Goal: Feedback & Contribution: Contribute content

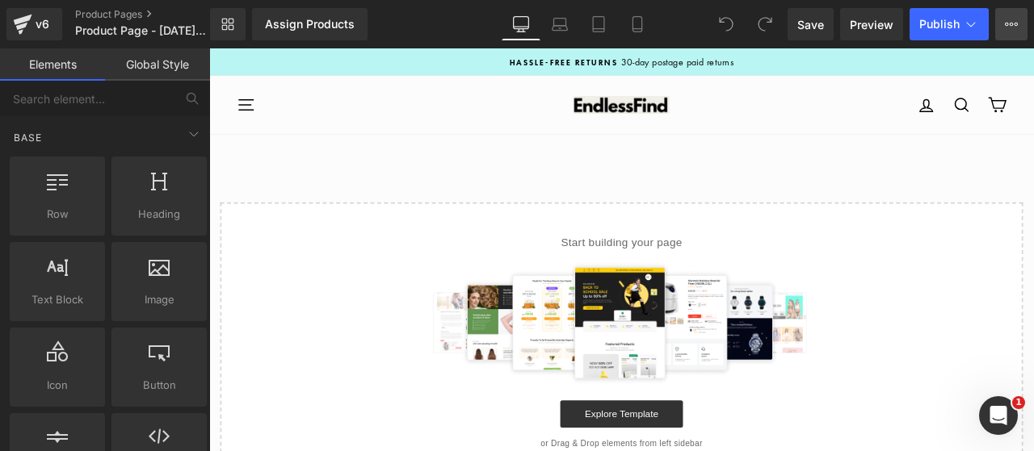
click at [1013, 23] on icon at bounding box center [1010, 24] width 13 height 13
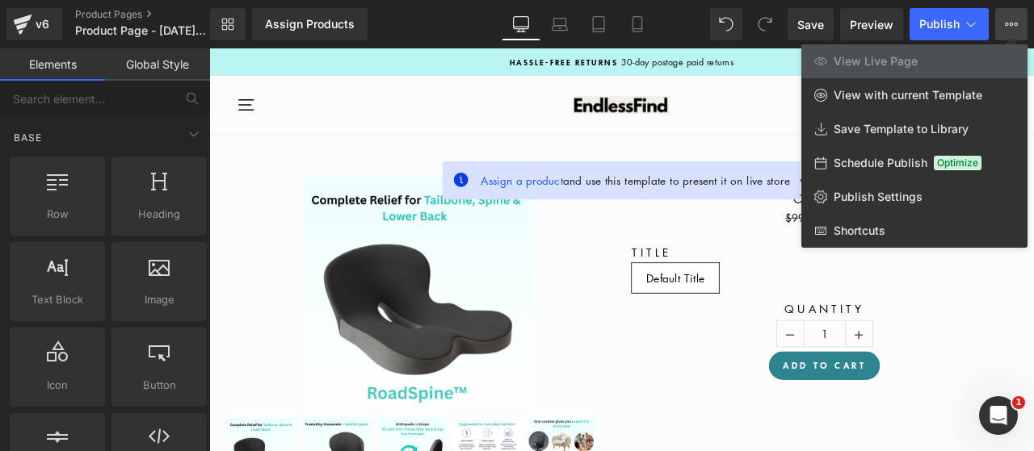
click at [1012, 19] on icon at bounding box center [1010, 24] width 13 height 13
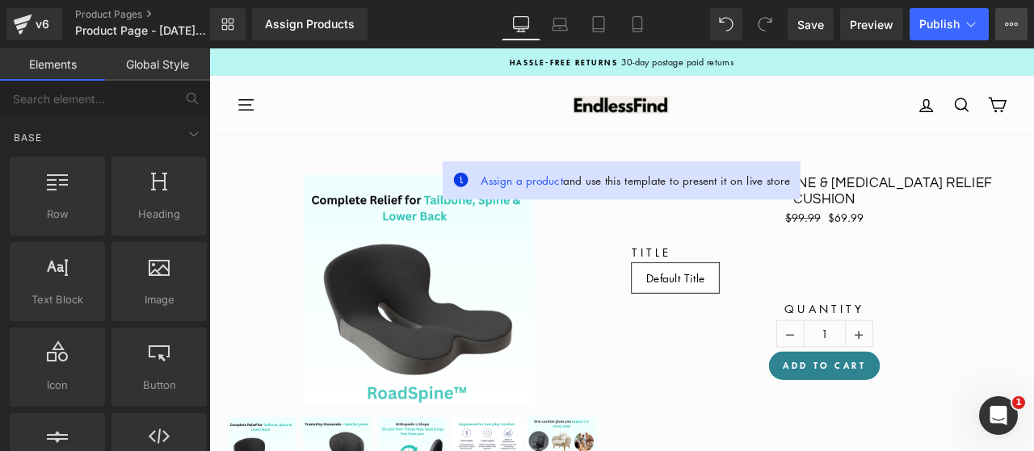
click at [1013, 19] on icon at bounding box center [1010, 24] width 13 height 13
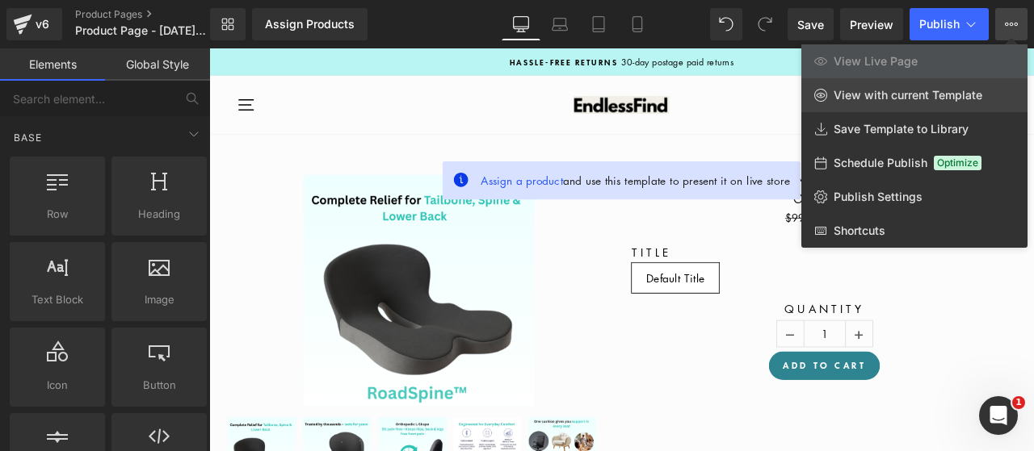
click at [903, 105] on link "View with current Template" at bounding box center [914, 95] width 226 height 34
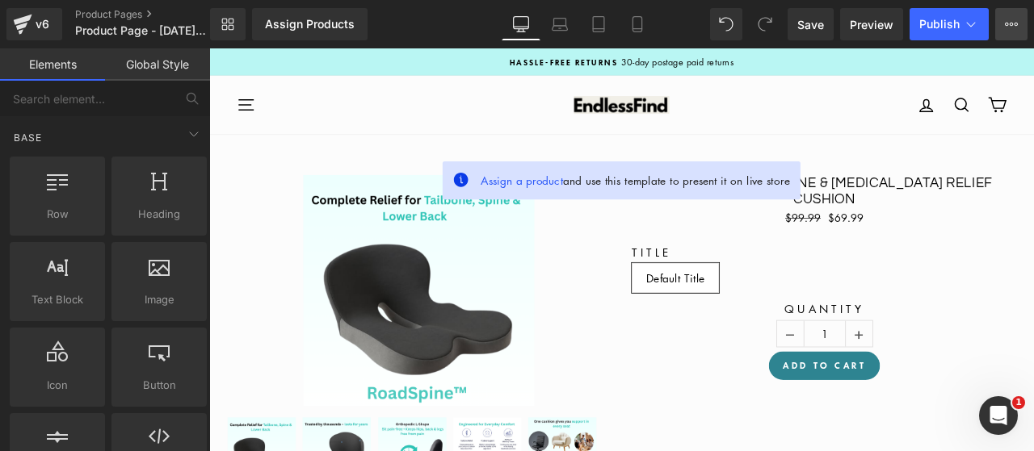
click at [1001, 20] on button "View Live Page View with current Template Save Template to Library Schedule Pub…" at bounding box center [1011, 24] width 32 height 32
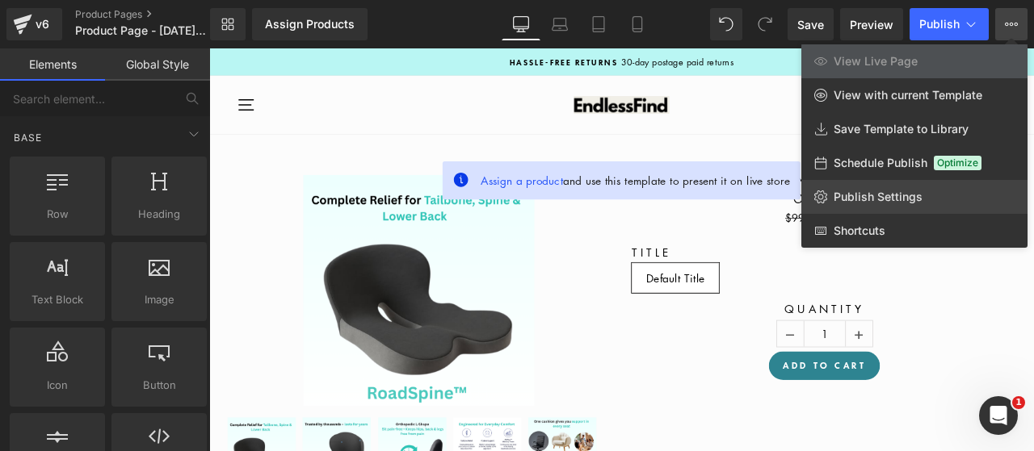
click at [859, 208] on link "Publish Settings" at bounding box center [914, 197] width 226 height 34
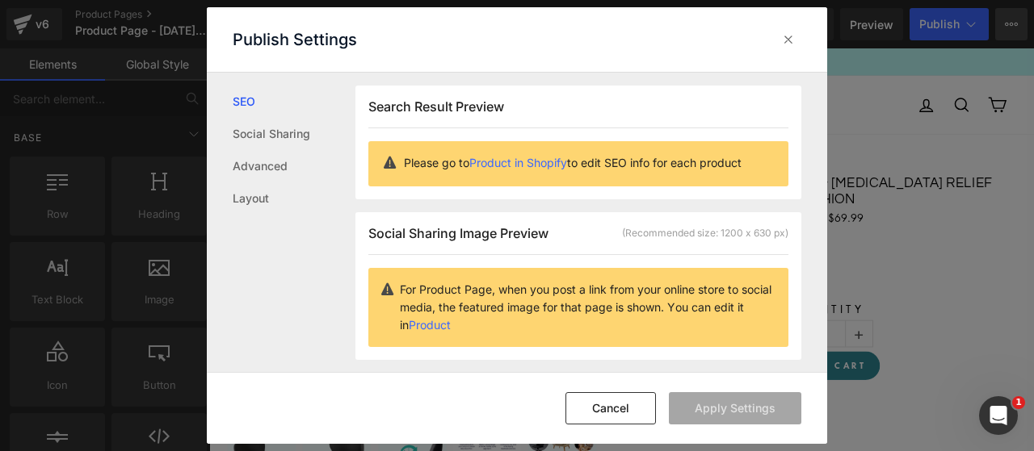
scroll to position [1, 0]
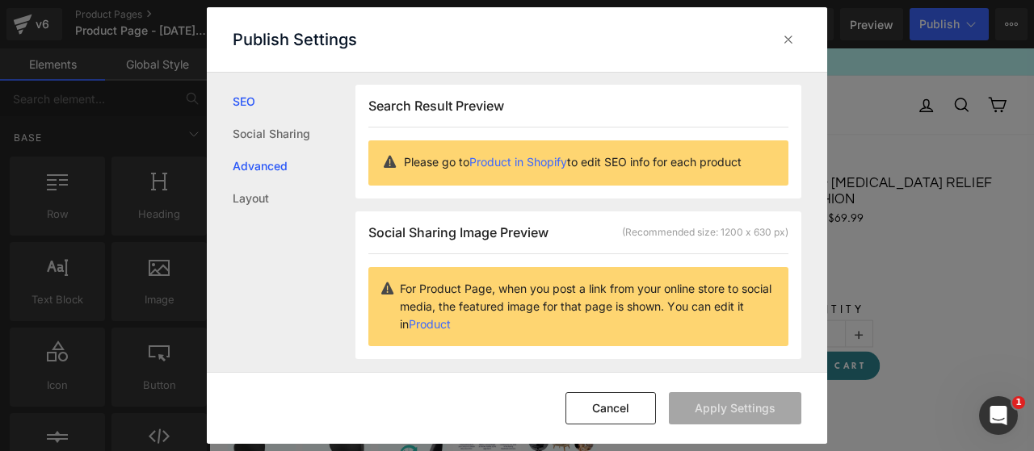
click at [284, 177] on link "Advanced" at bounding box center [294, 166] width 123 height 32
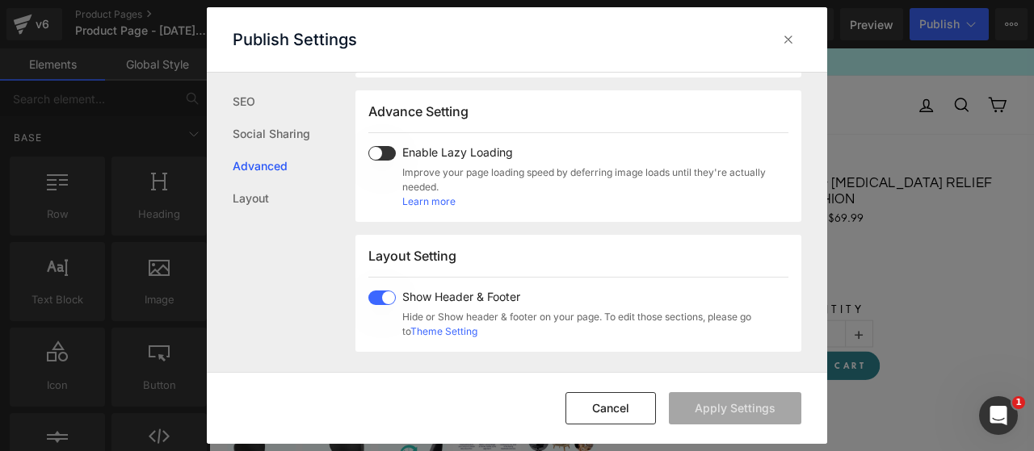
scroll to position [287, 0]
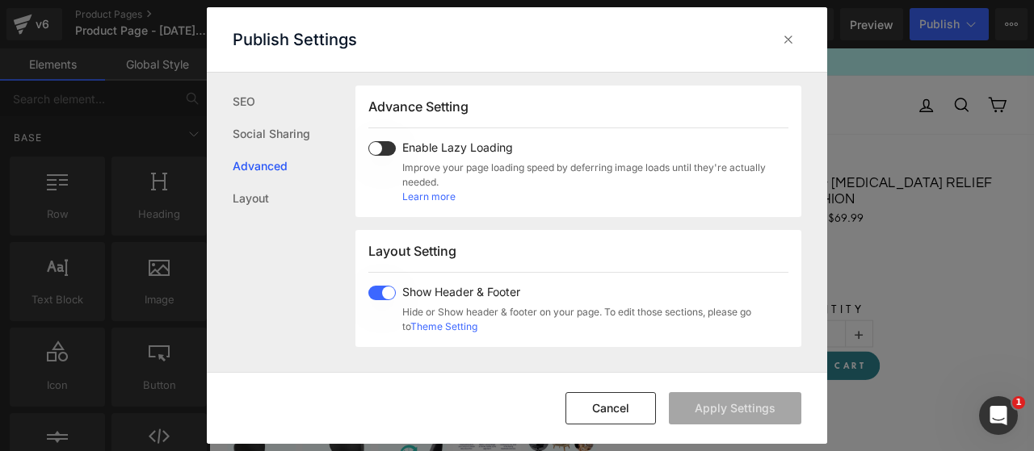
click at [802, 34] on div "Publish Settings" at bounding box center [517, 39] width 620 height 65
click at [782, 35] on icon at bounding box center [788, 39] width 16 height 16
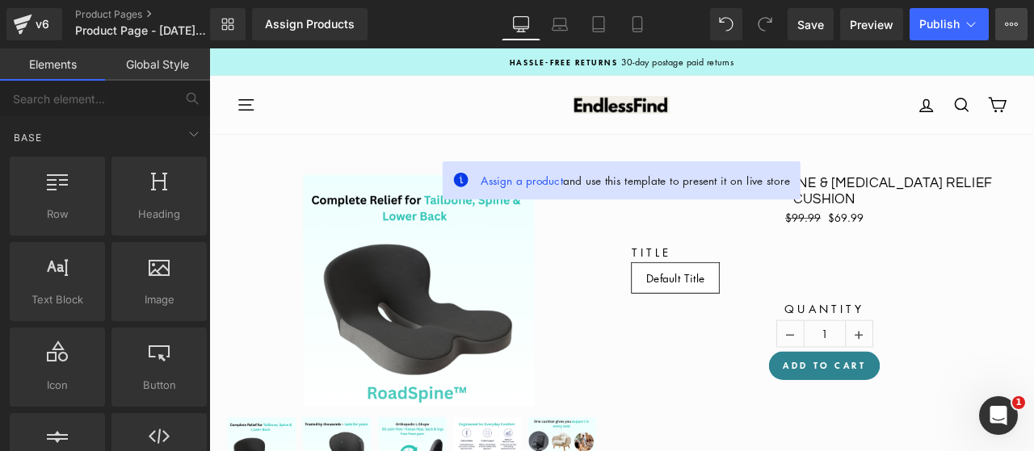
click at [1016, 25] on icon at bounding box center [1010, 24] width 13 height 13
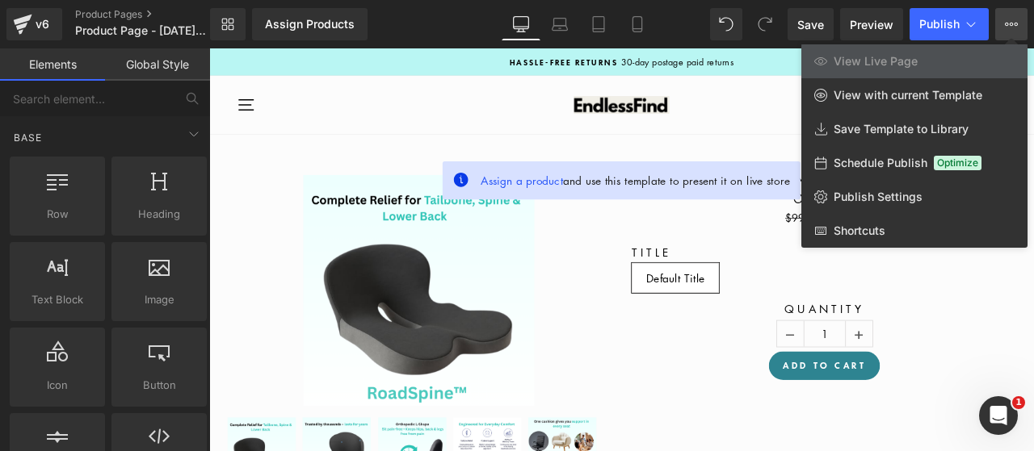
click at [1016, 25] on icon at bounding box center [1010, 24] width 13 height 13
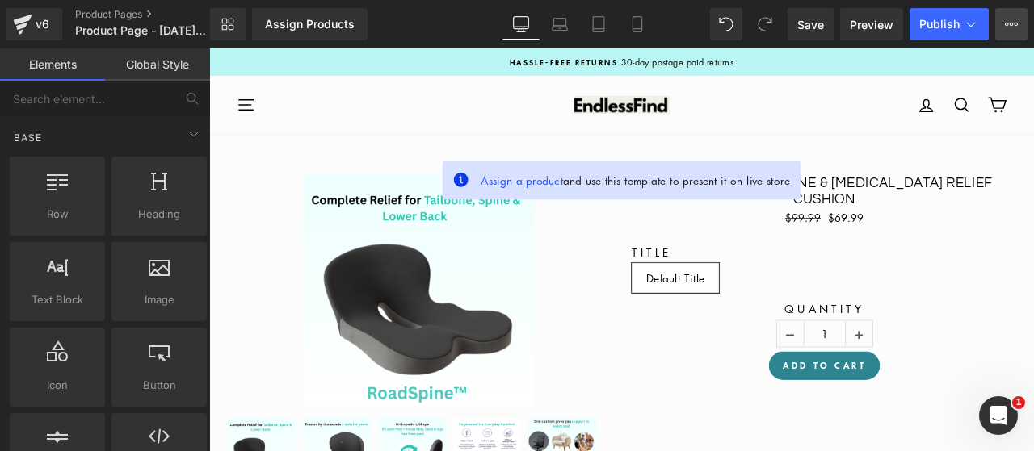
click at [1016, 25] on icon at bounding box center [1016, 24] width 4 height 3
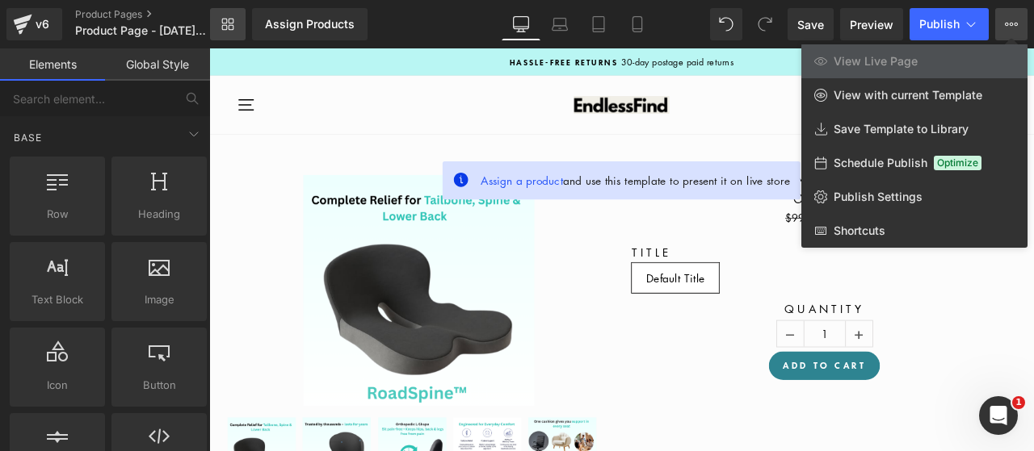
click at [239, 27] on link "Library" at bounding box center [228, 24] width 36 height 32
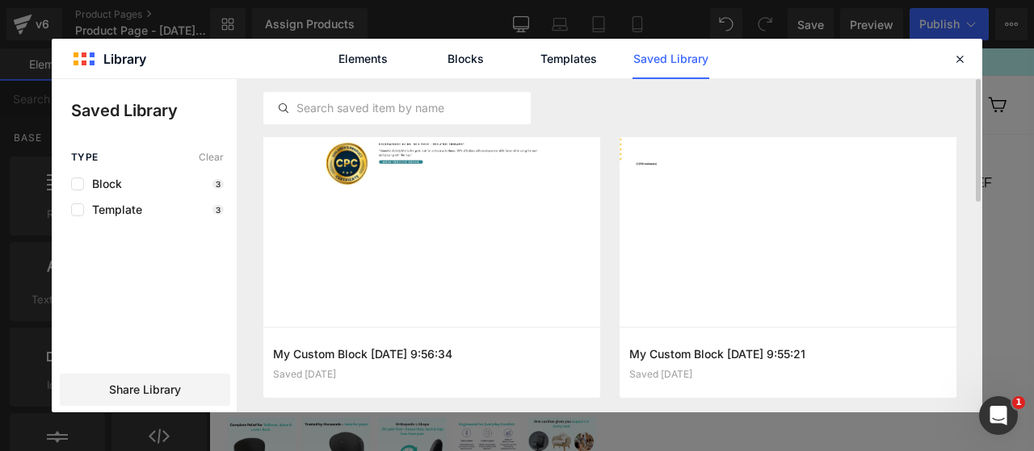
scroll to position [202, 0]
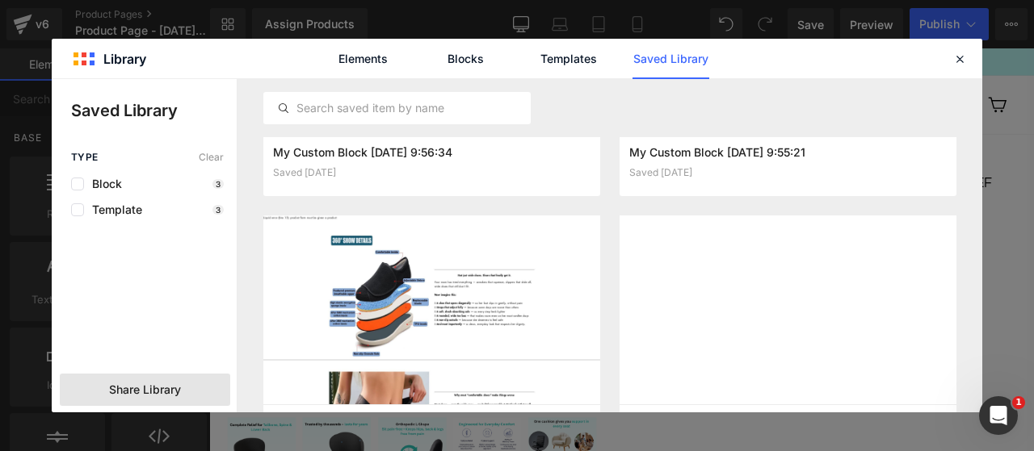
click at [186, 393] on div "Share Library" at bounding box center [145, 390] width 170 height 32
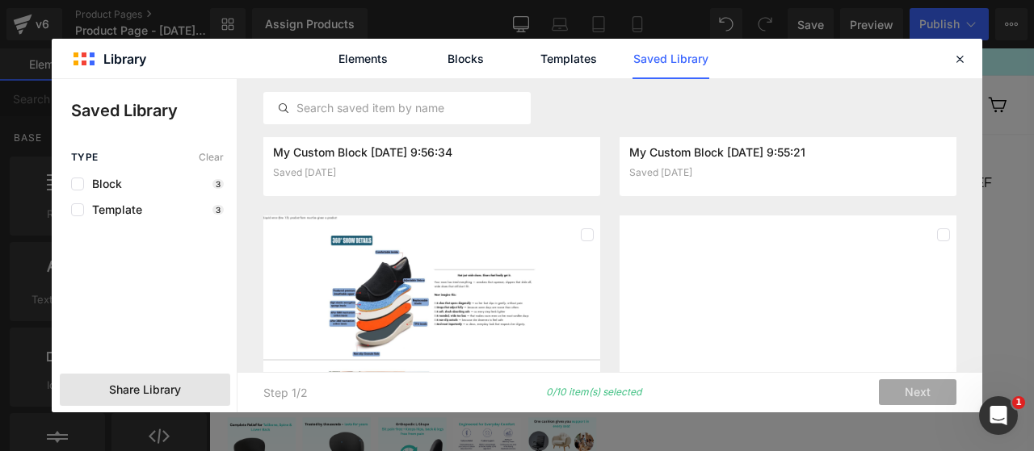
click at [186, 393] on div "Share Library" at bounding box center [145, 390] width 170 height 32
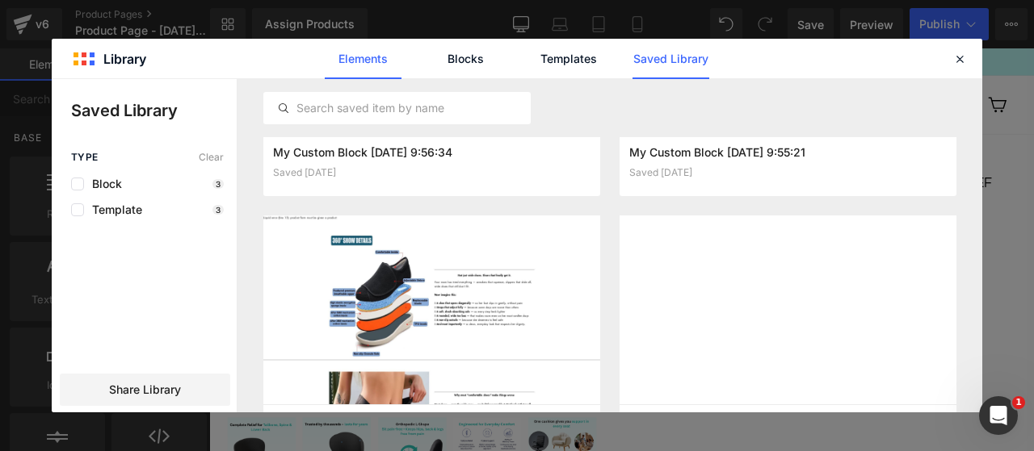
click at [530, 58] on link "Elements" at bounding box center [568, 59] width 77 height 40
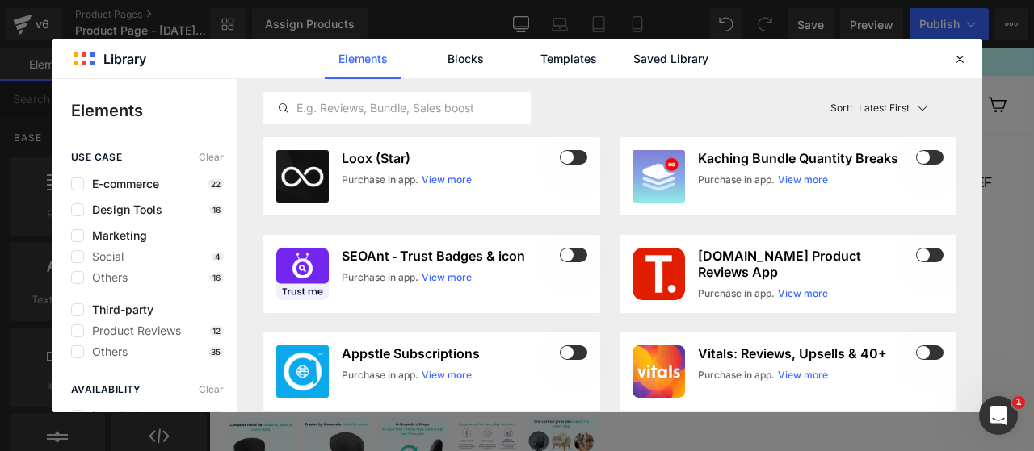
click at [124, 64] on div "Elements Blocks Templates Saved Library" at bounding box center [517, 59] width 930 height 40
click at [95, 57] on div "Elements Blocks Templates Saved Library" at bounding box center [517, 59] width 930 height 40
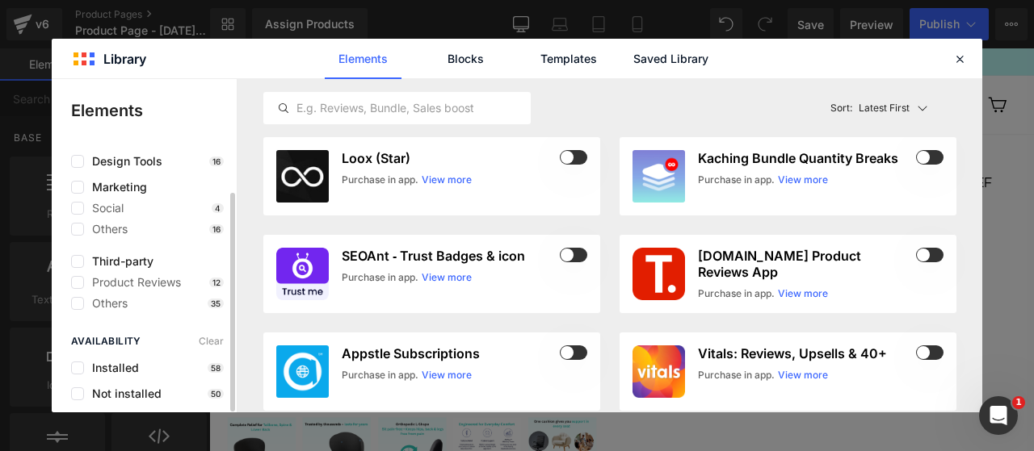
scroll to position [0, 0]
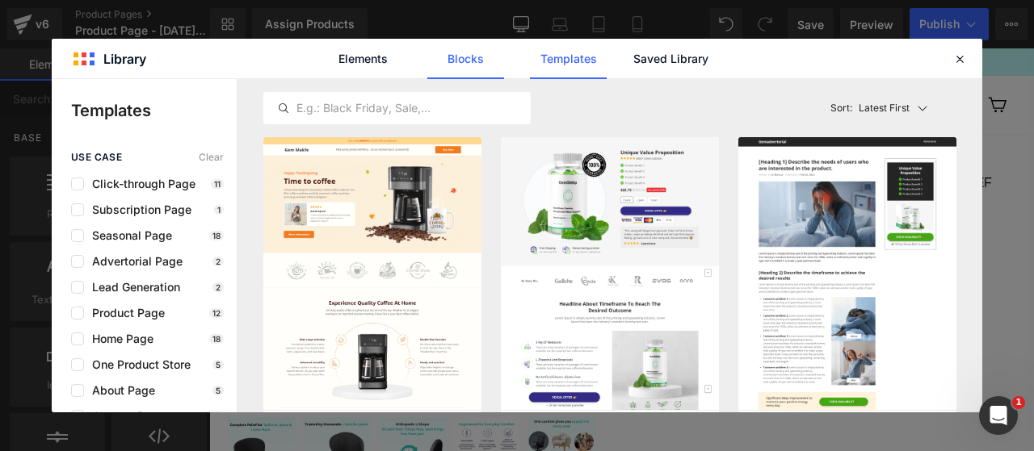
click at [632, 60] on link "Blocks" at bounding box center [670, 59] width 77 height 40
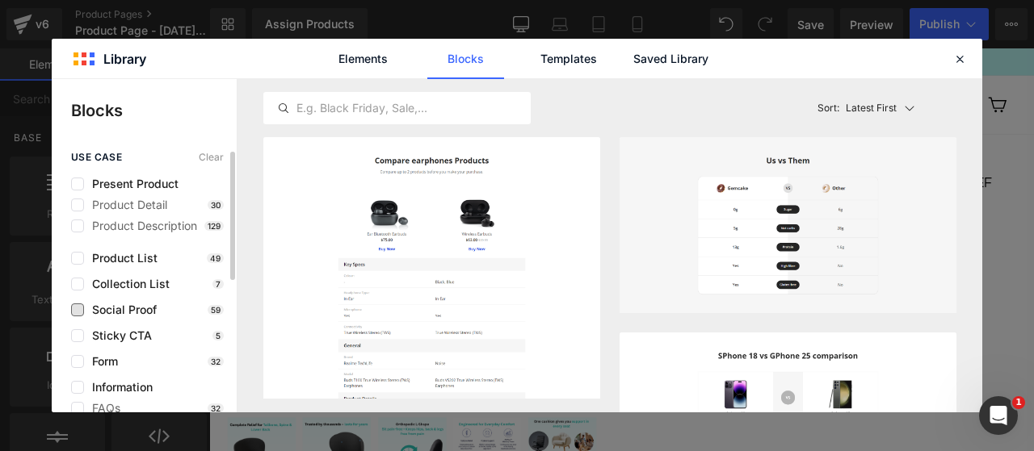
click at [138, 311] on span "Social Proof" at bounding box center [120, 310] width 73 height 13
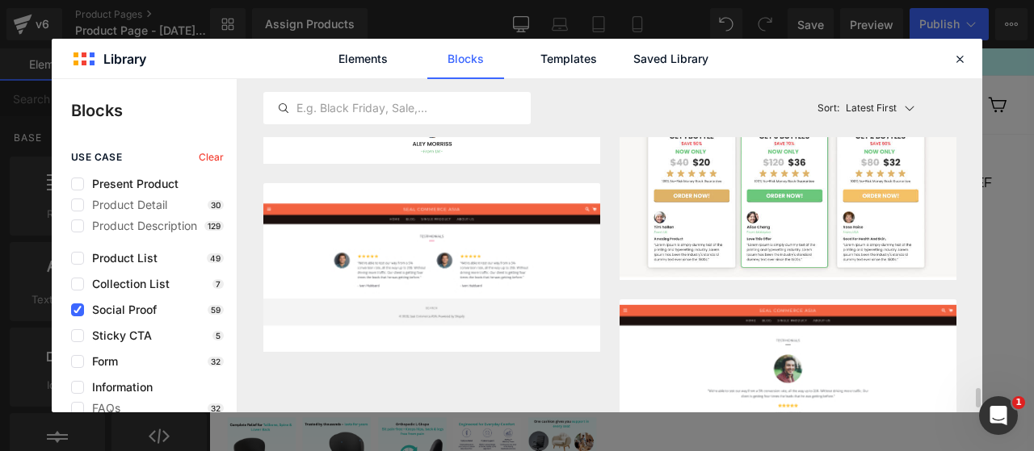
scroll to position [5188, 0]
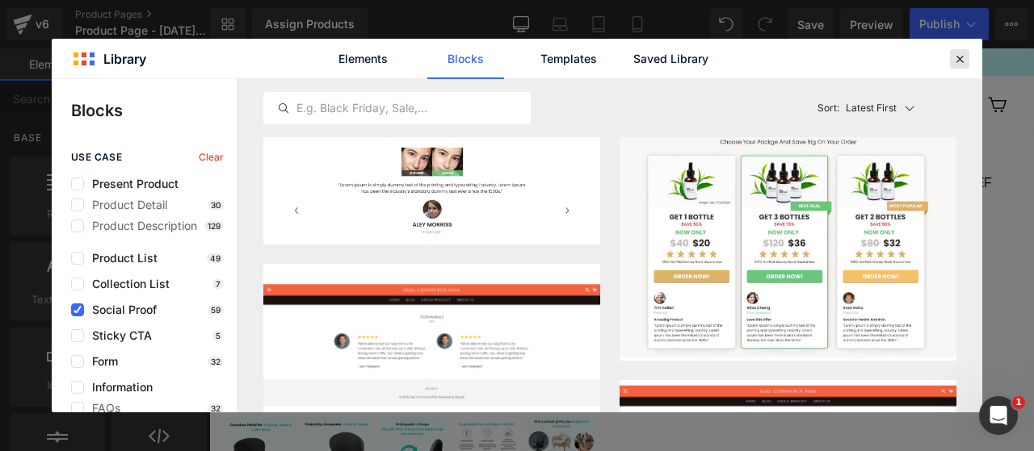
click at [955, 65] on div at bounding box center [959, 58] width 19 height 19
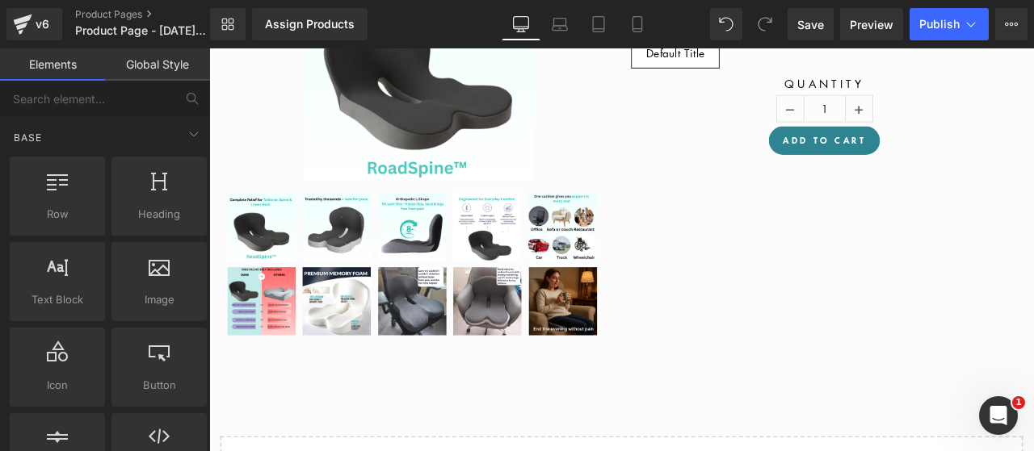
scroll to position [484, 0]
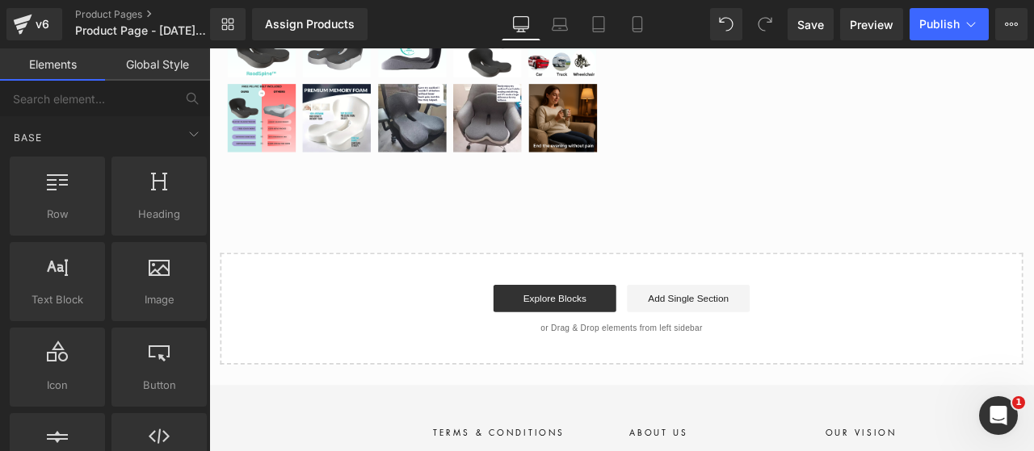
drag, startPoint x: 690, startPoint y: 289, endPoint x: 670, endPoint y: 241, distance: 51.7
drag, startPoint x: 670, startPoint y: 241, endPoint x: 623, endPoint y: 242, distance: 47.6
click at [623, 242] on div "Assign a product and use this template to present it on live store Sale Off (P)…" at bounding box center [697, 44] width 977 height 757
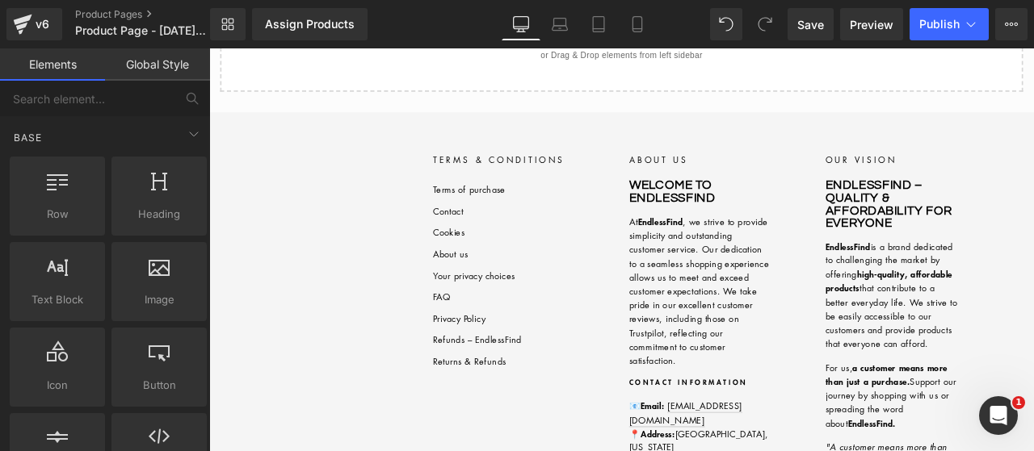
click at [660, 100] on div "Close menu Home Products Contact Log in Pause slideshow Play slideshow Hassle-f…" at bounding box center [697, 141] width 977 height 1801
drag, startPoint x: 660, startPoint y: 99, endPoint x: 640, endPoint y: 94, distance: 21.5
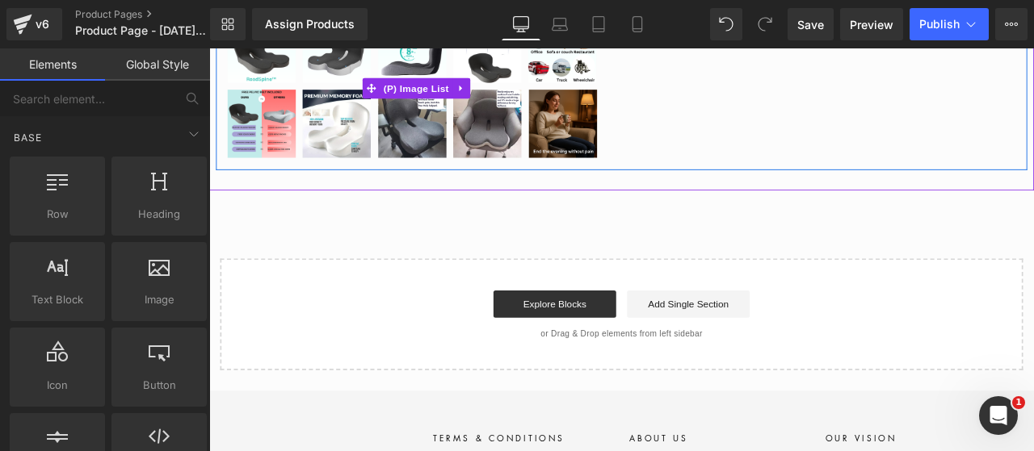
scroll to position [484, 0]
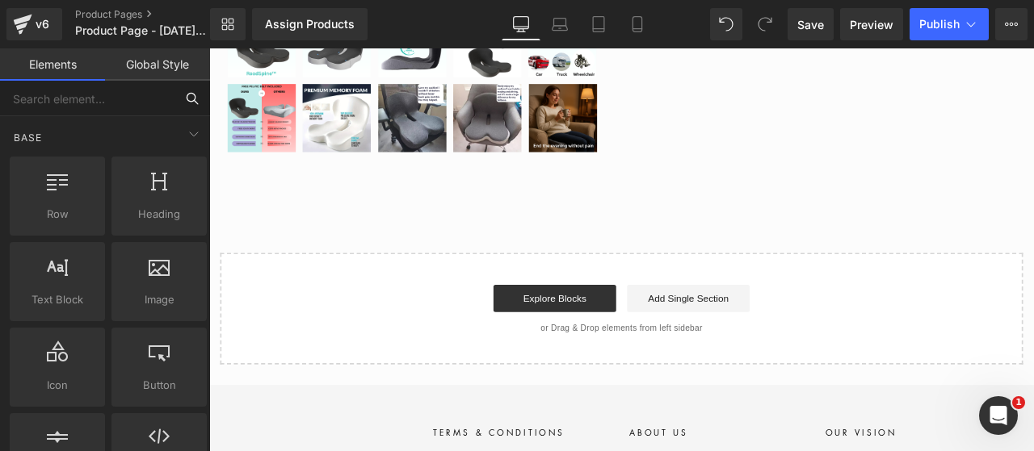
click at [121, 107] on input "text" at bounding box center [87, 99] width 174 height 36
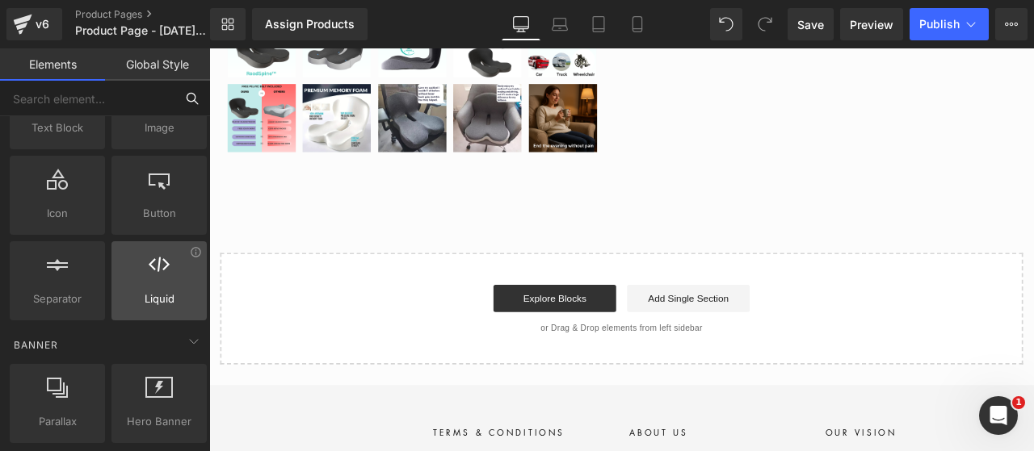
scroll to position [242, 0]
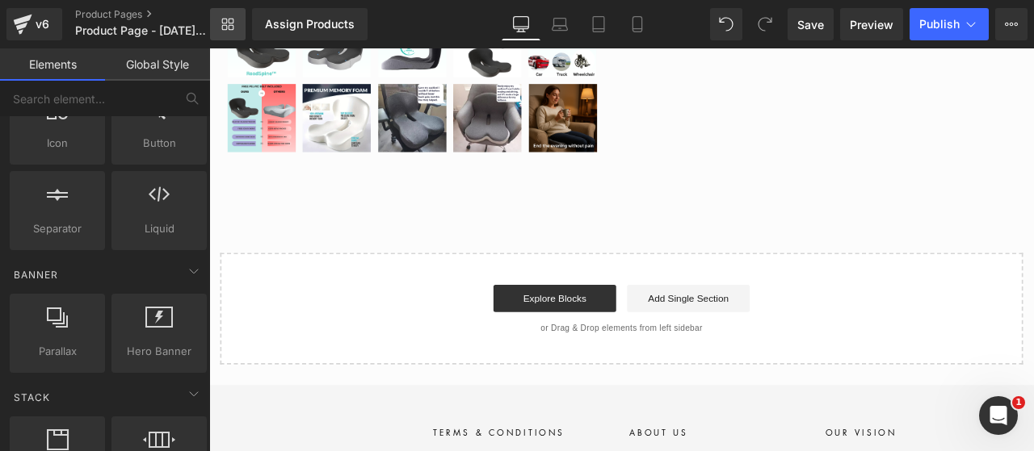
click at [224, 15] on link "Library" at bounding box center [228, 24] width 36 height 32
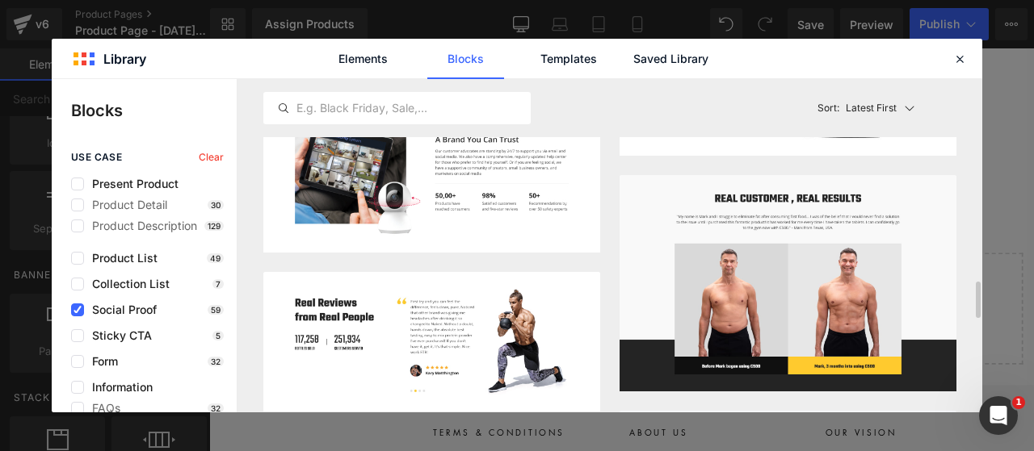
scroll to position [2180, 0]
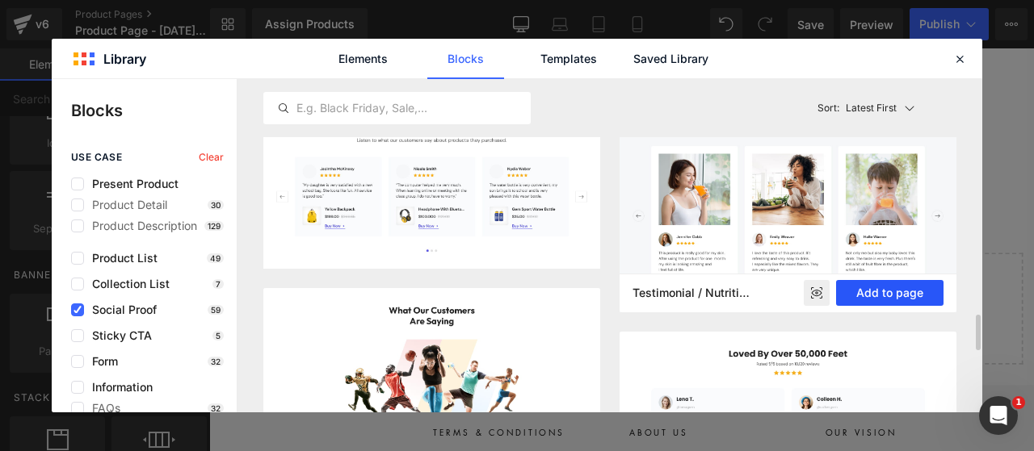
click at [874, 288] on button "Add to page" at bounding box center [889, 293] width 107 height 26
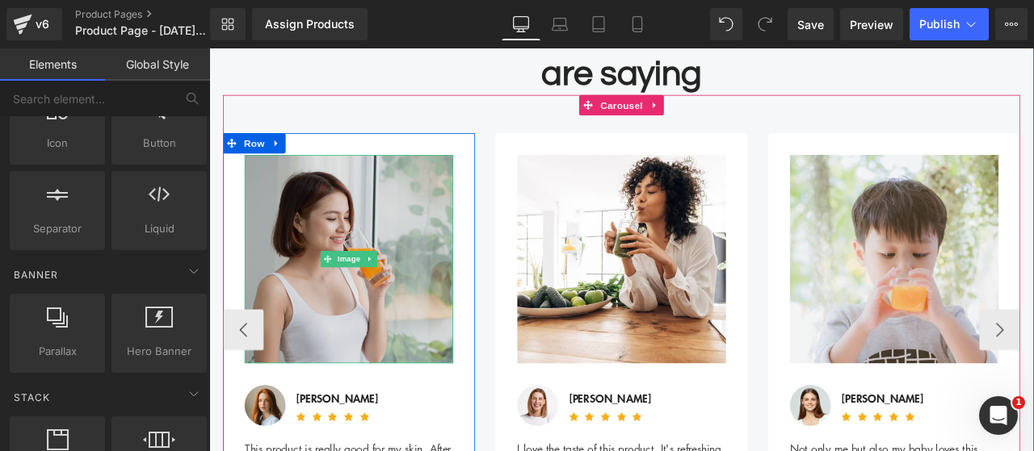
scroll to position [723, 0]
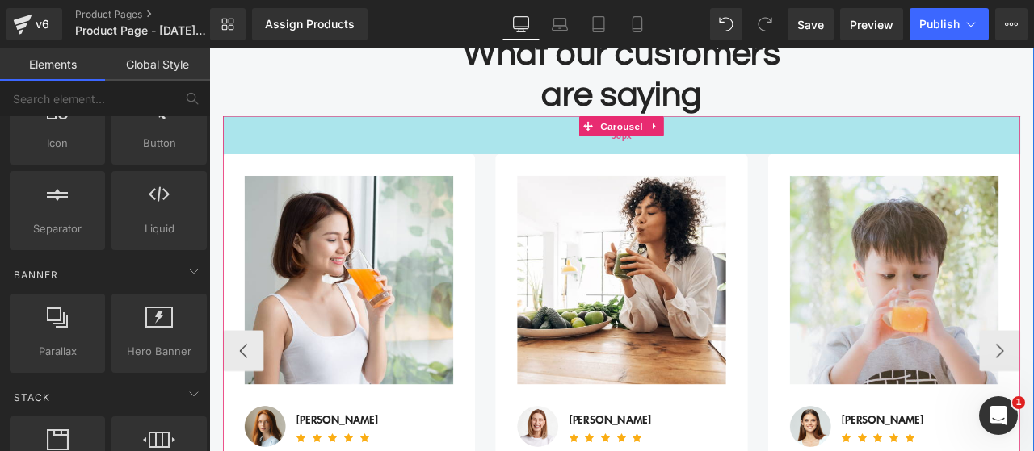
click at [504, 164] on div "56px" at bounding box center [697, 150] width 945 height 45
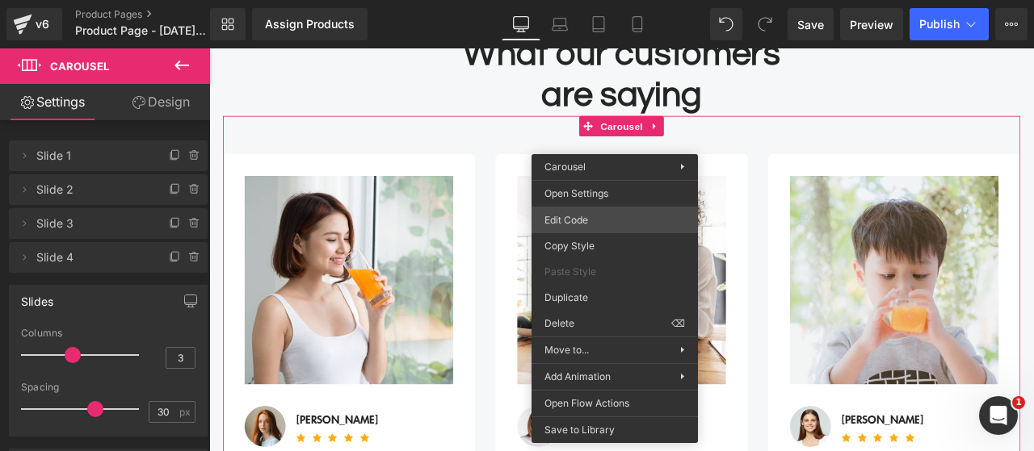
click at [667, 0] on div "You are previewing how the will restyle your page. You can not edit Elements in…" at bounding box center [517, 0] width 1034 height 0
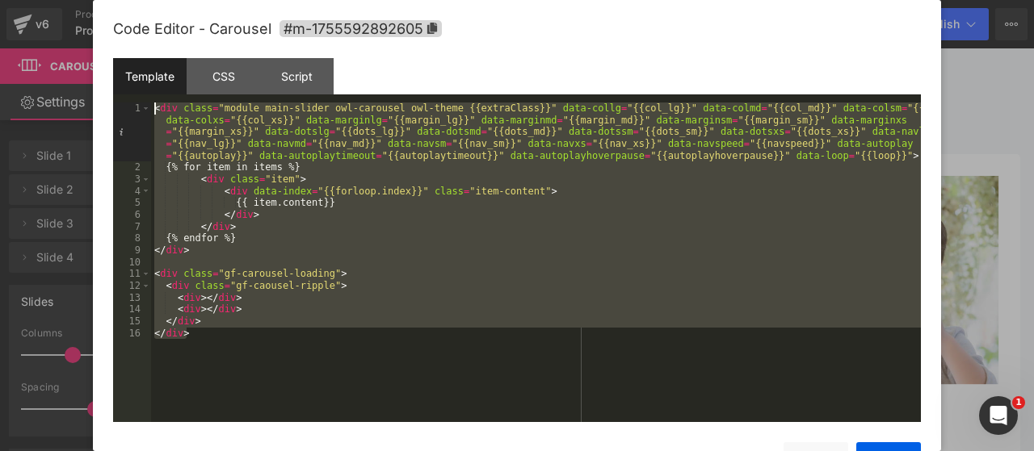
drag, startPoint x: 249, startPoint y: 372, endPoint x: 145, endPoint y: 35, distance: 353.0
click at [145, 35] on div "Code Editor - Carousel #m-1755592892605 Template CSS Script Data 1 2 3 4 5 6 7 …" at bounding box center [516, 256] width 807 height 512
click at [241, 76] on div "CSS" at bounding box center [223, 76] width 73 height 36
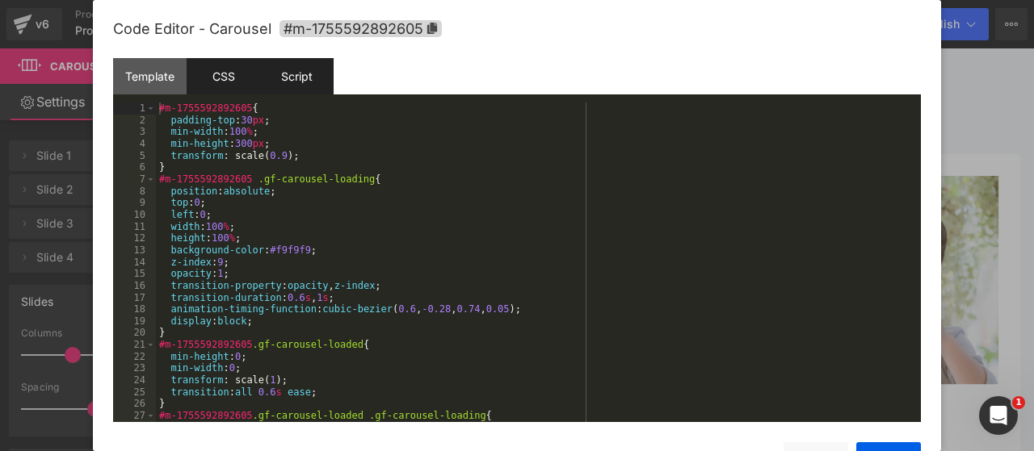
click at [266, 78] on div "Script" at bounding box center [296, 76] width 73 height 36
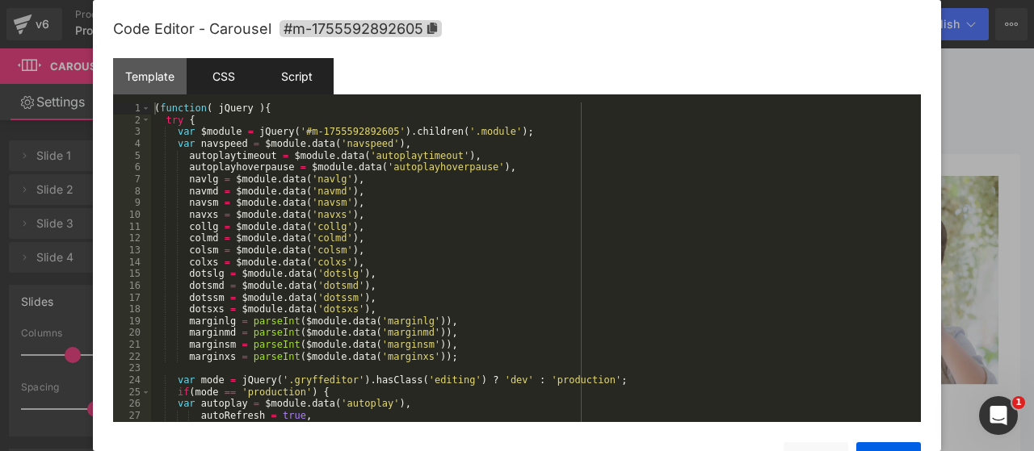
click at [233, 78] on div "CSS" at bounding box center [223, 76] width 73 height 36
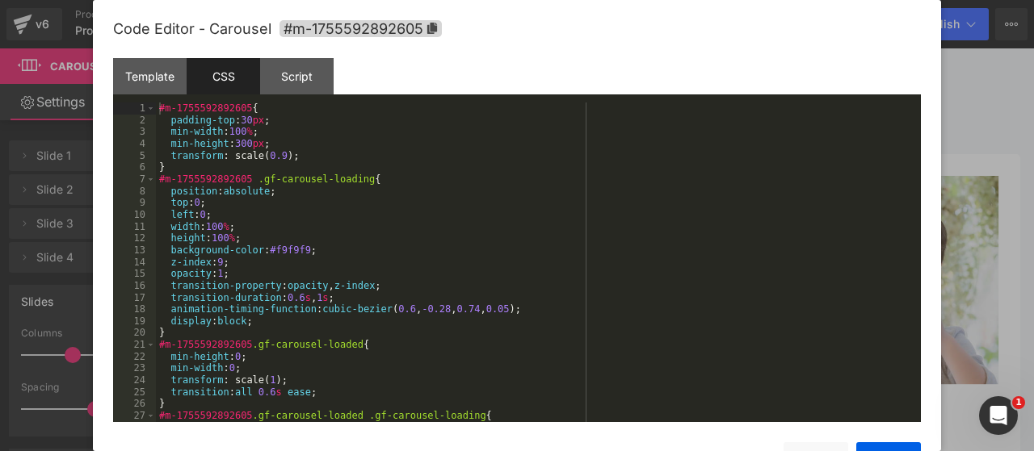
drag, startPoint x: 162, startPoint y: 78, endPoint x: 363, endPoint y: 6, distance: 213.5
click at [161, 78] on div "Template" at bounding box center [149, 76] width 73 height 36
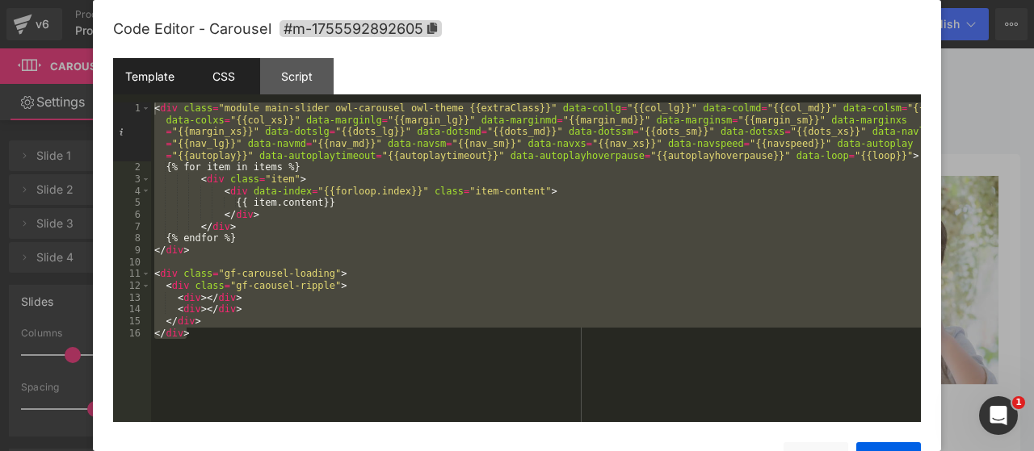
click at [224, 80] on div "CSS" at bounding box center [223, 76] width 73 height 36
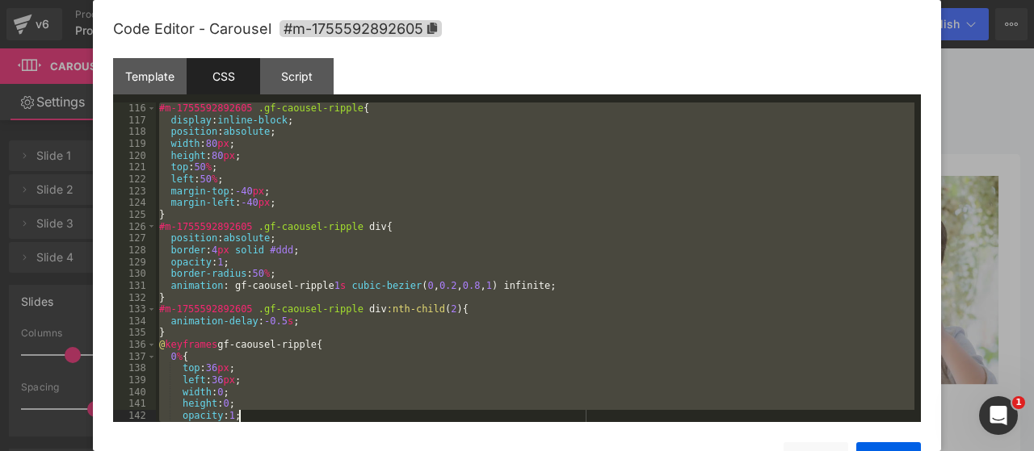
scroll to position [1776, 0]
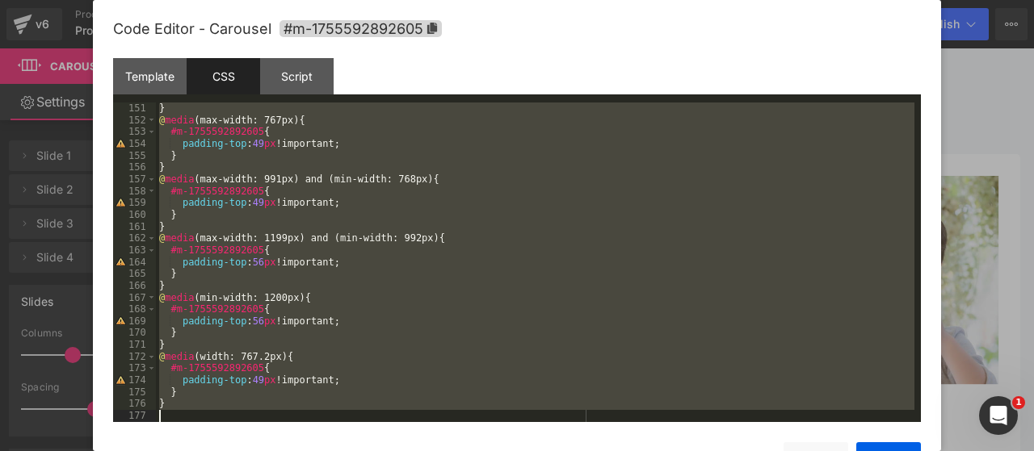
drag, startPoint x: 157, startPoint y: 107, endPoint x: 620, endPoint y: 478, distance: 592.8
click at [620, 451] on html "You are previewing how the will restyle your page. You can not edit Elements in…" at bounding box center [517, 225] width 1034 height 451
click at [314, 70] on div "Script" at bounding box center [296, 76] width 73 height 36
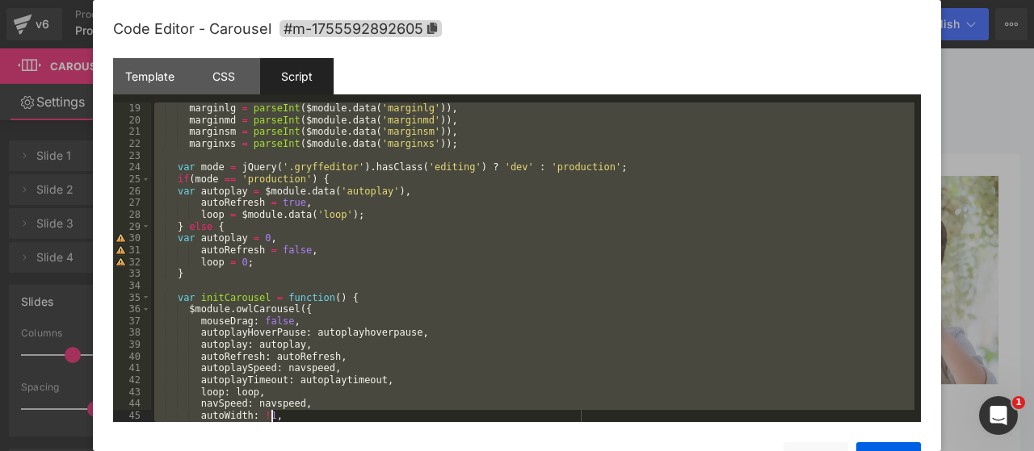
scroll to position [734, 0]
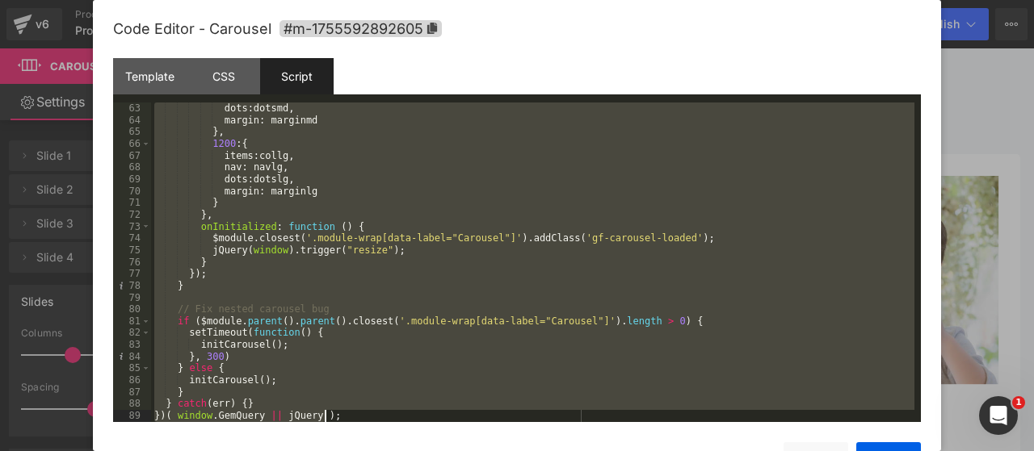
drag, startPoint x: 153, startPoint y: 110, endPoint x: 380, endPoint y: 438, distance: 398.7
click at [478, 451] on html "You are previewing how the will restyle your page. You can not edit Elements in…" at bounding box center [517, 225] width 1034 height 451
click at [984, 67] on div at bounding box center [517, 225] width 1034 height 451
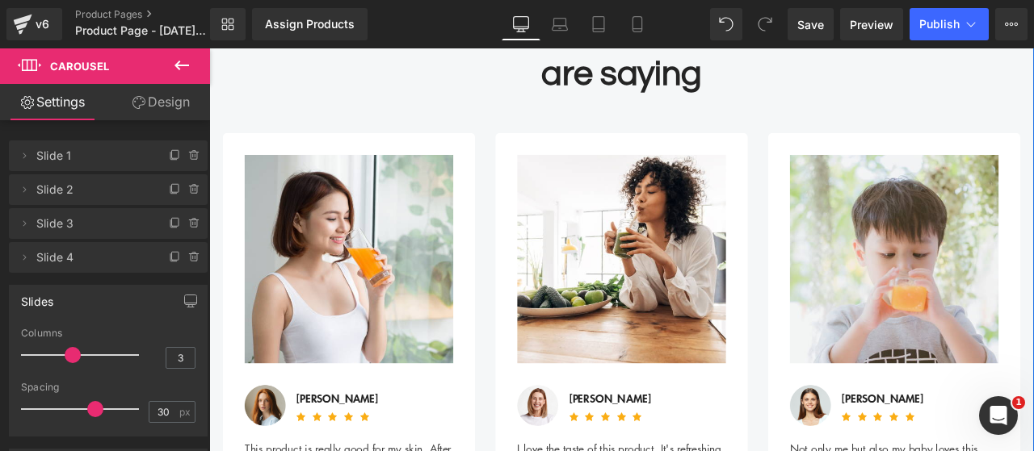
scroll to position [723, 0]
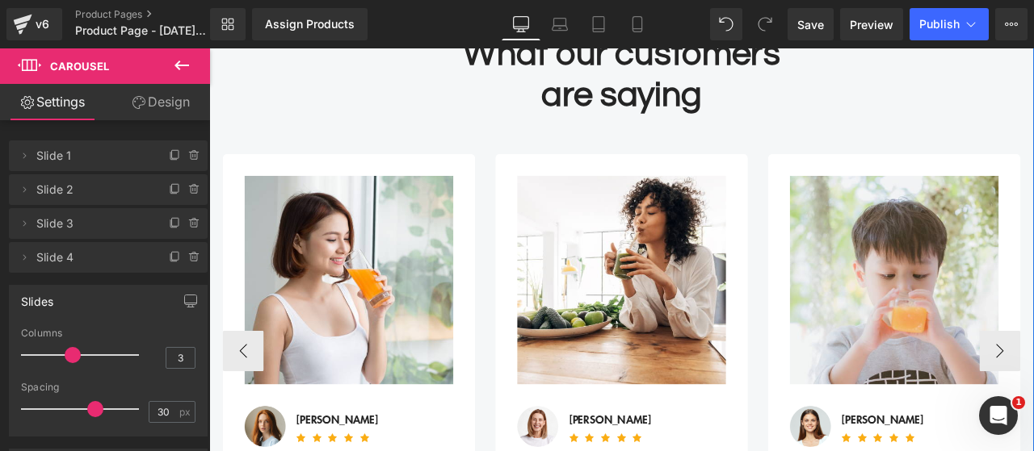
click at [548, 178] on div "Image Image Emily Weaver Text Block Icon Icon Icon Icon Icon Icon List Hoz Icon…" at bounding box center [697, 397] width 299 height 447
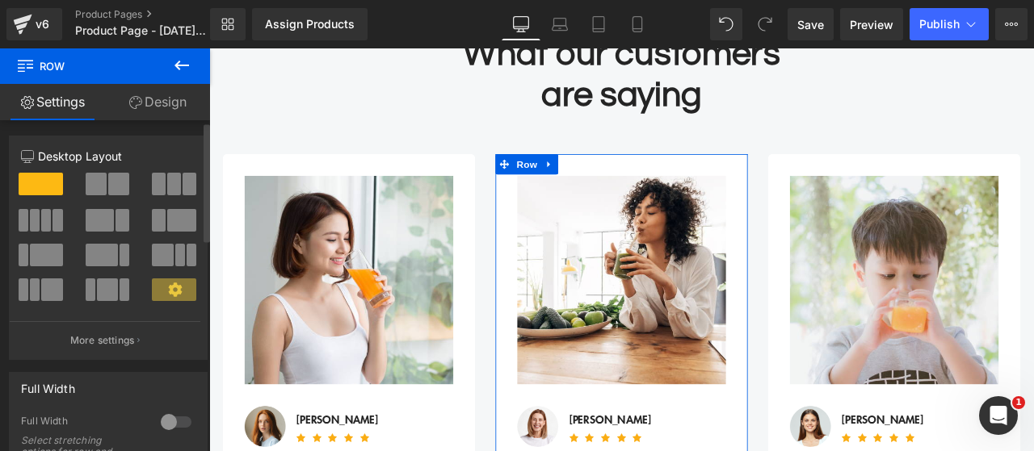
scroll to position [0, 0]
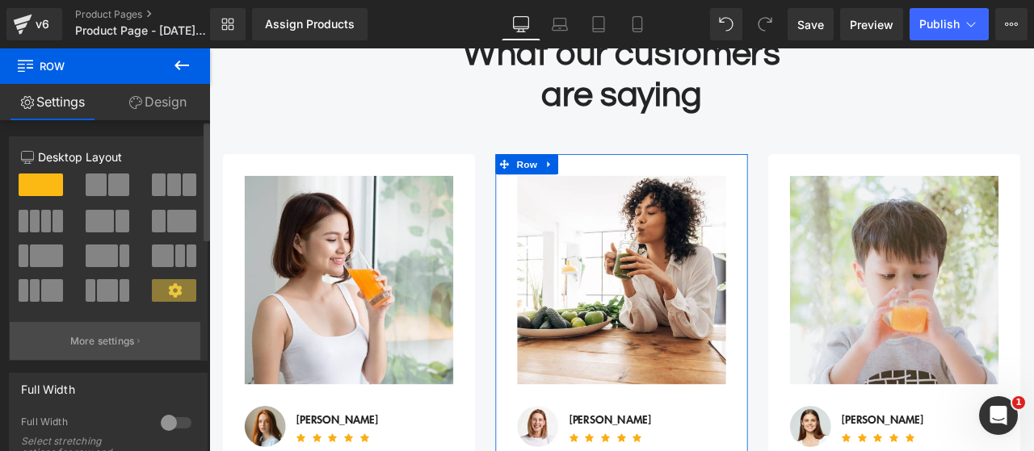
click at [141, 346] on button "More settings" at bounding box center [105, 341] width 191 height 38
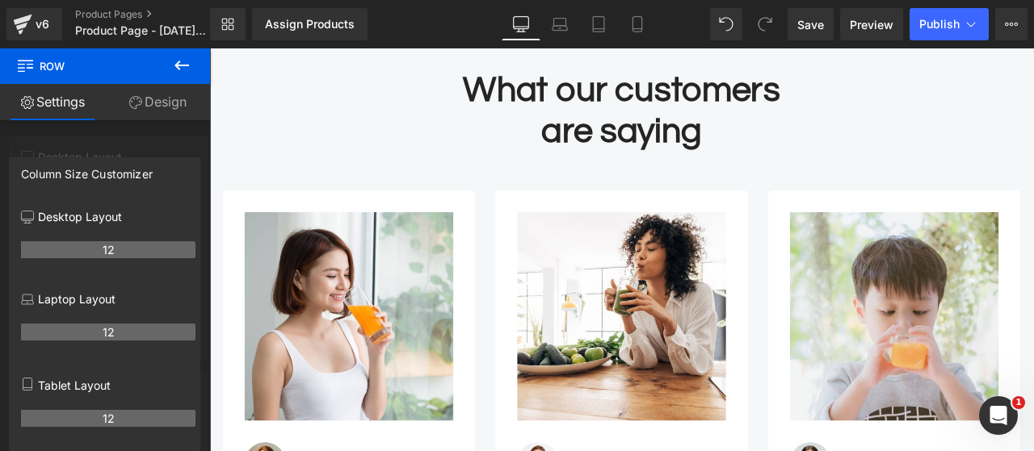
scroll to position [642, 0]
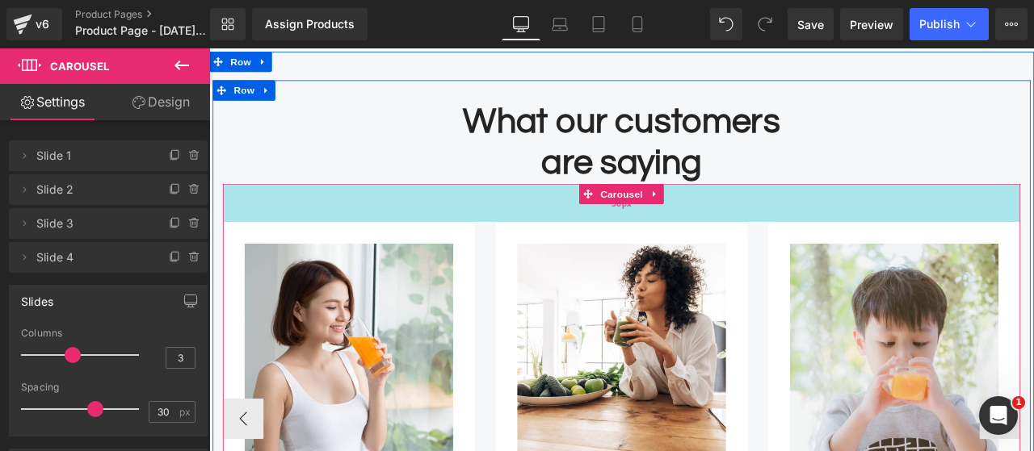
click at [384, 223] on div "56px" at bounding box center [697, 231] width 945 height 45
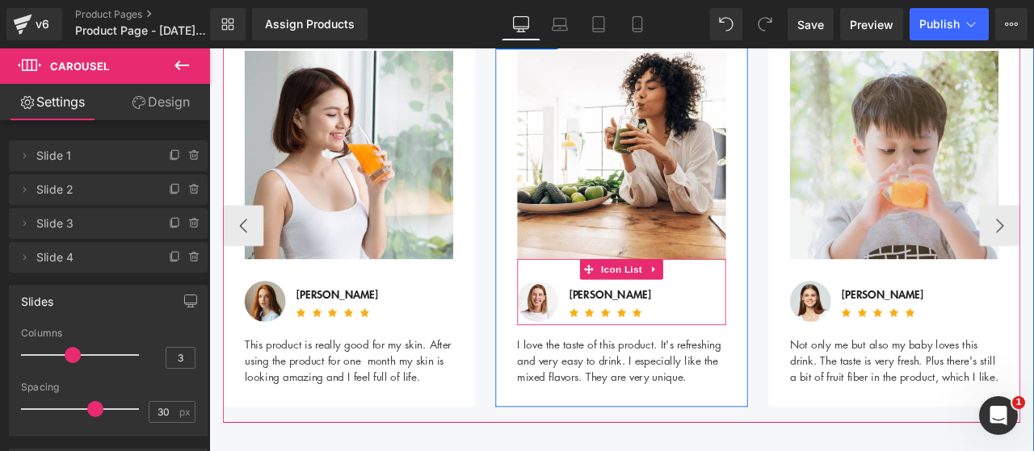
scroll to position [803, 0]
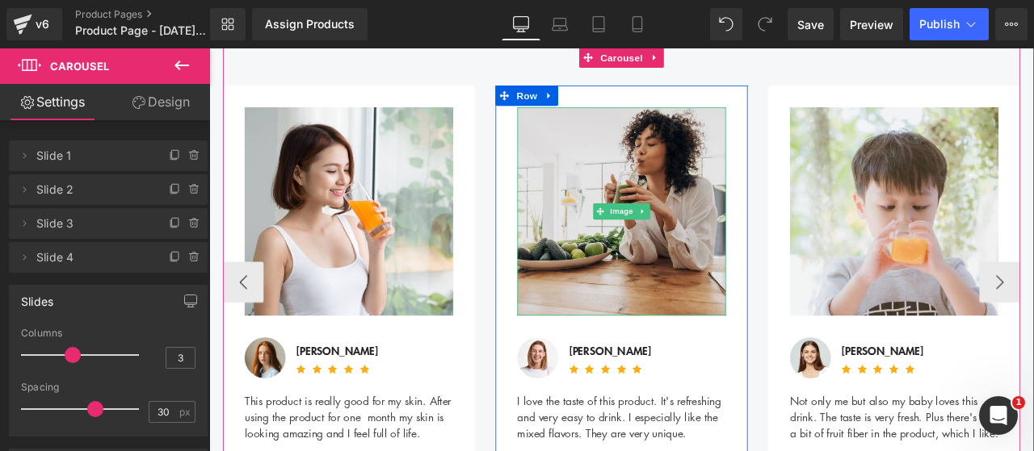
click at [704, 129] on img at bounding box center [697, 242] width 247 height 247
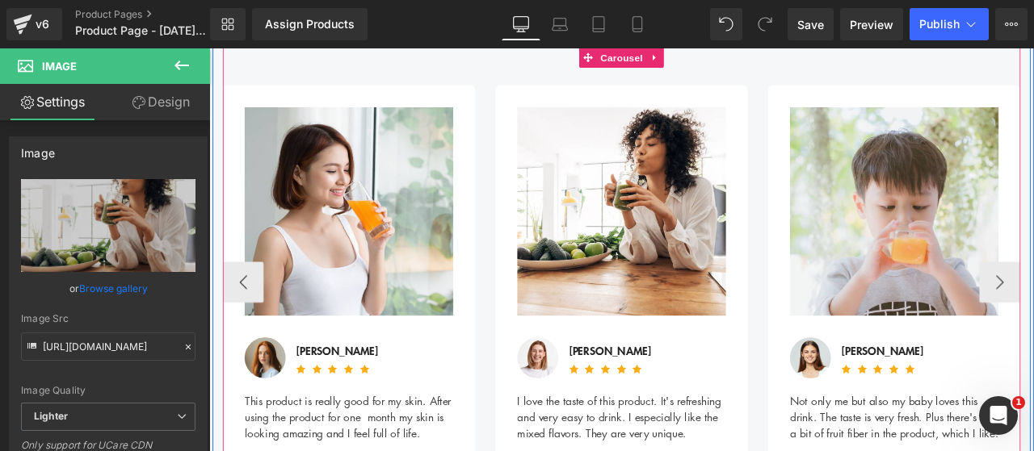
click at [686, 56] on span "Carousel" at bounding box center [698, 60] width 58 height 24
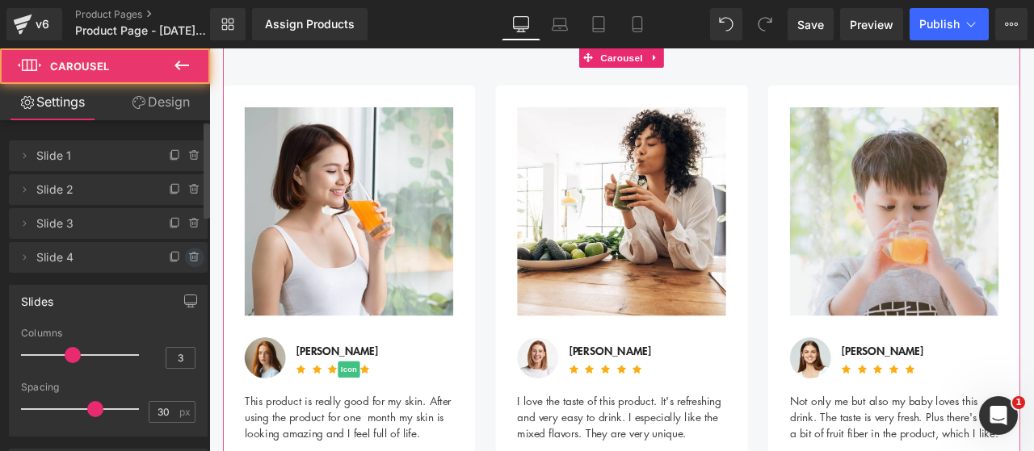
click at [188, 258] on icon at bounding box center [194, 257] width 13 height 13
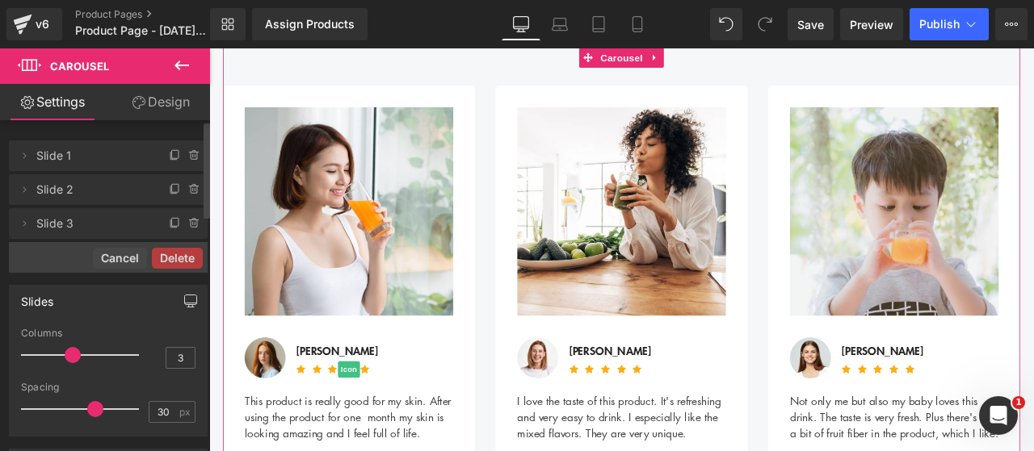
click at [181, 258] on button "Delete" at bounding box center [177, 258] width 51 height 21
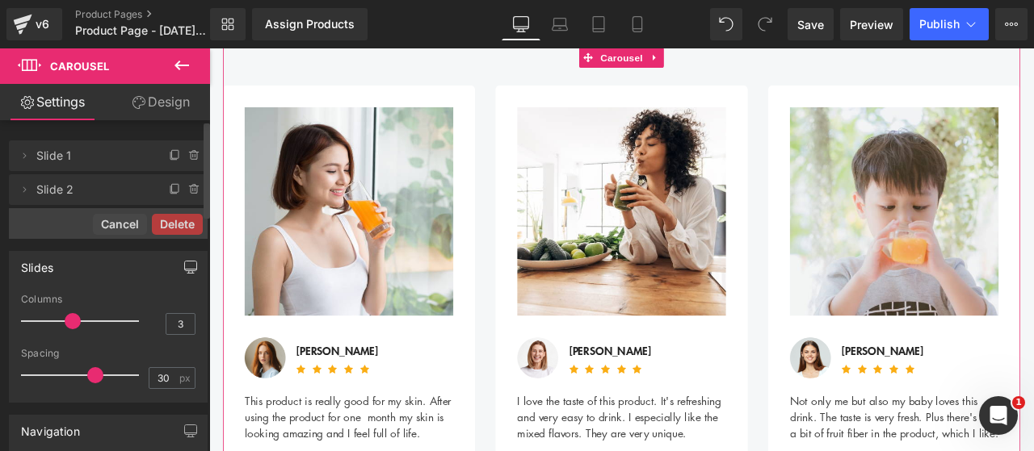
click at [178, 253] on button "button" at bounding box center [191, 267] width 26 height 31
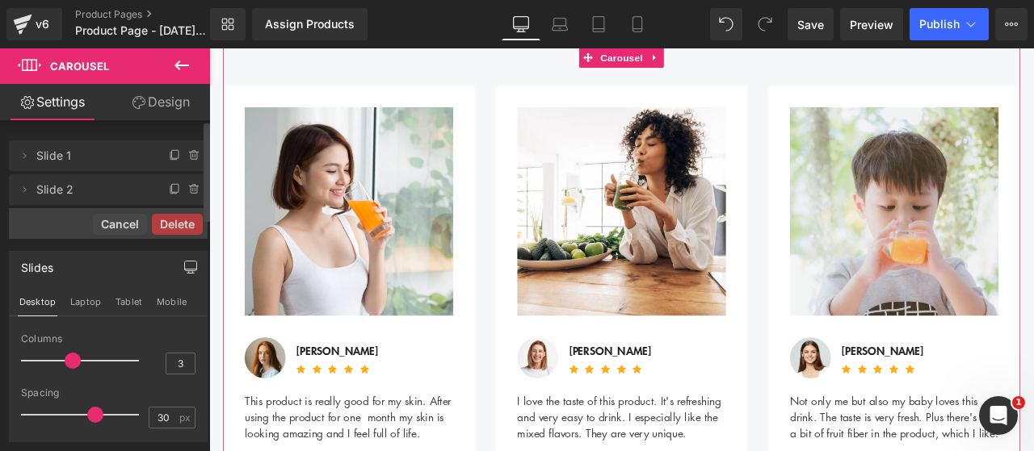
click at [182, 232] on button "Delete" at bounding box center [177, 224] width 51 height 21
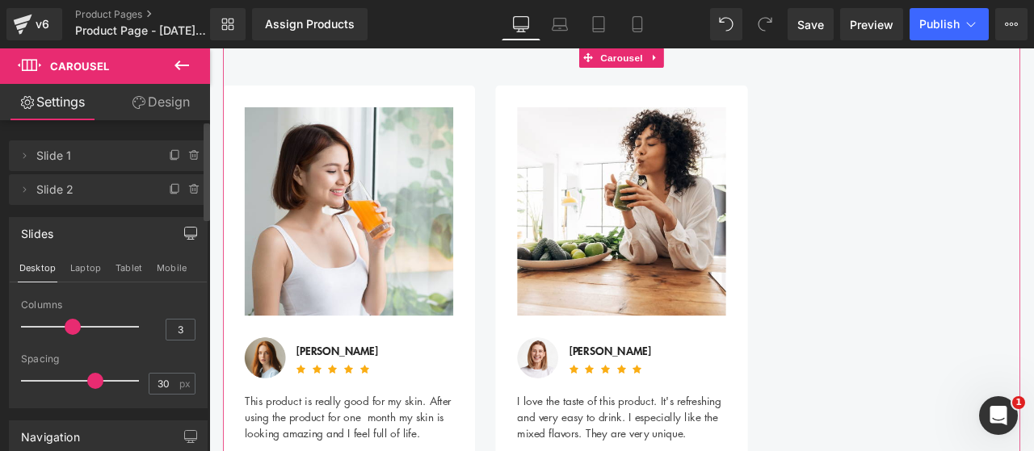
click at [184, 227] on icon "button" at bounding box center [190, 233] width 13 height 13
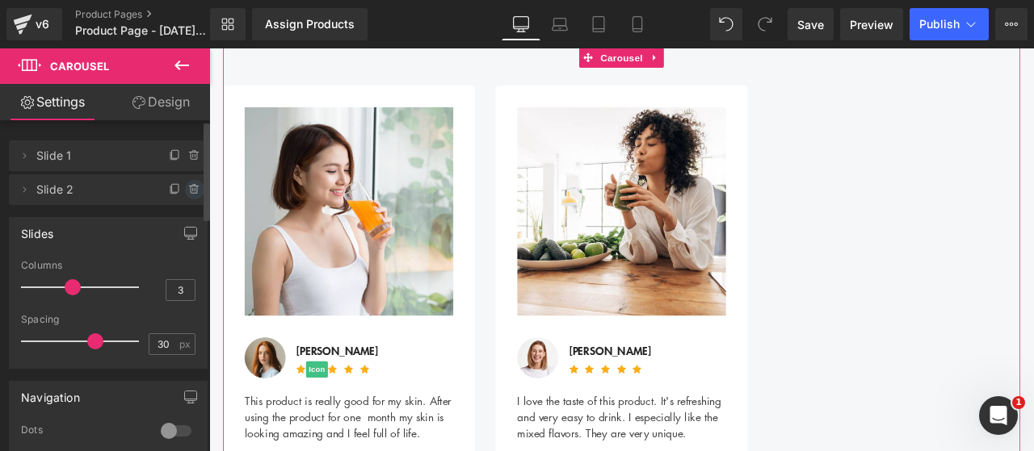
click at [185, 190] on span at bounding box center [194, 189] width 19 height 19
click at [180, 190] on button "Delete" at bounding box center [177, 190] width 51 height 21
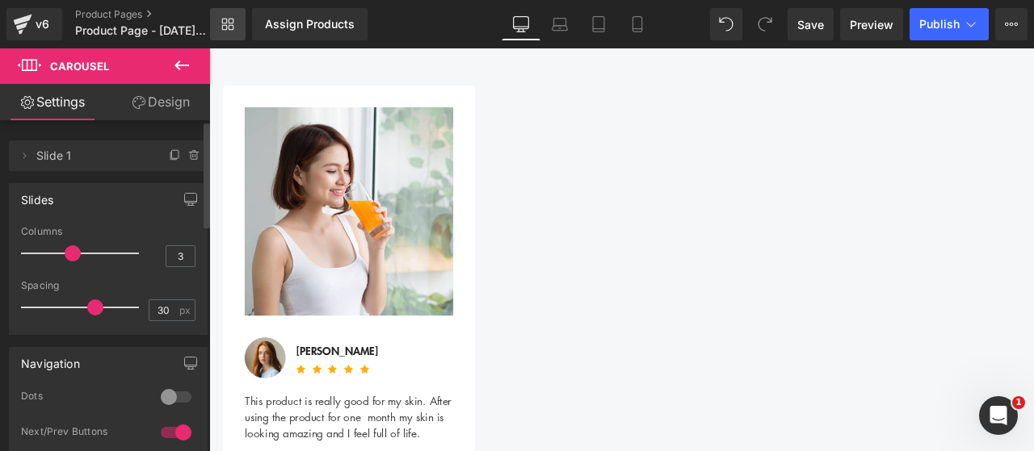
click at [229, 31] on link "Library" at bounding box center [228, 24] width 36 height 32
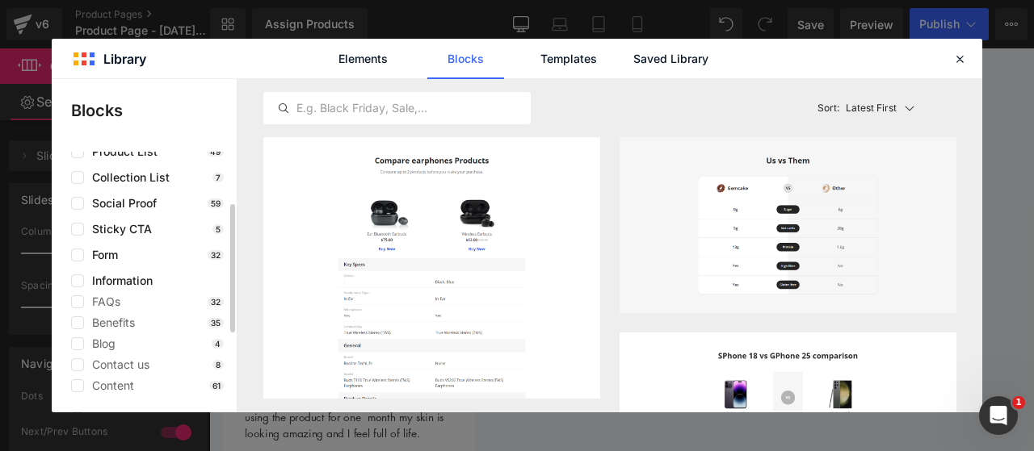
scroll to position [0, 0]
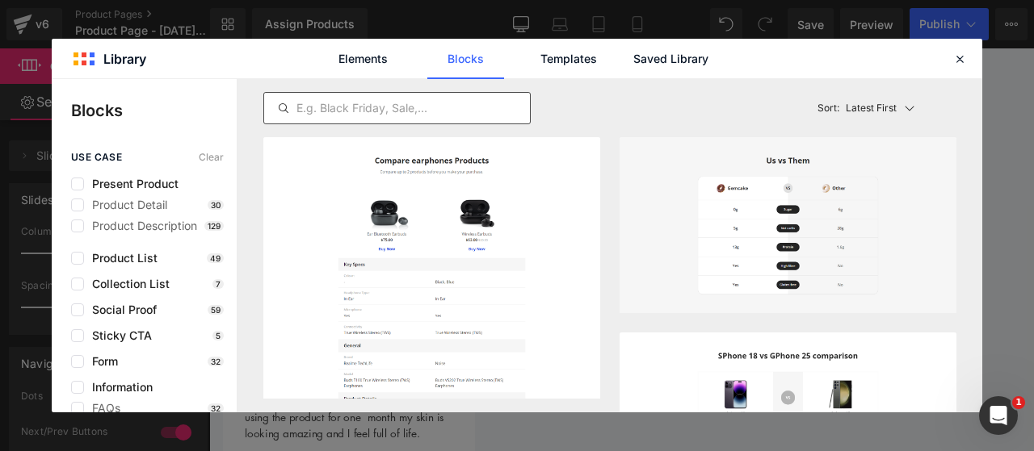
click at [327, 116] on input "text" at bounding box center [397, 108] width 266 height 19
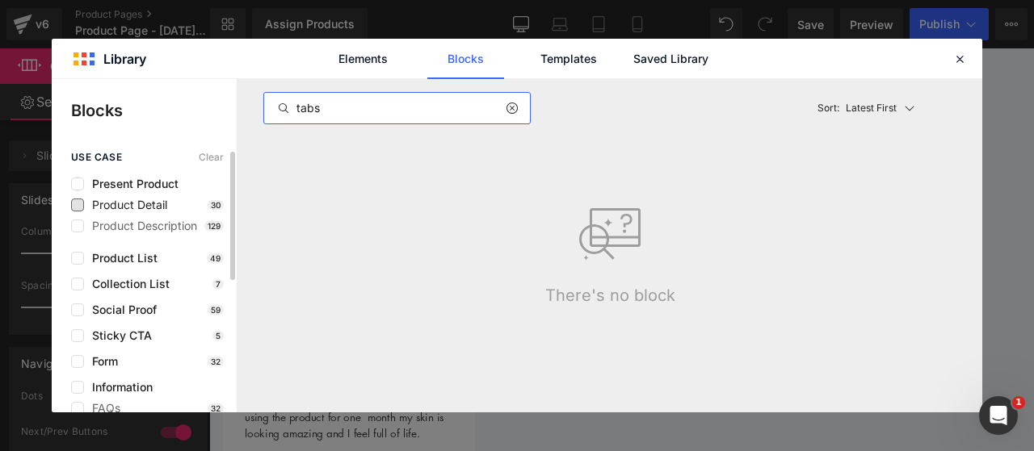
type input "tabs"
click at [143, 210] on span "Product Detail" at bounding box center [125, 205] width 83 height 13
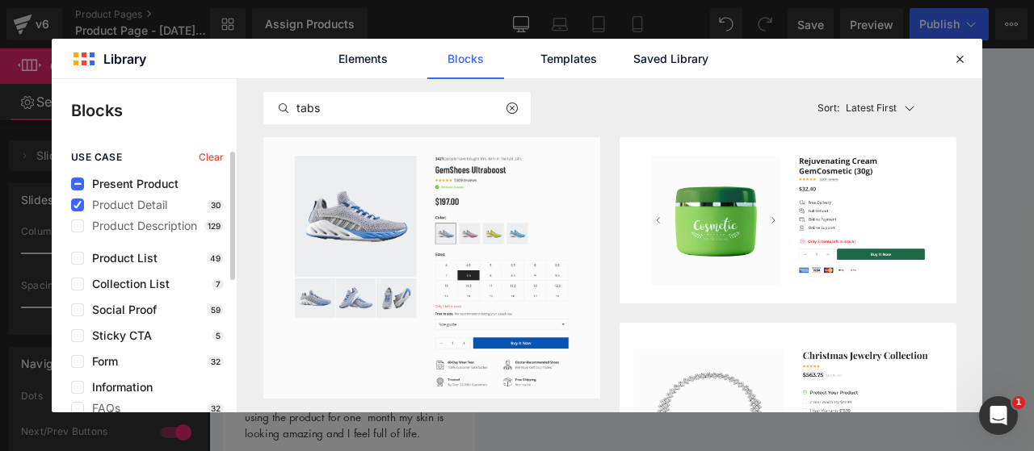
click at [145, 233] on div "use case Clear Present Product Product Detail 30 Product Description 129 Produc…" at bounding box center [144, 407] width 185 height 510
click at [142, 230] on span "Product Description" at bounding box center [140, 226] width 113 height 13
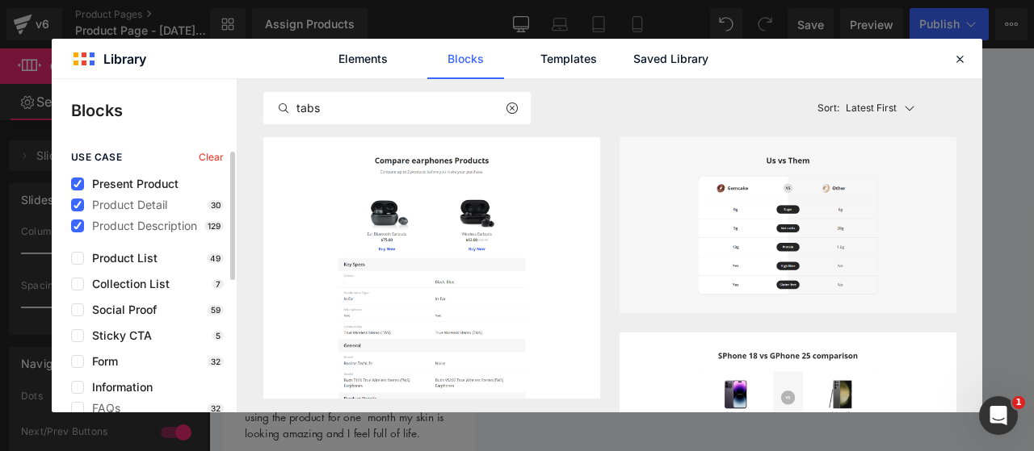
click at [139, 184] on span "Present Product" at bounding box center [131, 184] width 94 height 13
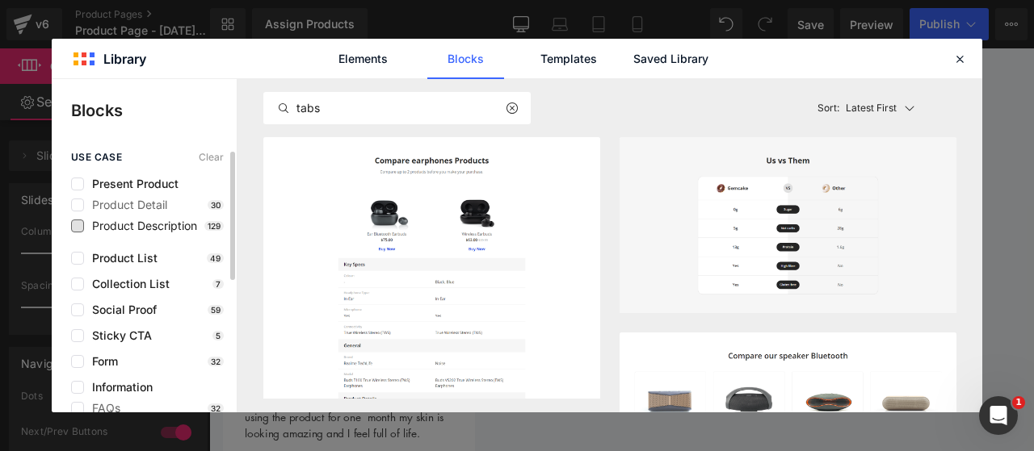
click at [134, 228] on span "Product Description" at bounding box center [140, 226] width 113 height 13
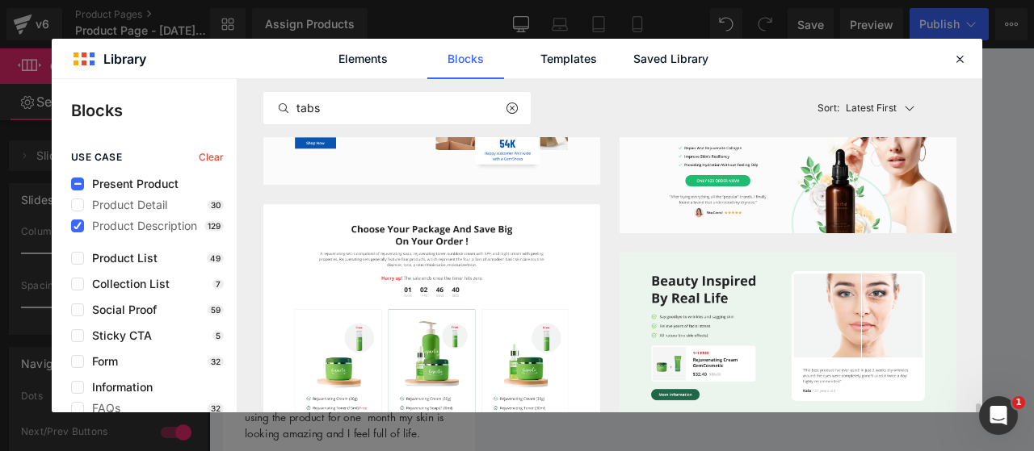
scroll to position [1534, 0]
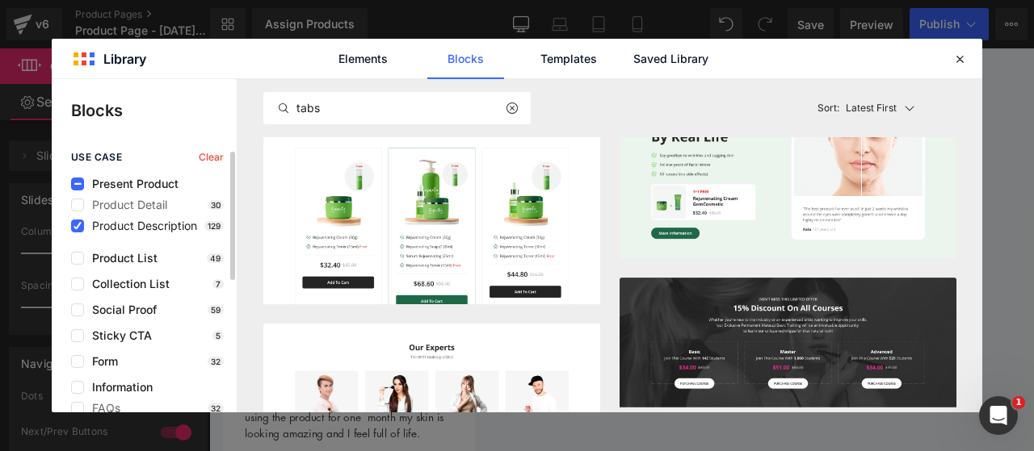
click at [140, 229] on span "Product Description" at bounding box center [140, 226] width 113 height 13
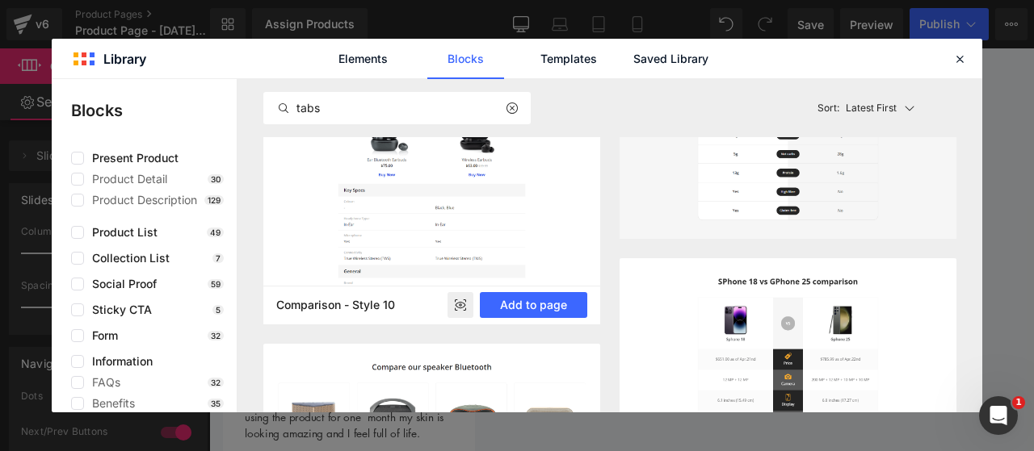
scroll to position [0, 0]
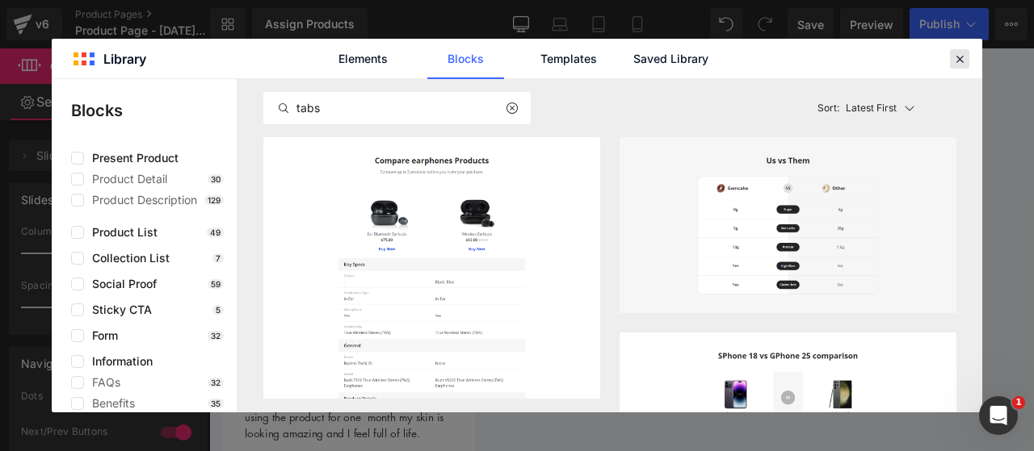
click at [962, 54] on icon at bounding box center [959, 59] width 15 height 15
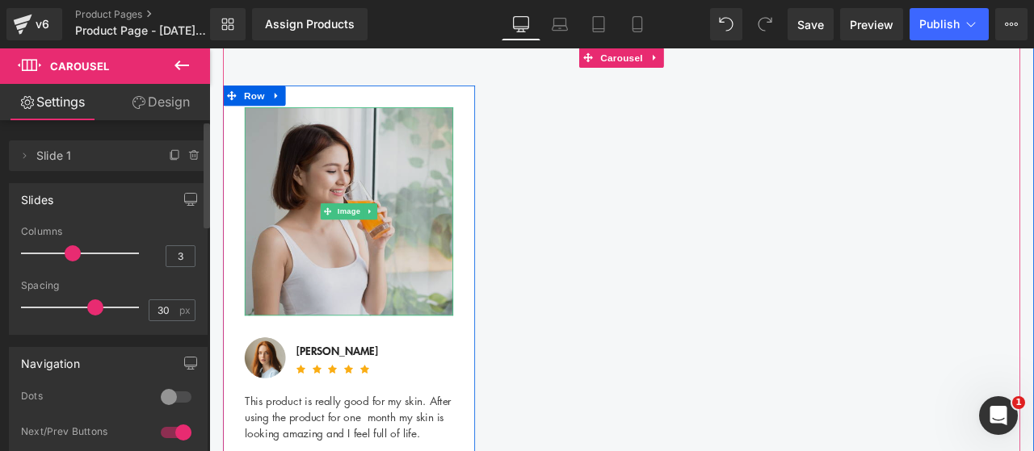
click at [347, 296] on img at bounding box center [374, 242] width 247 height 247
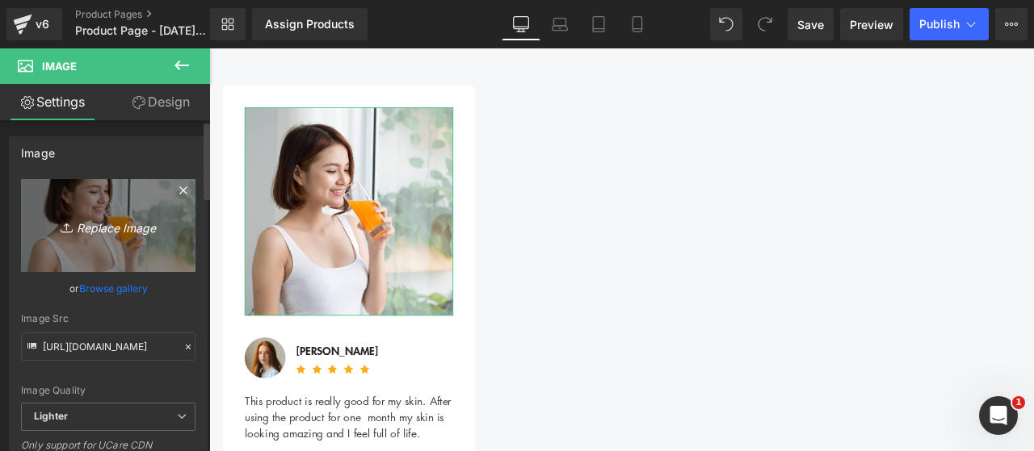
click at [123, 230] on icon "Replace Image" at bounding box center [108, 226] width 129 height 20
type input "C:\fakepath\1.png"
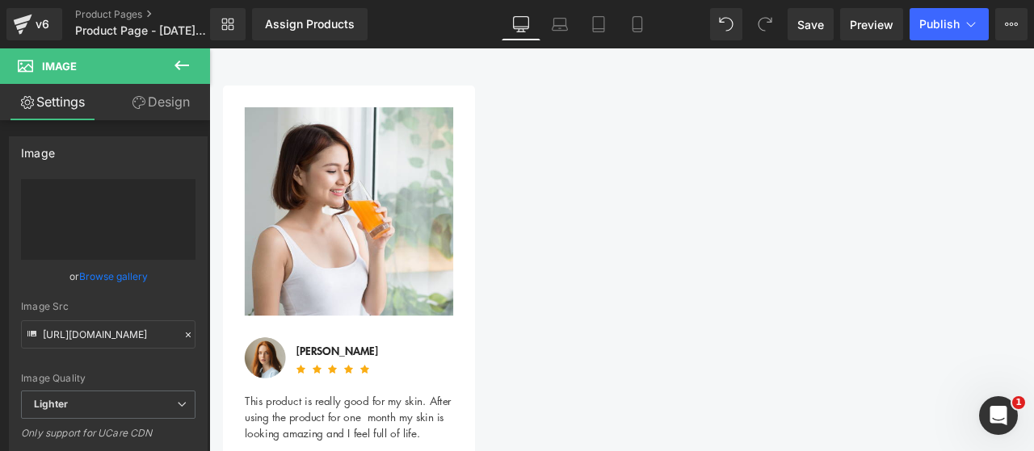
type input "https://ucarecdn.com/36e36cc6-0987-48f7-a9ed-5197302e0963/-/format/auto/-/previ…"
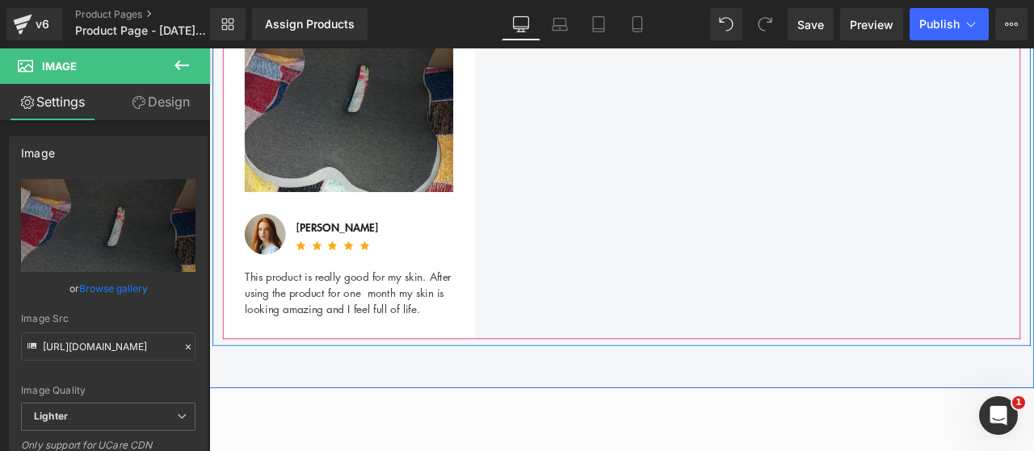
scroll to position [965, 0]
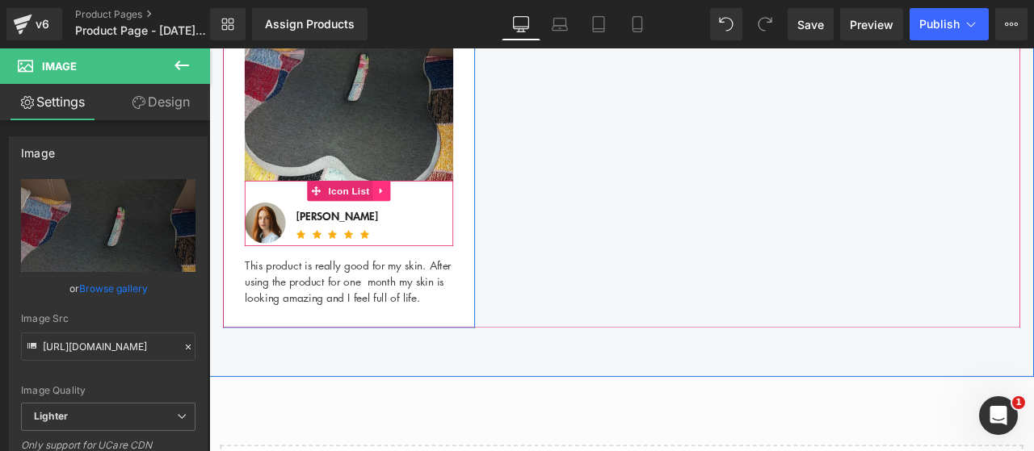
click at [414, 212] on link at bounding box center [413, 217] width 21 height 24
click at [418, 212] on icon at bounding box center [423, 217] width 11 height 11
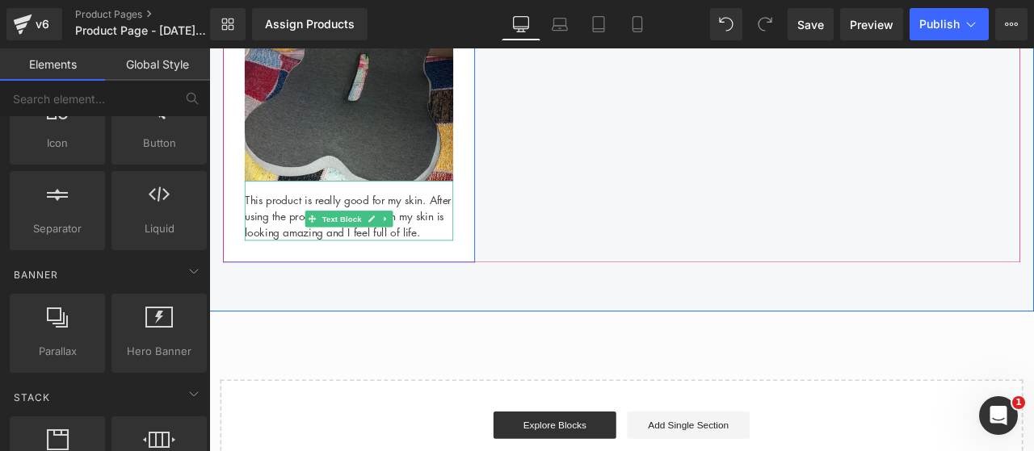
click at [299, 241] on div "This product is really good for my skin. After using the product for one month …" at bounding box center [374, 240] width 247 height 71
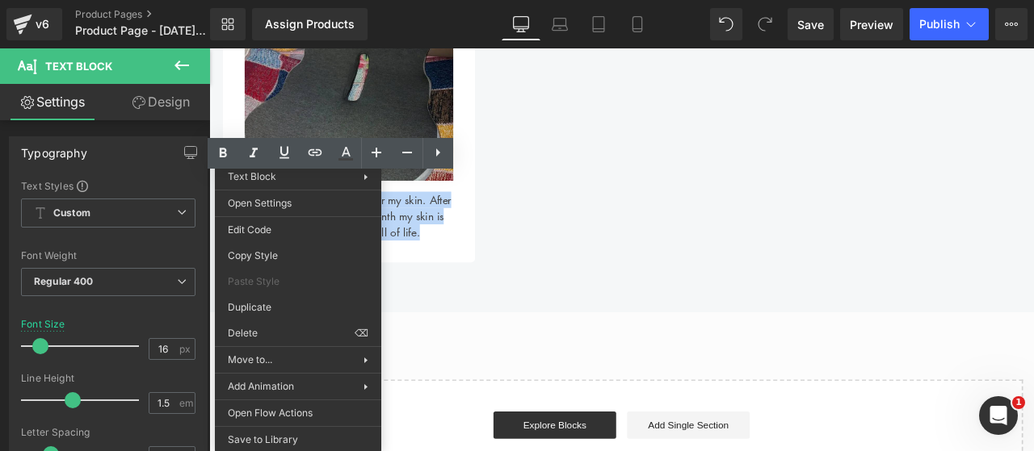
click at [450, 254] on div "This product is really good for my skin. After using the product for one month …" at bounding box center [374, 240] width 247 height 71
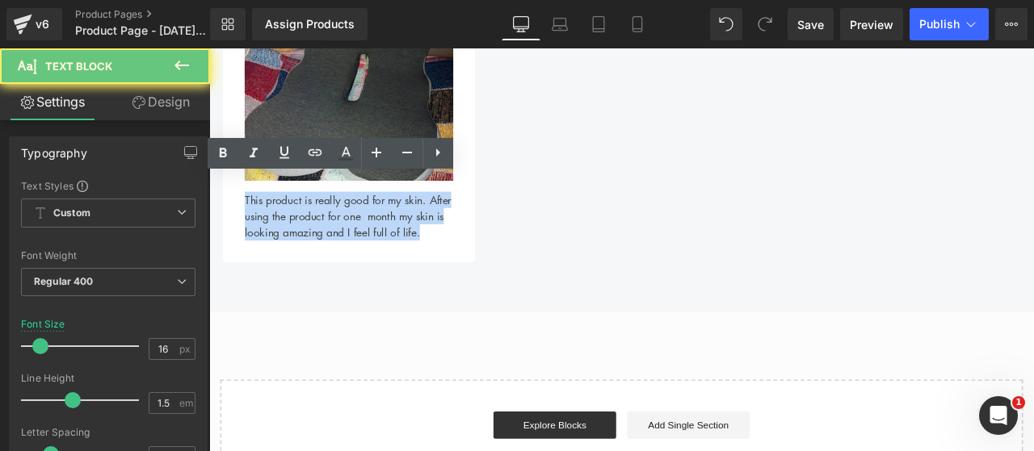
click at [450, 254] on div "This product is really good for my skin. After using the product for one month …" at bounding box center [374, 240] width 247 height 71
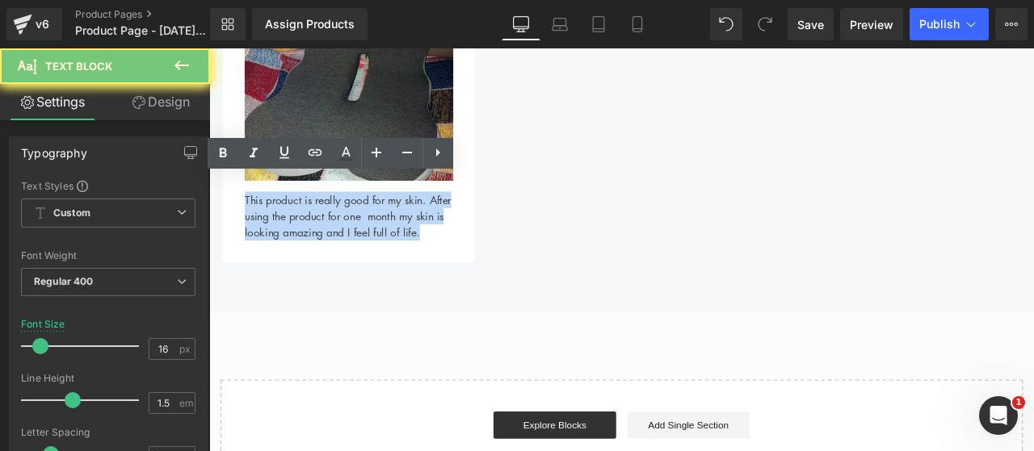
click at [450, 254] on div "This product is really good for my skin. After using the product for one month …" at bounding box center [374, 240] width 247 height 71
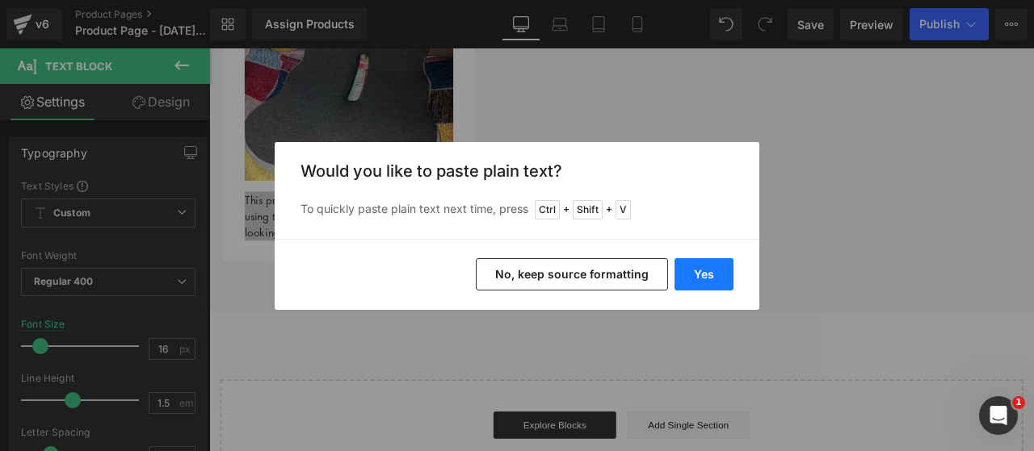
click at [716, 280] on button "Yes" at bounding box center [703, 274] width 59 height 32
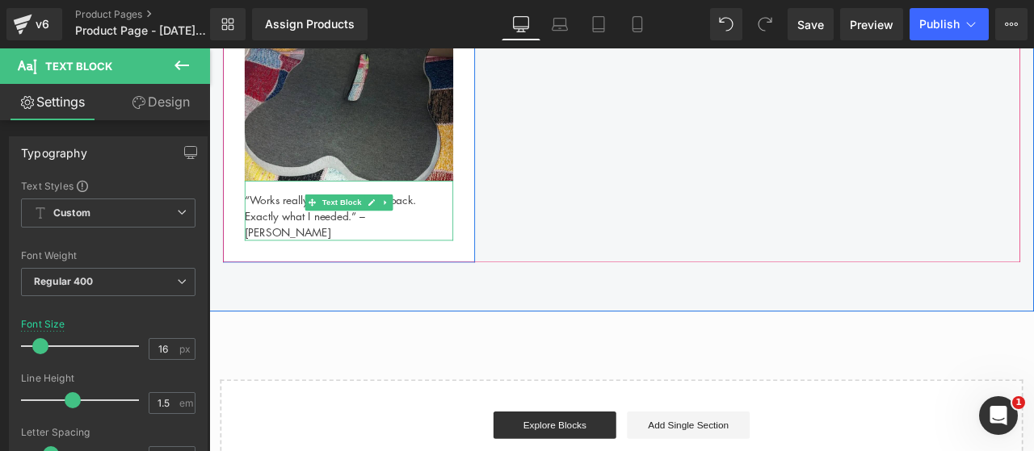
click at [268, 232] on div "“Works really well for my sore back. Exactly what I needed.” – Brian M." at bounding box center [374, 240] width 247 height 71
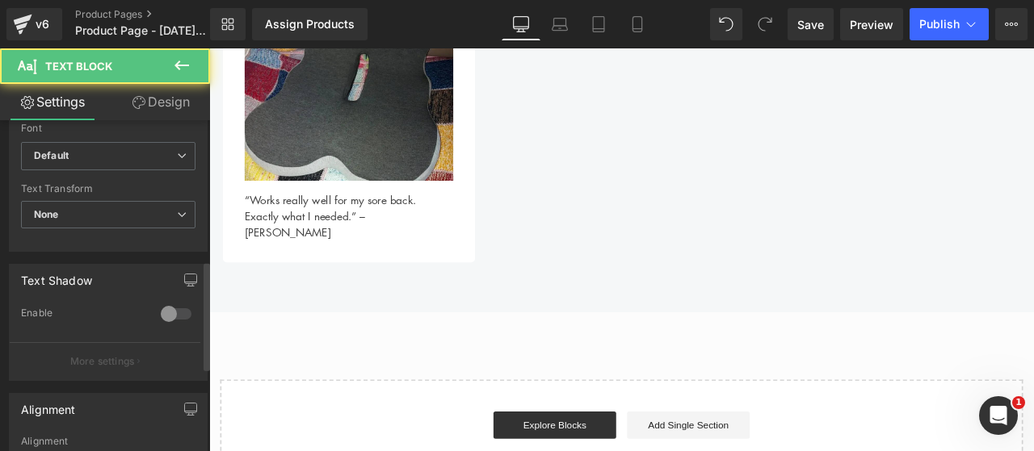
scroll to position [565, 0]
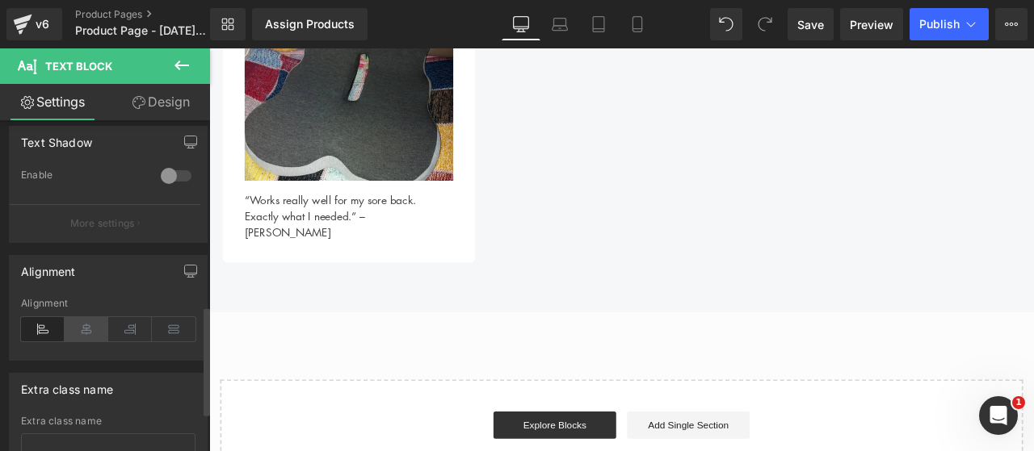
click at [87, 329] on icon at bounding box center [87, 329] width 44 height 24
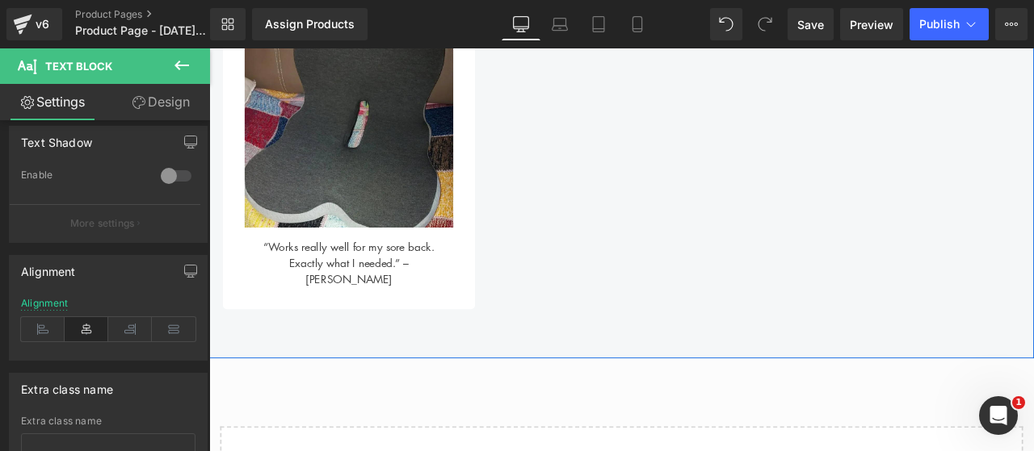
scroll to position [884, 0]
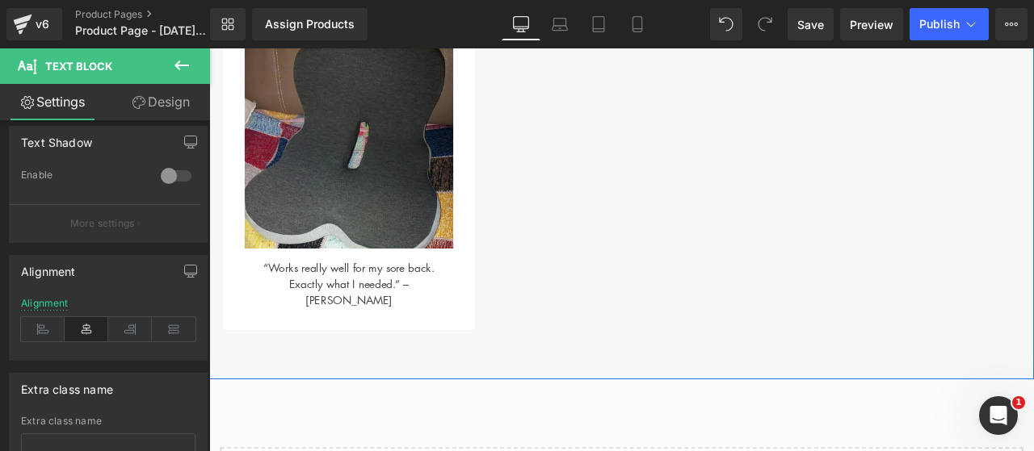
click at [330, 306] on div "“Works really well for my sore back. Exactly what I needed.” – Brian M. Text Bl…" at bounding box center [374, 321] width 247 height 71
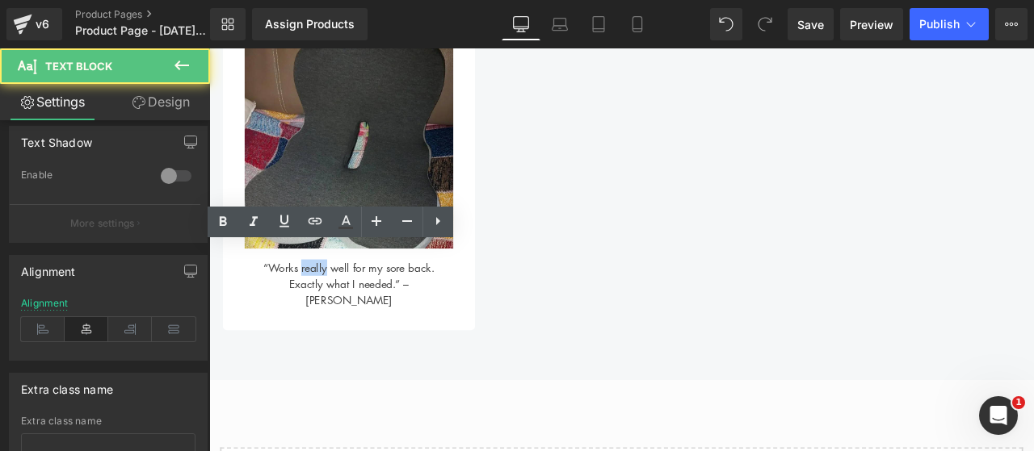
click at [332, 305] on div "“Works really well for my sore back. Exactly what I needed.” – Brian M." at bounding box center [374, 321] width 247 height 71
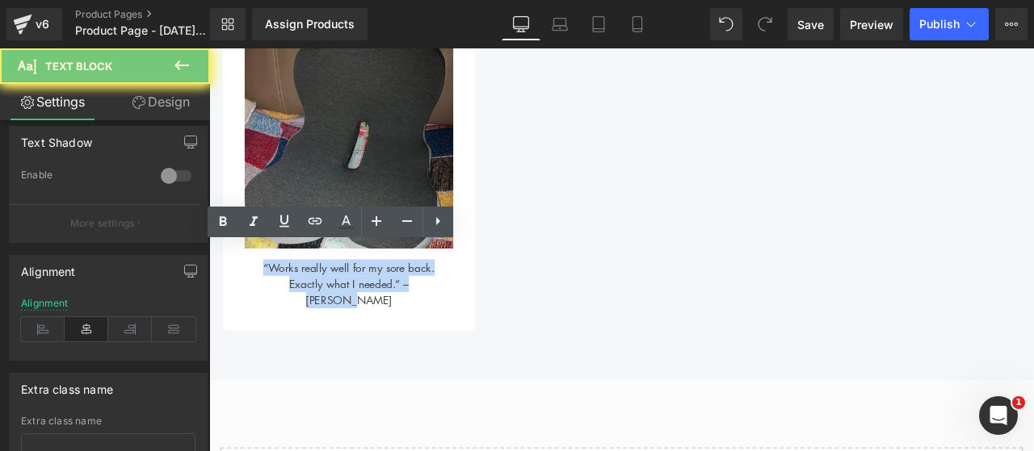
click at [332, 305] on div "“Works really well for my sore back. Exactly what I needed.” – Brian M." at bounding box center [374, 321] width 247 height 71
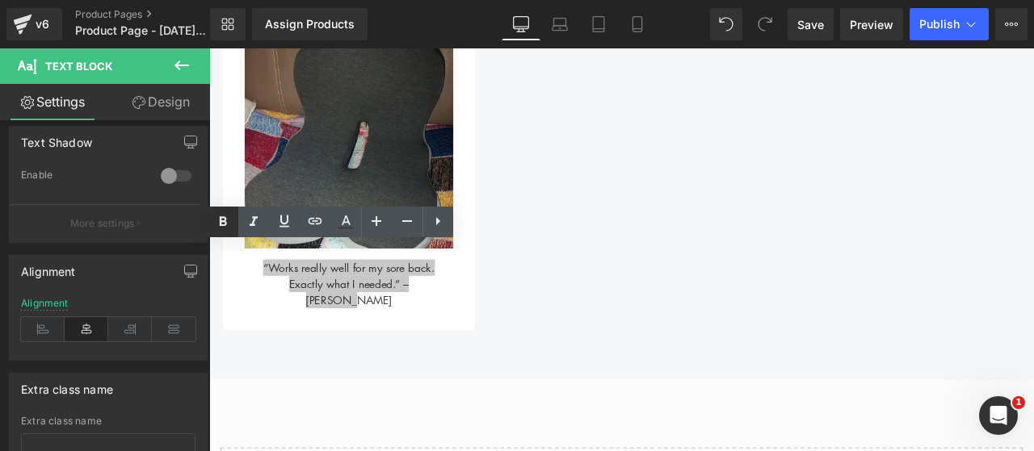
click at [227, 226] on icon at bounding box center [222, 221] width 19 height 19
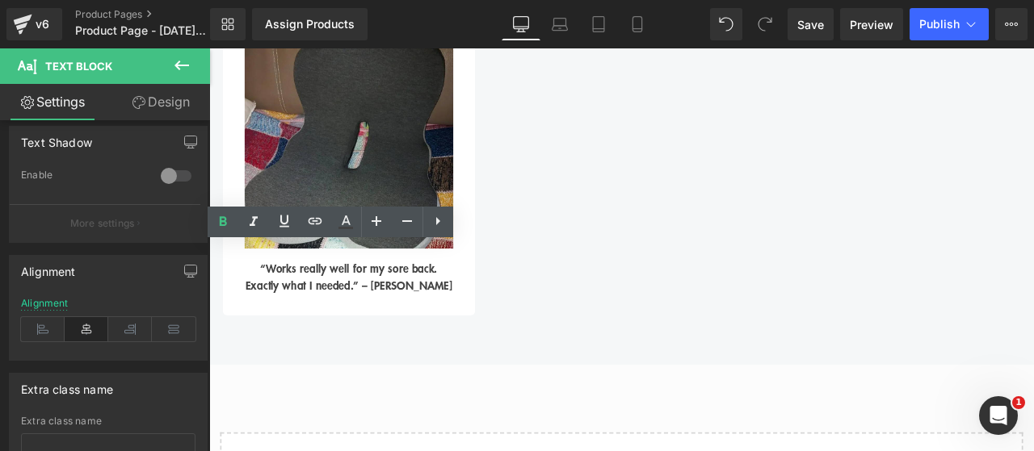
click at [284, 299] on strong "“Works really well for my sore back. Exactly what I needed.” – Brian M." at bounding box center [374, 319] width 245 height 40
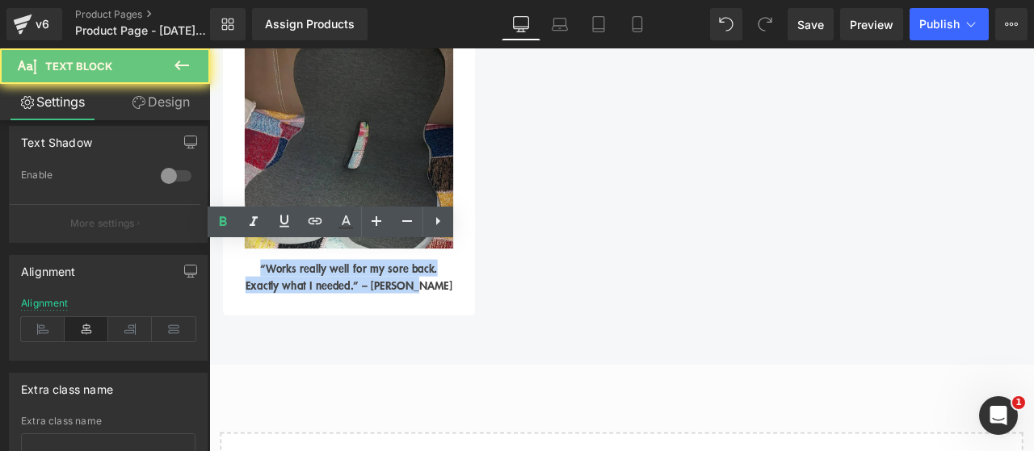
click at [284, 299] on strong "“Works really well for my sore back. Exactly what I needed.” – Brian M." at bounding box center [374, 319] width 245 height 40
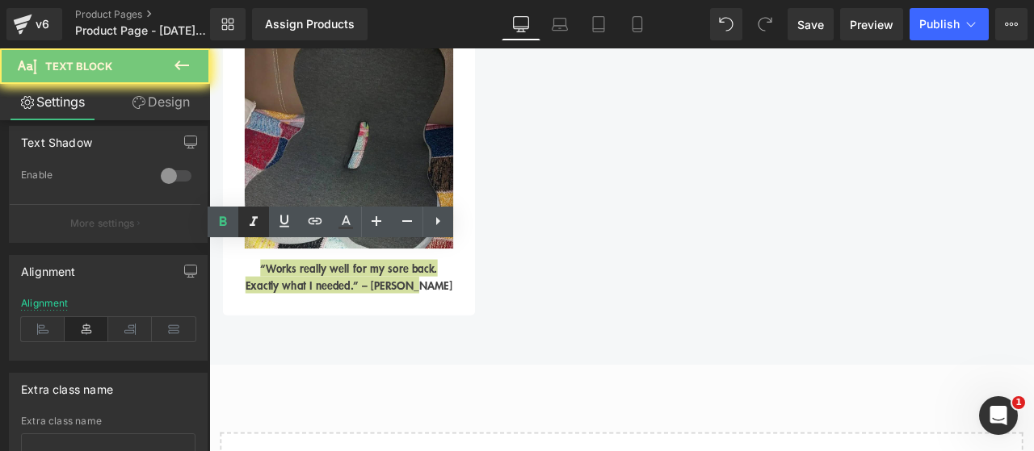
click at [246, 229] on icon at bounding box center [253, 221] width 19 height 19
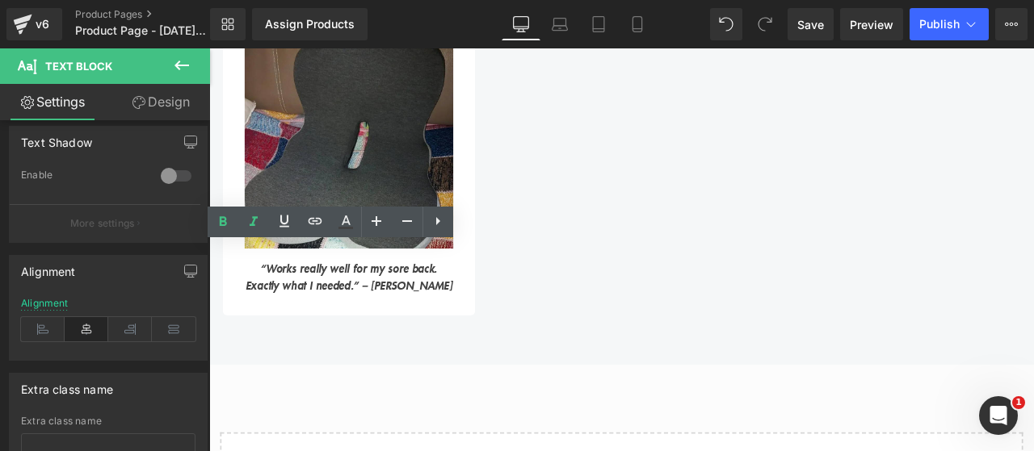
click at [262, 375] on div "What our customers are saying Heading Image “Works really well for my sore back…" at bounding box center [697, 116] width 977 height 613
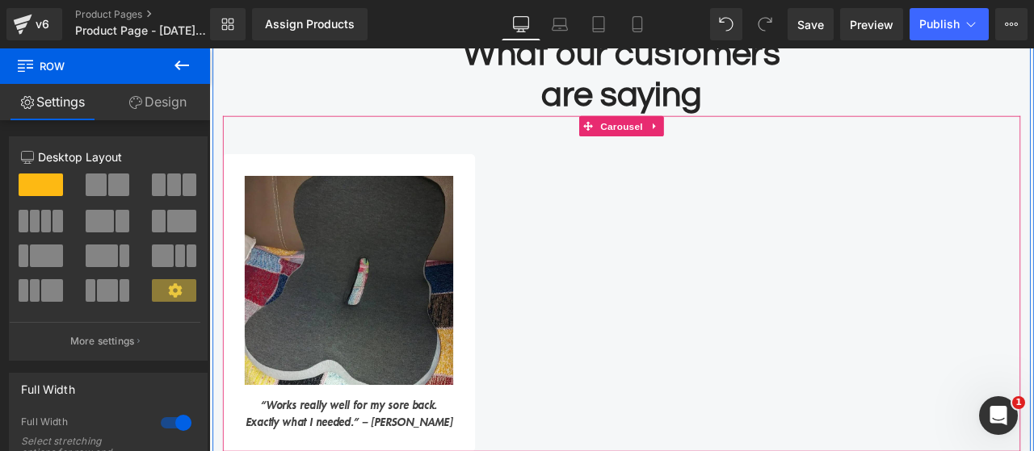
scroll to position [803, 0]
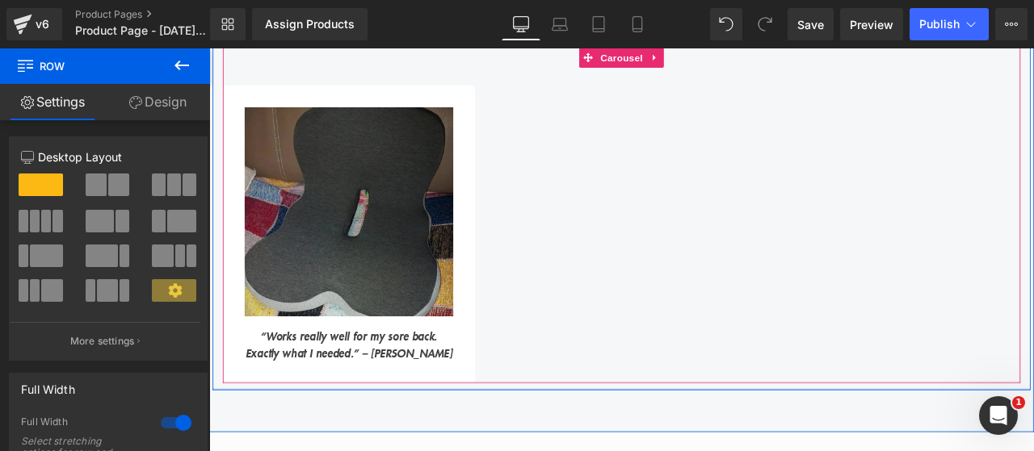
click at [483, 229] on img at bounding box center [374, 242] width 247 height 247
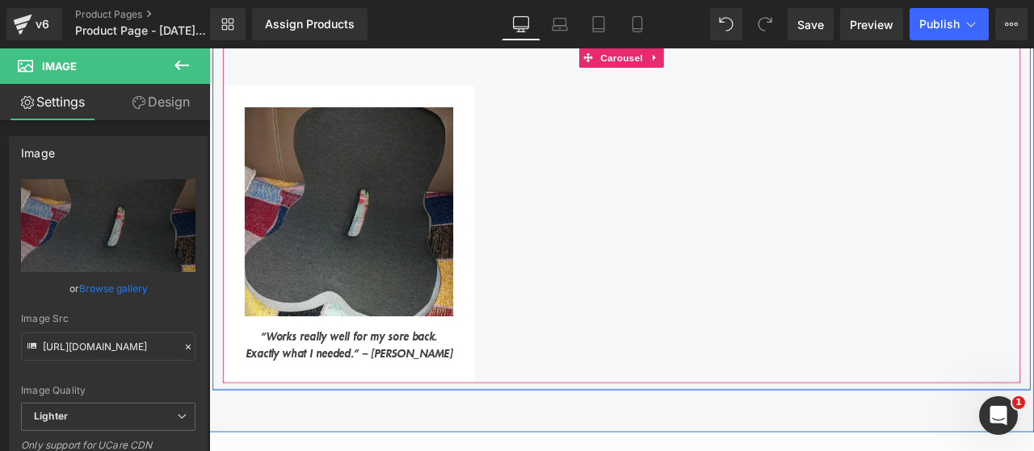
click at [656, 189] on div "Image “Works really well for my sore back. Exactly what I needed.” – Brian M. T…" at bounding box center [697, 269] width 945 height 352
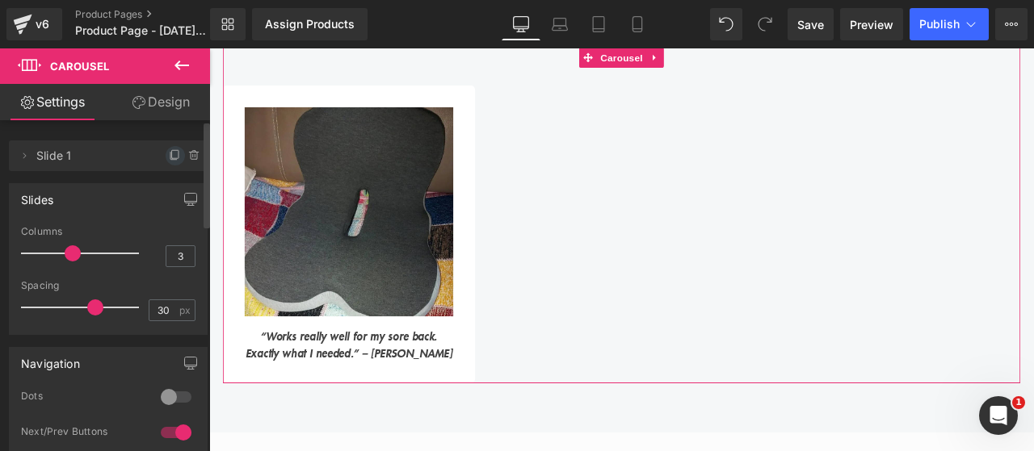
click at [171, 164] on span at bounding box center [175, 155] width 19 height 19
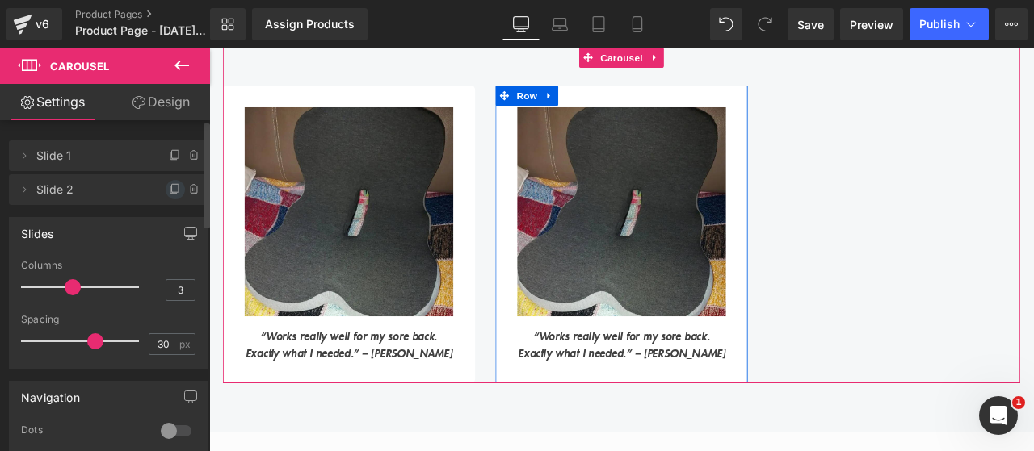
click at [169, 193] on icon at bounding box center [175, 189] width 13 height 13
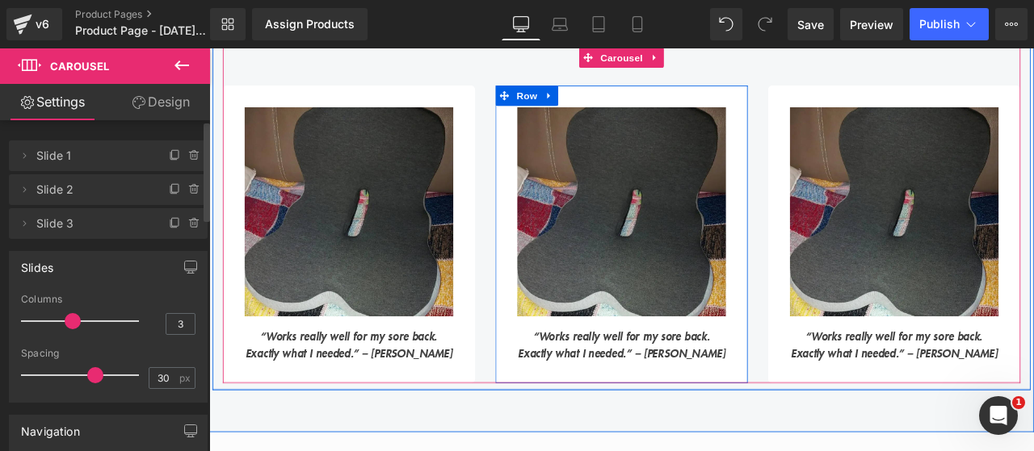
click at [619, 403] on icon "“Works really well for my sore back. Exactly what I needed.” – Brian M." at bounding box center [697, 400] width 245 height 40
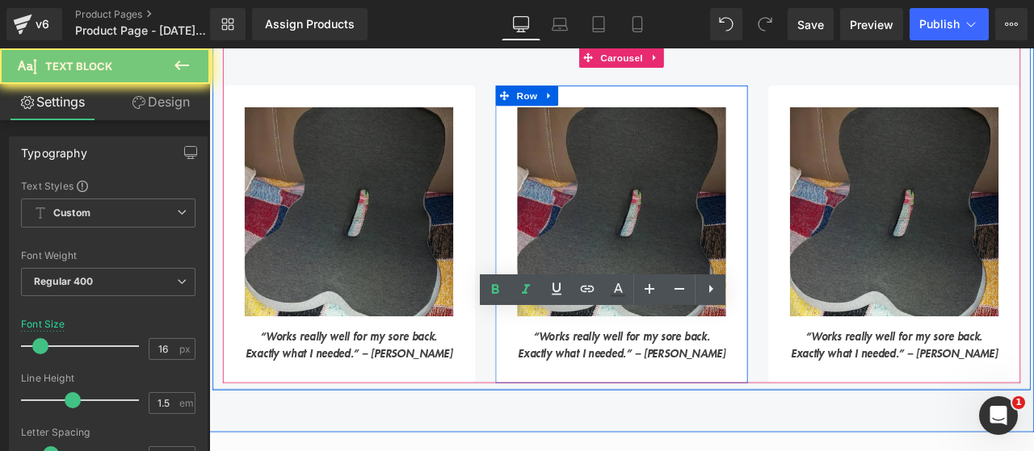
click at [619, 403] on icon "“Works really well for my sore back. Exactly what I needed.” – Brian M." at bounding box center [697, 400] width 245 height 40
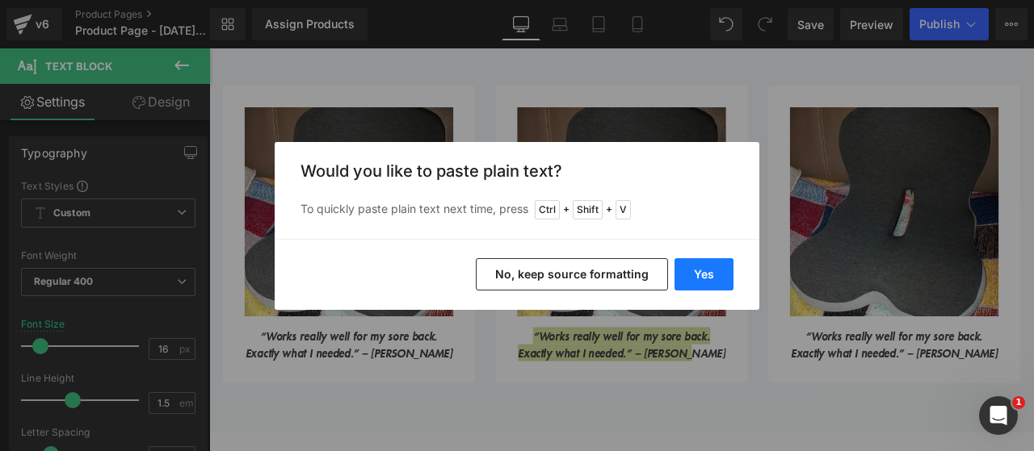
click at [718, 271] on button "Yes" at bounding box center [703, 274] width 59 height 32
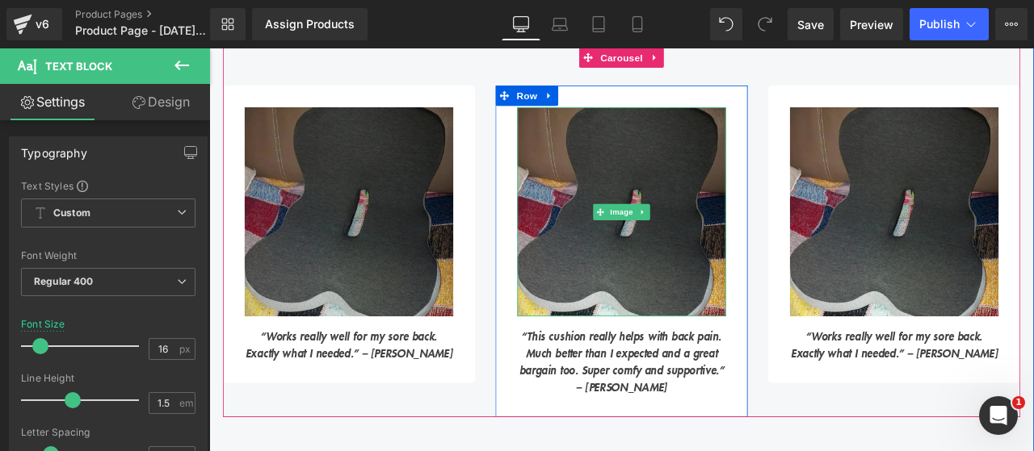
click at [702, 196] on img at bounding box center [697, 242] width 247 height 247
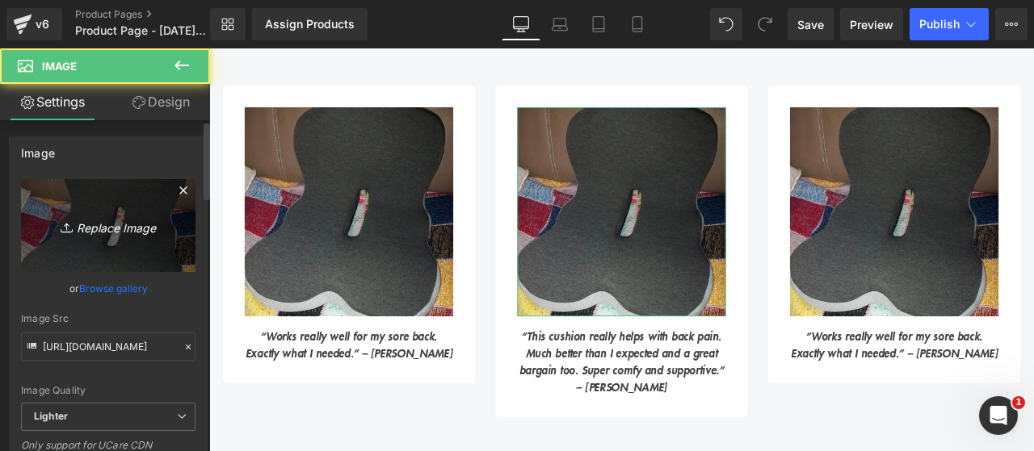
click at [113, 225] on icon "Replace Image" at bounding box center [108, 226] width 129 height 20
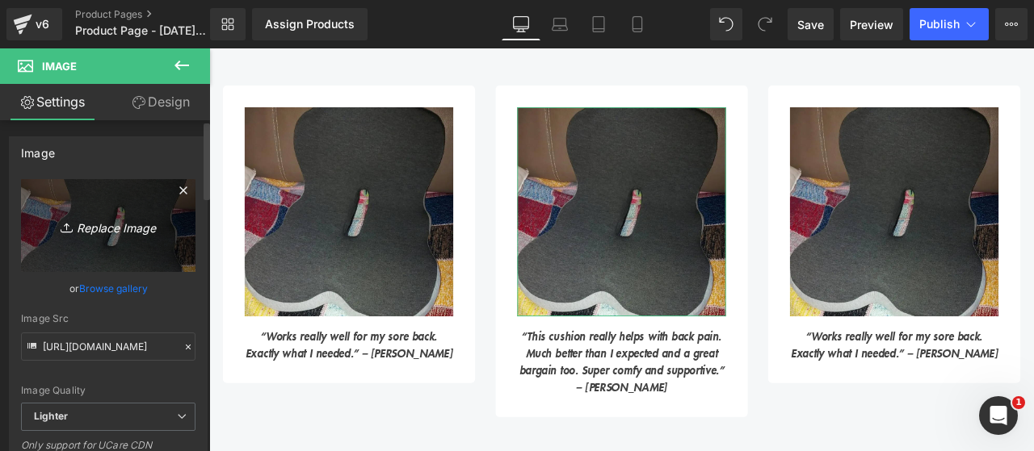
type input "C:\fakepath\2.png"
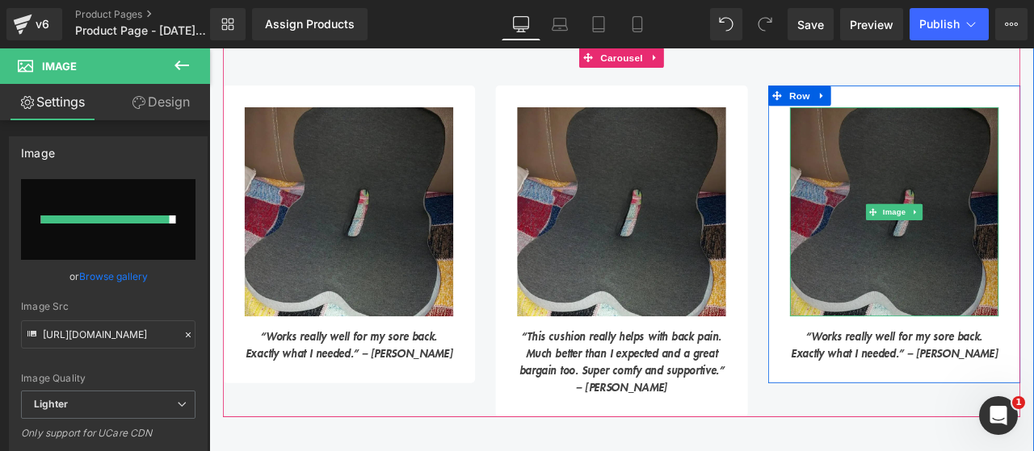
type input "https://ucarecdn.com/f0c786bd-d3ac-4f31-a467-da93939bfa9e/-/format/auto/-/previ…"
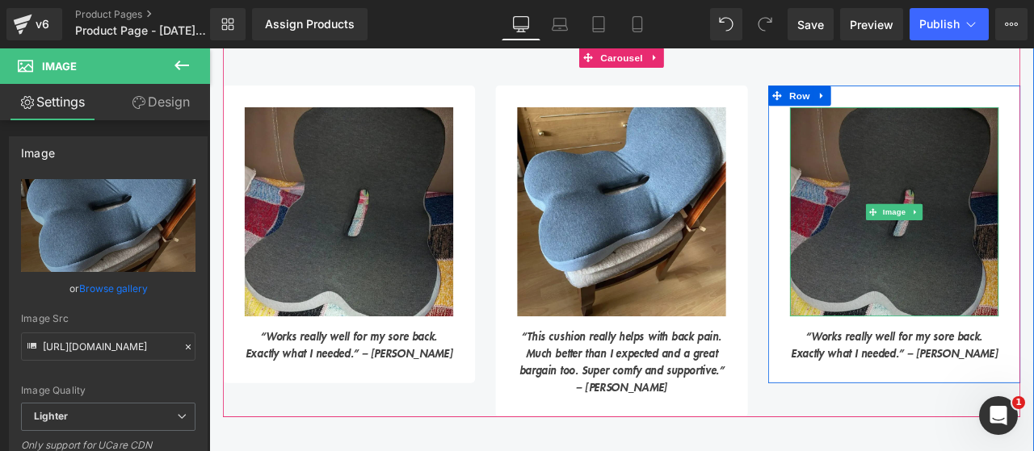
click at [925, 317] on img at bounding box center [1020, 242] width 247 height 247
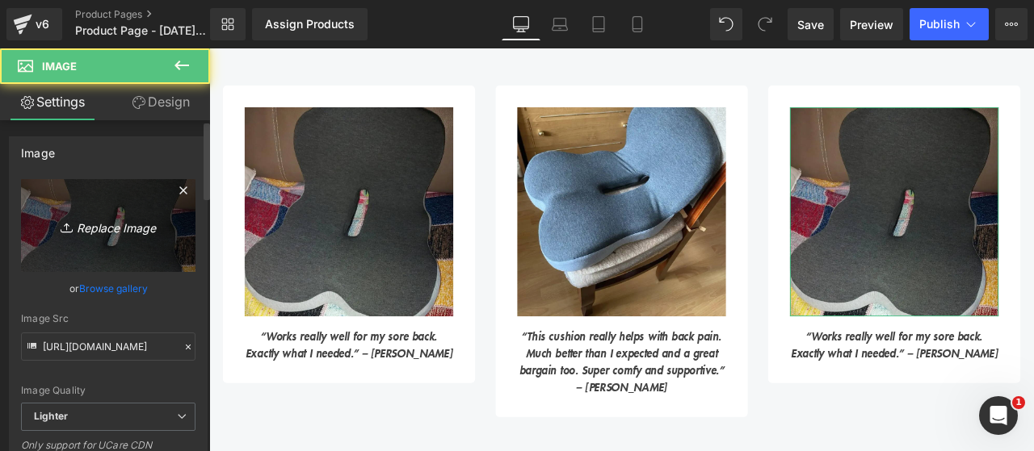
click at [125, 214] on link "Replace Image" at bounding box center [108, 225] width 174 height 93
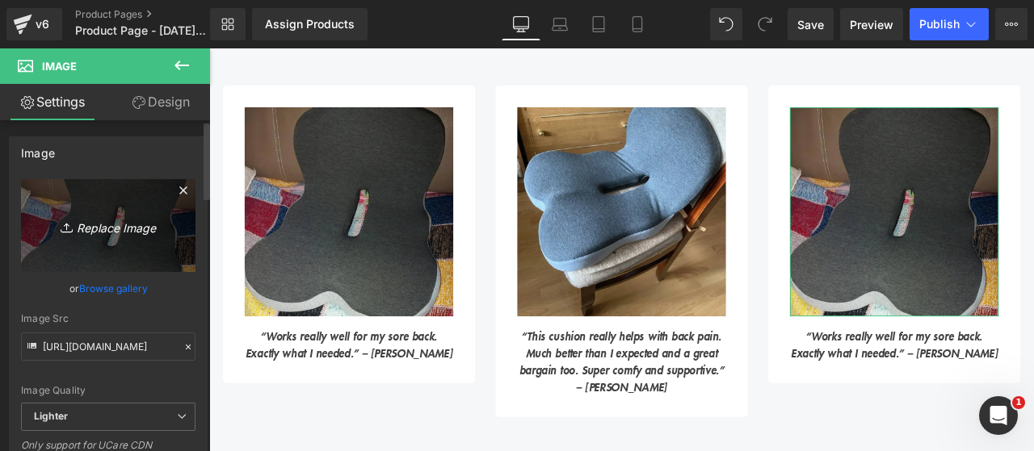
type input "C:\fakepath\3.png"
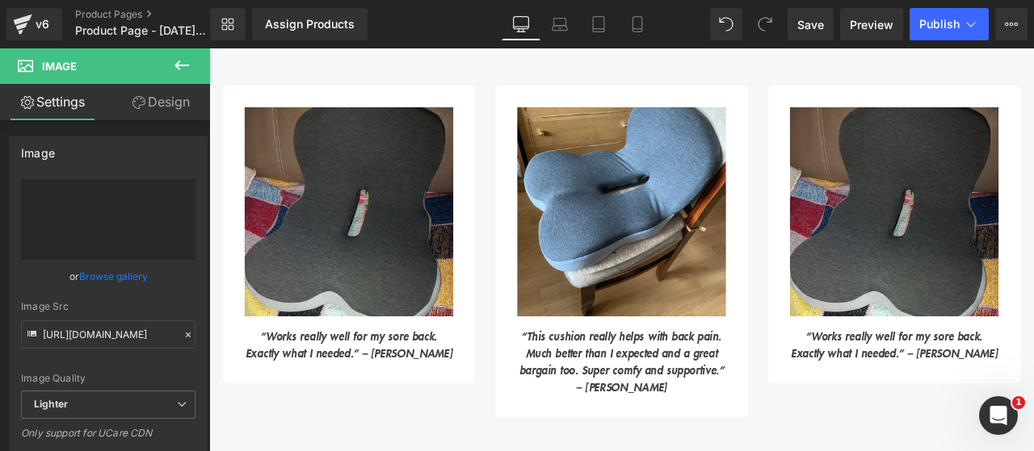
type input "https://ucarecdn.com/05c5b86b-3842-493c-ad08-6c6b2f1afdee/-/format/auto/-/previ…"
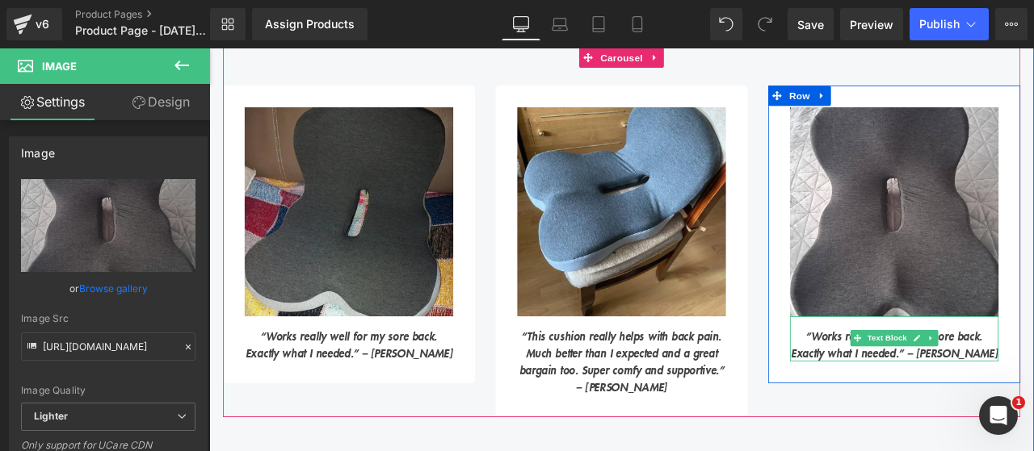
click at [946, 400] on icon "“Works really well for my sore back. Exactly what I needed.” – Brian M." at bounding box center [1020, 400] width 245 height 40
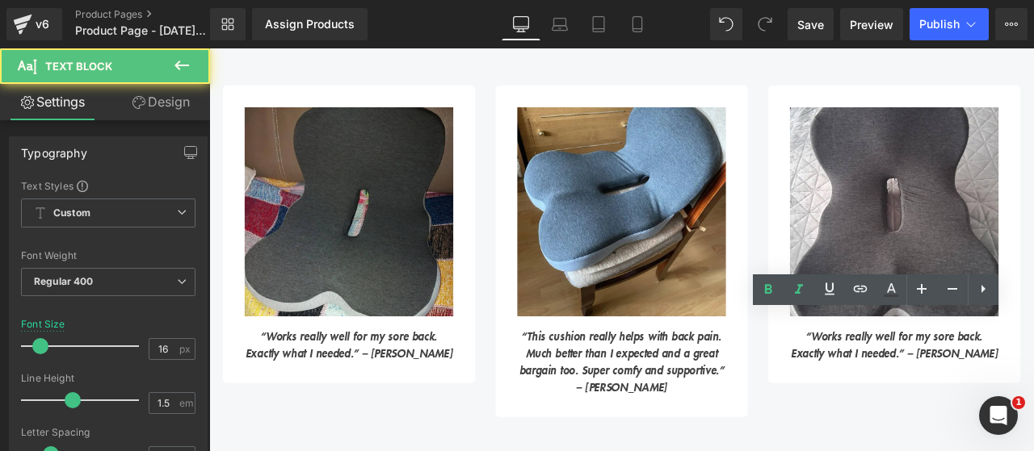
click at [946, 400] on icon "“Works really well for my sore back. Exactly what I needed.” – Brian M." at bounding box center [1020, 400] width 245 height 40
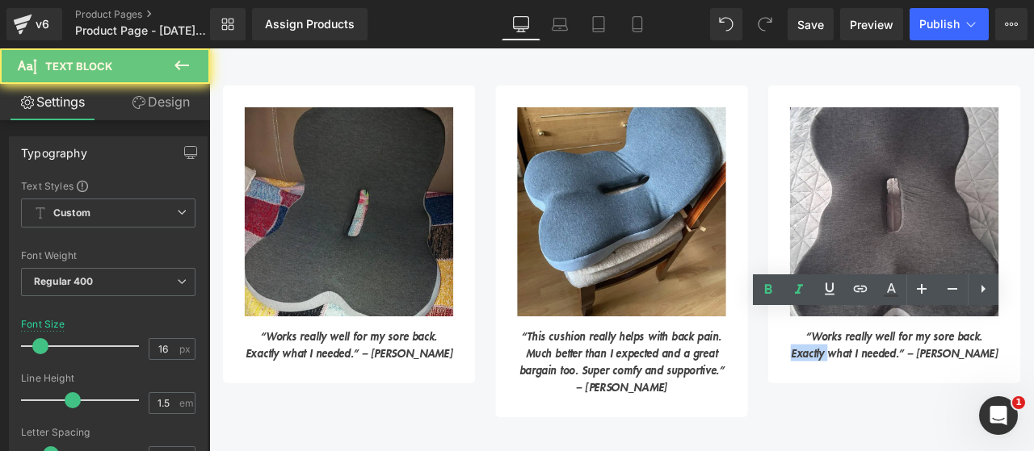
click at [946, 400] on icon "“Works really well for my sore back. Exactly what I needed.” – Brian M." at bounding box center [1020, 400] width 245 height 40
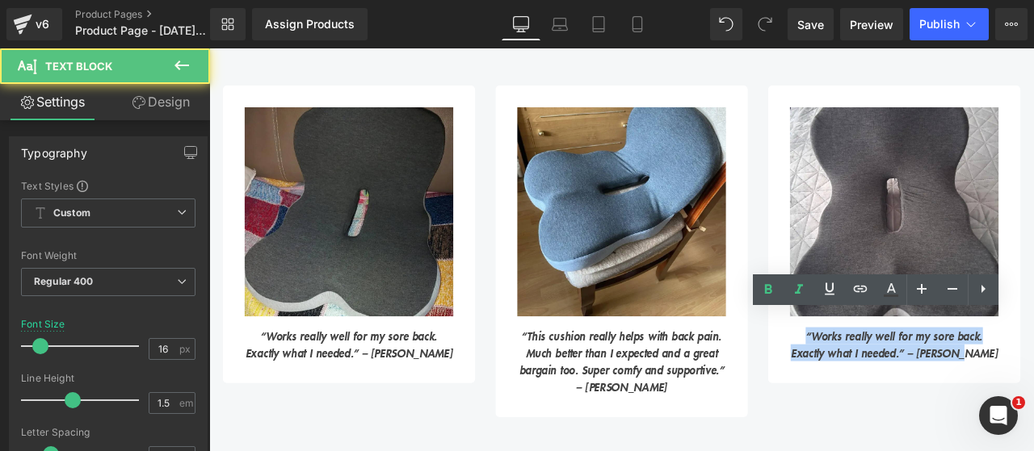
click at [946, 400] on icon "“Works really well for my sore back. Exactly what I needed.” – Brian M." at bounding box center [1020, 400] width 245 height 40
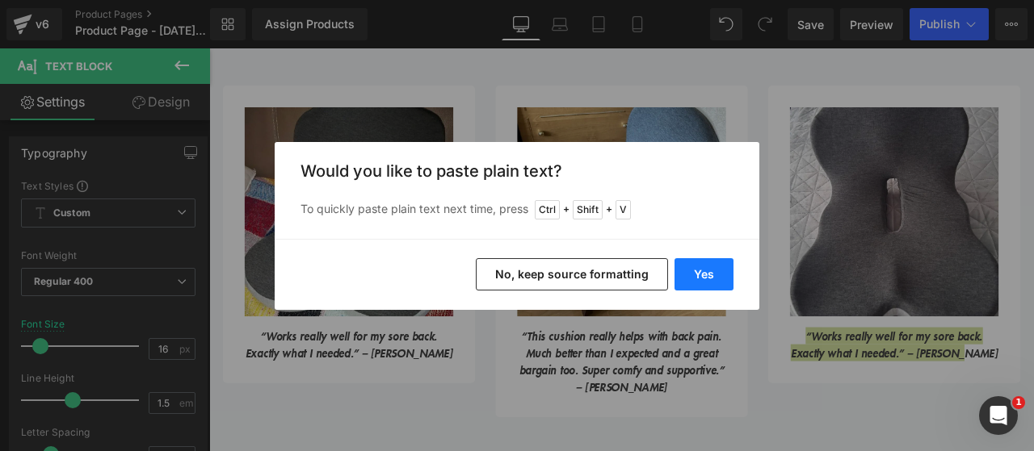
click at [719, 276] on button "Yes" at bounding box center [703, 274] width 59 height 32
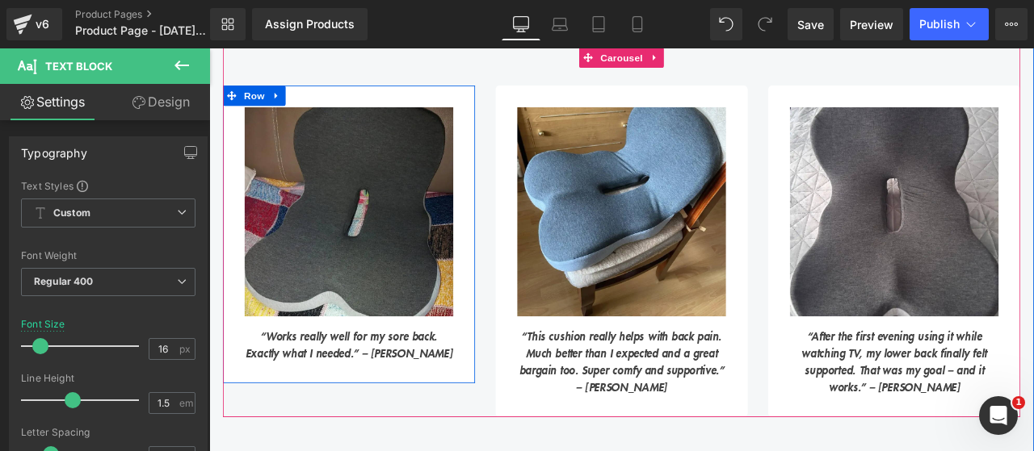
click at [298, 399] on icon "“Works really well for my sore back. Exactly what I needed.” – Brian M." at bounding box center [374, 400] width 245 height 40
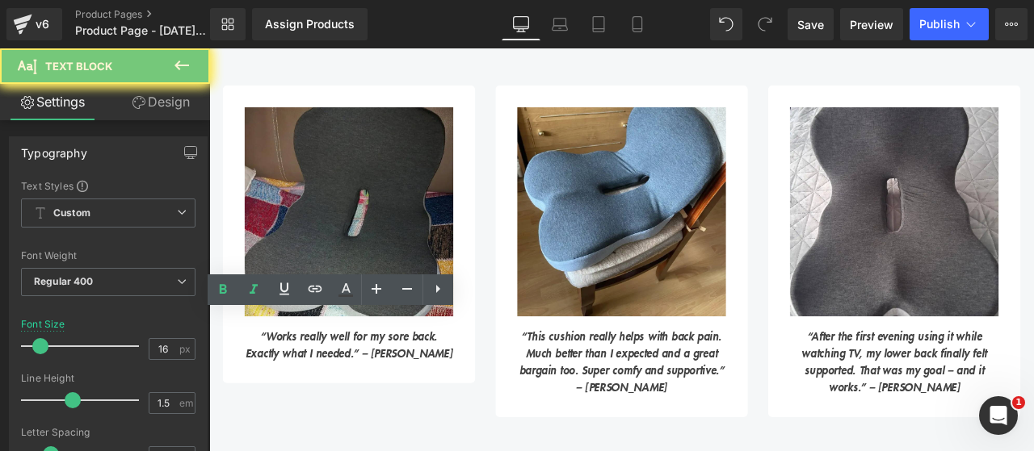
click at [298, 399] on icon "“Works really well for my sore back. Exactly what I needed.” – Brian M." at bounding box center [374, 400] width 245 height 40
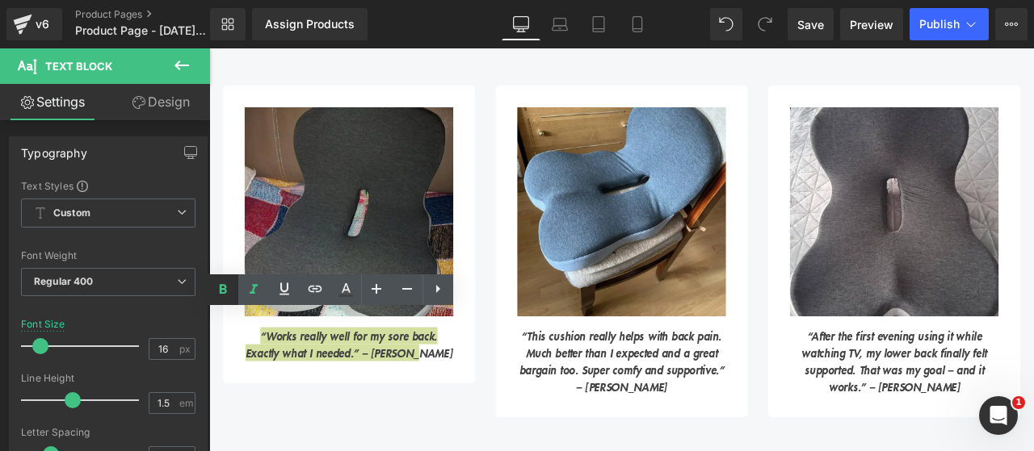
click at [220, 291] on icon at bounding box center [223, 289] width 7 height 10
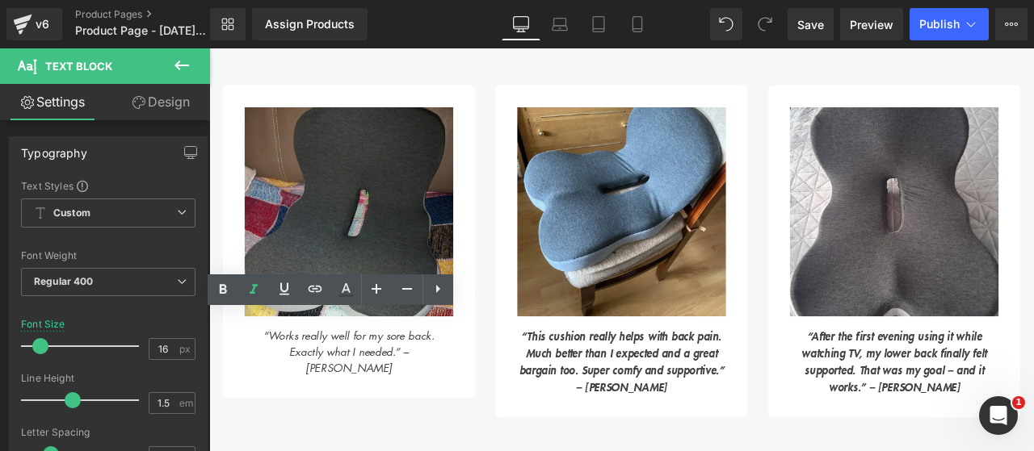
click at [271, 451] on div "Image “Works really well for my sore back. Exactly what I needed.” – Brian M. T…" at bounding box center [709, 289] width 969 height 392
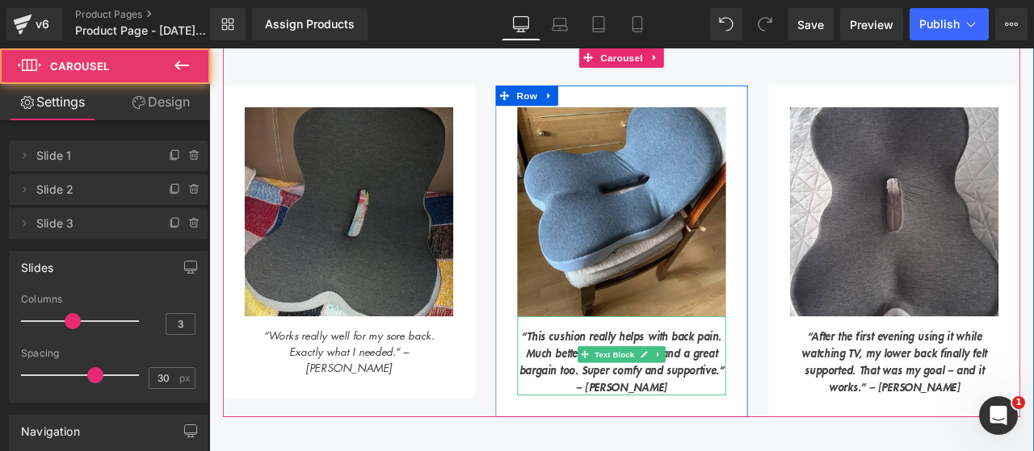
click at [599, 402] on icon "“This cushion really helps with back pain. Much better than I expected and a gr…" at bounding box center [698, 420] width 243 height 80
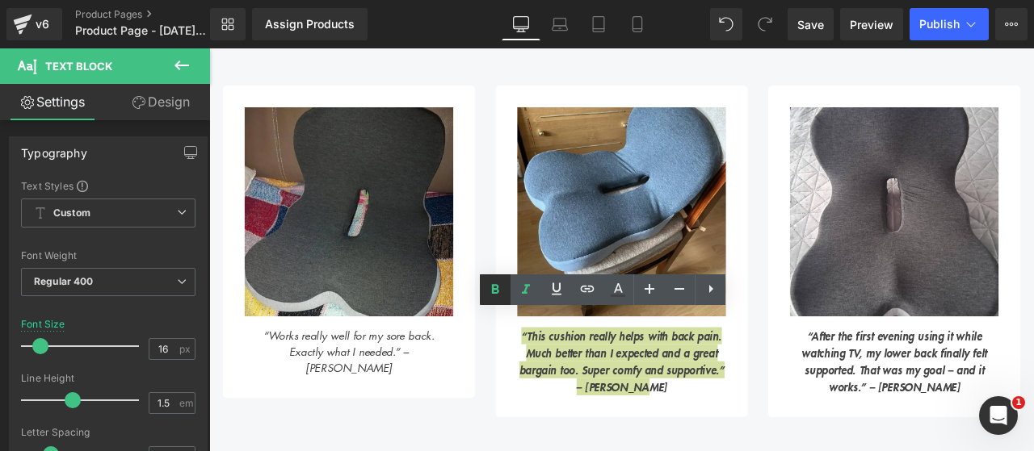
click at [494, 287] on icon at bounding box center [494, 289] width 19 height 19
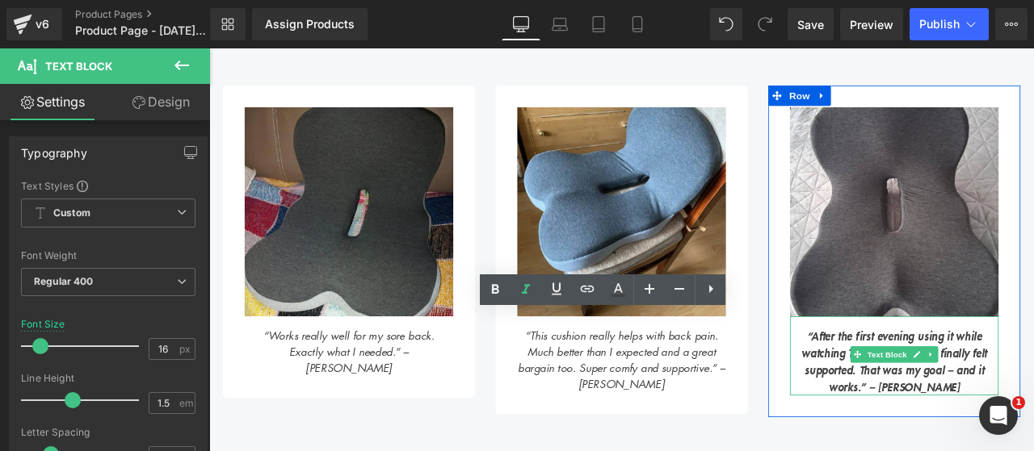
click at [943, 381] on icon "“After the first evening using it while watching TV, my lower back finally felt…" at bounding box center [1021, 420] width 220 height 80
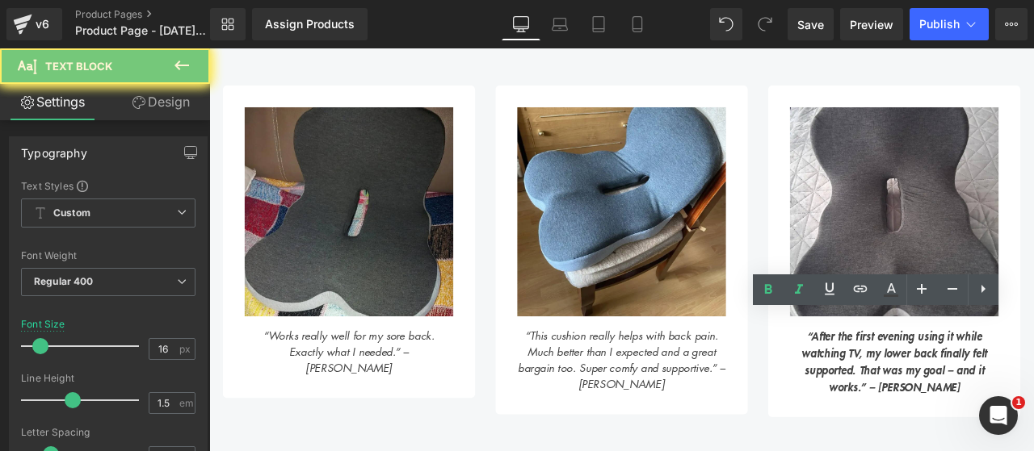
click at [943, 381] on icon "“After the first evening using it while watching TV, my lower back finally felt…" at bounding box center [1021, 420] width 220 height 80
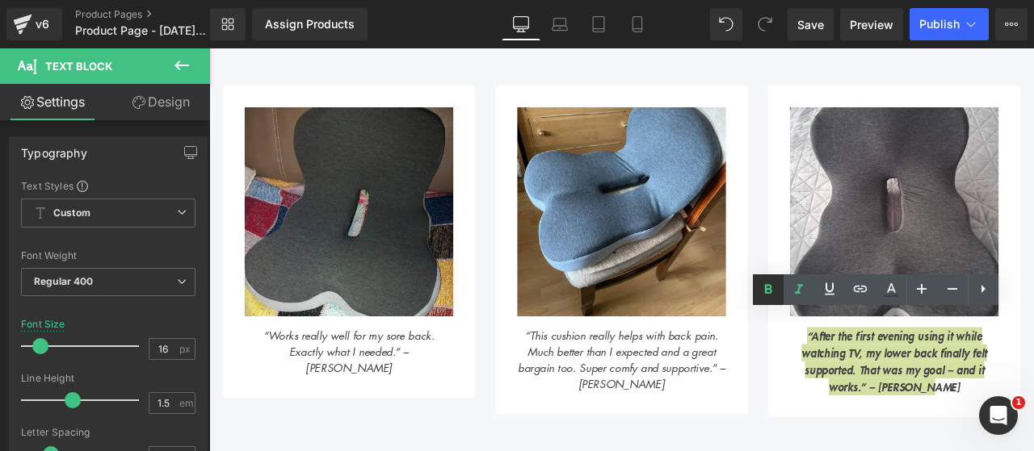
click at [765, 290] on icon at bounding box center [768, 289] width 7 height 10
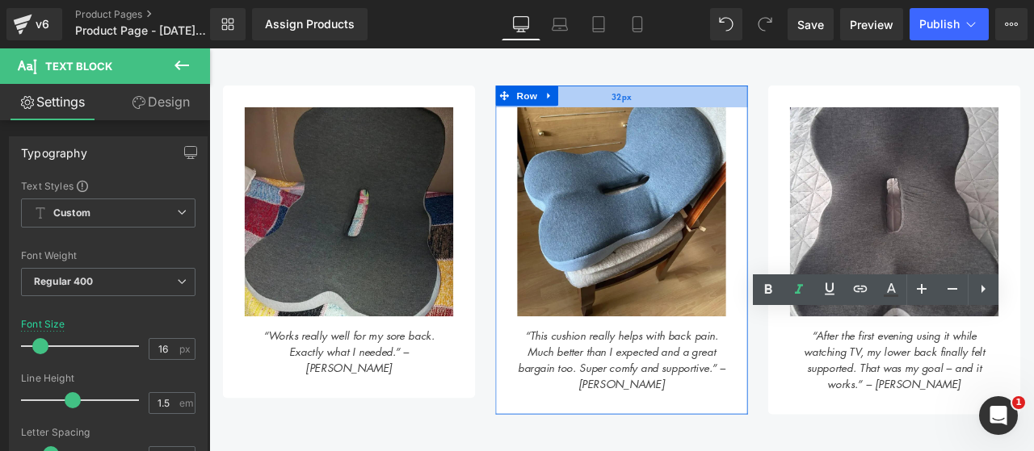
click at [640, 94] on div "32px" at bounding box center [697, 106] width 299 height 26
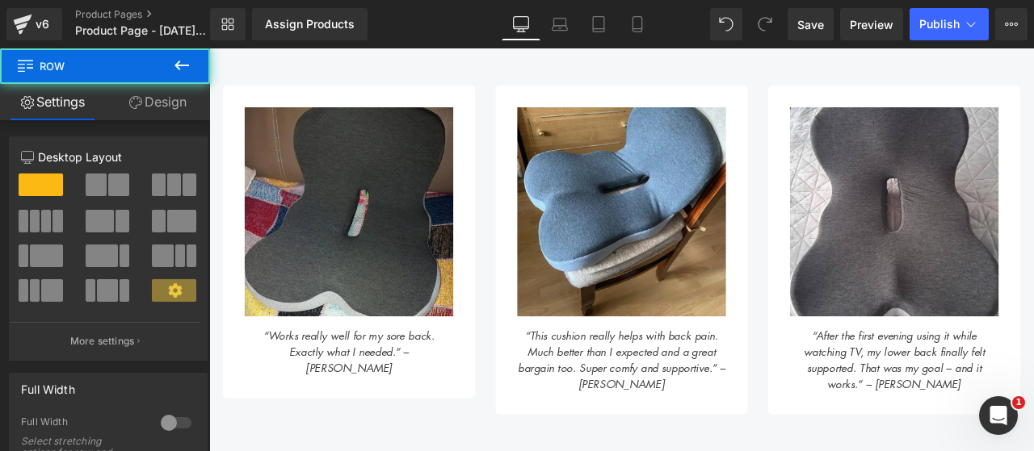
click at [209, 48] on div at bounding box center [209, 48] width 0 height 0
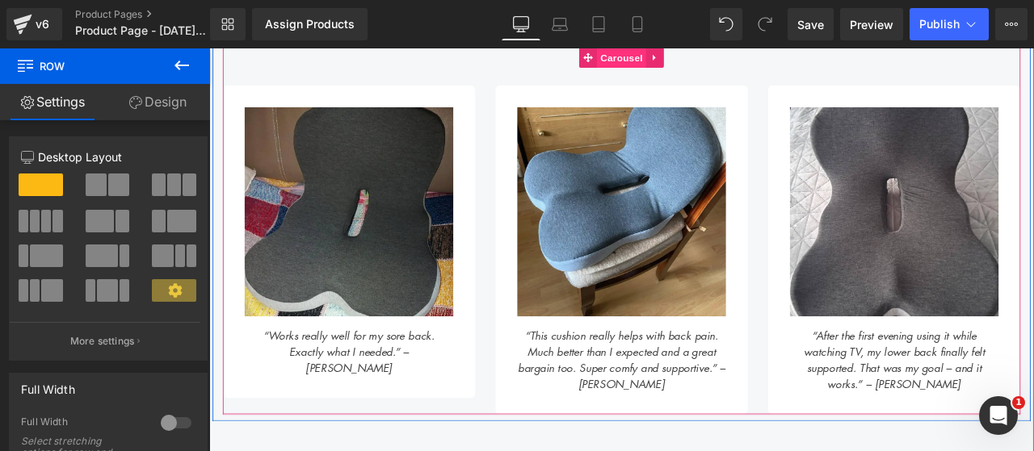
click at [669, 63] on span "Carousel" at bounding box center [698, 60] width 58 height 24
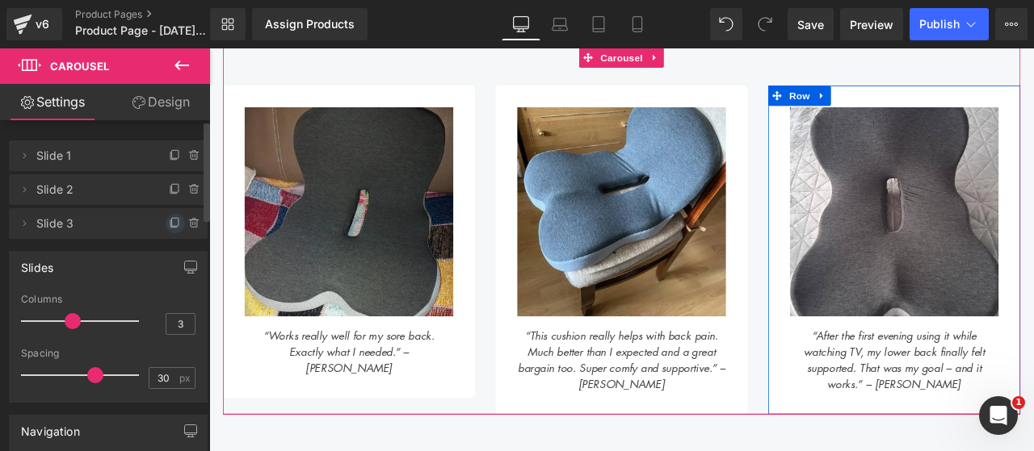
click at [169, 228] on icon at bounding box center [175, 223] width 13 height 13
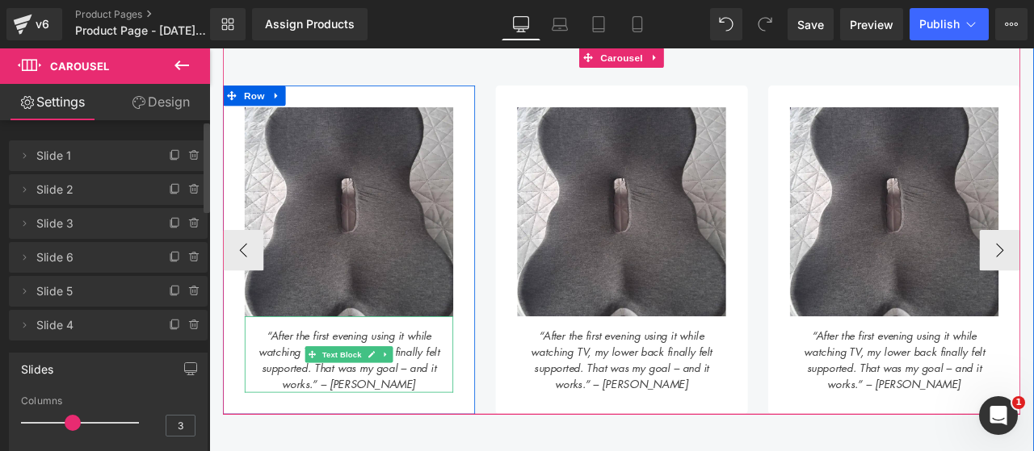
click at [457, 399] on icon "“After the first evening using it while watching TV, my lower back finally felt…" at bounding box center [374, 418] width 215 height 76
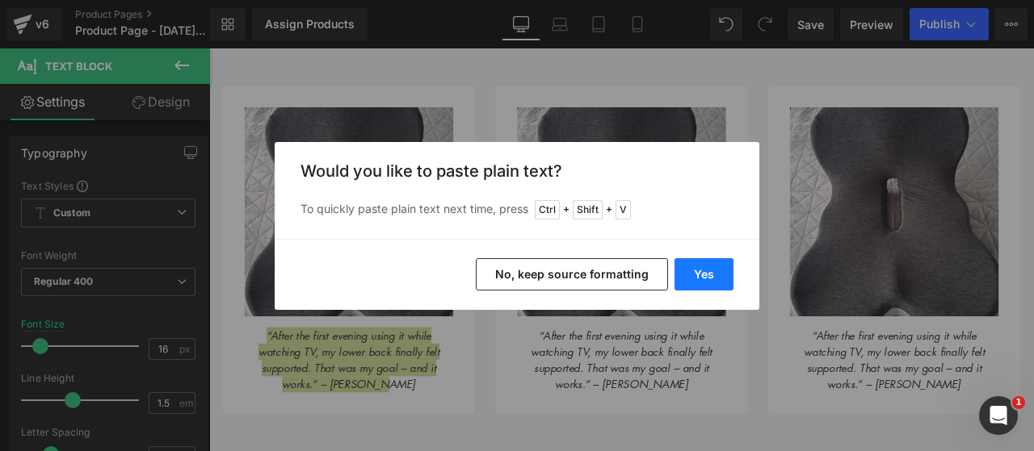
click at [696, 268] on button "Yes" at bounding box center [703, 274] width 59 height 32
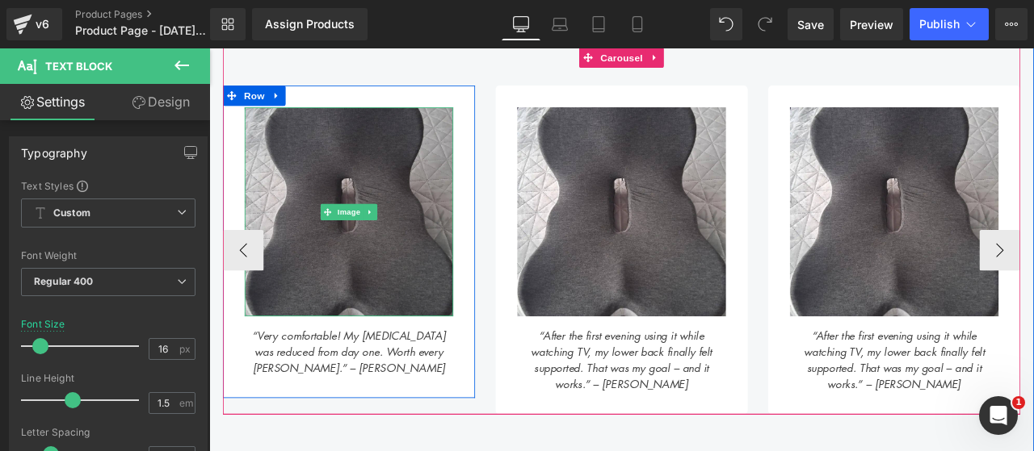
click at [456, 208] on img at bounding box center [374, 242] width 247 height 247
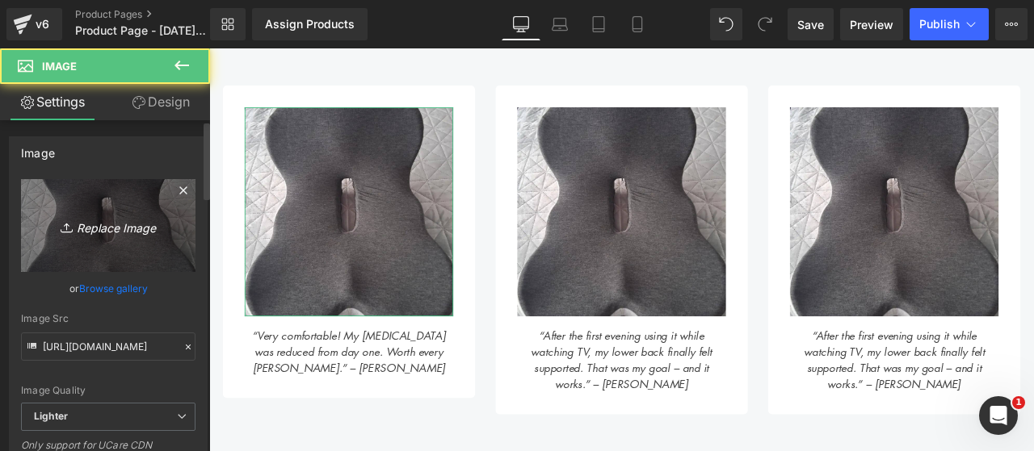
click at [131, 220] on icon "Replace Image" at bounding box center [108, 226] width 129 height 20
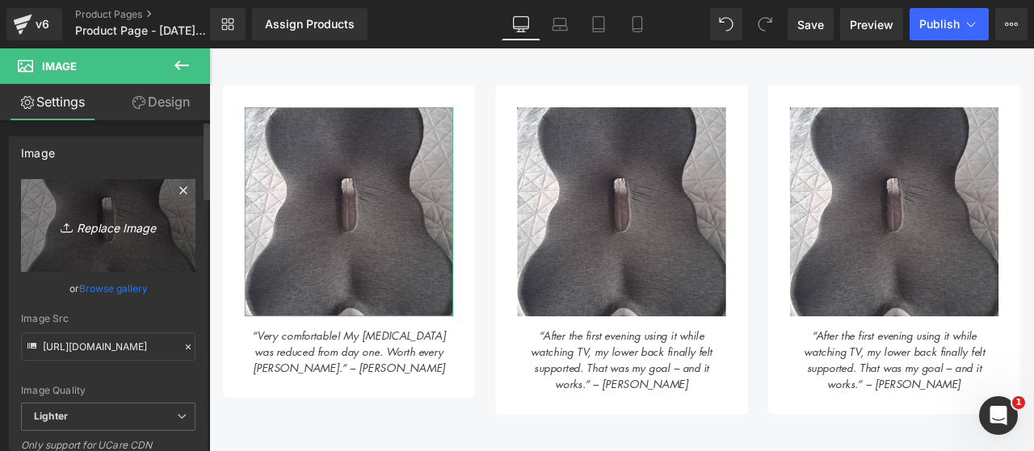
type input "C:\fakepath\4.png"
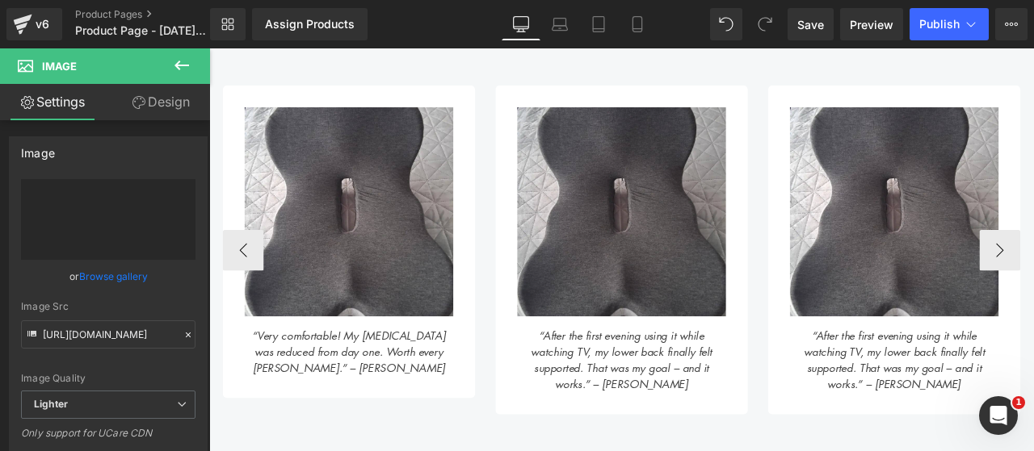
type input "https://ucarecdn.com/fb97aaa2-c459-48e4-bb24-7c7d1f1dd275/-/format/auto/-/previ…"
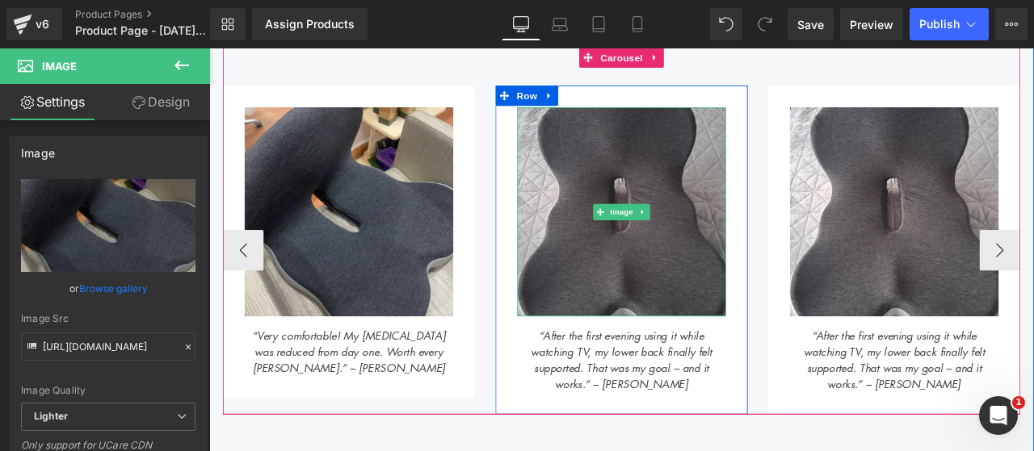
click at [635, 300] on img at bounding box center [697, 242] width 247 height 247
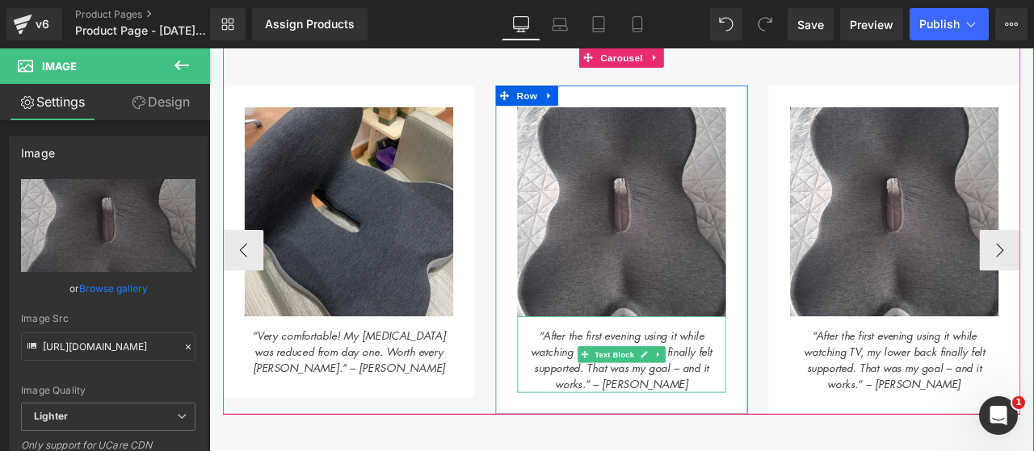
click at [619, 403] on icon "“After the first evening using it while watching TV, my lower back finally felt…" at bounding box center [697, 418] width 215 height 76
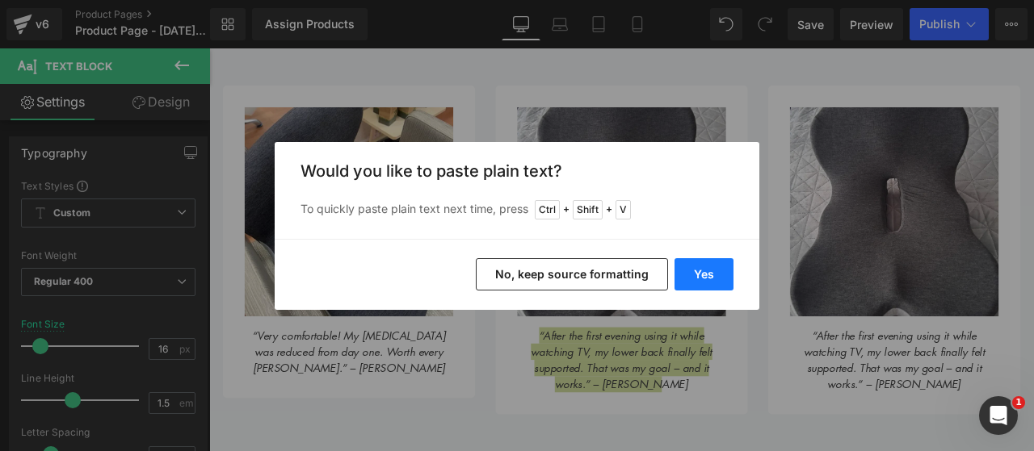
click at [699, 280] on button "Yes" at bounding box center [703, 274] width 59 height 32
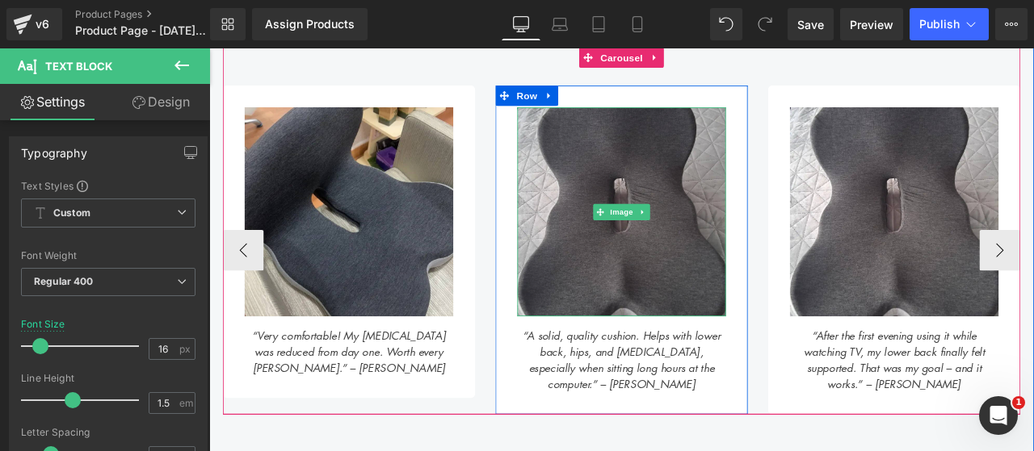
click at [640, 169] on img at bounding box center [697, 242] width 247 height 247
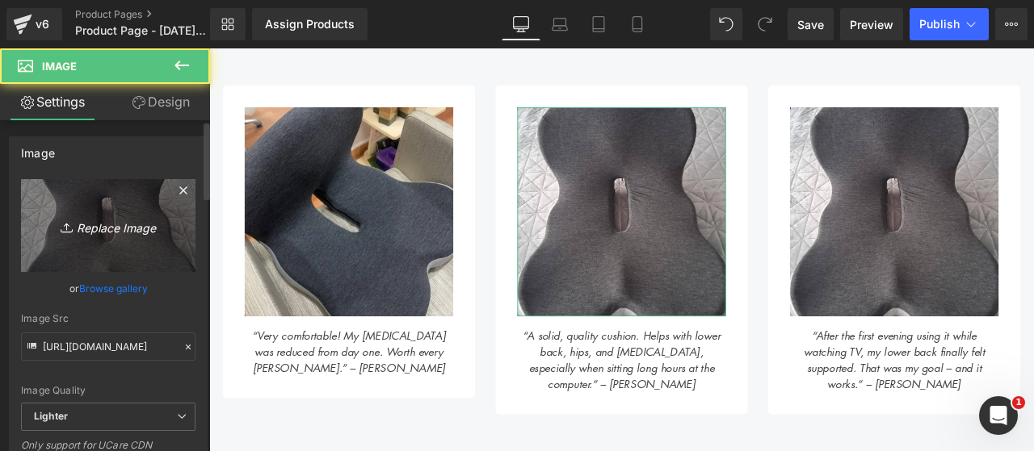
click at [145, 232] on icon "Replace Image" at bounding box center [108, 226] width 129 height 20
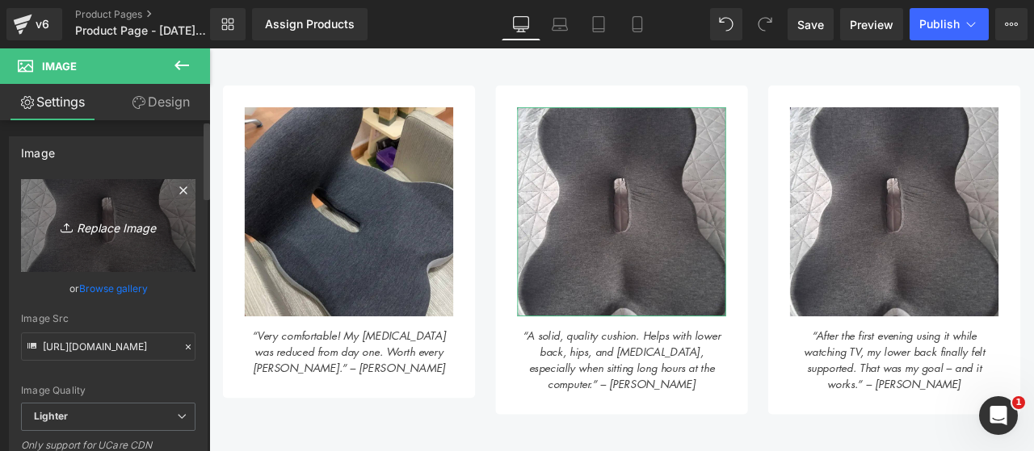
type input "C:\fakepath\5.png"
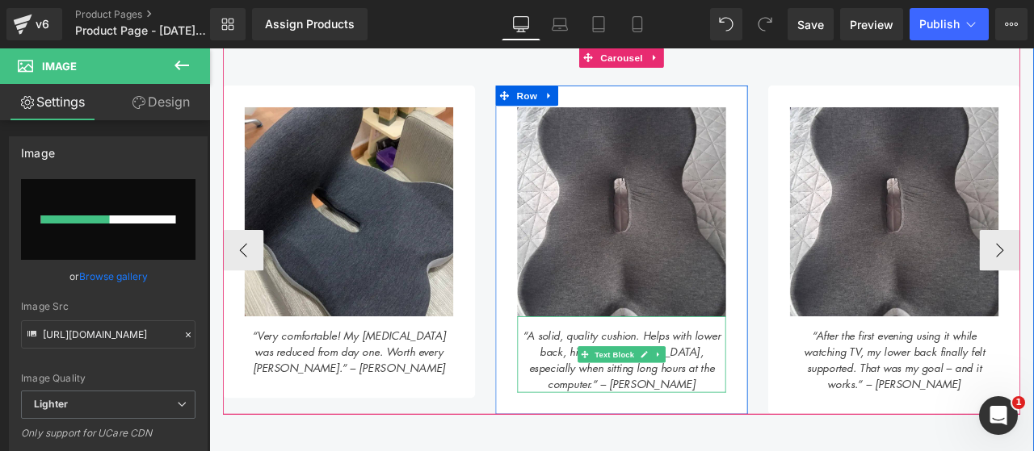
click at [581, 386] on icon "“A solid, quality cushion. Helps with lower back, hips, and [MEDICAL_DATA], esp…" at bounding box center [698, 418] width 234 height 76
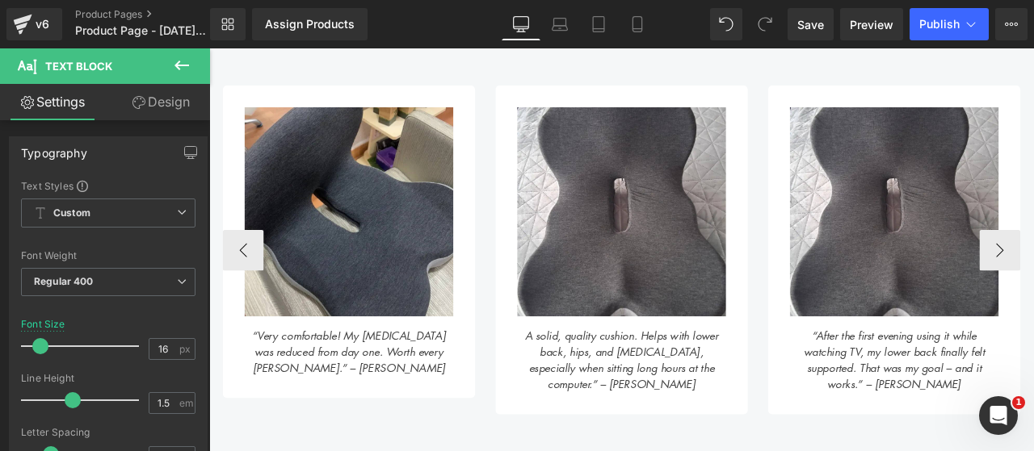
click at [645, 265] on img at bounding box center [697, 242] width 247 height 247
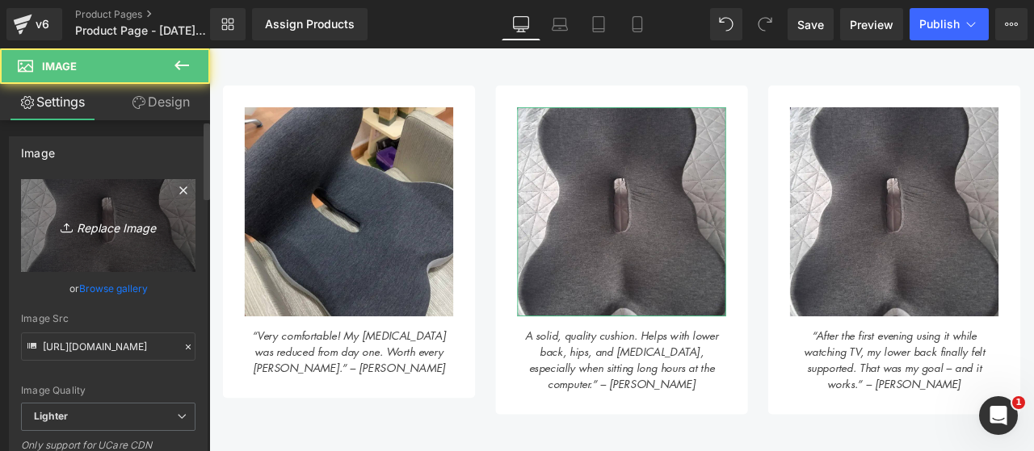
click at [149, 237] on link "Replace Image" at bounding box center [108, 225] width 174 height 93
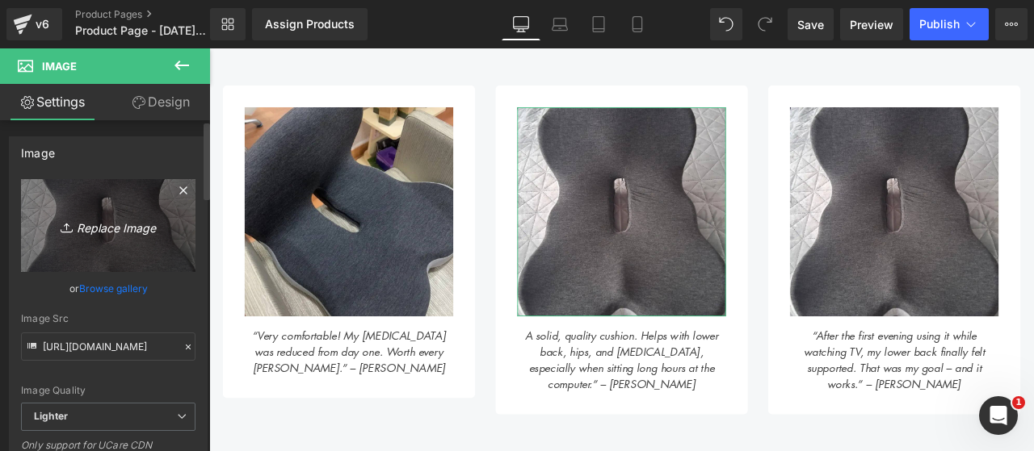
type input "C:\fakepath\5.png"
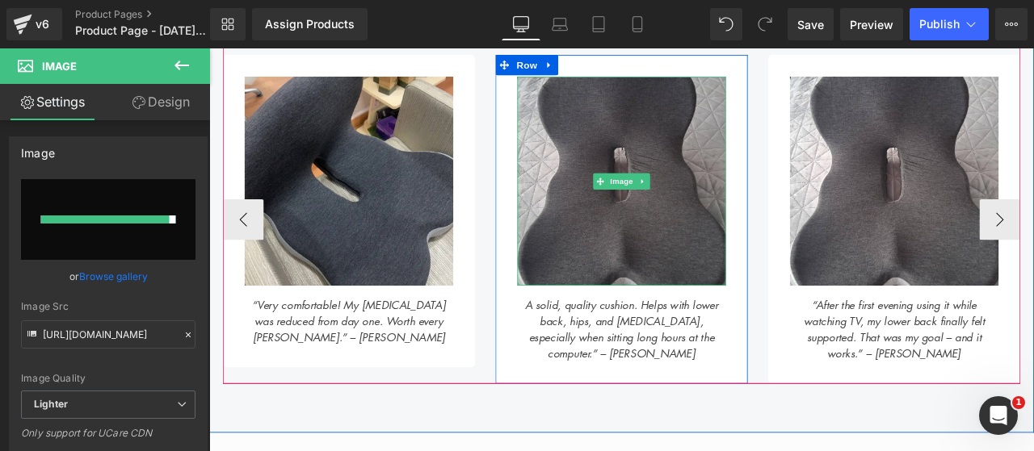
scroll to position [842, 0]
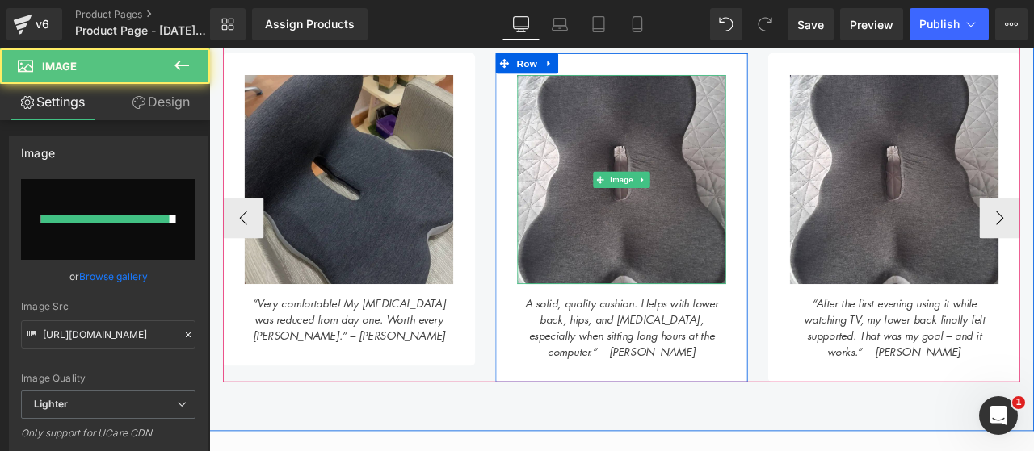
drag, startPoint x: 778, startPoint y: 271, endPoint x: 274, endPoint y: 245, distance: 504.5
click at [776, 271] on img at bounding box center [697, 203] width 247 height 247
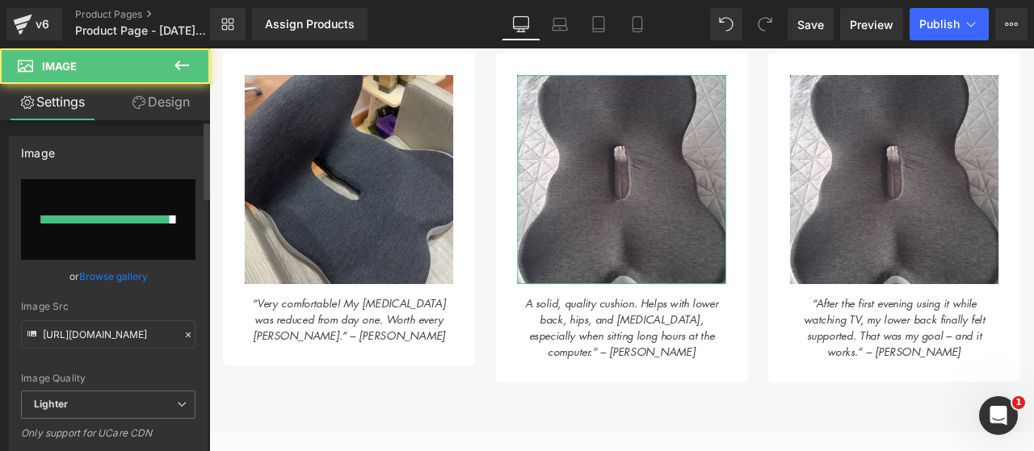
click at [92, 216] on div at bounding box center [105, 220] width 128 height 8
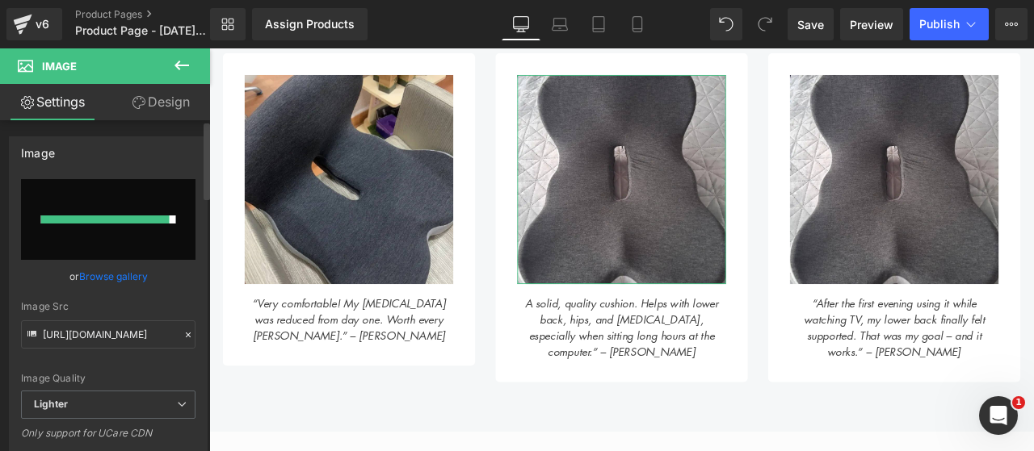
click at [94, 240] on input "file" at bounding box center [108, 219] width 174 height 81
type input "C:\fakepath\5.png"
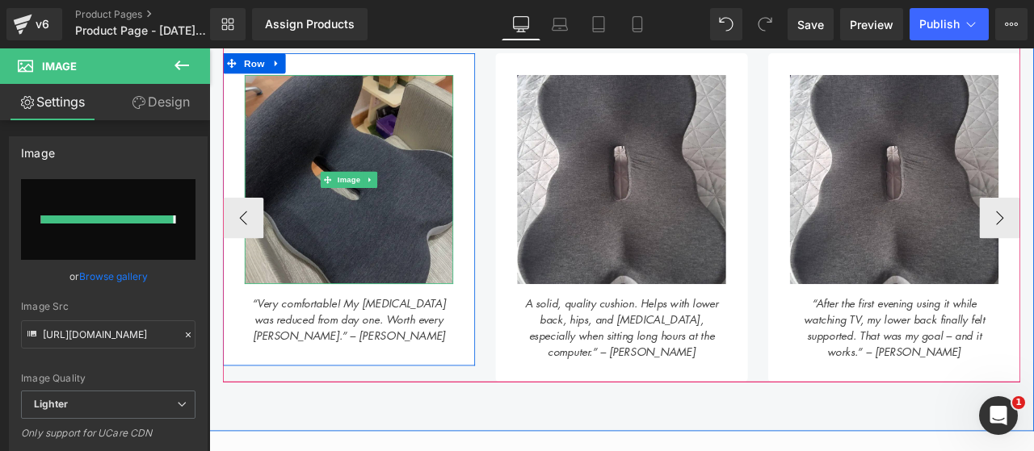
type input "https://ucarecdn.com/ddc48e59-5641-4b39-9d05-6dd1c778cbcc/-/format/auto/-/previ…"
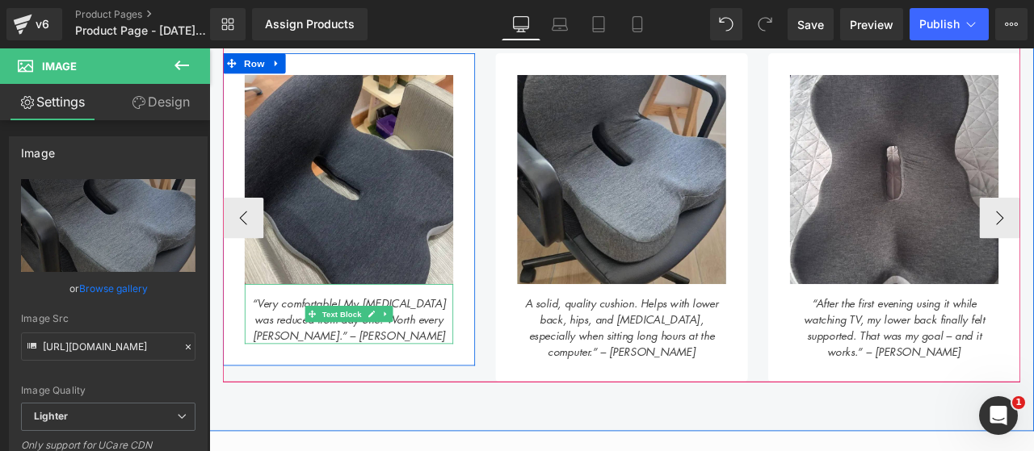
click at [260, 346] on icon "“Very comfortable! My [MEDICAL_DATA] was reduced from day one. Worth every [PER…" at bounding box center [374, 370] width 229 height 57
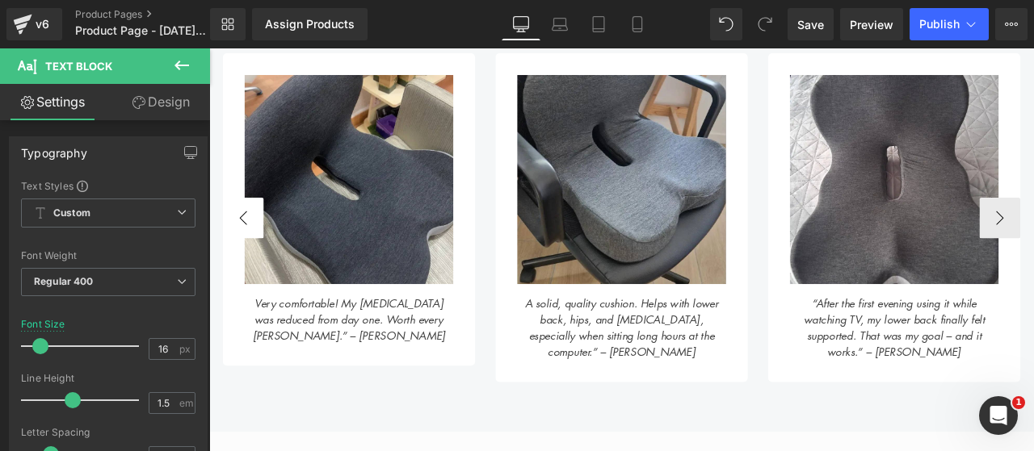
click at [249, 225] on button "‹" at bounding box center [249, 249] width 48 height 48
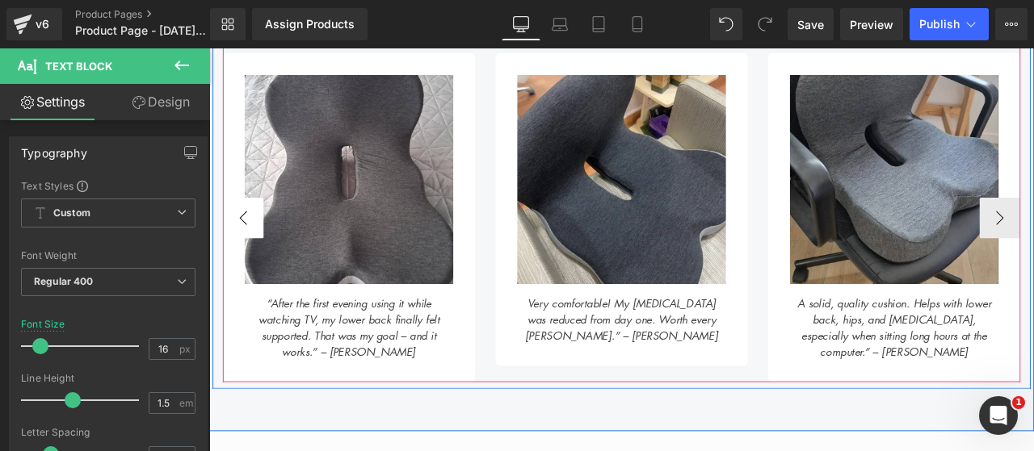
click at [247, 238] on button "‹" at bounding box center [249, 249] width 48 height 48
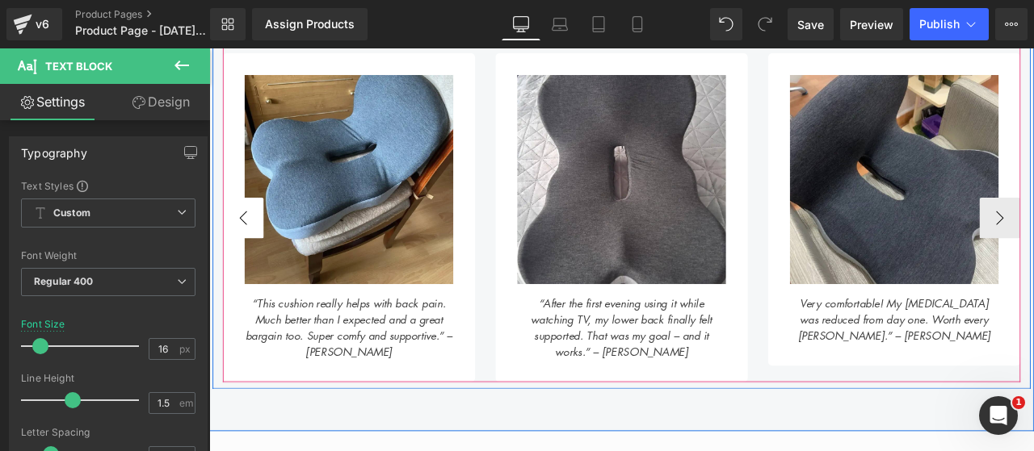
click at [247, 238] on button "‹" at bounding box center [249, 249] width 48 height 48
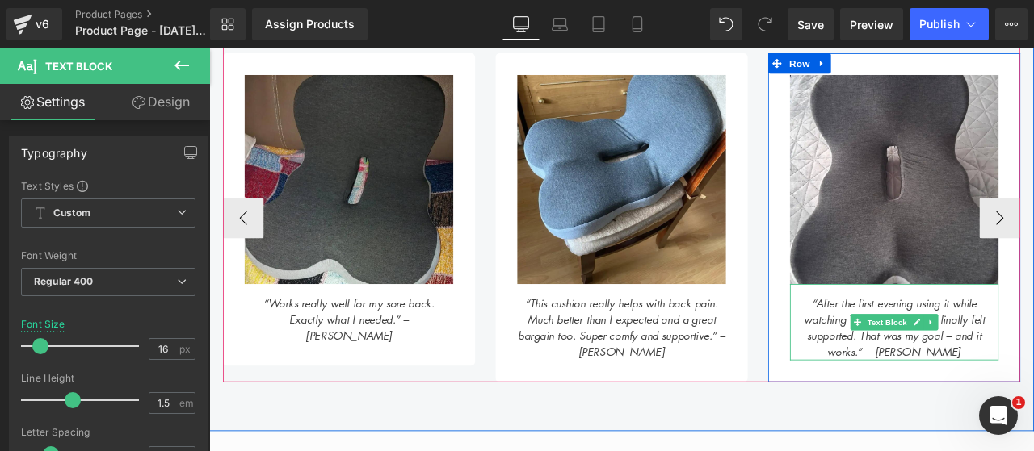
click at [921, 345] on icon "“After the first evening using it while watching TV, my lower back finally felt…" at bounding box center [1020, 380] width 215 height 76
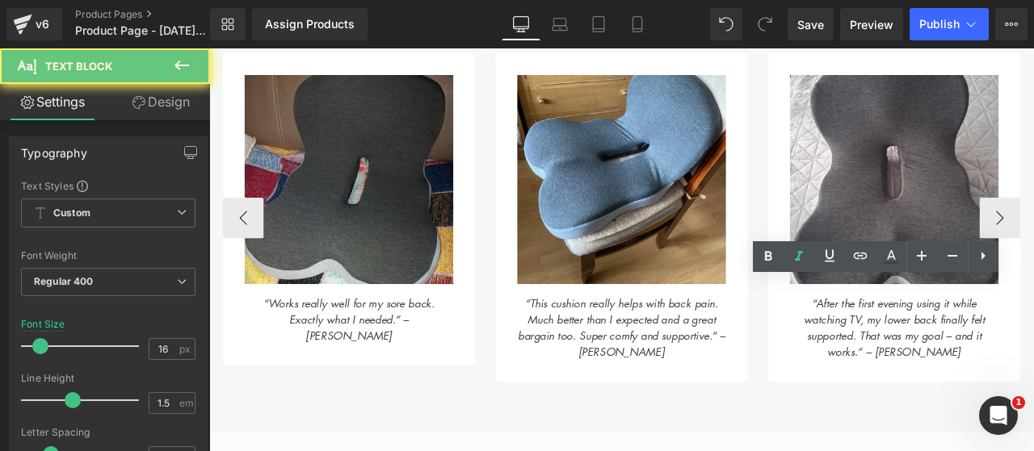
click at [921, 345] on icon "“After the first evening using it while watching TV, my lower back finally felt…" at bounding box center [1020, 380] width 215 height 76
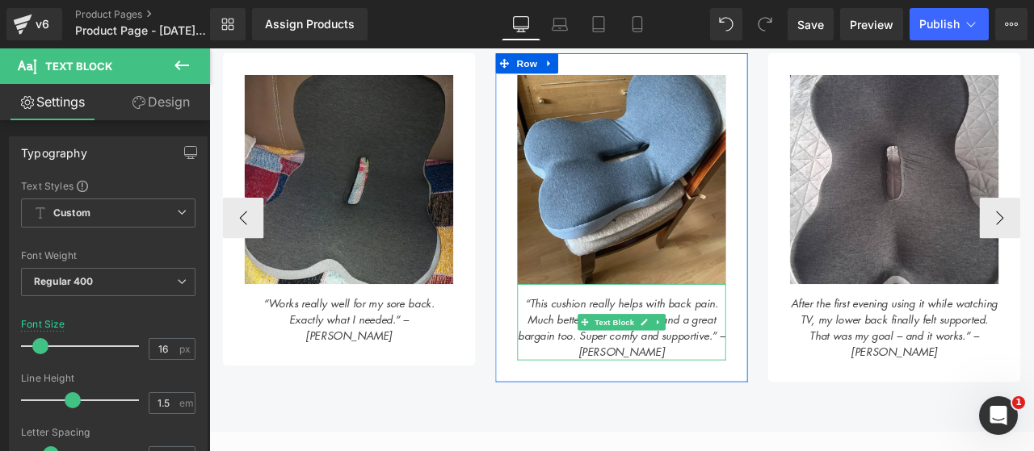
click at [582, 349] on icon "“This cushion really helps with back pain. Much better than I expected and a gr…" at bounding box center [697, 380] width 245 height 76
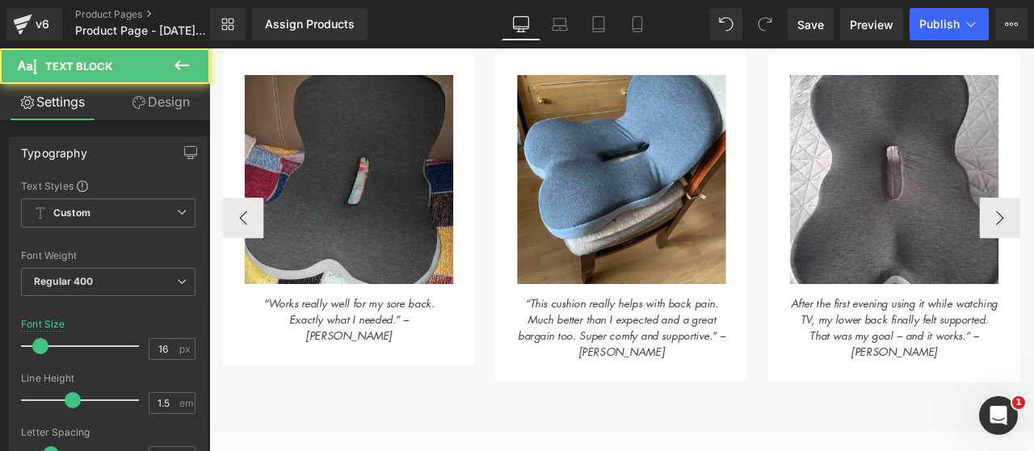
click at [582, 349] on icon "“This cushion really helps with back pain. Much better than I expected and a gr…" at bounding box center [697, 380] width 245 height 76
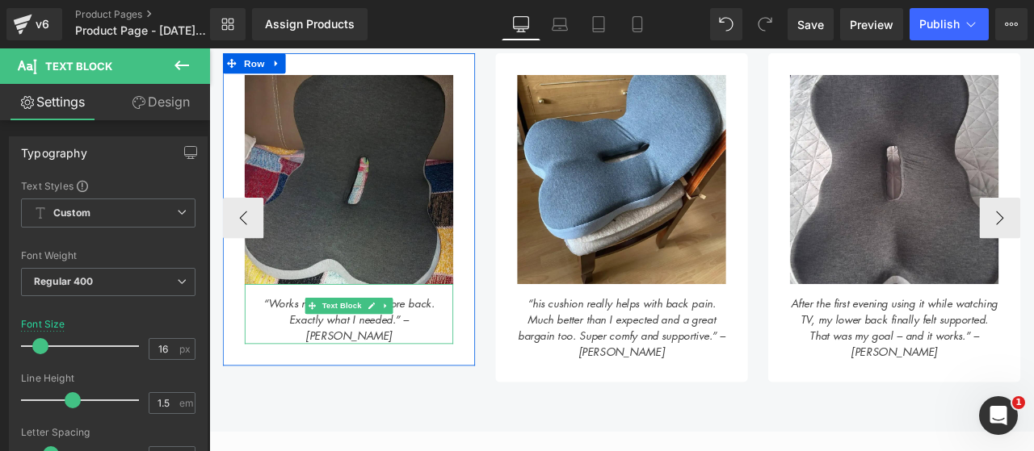
click at [273, 342] on icon "“Works really well for my sore back. Exactly what I needed.” – Brian M." at bounding box center [374, 370] width 203 height 57
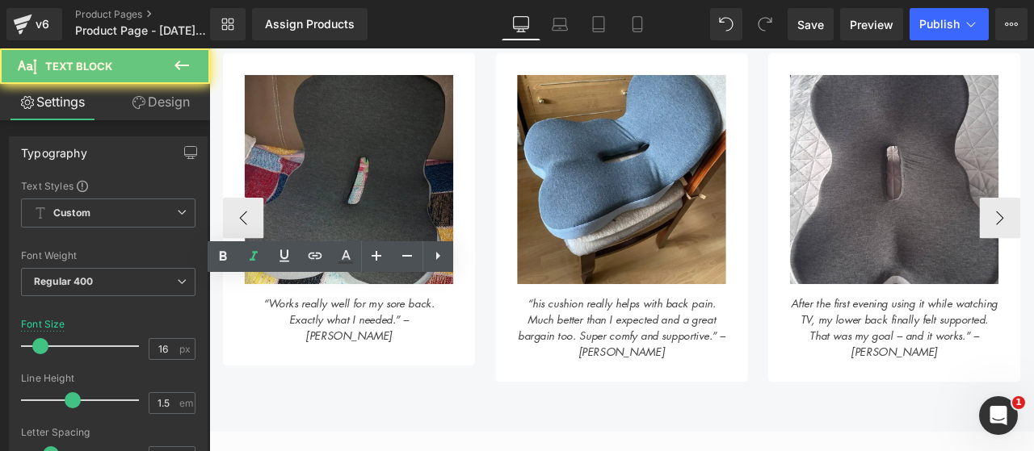
click at [273, 342] on icon "“Works really well for my sore back. Exactly what I needed.” – Brian M." at bounding box center [374, 370] width 203 height 57
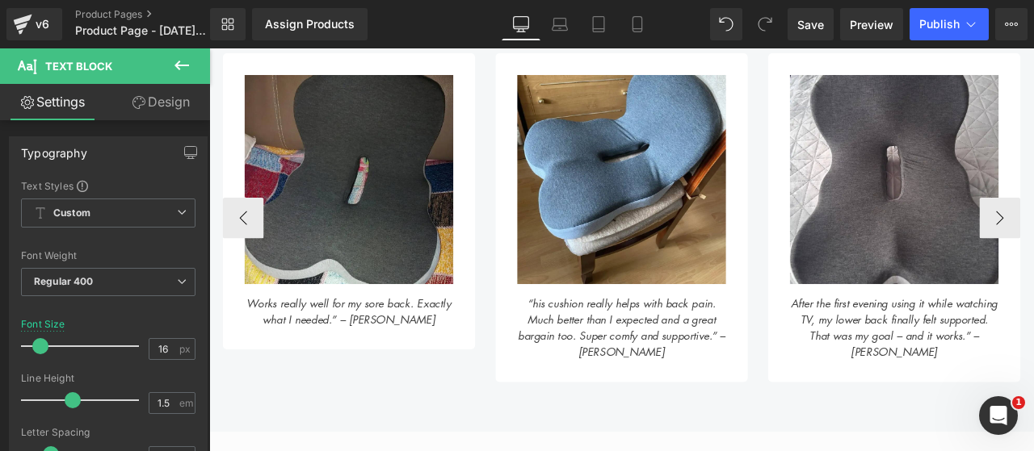
click at [271, 342] on icon "Works really well for my sore back. Exactly what I needed.” – [PERSON_NAME]" at bounding box center [375, 360] width 242 height 37
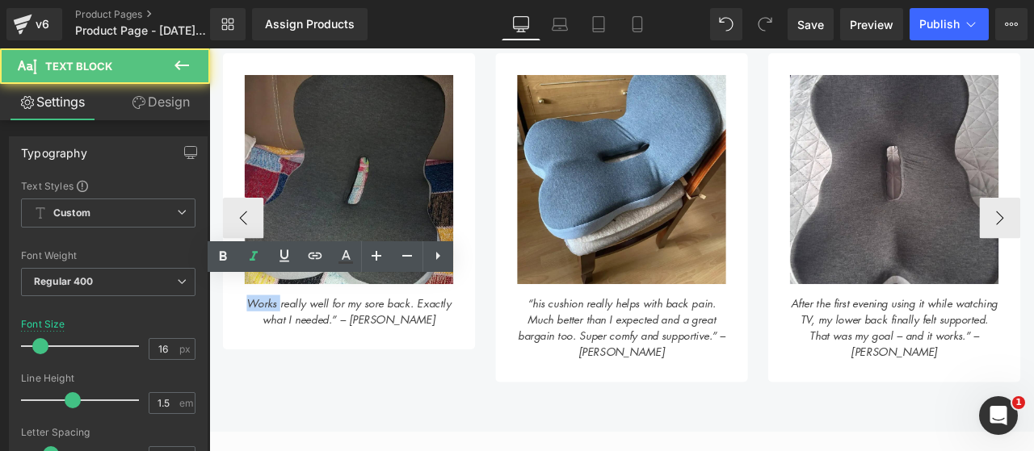
click at [271, 342] on icon "Works really well for my sore back. Exactly what I needed.” – [PERSON_NAME]" at bounding box center [375, 360] width 242 height 37
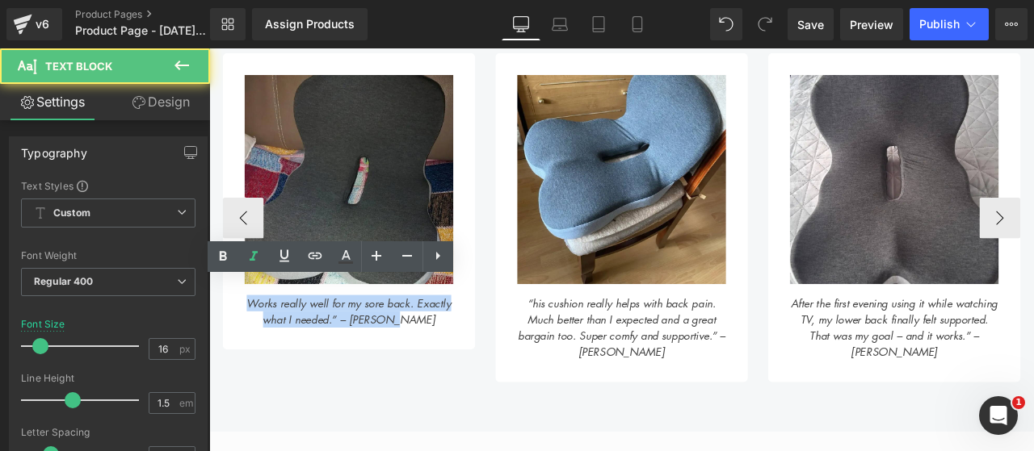
click at [271, 342] on icon "Works really well for my sore back. Exactly what I needed.” – [PERSON_NAME]" at bounding box center [375, 360] width 242 height 37
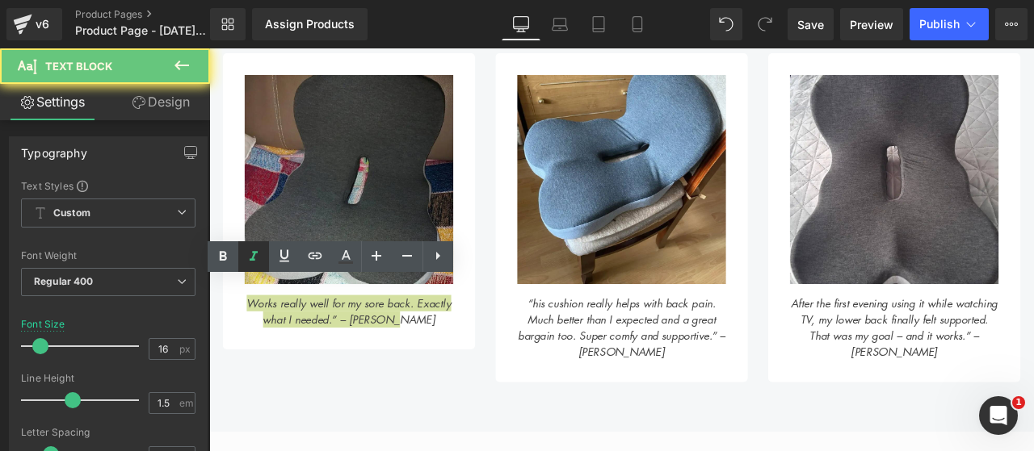
click at [252, 251] on icon at bounding box center [253, 256] width 19 height 19
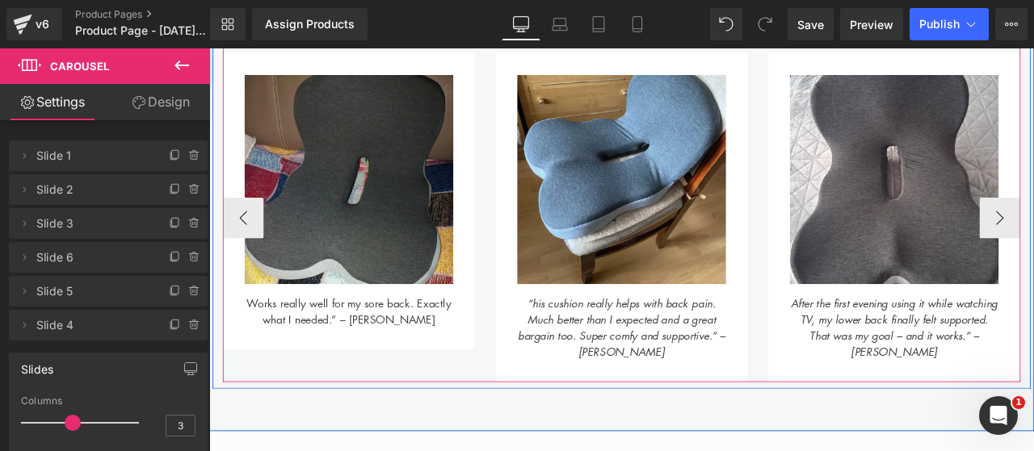
click at [630, 376] on div "“his cushion really helps with back pain. Much better than I expected and a gre…" at bounding box center [697, 373] width 247 height 90
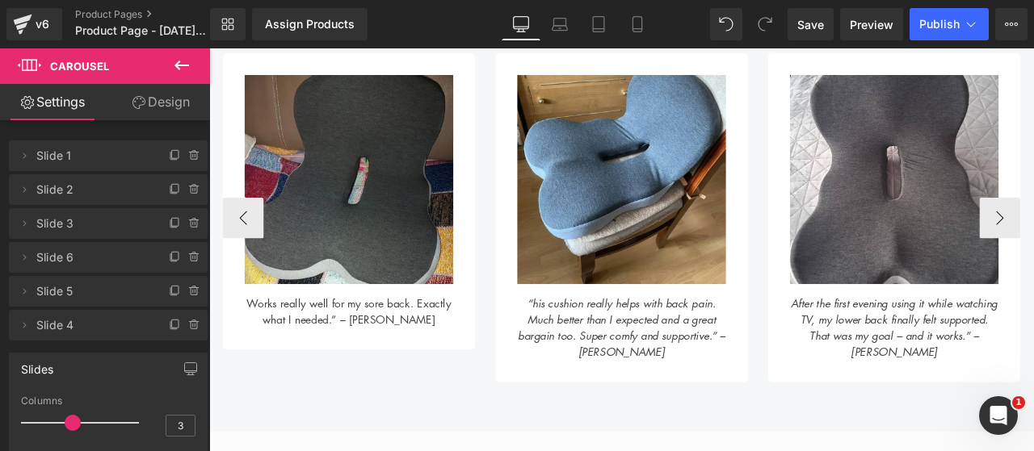
click at [630, 376] on div "“his cushion really helps with back pain. Much better than I expected and a gre…" at bounding box center [697, 373] width 247 height 90
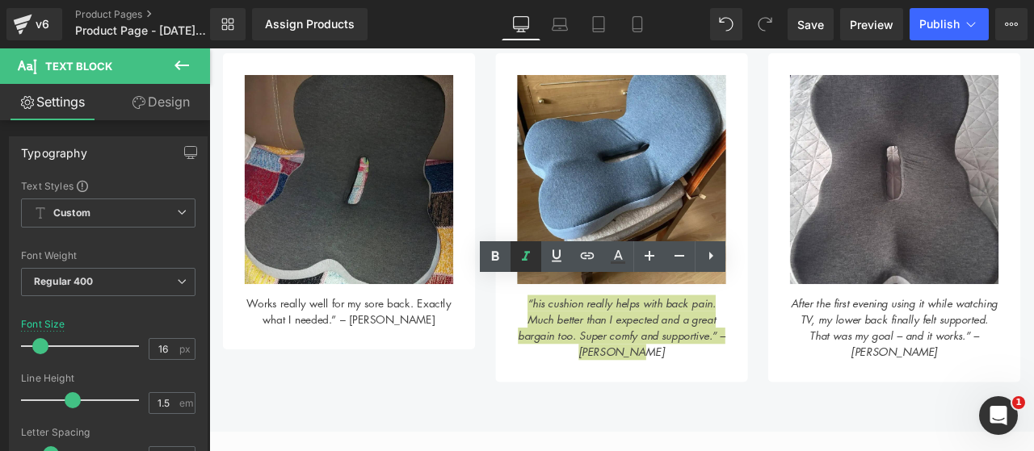
click at [521, 267] on link at bounding box center [525, 256] width 31 height 31
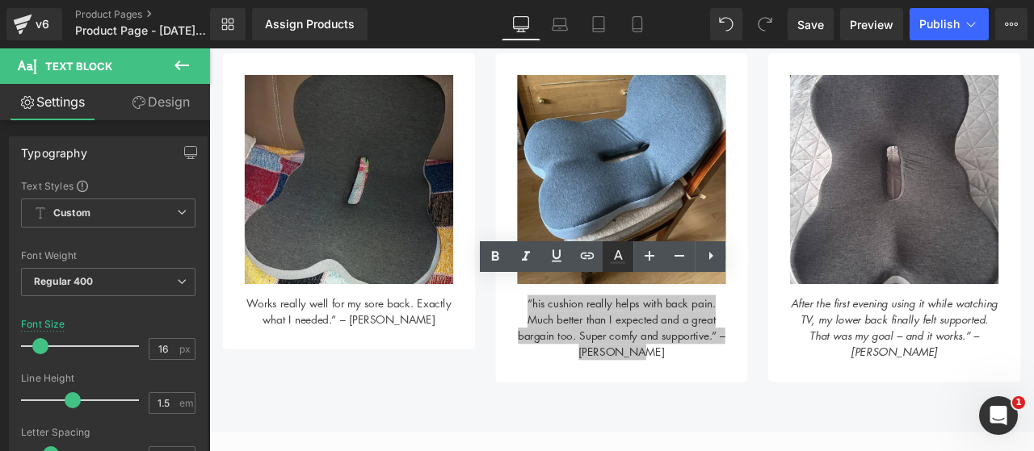
click at [625, 267] on link at bounding box center [617, 256] width 31 height 31
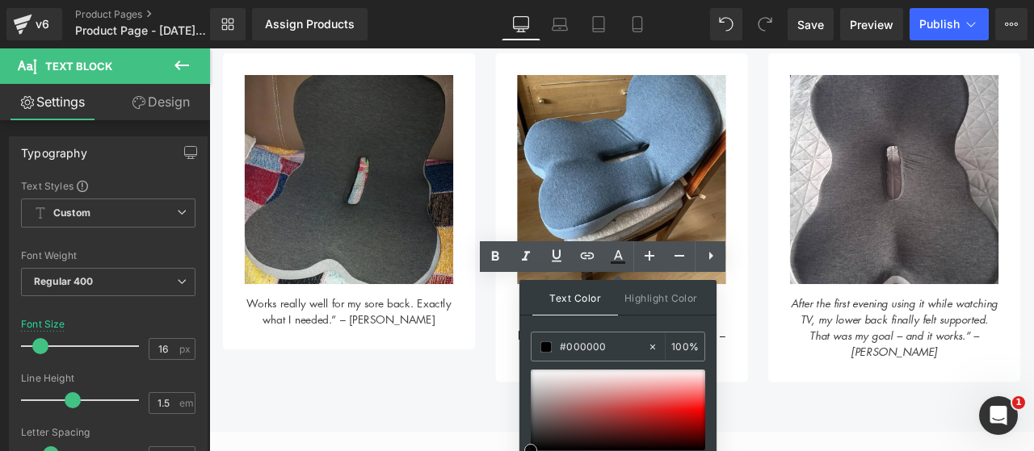
scroll to position [48, 0]
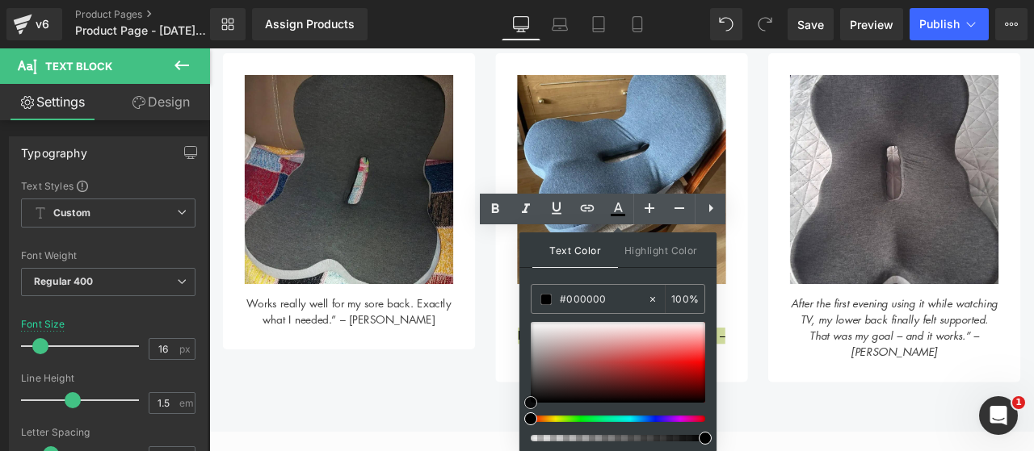
drag, startPoint x: 535, startPoint y: 422, endPoint x: 514, endPoint y: 483, distance: 64.4
click at [514, 404] on html "Carousel You are previewing how the will restyle your page. You can not edit El…" at bounding box center [517, 177] width 1034 height 451
click at [428, 447] on div "What our customers are saying Heading Image Works really well for my sore back.…" at bounding box center [697, 169] width 969 height 566
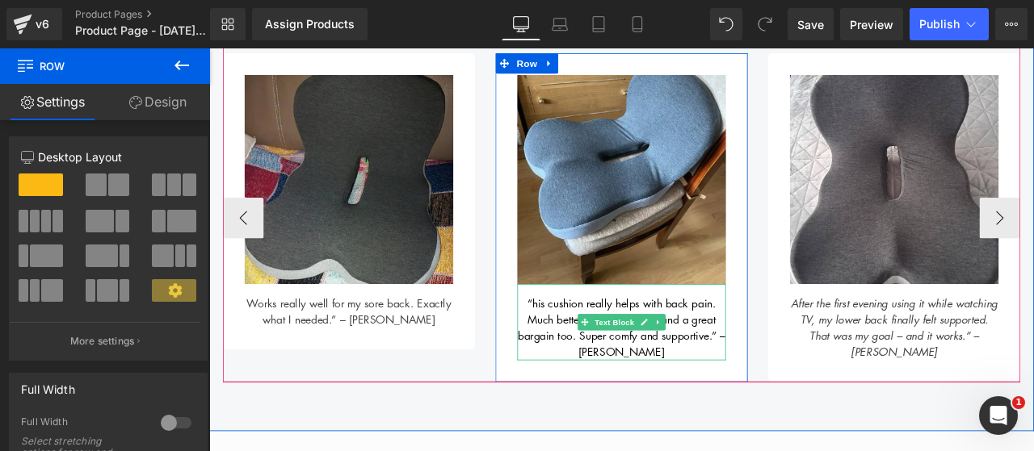
click at [583, 346] on span "“his cushion really helps with back pain. Much better than I expected and a gre…" at bounding box center [697, 380] width 245 height 76
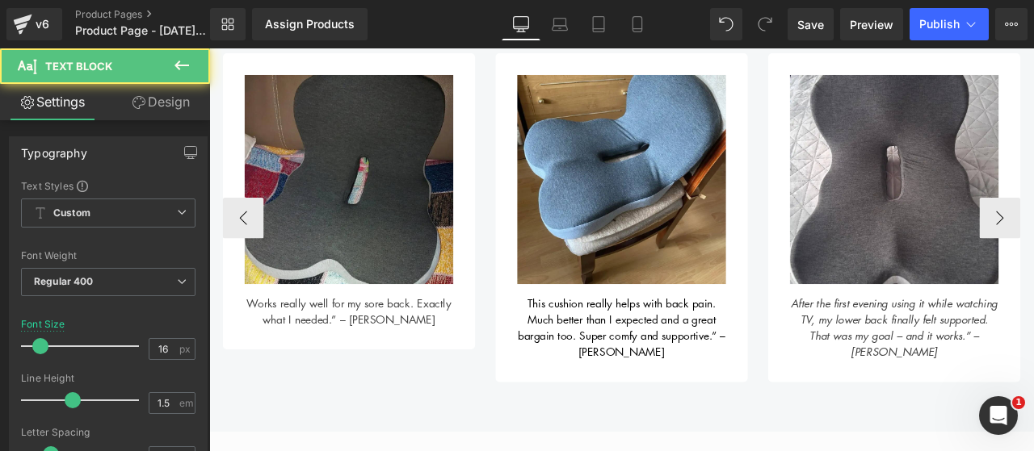
click at [583, 346] on span "This cushion really helps with back pain. Much better than I expected and a gre…" at bounding box center [697, 380] width 245 height 76
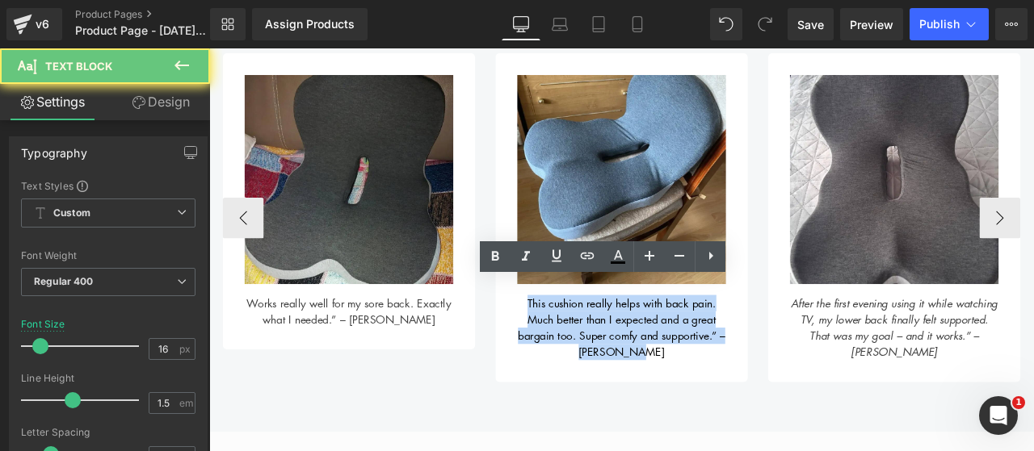
click at [583, 346] on span "This cushion really helps with back pain. Much better than I expected and a gre…" at bounding box center [697, 380] width 245 height 76
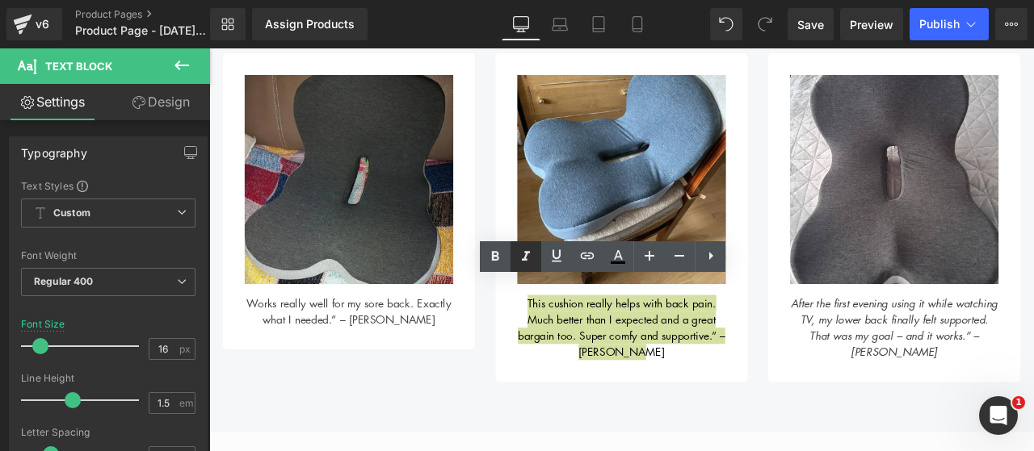
click at [522, 250] on icon at bounding box center [525, 256] width 19 height 19
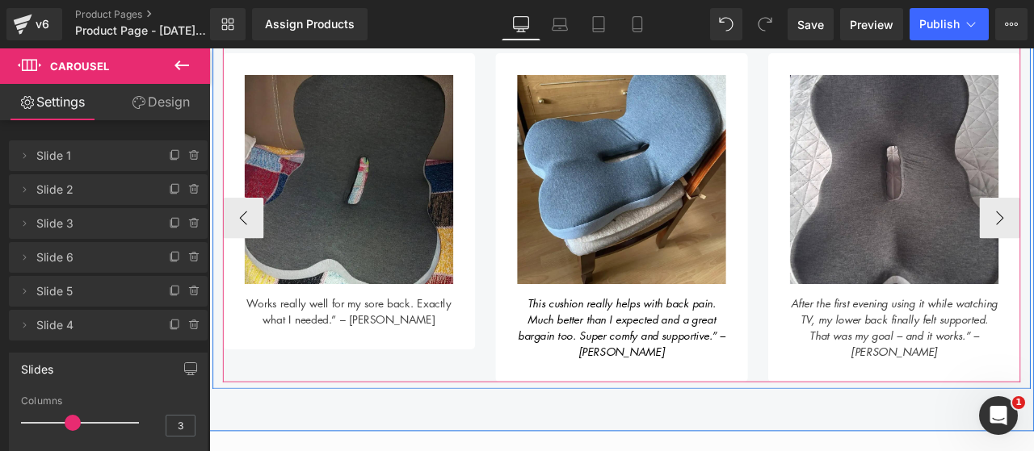
click at [630, 381] on span "This cushion really helps with back pain. Much better than I expected and a gre…" at bounding box center [697, 380] width 245 height 76
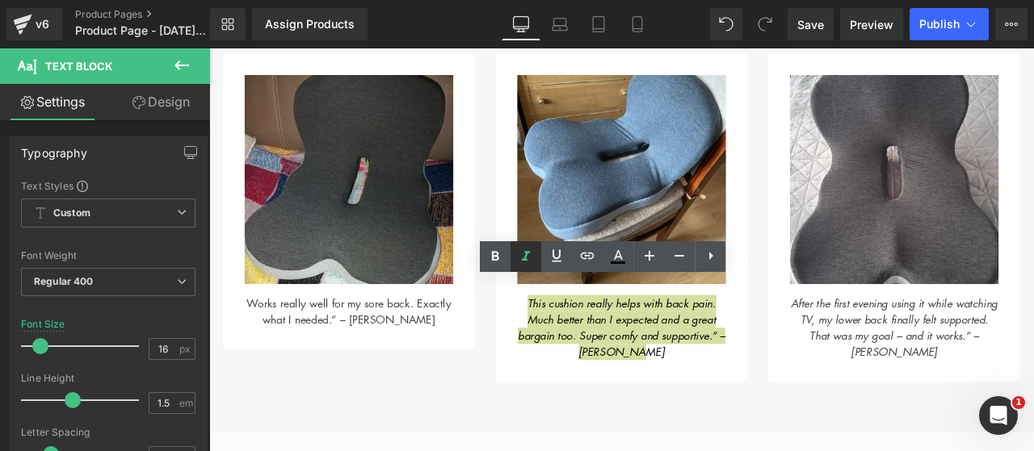
click at [532, 262] on icon at bounding box center [525, 256] width 19 height 19
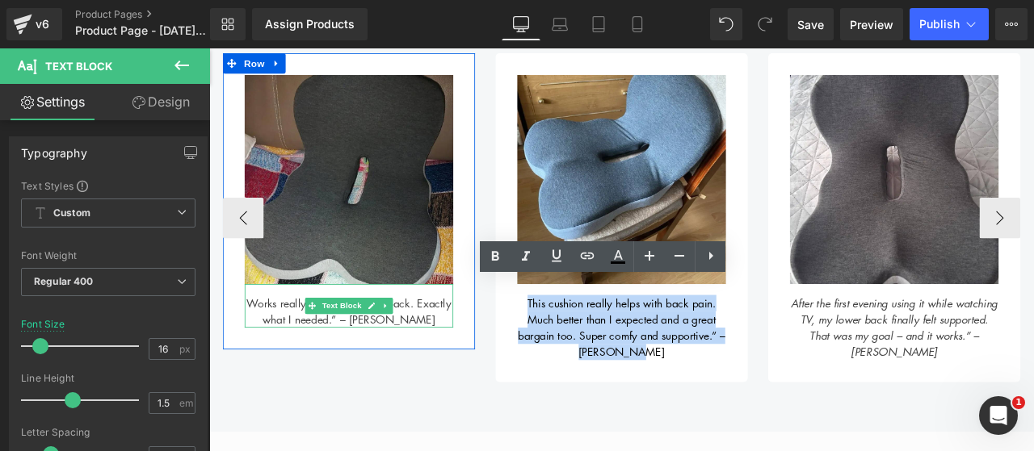
click at [405, 363] on div "Works really well for my sore back. Exactly what I needed.” – [PERSON_NAME]" at bounding box center [374, 354] width 247 height 52
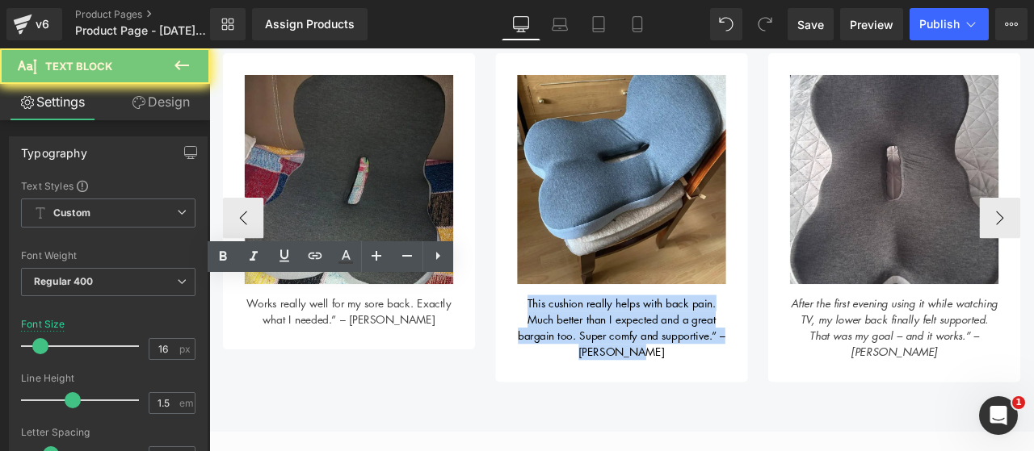
click at [405, 363] on div "Works really well for my sore back. Exactly what I needed.” – [PERSON_NAME]" at bounding box center [374, 354] width 247 height 52
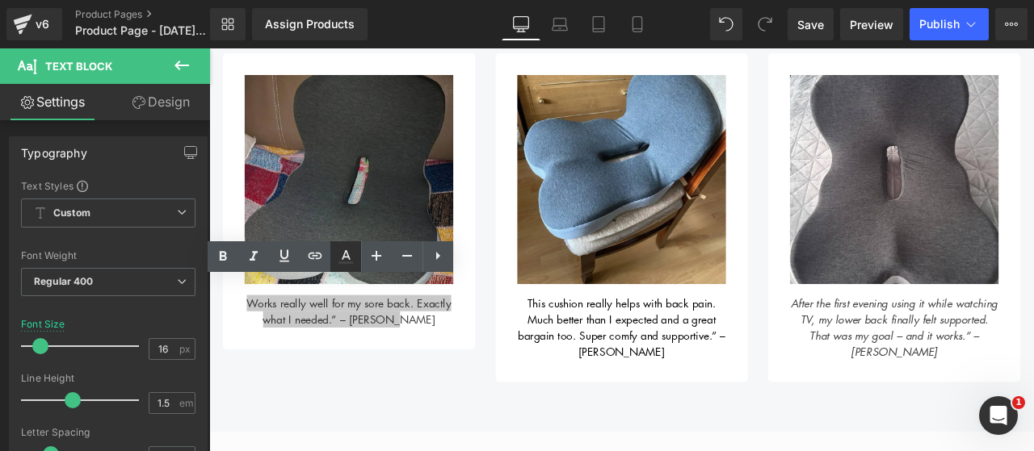
drag, startPoint x: 352, startPoint y: 260, endPoint x: 170, endPoint y: 326, distance: 194.1
click at [352, 260] on icon at bounding box center [345, 256] width 19 height 19
type input "#424242"
type input "100"
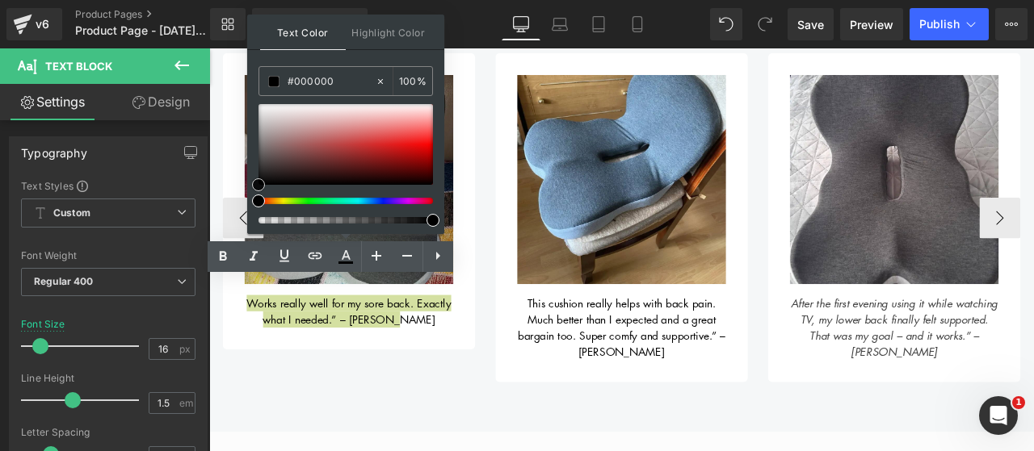
drag, startPoint x: 468, startPoint y: 214, endPoint x: 252, endPoint y: 318, distance: 239.4
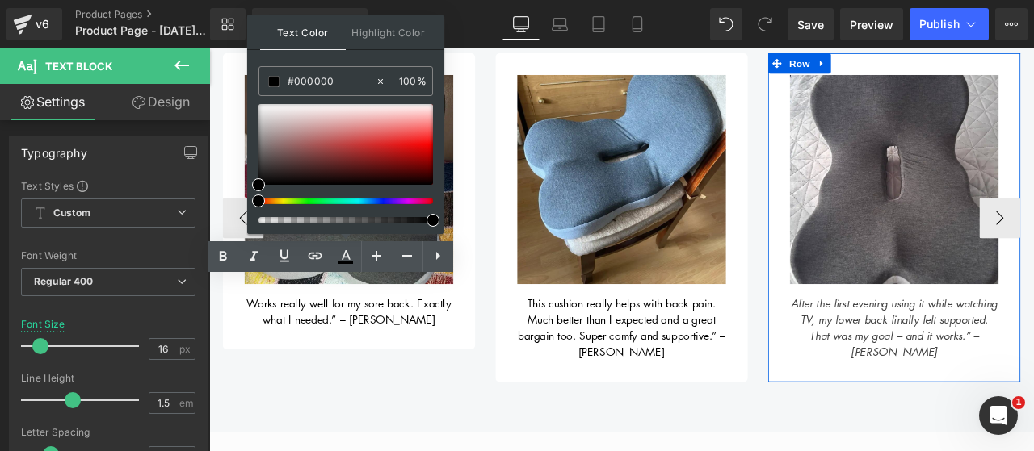
click at [954, 376] on div "After the first evening using it while watching TV, my lower back finally felt …" at bounding box center [1020, 373] width 247 height 90
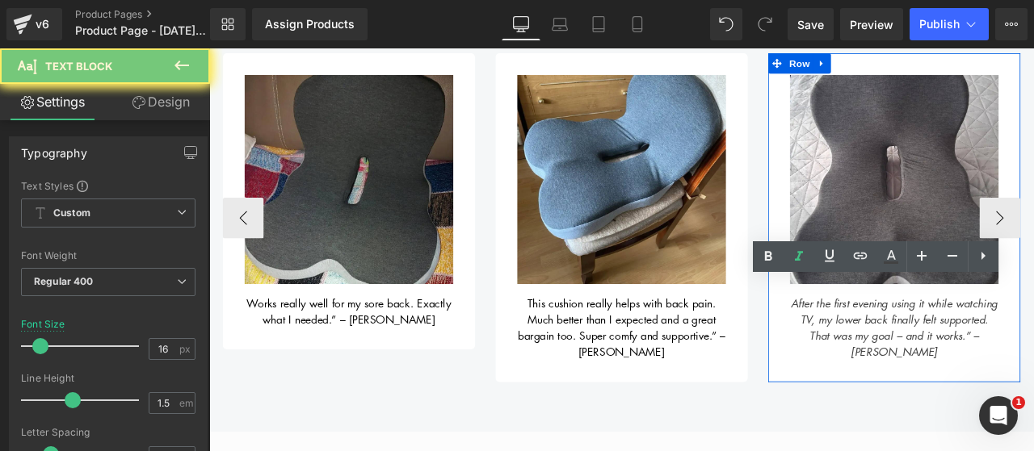
click at [954, 376] on div "After the first evening using it while watching TV, my lower back finally felt …" at bounding box center [1020, 373] width 247 height 90
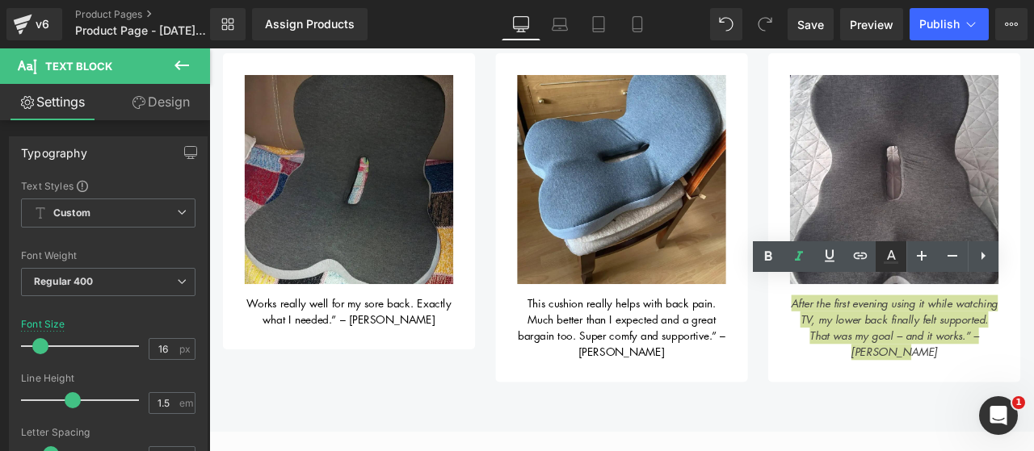
click at [892, 259] on icon at bounding box center [890, 256] width 19 height 19
type input "#424242"
type input "100"
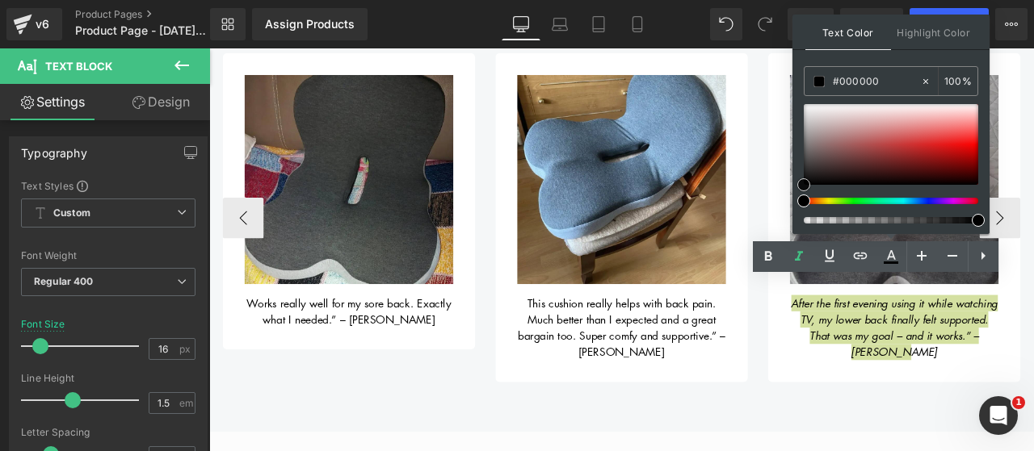
drag, startPoint x: 1013, startPoint y: 212, endPoint x: 900, endPoint y: 320, distance: 155.9
click at [793, 262] on icon at bounding box center [798, 256] width 19 height 19
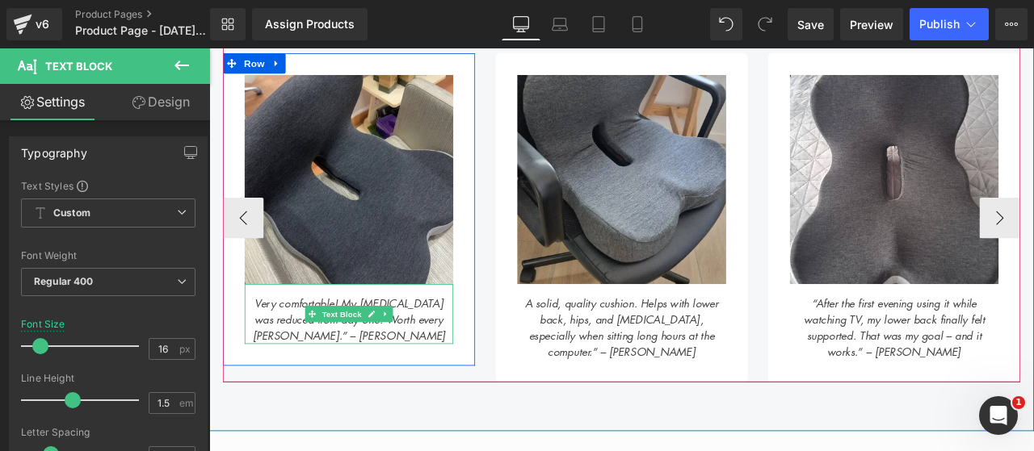
click at [437, 353] on icon "Very comfortable! My [MEDICAL_DATA] was reduced from day one. Worth every [PERS…" at bounding box center [375, 370] width 229 height 57
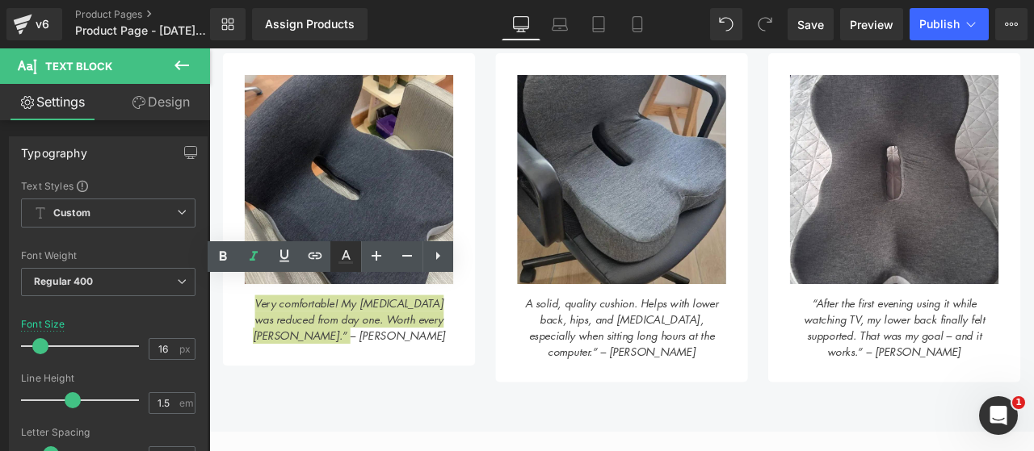
click at [339, 265] on icon at bounding box center [345, 256] width 19 height 19
type input "#424242"
type input "100"
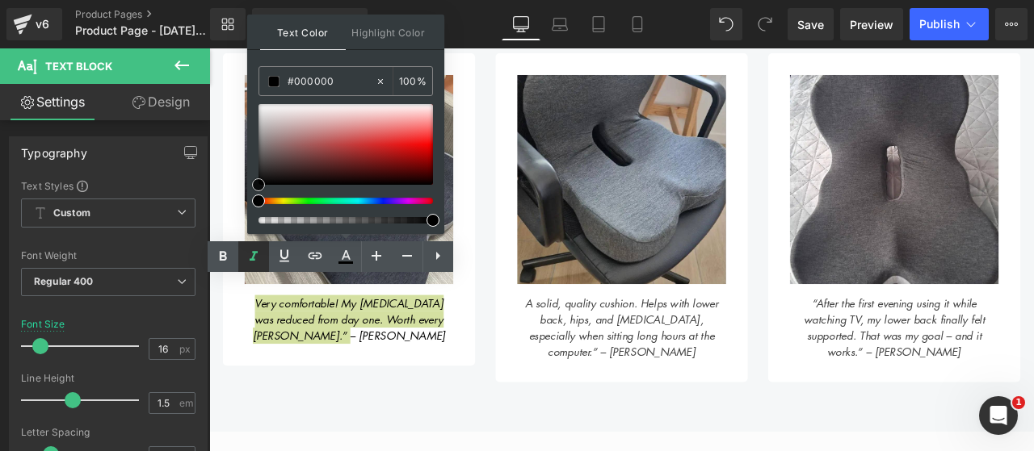
drag, startPoint x: 463, startPoint y: 207, endPoint x: 253, endPoint y: 327, distance: 242.0
click at [252, 261] on icon at bounding box center [253, 256] width 19 height 19
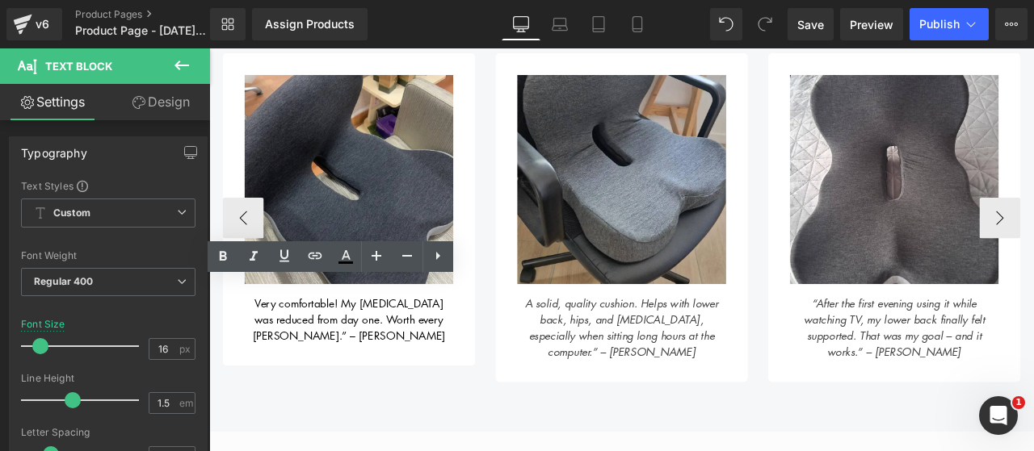
click at [597, 366] on icon "A solid, quality cushion. Helps with lower back, hips, and [MEDICAL_DATA], espe…" at bounding box center [697, 380] width 229 height 76
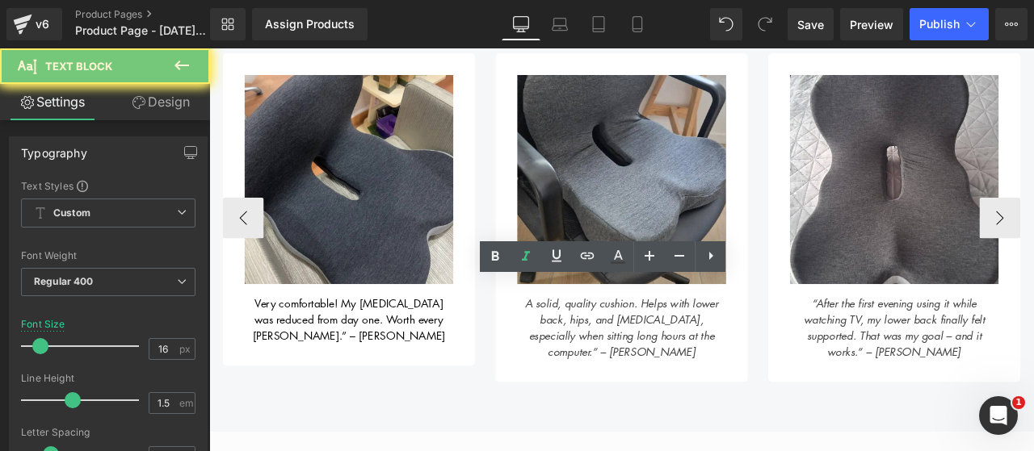
click at [597, 366] on icon "A solid, quality cushion. Helps with lower back, hips, and [MEDICAL_DATA], espe…" at bounding box center [697, 380] width 229 height 76
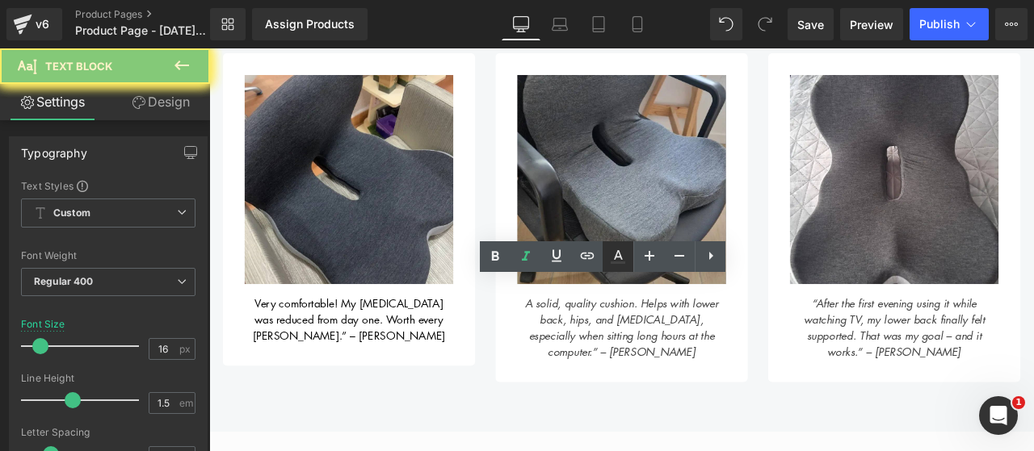
click at [623, 261] on icon at bounding box center [617, 256] width 19 height 19
type input "#424242"
type input "100"
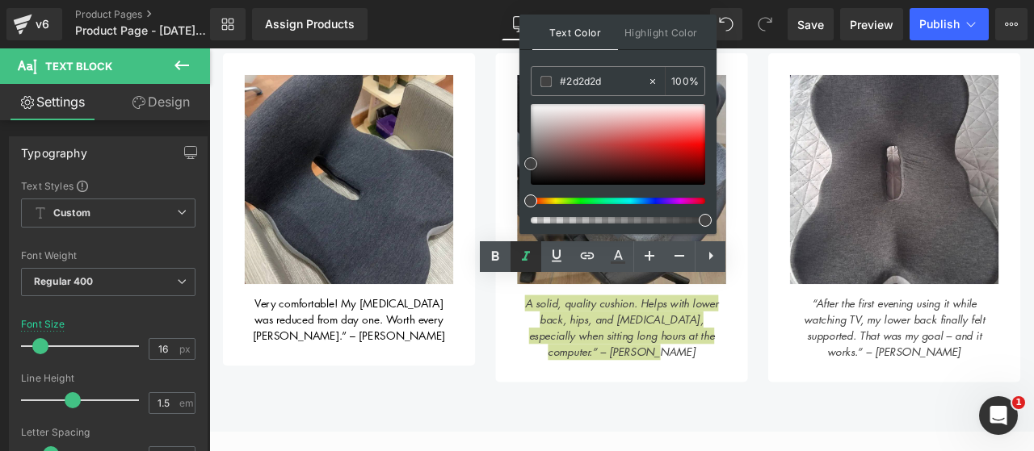
type input "#000000"
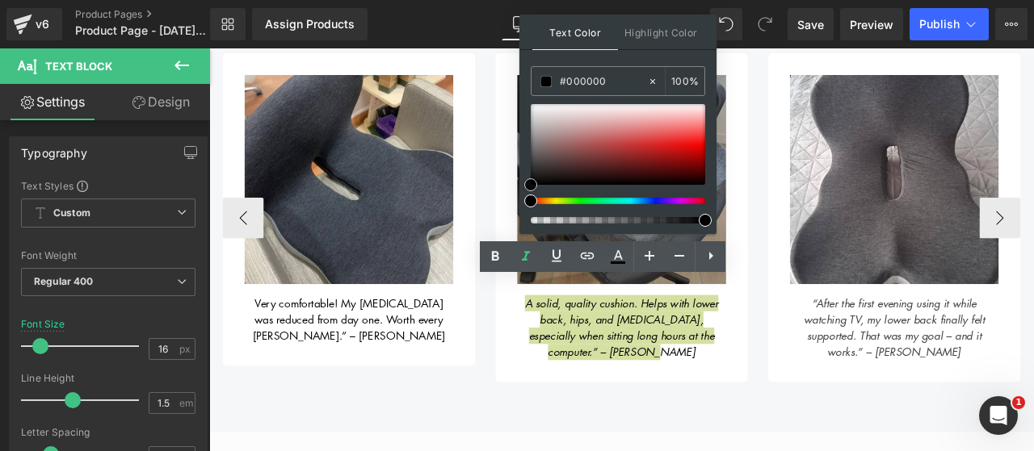
drag, startPoint x: 743, startPoint y: 206, endPoint x: 581, endPoint y: 316, distance: 196.0
click at [525, 259] on icon at bounding box center [526, 257] width 8 height 10
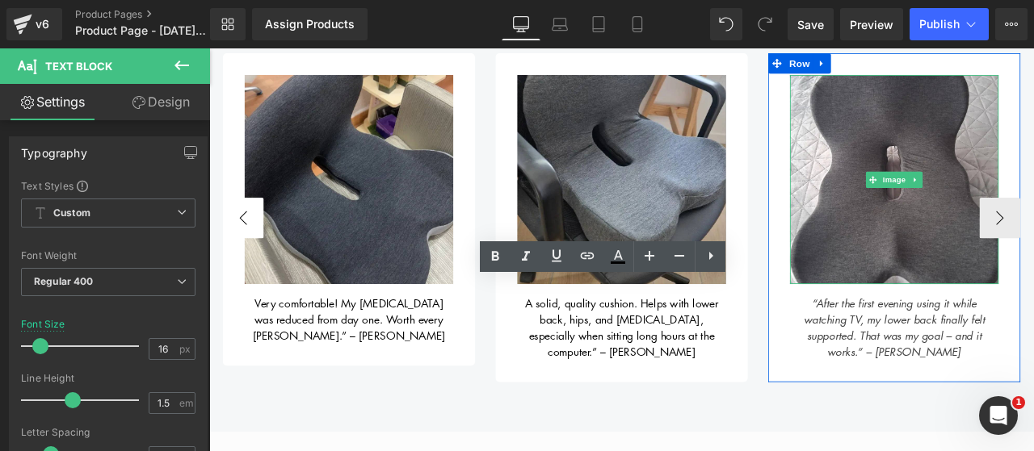
click at [973, 265] on img at bounding box center [1020, 203] width 247 height 247
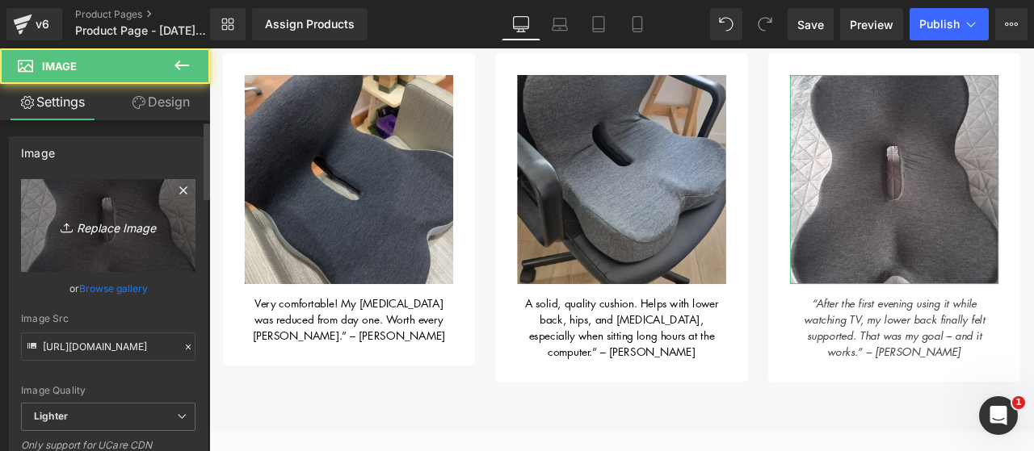
click at [134, 251] on link "Replace Image" at bounding box center [108, 225] width 174 height 93
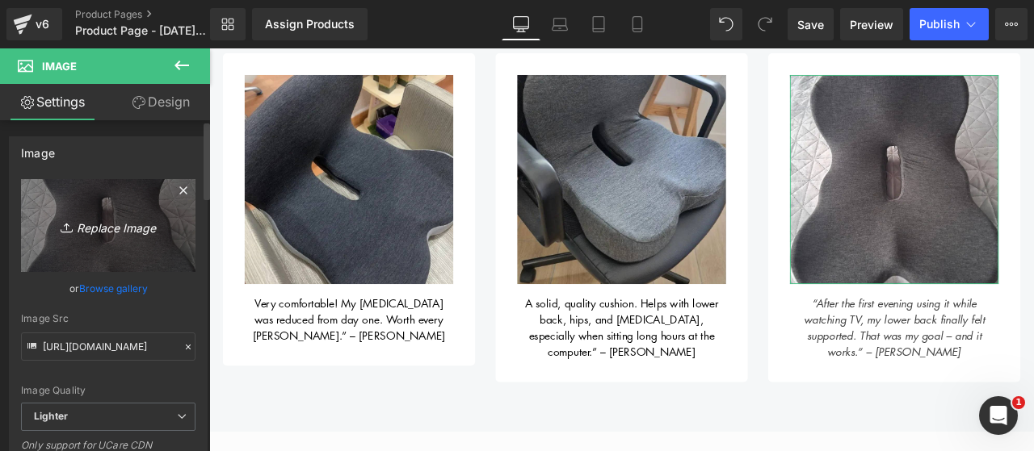
type input "C:\fakepath\6.png"
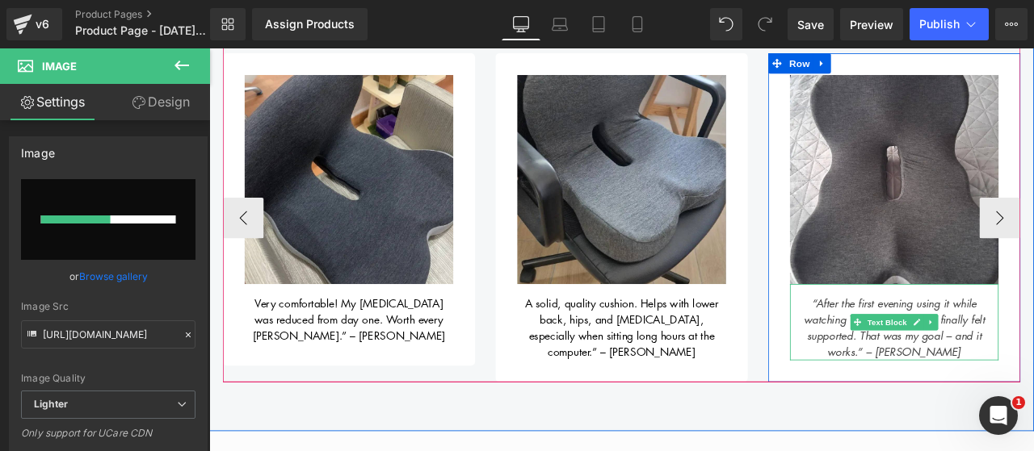
click at [933, 354] on div "“After the first evening using it while watching TV, my lower back finally felt…" at bounding box center [1020, 373] width 247 height 90
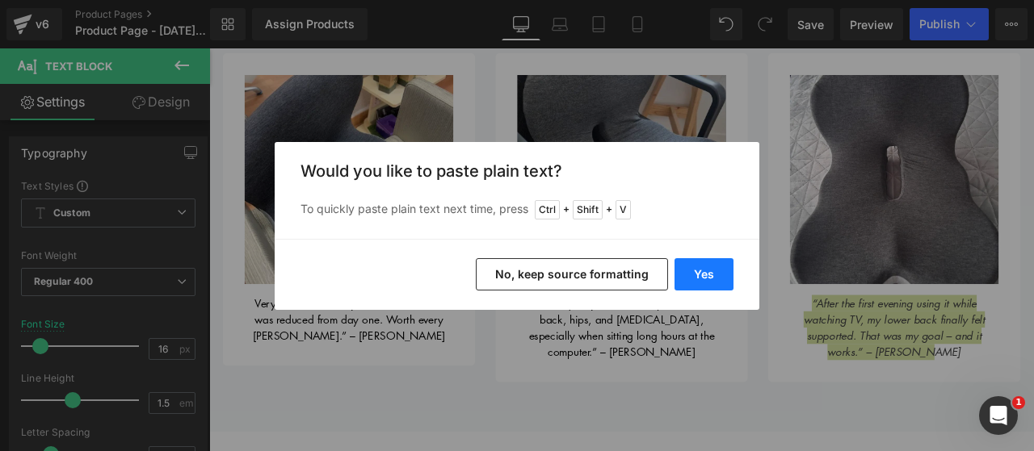
click at [689, 278] on button "Yes" at bounding box center [703, 274] width 59 height 32
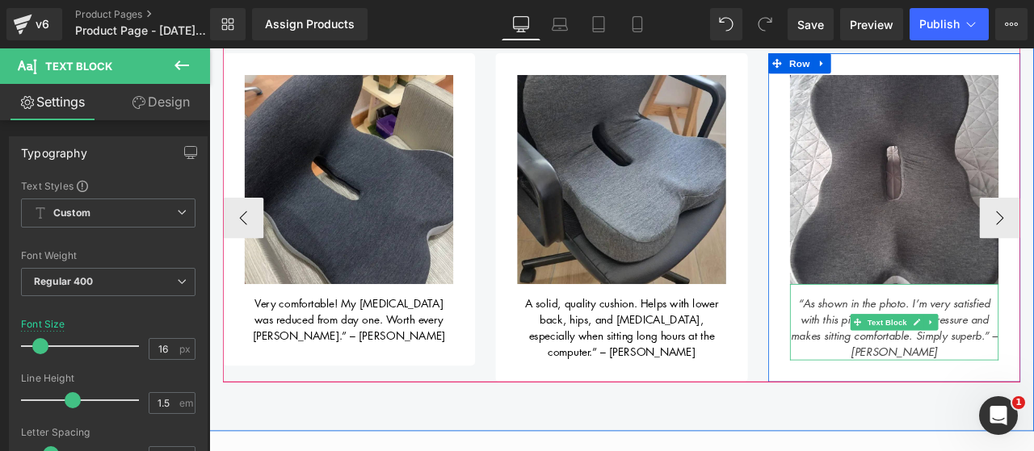
click at [904, 346] on span "“As shown in the photo. I’m very satisfied with this pillow – it reduces pressu…" at bounding box center [1021, 380] width 245 height 76
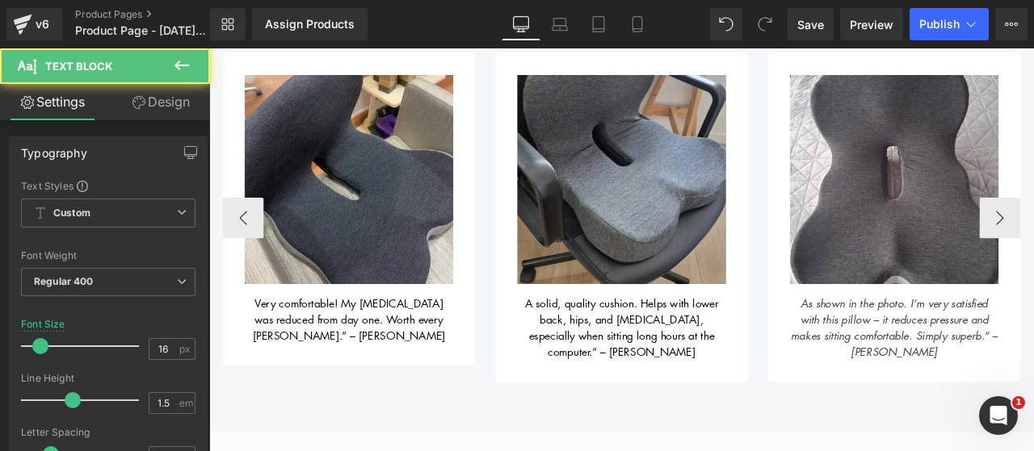
click at [904, 346] on span "As shown in the photo. I’m very satisfied with this pillow – it reduces pressur…" at bounding box center [1021, 380] width 245 height 76
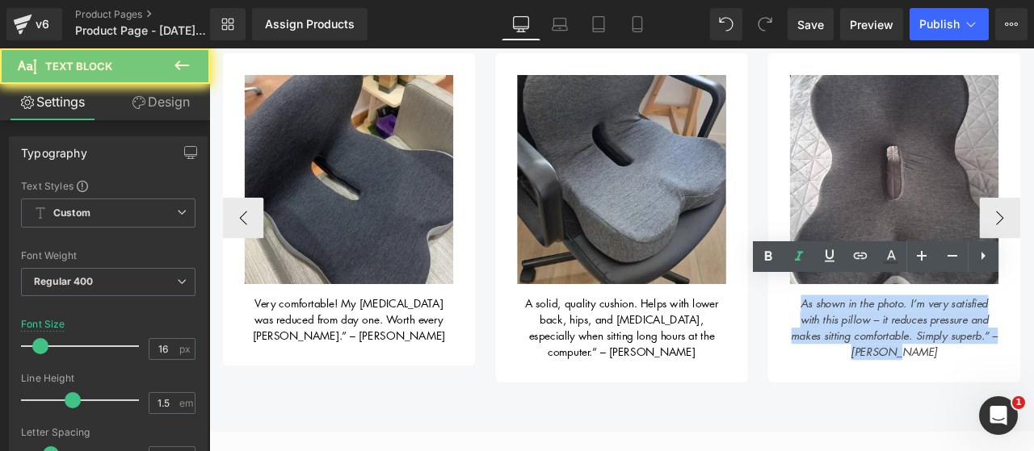
click at [904, 346] on span "As shown in the photo. I’m very satisfied with this pillow – it reduces pressur…" at bounding box center [1021, 380] width 245 height 76
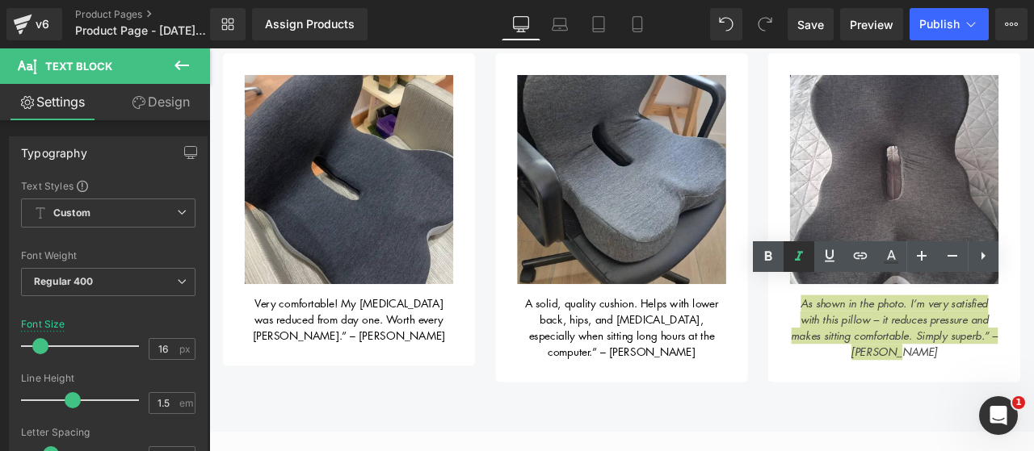
click at [795, 259] on icon at bounding box center [799, 257] width 8 height 10
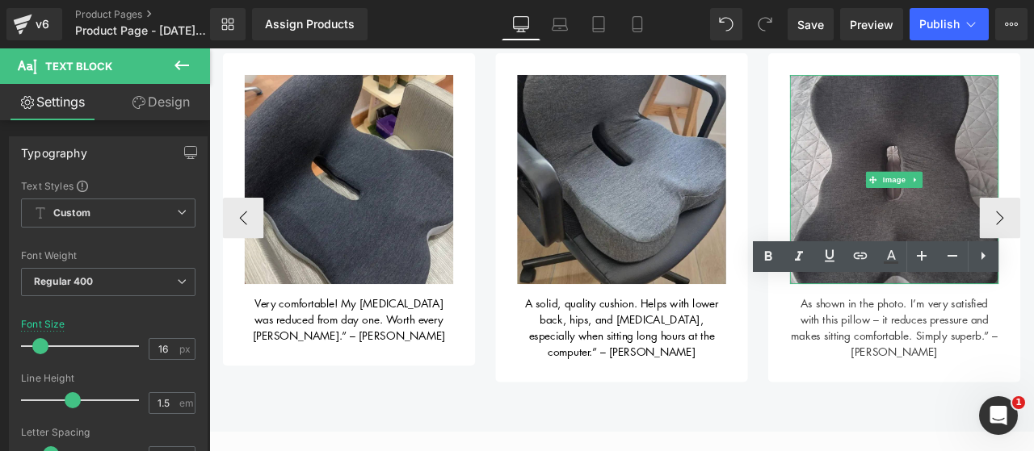
click at [968, 211] on img at bounding box center [1020, 203] width 247 height 247
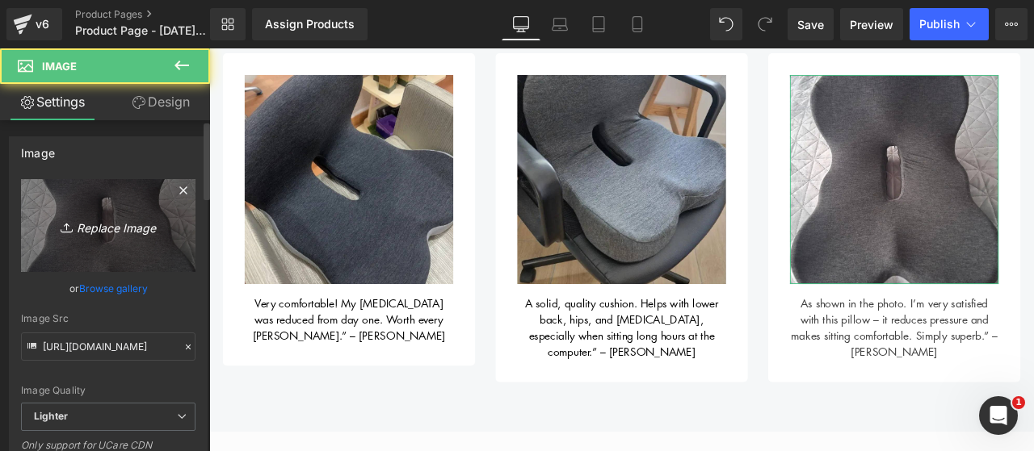
click at [94, 214] on link "Replace Image" at bounding box center [108, 225] width 174 height 93
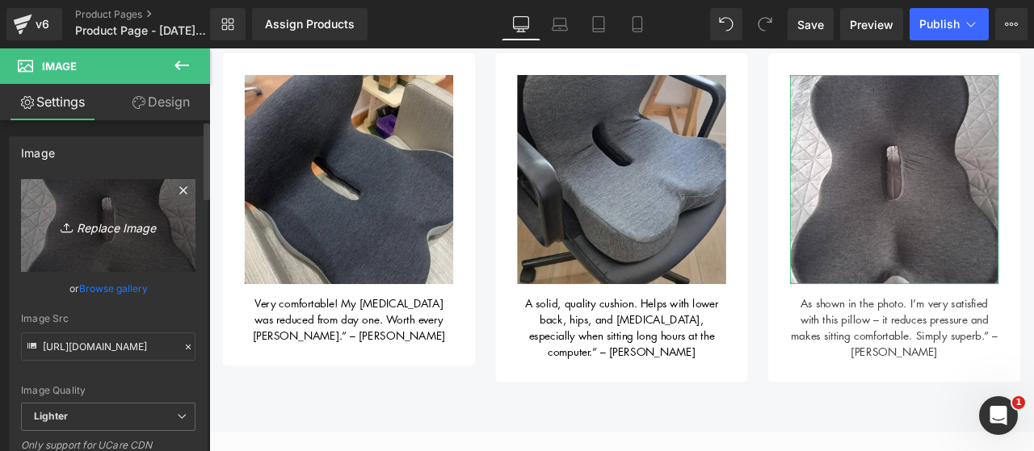
type input "C:\fakepath\6.png"
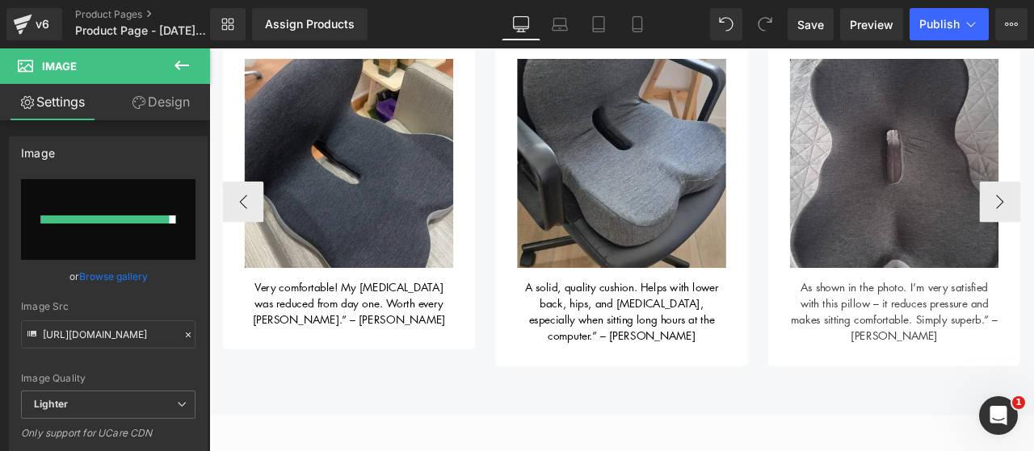
scroll to position [788, 0]
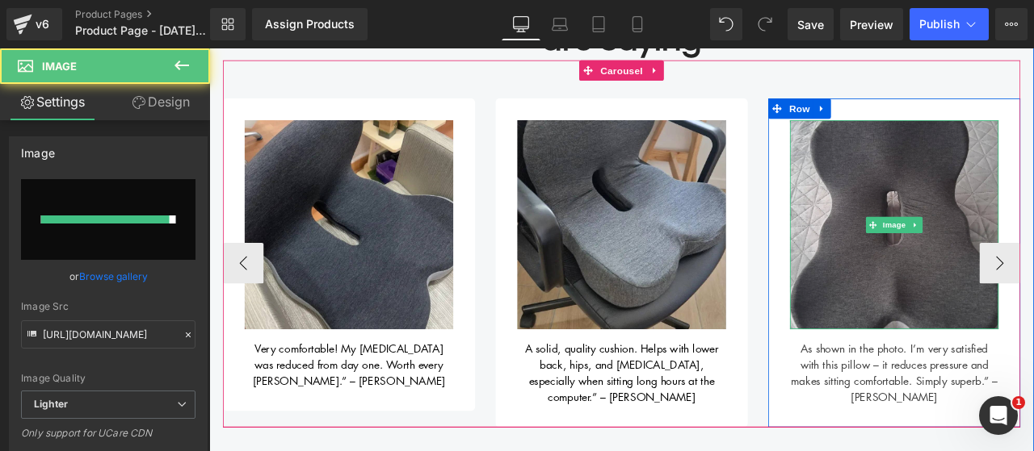
click at [992, 232] on img at bounding box center [1020, 257] width 247 height 247
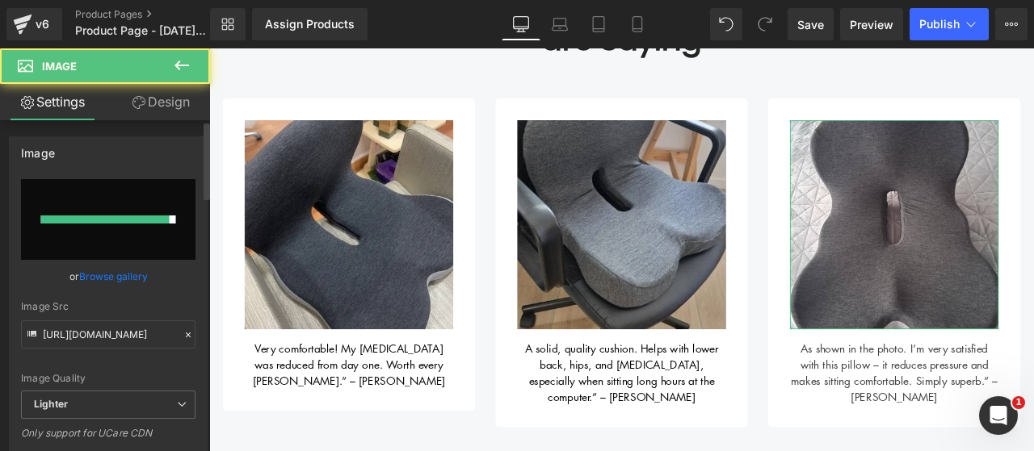
click at [111, 233] on input "file" at bounding box center [108, 219] width 174 height 81
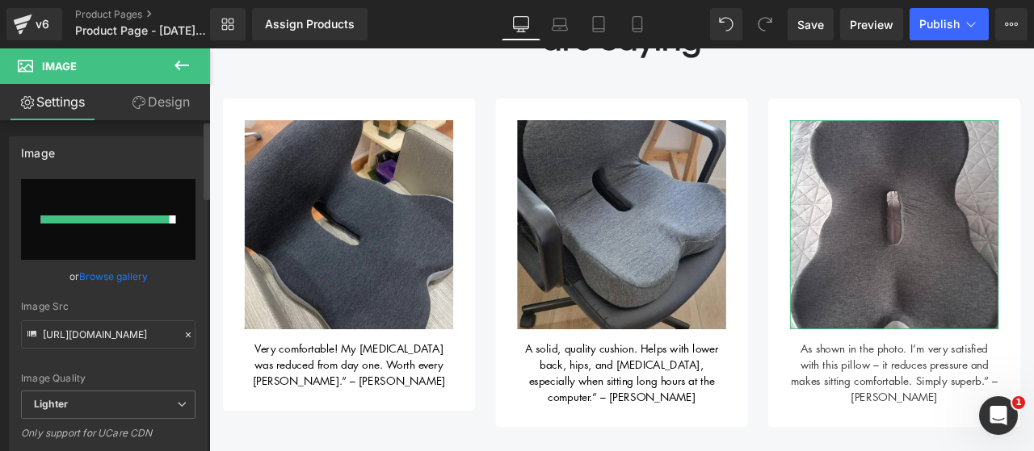
type input "C:\fakepath\6.png"
type input "https://ucarecdn.com/b1c284d6-4df0-4992-8900-babef82d6b45/-/format/auto/-/previ…"
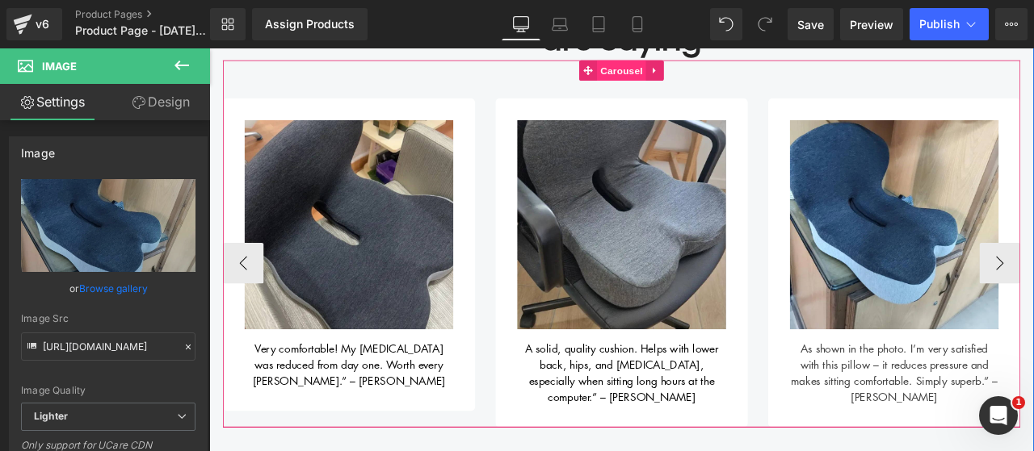
click at [686, 73] on span "Carousel" at bounding box center [698, 75] width 58 height 24
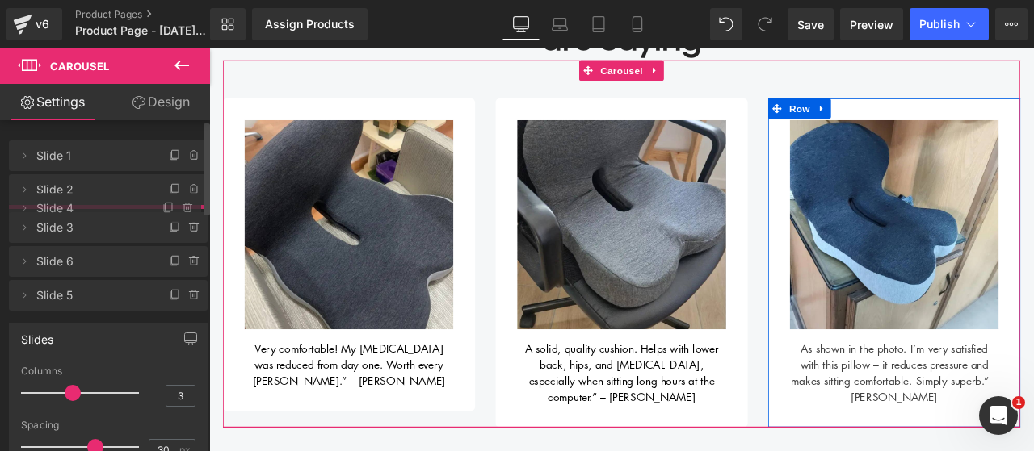
drag, startPoint x: 39, startPoint y: 327, endPoint x: 58, endPoint y: 210, distance: 118.7
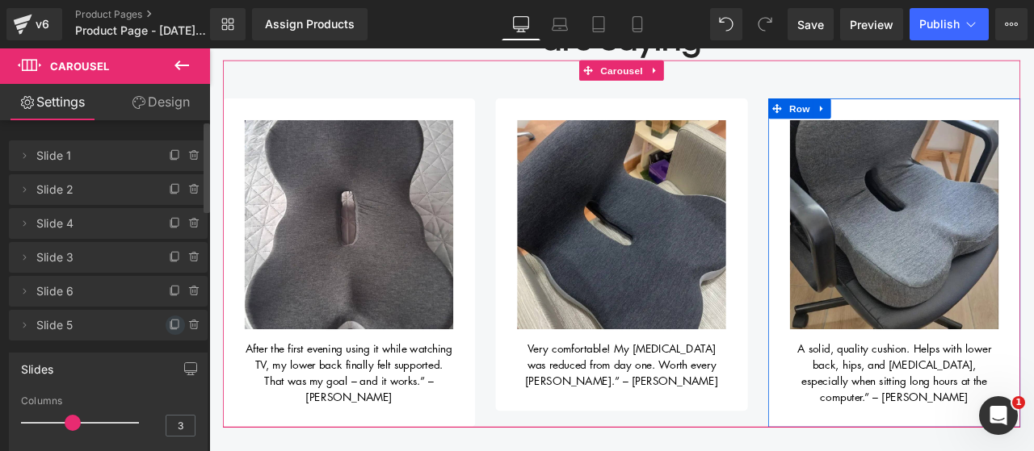
click at [169, 324] on icon at bounding box center [175, 325] width 13 height 13
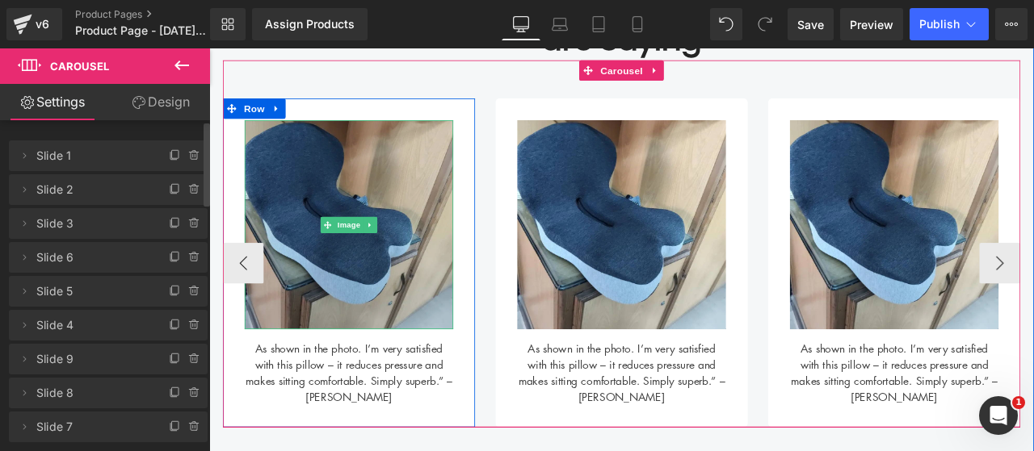
click at [413, 316] on img at bounding box center [374, 257] width 247 height 247
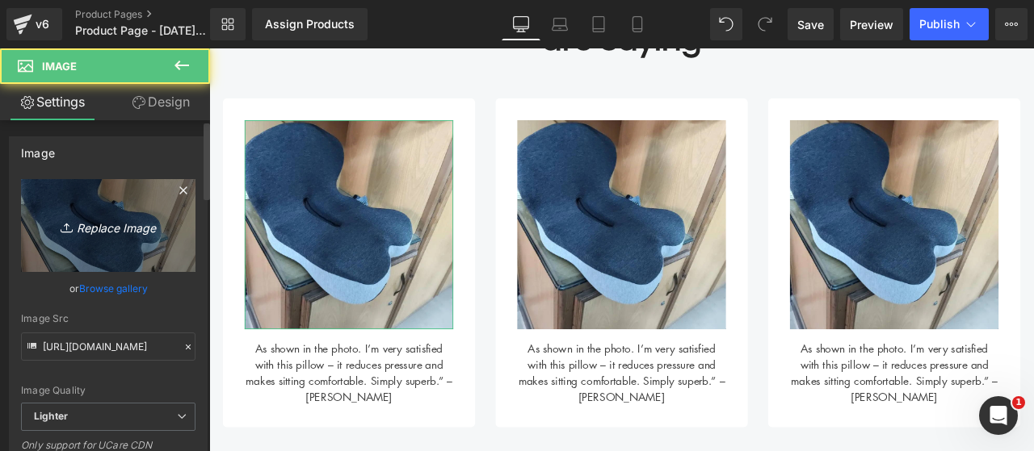
click at [134, 213] on link "Replace Image" at bounding box center [108, 225] width 174 height 93
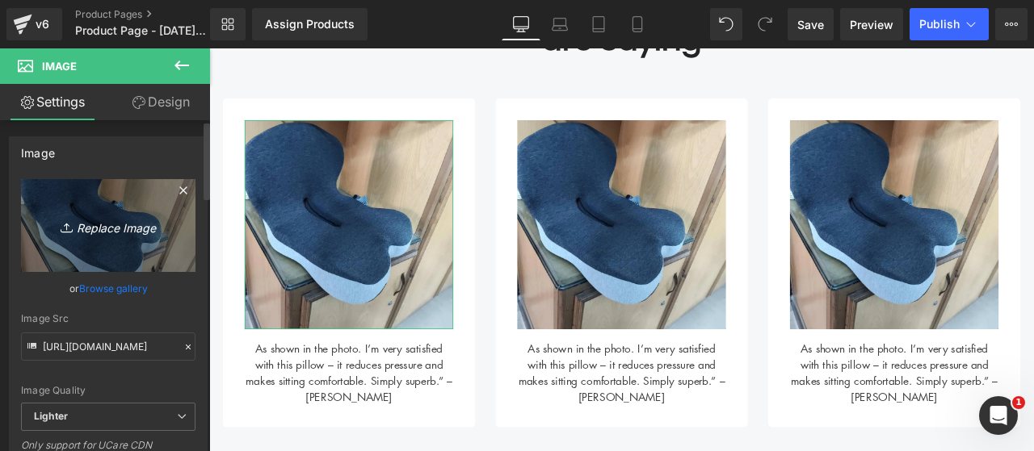
type input "C:\fakepath\7.png"
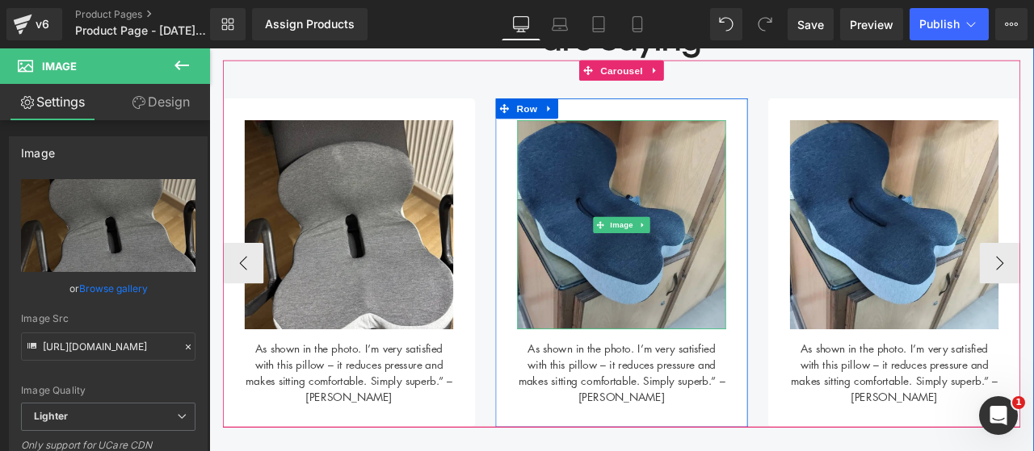
click at [640, 311] on img at bounding box center [697, 257] width 247 height 247
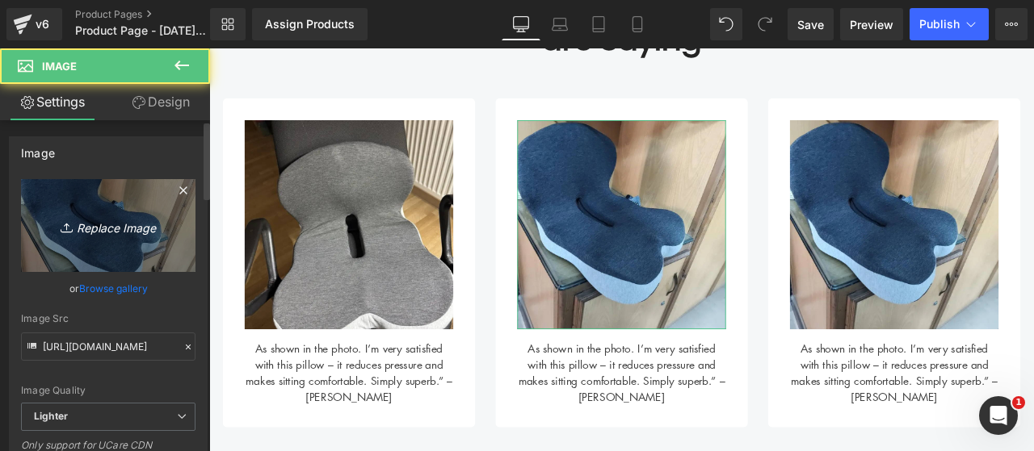
click at [118, 232] on icon "Replace Image" at bounding box center [108, 226] width 129 height 20
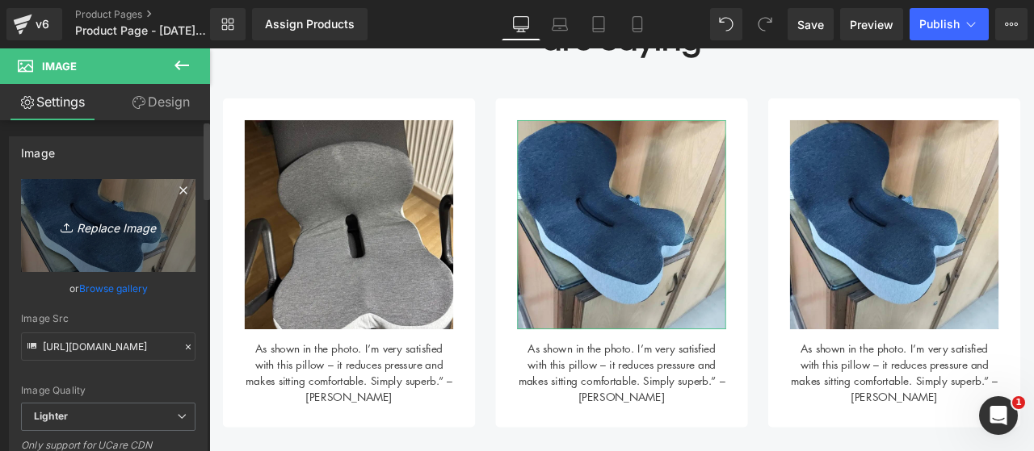
type input "C:\fakepath\8.png"
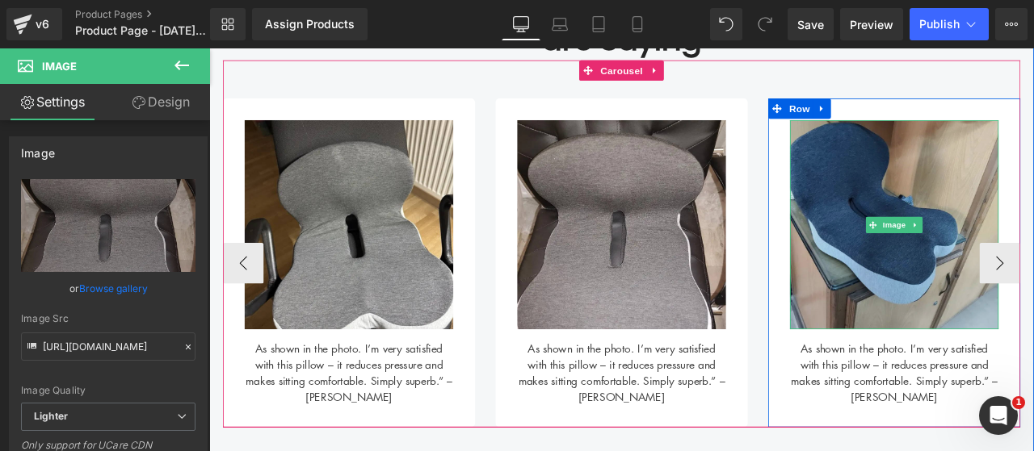
click at [988, 320] on img at bounding box center [1020, 257] width 247 height 247
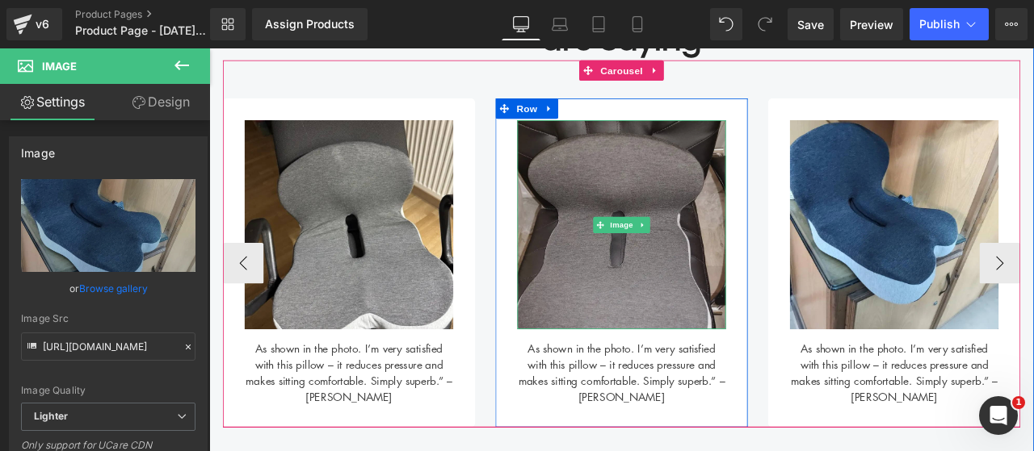
click at [680, 287] on img at bounding box center [697, 257] width 247 height 247
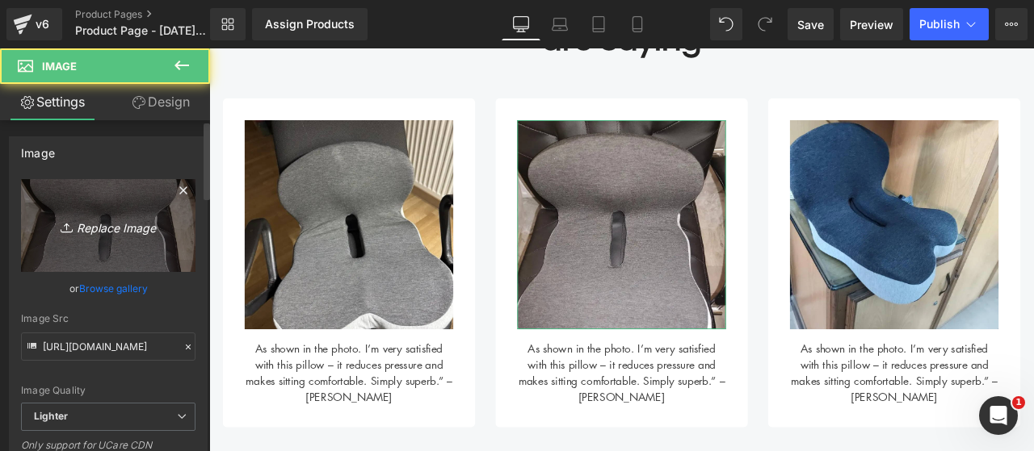
click at [140, 222] on icon "Replace Image" at bounding box center [108, 226] width 129 height 20
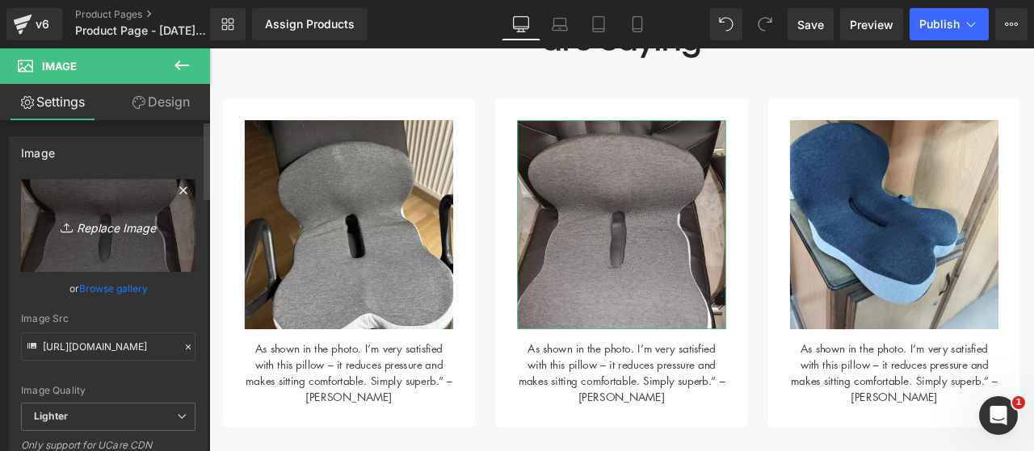
type input "C:\fakepath\9.png"
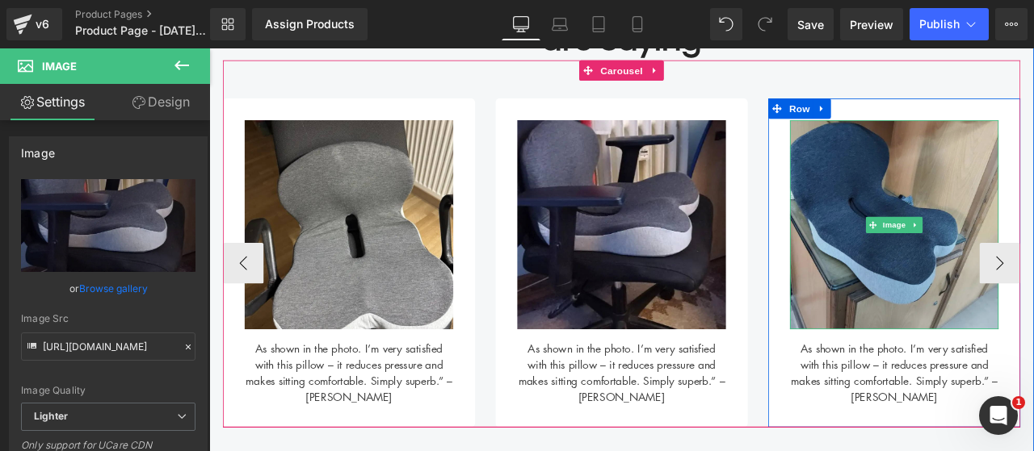
click at [967, 334] on img at bounding box center [1020, 257] width 247 height 247
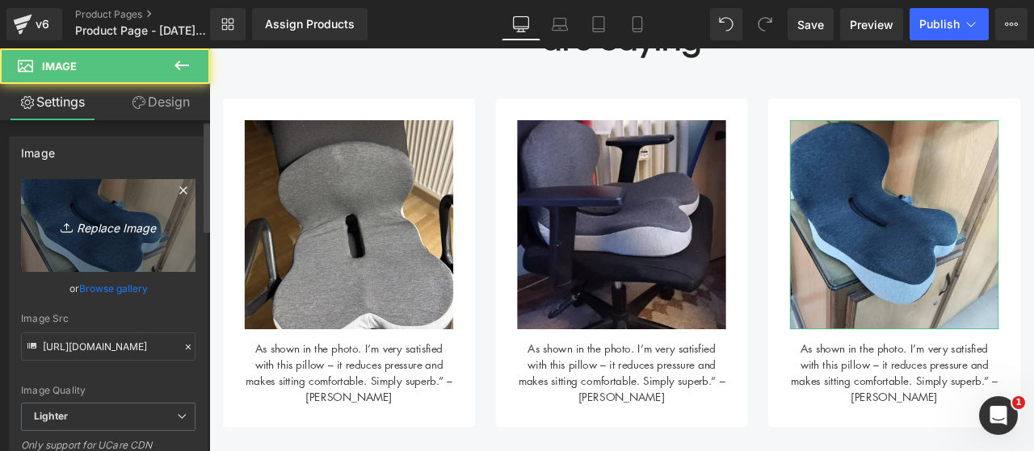
click at [126, 222] on icon "Replace Image" at bounding box center [108, 226] width 129 height 20
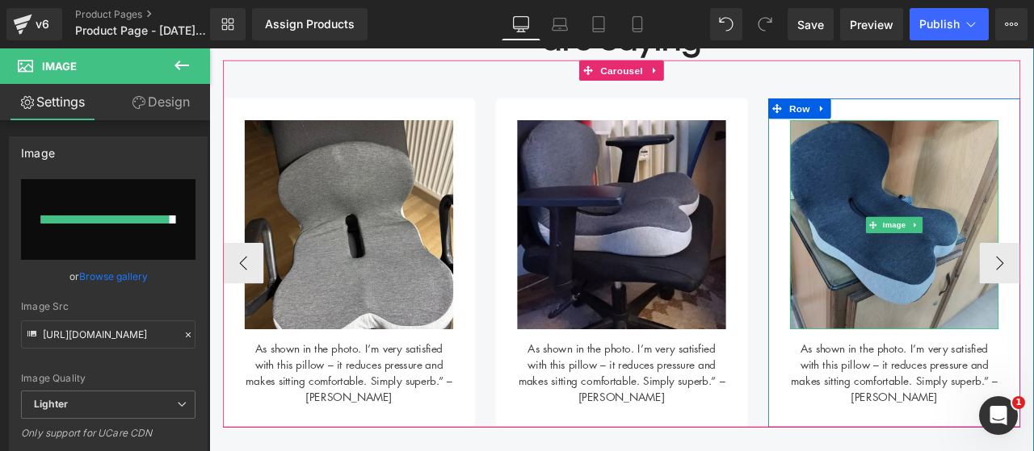
click at [941, 312] on img at bounding box center [1020, 257] width 247 height 247
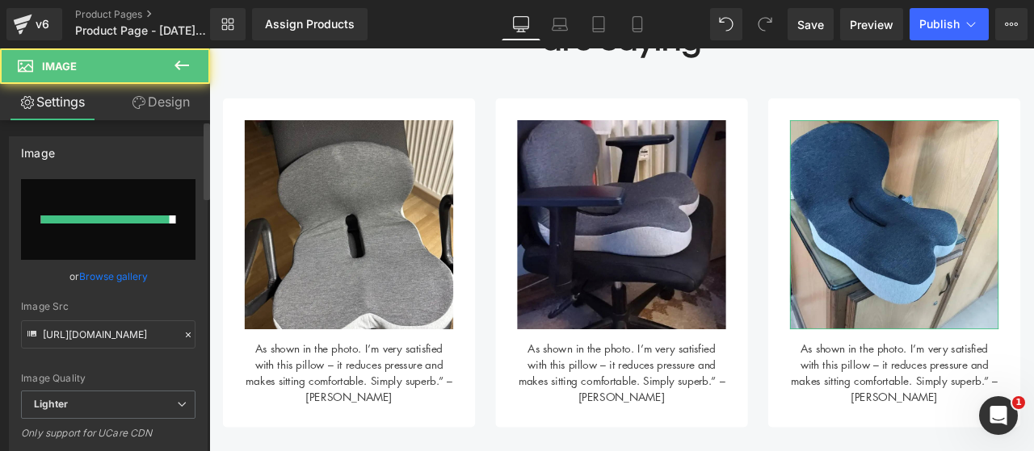
click at [130, 220] on div at bounding box center [105, 220] width 128 height 8
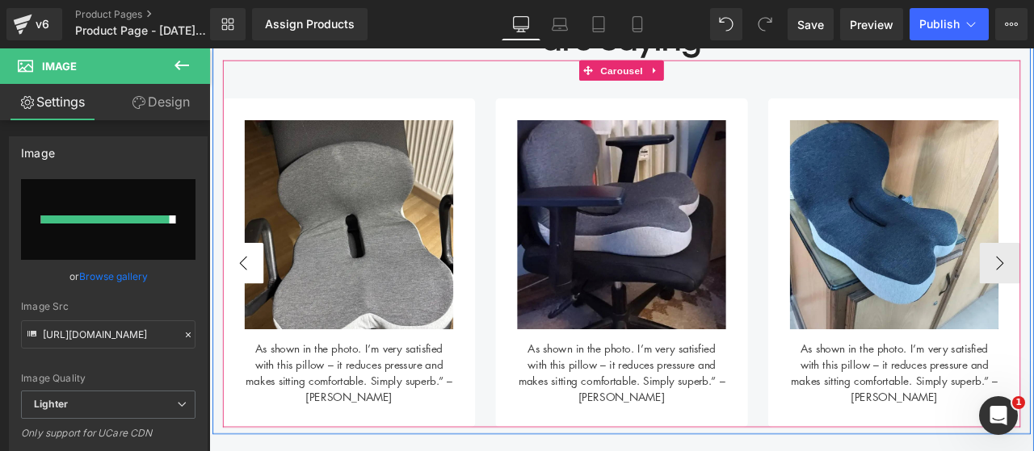
click at [244, 298] on button "‹" at bounding box center [249, 303] width 48 height 48
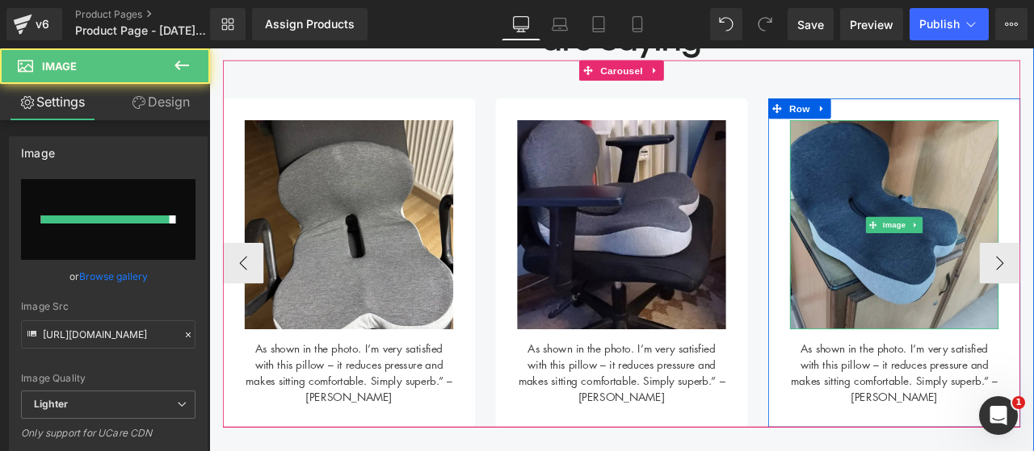
click at [999, 321] on img at bounding box center [1020, 257] width 247 height 247
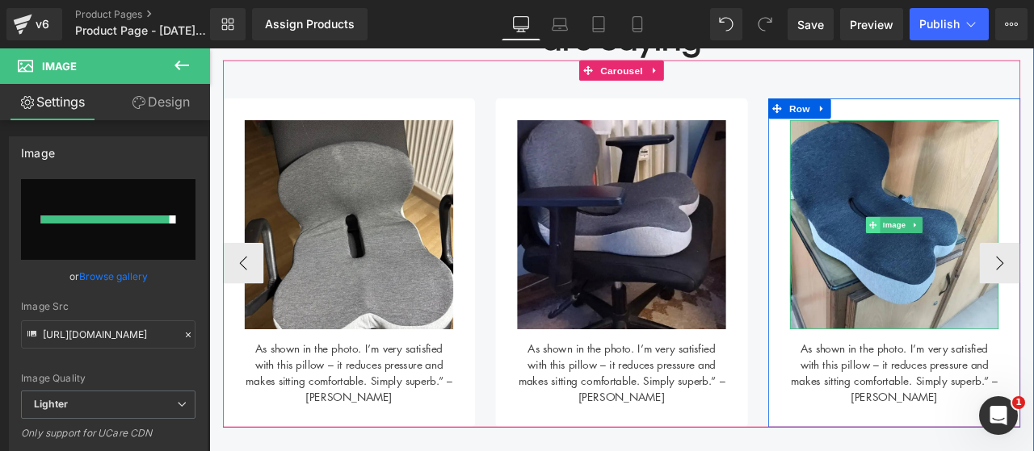
click at [987, 261] on span at bounding box center [995, 258] width 17 height 19
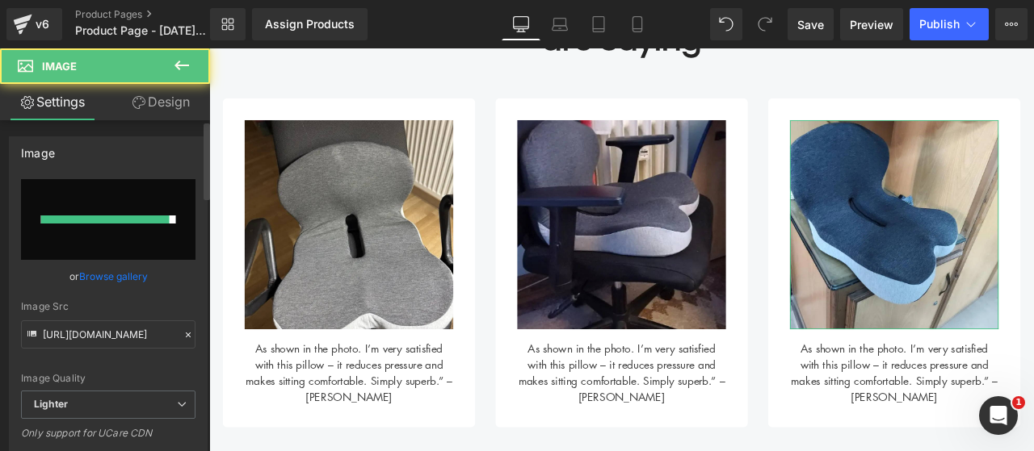
click at [104, 206] on input "file" at bounding box center [108, 219] width 174 height 81
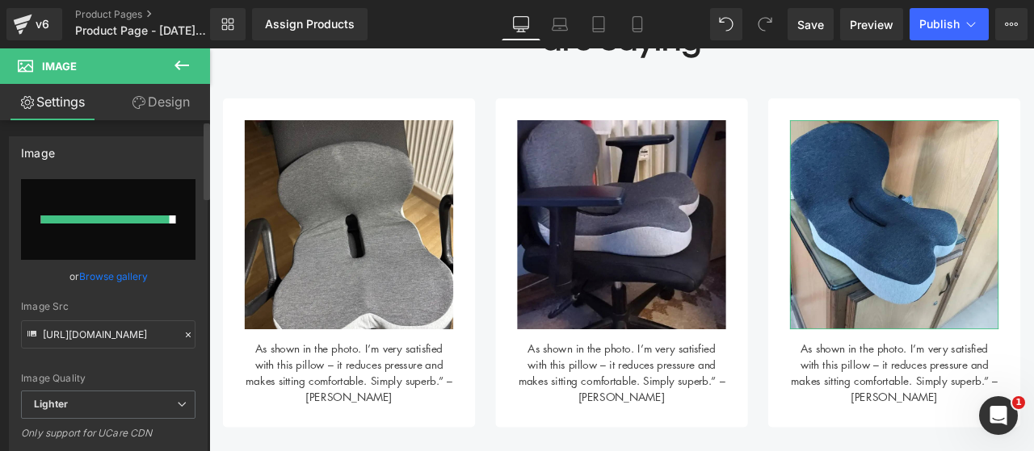
type input "C:\fakepath\10.png"
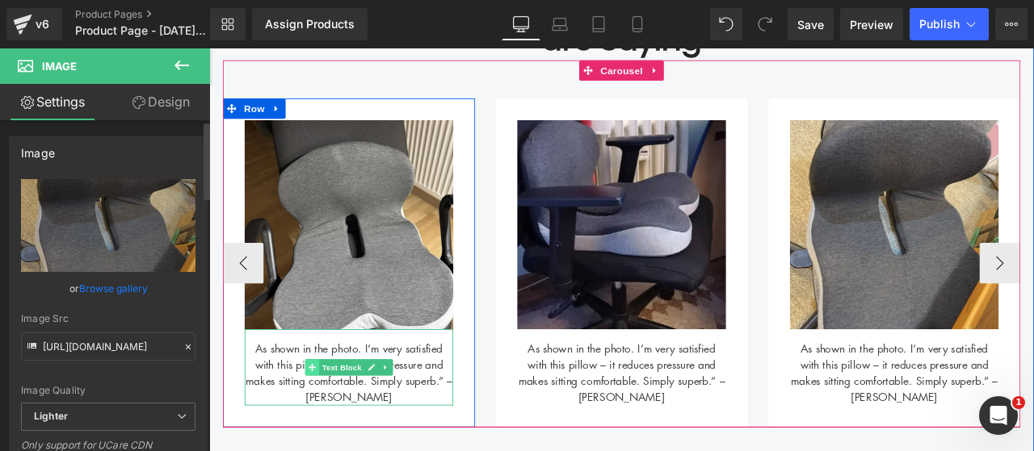
click at [323, 426] on span at bounding box center [331, 426] width 17 height 19
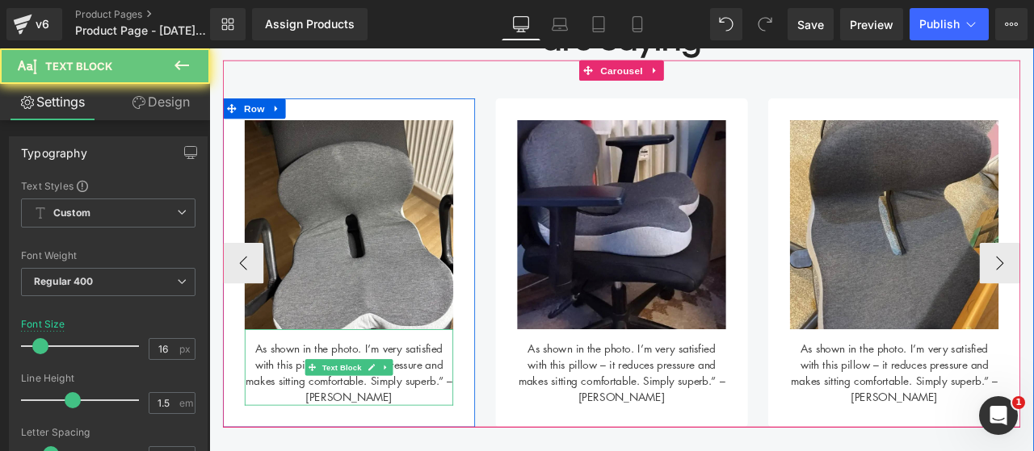
click at [296, 422] on div "As shown in the photo. I’m very satisfied with this pillow – it reduces pressur…" at bounding box center [374, 427] width 247 height 90
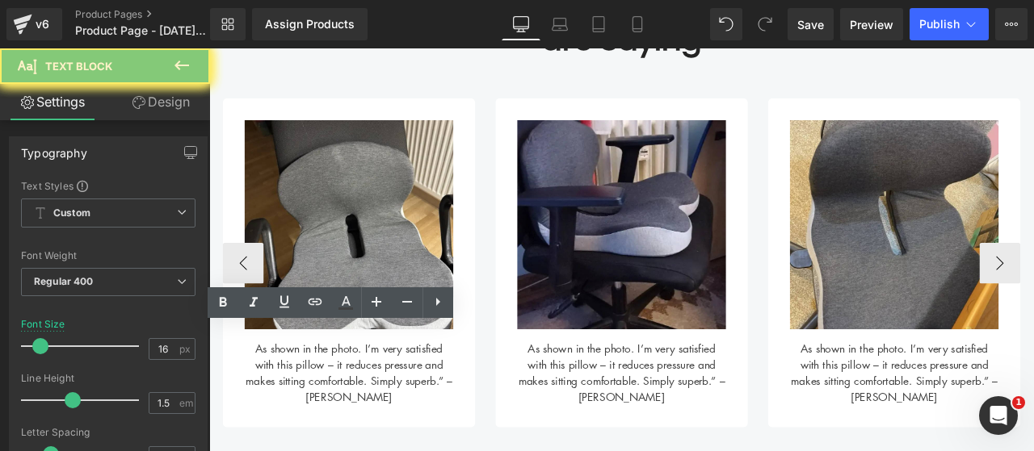
click at [296, 422] on div "As shown in the photo. I’m very satisfied with this pillow – it reduces pressur…" at bounding box center [374, 427] width 247 height 90
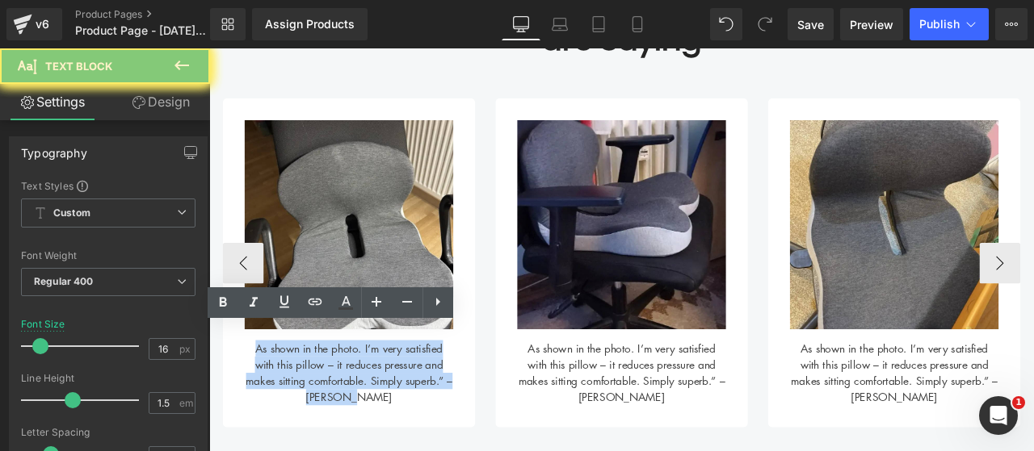
click at [296, 422] on div "As shown in the photo. I’m very satisfied with this pillow – it reduces pressur…" at bounding box center [374, 427] width 247 height 90
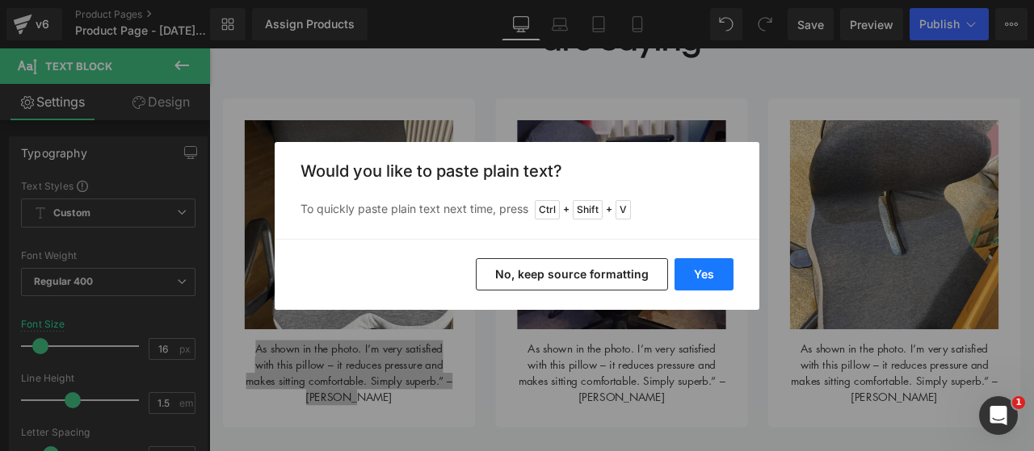
drag, startPoint x: 682, startPoint y: 273, endPoint x: 229, endPoint y: 359, distance: 461.8
click at [682, 273] on button "Yes" at bounding box center [703, 274] width 59 height 32
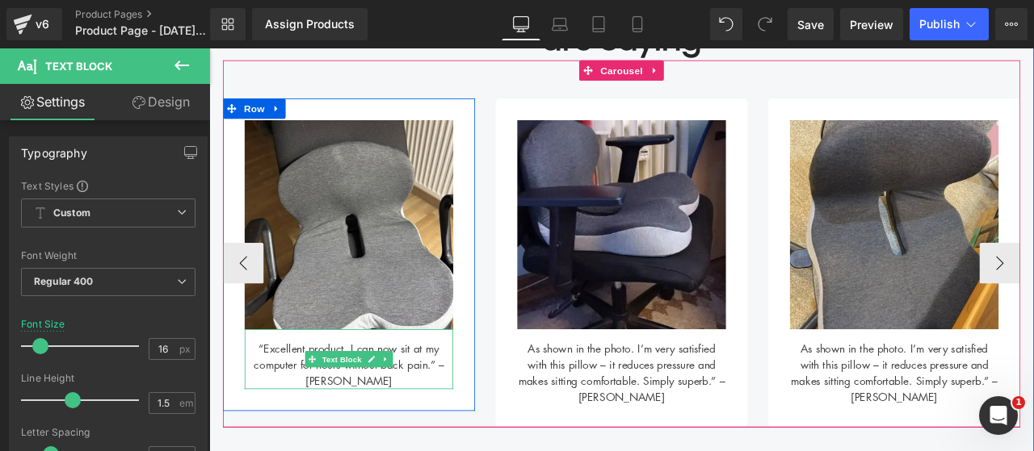
click at [263, 397] on div "“Excellent product. I can now sit at my computer for hours without back pain.” …" at bounding box center [374, 417] width 247 height 71
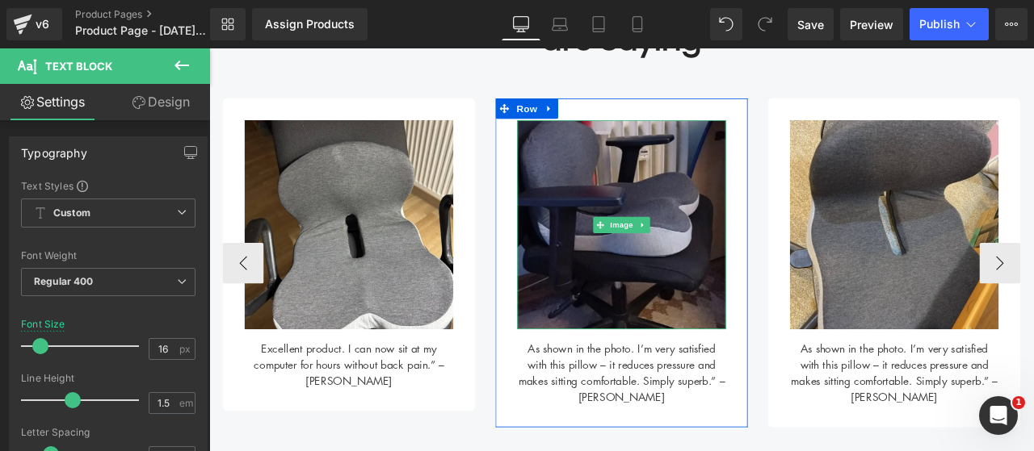
click at [613, 242] on img at bounding box center [697, 257] width 247 height 247
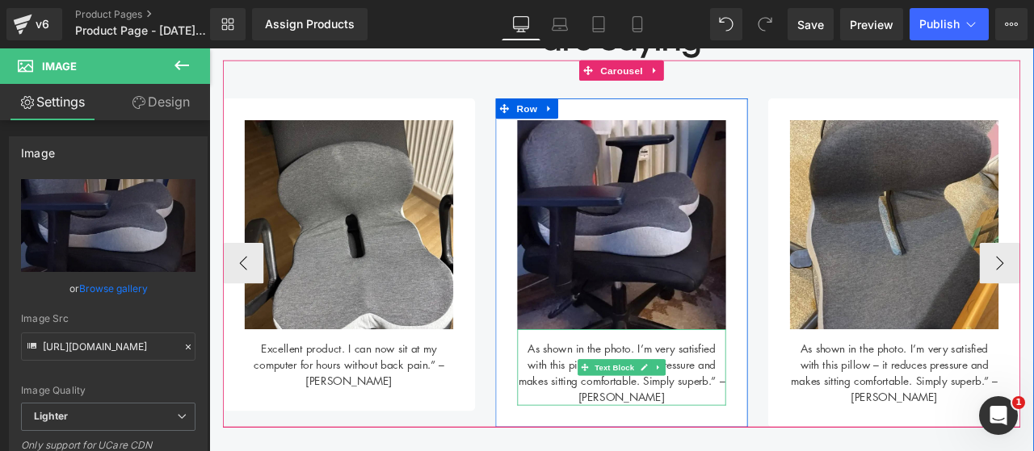
click at [648, 437] on div "As shown in the photo. I’m very satisfied with this pillow – it reduces pressur…" at bounding box center [697, 427] width 247 height 90
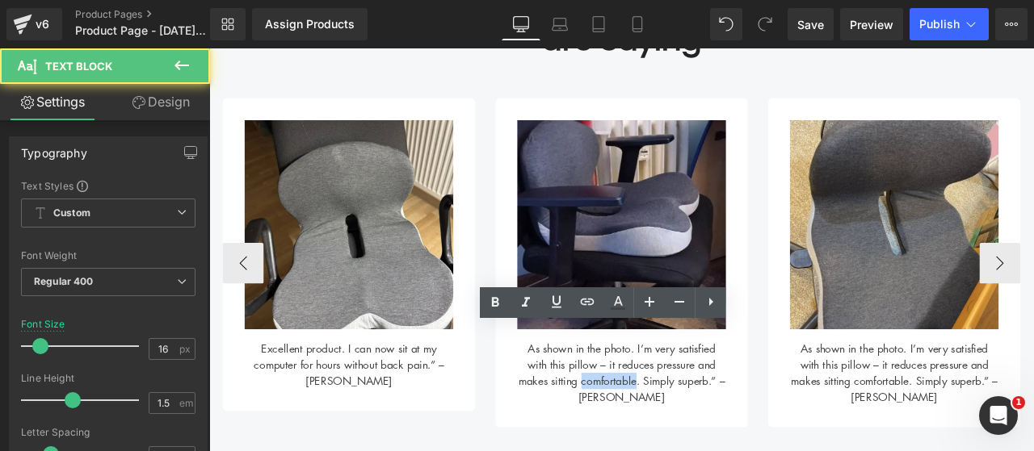
click at [648, 437] on div "As shown in the photo. I’m very satisfied with this pillow – it reduces pressur…" at bounding box center [697, 427] width 247 height 90
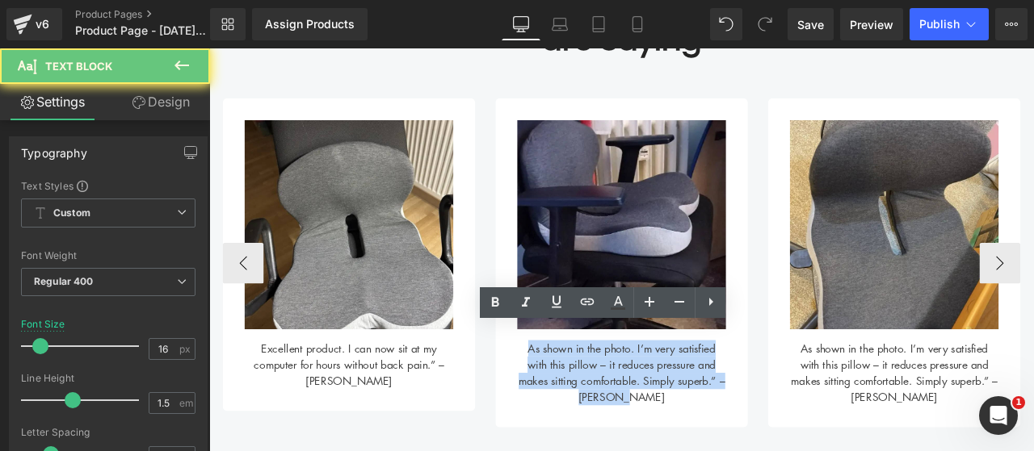
click at [648, 437] on div "As shown in the photo. I’m very satisfied with this pillow – it reduces pressur…" at bounding box center [697, 427] width 247 height 90
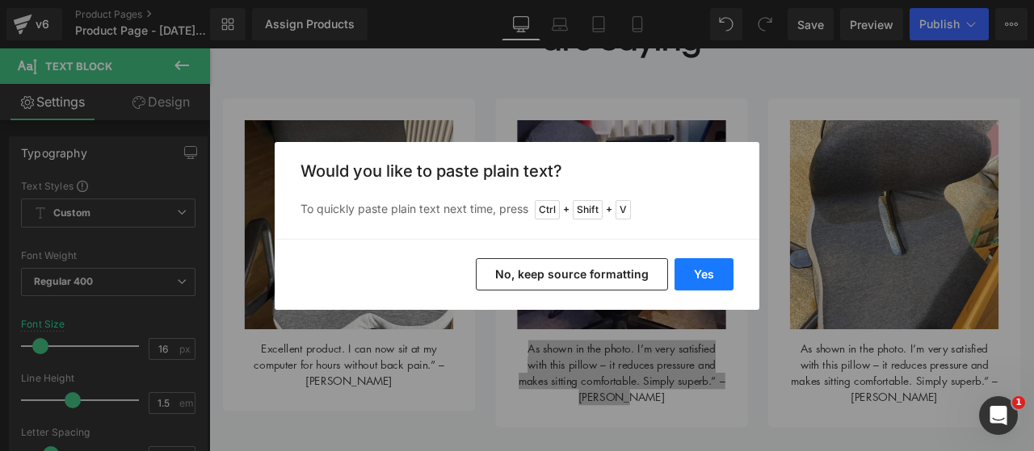
click at [702, 279] on button "Yes" at bounding box center [703, 274] width 59 height 32
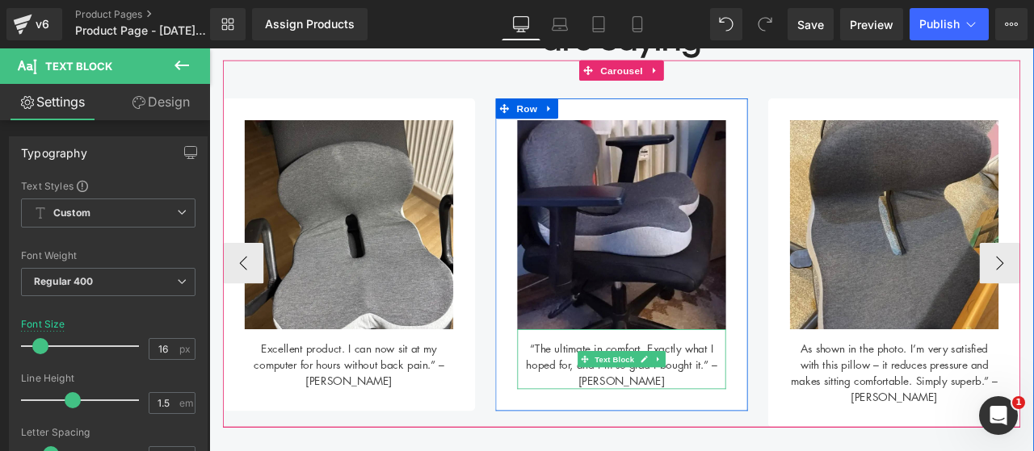
click at [586, 404] on div "“The ultimate in comfort. Exactly what I hoped for, and I’m so glad I bought it…" at bounding box center [697, 417] width 247 height 71
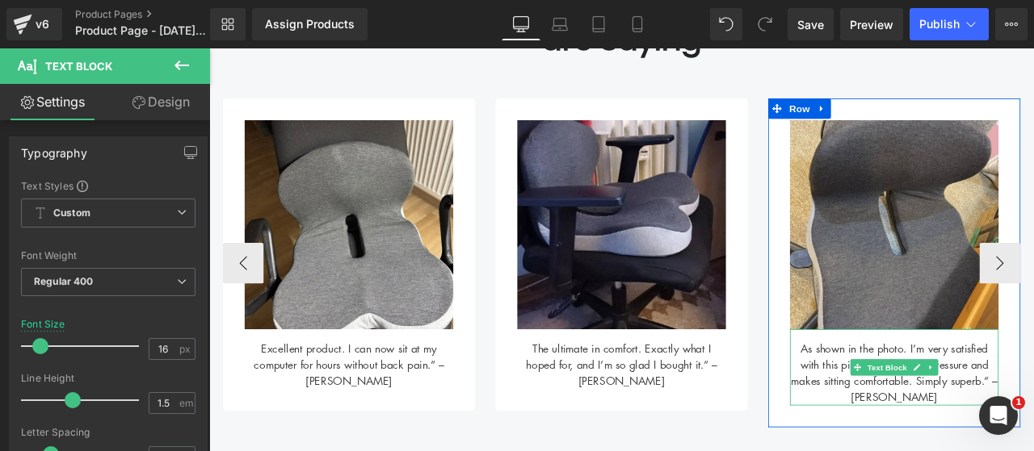
click at [942, 422] on div "As shown in the photo. I’m very satisfied with this pillow – it reduces pressur…" at bounding box center [1020, 427] width 247 height 90
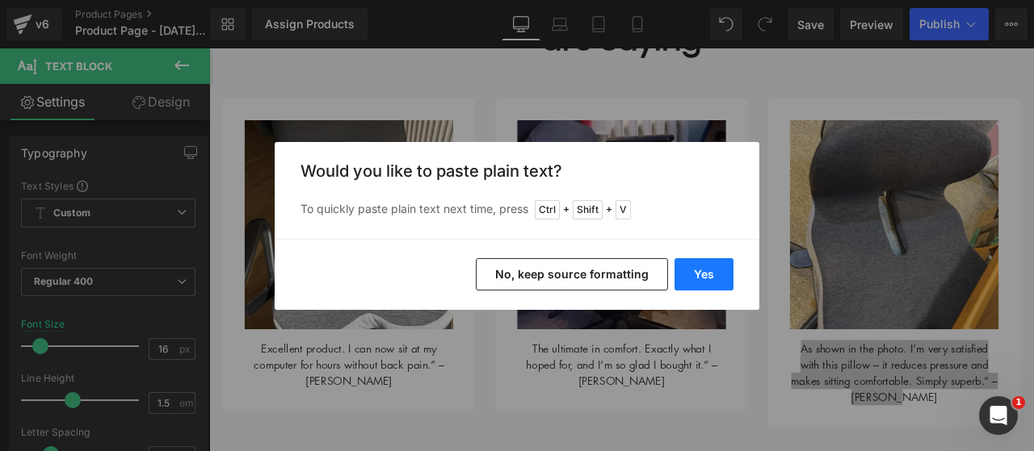
drag, startPoint x: 709, startPoint y: 269, endPoint x: 603, endPoint y: 266, distance: 105.8
click at [709, 269] on button "Yes" at bounding box center [703, 274] width 59 height 32
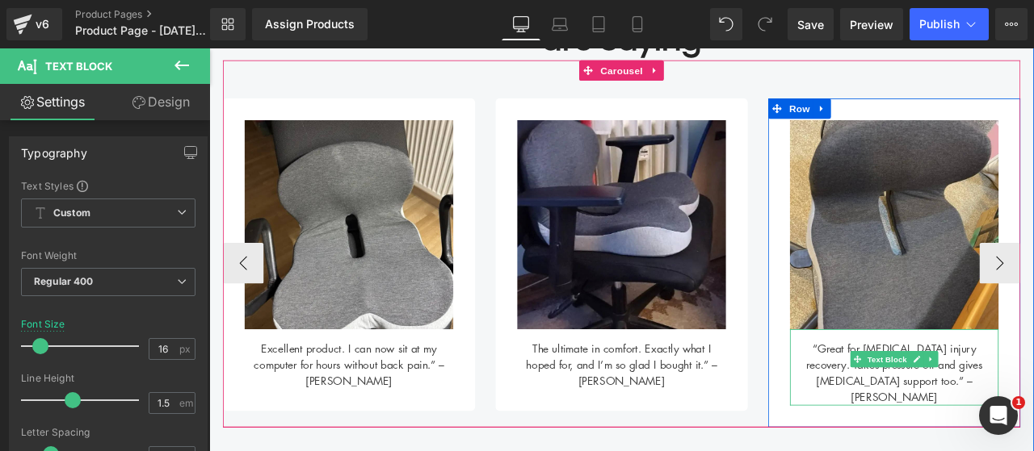
click at [907, 399] on div "“Great for coccyx injury recovery. Takes pressure off and gives lumbar support …" at bounding box center [1020, 427] width 247 height 90
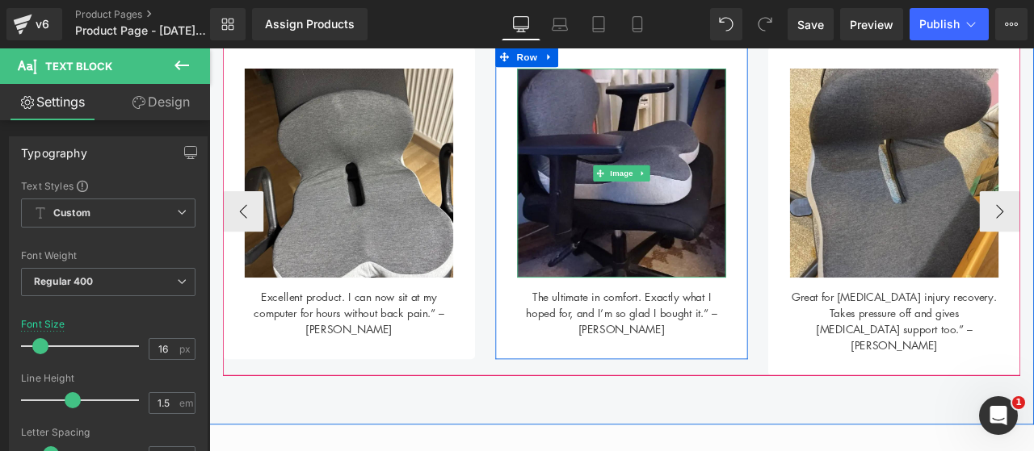
scroll to position [850, 0]
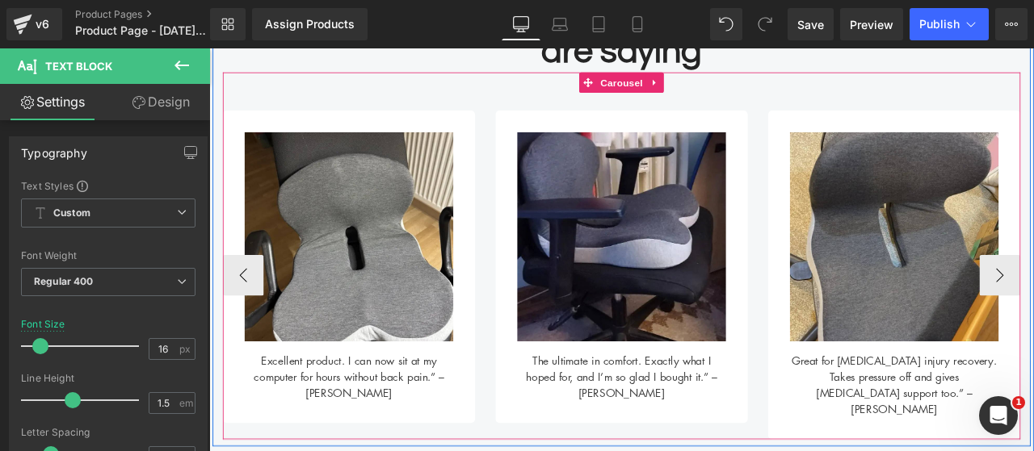
scroll to position [689, 0]
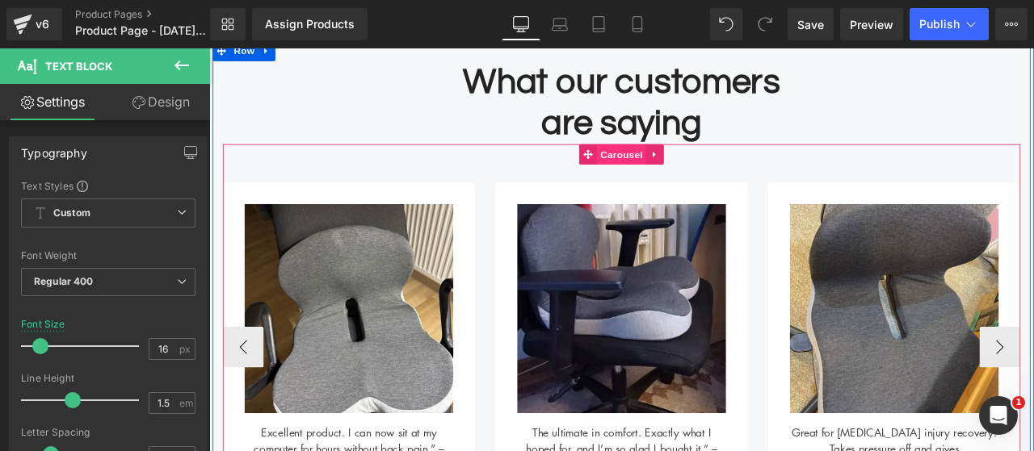
click at [673, 173] on span "Carousel" at bounding box center [698, 175] width 58 height 24
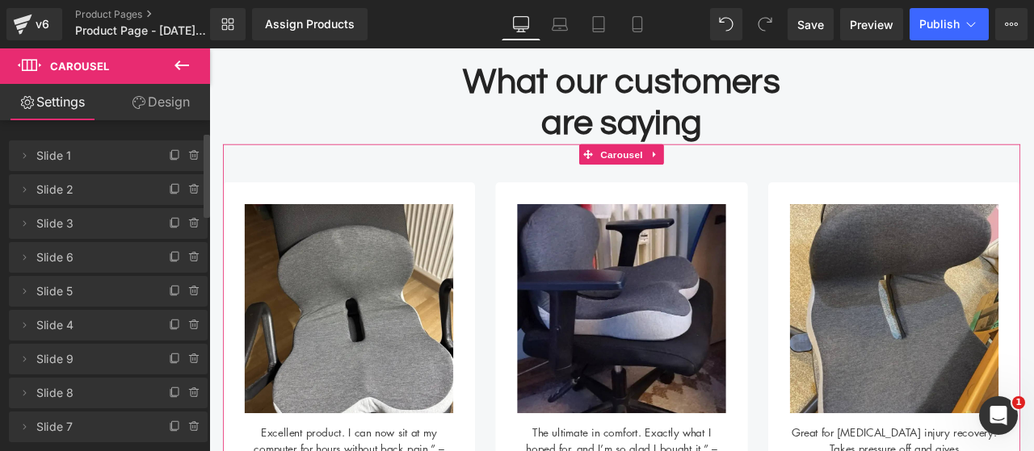
scroll to position [81, 0]
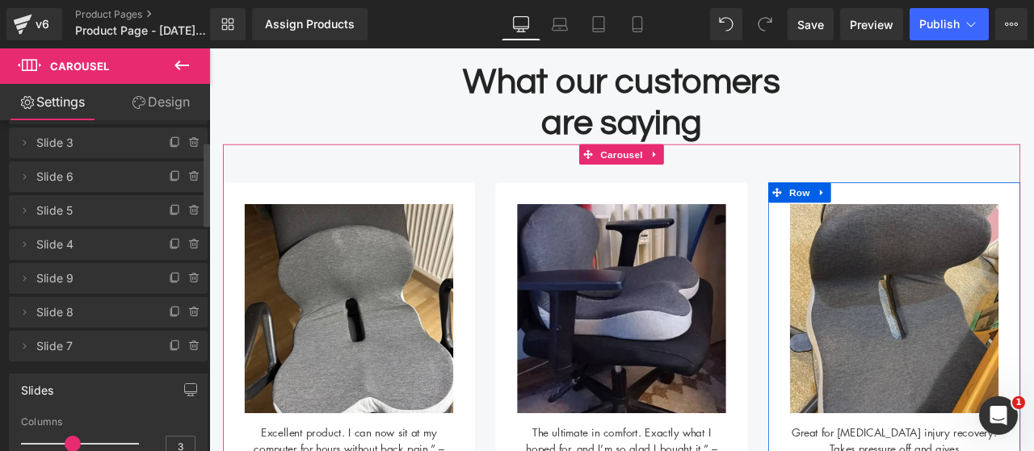
click at [108, 348] on span "Slide 7" at bounding box center [91, 346] width 111 height 31
click at [166, 351] on span at bounding box center [175, 346] width 19 height 19
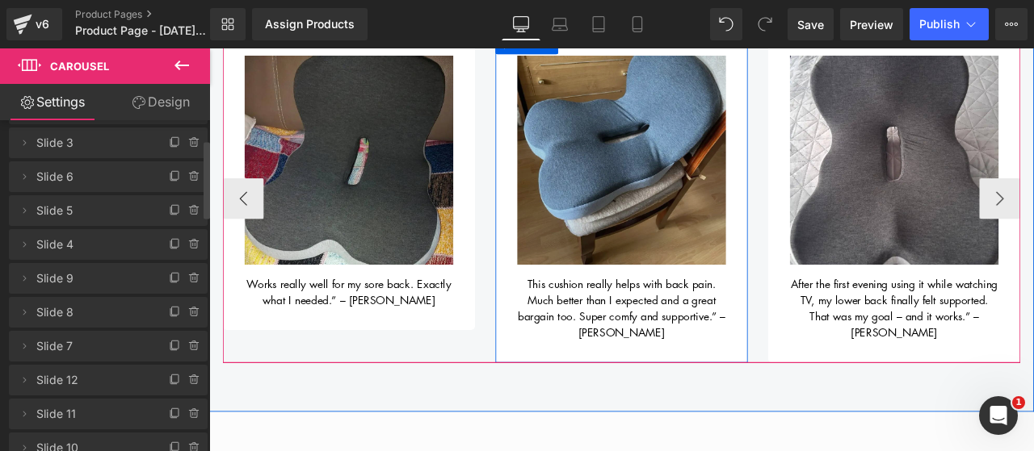
scroll to position [867, 0]
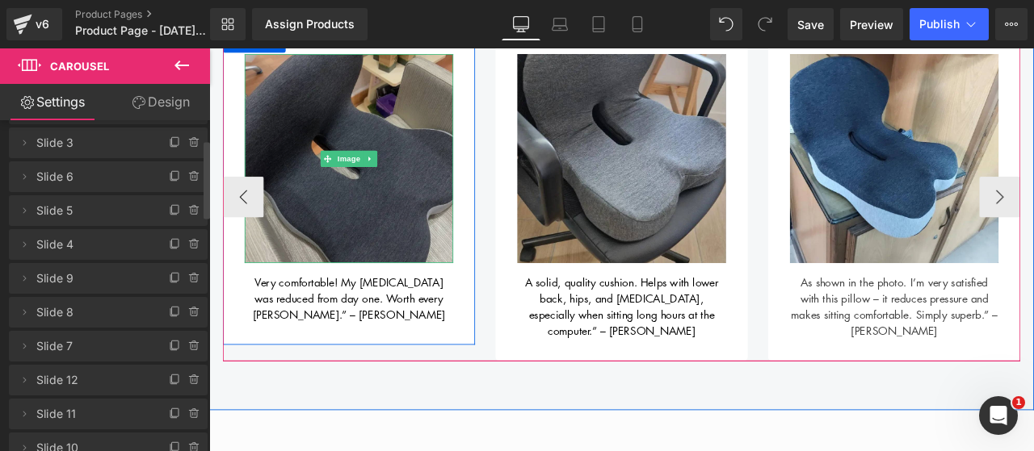
click at [300, 233] on img at bounding box center [374, 178] width 247 height 247
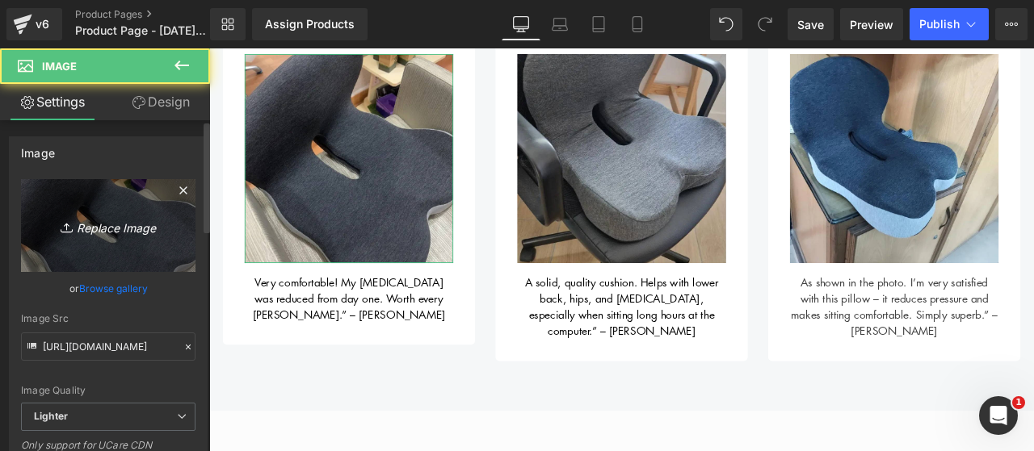
click at [102, 216] on icon "Replace Image" at bounding box center [108, 226] width 129 height 20
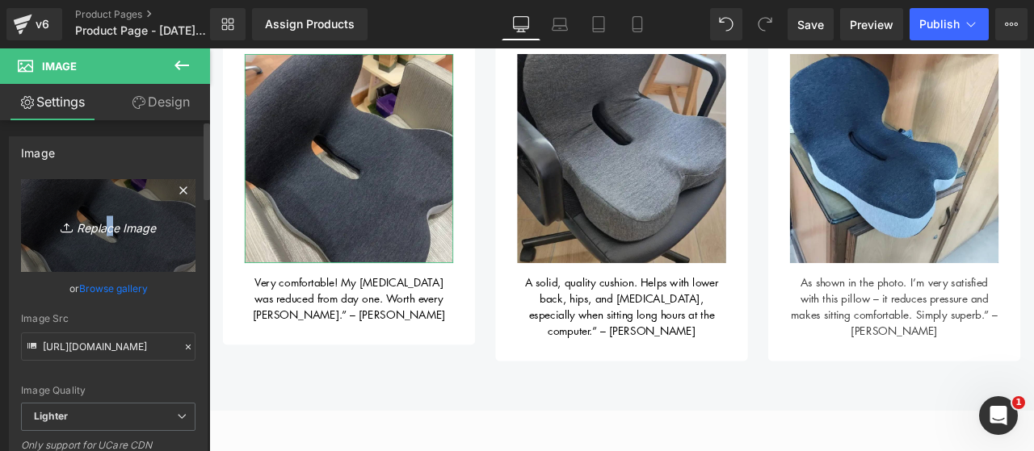
type input "C:\fakepath\14.png"
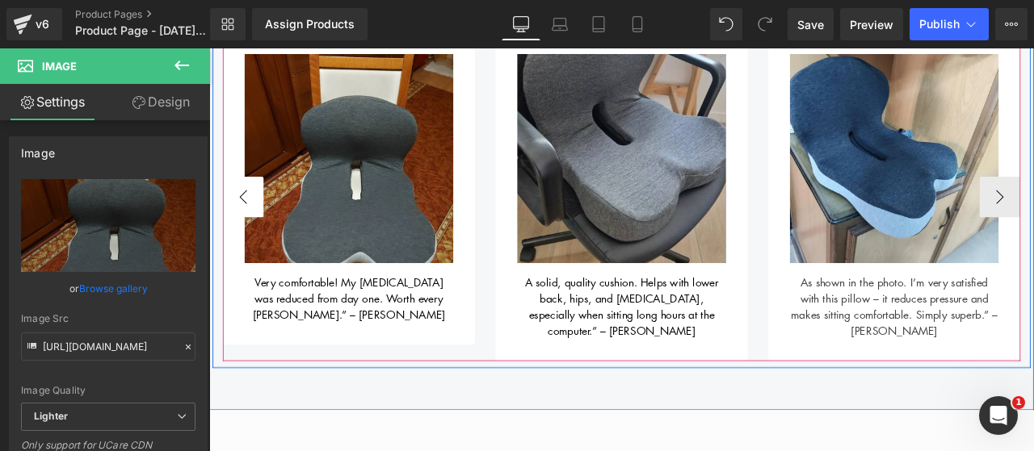
click at [235, 219] on button "‹" at bounding box center [249, 224] width 48 height 48
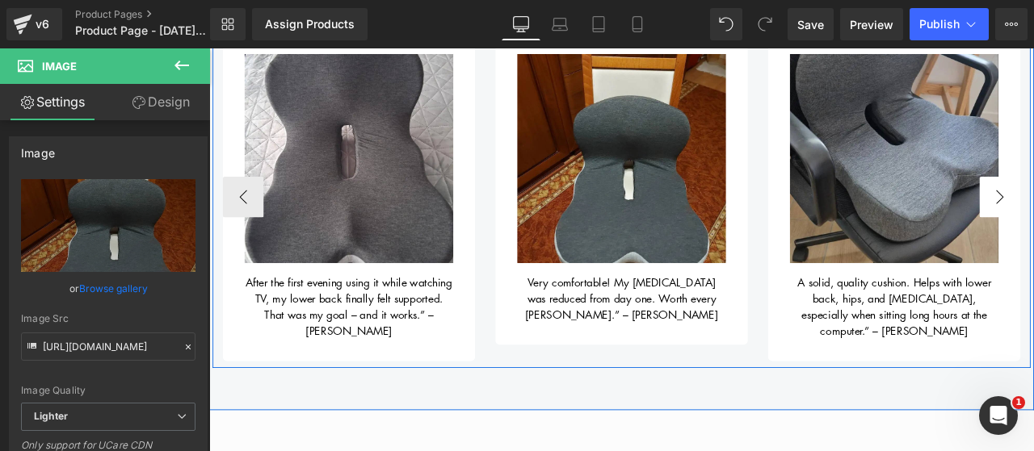
click at [209, 48] on div at bounding box center [209, 48] width 0 height 0
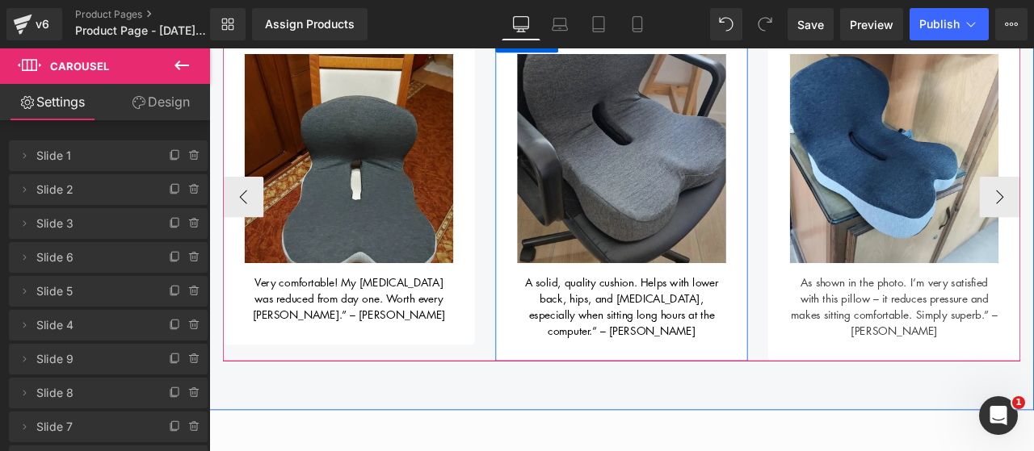
click at [690, 259] on img at bounding box center [697, 178] width 247 height 247
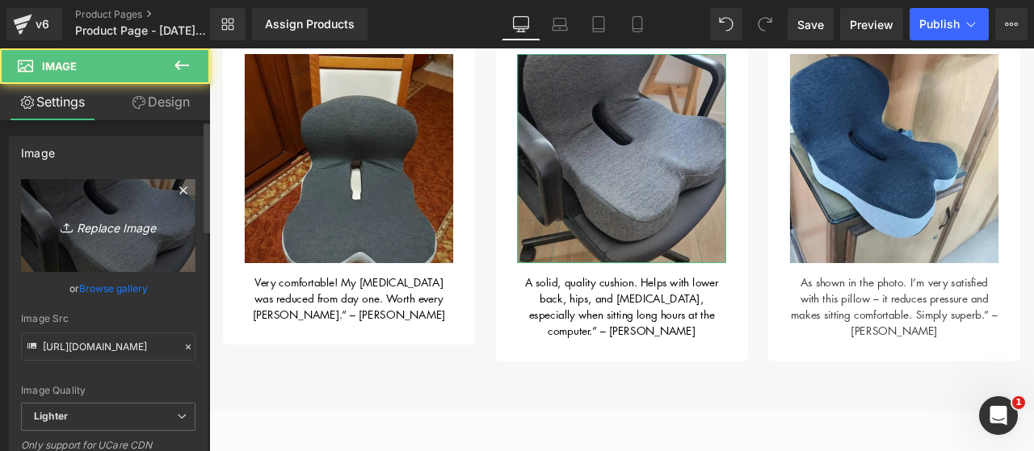
click at [139, 225] on icon "Replace Image" at bounding box center [108, 226] width 129 height 20
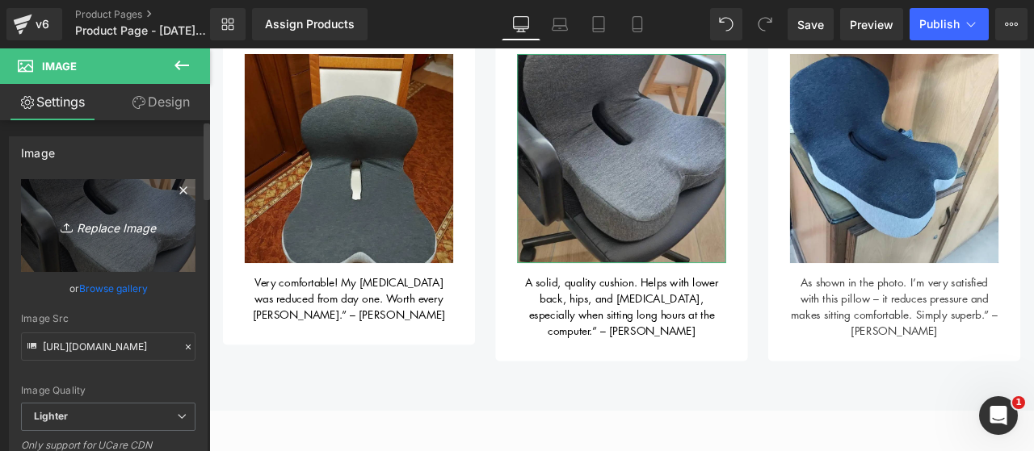
type input "C:\fakepath\15.png"
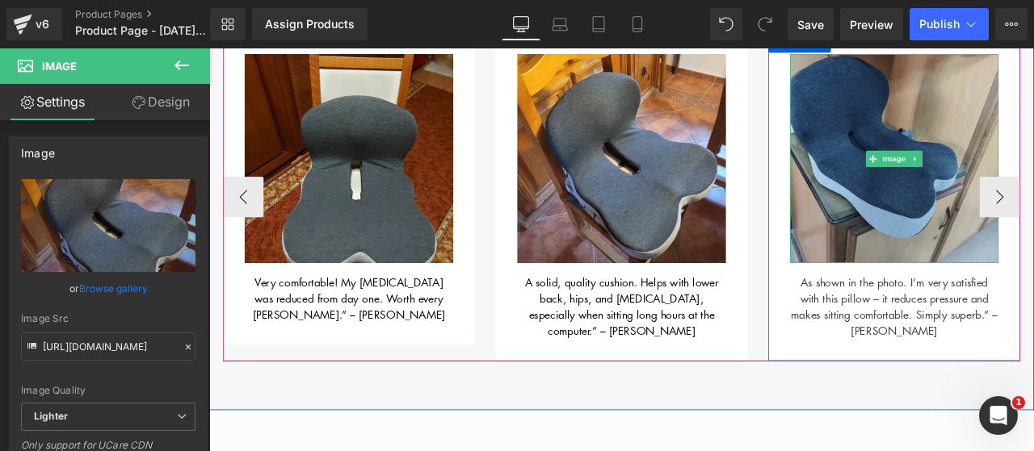
click at [952, 248] on img at bounding box center [1020, 178] width 247 height 247
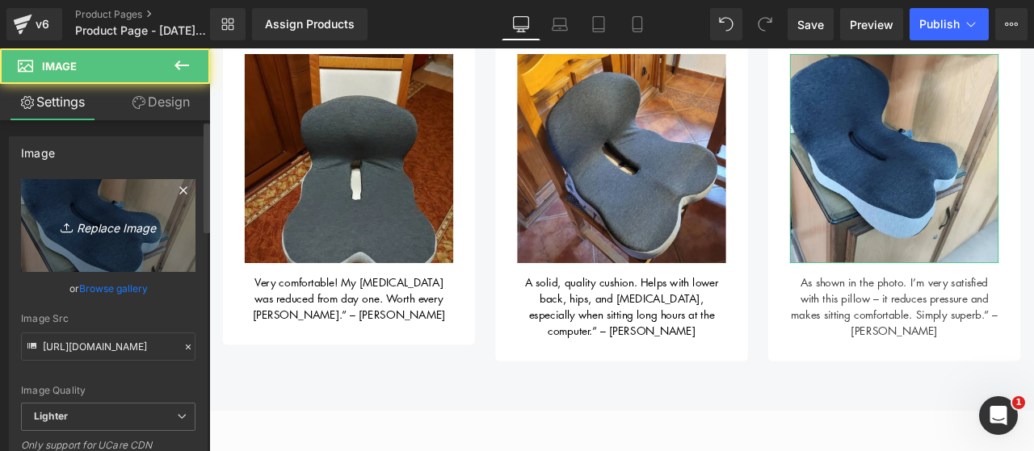
click at [129, 218] on icon "Replace Image" at bounding box center [108, 226] width 129 height 20
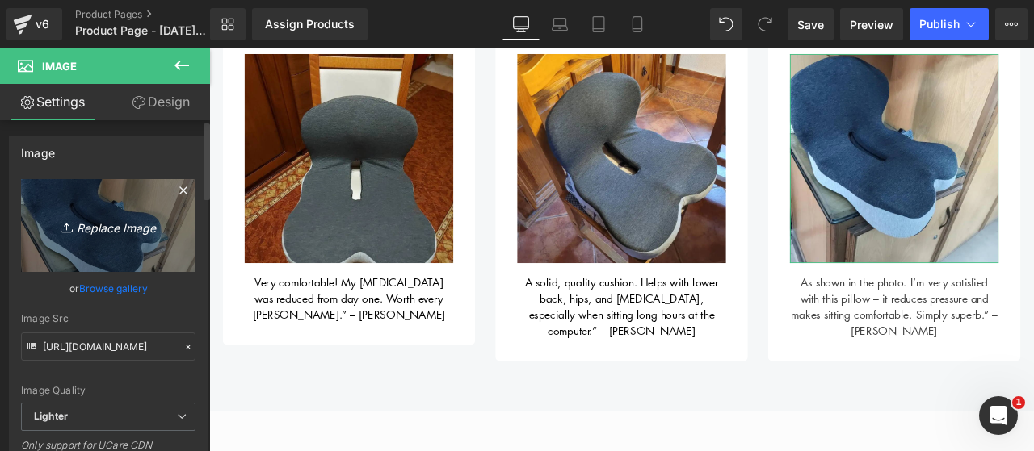
type input "C:\fakepath\16.png"
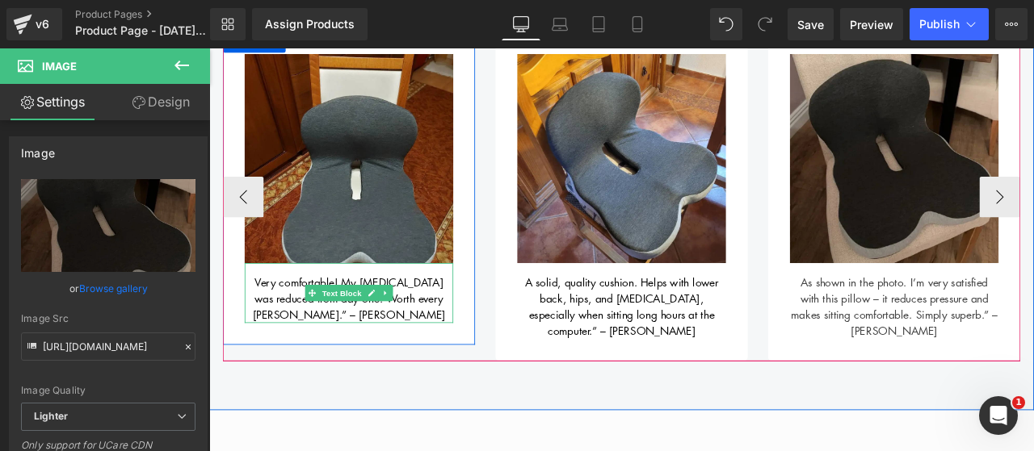
click at [286, 335] on span "Very comfortable! My [MEDICAL_DATA] was reduced from day one. Worth every [PERS…" at bounding box center [375, 345] width 229 height 57
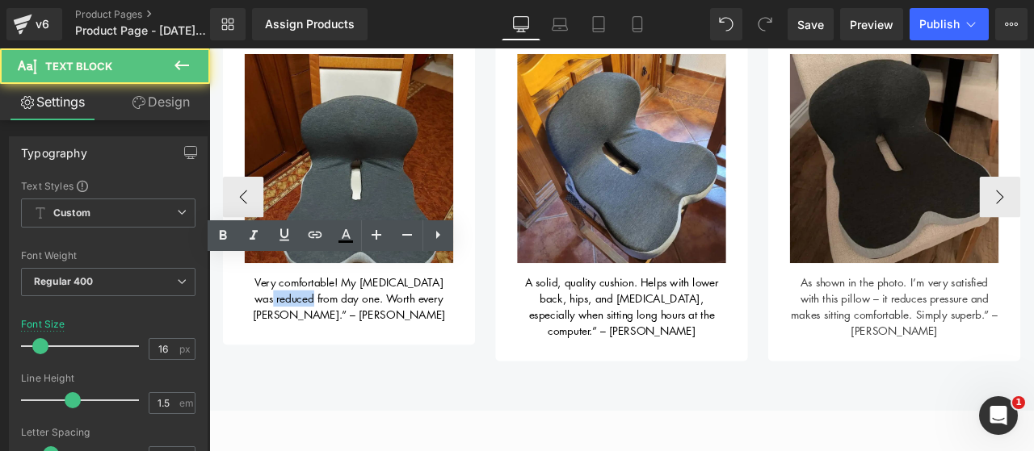
click at [286, 335] on span "Very comfortable! My [MEDICAL_DATA] was reduced from day one. Worth every [PERS…" at bounding box center [375, 345] width 229 height 57
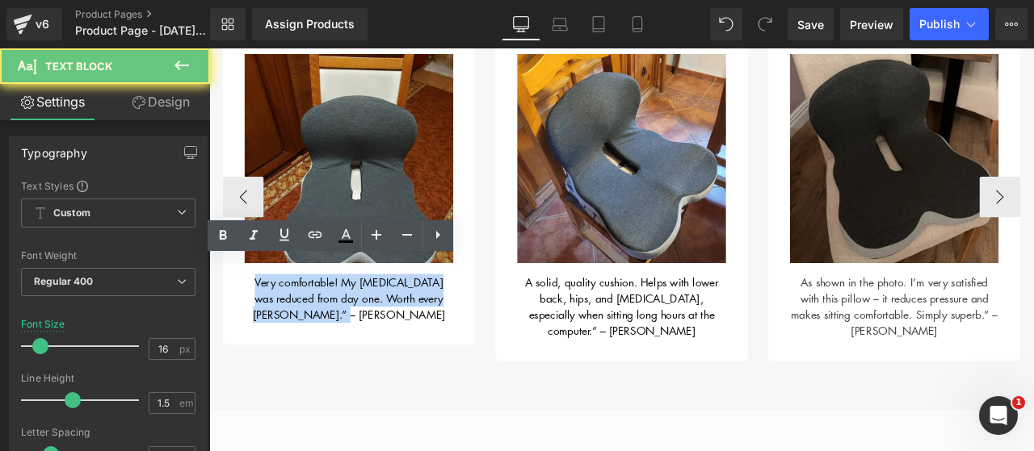
click at [286, 335] on span "Very comfortable! My [MEDICAL_DATA] was reduced from day one. Worth every [PERS…" at bounding box center [375, 345] width 229 height 57
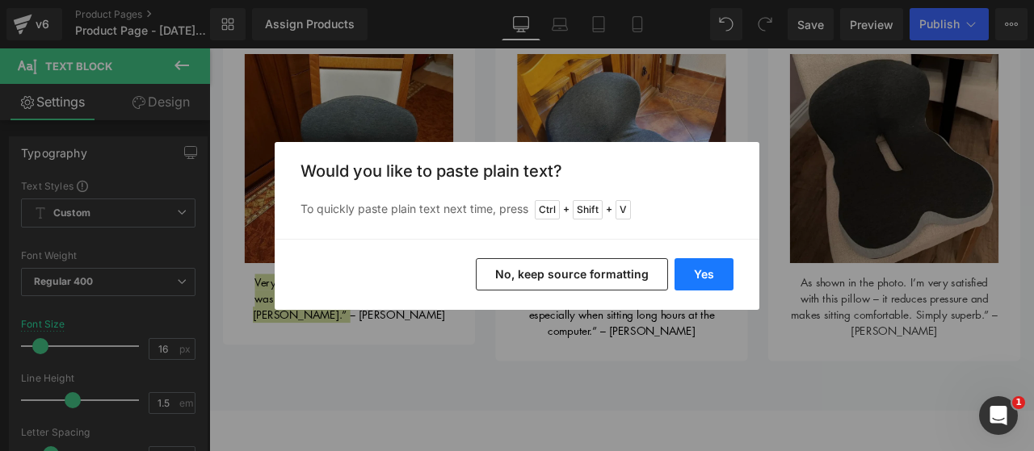
click at [696, 287] on button "Yes" at bounding box center [703, 274] width 59 height 32
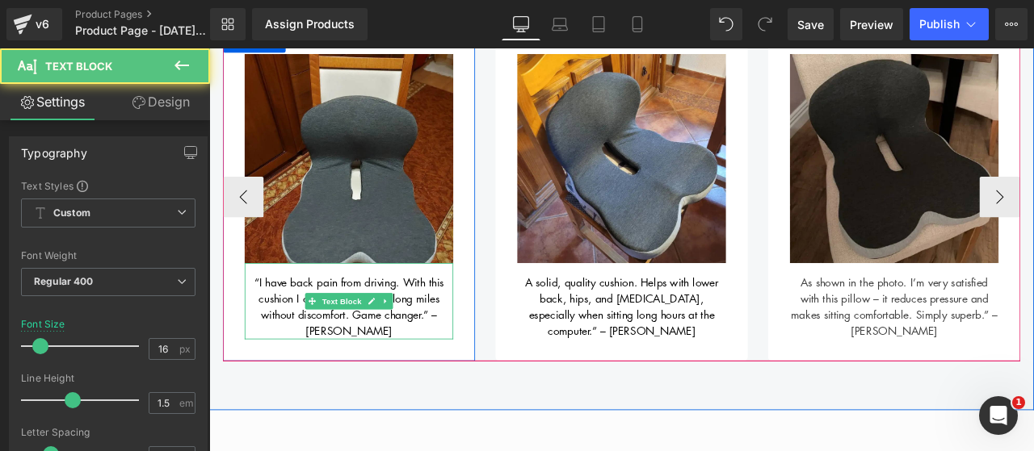
click at [262, 320] on span "“I have back pain from driving. With this cushion I can actually sit for long m…" at bounding box center [374, 355] width 224 height 76
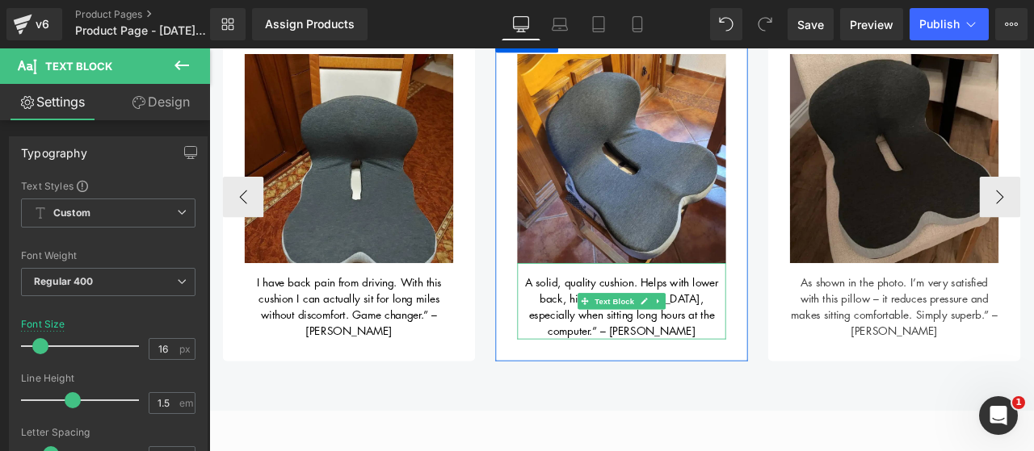
click at [605, 326] on span "A solid, quality cushion. Helps with lower back, hips, and [MEDICAL_DATA], espe…" at bounding box center [697, 355] width 229 height 76
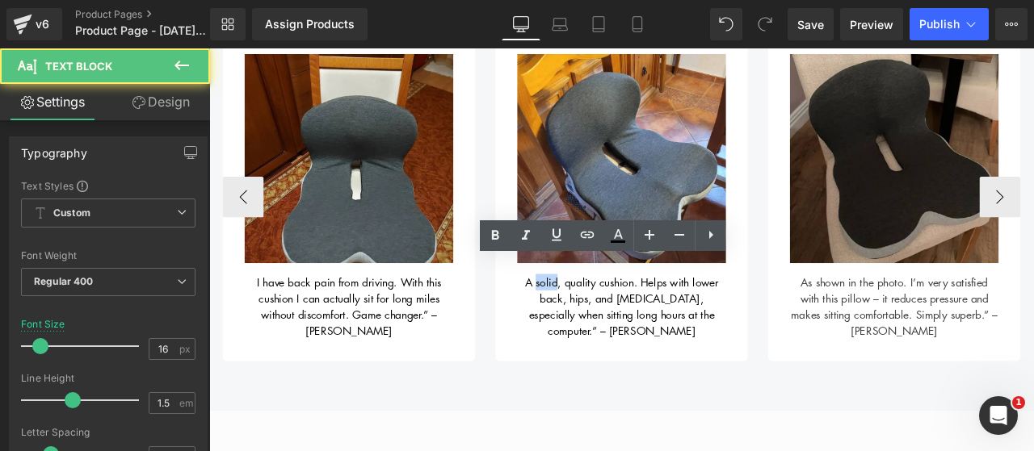
click at [605, 326] on span "A solid, quality cushion. Helps with lower back, hips, and [MEDICAL_DATA], espe…" at bounding box center [697, 355] width 229 height 76
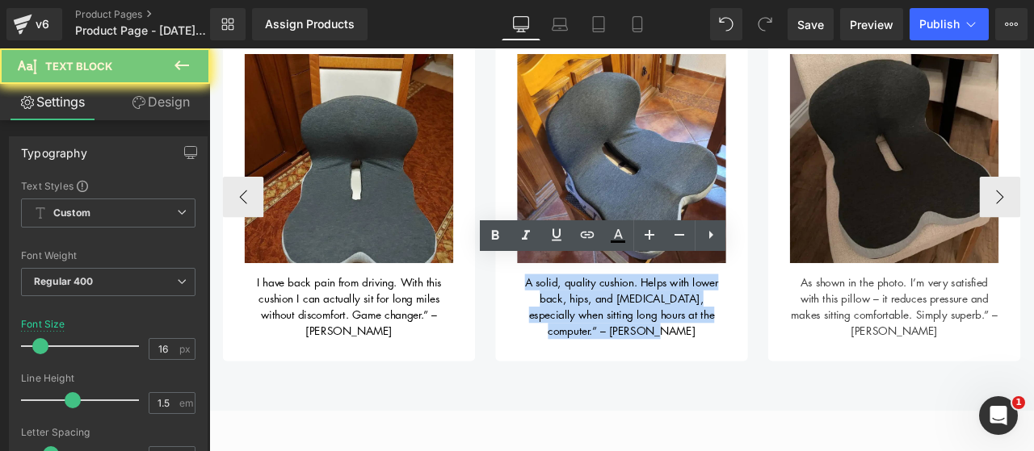
click at [605, 326] on span "A solid, quality cushion. Helps with lower back, hips, and [MEDICAL_DATA], espe…" at bounding box center [697, 355] width 229 height 76
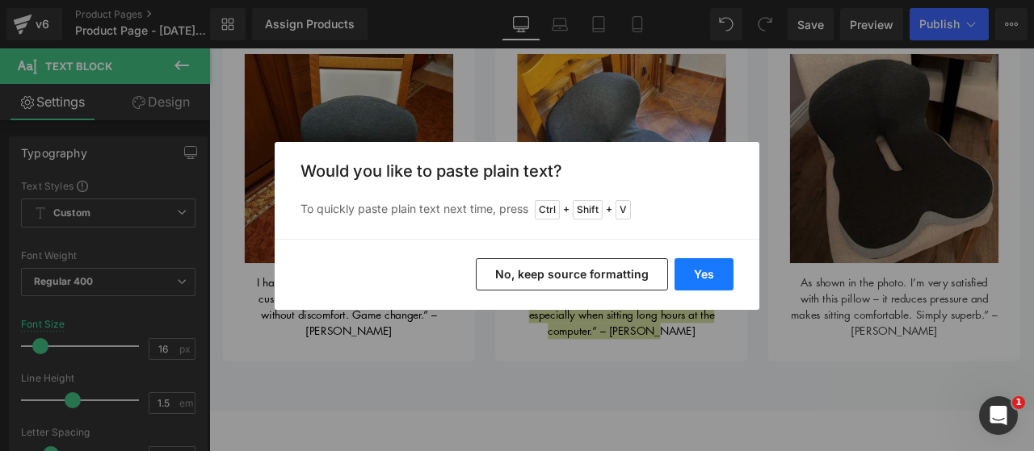
click at [732, 272] on button "Yes" at bounding box center [703, 274] width 59 height 32
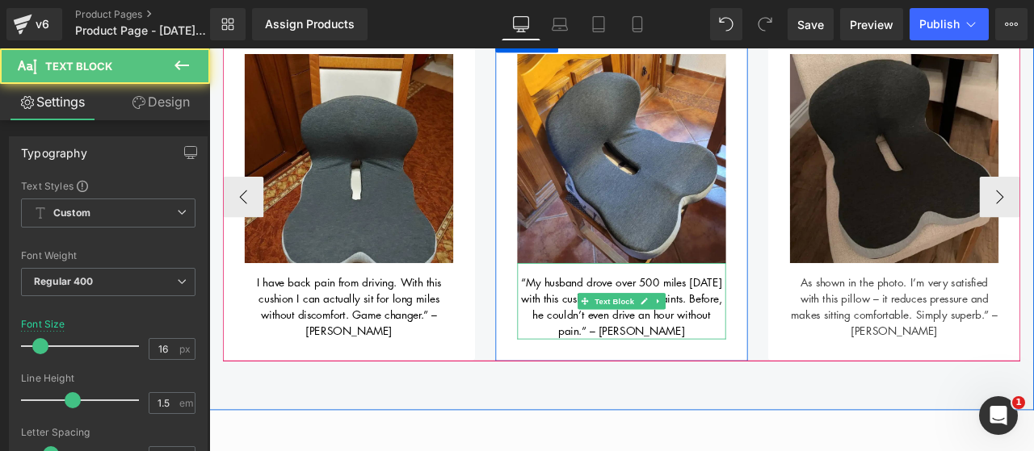
click at [583, 321] on span "“My husband drove over 500 miles in one day with this cushion – zero complaints…" at bounding box center [698, 355] width 238 height 76
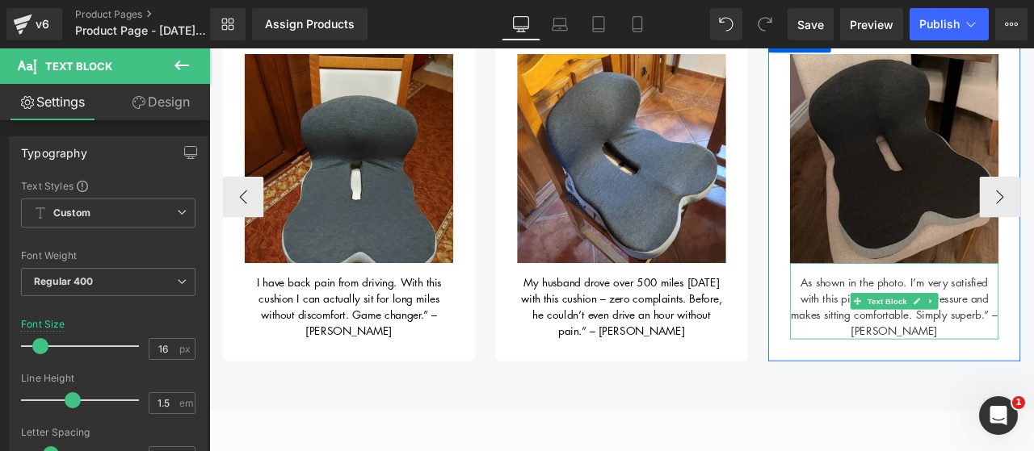
click at [913, 350] on div "As shown in the photo. I’m very satisfied with this pillow – it reduces pressur…" at bounding box center [1020, 348] width 247 height 90
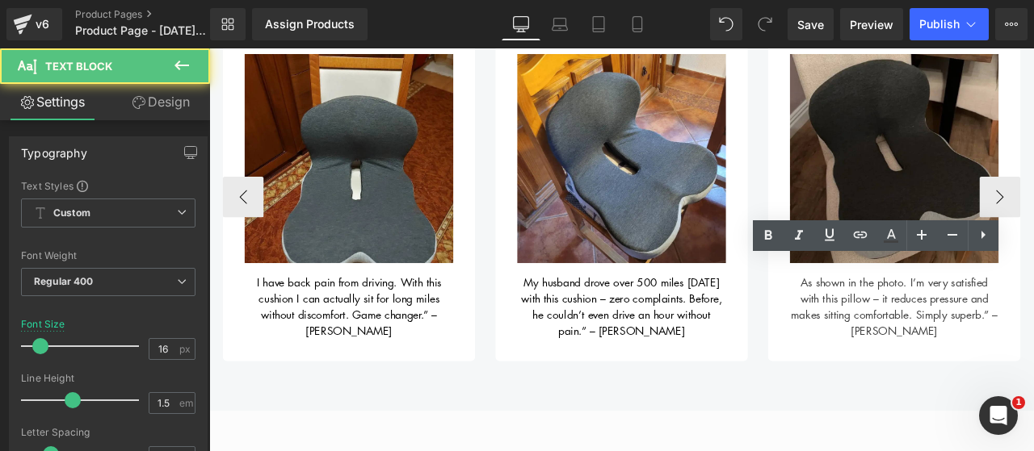
click at [913, 350] on div "As shown in the photo. I’m very satisfied with this pillow – it reduces pressur…" at bounding box center [1020, 348] width 247 height 90
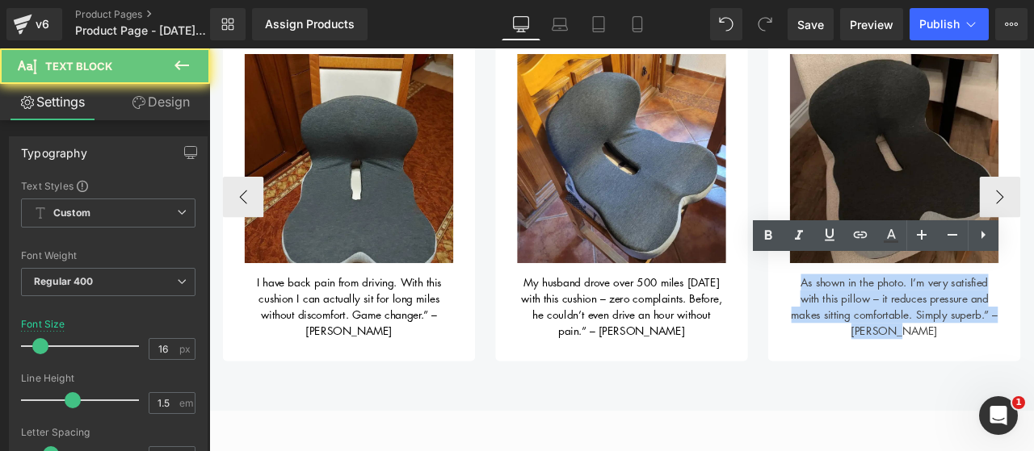
click at [913, 350] on div "As shown in the photo. I’m very satisfied with this pillow – it reduces pressur…" at bounding box center [1020, 348] width 247 height 90
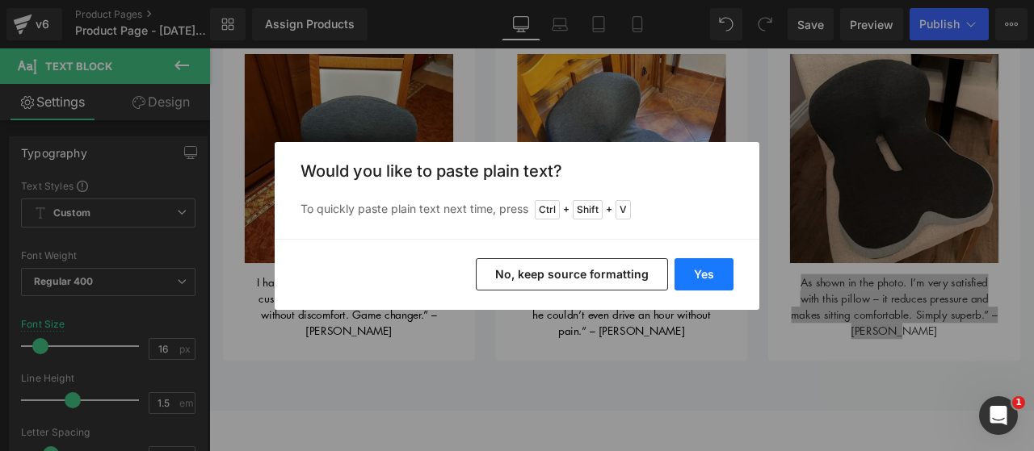
click at [697, 274] on button "Yes" at bounding box center [703, 274] width 59 height 32
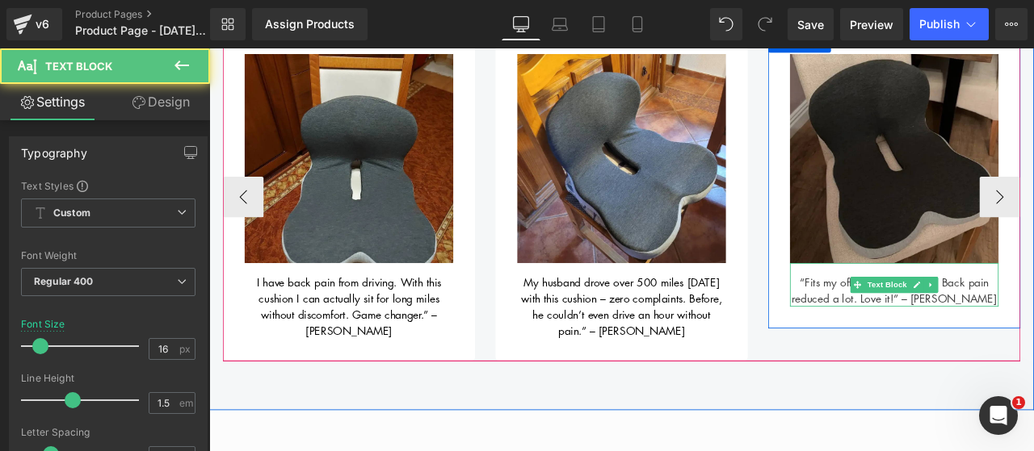
click at [946, 318] on div "“Fits my office chair perfectly. Back pain reduced a lot. Love it!” – Nadia O." at bounding box center [1020, 329] width 247 height 52
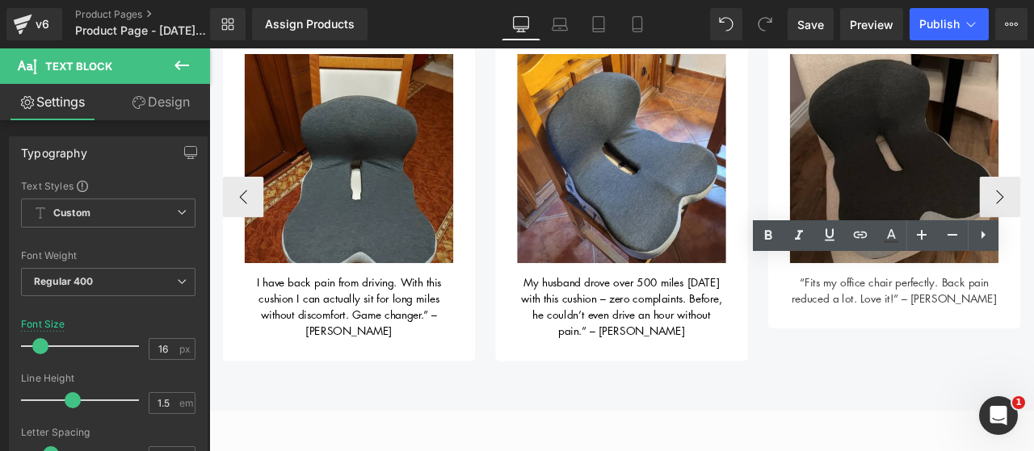
click at [978, 319] on div "“Fits my office chair perfectly. Back pain reduced a lot. Love it!” – Nadia O." at bounding box center [1020, 329] width 247 height 52
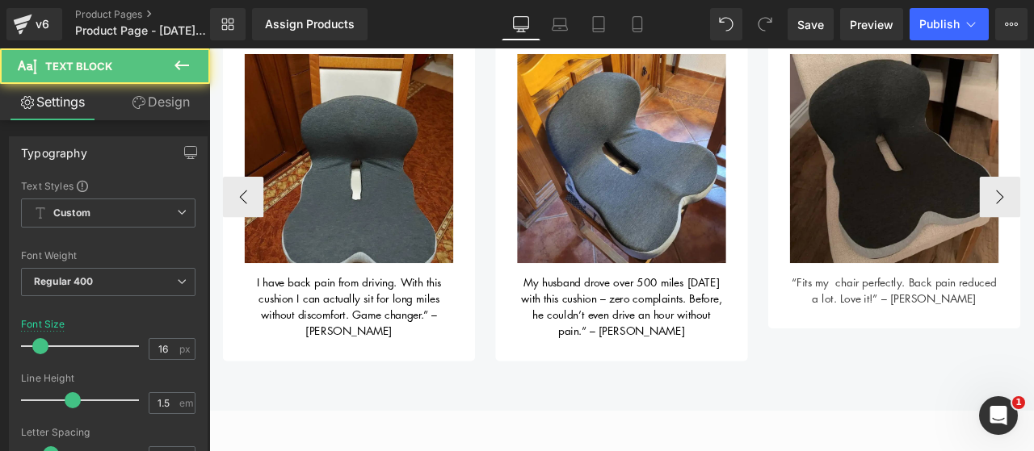
click at [897, 319] on div "“Fits my chair perfectly. Back pain reduced a lot. Love it!” – Nadia O." at bounding box center [1020, 329] width 247 height 52
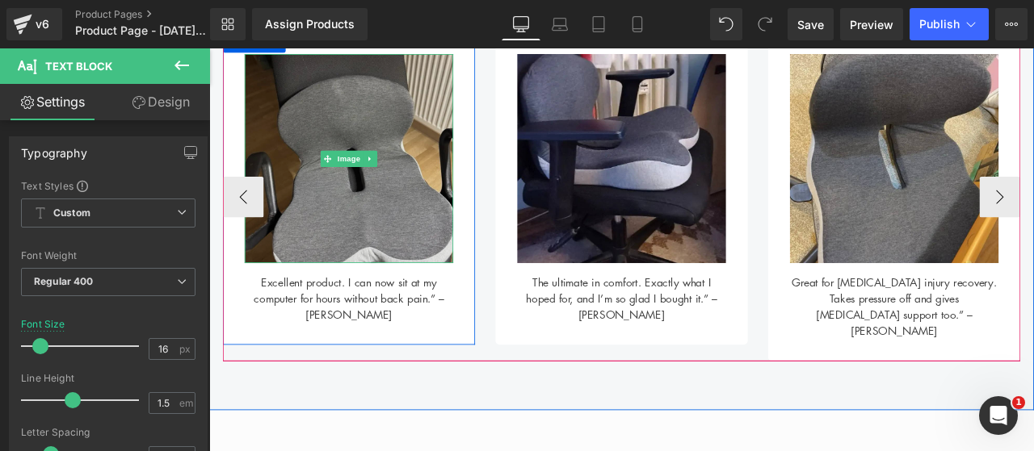
click at [420, 225] on img at bounding box center [374, 178] width 247 height 247
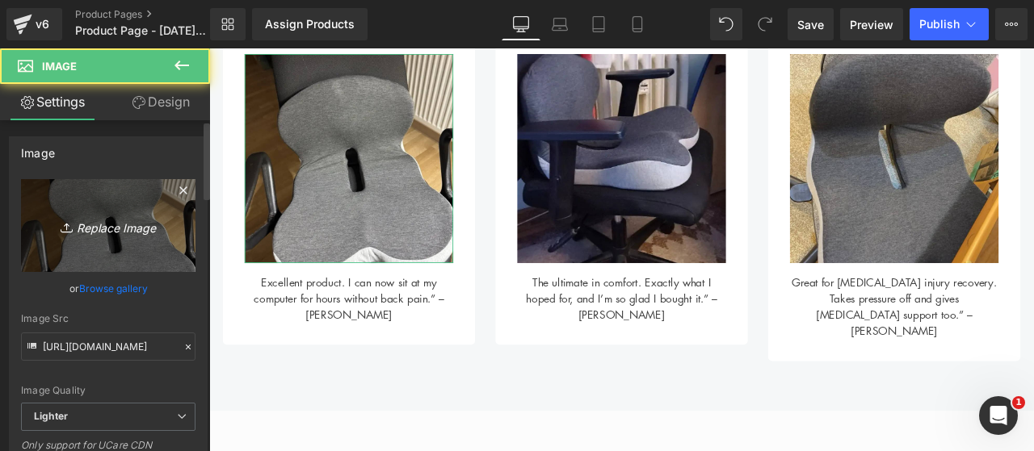
click at [136, 235] on icon "Replace Image" at bounding box center [108, 226] width 129 height 20
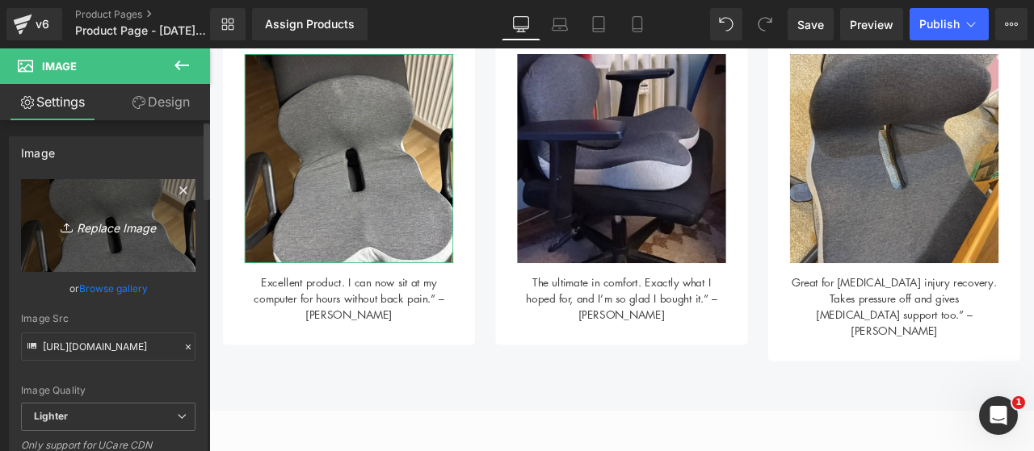
type input "C:\fakepath\16.png"
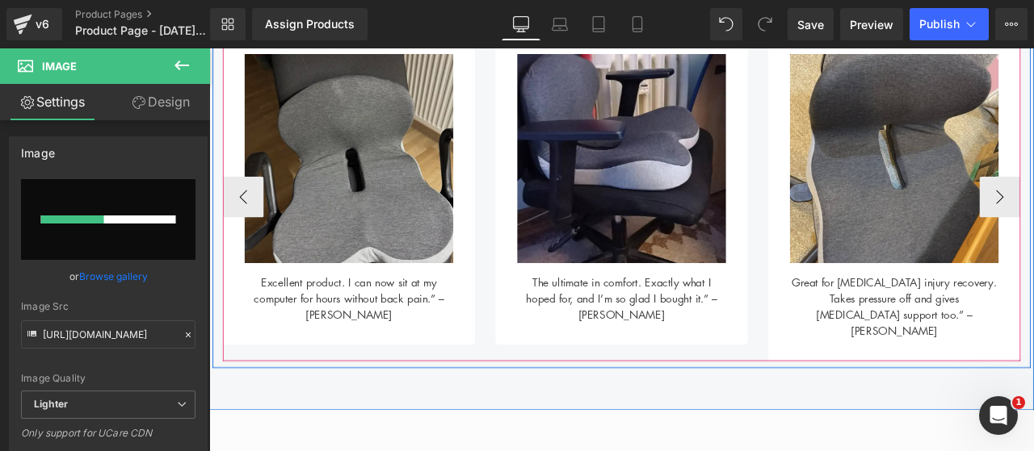
click at [344, 220] on img at bounding box center [374, 178] width 247 height 247
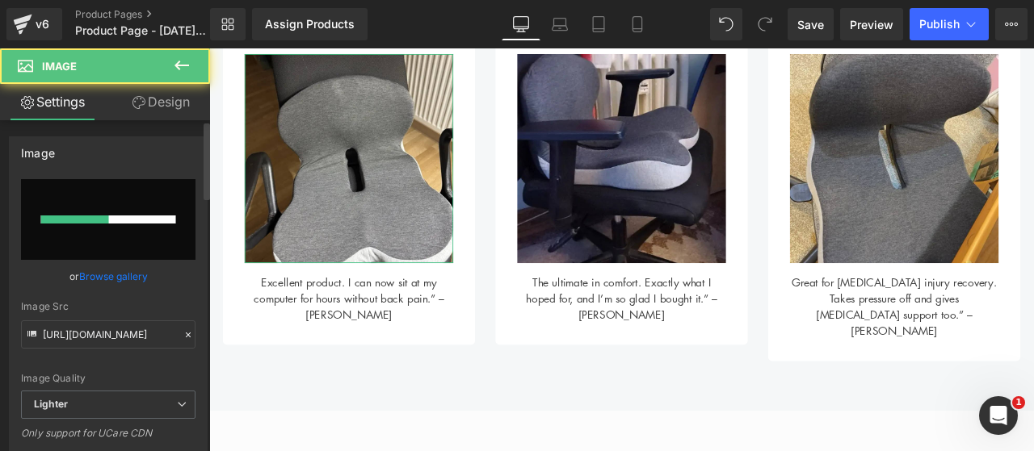
click at [105, 218] on div at bounding box center [108, 220] width 135 height 8
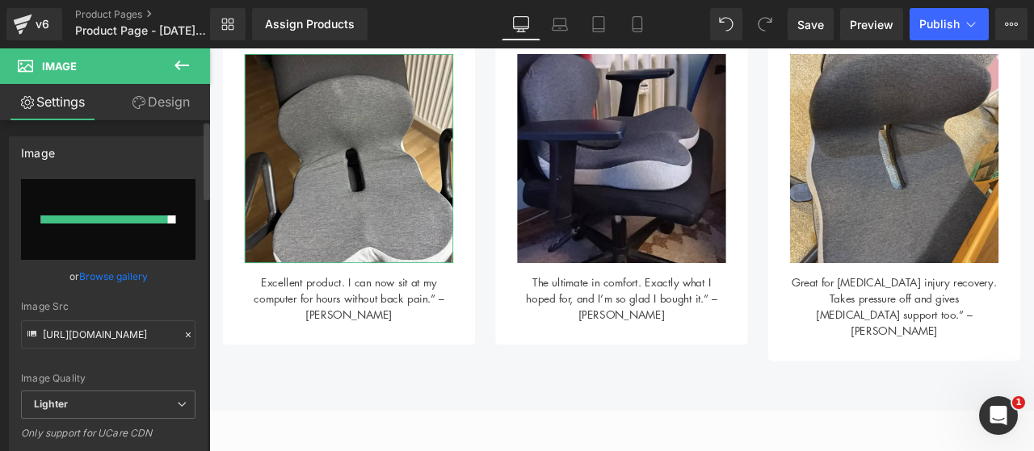
click at [140, 237] on input "file" at bounding box center [108, 219] width 174 height 81
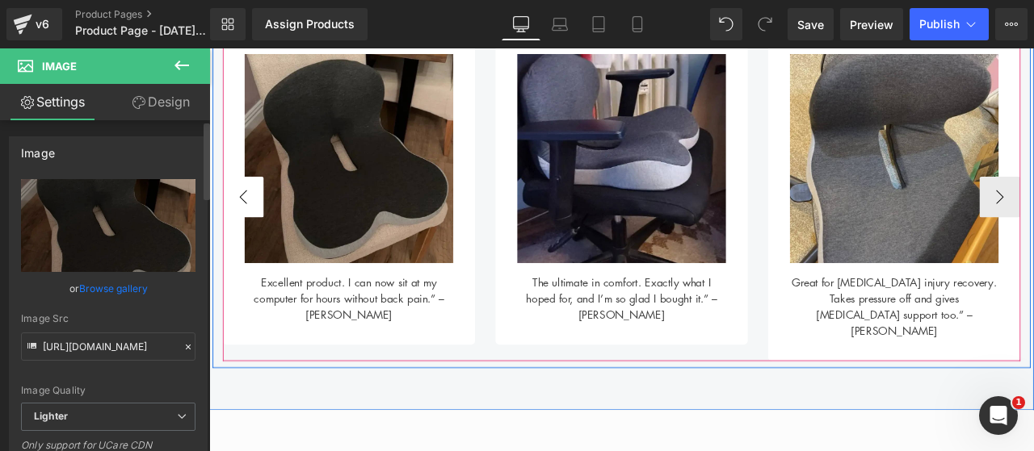
click at [262, 214] on button "‹" at bounding box center [249, 224] width 48 height 48
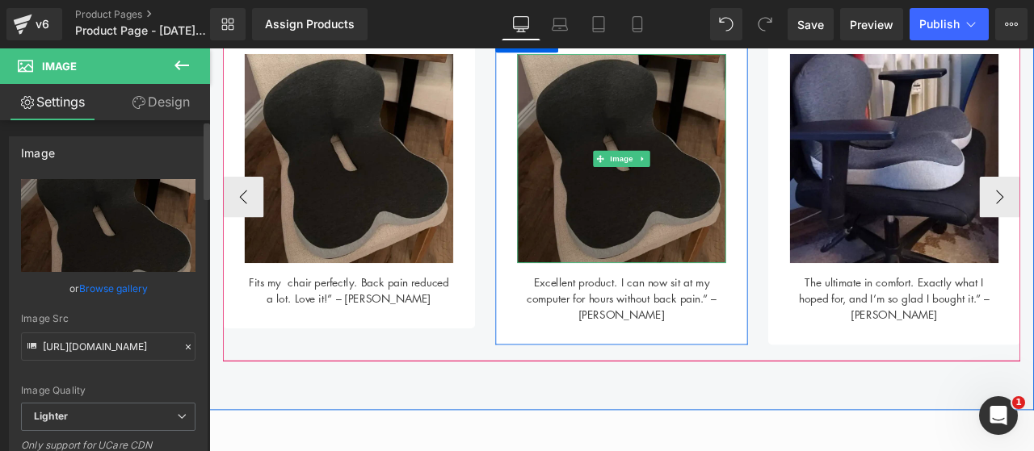
click at [692, 216] on img at bounding box center [697, 178] width 247 height 247
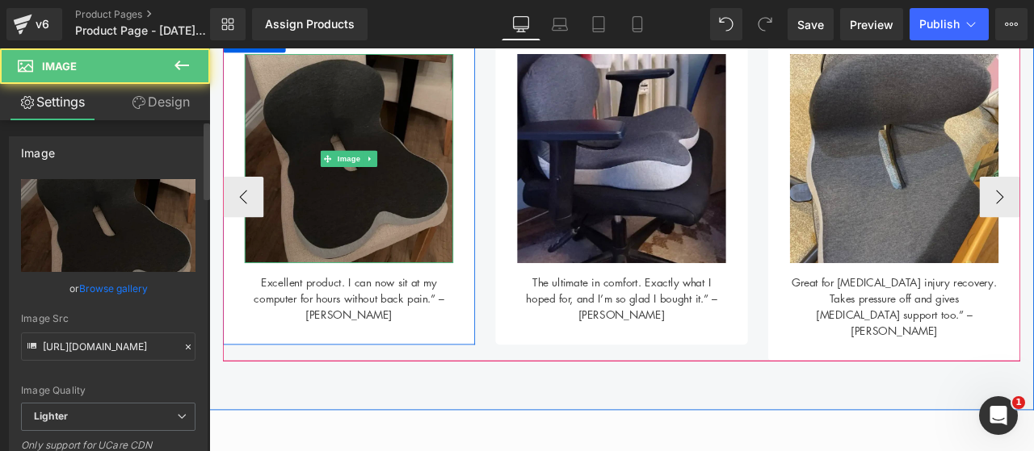
click at [466, 234] on img at bounding box center [374, 178] width 247 height 247
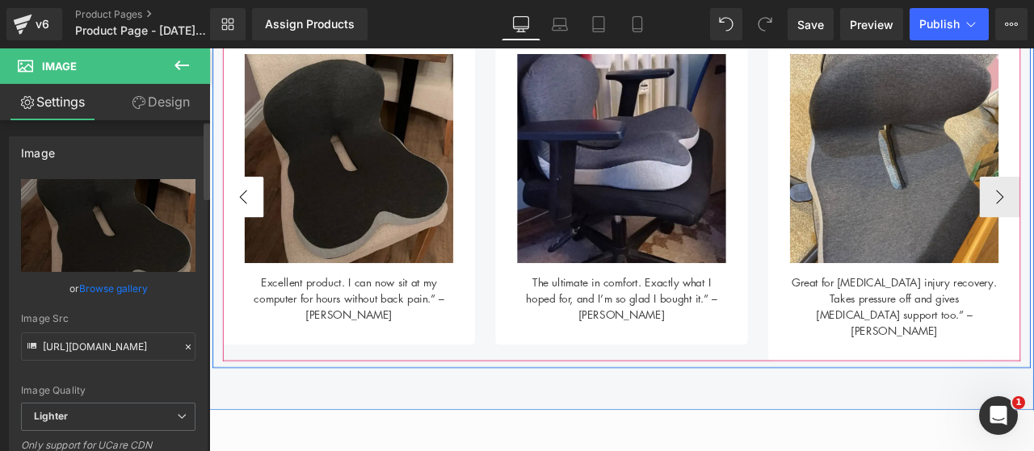
click at [258, 208] on button "‹" at bounding box center [249, 224] width 48 height 48
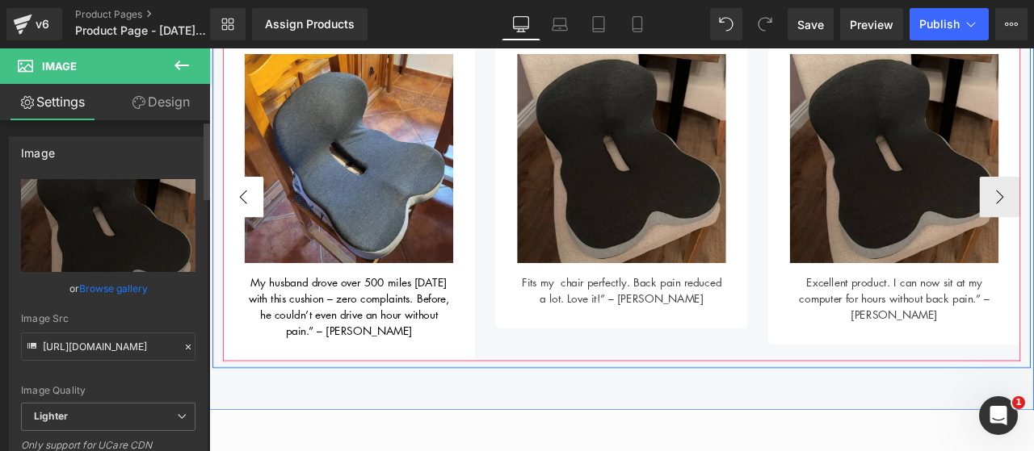
click at [258, 208] on button "‹" at bounding box center [249, 224] width 48 height 48
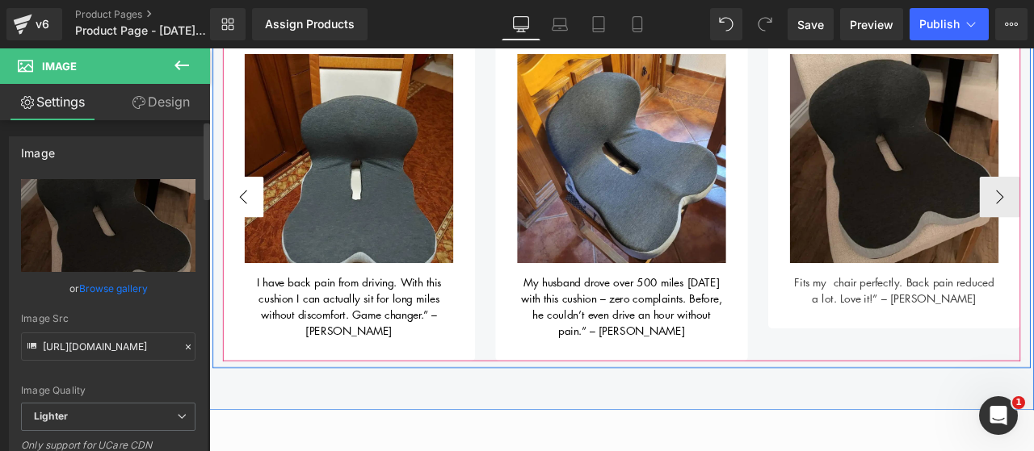
click at [258, 208] on button "‹" at bounding box center [249, 224] width 48 height 48
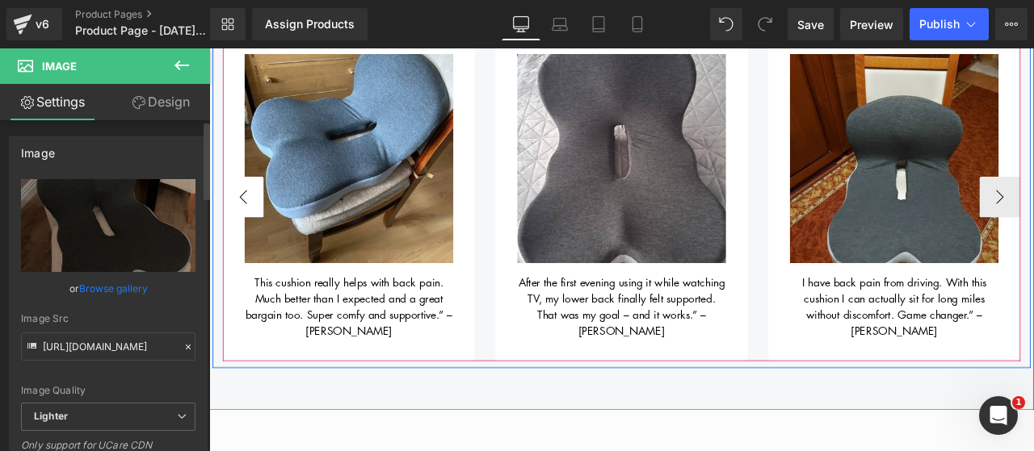
click at [258, 208] on button "‹" at bounding box center [249, 224] width 48 height 48
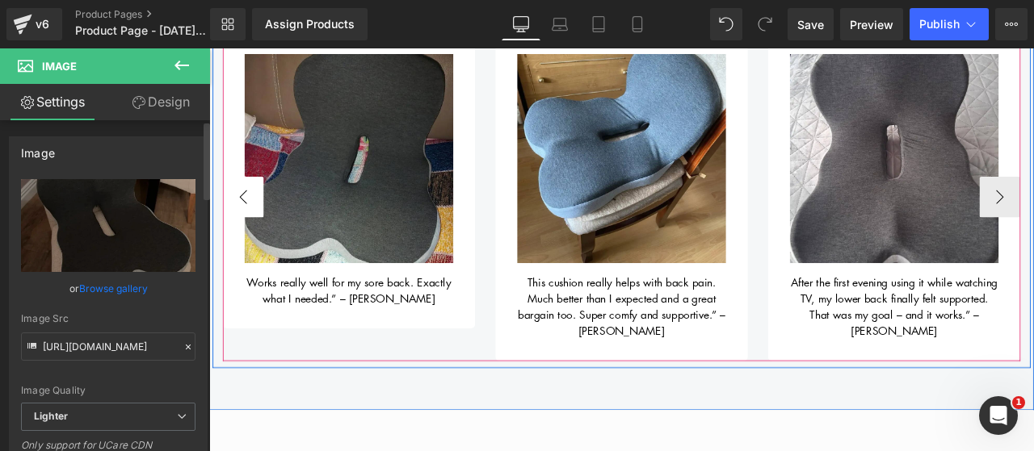
click at [258, 208] on button "‹" at bounding box center [249, 224] width 48 height 48
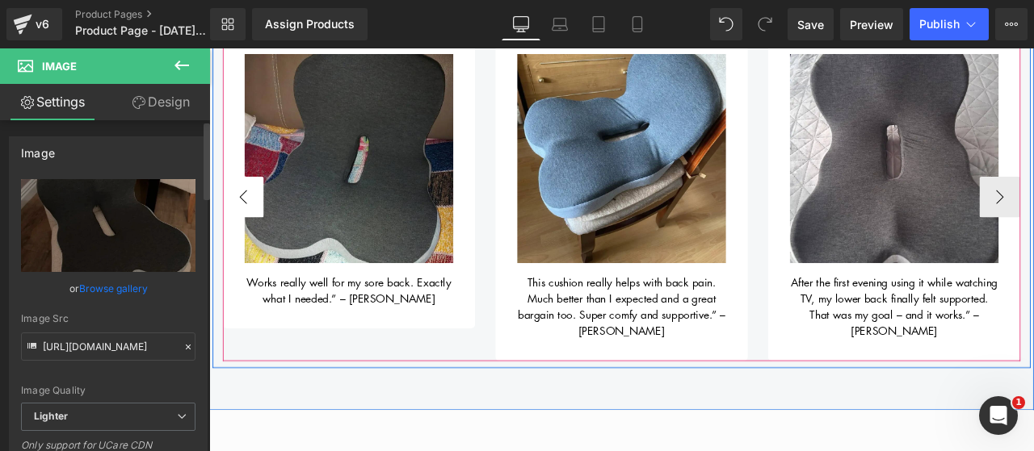
click at [258, 208] on button "‹" at bounding box center [249, 224] width 48 height 48
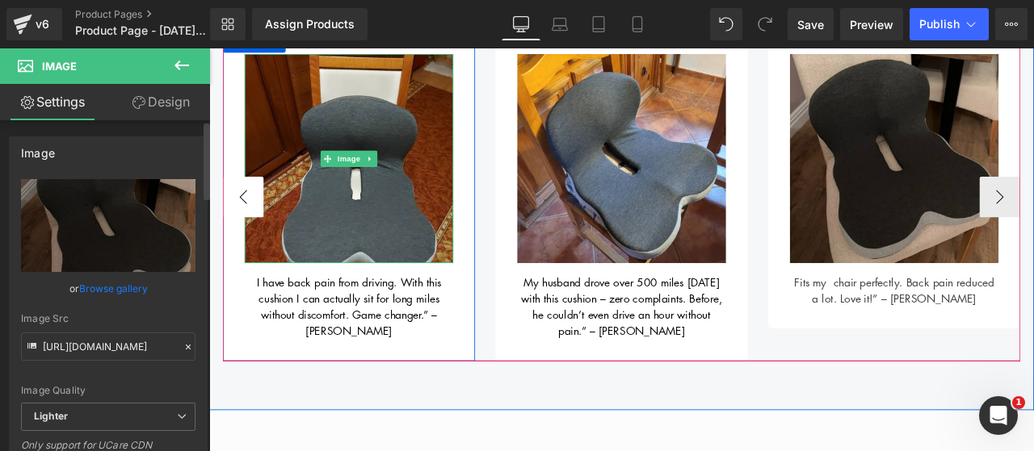
click at [263, 224] on button "‹" at bounding box center [249, 224] width 48 height 48
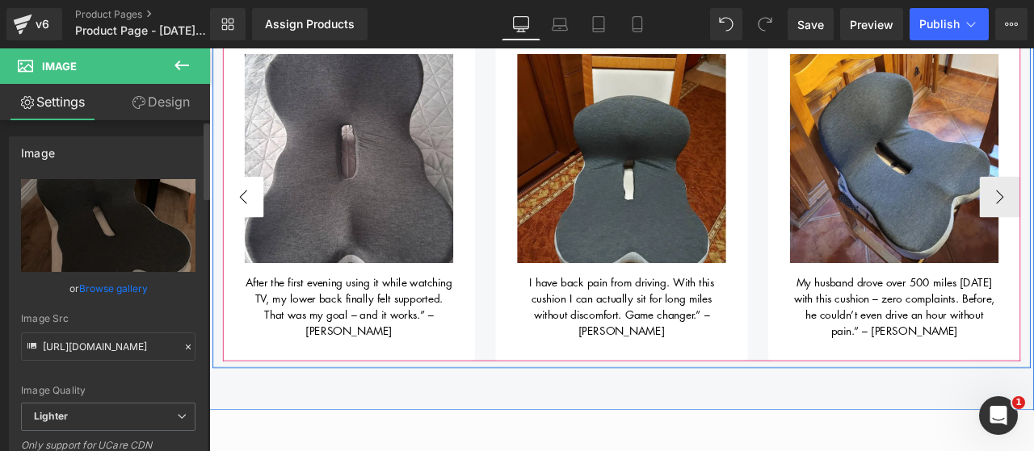
click at [263, 224] on button "‹" at bounding box center [249, 224] width 48 height 48
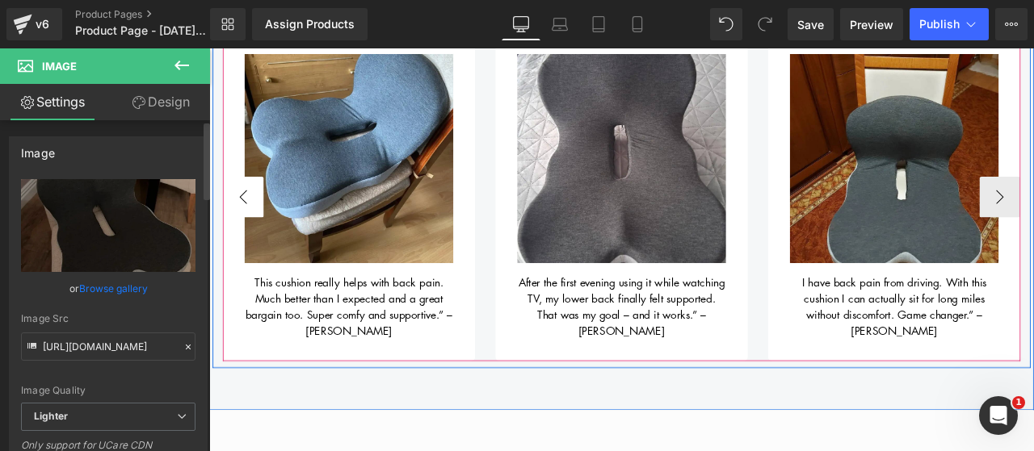
click at [263, 224] on button "‹" at bounding box center [249, 224] width 48 height 48
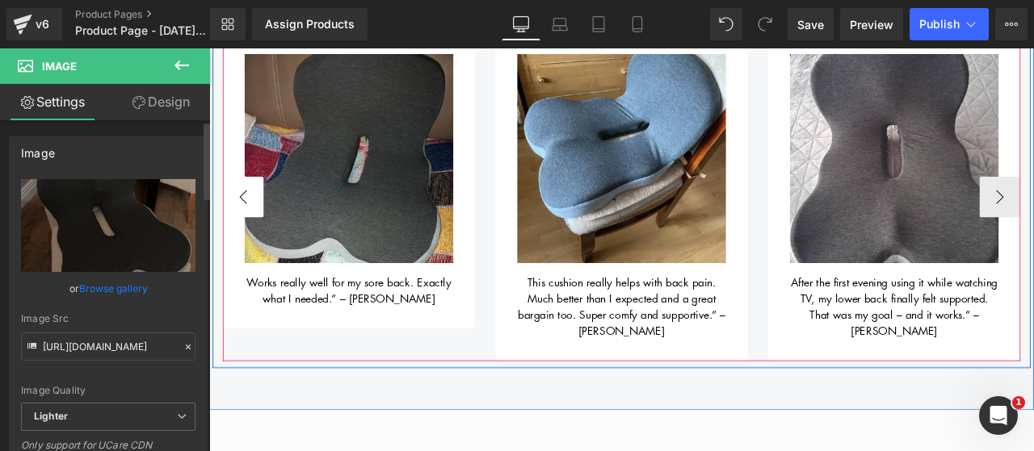
click at [263, 224] on button "‹" at bounding box center [249, 224] width 48 height 48
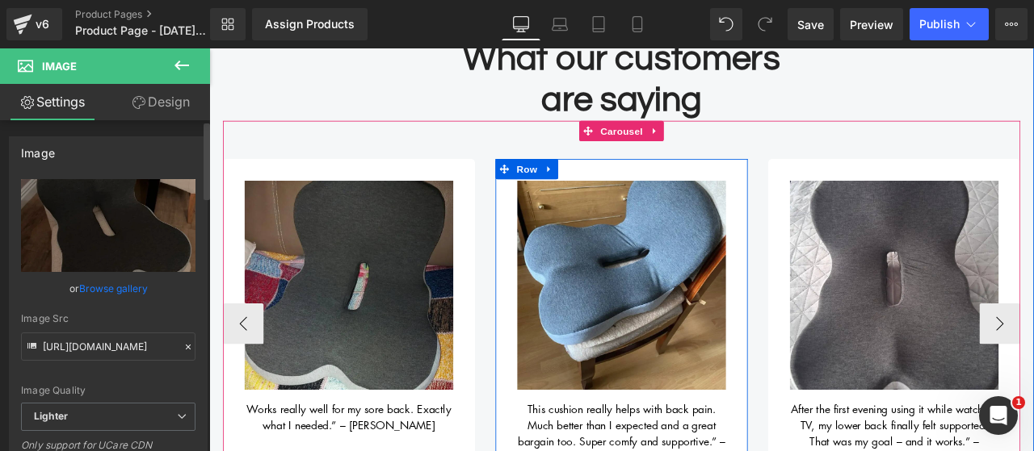
scroll to position [714, 0]
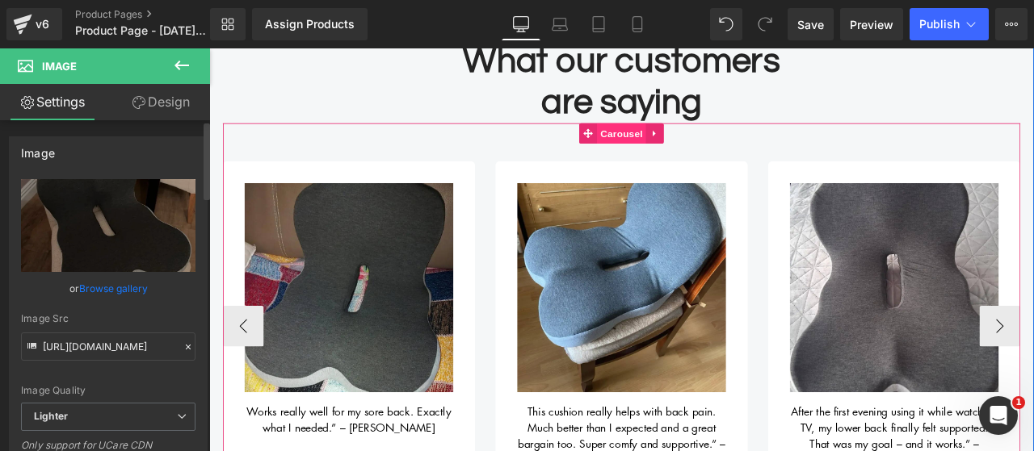
click at [691, 144] on span "Carousel" at bounding box center [698, 149] width 58 height 24
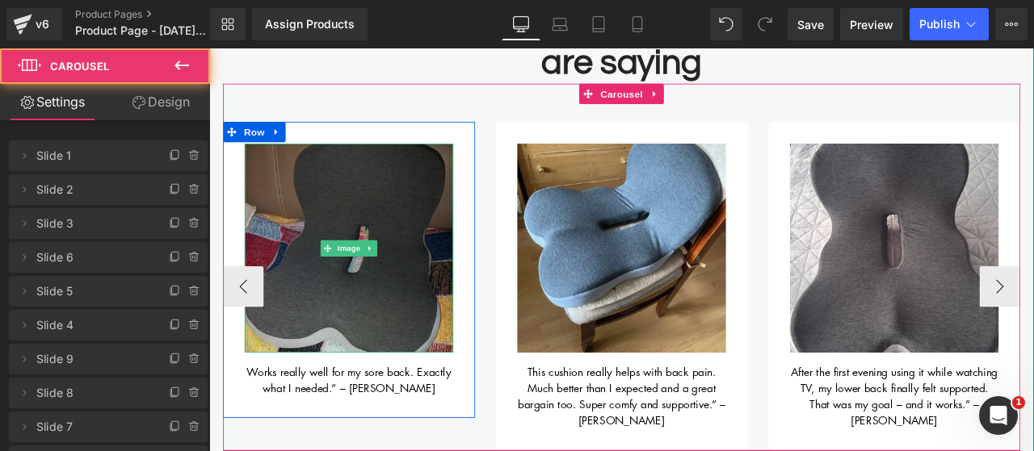
scroll to position [766, 0]
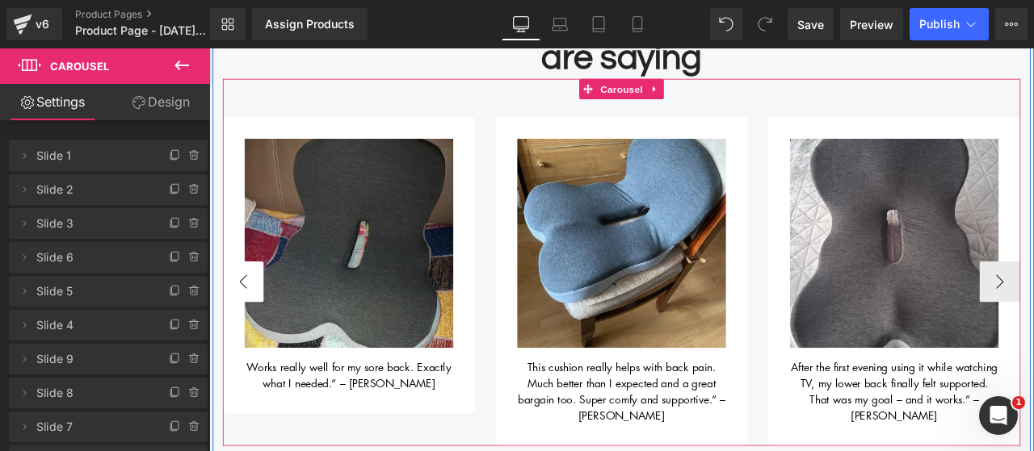
click at [250, 326] on button "‹" at bounding box center [249, 325] width 48 height 48
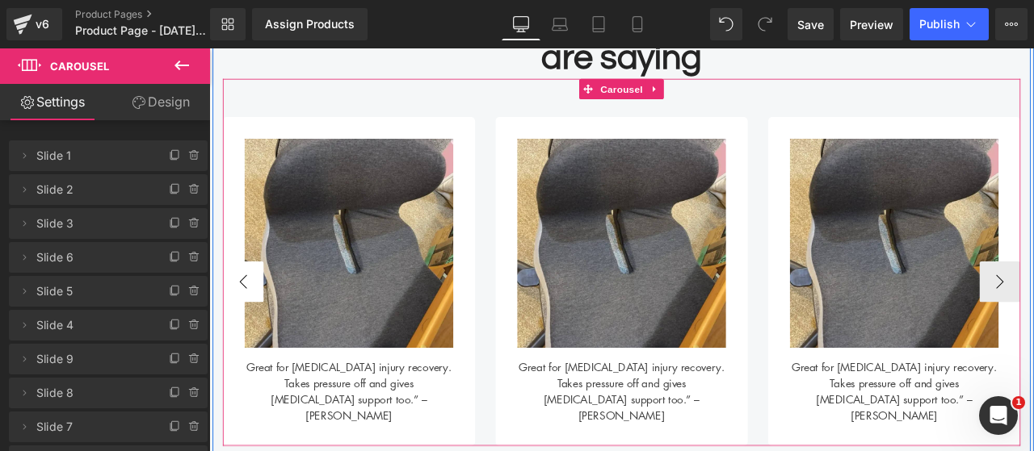
click at [259, 316] on button "‹" at bounding box center [249, 325] width 48 height 48
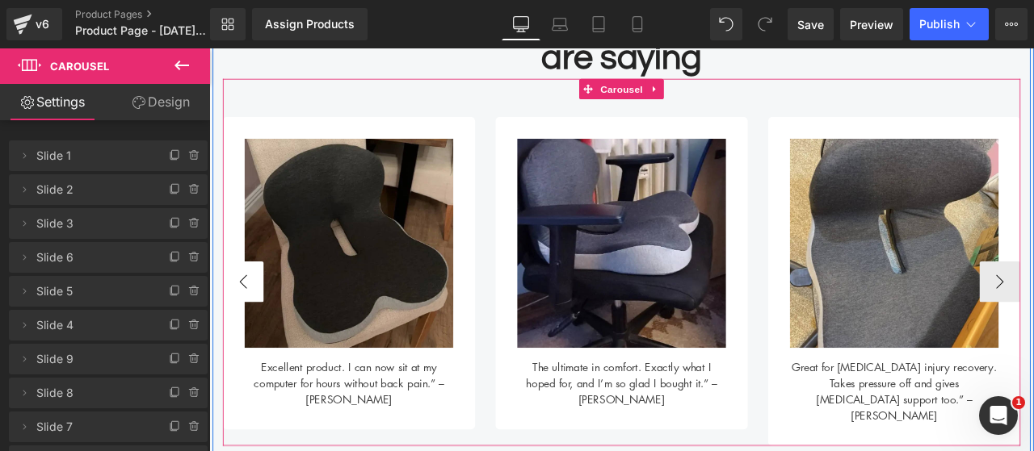
click at [259, 316] on button "‹" at bounding box center [249, 325] width 48 height 48
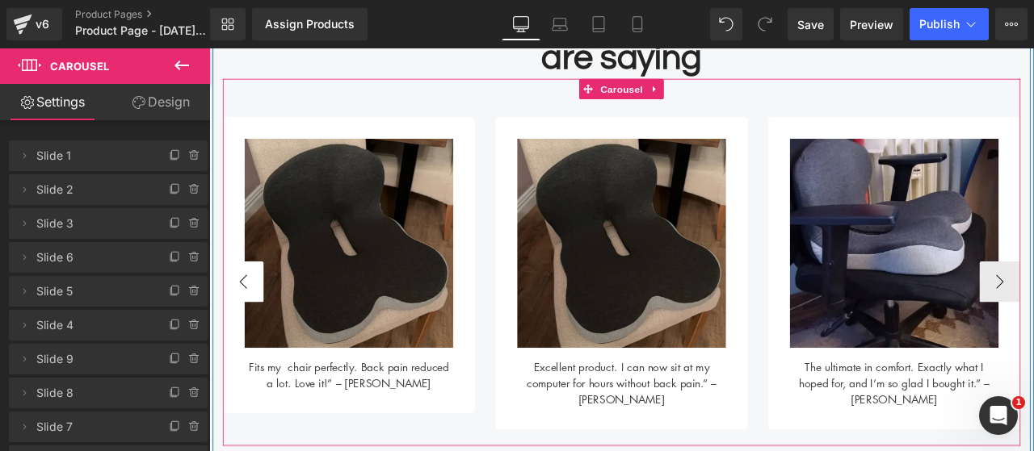
click at [259, 316] on button "‹" at bounding box center [249, 325] width 48 height 48
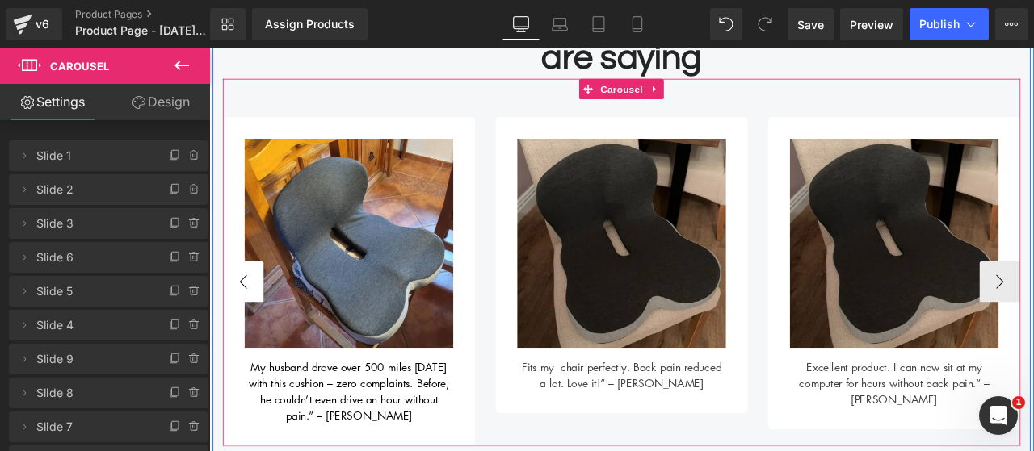
click at [259, 316] on button "‹" at bounding box center [249, 325] width 48 height 48
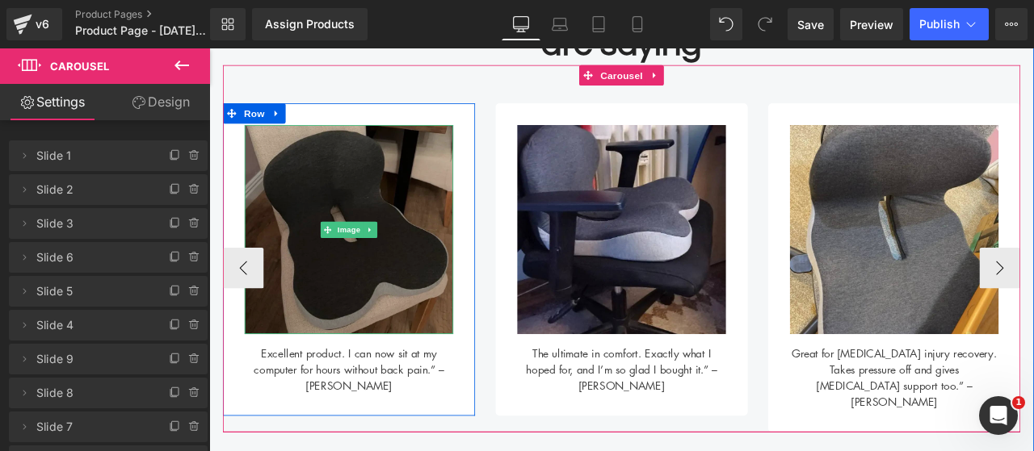
scroll to position [784, 0]
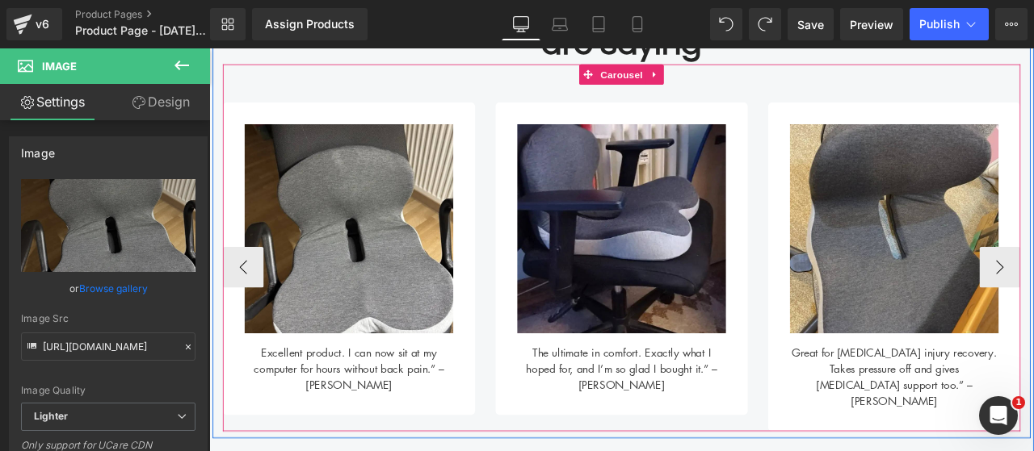
click at [752, 99] on div "Image Works really well for my sore back. Exactly what I needed.” – [PERSON_NAM…" at bounding box center [697, 284] width 945 height 434
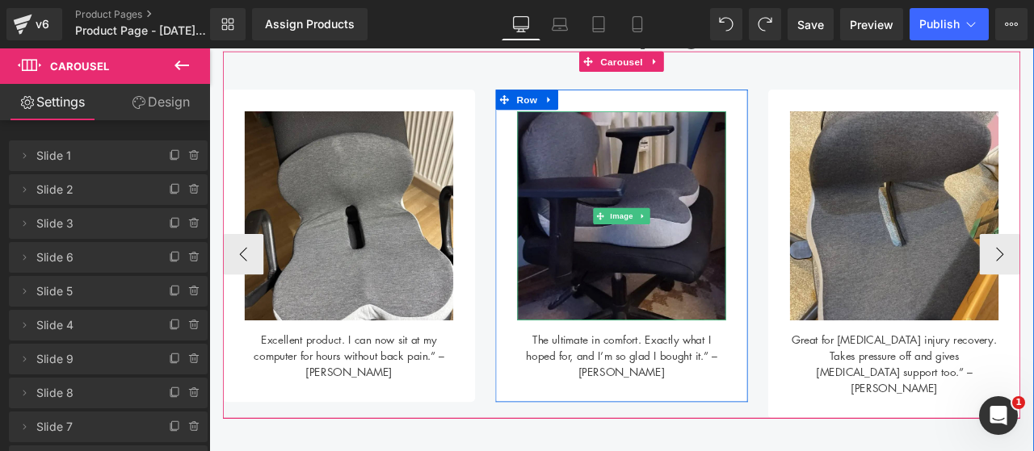
scroll to position [787, 0]
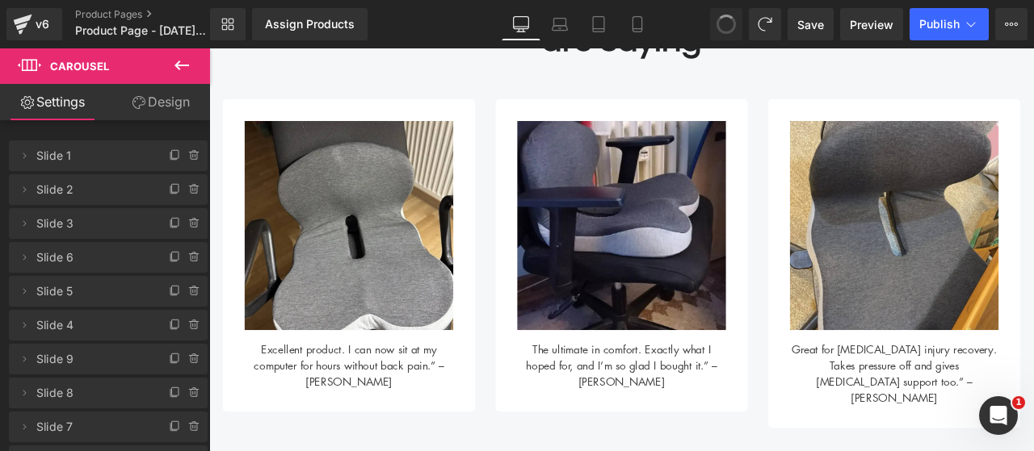
click at [730, 22] on span at bounding box center [725, 24] width 21 height 21
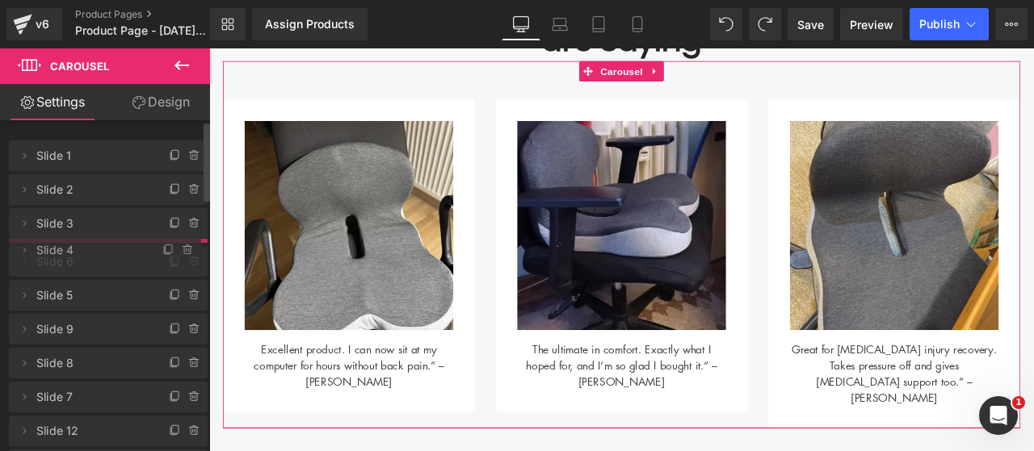
drag, startPoint x: 60, startPoint y: 326, endPoint x: 79, endPoint y: 251, distance: 77.6
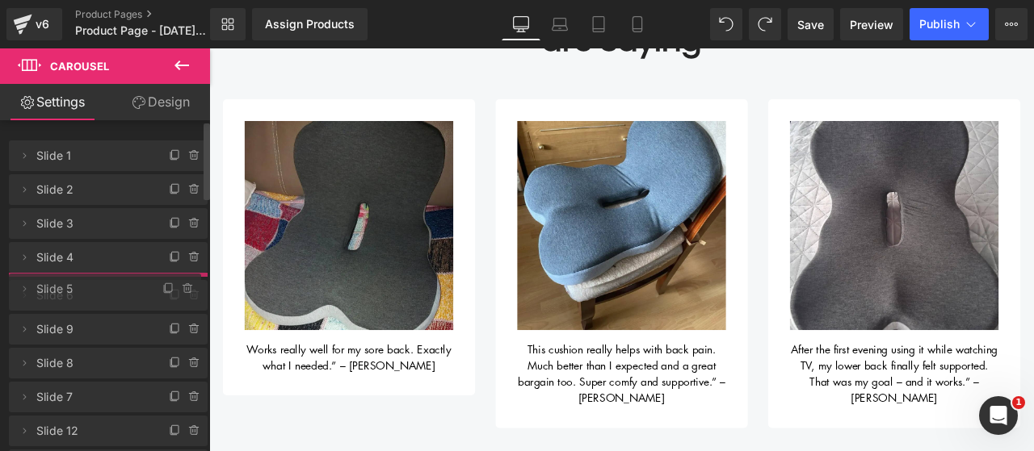
drag, startPoint x: 60, startPoint y: 322, endPoint x: 69, endPoint y: 284, distance: 39.2
drag, startPoint x: 61, startPoint y: 427, endPoint x: 76, endPoint y: 377, distance: 52.1
drag, startPoint x: 67, startPoint y: 423, endPoint x: 74, endPoint y: 379, distance: 45.0
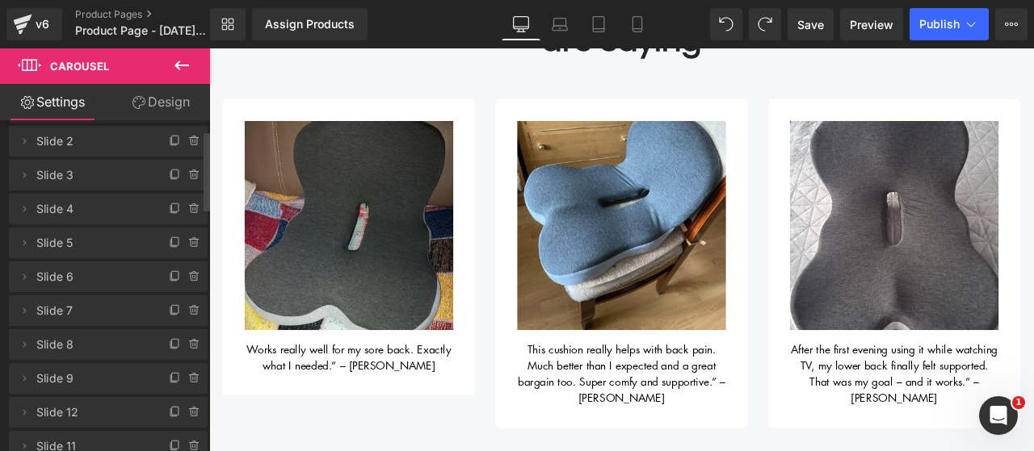
scroll to position [67, 0]
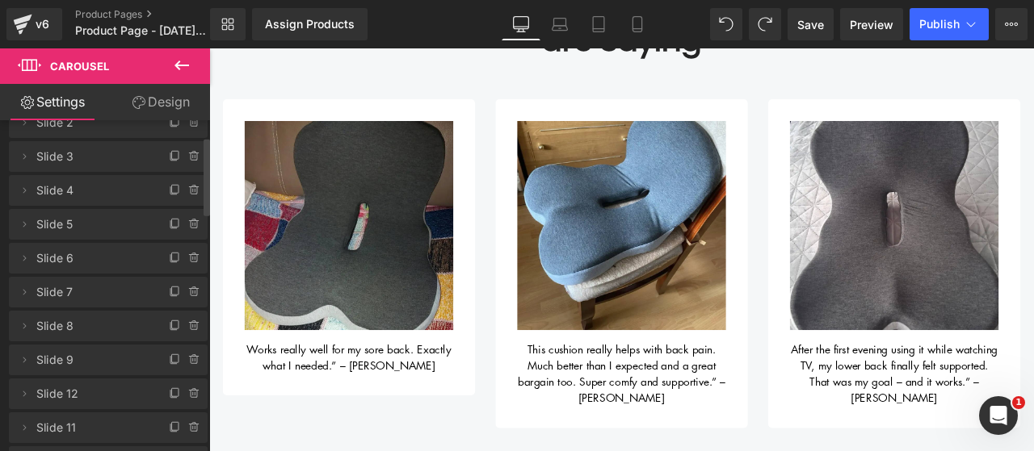
click at [75, 367] on span "Slide 9" at bounding box center [91, 360] width 111 height 31
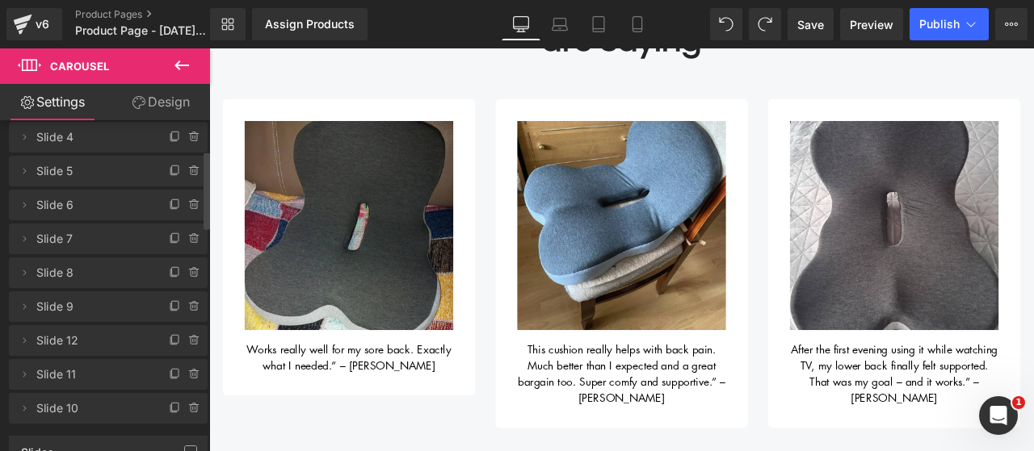
scroll to position [127, 0]
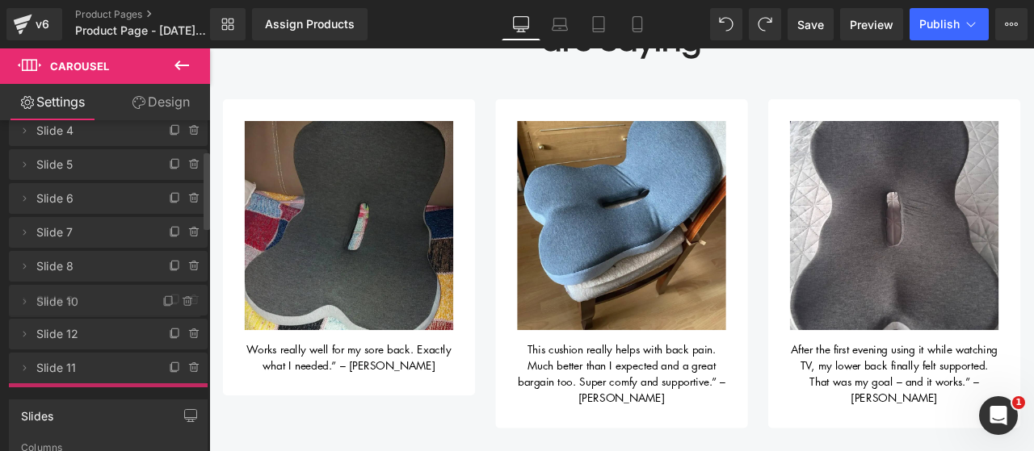
drag, startPoint x: 66, startPoint y: 405, endPoint x: 86, endPoint y: 317, distance: 90.1
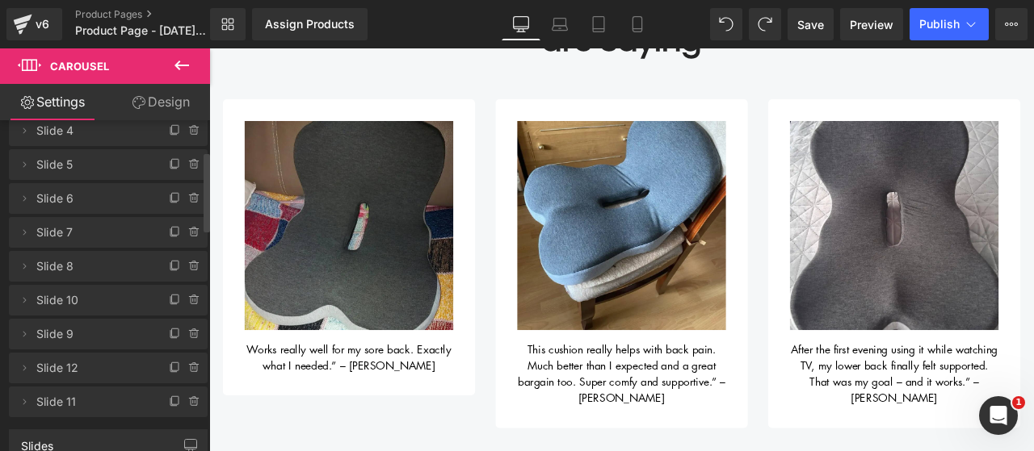
click at [84, 322] on div "Delete Cancel Slide 1 Slide 1 Name Slide 1 Delete Cancel Slide 2 Slide 2 Name S…" at bounding box center [108, 213] width 199 height 407
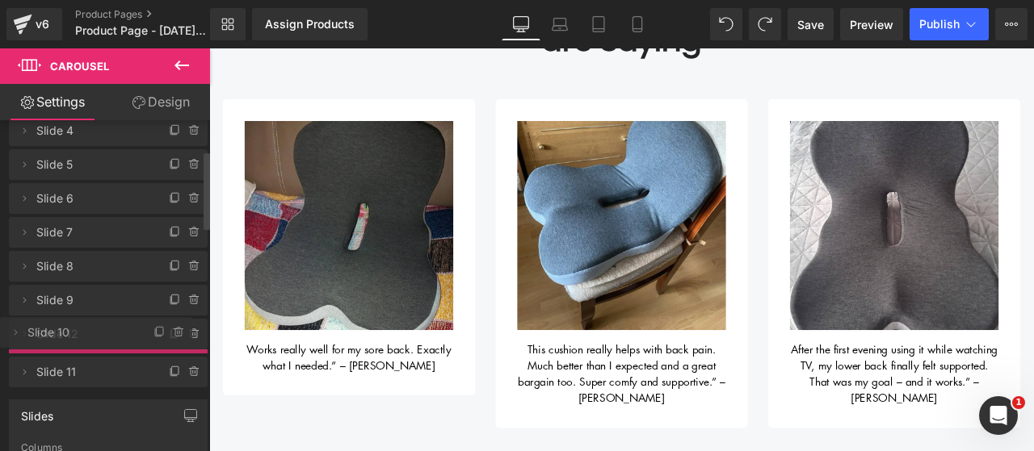
drag, startPoint x: 86, startPoint y: 300, endPoint x: 78, endPoint y: 333, distance: 33.9
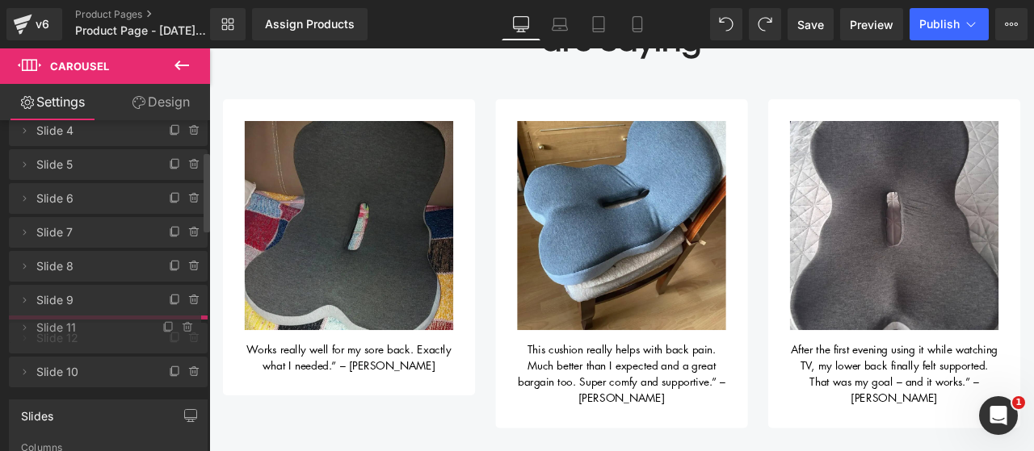
drag, startPoint x: 77, startPoint y: 400, endPoint x: 84, endPoint y: 375, distance: 25.3
drag, startPoint x: 73, startPoint y: 405, endPoint x: 82, endPoint y: 329, distance: 75.7
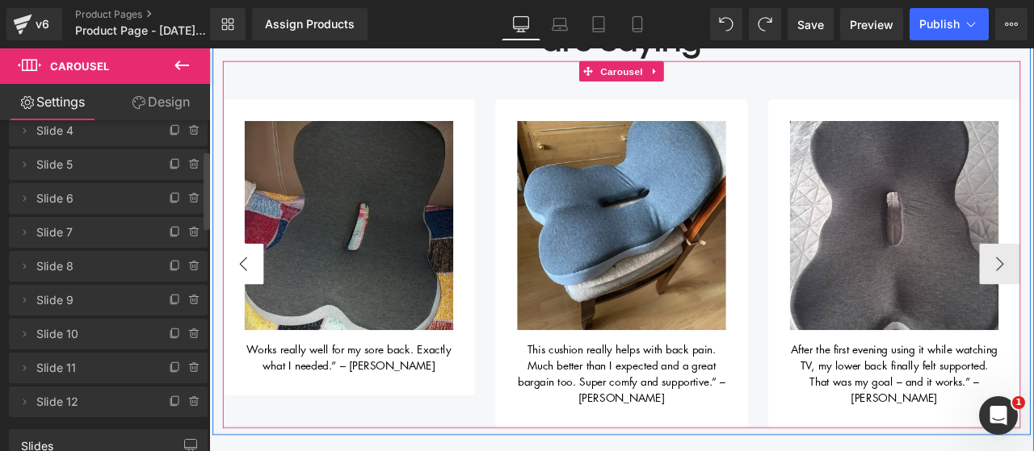
click at [242, 290] on button "‹" at bounding box center [249, 304] width 48 height 48
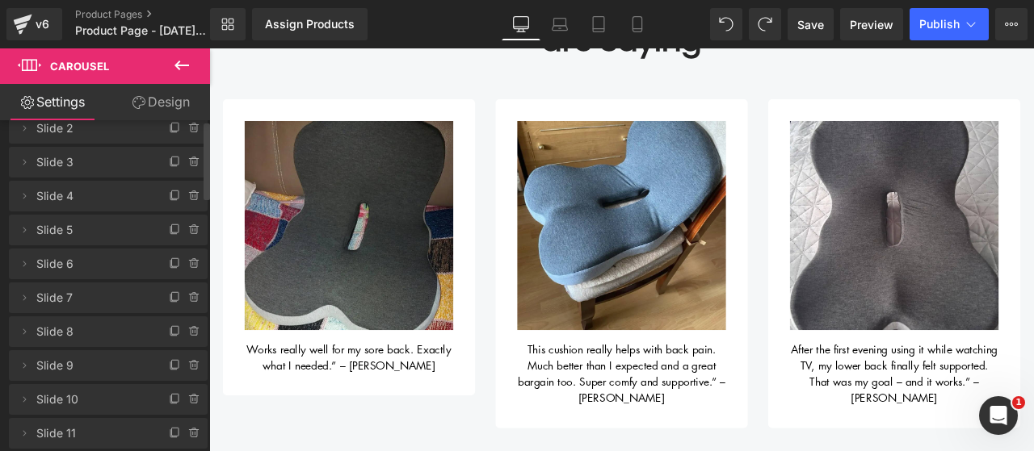
scroll to position [0, 0]
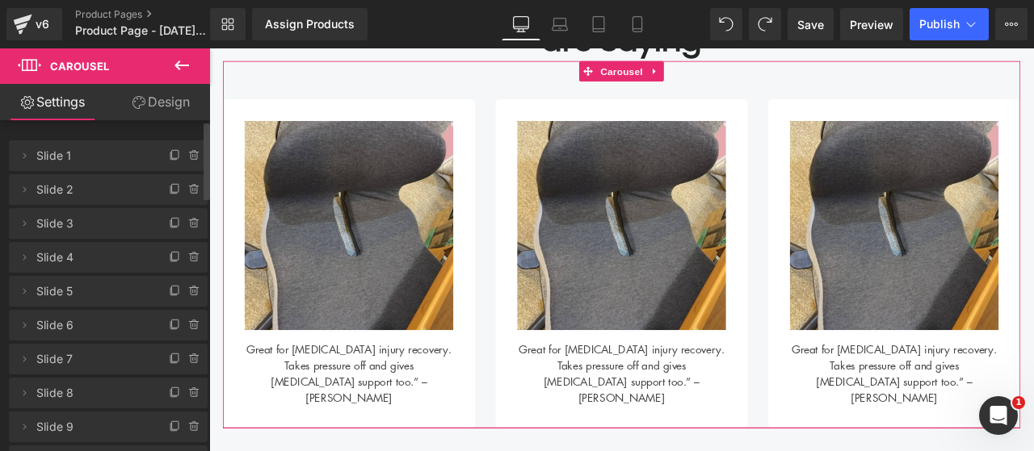
click at [57, 161] on span "Slide 1" at bounding box center [91, 155] width 111 height 31
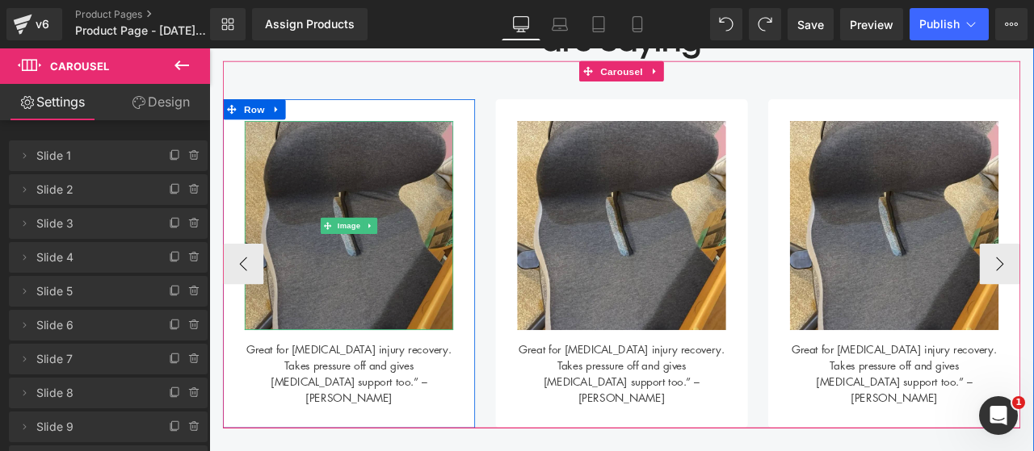
click at [256, 311] on button "‹" at bounding box center [249, 304] width 48 height 48
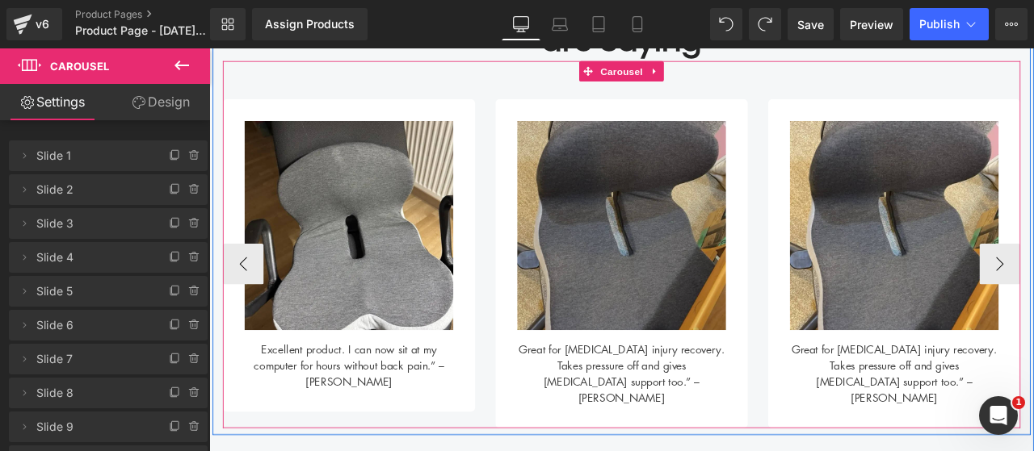
click at [256, 311] on button "‹" at bounding box center [249, 304] width 48 height 48
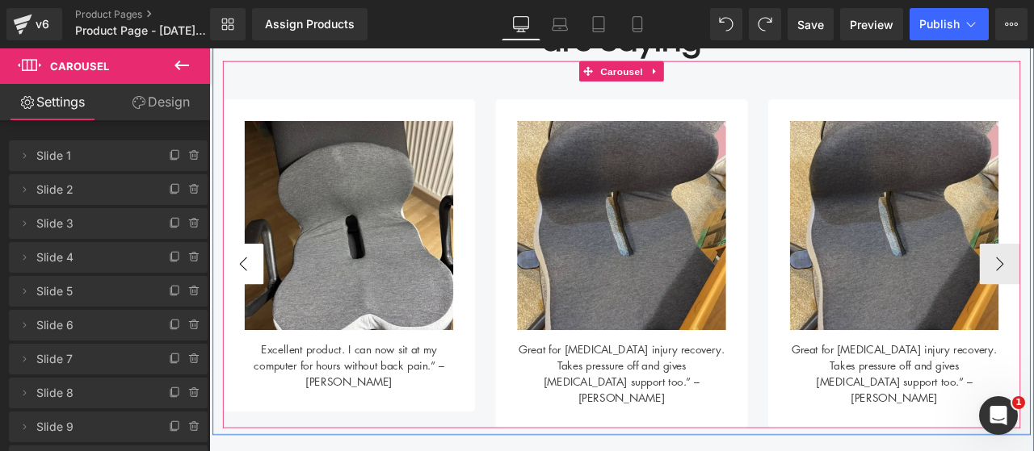
click at [255, 309] on button "‹" at bounding box center [249, 304] width 48 height 48
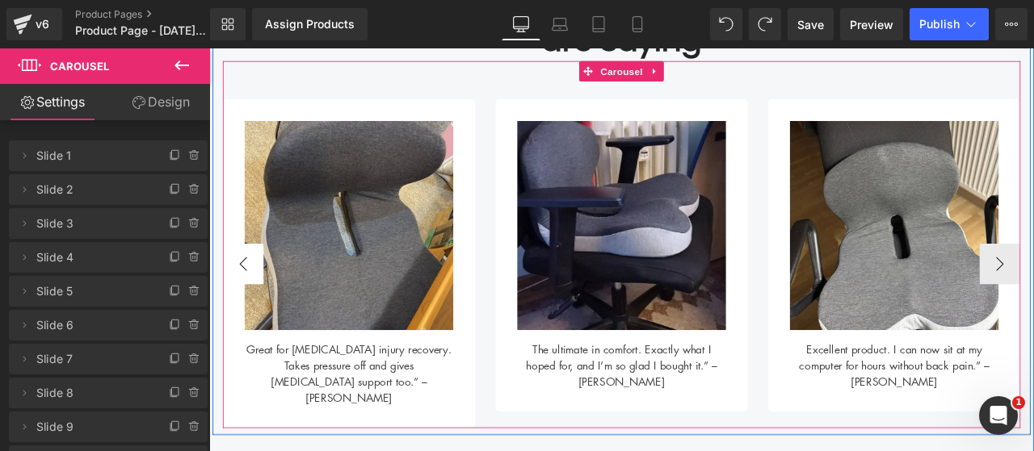
click at [255, 309] on button "‹" at bounding box center [249, 304] width 48 height 48
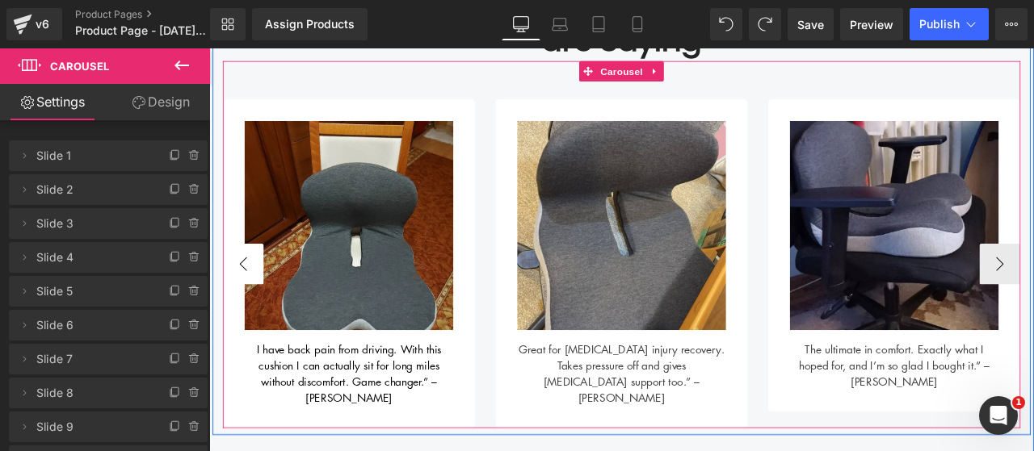
click at [255, 309] on button "‹" at bounding box center [249, 304] width 48 height 48
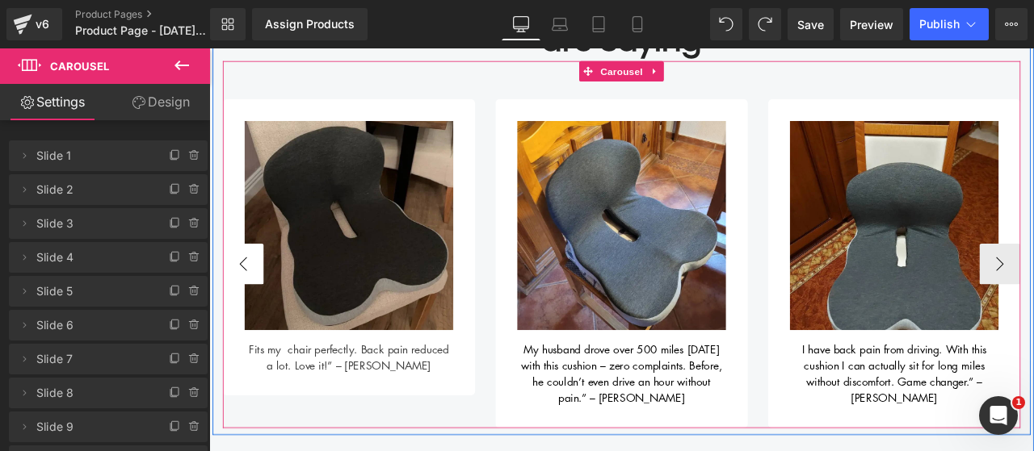
click at [255, 309] on button "‹" at bounding box center [249, 304] width 48 height 48
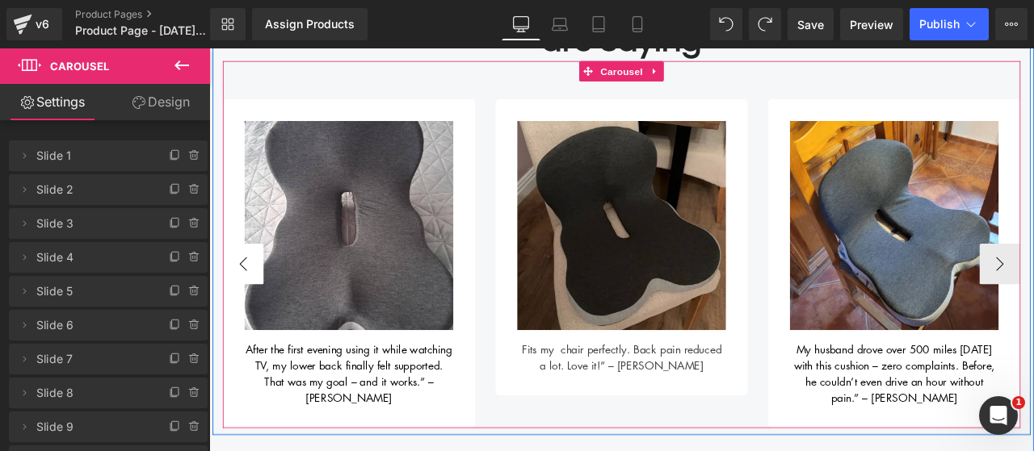
click at [255, 309] on button "‹" at bounding box center [249, 304] width 48 height 48
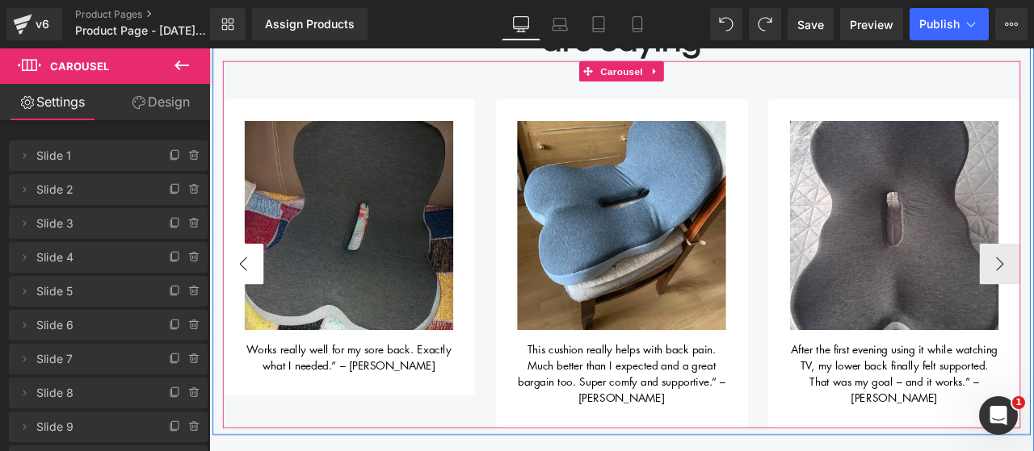
click at [255, 309] on button "‹" at bounding box center [249, 304] width 48 height 48
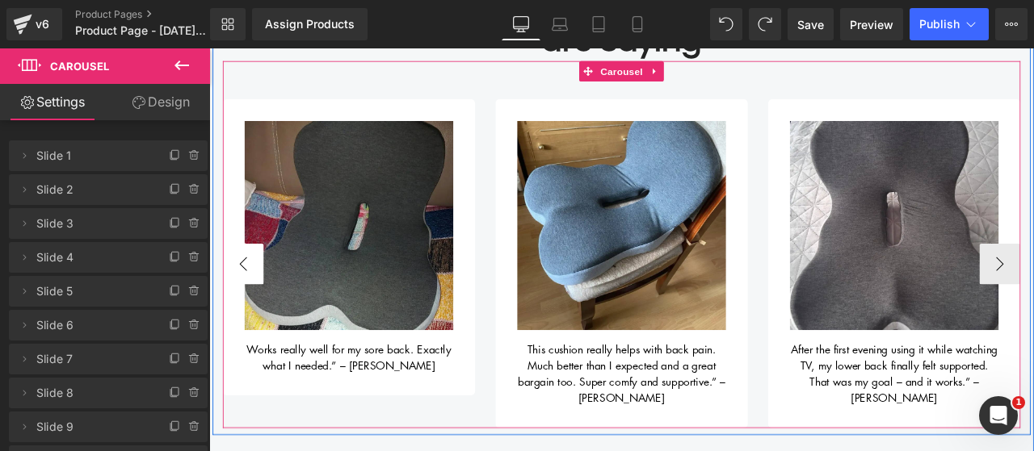
click at [254, 308] on button "‹" at bounding box center [249, 304] width 48 height 48
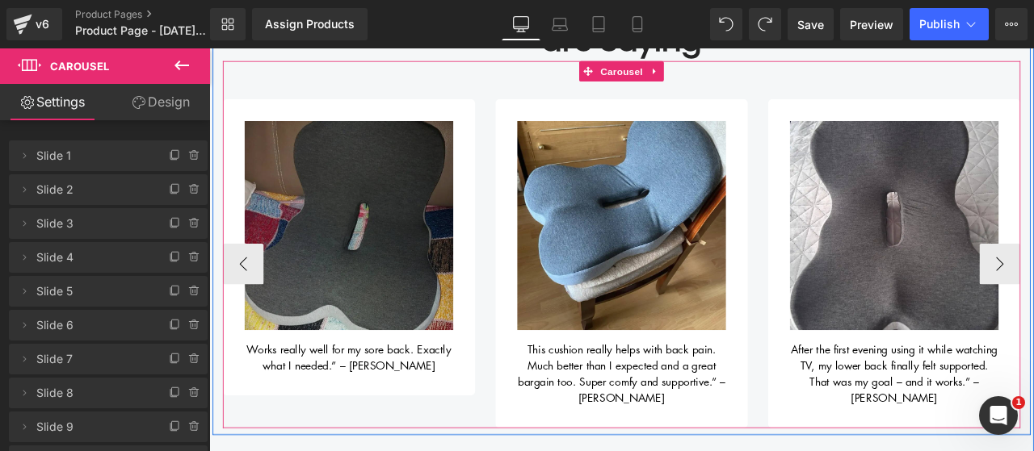
click at [409, 256] on img at bounding box center [374, 258] width 247 height 247
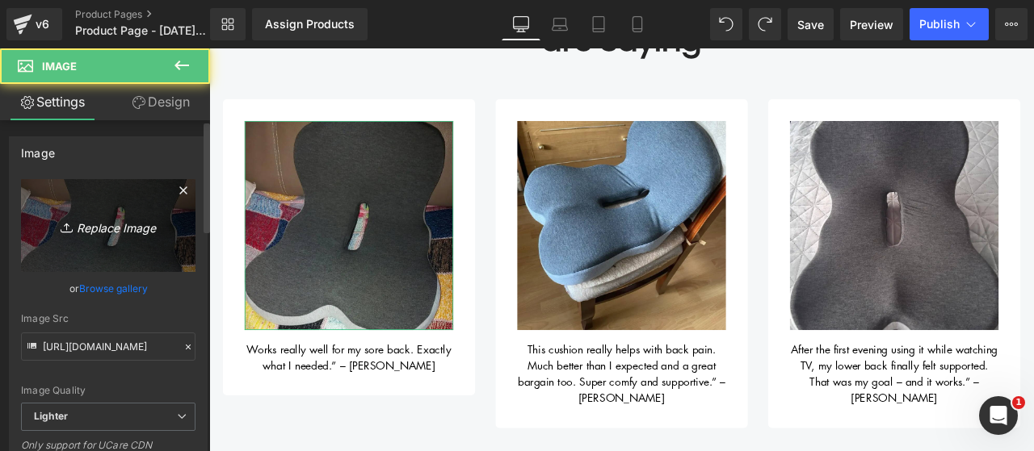
click at [116, 222] on icon "Replace Image" at bounding box center [108, 226] width 129 height 20
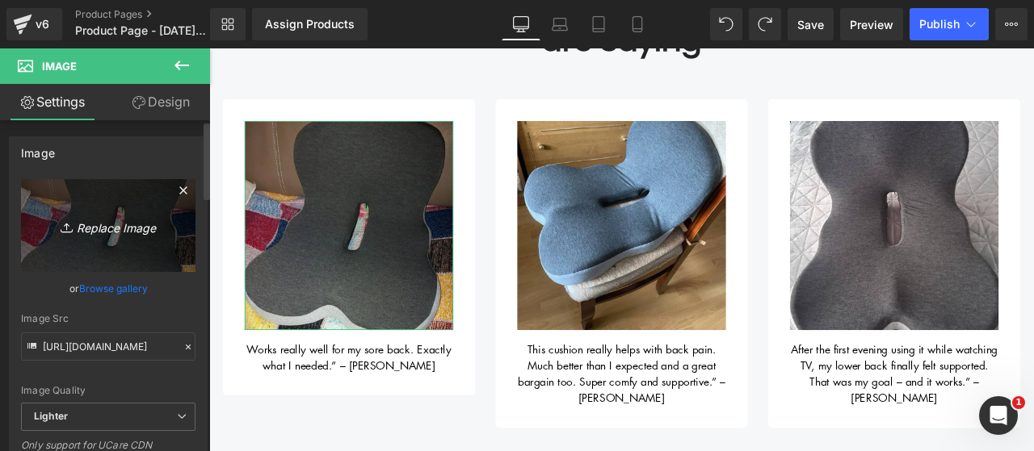
type input "C:\fakepath\1.png"
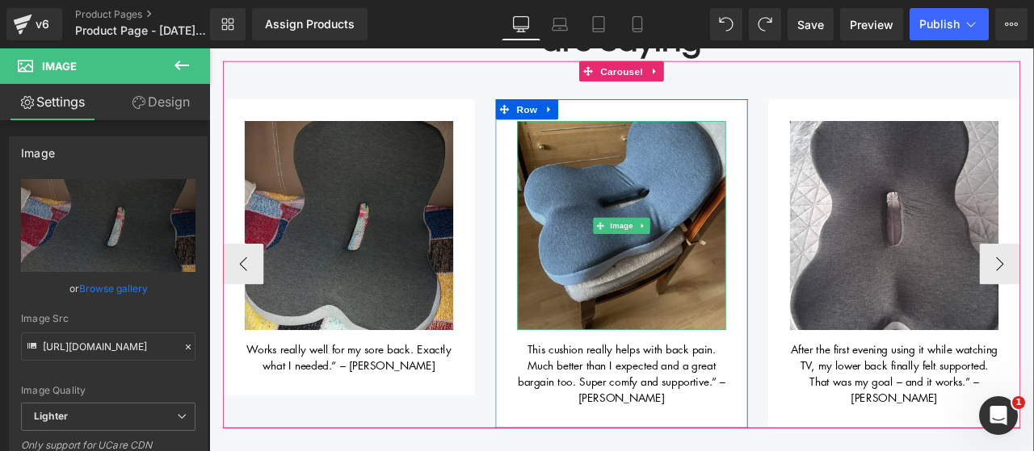
click at [677, 305] on img at bounding box center [697, 258] width 247 height 247
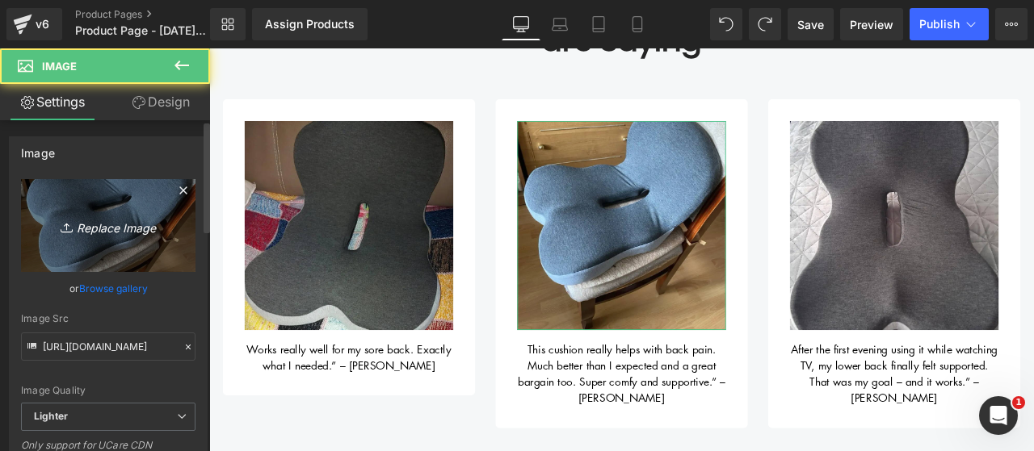
click at [142, 222] on icon "Replace Image" at bounding box center [108, 226] width 129 height 20
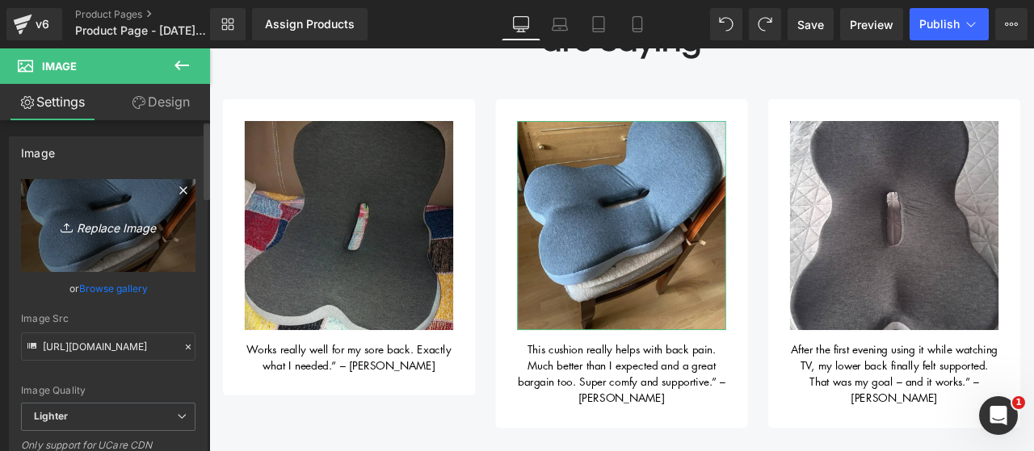
type input "C:\fakepath\2.png"
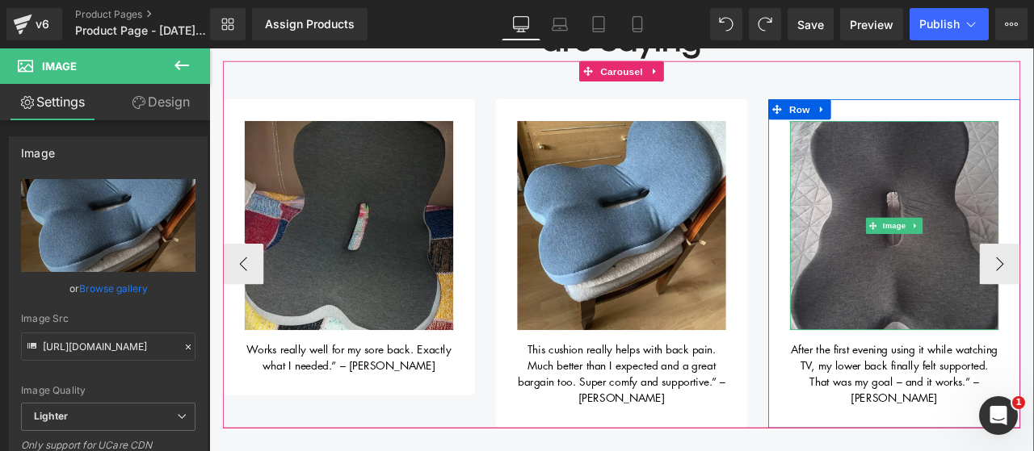
click at [963, 296] on img at bounding box center [1020, 258] width 247 height 247
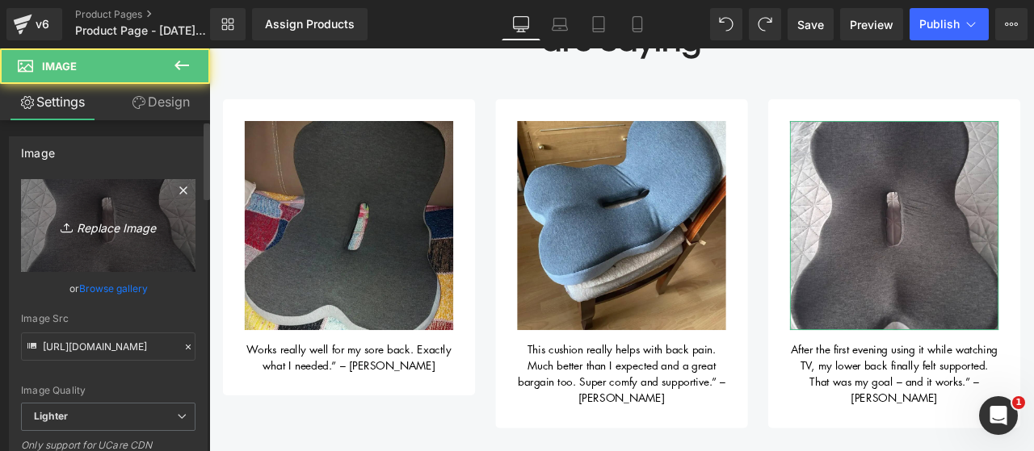
click at [100, 229] on icon "Replace Image" at bounding box center [108, 226] width 129 height 20
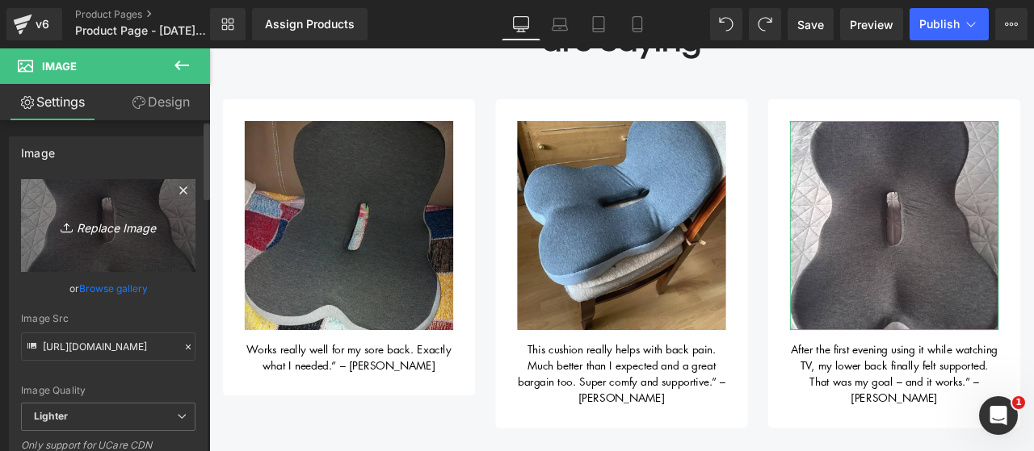
type input "C:\fakepath\3.png"
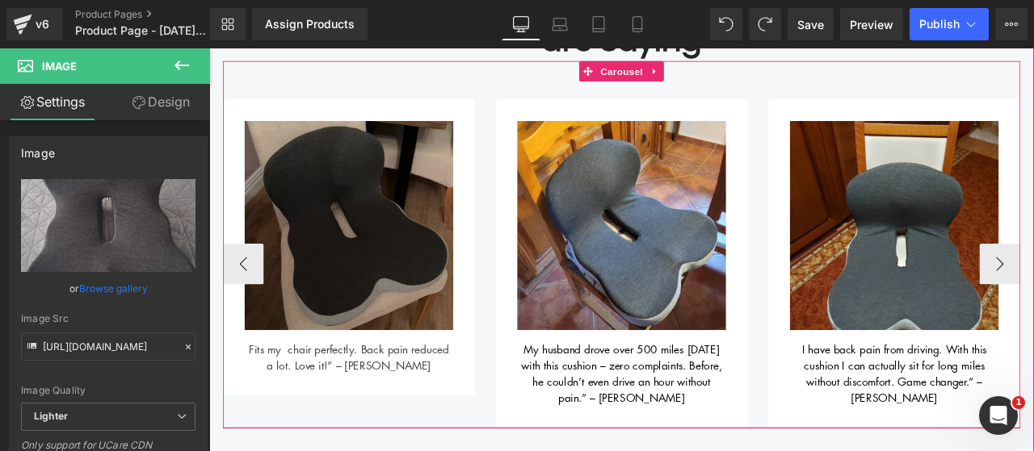
click at [431, 304] on img at bounding box center [374, 258] width 247 height 247
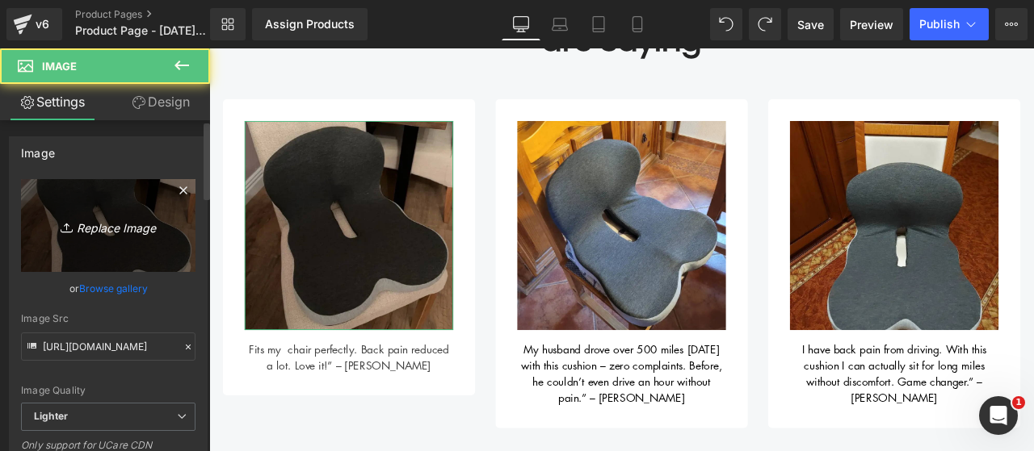
click at [89, 235] on icon "Replace Image" at bounding box center [108, 226] width 129 height 20
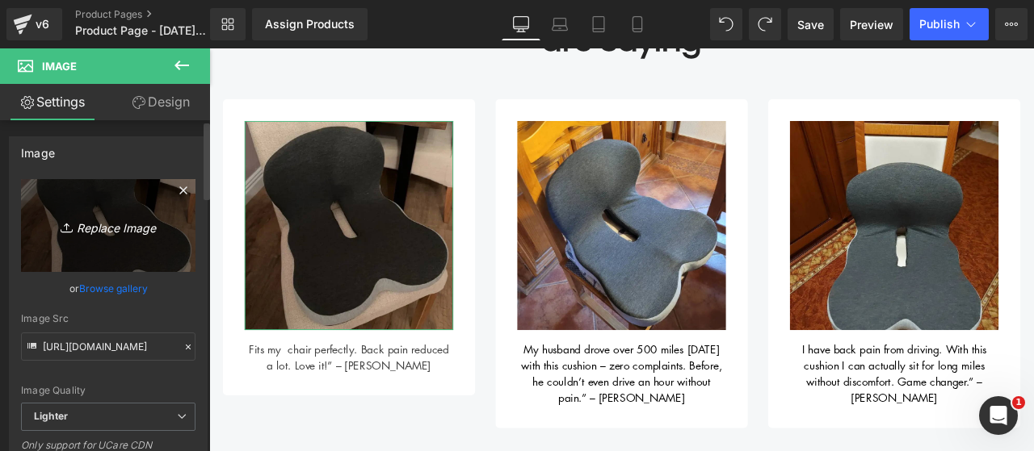
type input "C:\fakepath\4.png"
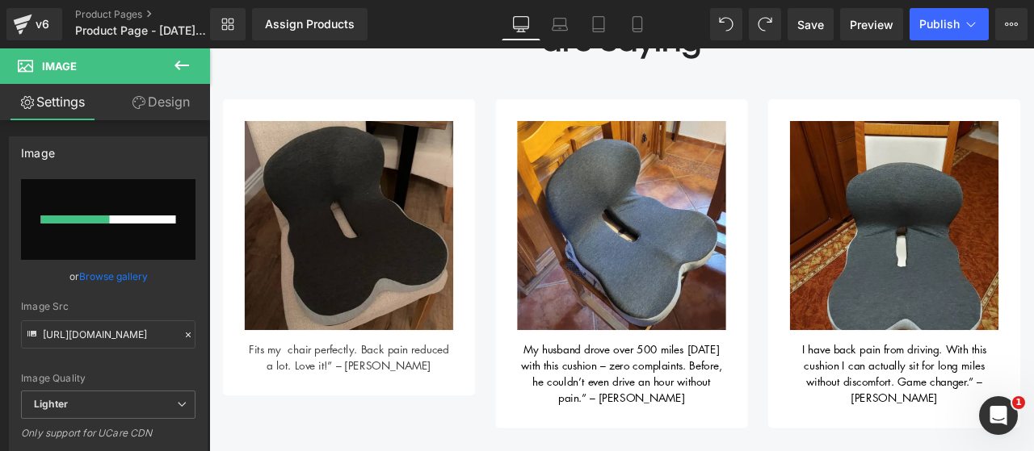
scroll to position [734, 0]
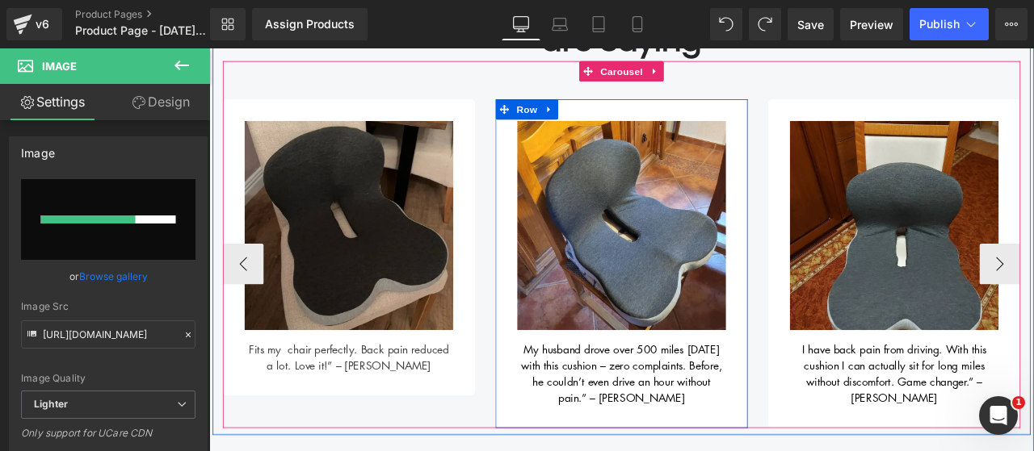
type input "[URL][DOMAIN_NAME]"
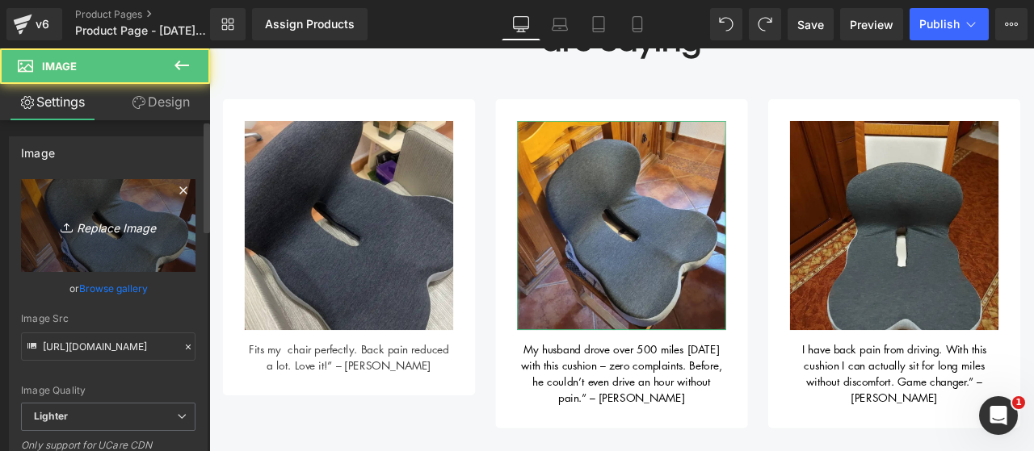
click at [116, 194] on link "Replace Image" at bounding box center [108, 225] width 174 height 93
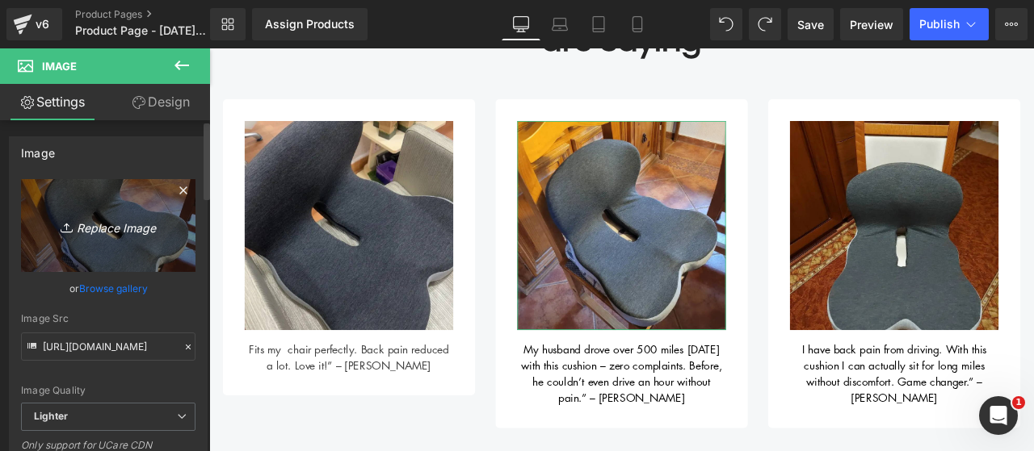
type input "C:\fakepath\5.png"
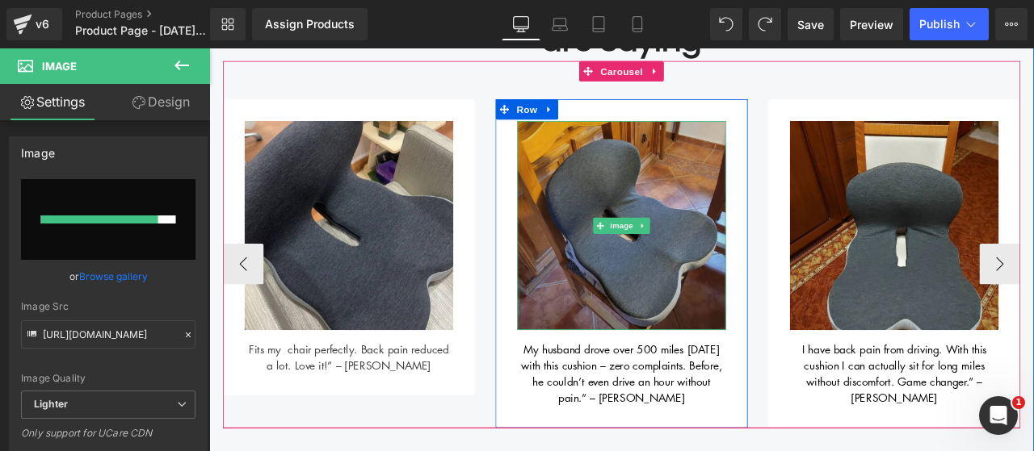
click at [658, 311] on img at bounding box center [697, 258] width 247 height 247
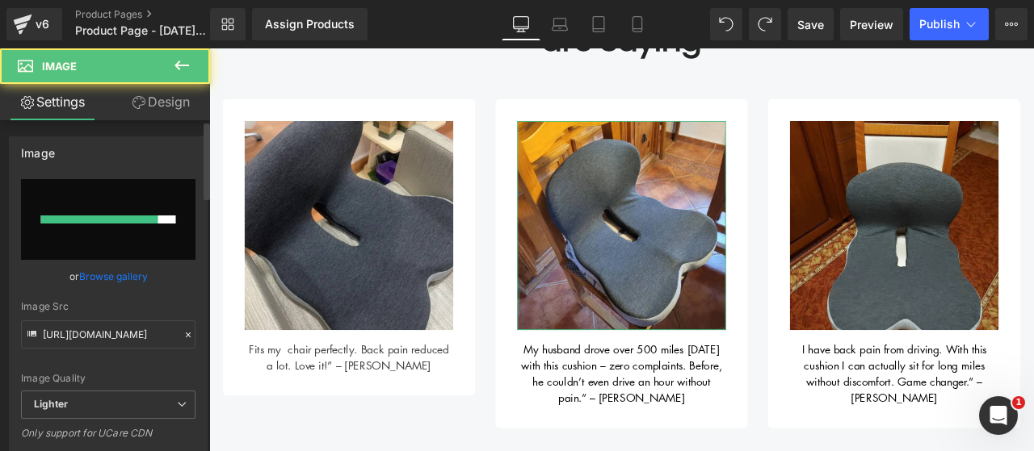
click at [143, 227] on input "file" at bounding box center [108, 219] width 174 height 81
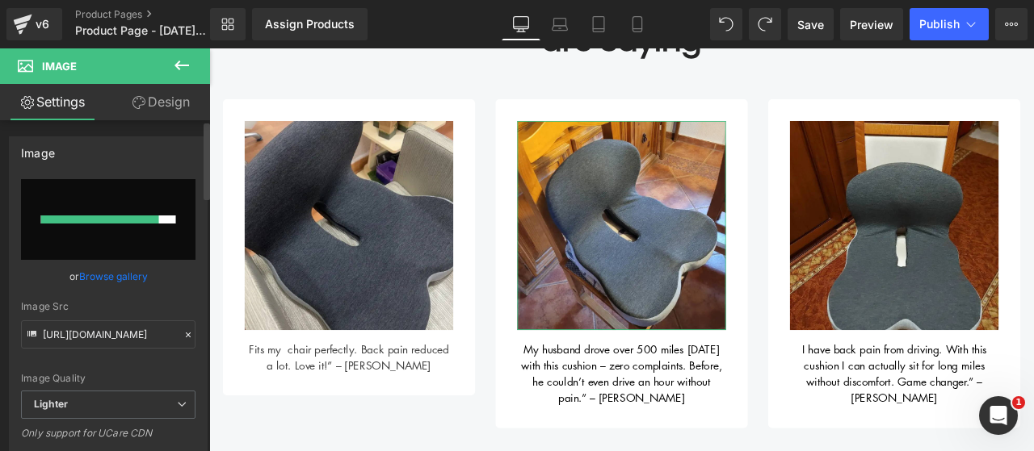
type input "C:\fakepath\5.png"
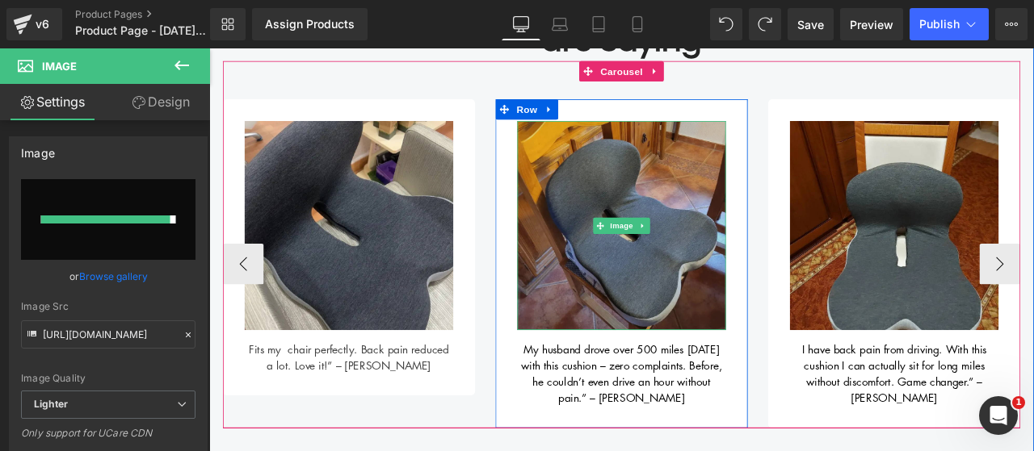
type input "[URL][DOMAIN_NAME]"
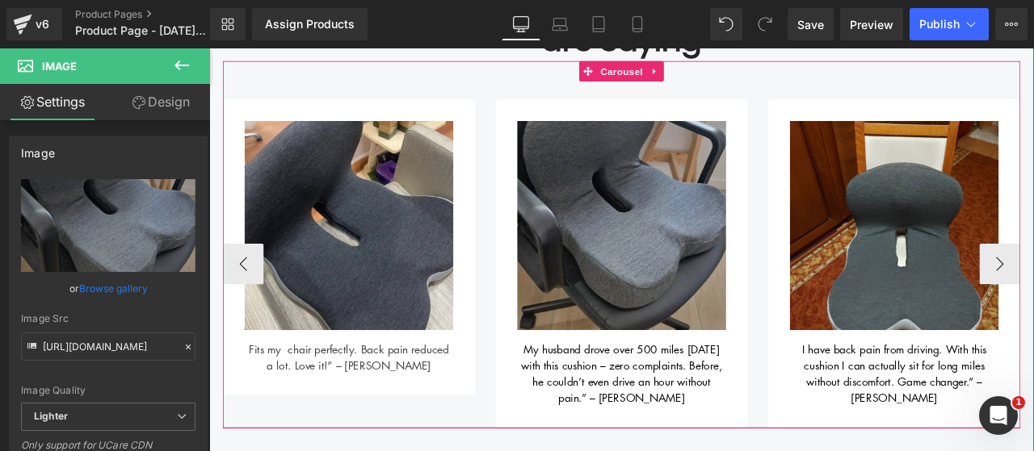
click at [951, 311] on img at bounding box center [1020, 258] width 247 height 247
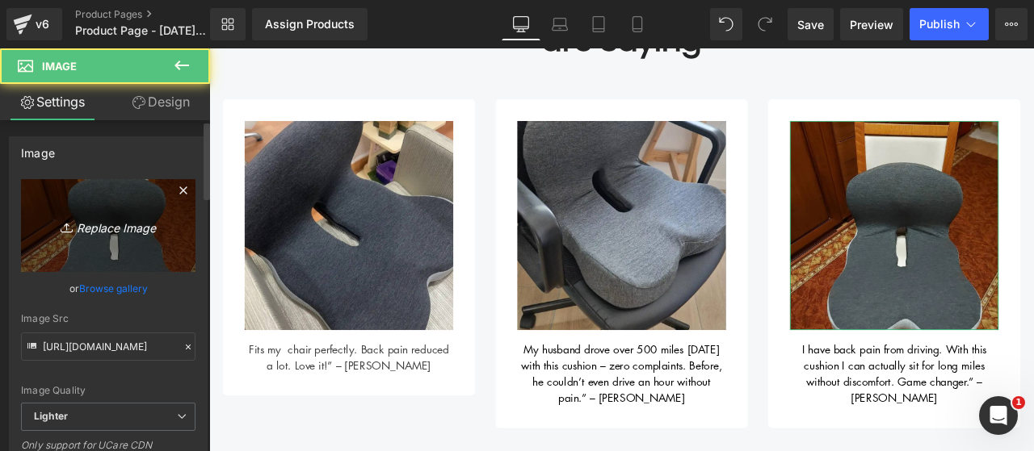
click at [142, 231] on icon "Replace Image" at bounding box center [108, 226] width 129 height 20
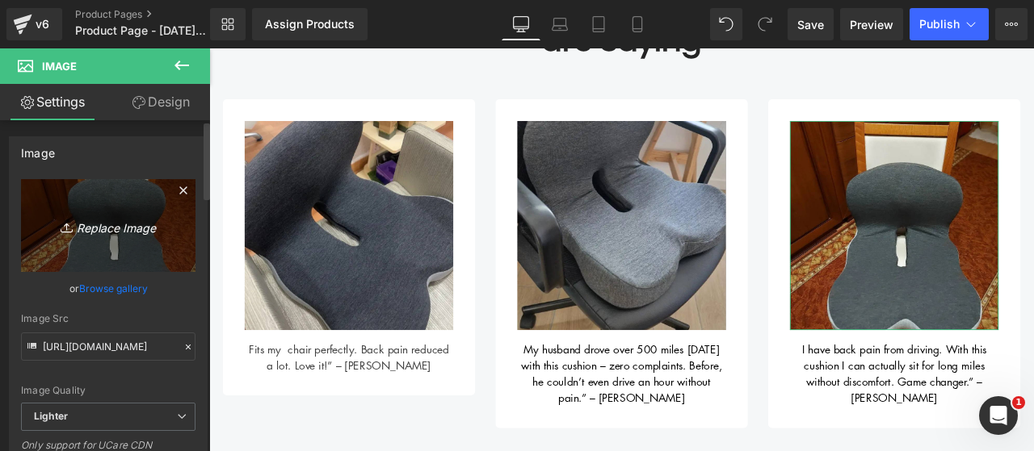
type input "C:\fakepath\6.png"
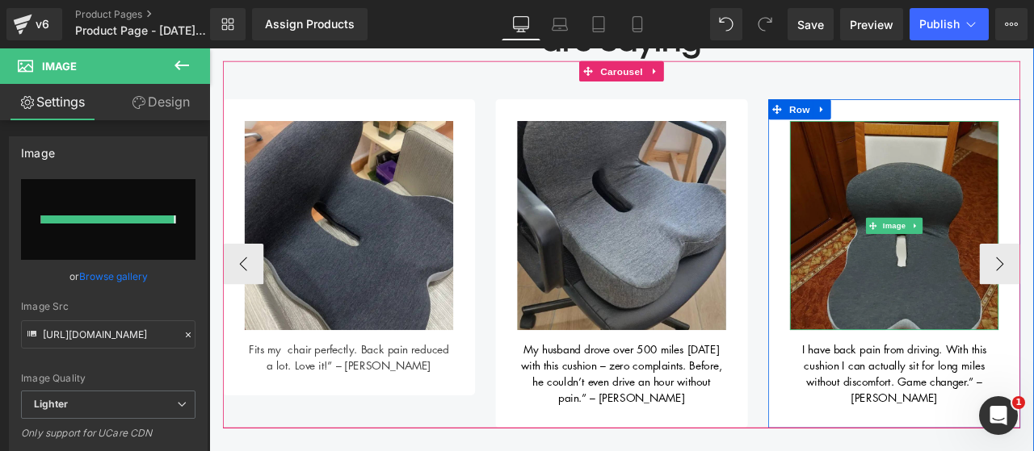
type input "[URL][DOMAIN_NAME]"
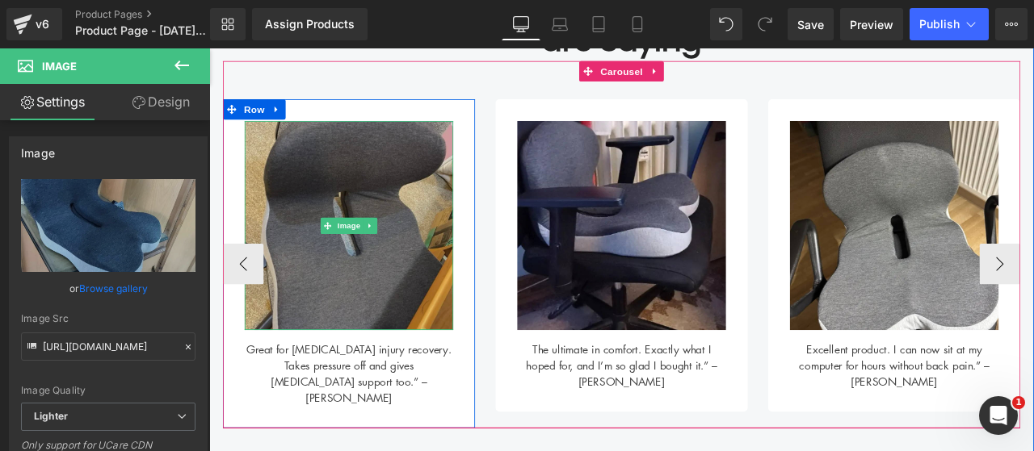
click at [484, 278] on img at bounding box center [374, 258] width 247 height 247
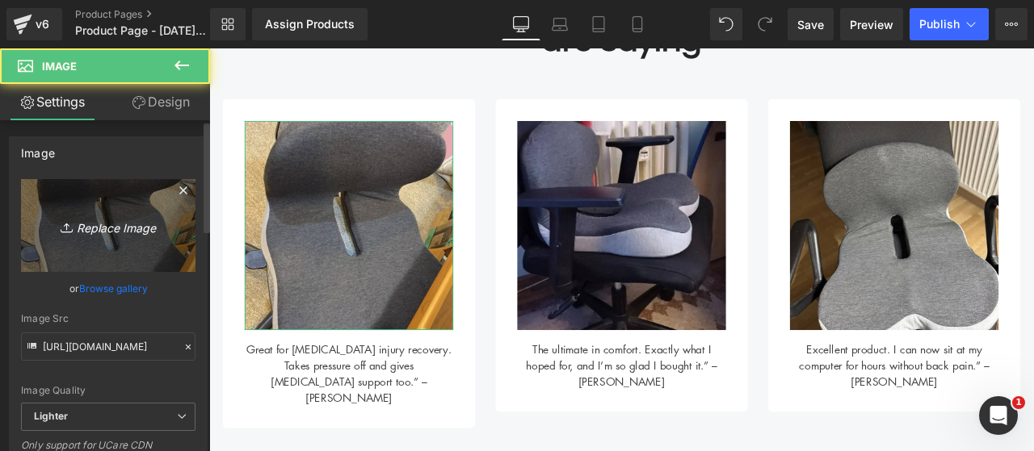
click at [164, 216] on icon "Replace Image" at bounding box center [108, 226] width 129 height 20
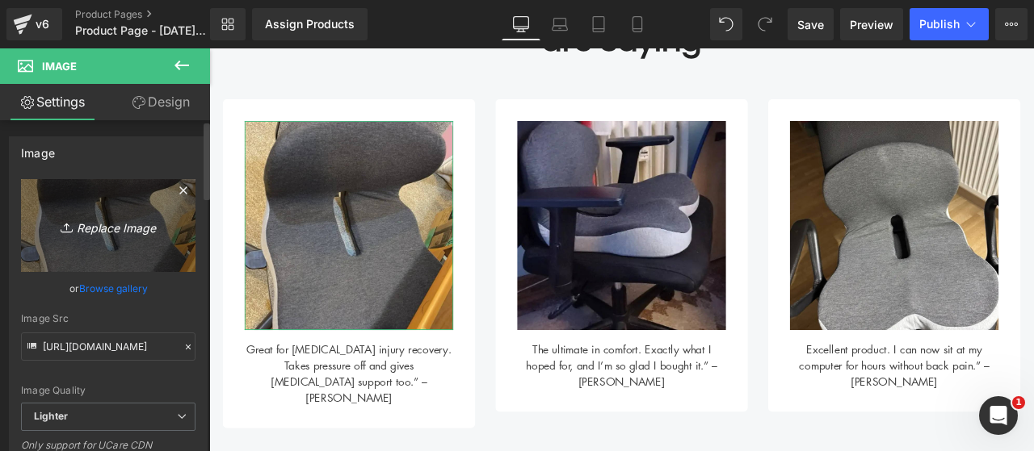
type input "C:\fakepath\7.png"
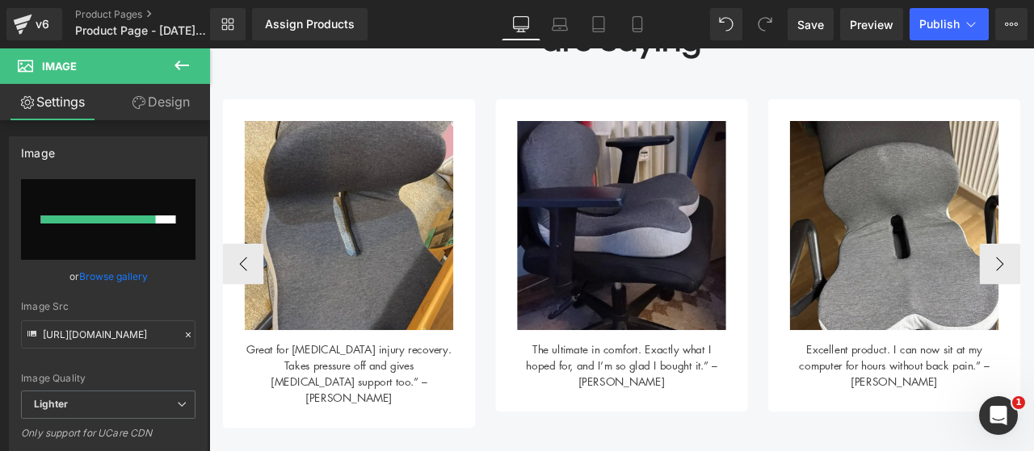
click at [623, 325] on img at bounding box center [697, 258] width 247 height 247
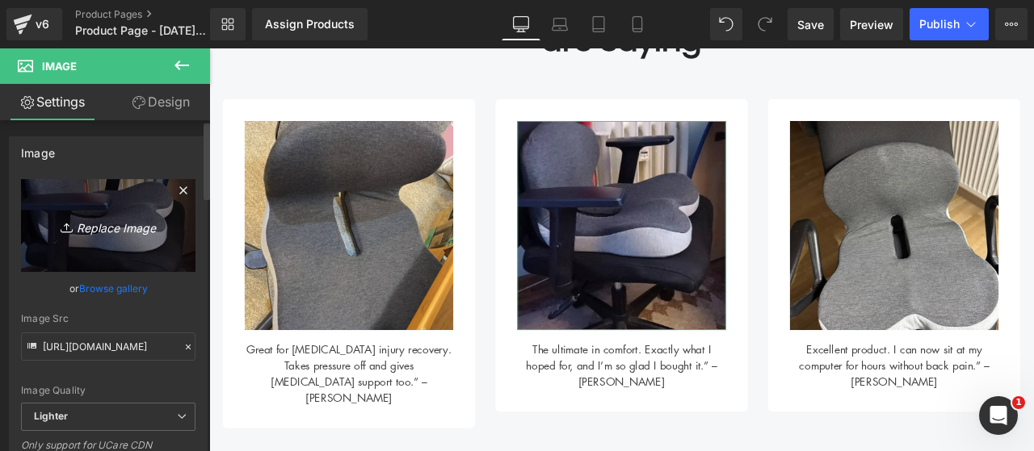
click at [128, 223] on icon "Replace Image" at bounding box center [108, 226] width 129 height 20
type input "C:\fakepath\8.png"
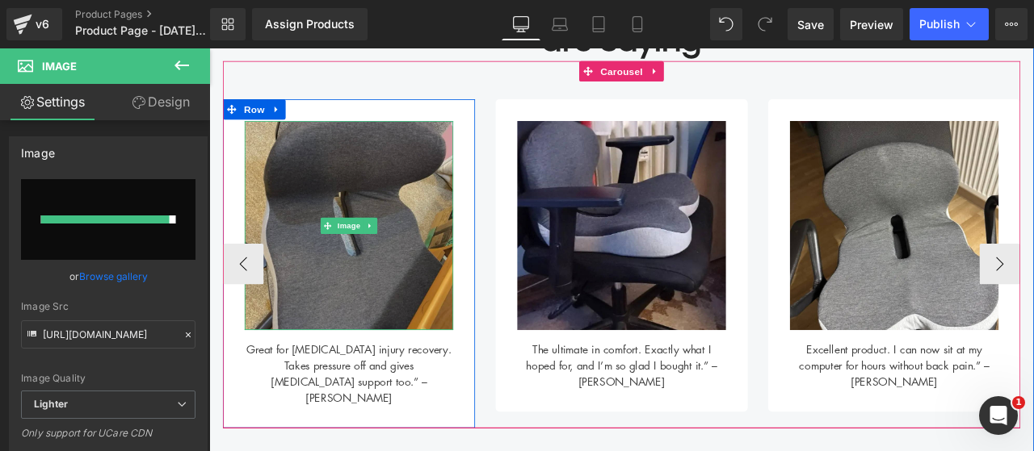
type input "[URL][DOMAIN_NAME]"
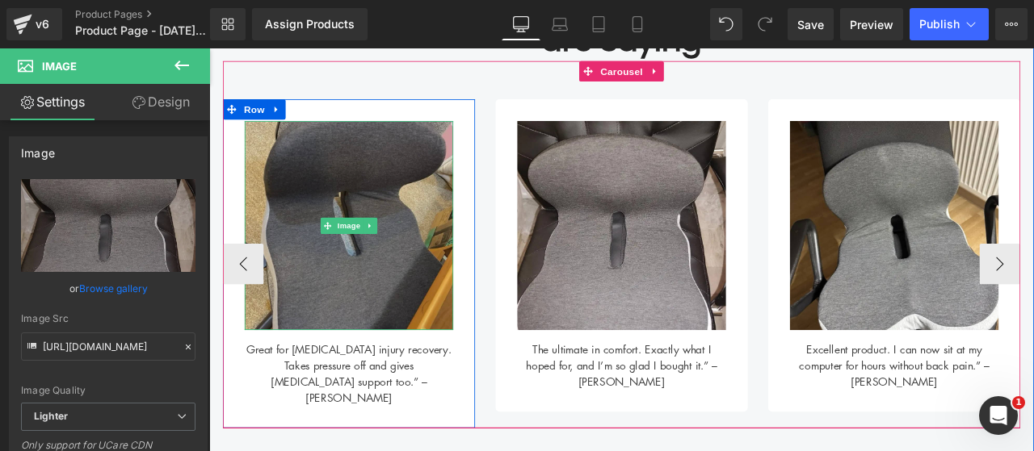
click at [357, 311] on img at bounding box center [374, 258] width 247 height 247
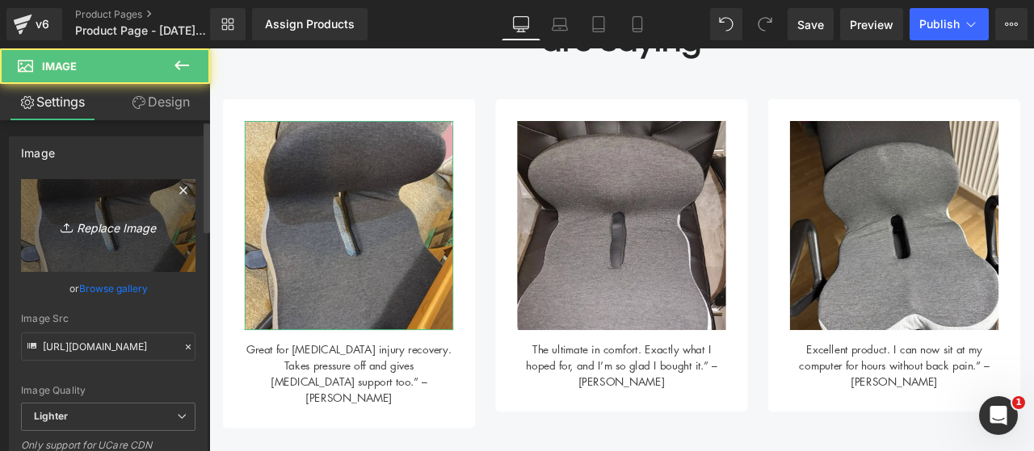
click at [124, 233] on icon "Replace Image" at bounding box center [108, 226] width 129 height 20
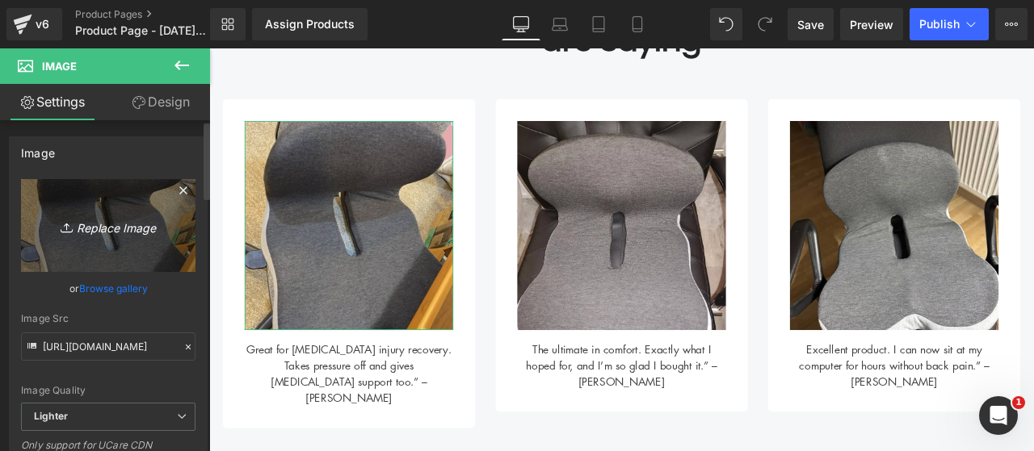
type input "C:\fakepath\7.png"
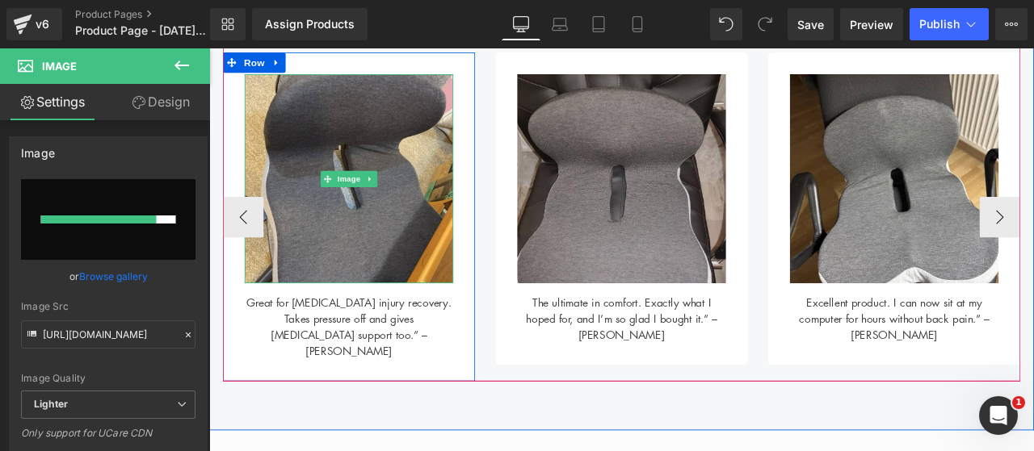
scroll to position [868, 0]
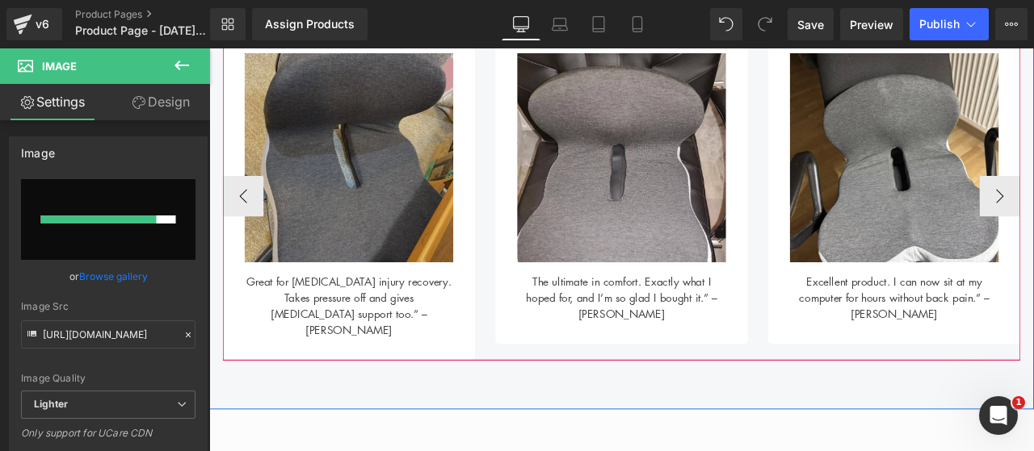
click at [457, 224] on img at bounding box center [374, 177] width 247 height 247
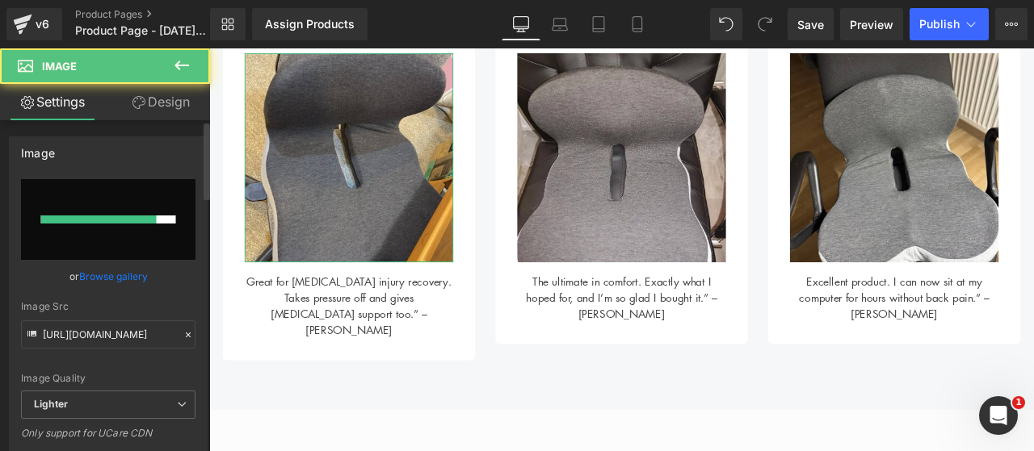
click at [140, 229] on input "file" at bounding box center [108, 219] width 174 height 81
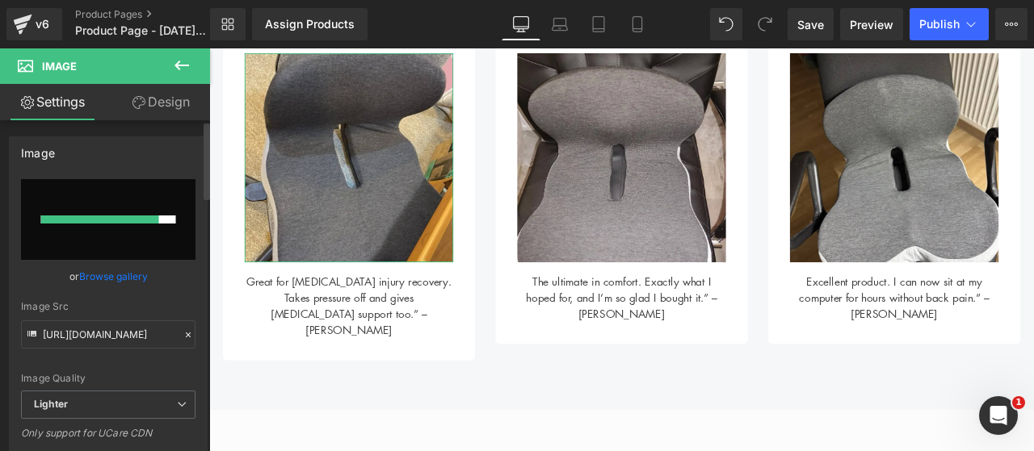
click at [413, 312] on div "Great for [MEDICAL_DATA] injury recovery. Takes pressure off and gives [MEDICAL…" at bounding box center [374, 347] width 247 height 90
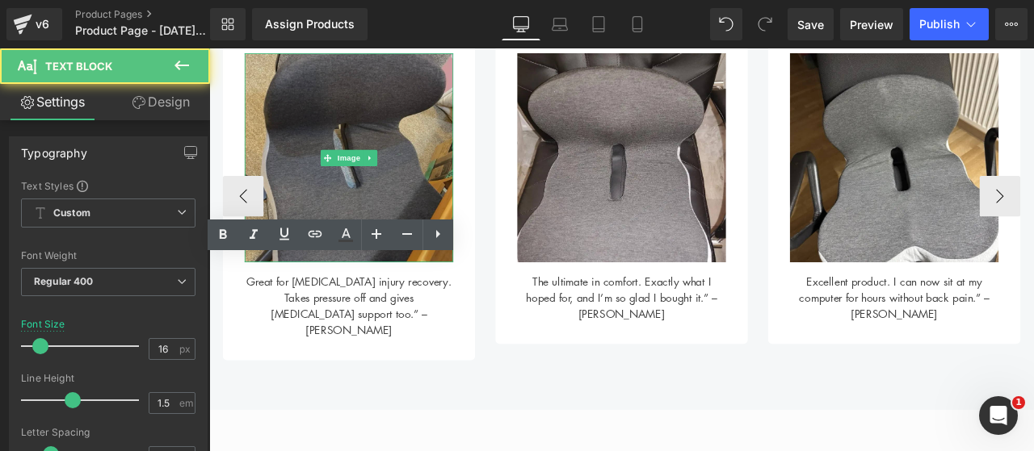
click at [389, 212] on img at bounding box center [374, 177] width 247 height 247
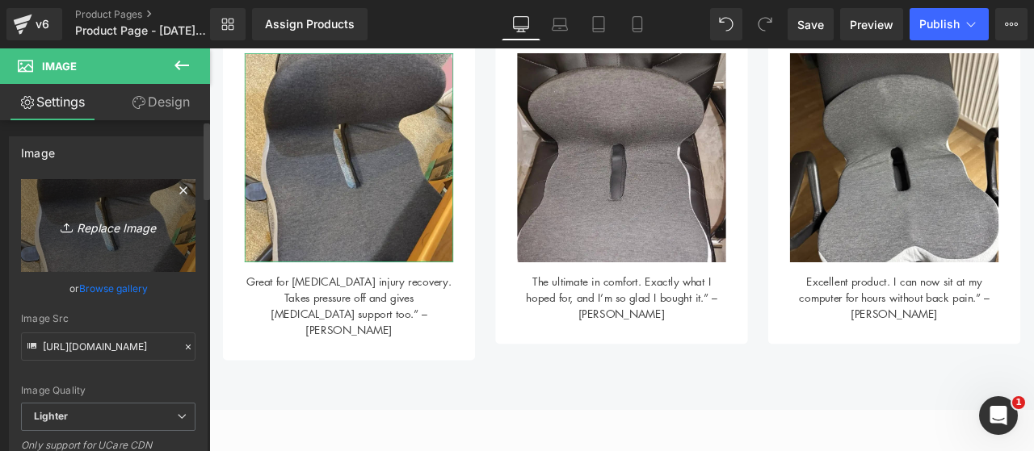
click at [97, 242] on link "Replace Image" at bounding box center [108, 225] width 174 height 93
type input "C:\fakepath\9.png"
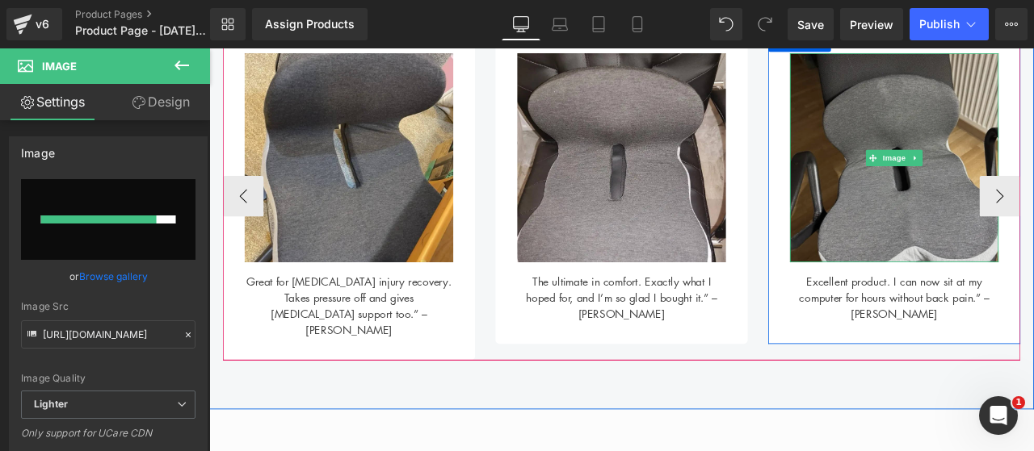
click at [931, 220] on img at bounding box center [1020, 177] width 247 height 247
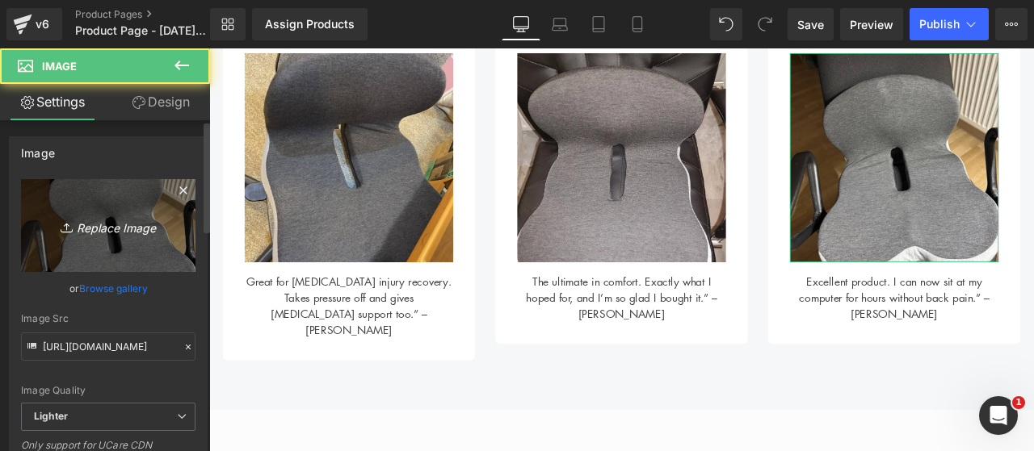
click at [143, 243] on link "Replace Image" at bounding box center [108, 225] width 174 height 93
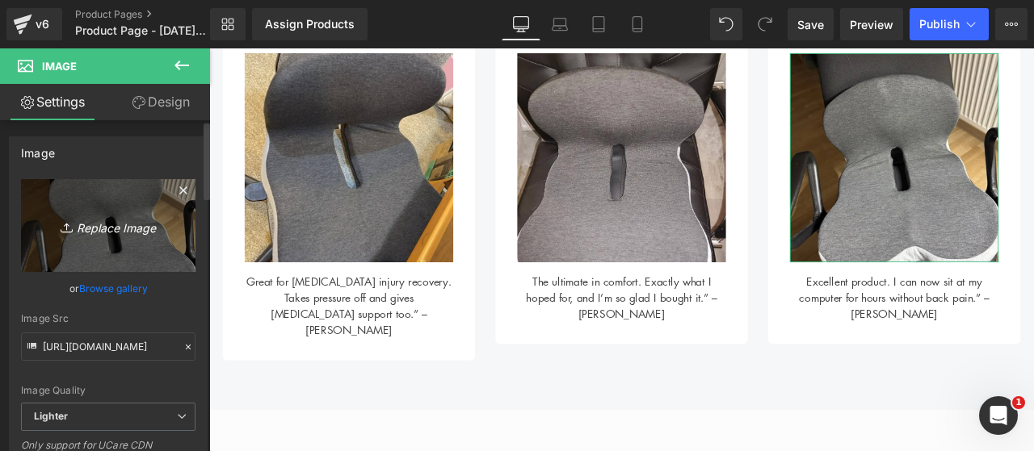
type input "C:\fakepath\7.png"
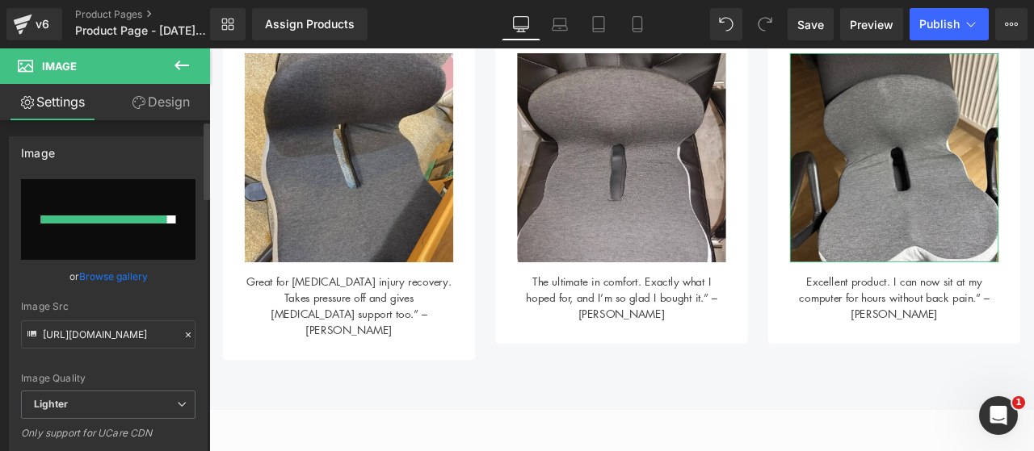
type input "[URL][DOMAIN_NAME]"
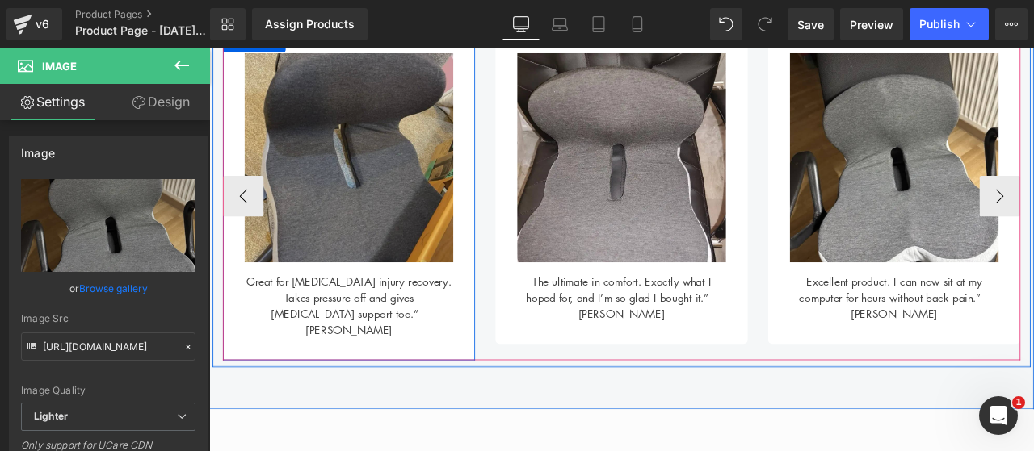
click at [456, 247] on img at bounding box center [374, 177] width 247 height 247
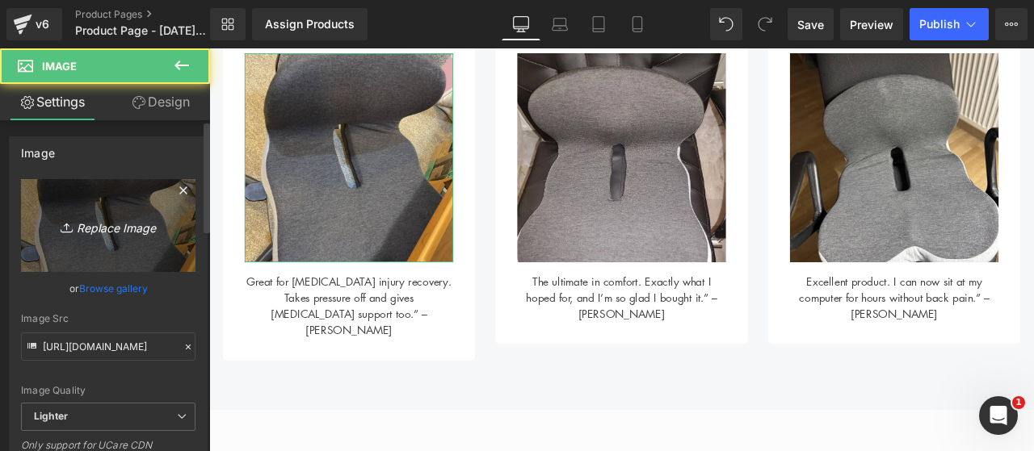
click at [103, 230] on icon "Replace Image" at bounding box center [108, 226] width 129 height 20
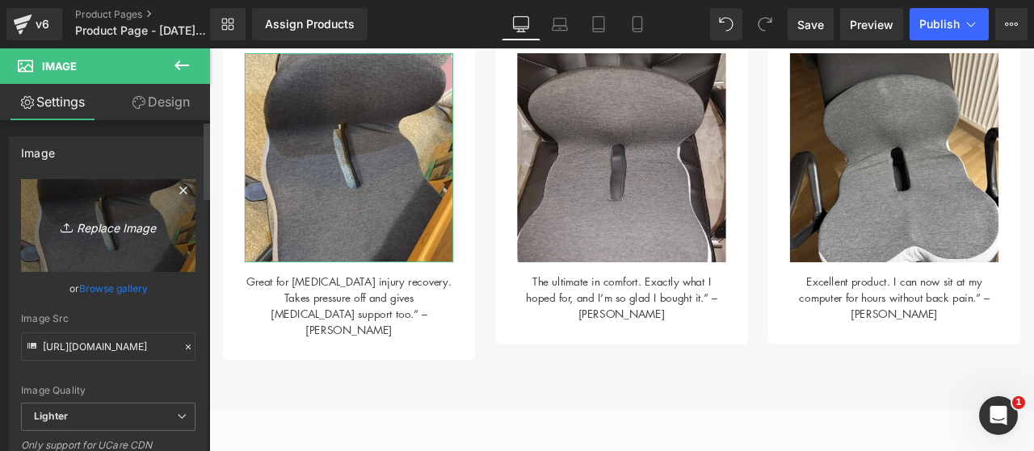
type input "C:\fakepath\9.png"
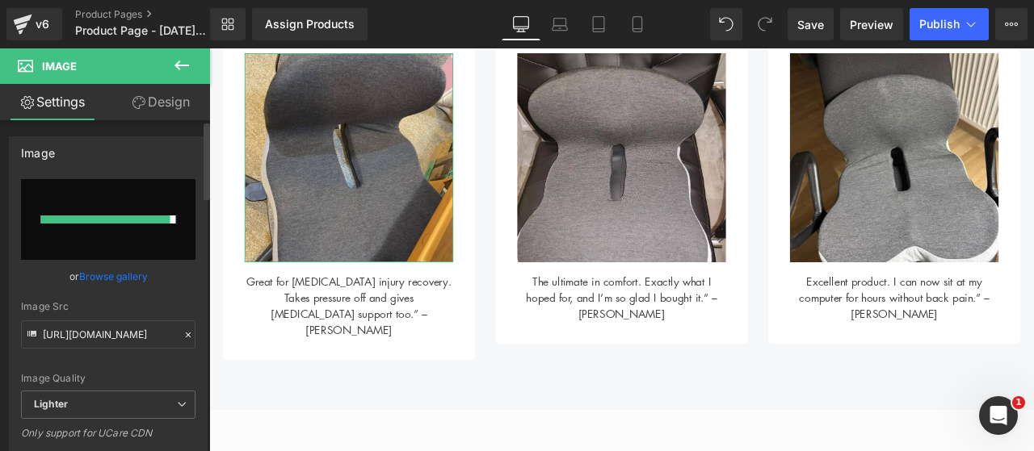
type input "[URL][DOMAIN_NAME]"
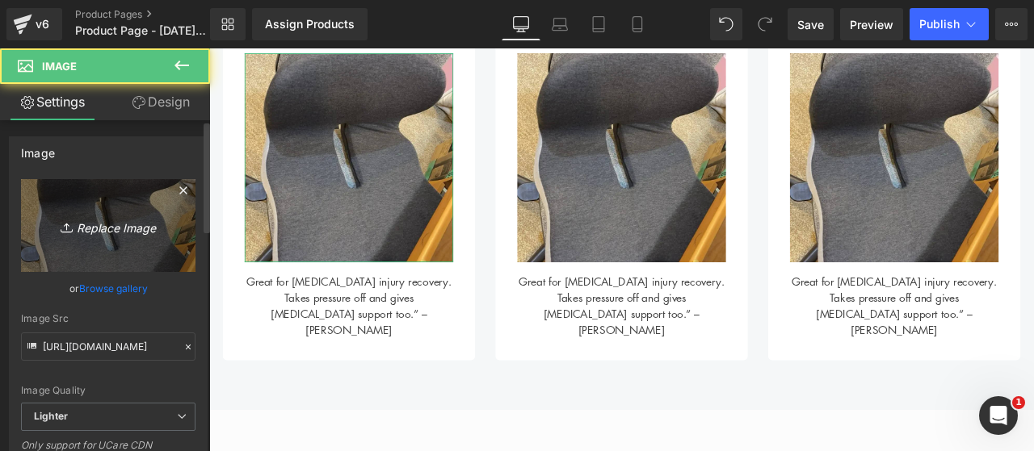
click at [145, 217] on icon "Replace Image" at bounding box center [108, 226] width 129 height 20
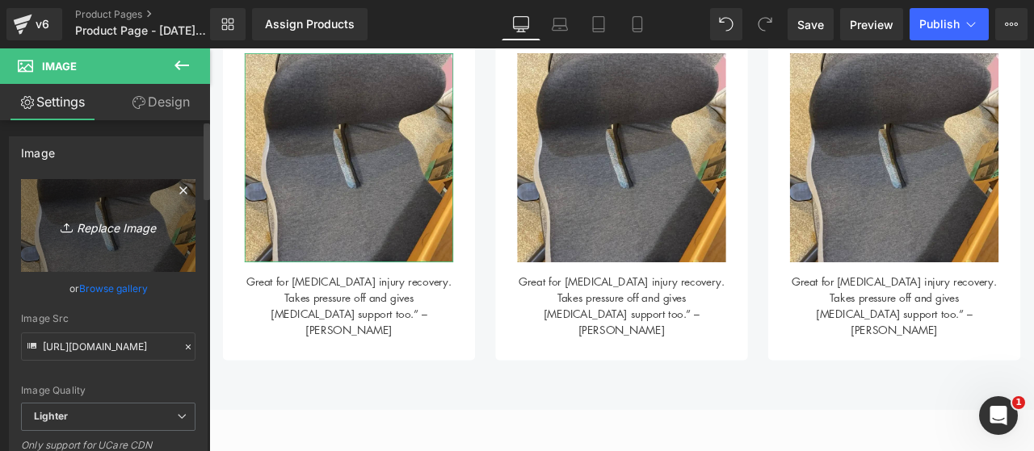
type input "C:\fakepath\10.png"
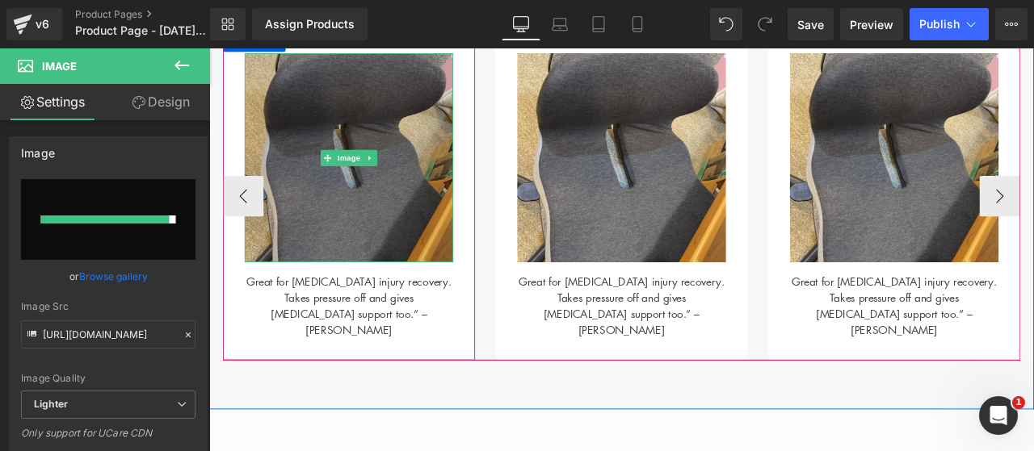
click at [410, 160] on img at bounding box center [374, 177] width 247 height 247
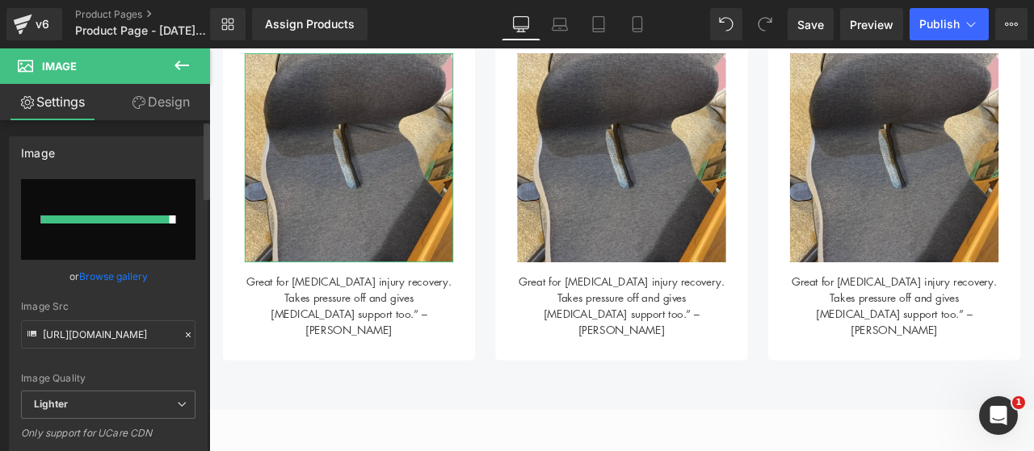
click at [142, 222] on div at bounding box center [105, 220] width 128 height 8
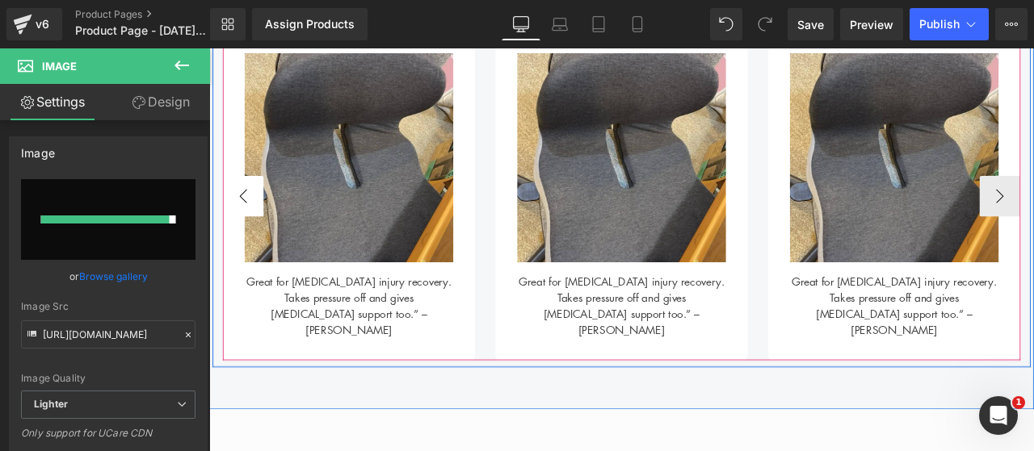
click at [239, 224] on button "‹" at bounding box center [249, 223] width 48 height 48
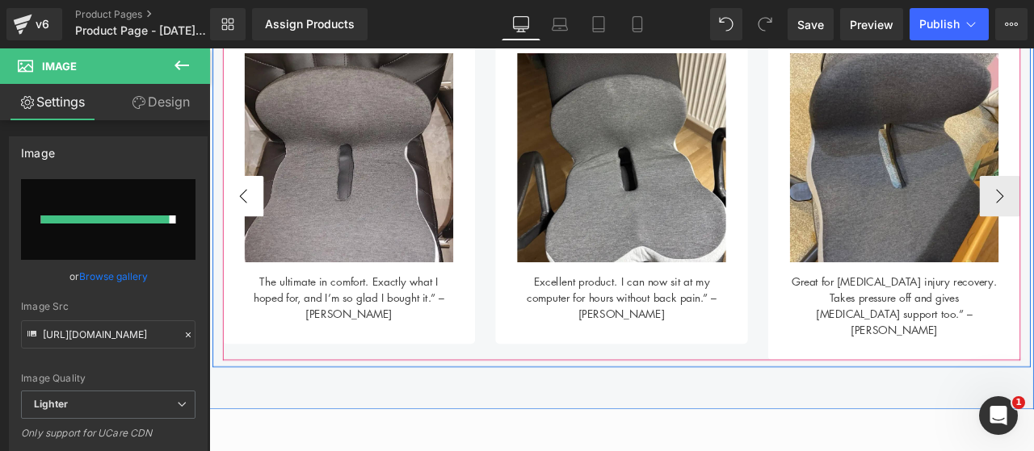
click at [240, 224] on button "‹" at bounding box center [249, 223] width 48 height 48
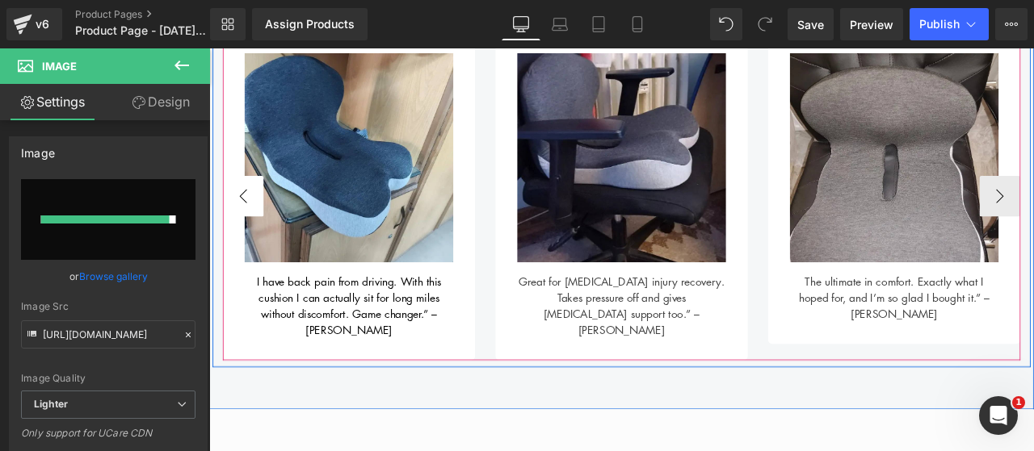
click at [241, 224] on button "‹" at bounding box center [249, 223] width 48 height 48
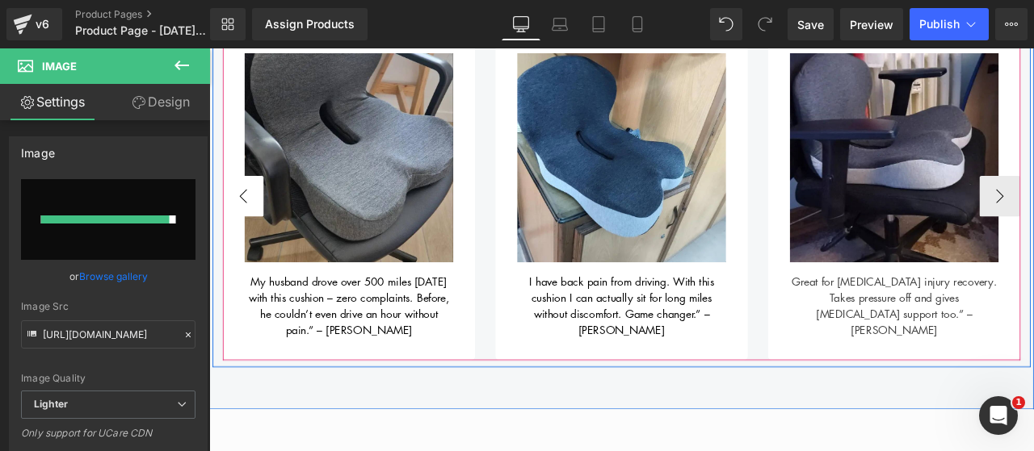
click at [243, 224] on button "‹" at bounding box center [249, 223] width 48 height 48
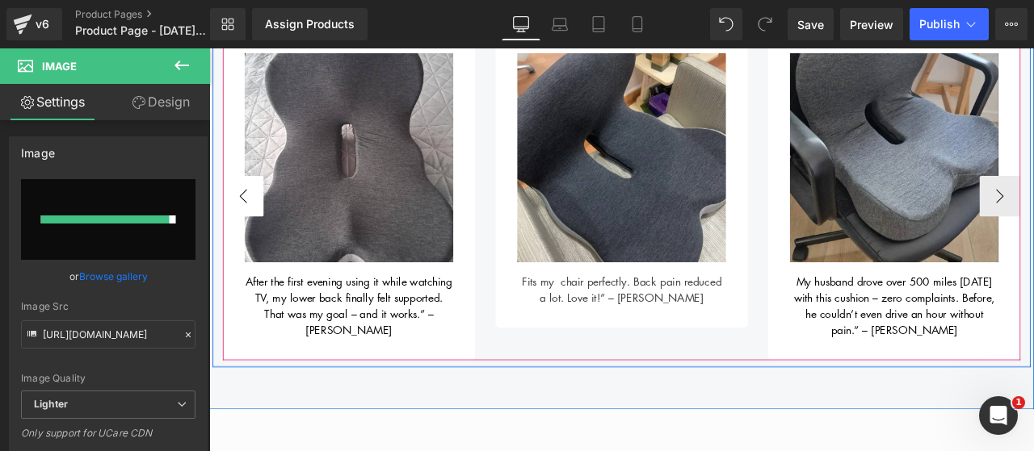
click at [243, 224] on button "‹" at bounding box center [249, 223] width 48 height 48
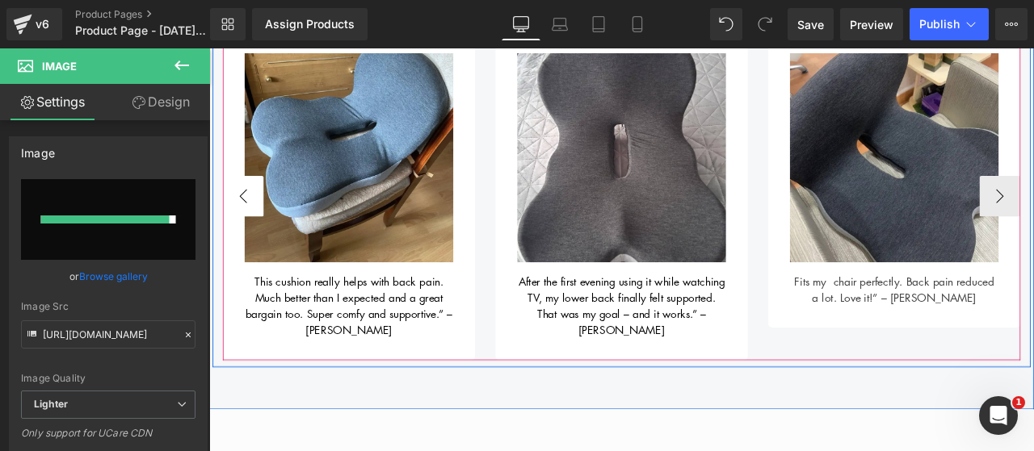
click at [243, 224] on button "‹" at bounding box center [249, 223] width 48 height 48
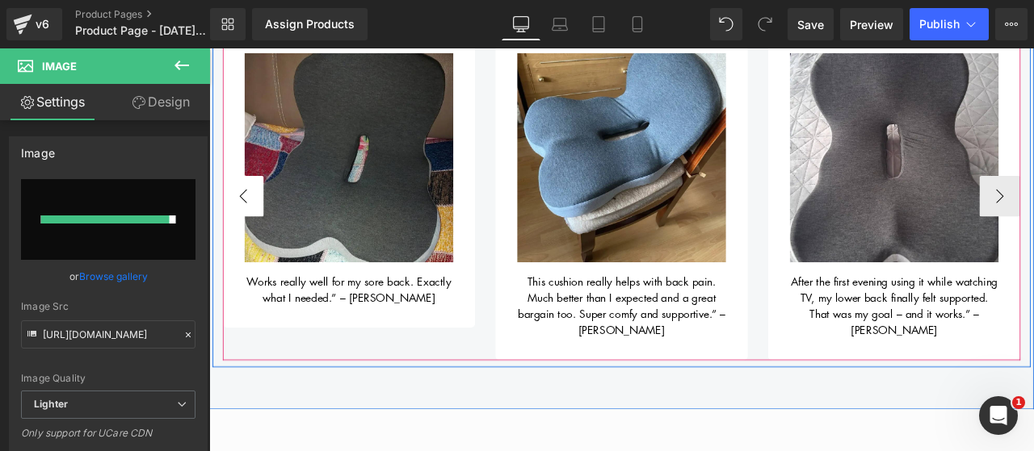
click at [243, 224] on button "‹" at bounding box center [249, 223] width 48 height 48
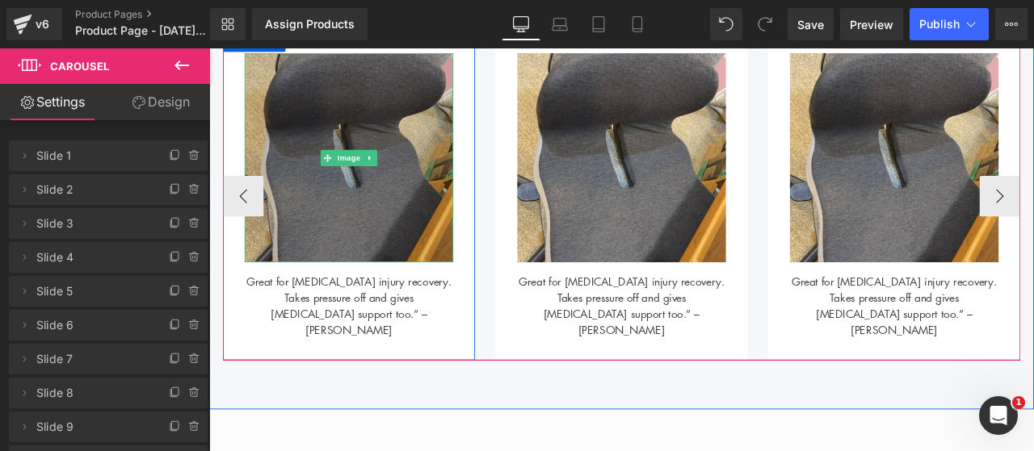
click at [387, 235] on img at bounding box center [374, 177] width 247 height 247
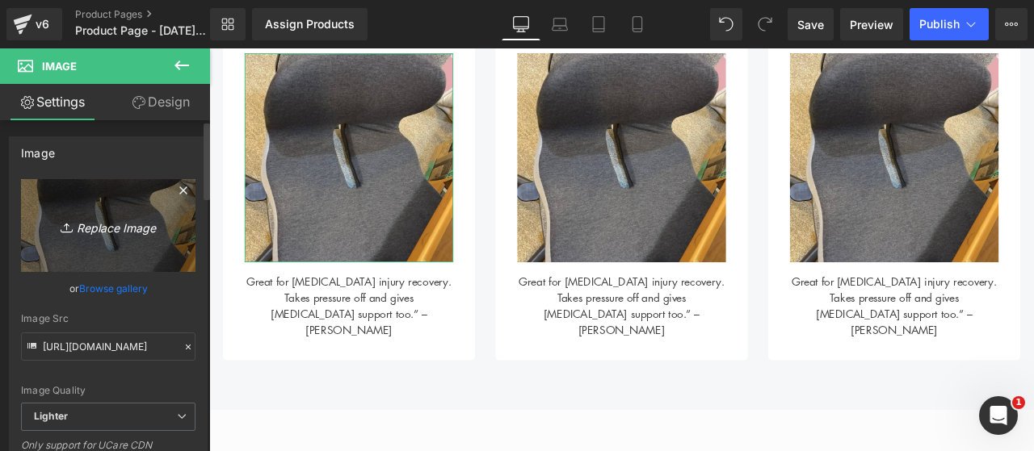
click at [122, 212] on link "Replace Image" at bounding box center [108, 225] width 174 height 93
type input "C:\fakepath\11.png"
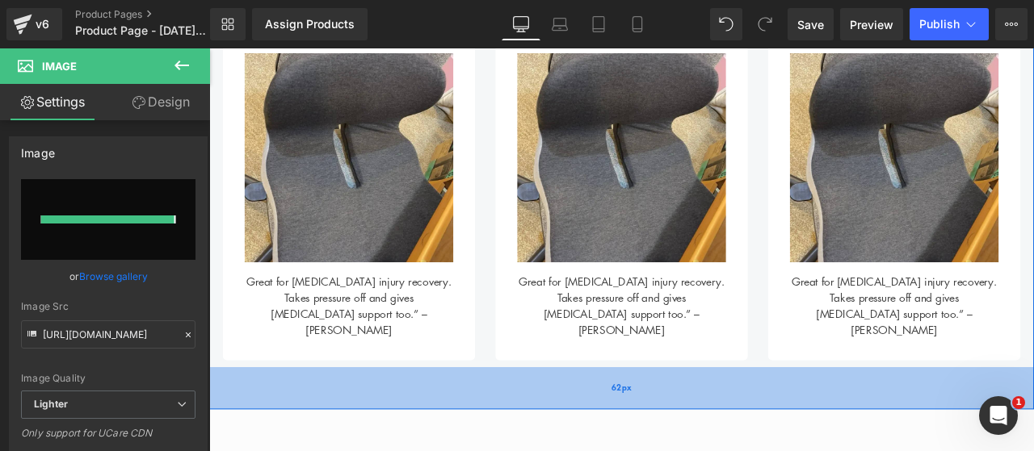
type input "[URL][DOMAIN_NAME]"
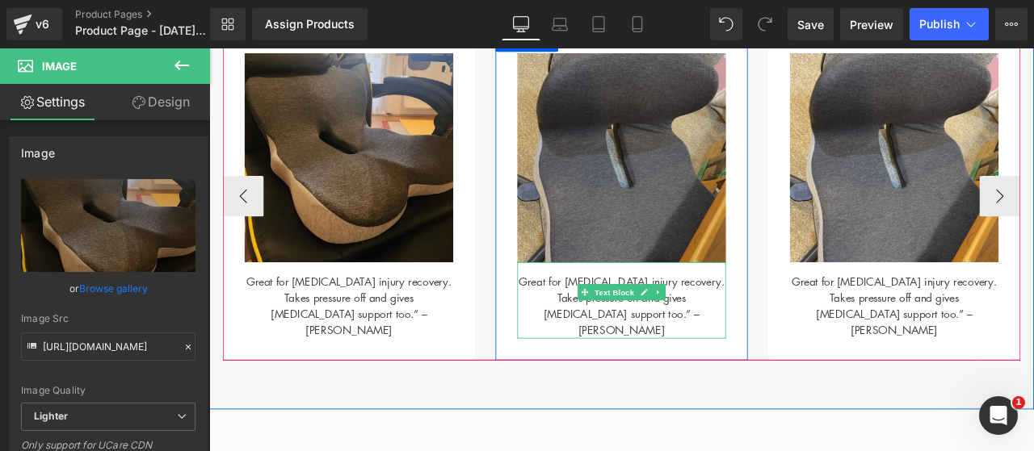
click at [710, 250] on img at bounding box center [697, 177] width 247 height 247
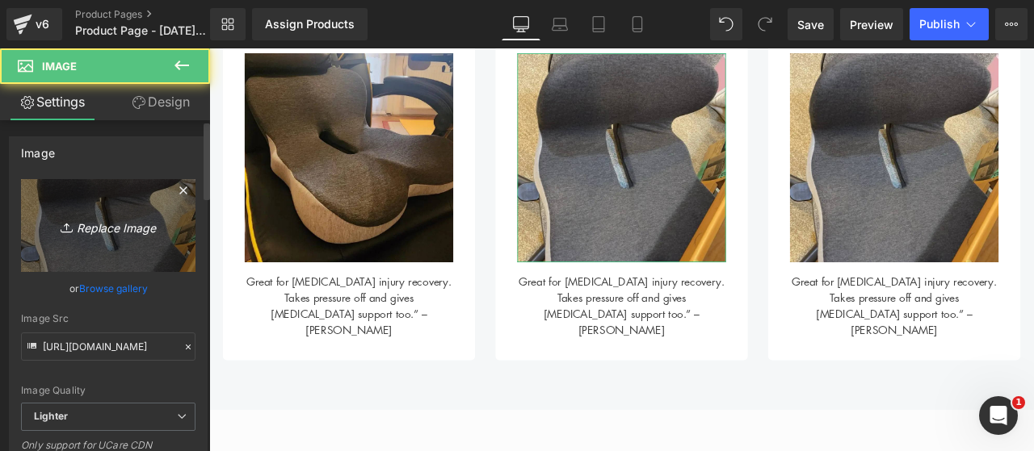
click at [107, 225] on icon "Replace Image" at bounding box center [108, 226] width 129 height 20
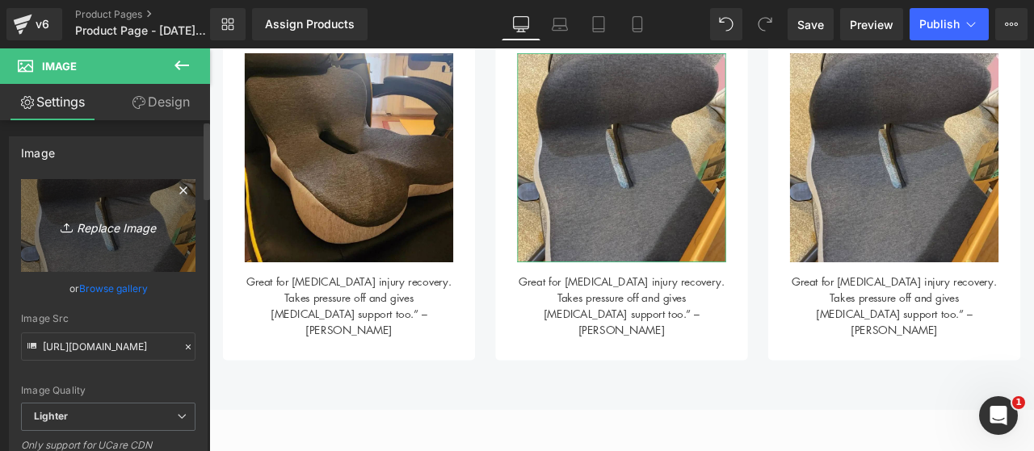
type input "C:\fakepath\12.png"
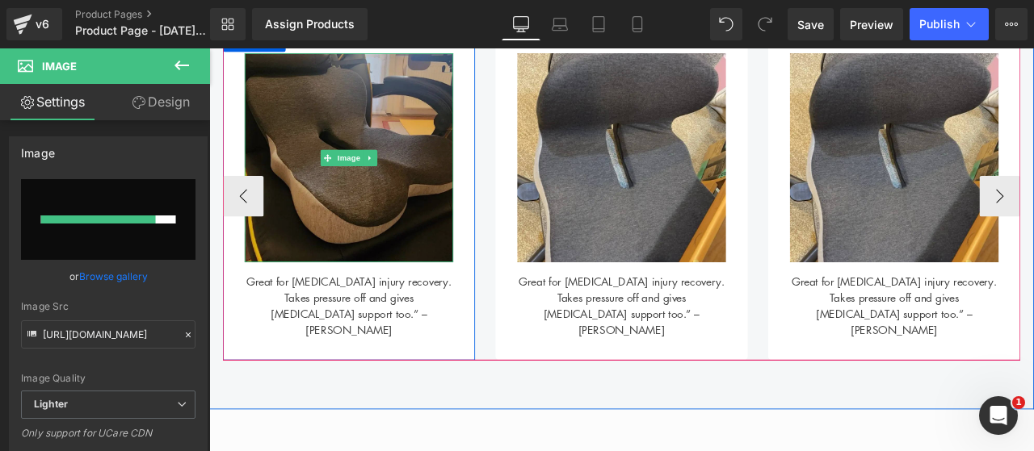
click at [396, 211] on img at bounding box center [374, 177] width 247 height 247
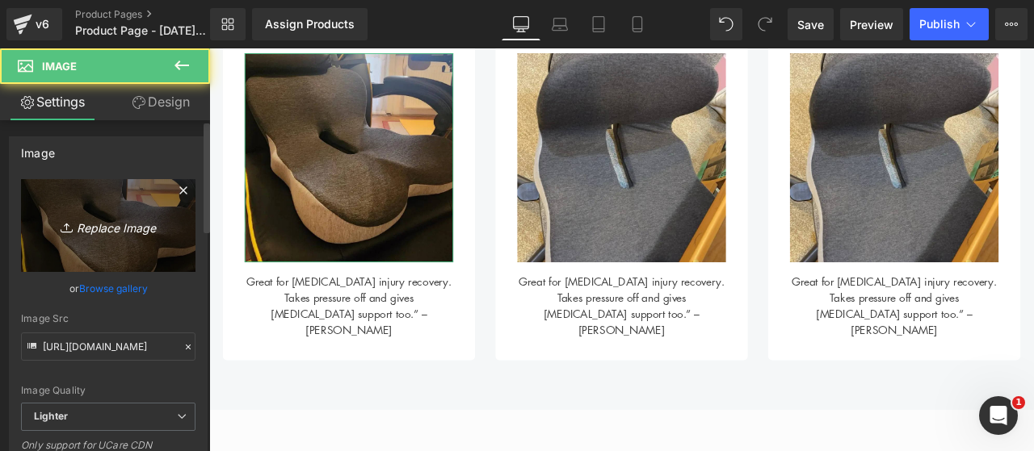
click at [145, 230] on icon "Replace Image" at bounding box center [108, 226] width 129 height 20
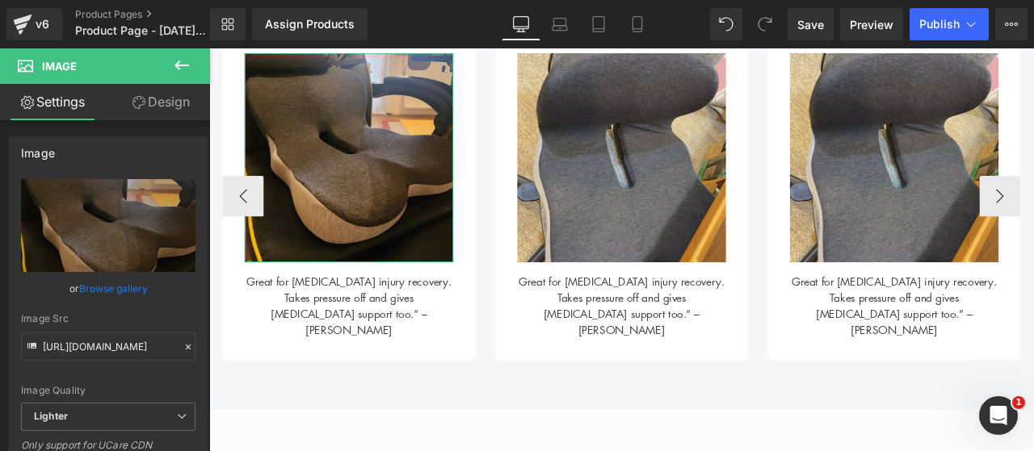
click at [695, 201] on img at bounding box center [697, 177] width 247 height 247
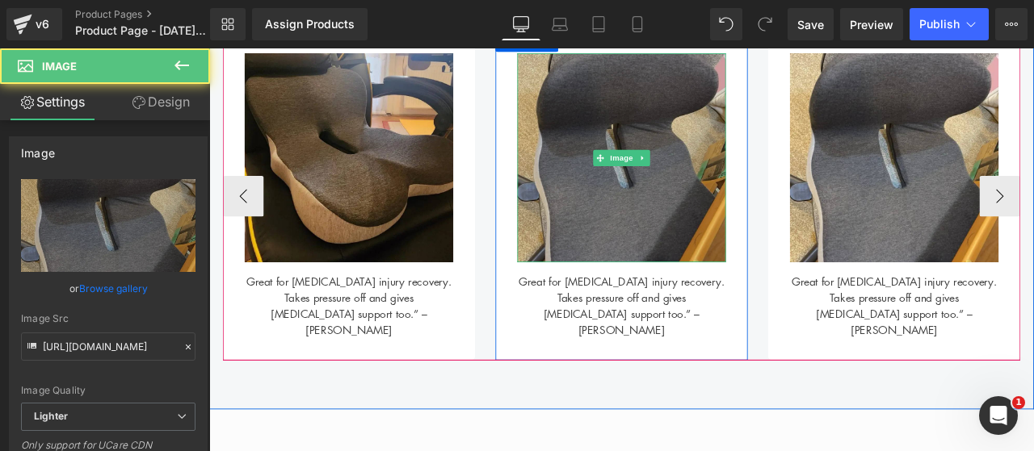
click at [673, 158] on img at bounding box center [697, 177] width 247 height 247
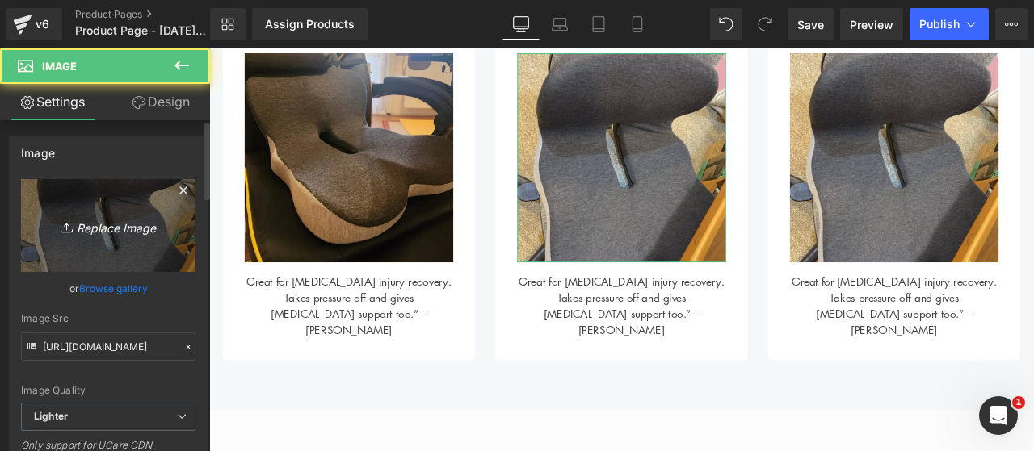
click at [92, 220] on icon "Replace Image" at bounding box center [108, 226] width 129 height 20
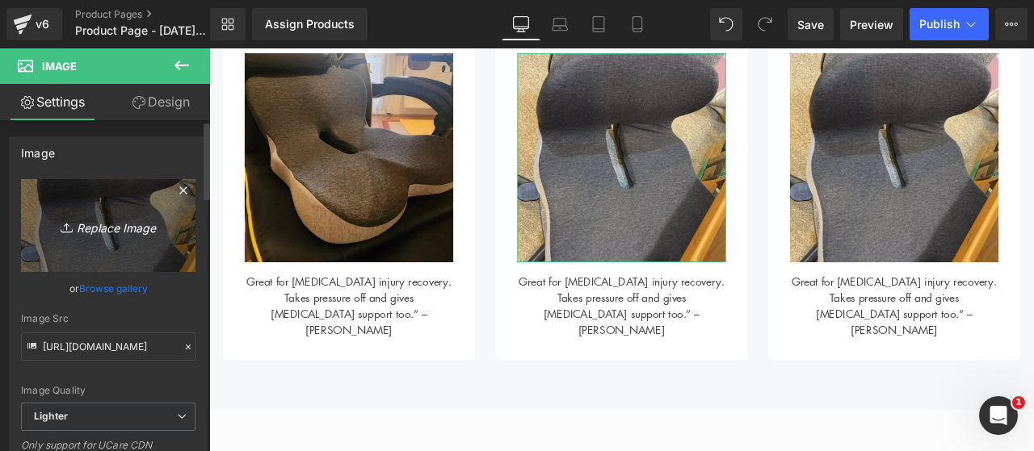
type input "C:\fakepath\11.png"
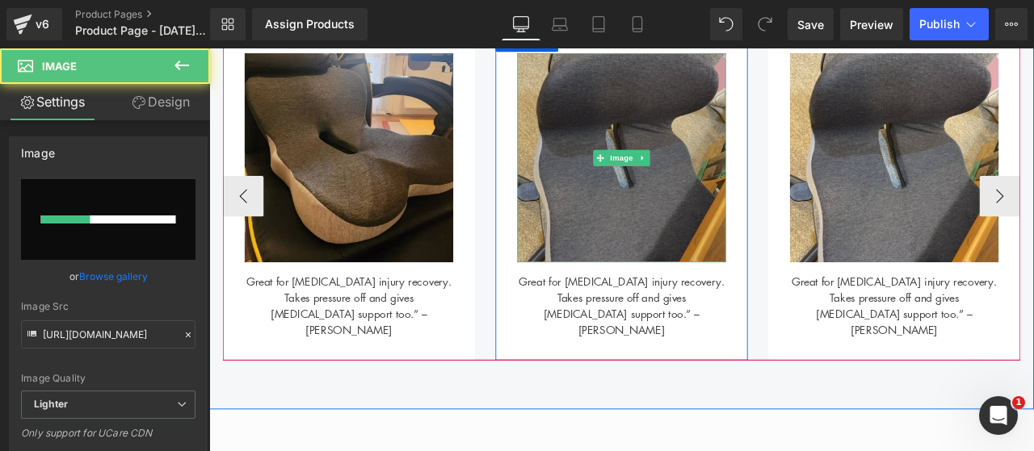
click at [718, 241] on img at bounding box center [697, 177] width 247 height 247
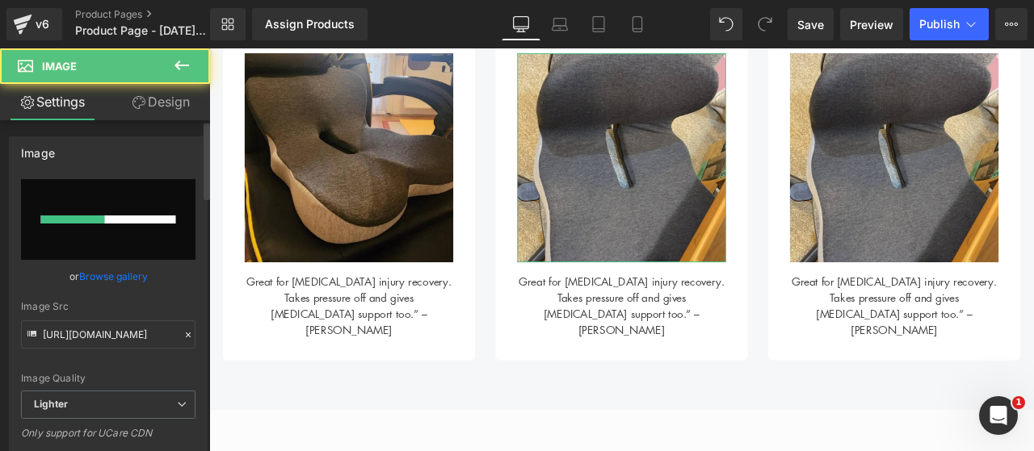
click at [114, 225] on input "file" at bounding box center [108, 219] width 174 height 81
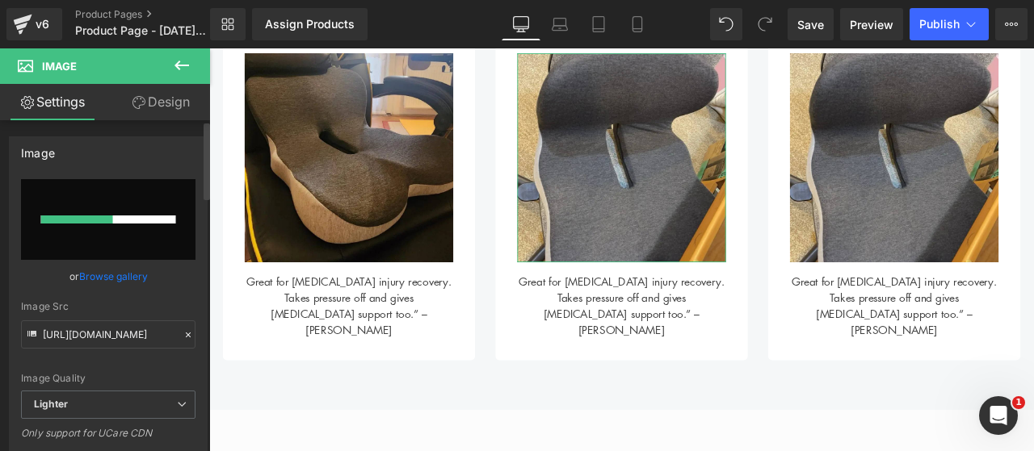
type input "C:\fakepath\12.png"
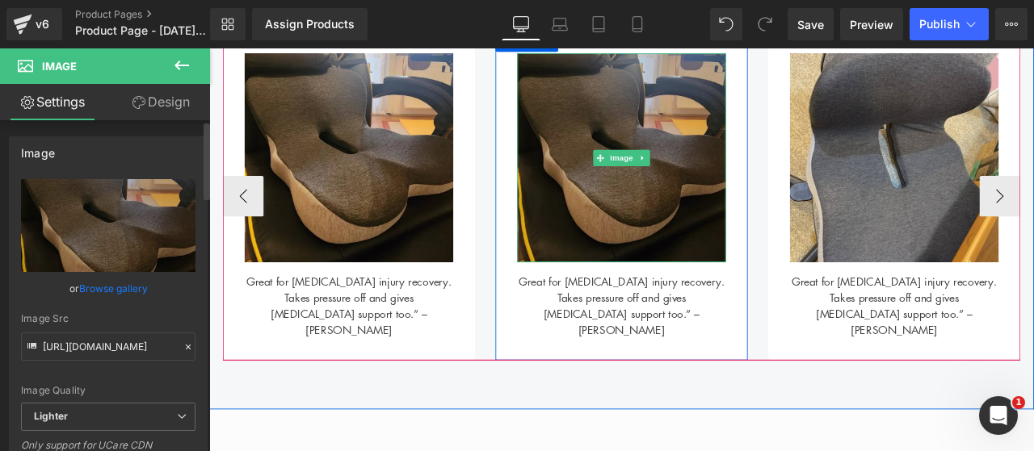
click at [733, 230] on img at bounding box center [697, 177] width 247 height 247
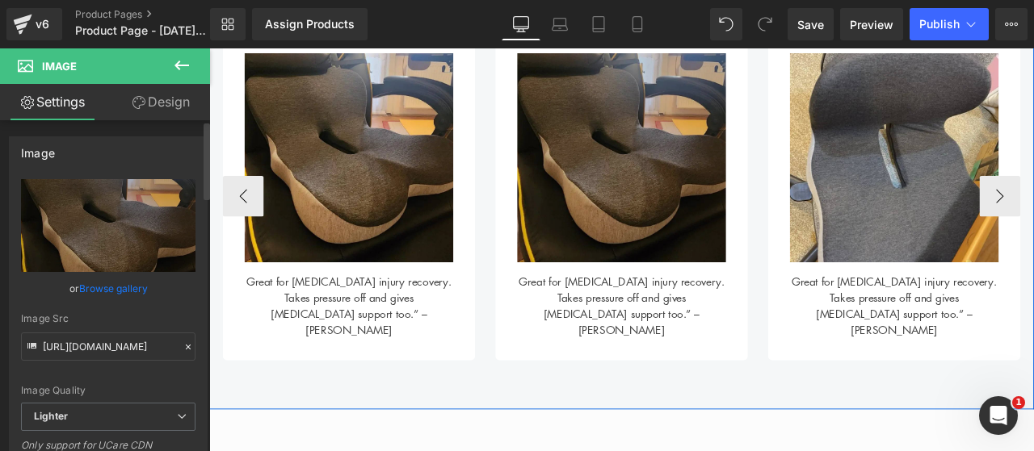
click at [617, 199] on img at bounding box center [697, 177] width 247 height 247
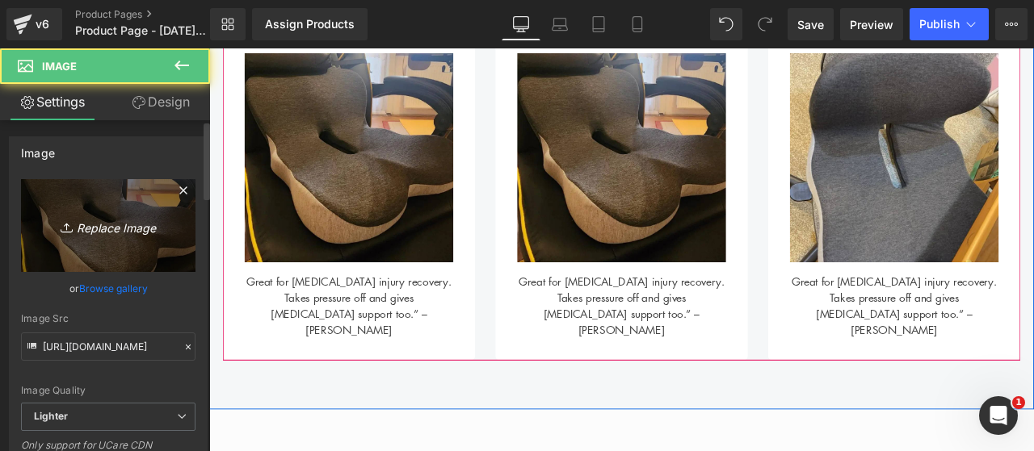
type input "[URL][DOMAIN_NAME]"
click at [148, 226] on icon "Replace Image" at bounding box center [108, 226] width 129 height 20
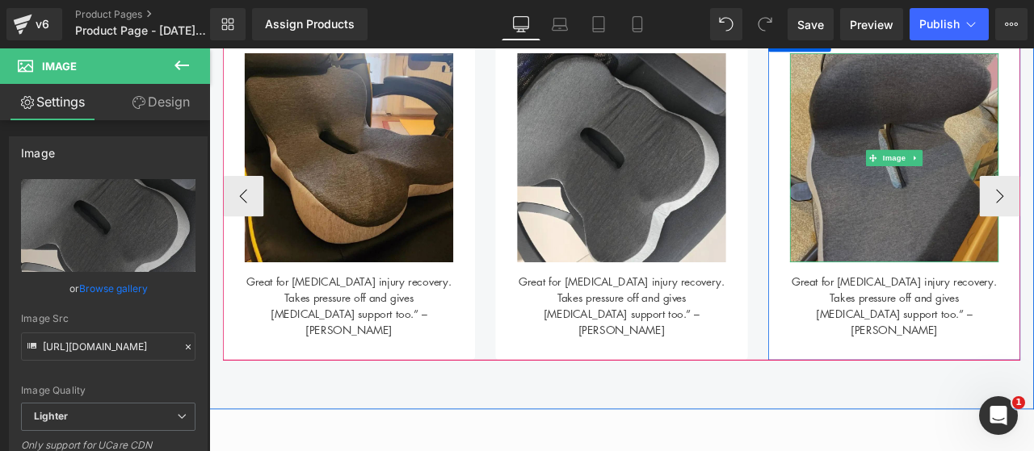
click at [953, 254] on img at bounding box center [1020, 177] width 247 height 247
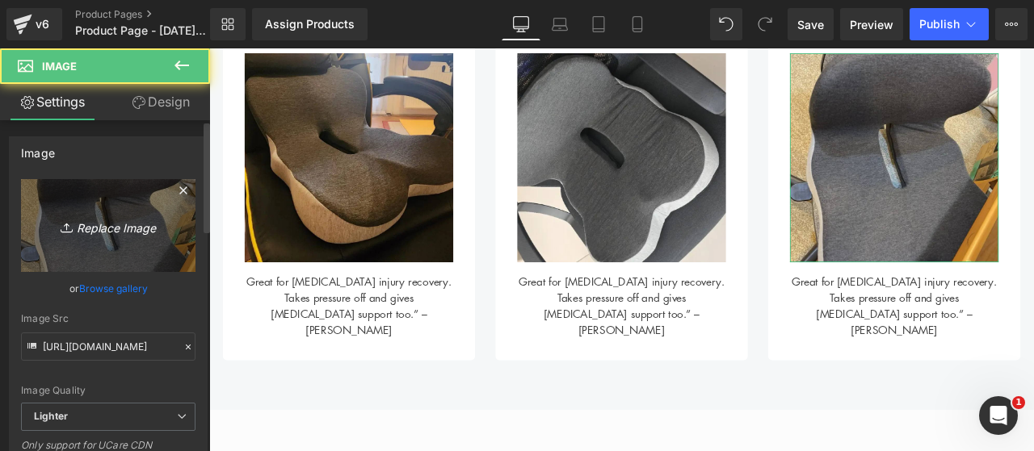
click at [128, 237] on link "Replace Image" at bounding box center [108, 225] width 174 height 93
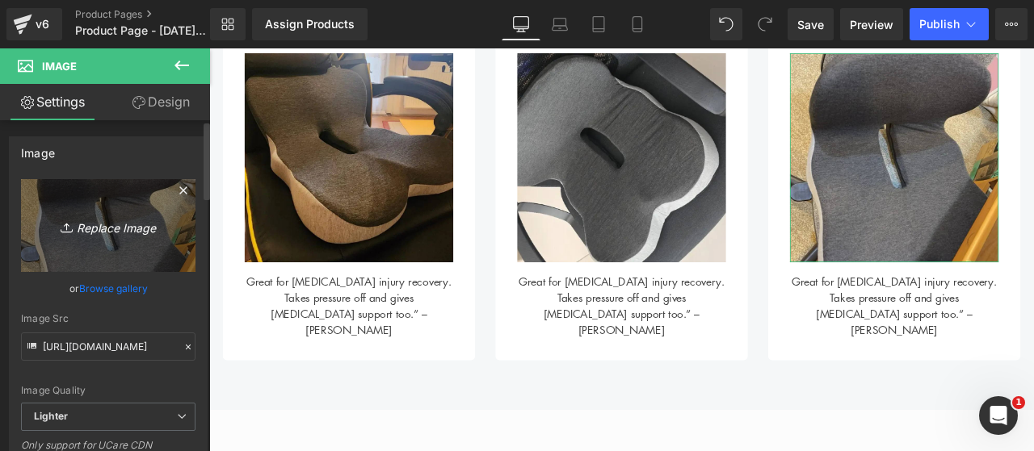
type input "C:\fakepath\13.png"
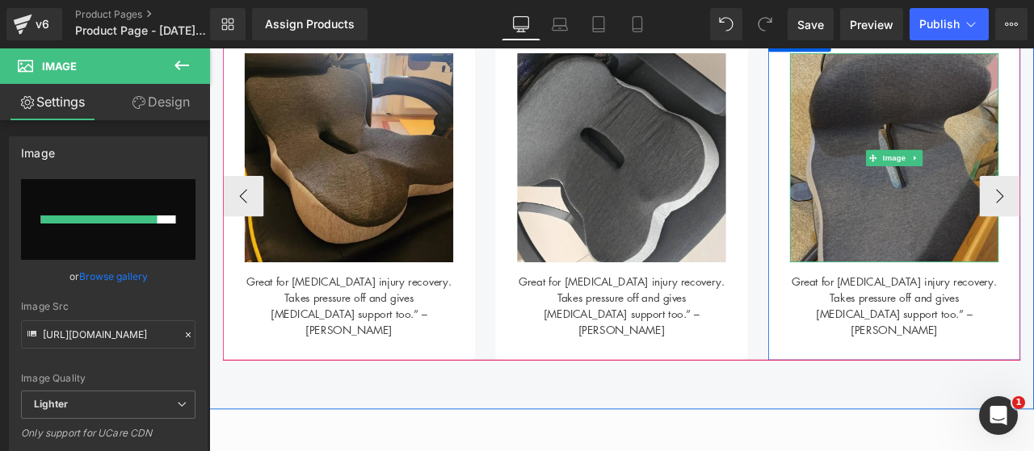
click at [942, 233] on img at bounding box center [1020, 177] width 247 height 247
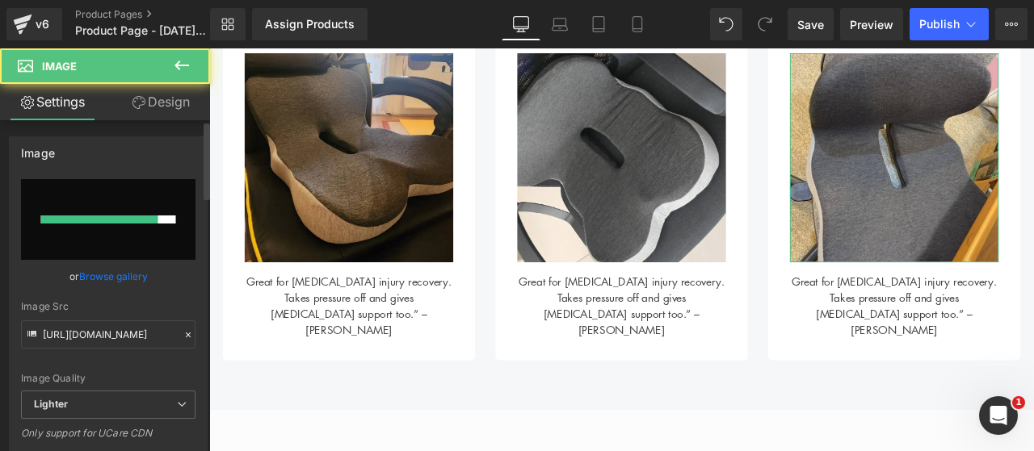
click at [149, 224] on input "file" at bounding box center [108, 219] width 174 height 81
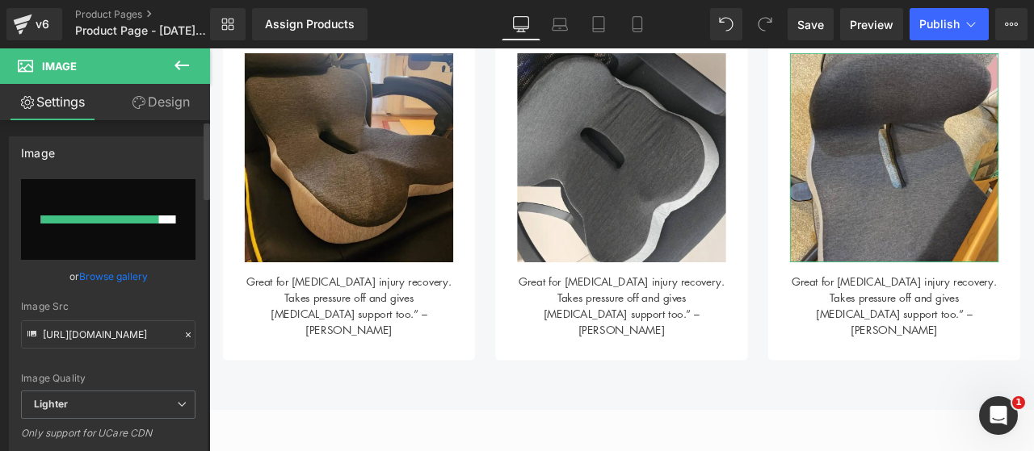
type input "C:\fakepath\13.png"
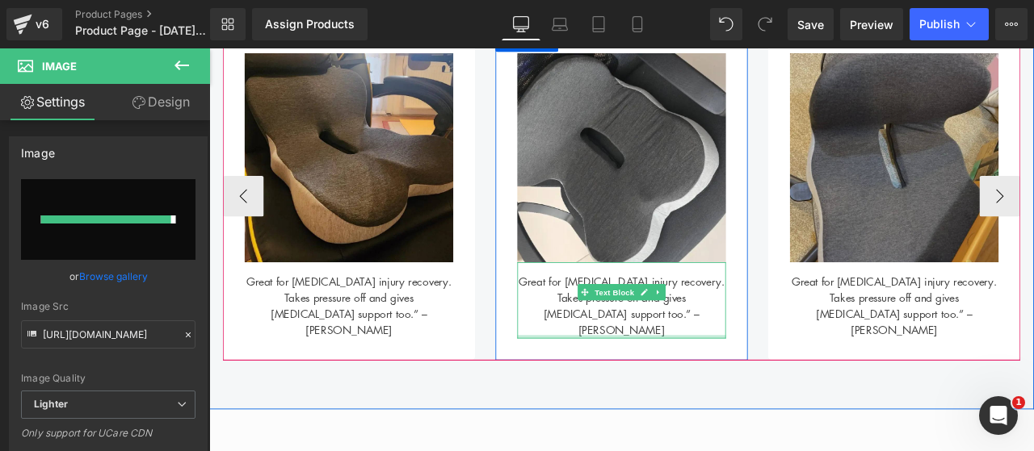
type input "[URL][DOMAIN_NAME]"
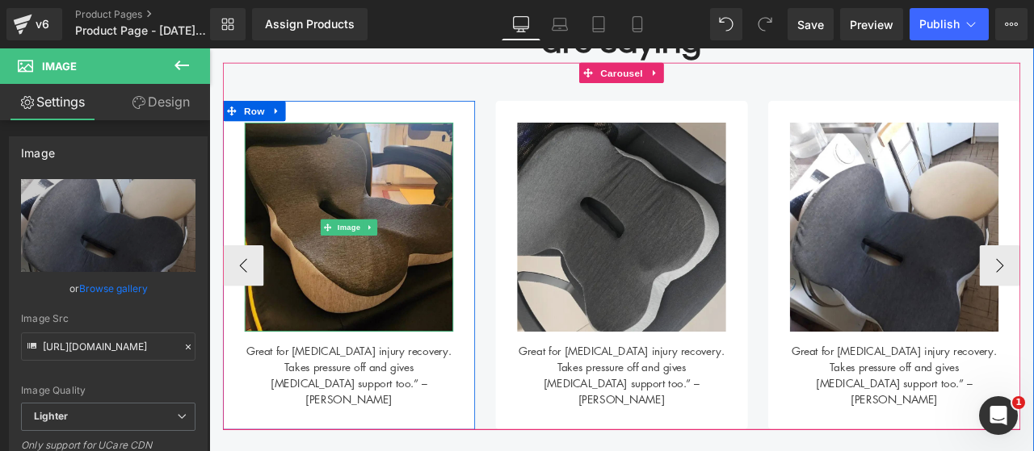
scroll to position [707, 0]
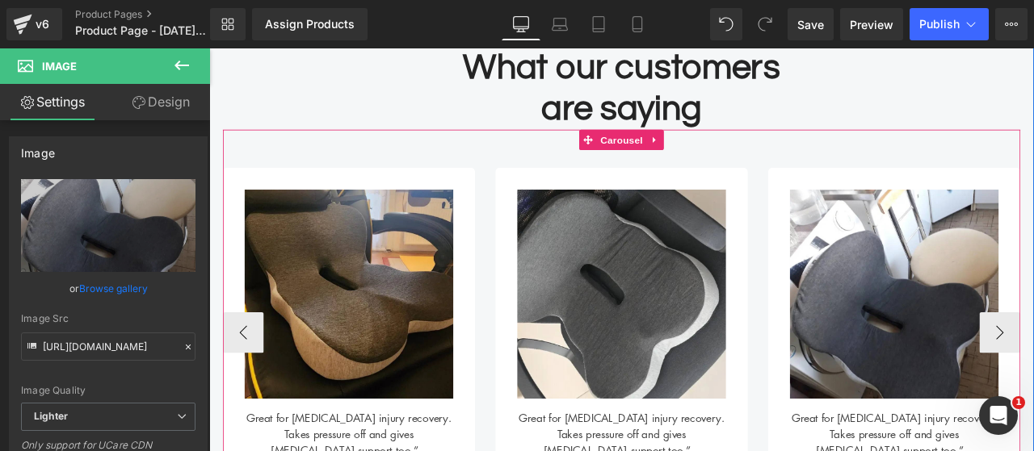
click at [611, 166] on div "Image Works really well for my sore back. Exactly what I needed.” – [PERSON_NAM…" at bounding box center [697, 362] width 945 height 434
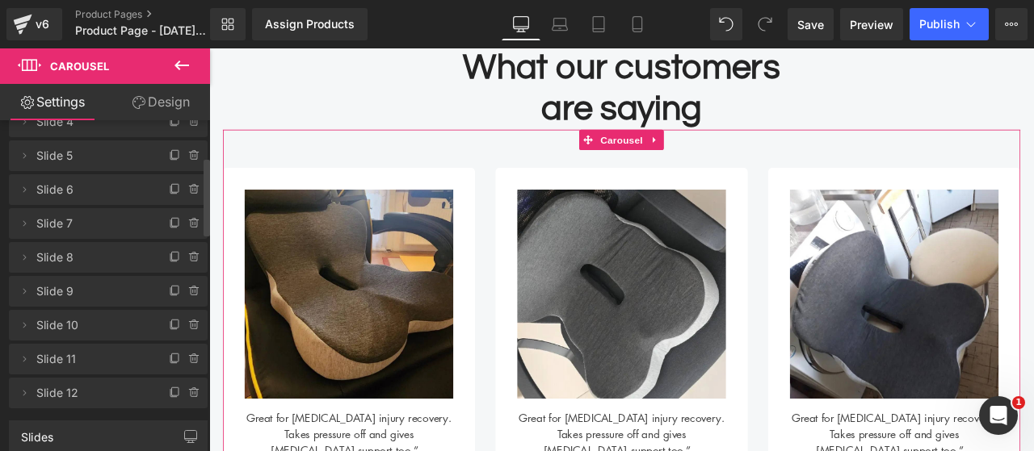
scroll to position [161, 0]
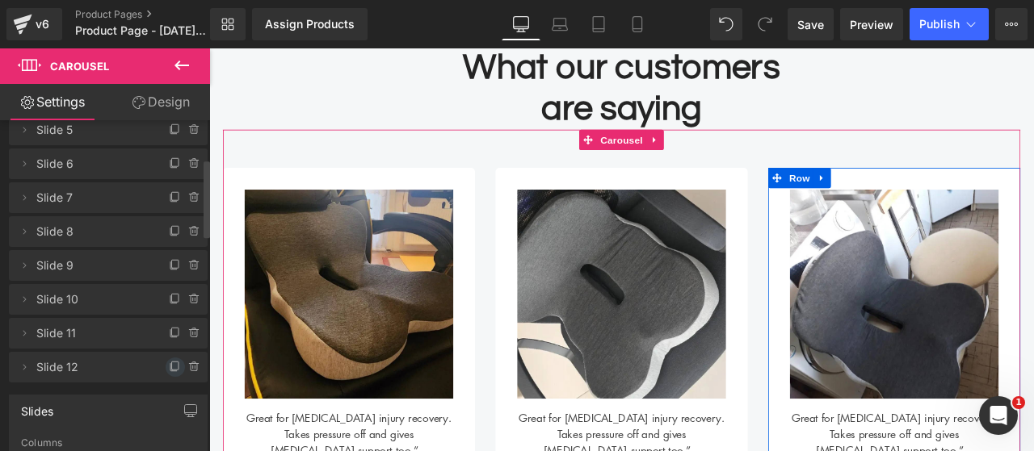
click at [169, 372] on icon at bounding box center [175, 367] width 13 height 13
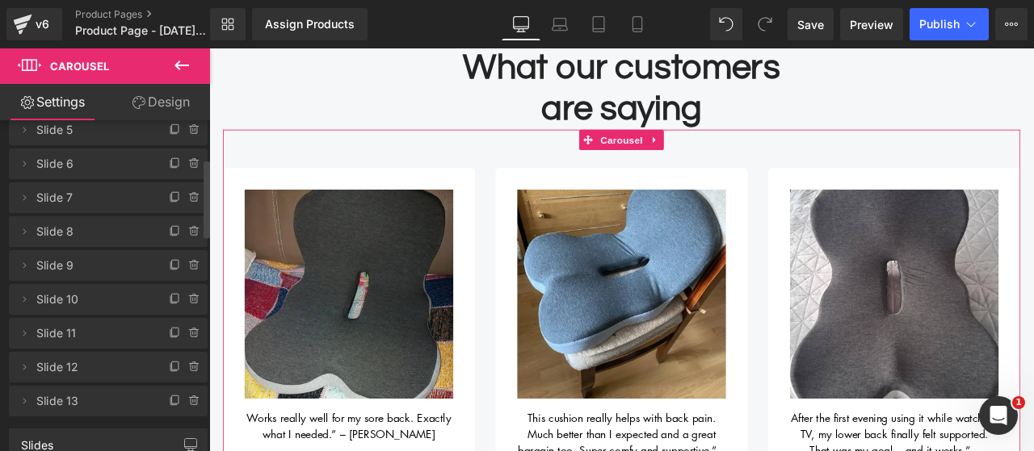
click at [169, 372] on icon at bounding box center [175, 367] width 13 height 13
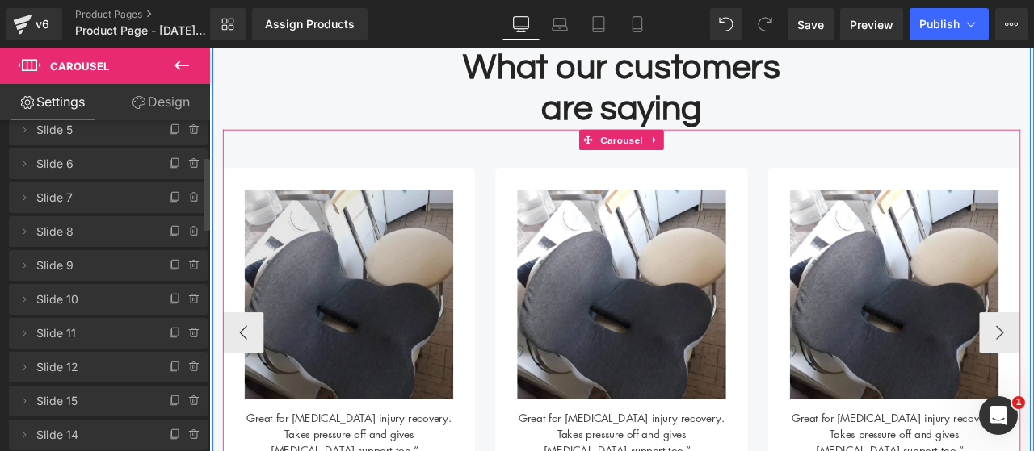
click at [446, 311] on img at bounding box center [374, 339] width 247 height 247
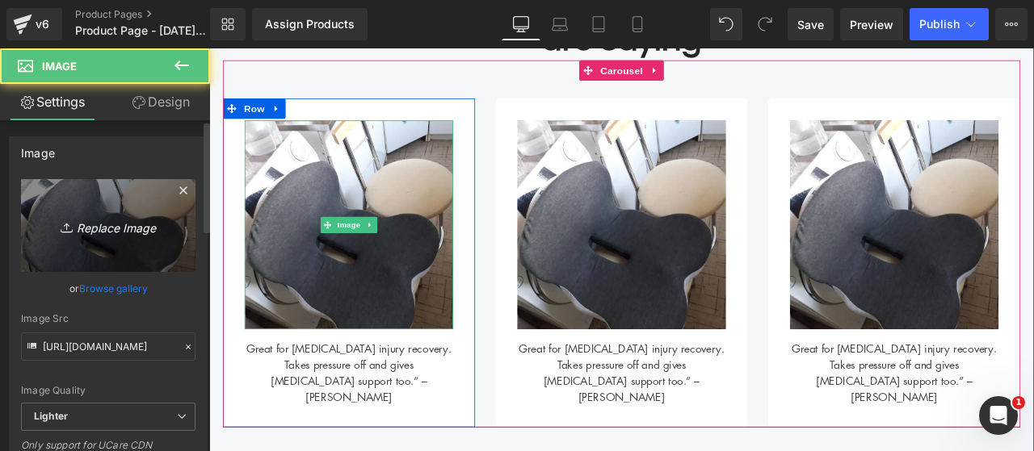
scroll to position [868, 0]
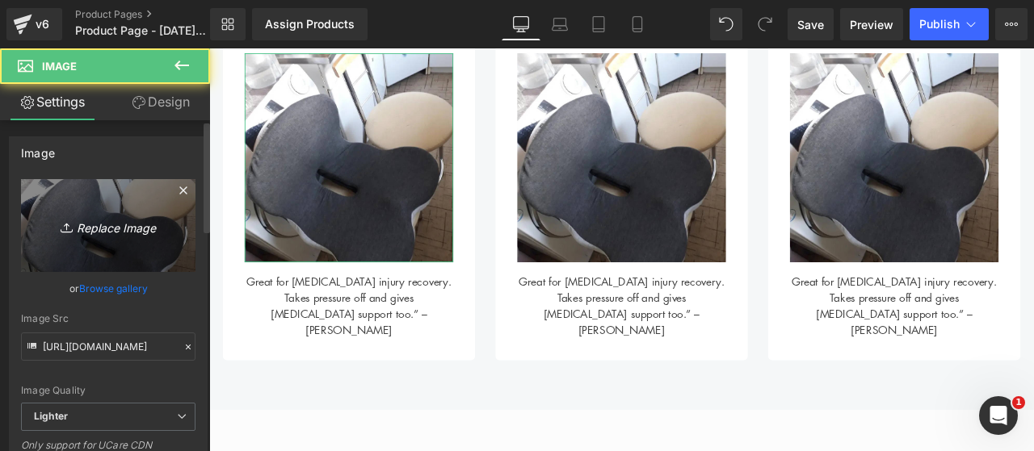
click at [102, 209] on link "Replace Image" at bounding box center [108, 225] width 174 height 93
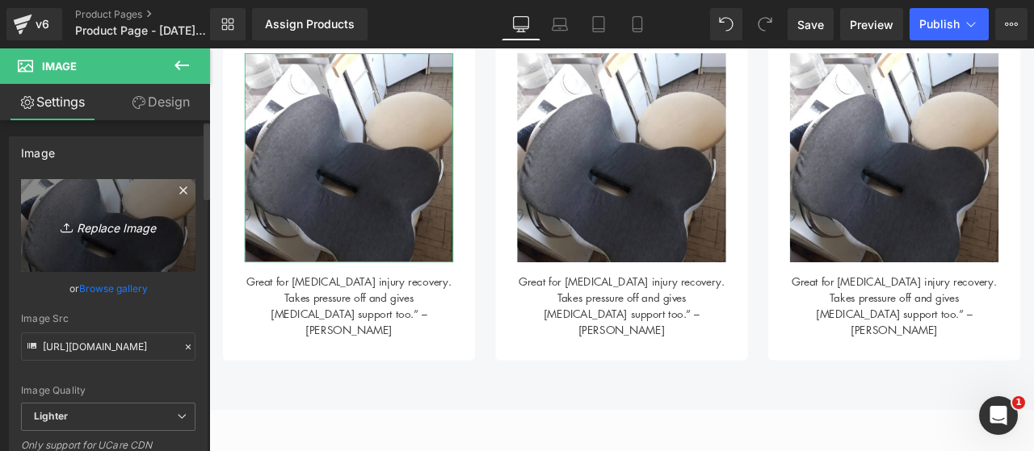
type input "C:\fakepath\14.png"
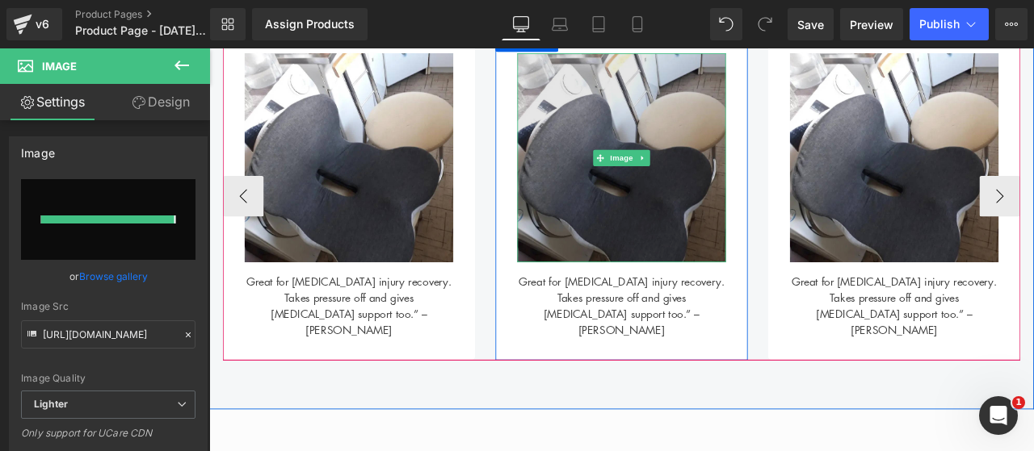
type input "[URL][DOMAIN_NAME]"
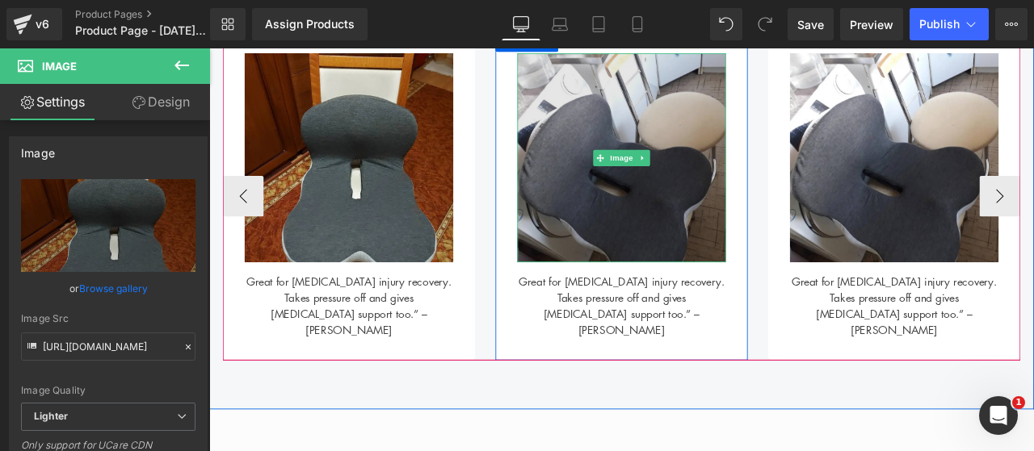
click at [638, 226] on img at bounding box center [697, 177] width 247 height 247
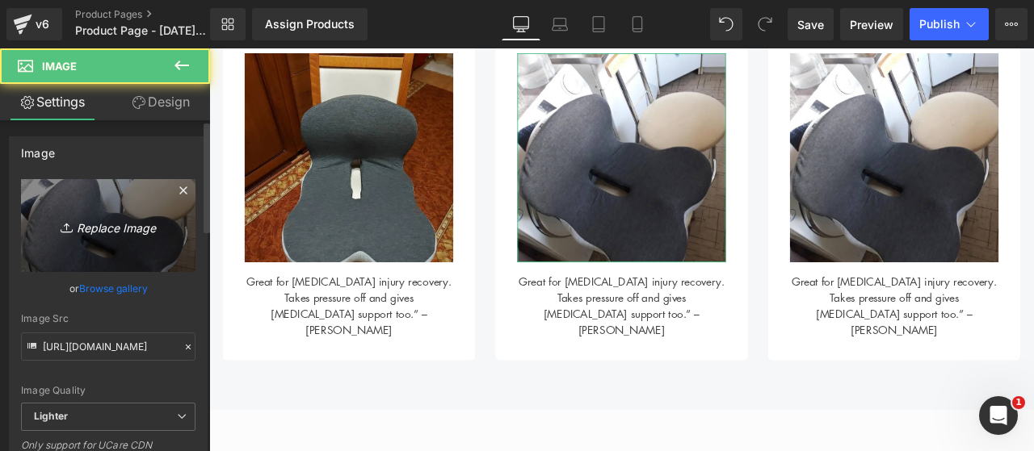
click at [115, 231] on icon "Replace Image" at bounding box center [108, 226] width 129 height 20
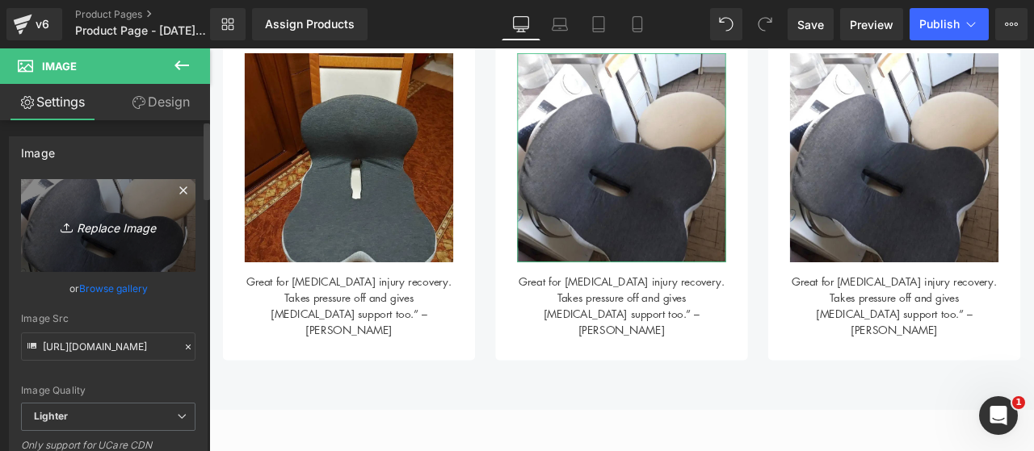
type input "C:\fakepath\15.png"
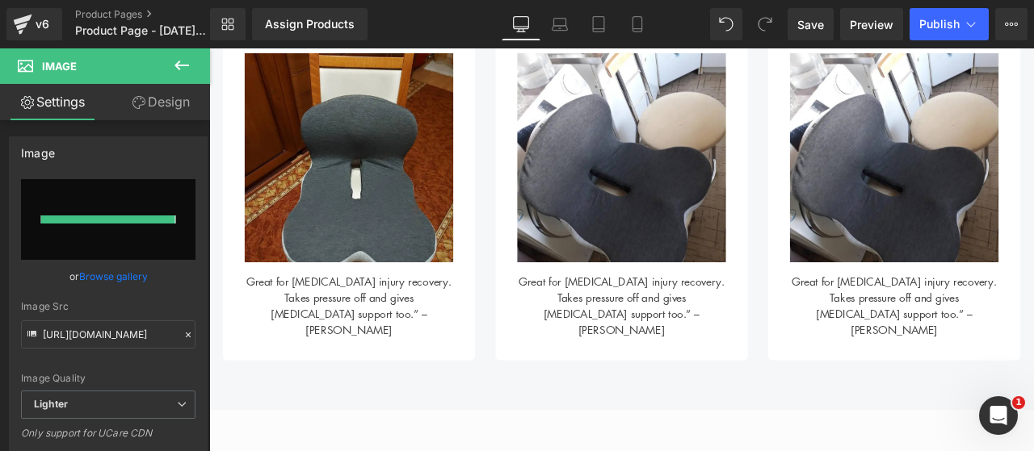
type input "[URL][DOMAIN_NAME]"
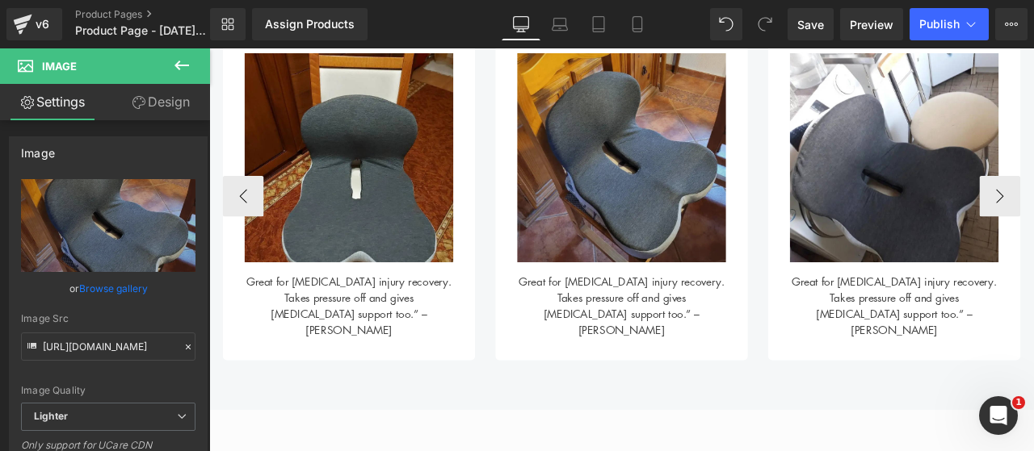
click at [942, 227] on img at bounding box center [1020, 177] width 247 height 247
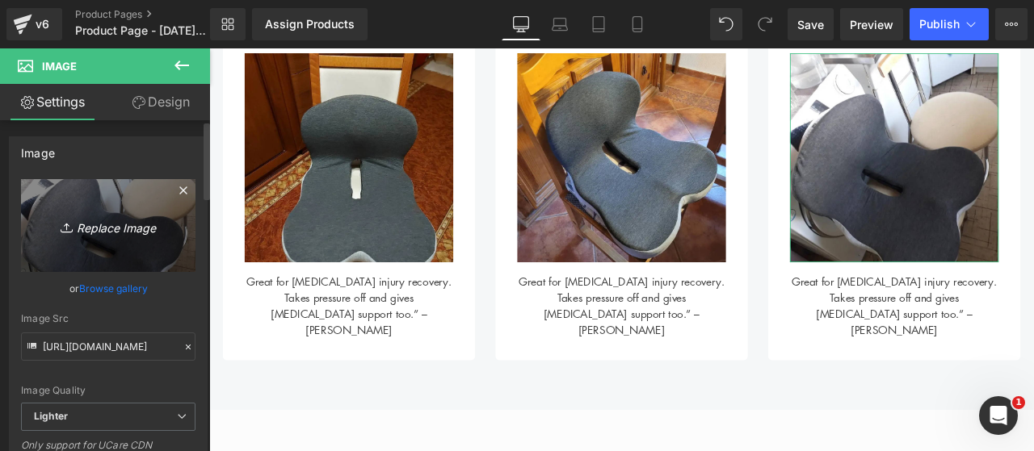
click at [83, 231] on icon "Replace Image" at bounding box center [108, 226] width 129 height 20
type input "C:\fakepath\16.png"
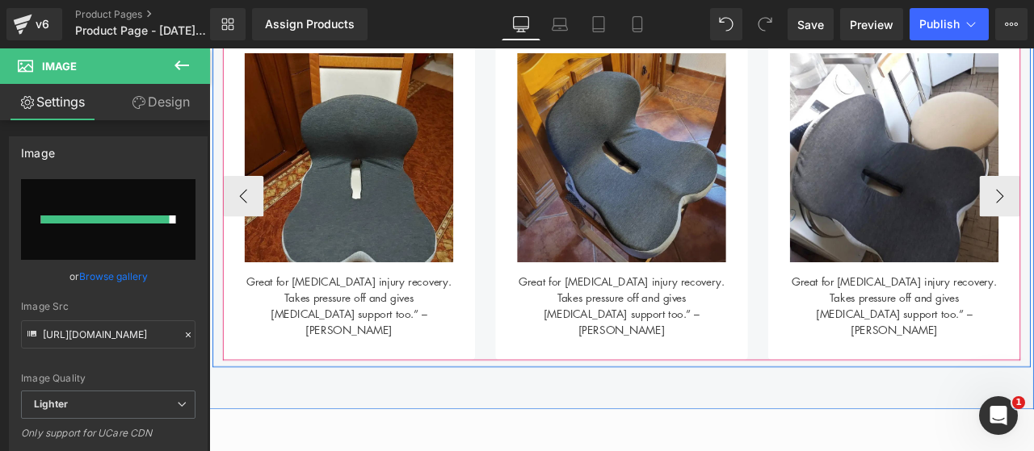
click at [626, 233] on img at bounding box center [697, 177] width 247 height 247
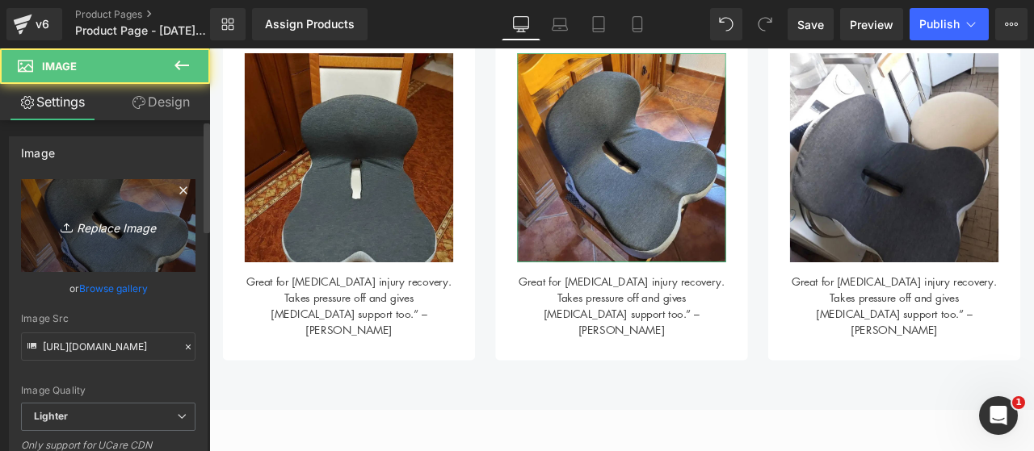
click at [123, 232] on icon "Replace Image" at bounding box center [108, 226] width 129 height 20
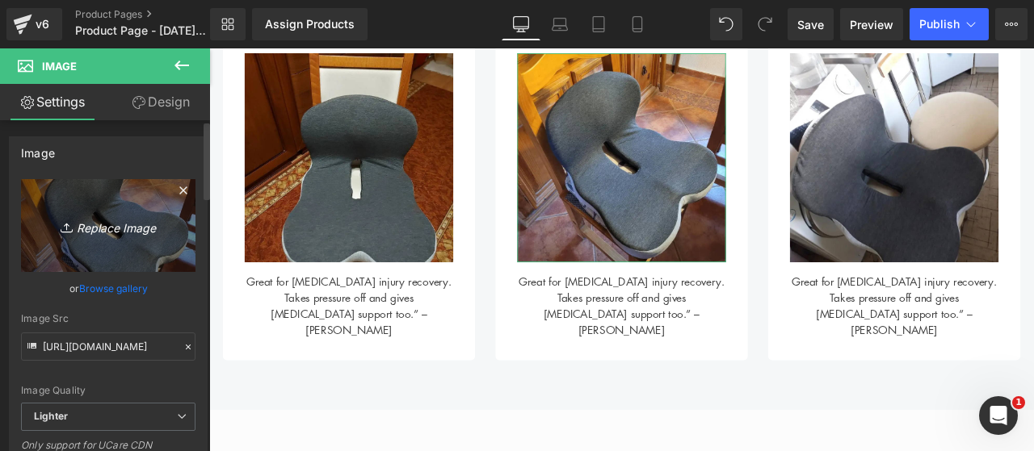
type input "C:\fakepath\15.png"
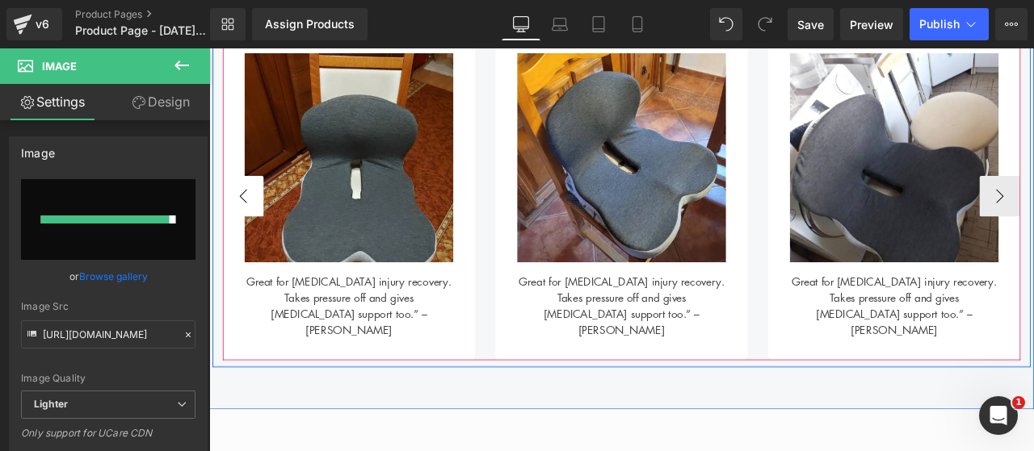
type input "[URL][DOMAIN_NAME]"
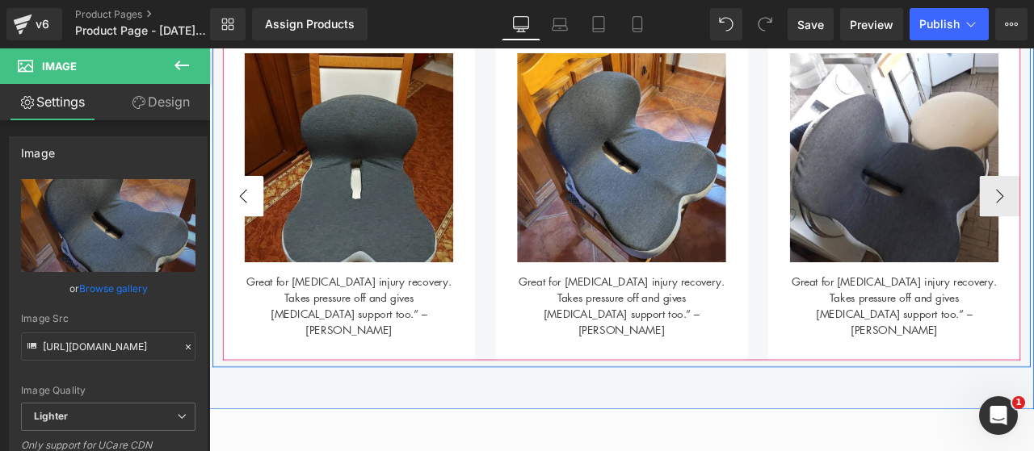
click at [245, 215] on button "‹" at bounding box center [249, 223] width 48 height 48
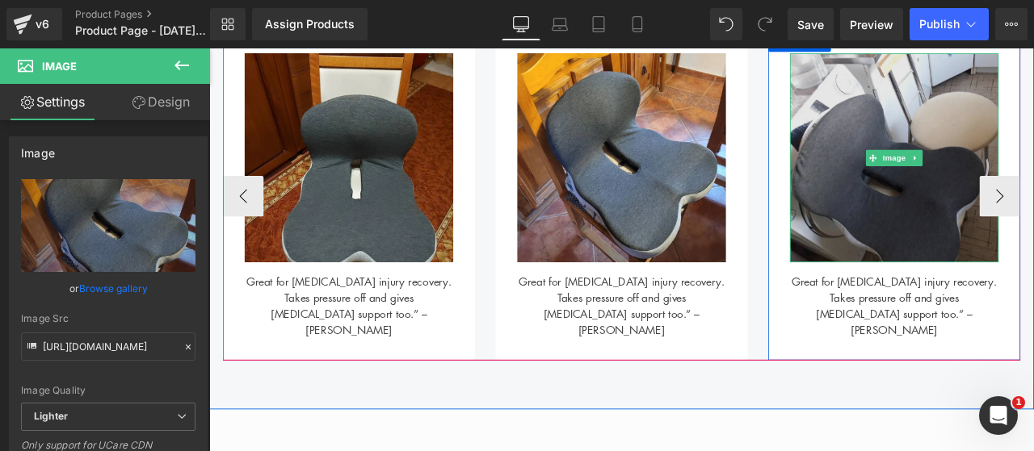
click at [1016, 232] on img at bounding box center [1020, 177] width 247 height 247
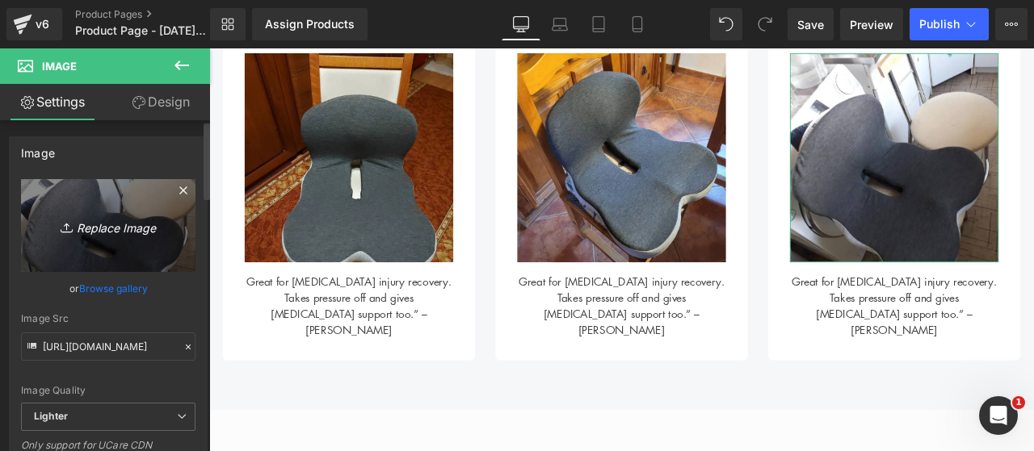
click at [109, 223] on icon "Replace Image" at bounding box center [108, 226] width 129 height 20
type input "C:\fakepath\16.png"
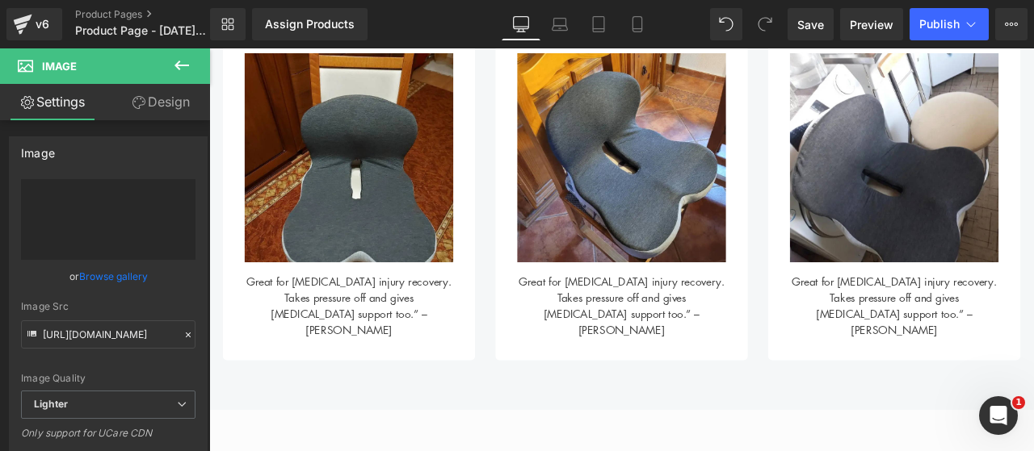
type input "[URL][DOMAIN_NAME]"
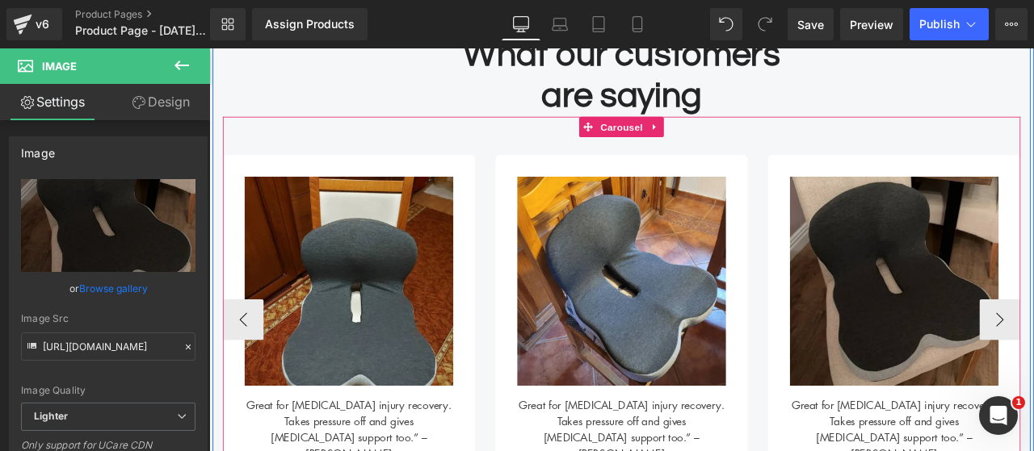
scroll to position [707, 0]
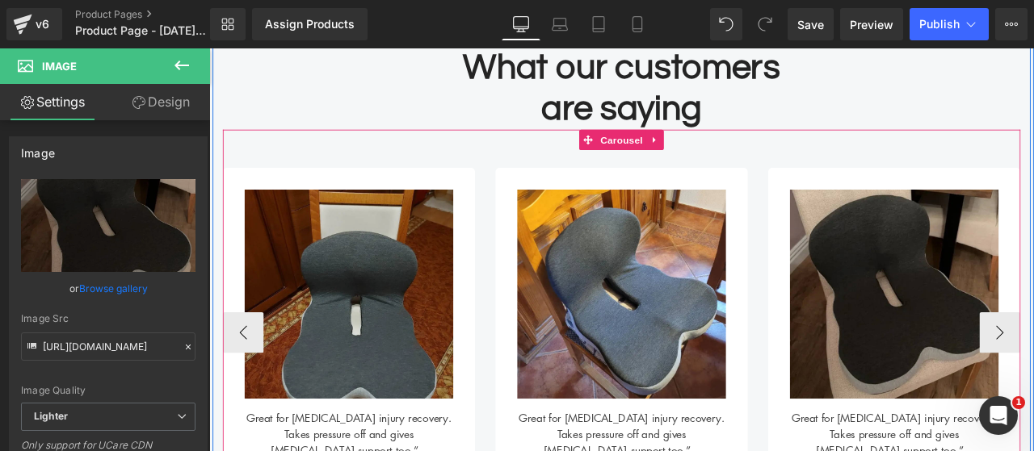
click at [578, 166] on div "Image Works really well for my sore back. Exactly what I needed.” – [PERSON_NAM…" at bounding box center [697, 362] width 945 height 434
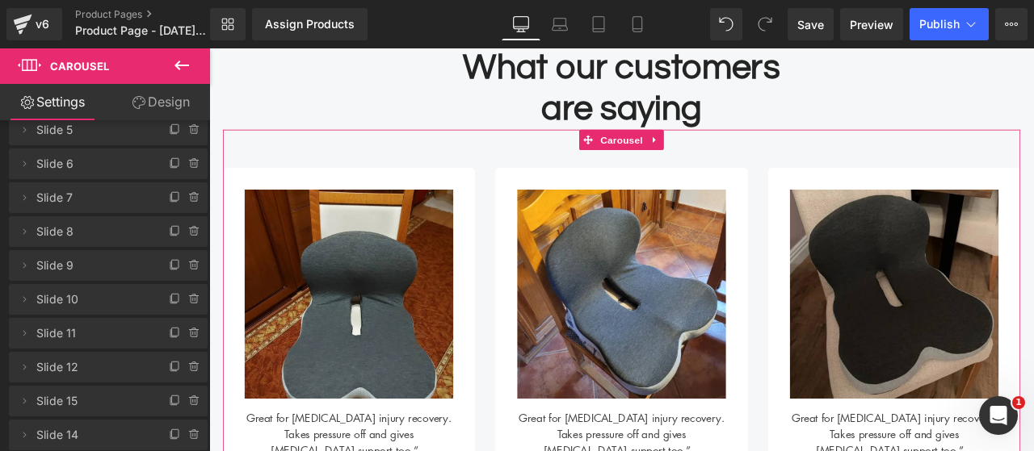
scroll to position [323, 0]
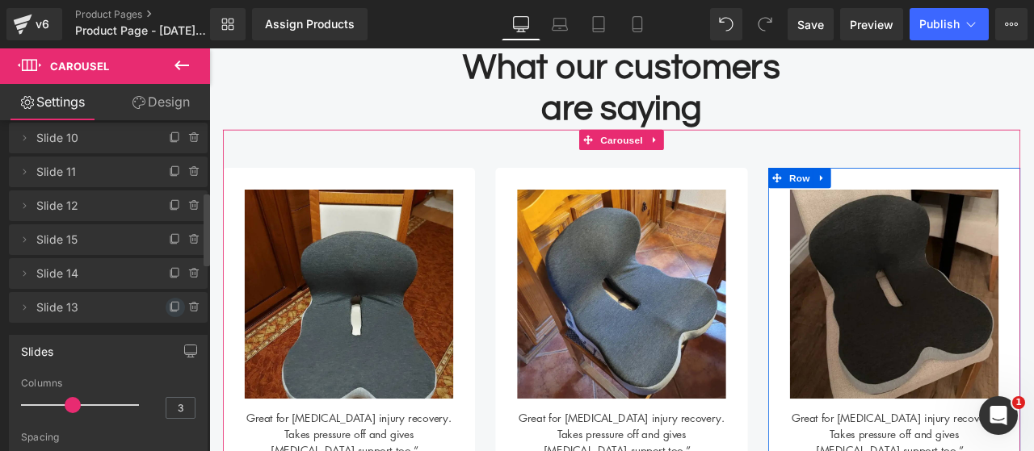
click at [169, 309] on icon at bounding box center [175, 307] width 13 height 13
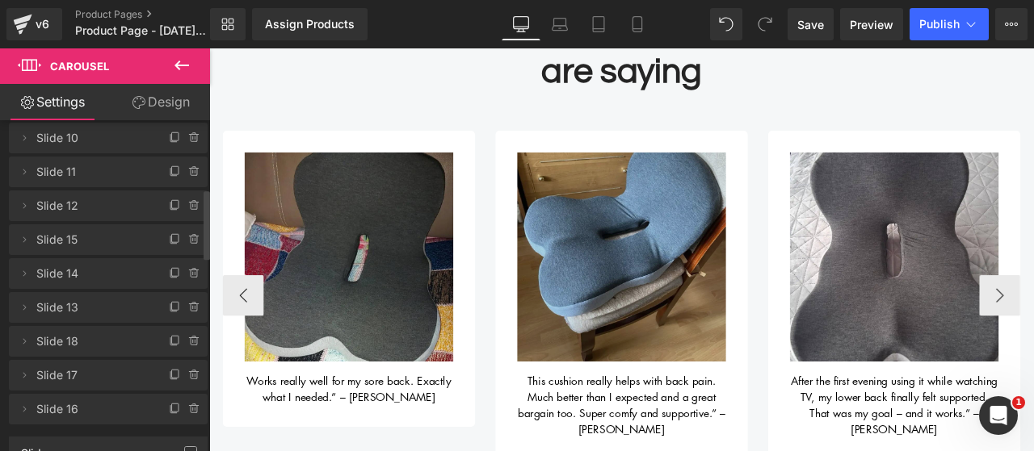
scroll to position [787, 0]
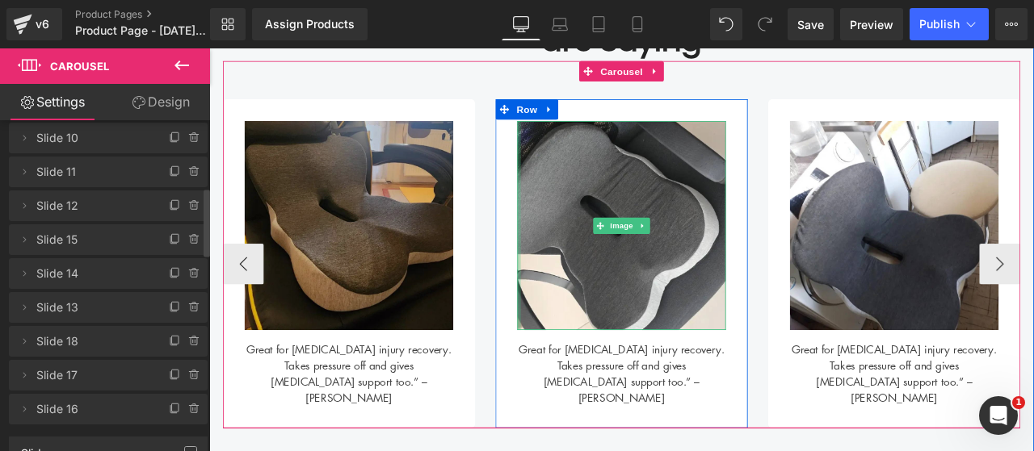
click at [411, 300] on img at bounding box center [374, 258] width 247 height 247
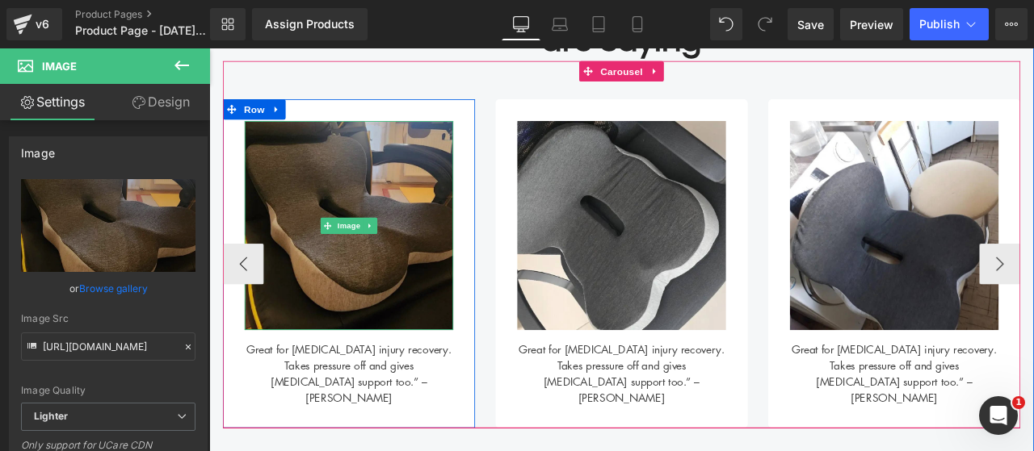
click at [472, 278] on img at bounding box center [374, 258] width 247 height 247
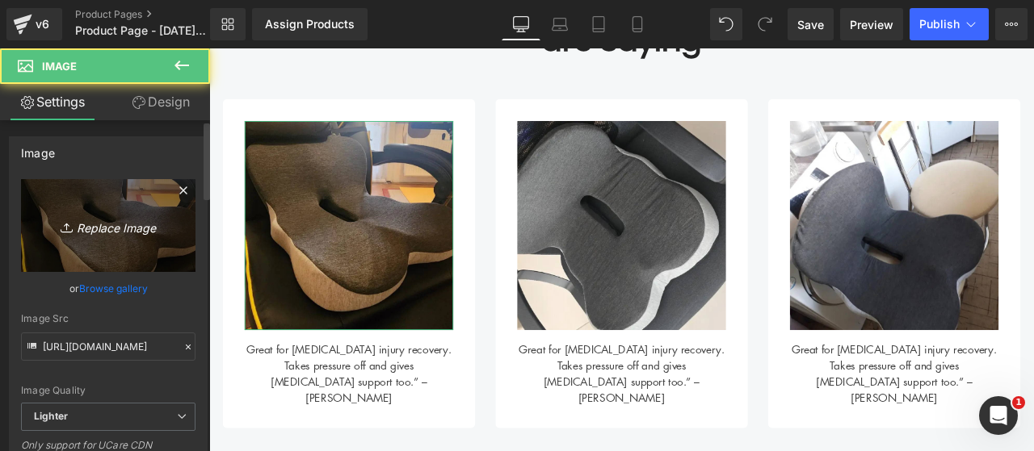
click at [130, 239] on link "Replace Image" at bounding box center [108, 225] width 174 height 93
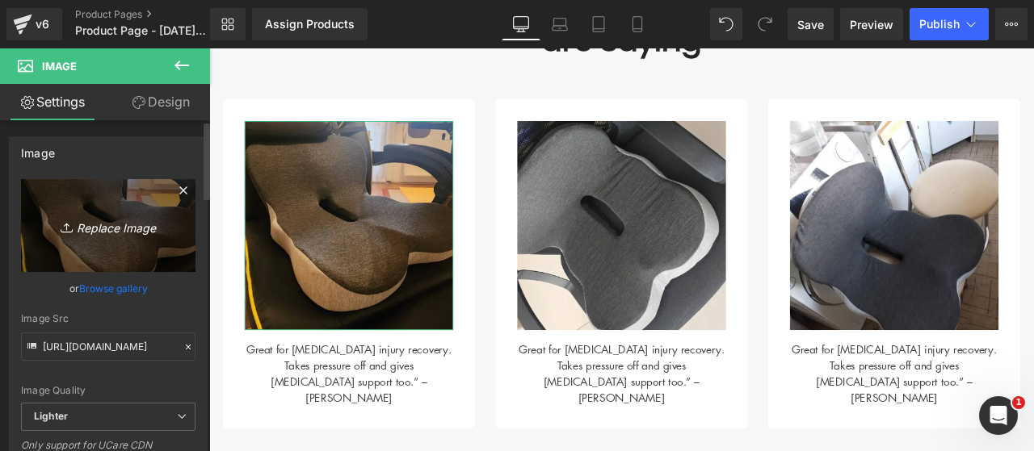
type input "C:\fakepath\20.png"
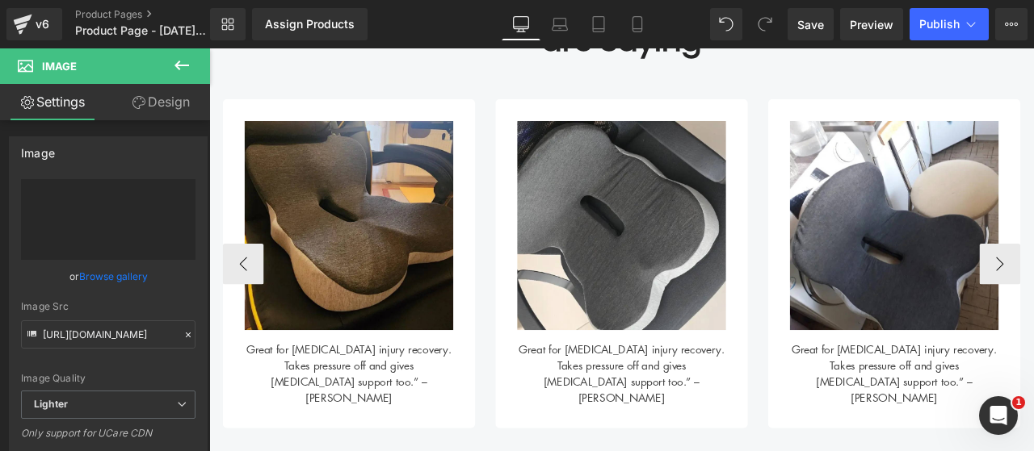
type input "[URL][DOMAIN_NAME]"
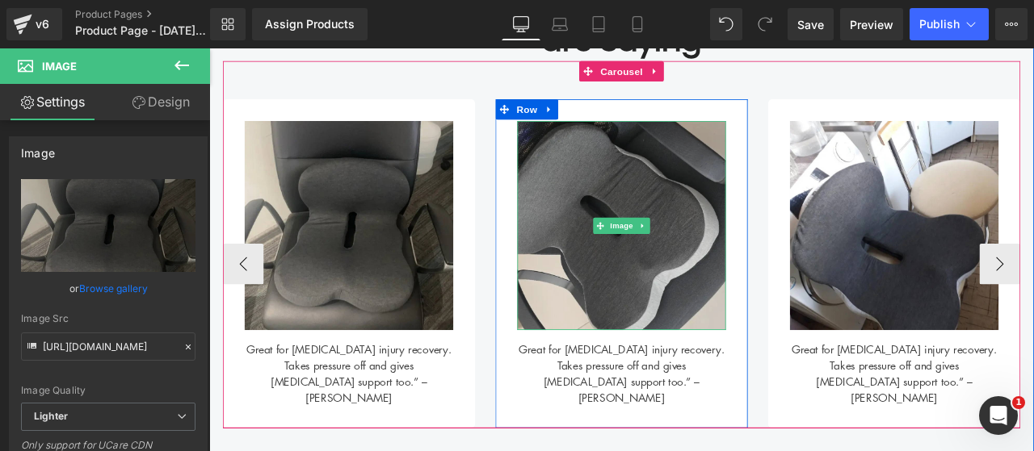
drag, startPoint x: 633, startPoint y: 301, endPoint x: 228, endPoint y: 415, distance: 421.0
click at [634, 300] on img at bounding box center [697, 258] width 247 height 247
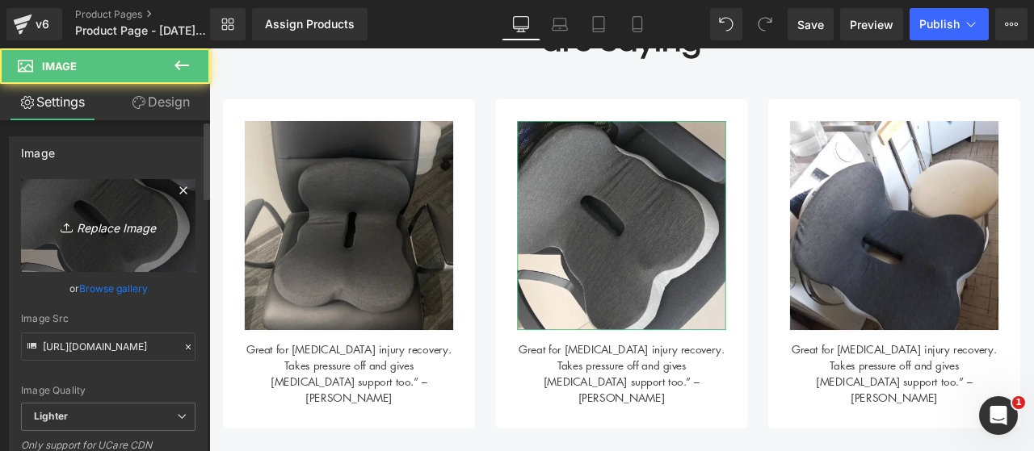
click at [105, 221] on icon "Replace Image" at bounding box center [108, 226] width 129 height 20
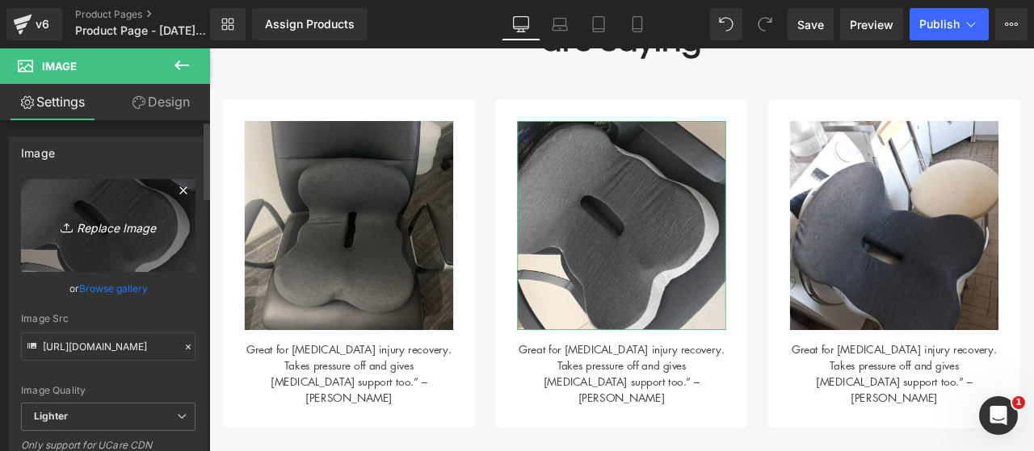
type input "C:\fakepath\19.png"
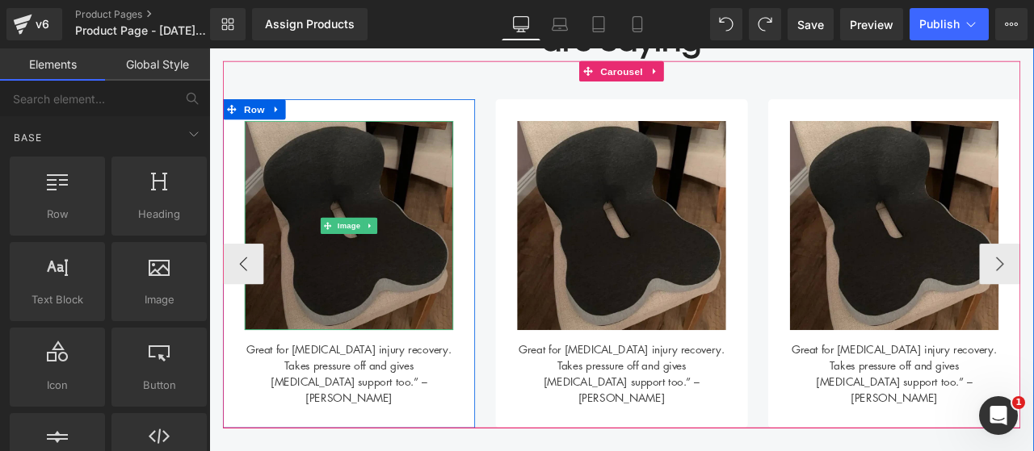
click at [399, 278] on img at bounding box center [374, 258] width 247 height 247
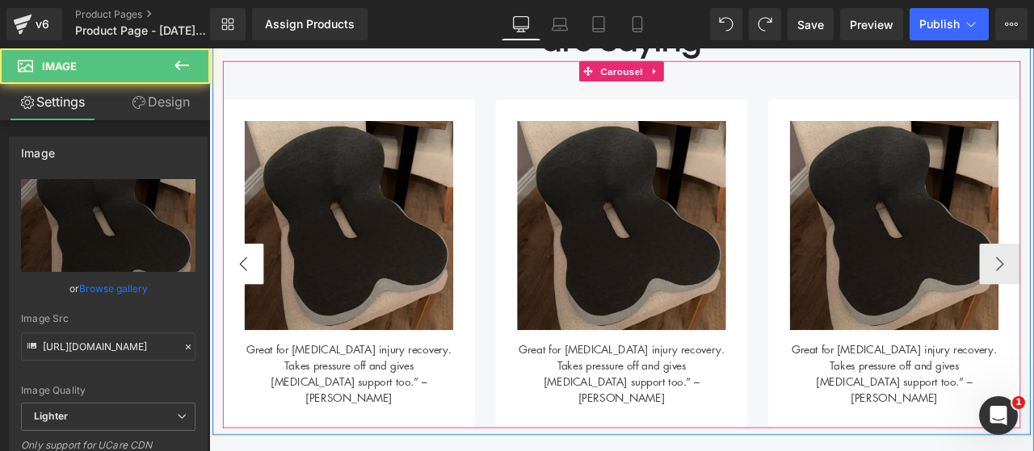
click at [251, 313] on button "‹" at bounding box center [249, 304] width 48 height 48
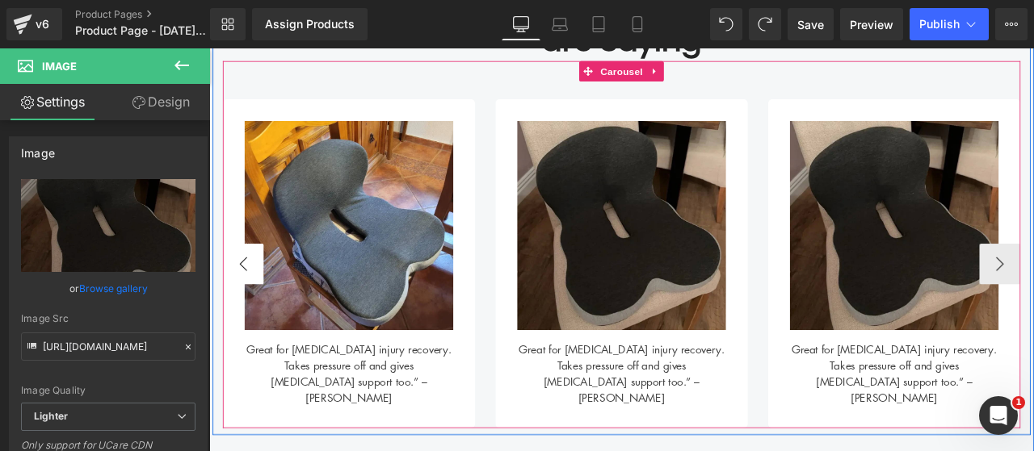
click at [237, 299] on button "‹" at bounding box center [249, 304] width 48 height 48
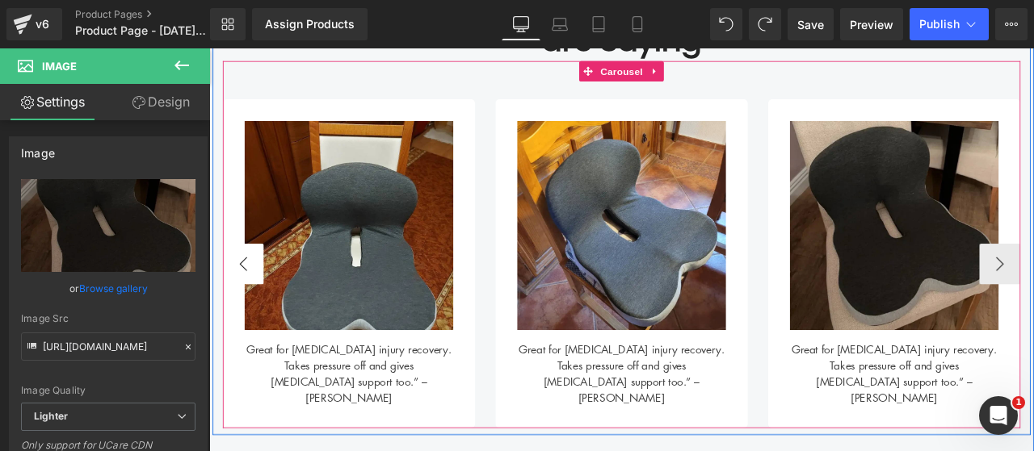
click at [237, 299] on button "‹" at bounding box center [249, 304] width 48 height 48
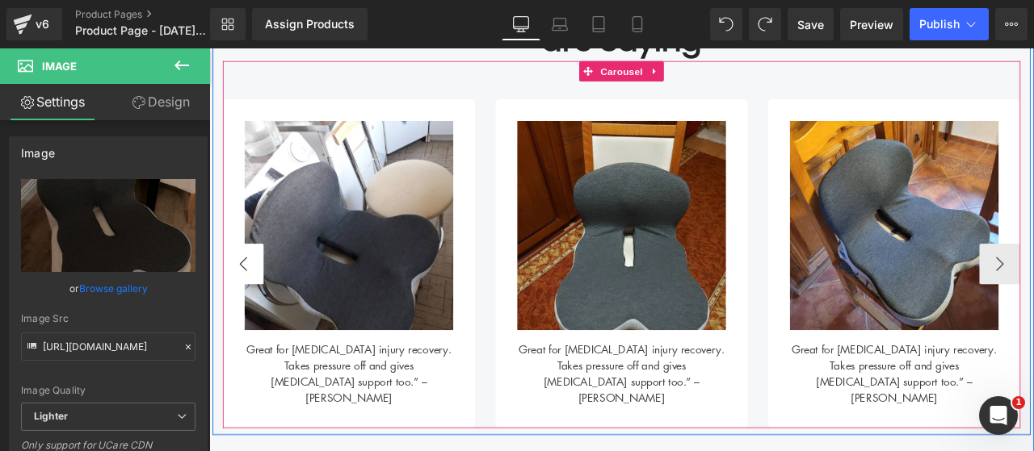
click at [237, 299] on button "‹" at bounding box center [249, 304] width 48 height 48
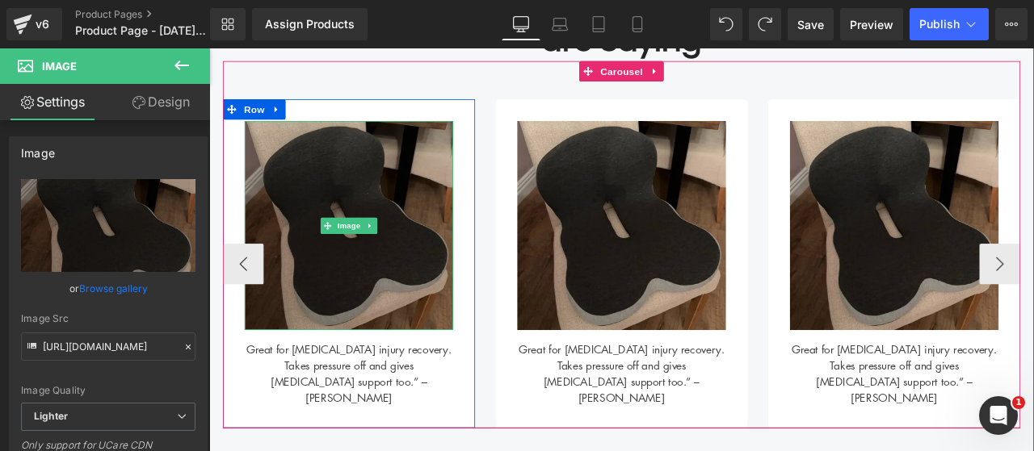
click at [416, 335] on img at bounding box center [374, 258] width 247 height 247
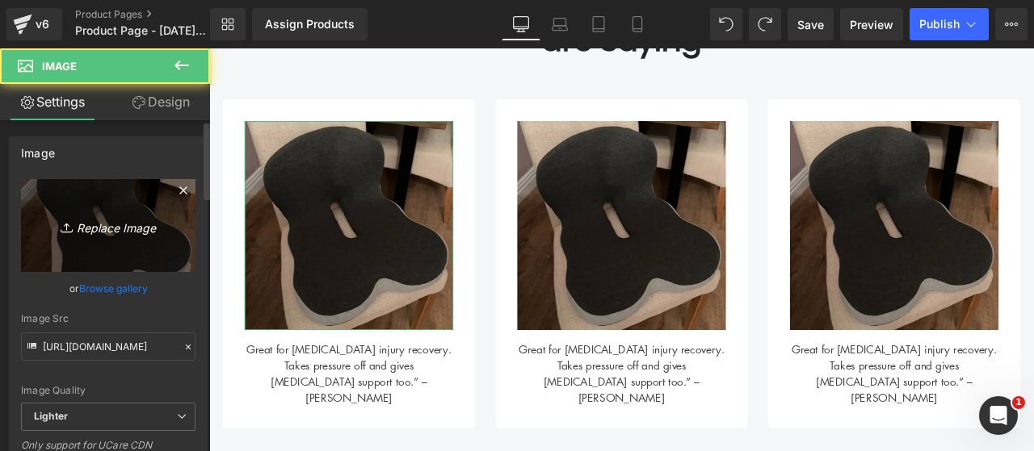
click at [114, 208] on link "Replace Image" at bounding box center [108, 225] width 174 height 93
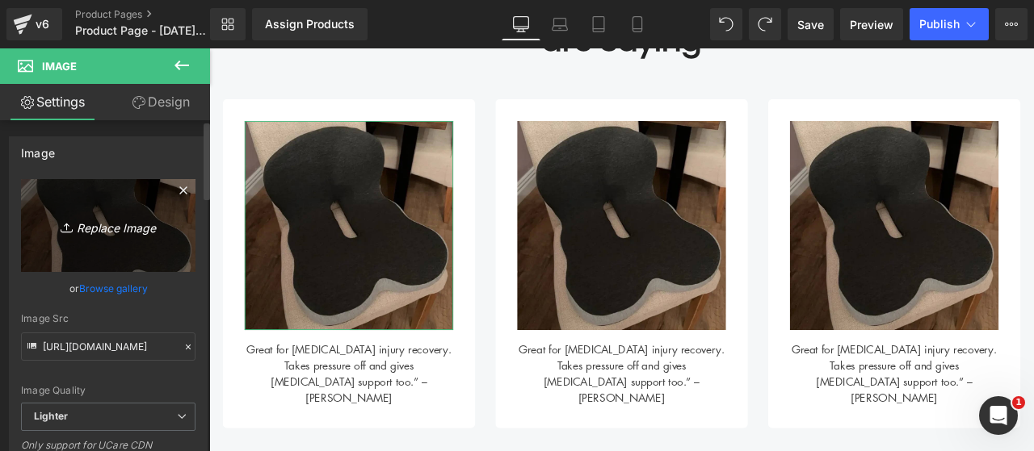
type input "C:\fakepath\19.png"
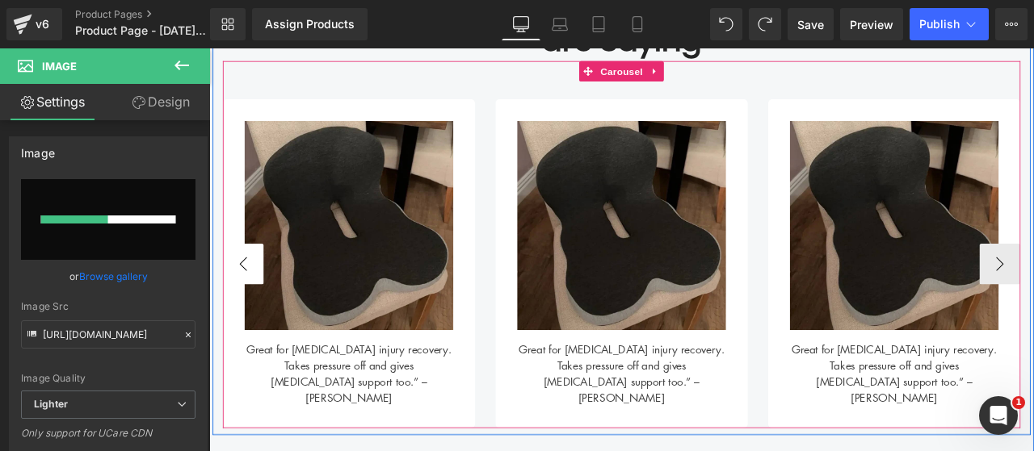
click at [254, 299] on button "‹" at bounding box center [249, 304] width 48 height 48
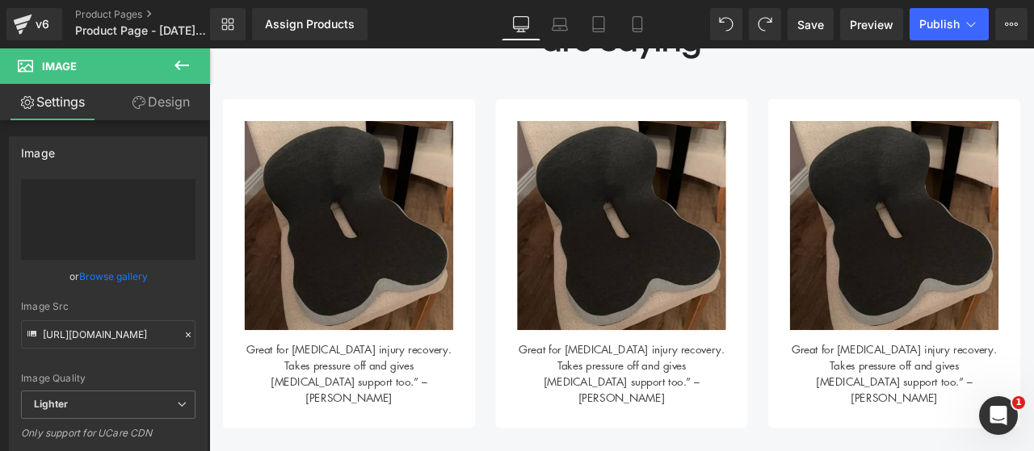
type input "[URL][DOMAIN_NAME]"
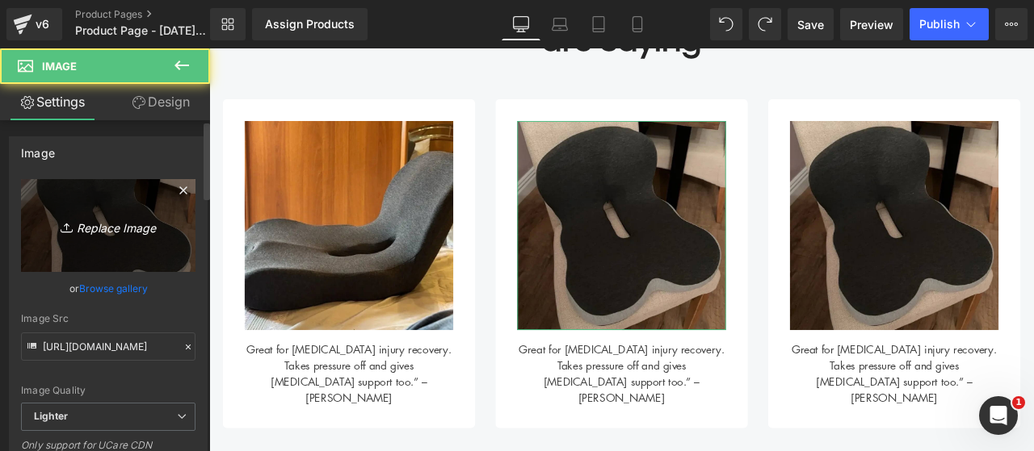
click at [144, 214] on link "Replace Image" at bounding box center [108, 225] width 174 height 93
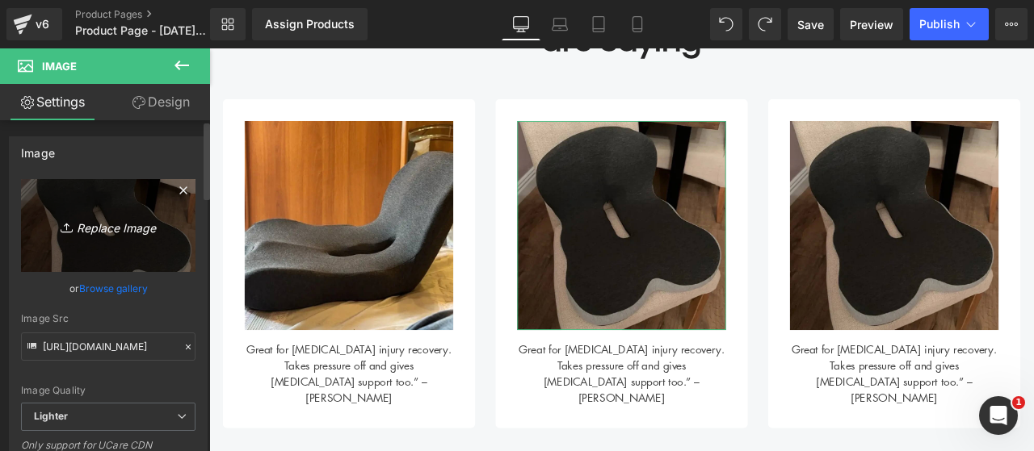
type input "C:\fakepath\20.png"
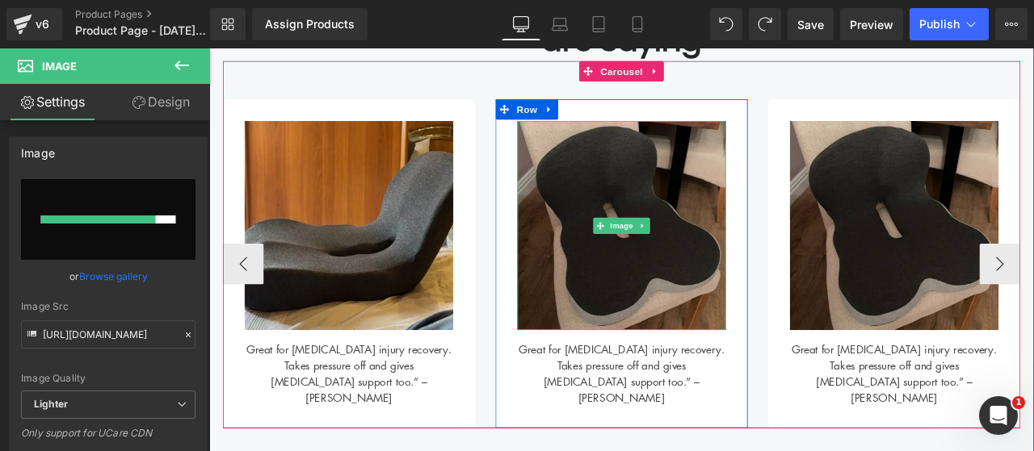
drag, startPoint x: 648, startPoint y: 332, endPoint x: 250, endPoint y: 338, distance: 398.1
click at [646, 330] on img at bounding box center [697, 258] width 247 height 247
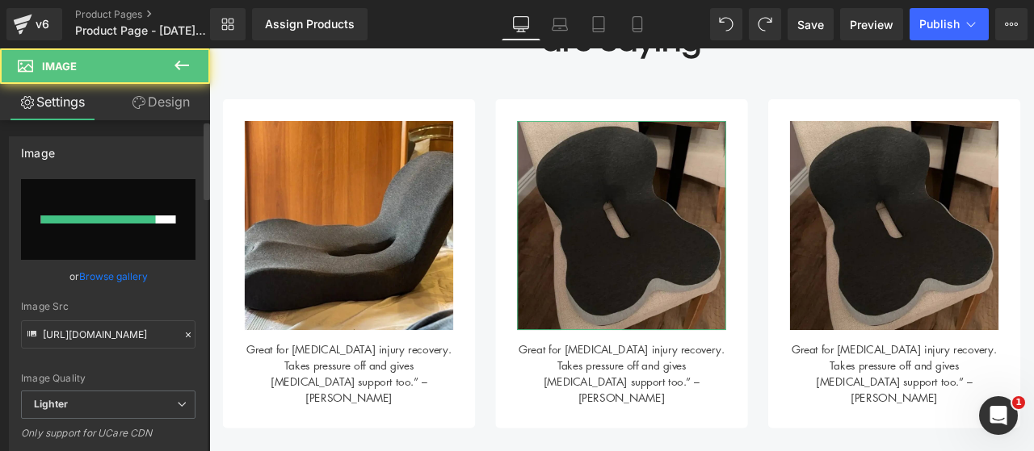
click at [136, 240] on input "file" at bounding box center [108, 219] width 174 height 81
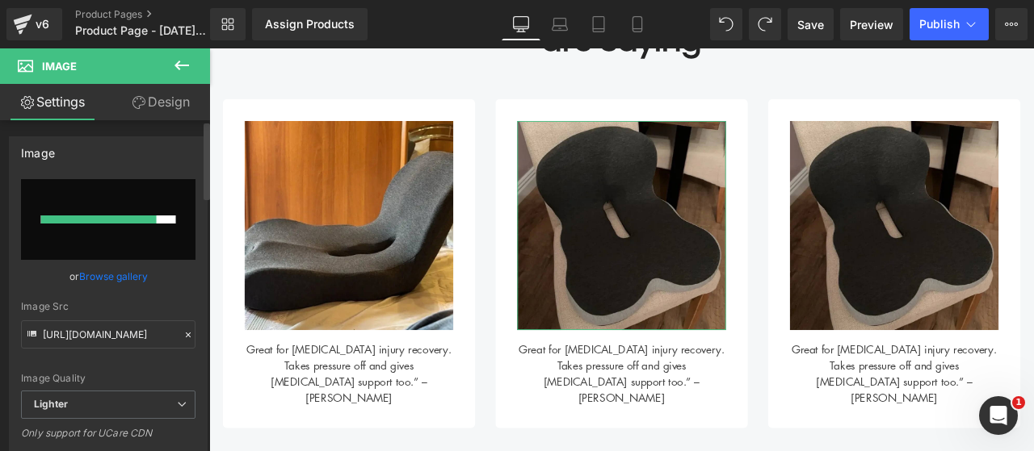
type input "C:\fakepath\19.png"
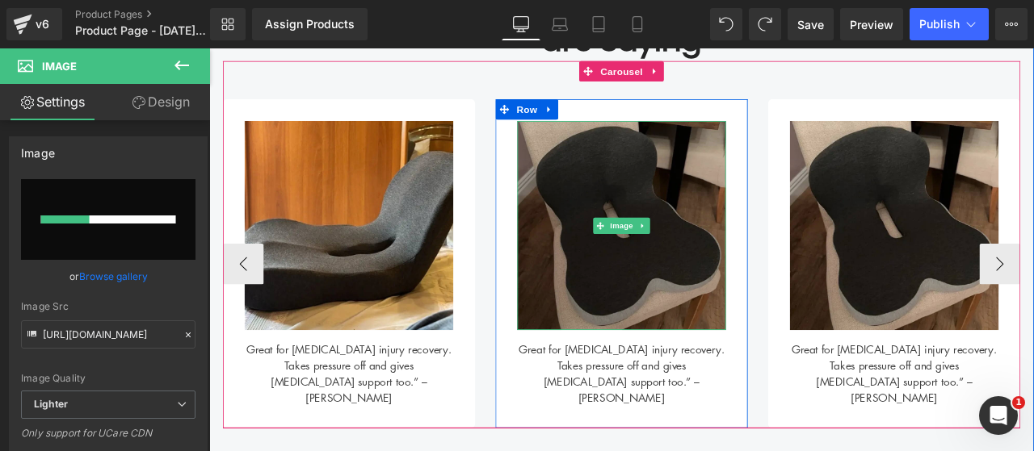
click at [606, 333] on img at bounding box center [697, 258] width 247 height 247
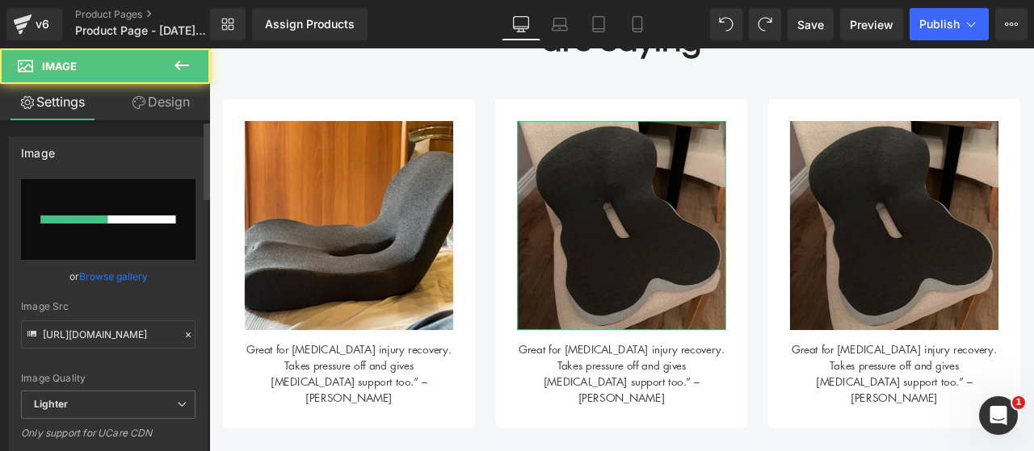
click at [140, 230] on input "file" at bounding box center [108, 219] width 174 height 81
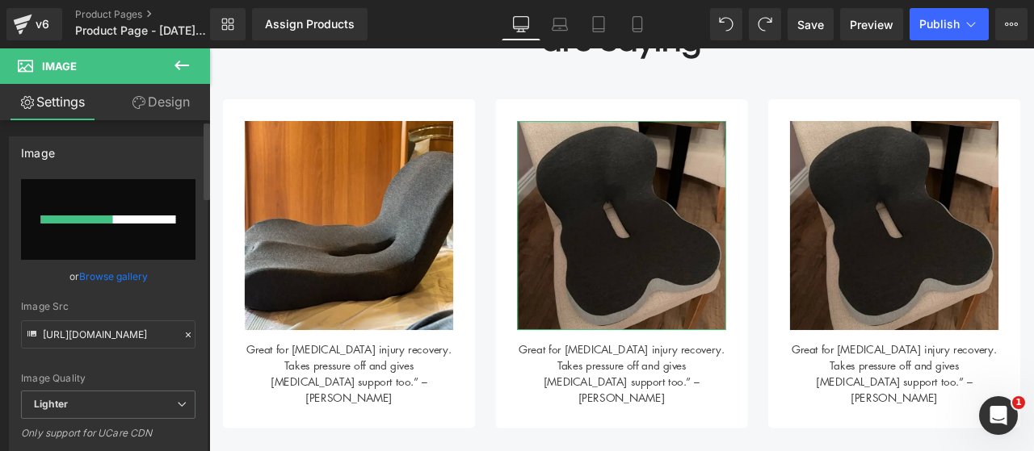
type input "C:\fakepath\20.png"
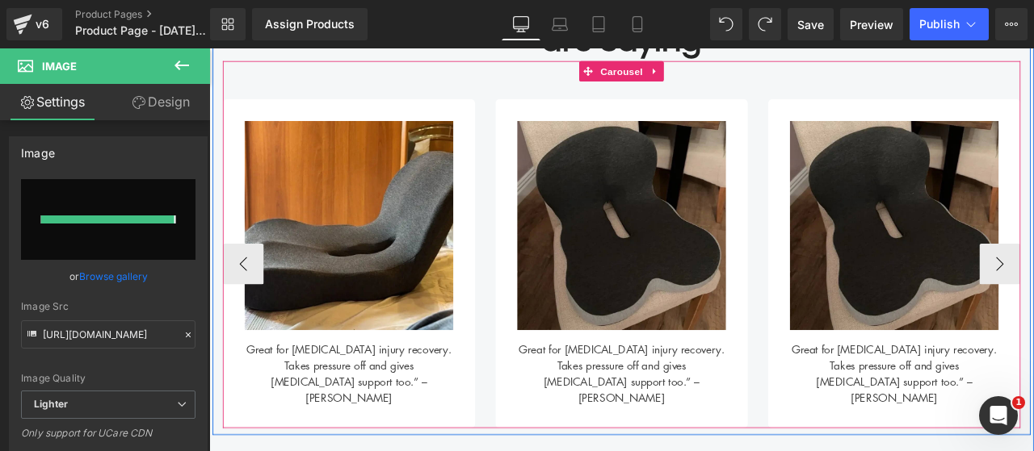
type input "[URL][DOMAIN_NAME]"
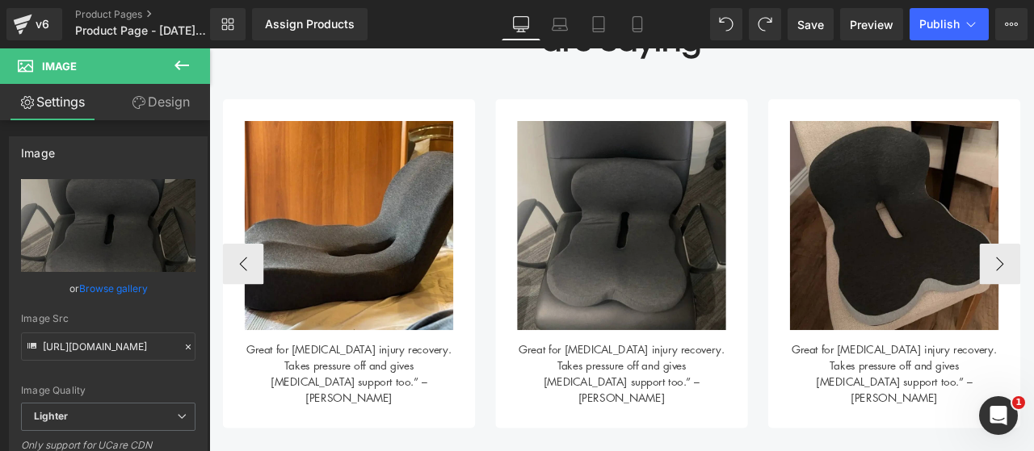
click at [954, 335] on img at bounding box center [1020, 258] width 247 height 247
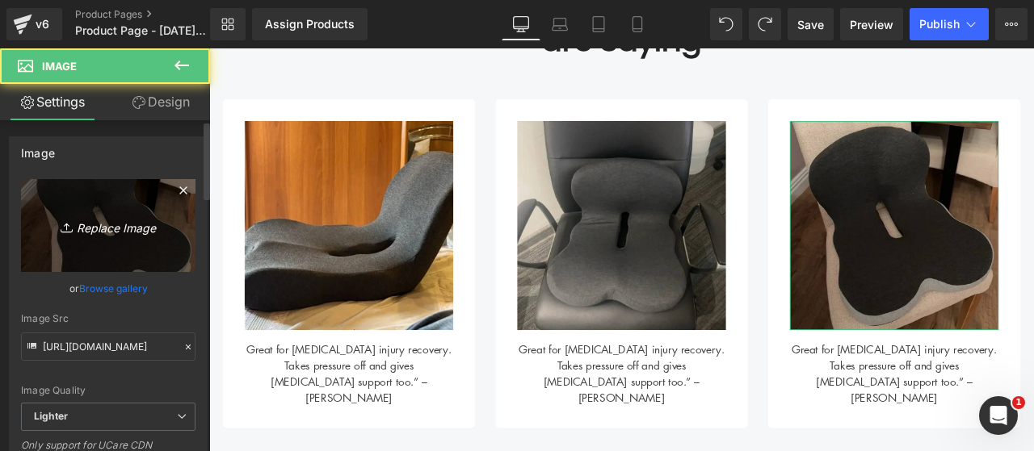
click at [145, 217] on icon "Replace Image" at bounding box center [108, 226] width 129 height 20
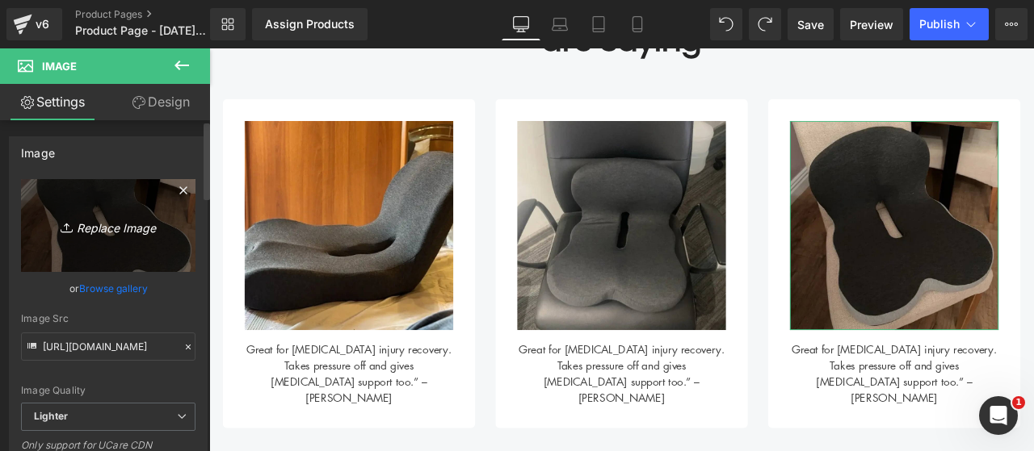
type input "C:\fakepath\21.png"
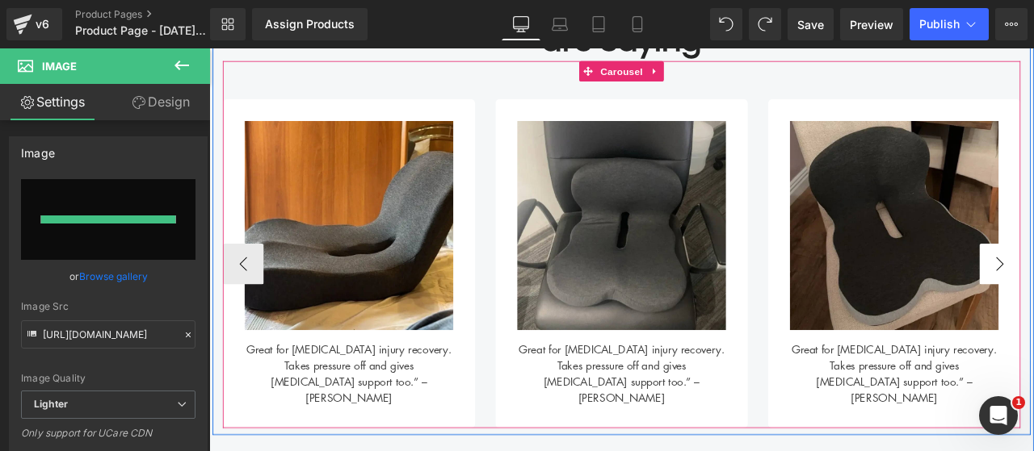
type input "[URL][DOMAIN_NAME]"
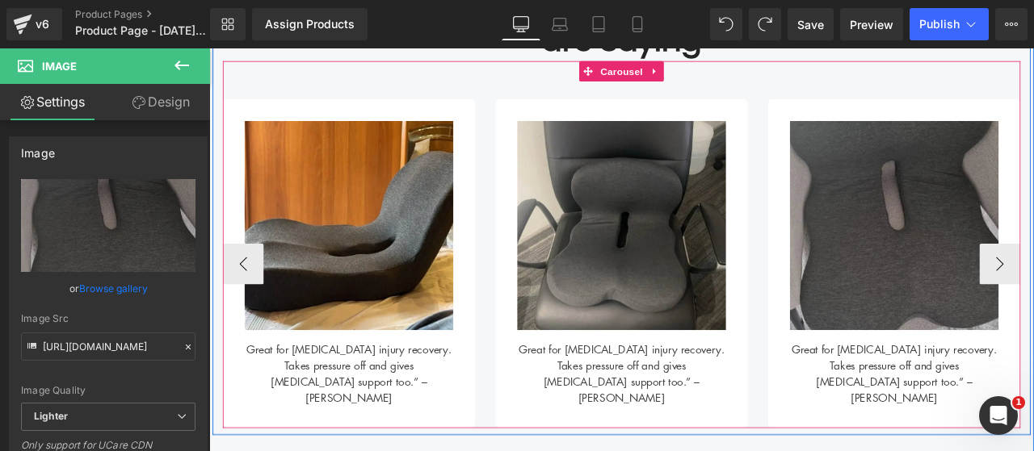
click at [1021, 303] on img at bounding box center [1020, 258] width 247 height 247
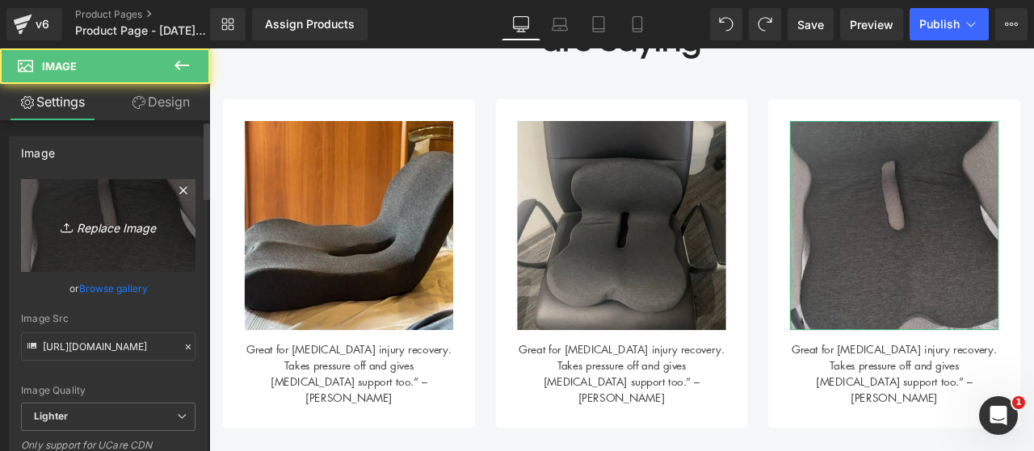
click at [140, 224] on icon "Replace Image" at bounding box center [108, 226] width 129 height 20
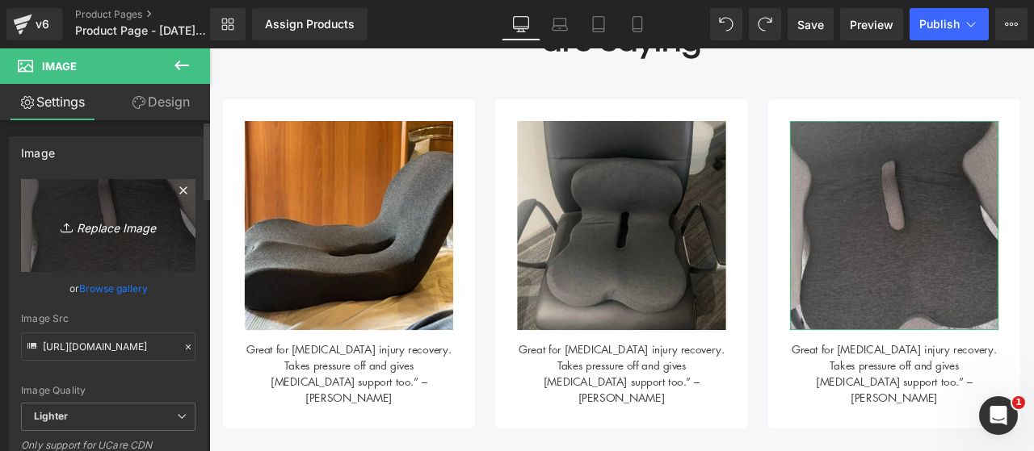
type input "C:\fakepath\22.png"
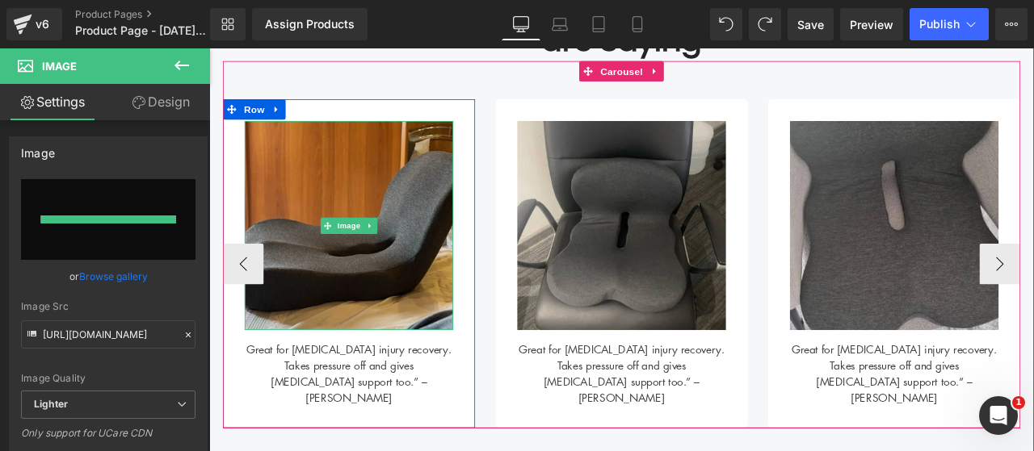
type input "[URL][DOMAIN_NAME]"
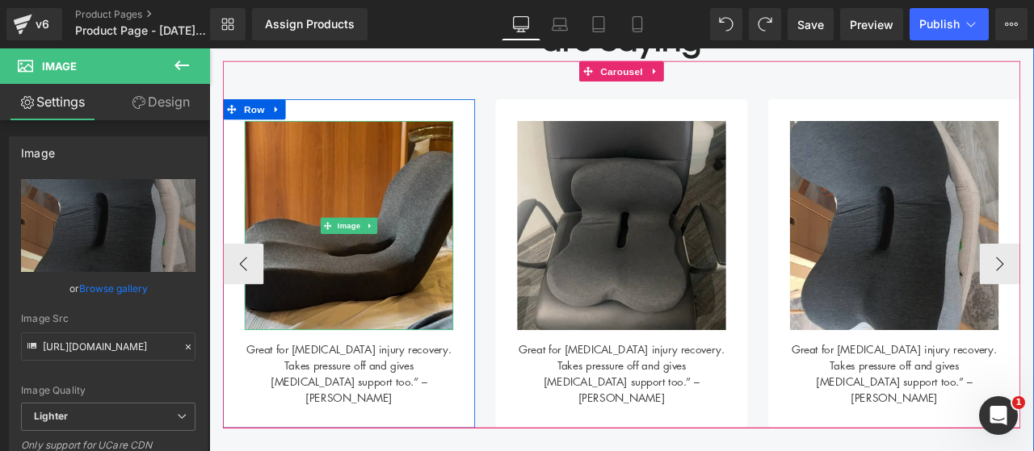
click at [340, 285] on img at bounding box center [374, 258] width 247 height 247
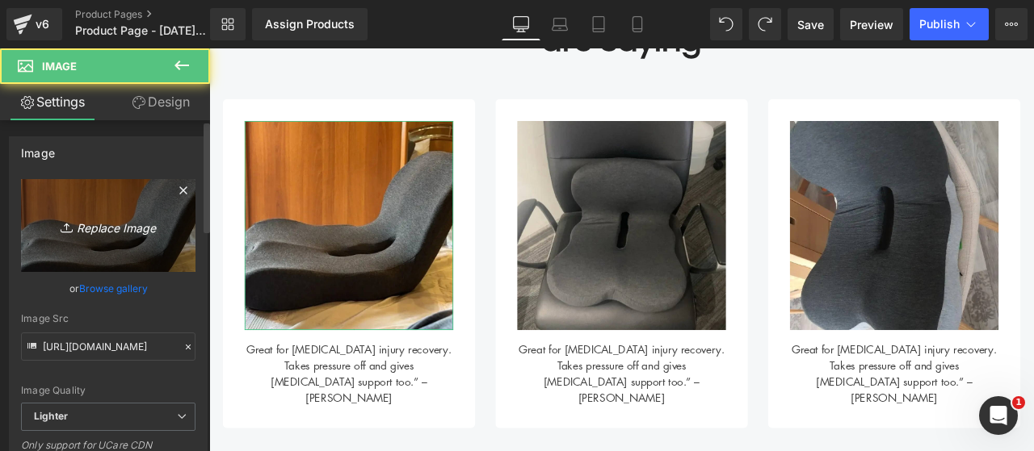
click at [136, 224] on icon "Replace Image" at bounding box center [108, 226] width 129 height 20
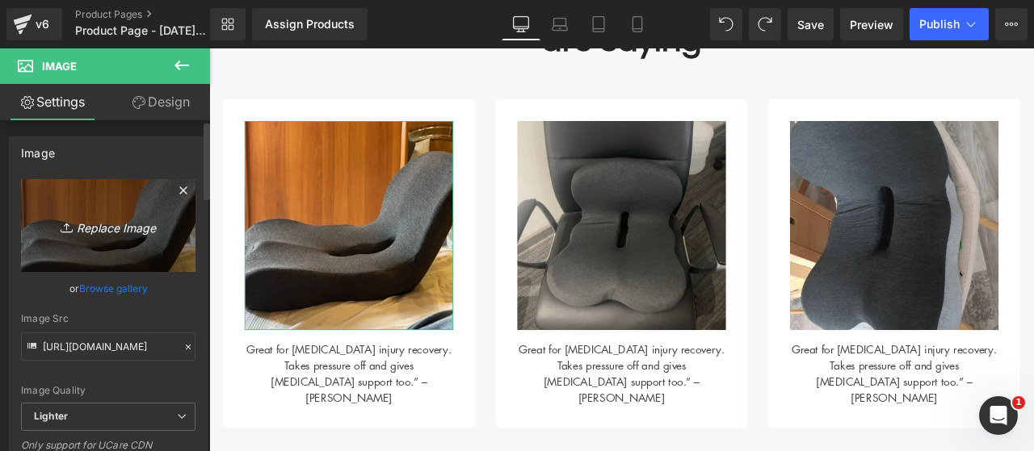
type input "C:\fakepath\23.png"
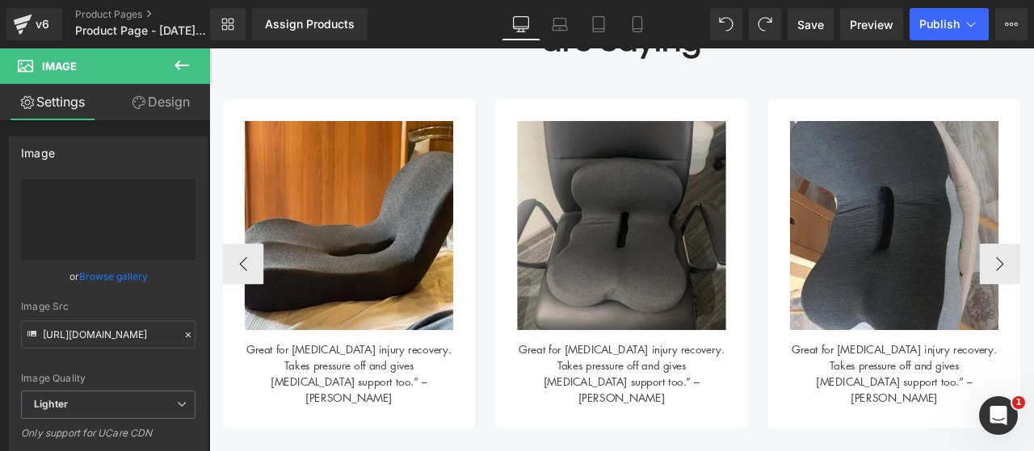
type input "[URL][DOMAIN_NAME]"
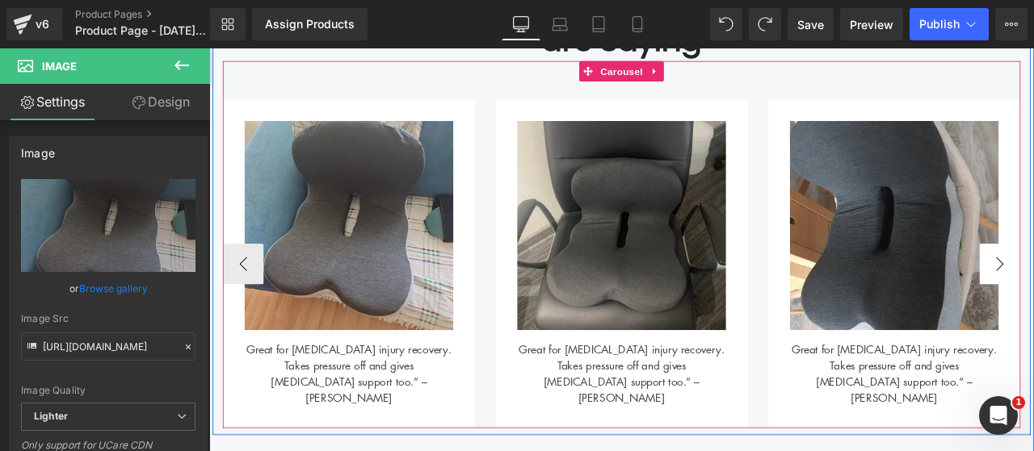
click at [250, 304] on button "‹" at bounding box center [249, 304] width 48 height 48
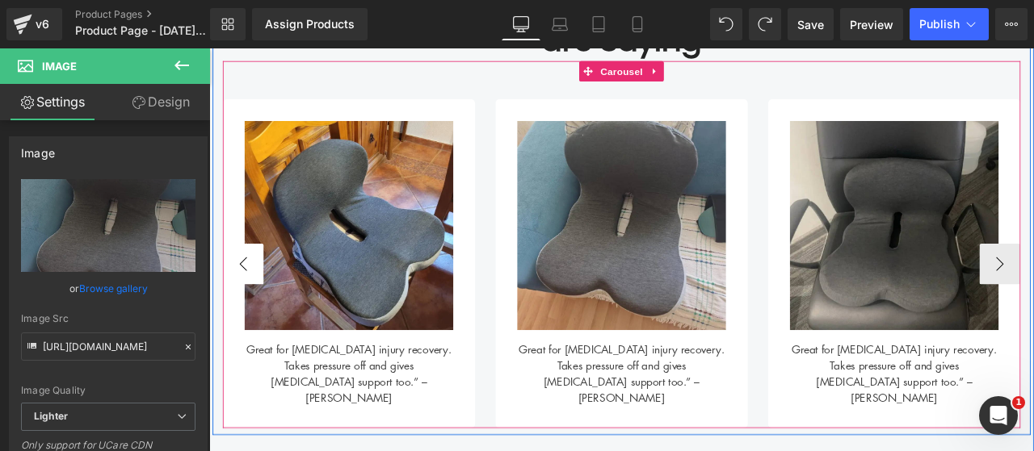
click at [250, 304] on button "‹" at bounding box center [249, 304] width 48 height 48
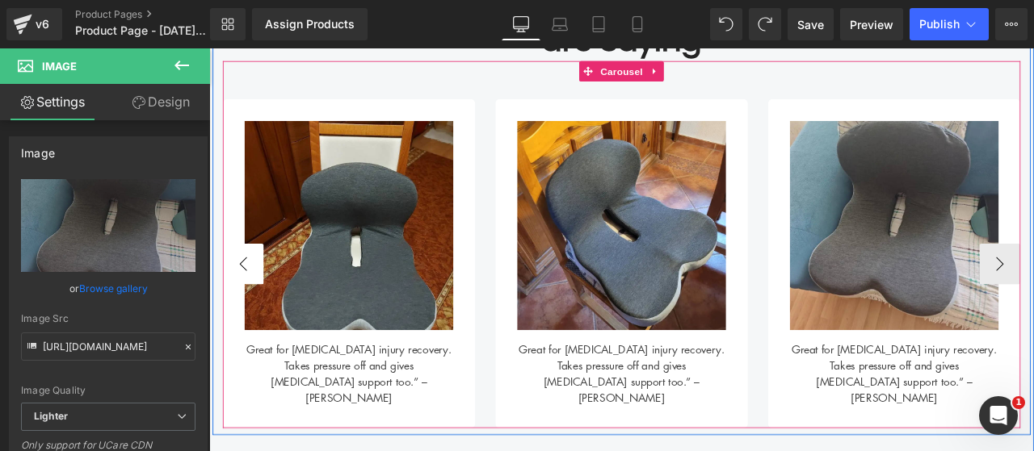
click at [250, 304] on button "‹" at bounding box center [249, 304] width 48 height 48
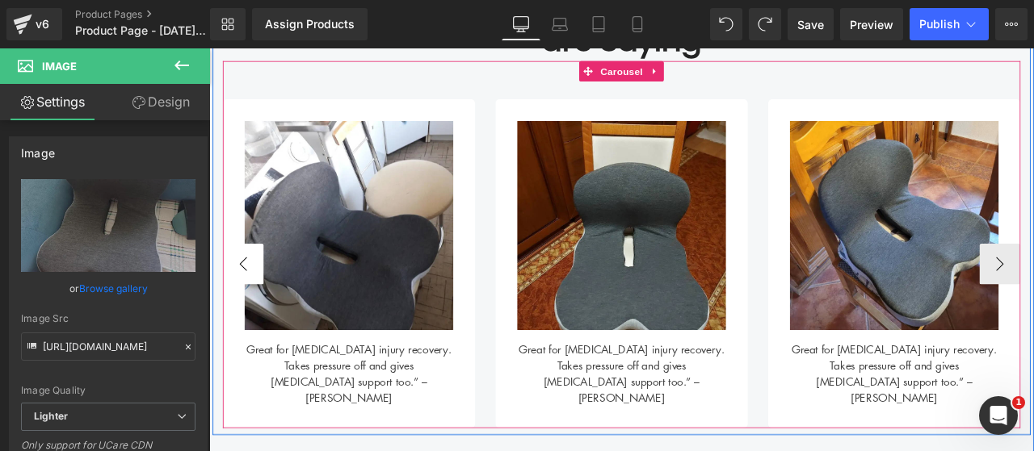
click at [250, 304] on button "‹" at bounding box center [249, 304] width 48 height 48
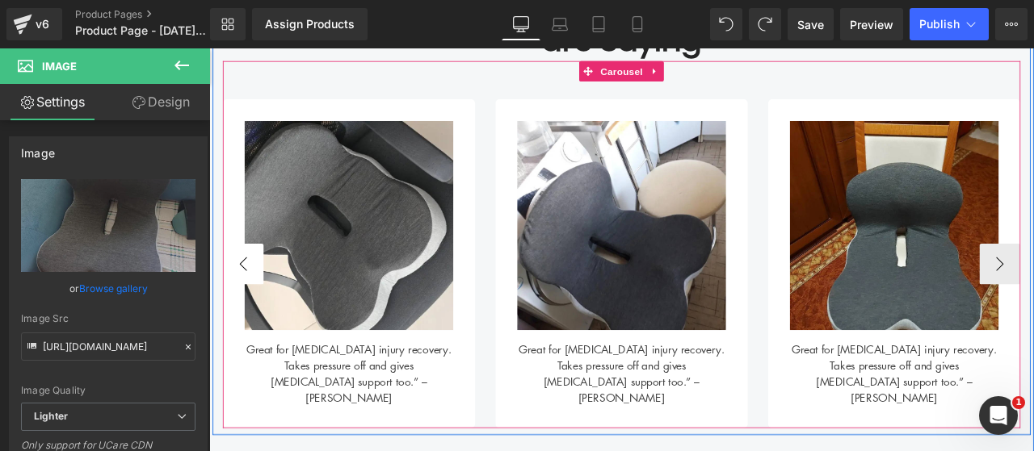
click at [250, 304] on button "‹" at bounding box center [249, 304] width 48 height 48
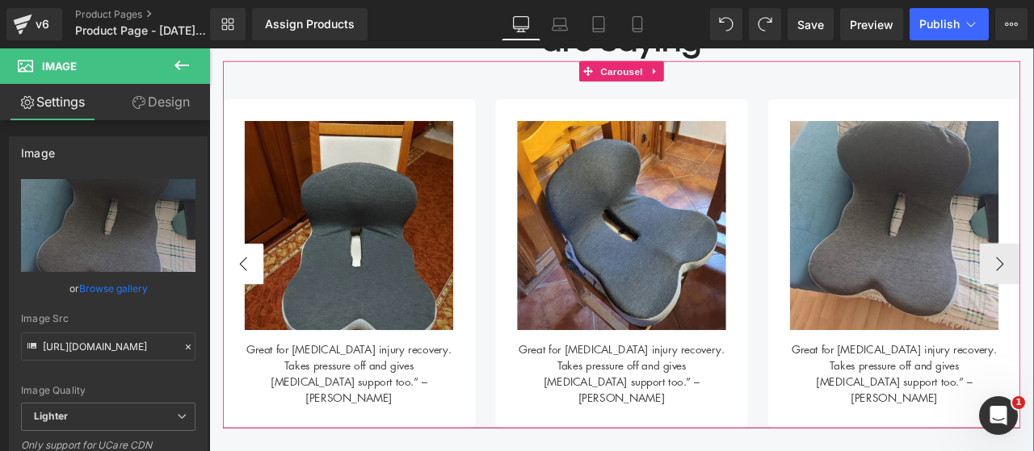
click at [259, 303] on button "‹" at bounding box center [249, 304] width 48 height 48
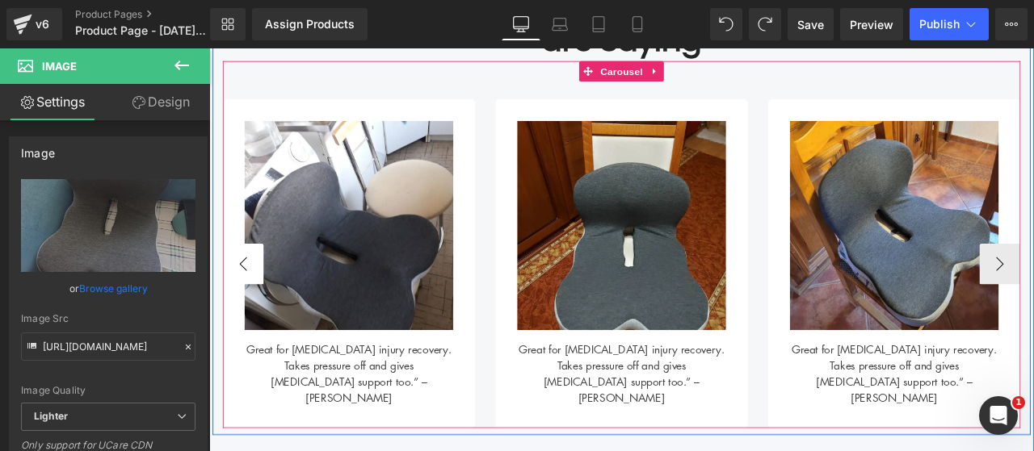
click at [259, 303] on button "‹" at bounding box center [249, 304] width 48 height 48
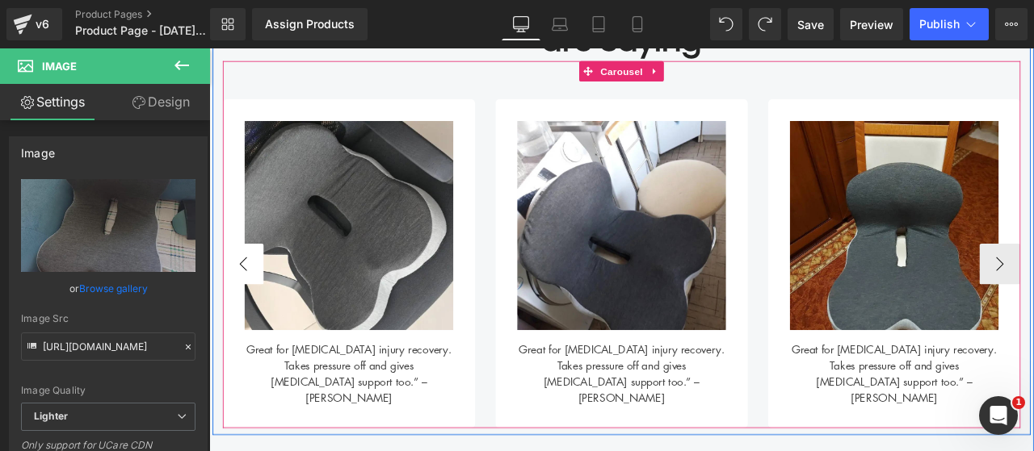
click at [259, 303] on button "‹" at bounding box center [249, 304] width 48 height 48
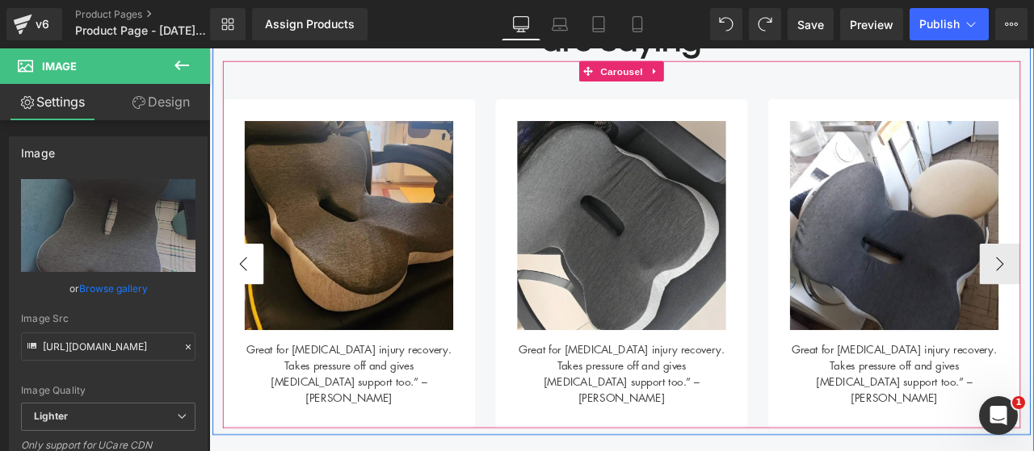
click at [259, 303] on button "‹" at bounding box center [249, 304] width 48 height 48
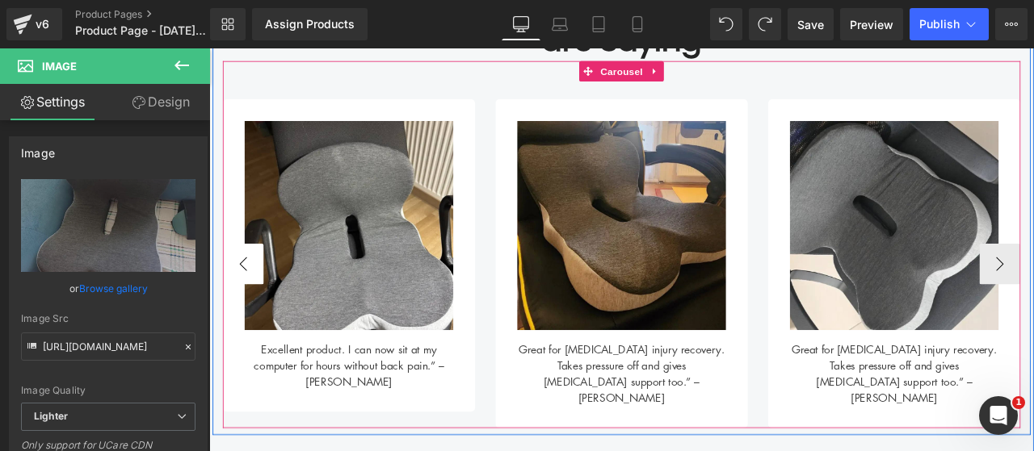
click at [259, 302] on button "‹" at bounding box center [249, 304] width 48 height 48
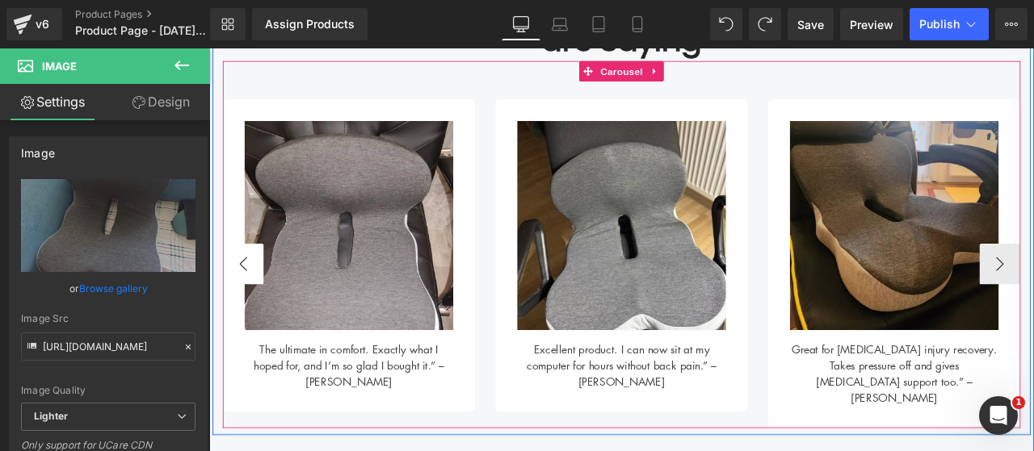
click at [259, 302] on button "‹" at bounding box center [249, 304] width 48 height 48
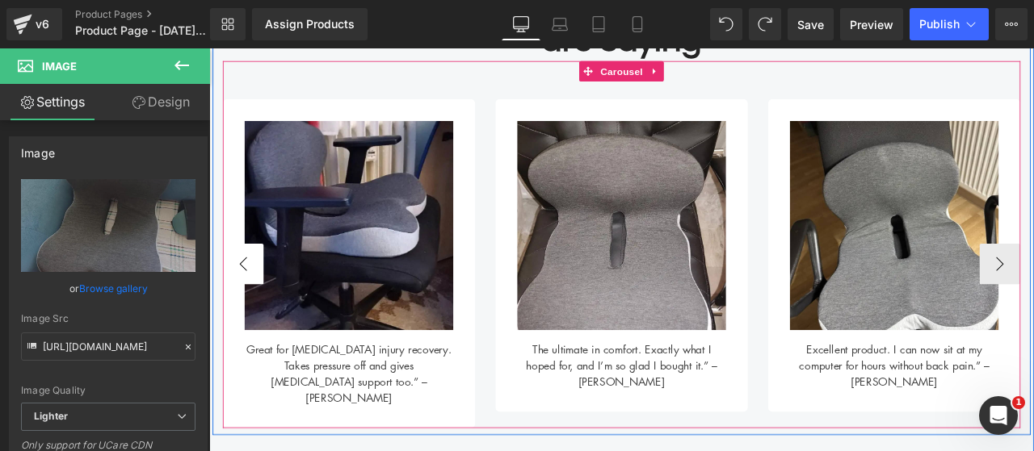
click at [259, 302] on button "‹" at bounding box center [249, 304] width 48 height 48
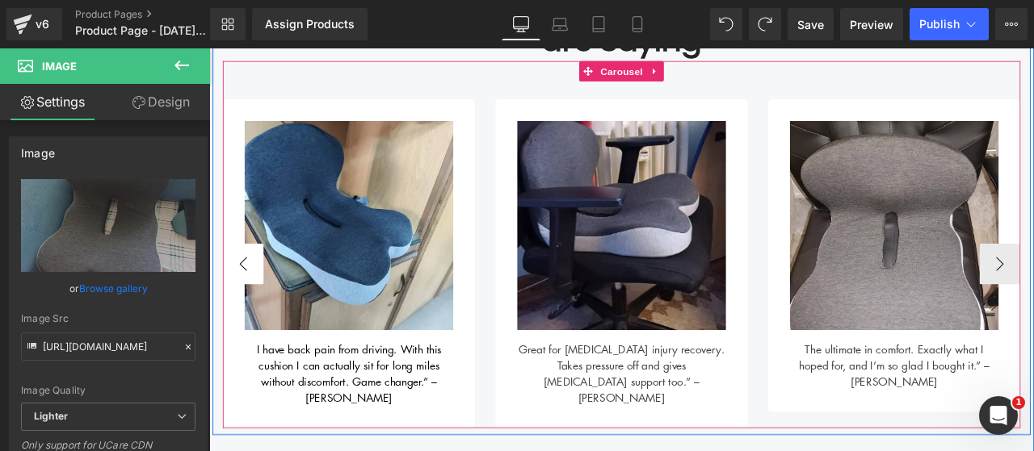
click at [259, 302] on button "‹" at bounding box center [249, 304] width 48 height 48
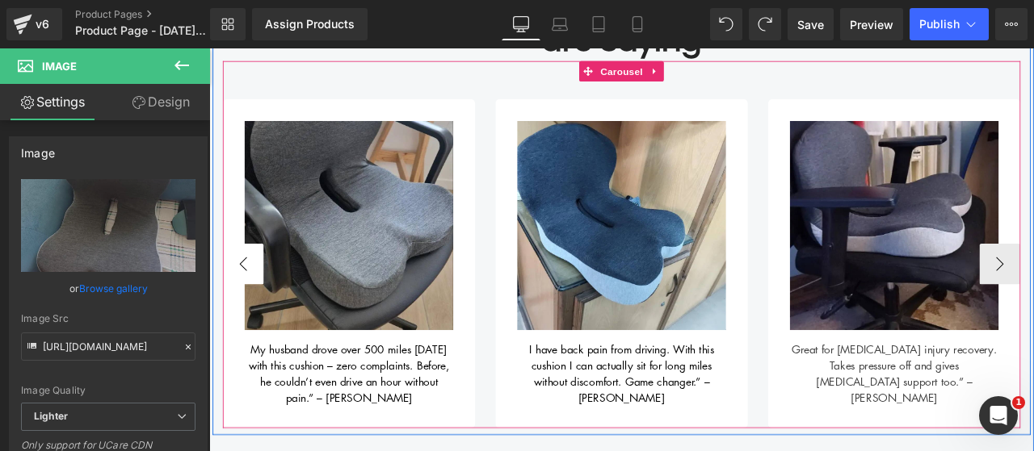
click at [259, 302] on button "‹" at bounding box center [249, 304] width 48 height 48
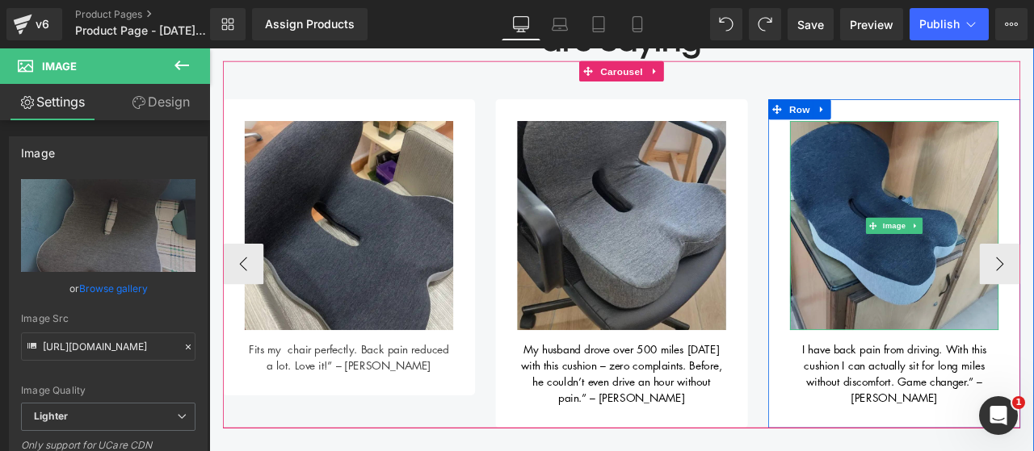
click at [971, 270] on img at bounding box center [1020, 258] width 247 height 247
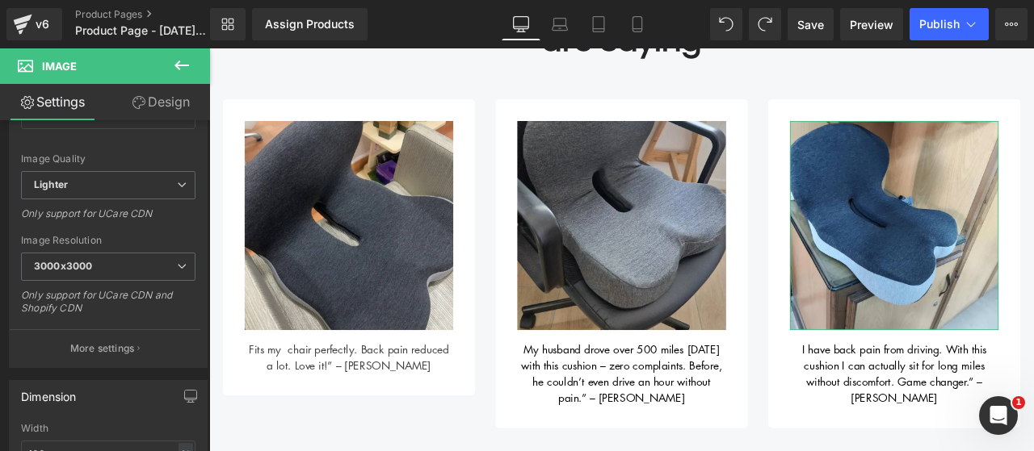
scroll to position [0, 0]
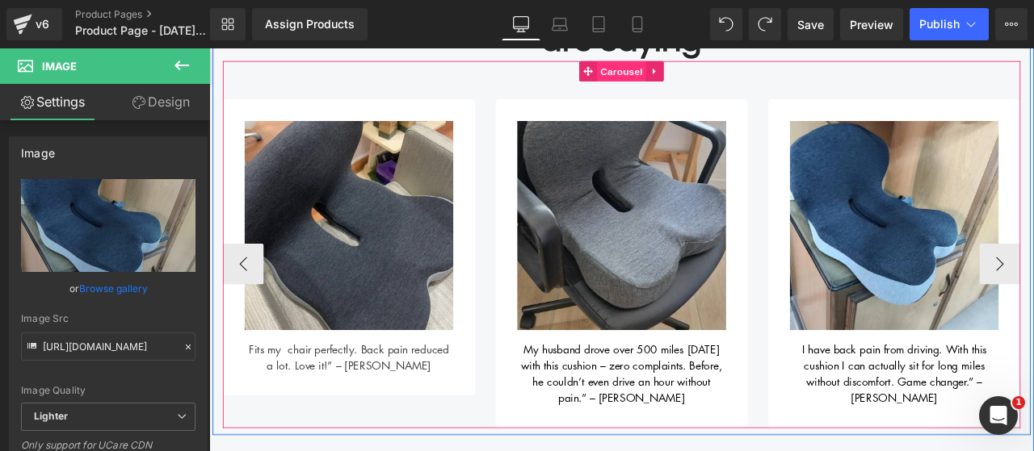
click at [705, 68] on span "Carousel" at bounding box center [698, 76] width 58 height 24
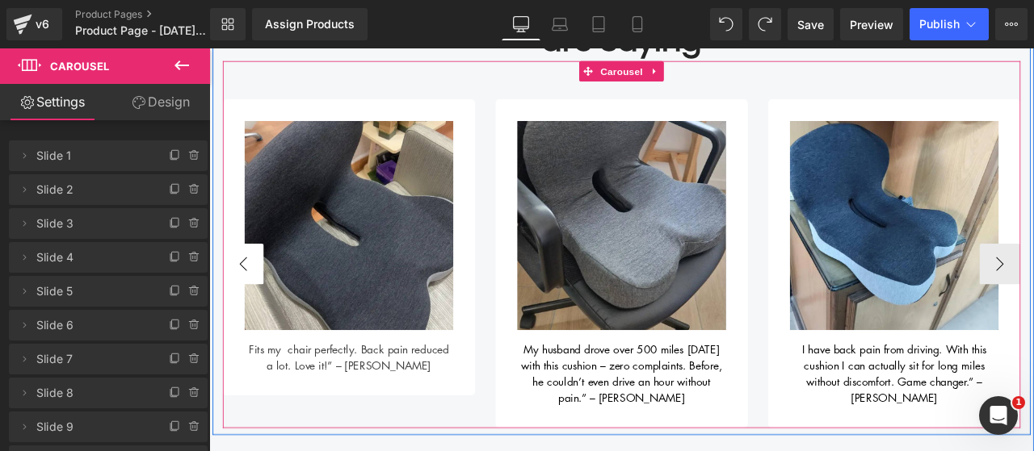
click at [241, 292] on button "‹" at bounding box center [249, 304] width 48 height 48
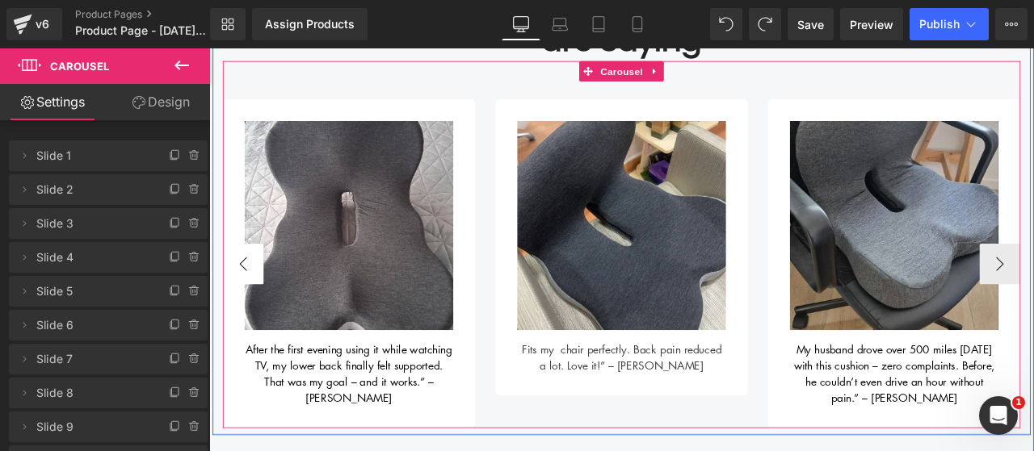
click at [242, 292] on button "‹" at bounding box center [249, 304] width 48 height 48
click at [244, 292] on button "‹" at bounding box center [249, 304] width 48 height 48
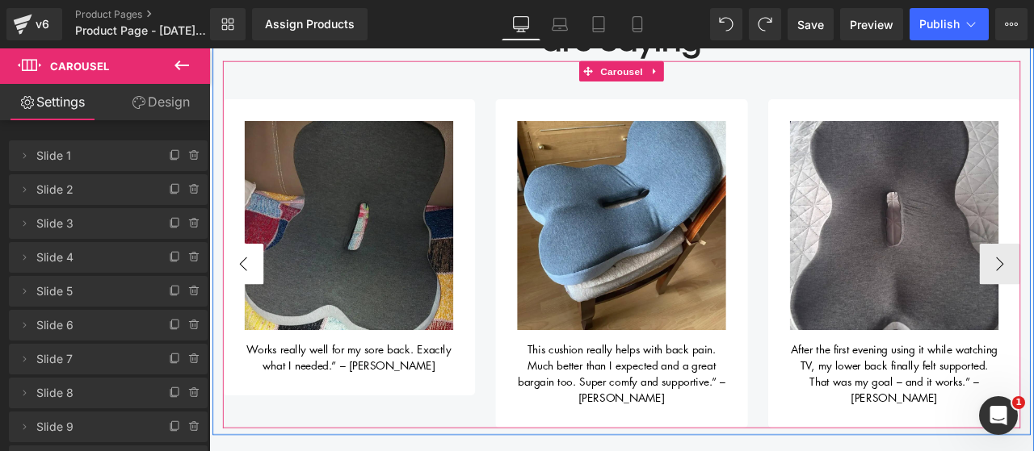
click at [245, 292] on button "‹" at bounding box center [249, 304] width 48 height 48
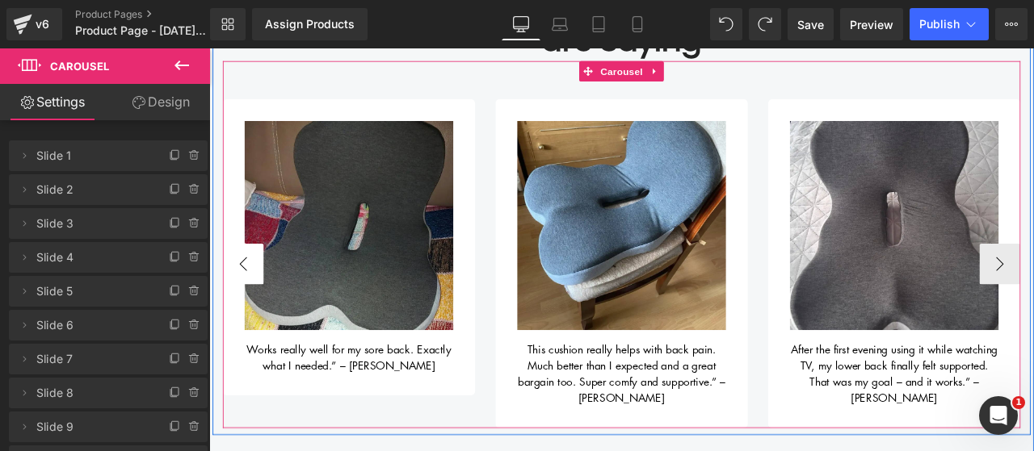
click at [245, 292] on button "‹" at bounding box center [249, 304] width 48 height 48
click at [258, 292] on button "‹" at bounding box center [249, 304] width 48 height 48
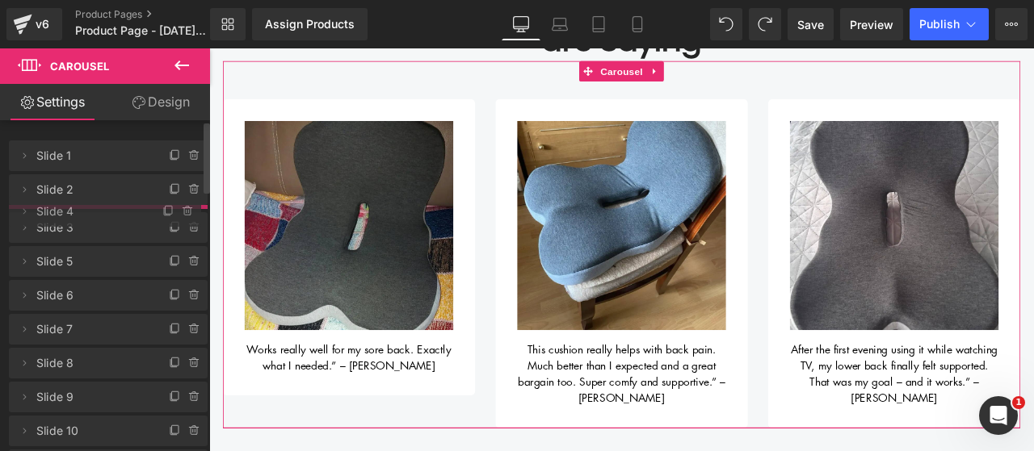
drag, startPoint x: 39, startPoint y: 262, endPoint x: 61, endPoint y: 216, distance: 50.6
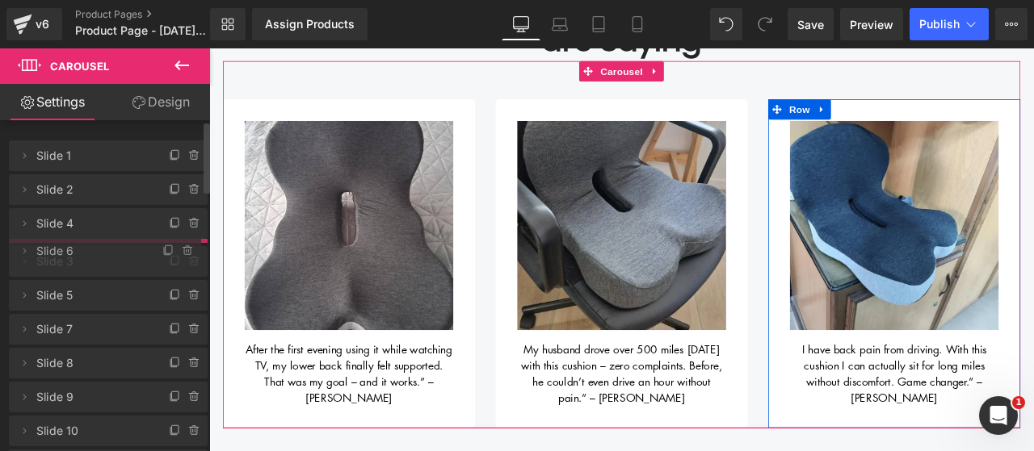
drag, startPoint x: 73, startPoint y: 321, endPoint x: 90, endPoint y: 246, distance: 76.4
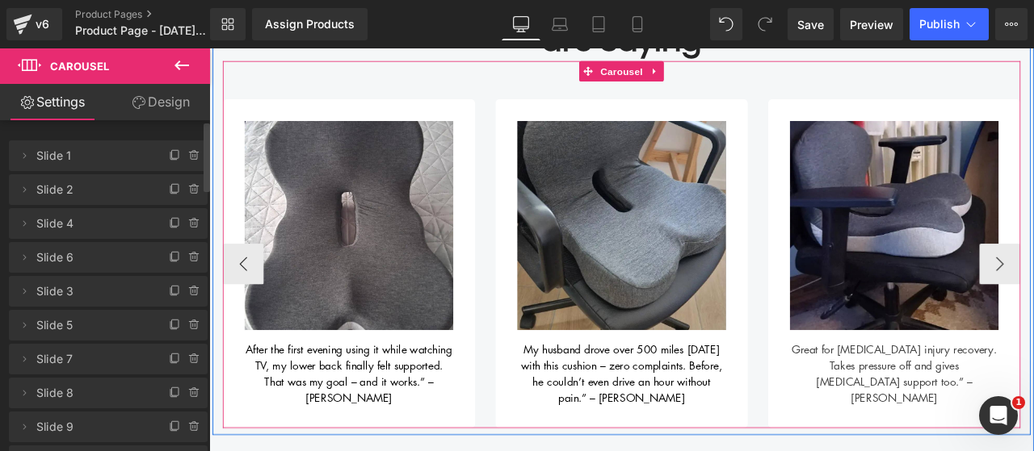
click at [241, 296] on button "‹" at bounding box center [249, 304] width 48 height 48
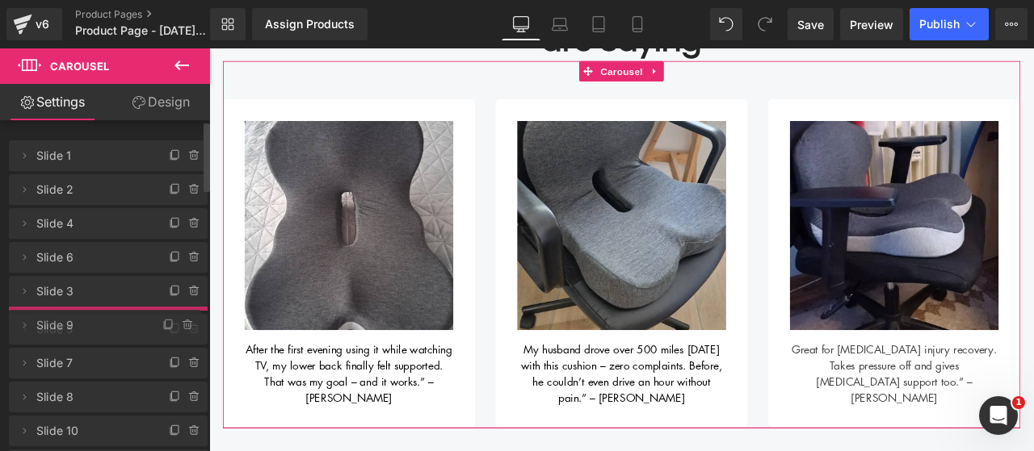
drag, startPoint x: 42, startPoint y: 421, endPoint x: 57, endPoint y: 319, distance: 102.8
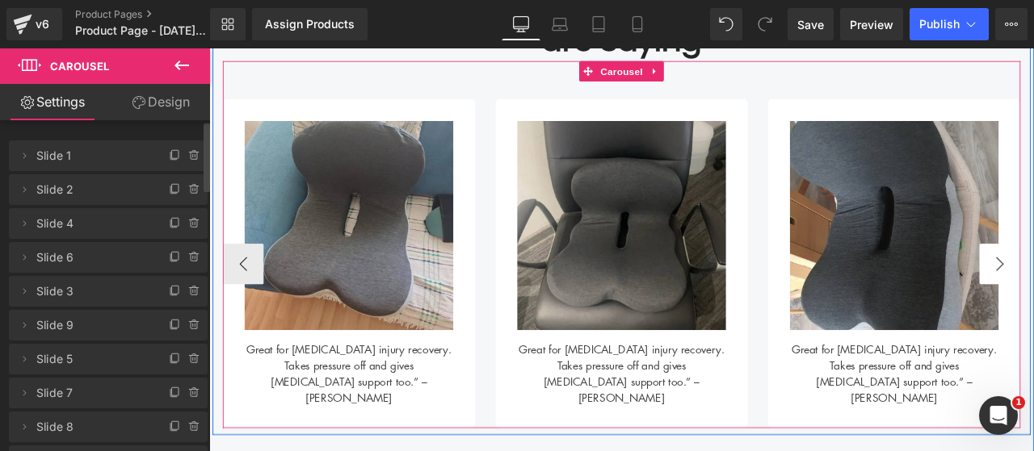
click at [233, 312] on button "‹" at bounding box center [249, 304] width 48 height 48
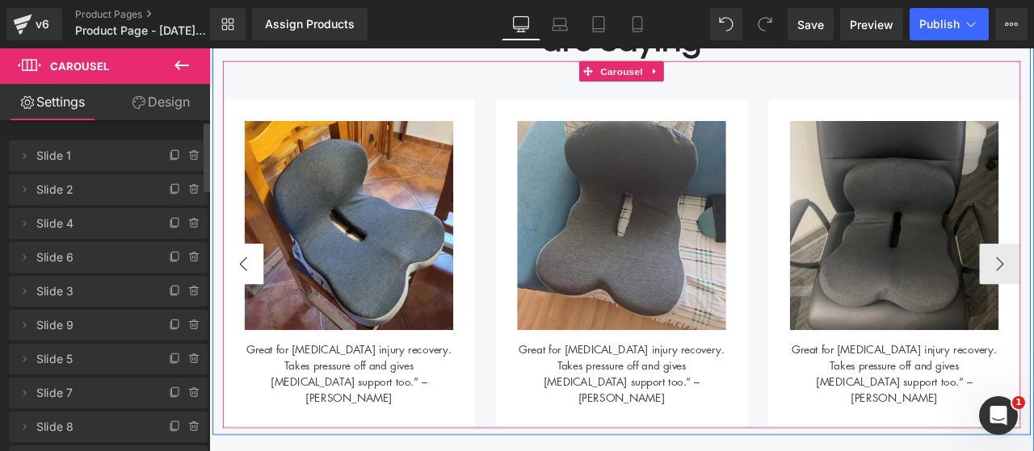
click at [235, 312] on button "‹" at bounding box center [249, 304] width 48 height 48
click at [237, 312] on button "‹" at bounding box center [249, 304] width 48 height 48
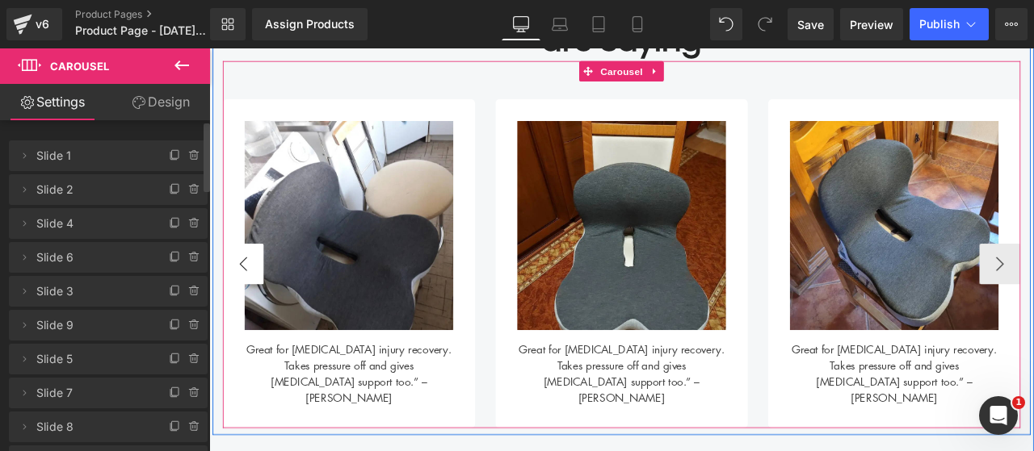
click at [240, 312] on button "‹" at bounding box center [249, 304] width 48 height 48
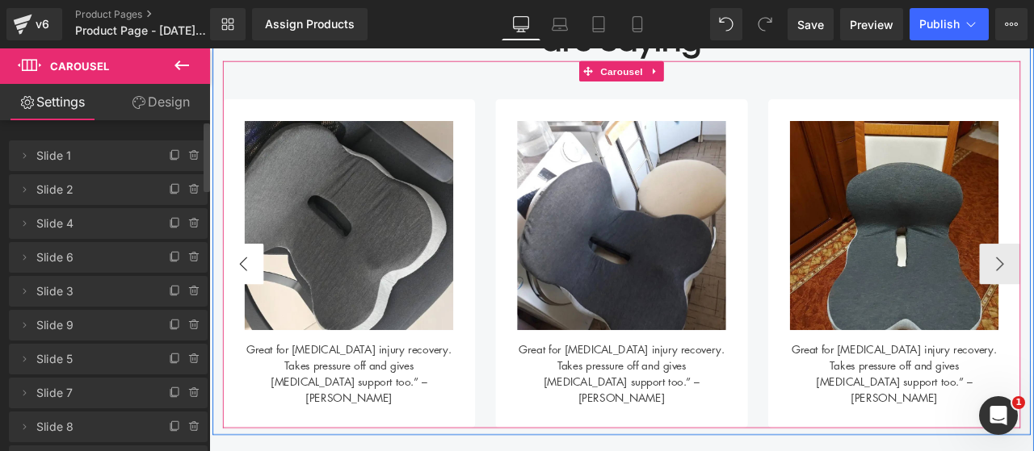
click at [240, 312] on button "‹" at bounding box center [249, 304] width 48 height 48
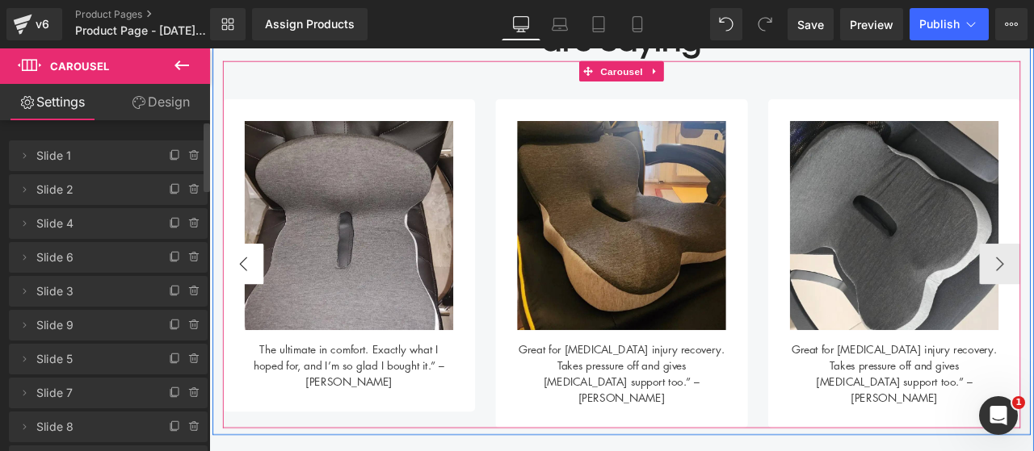
click at [241, 312] on button "‹" at bounding box center [249, 304] width 48 height 48
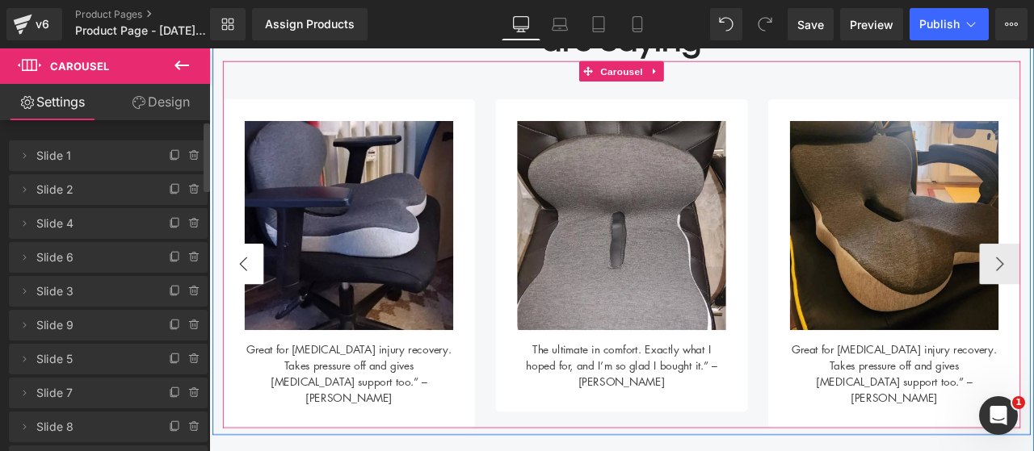
click at [241, 312] on button "‹" at bounding box center [249, 304] width 48 height 48
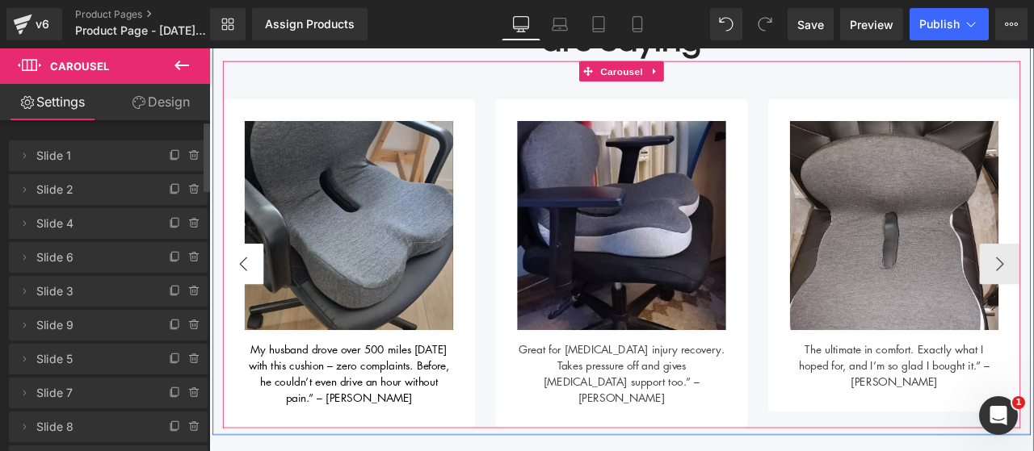
click at [241, 312] on button "‹" at bounding box center [249, 304] width 48 height 48
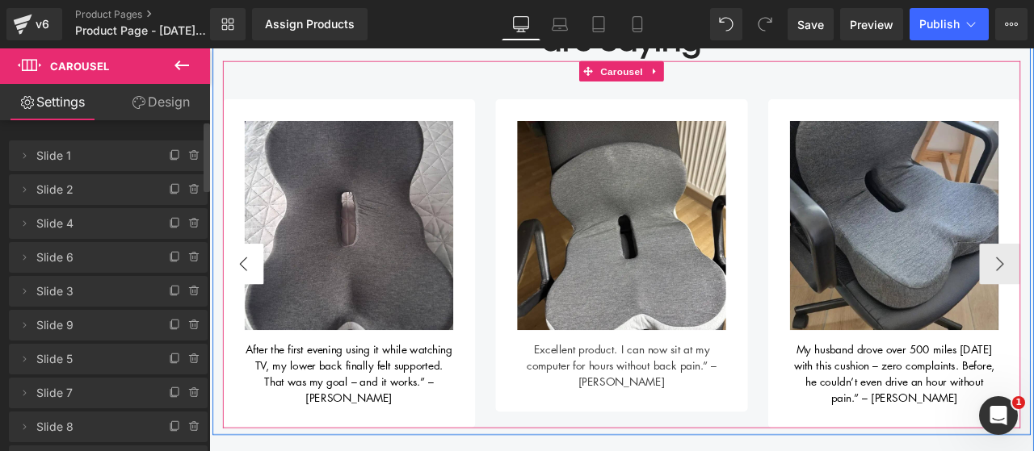
click at [241, 312] on button "‹" at bounding box center [249, 304] width 48 height 48
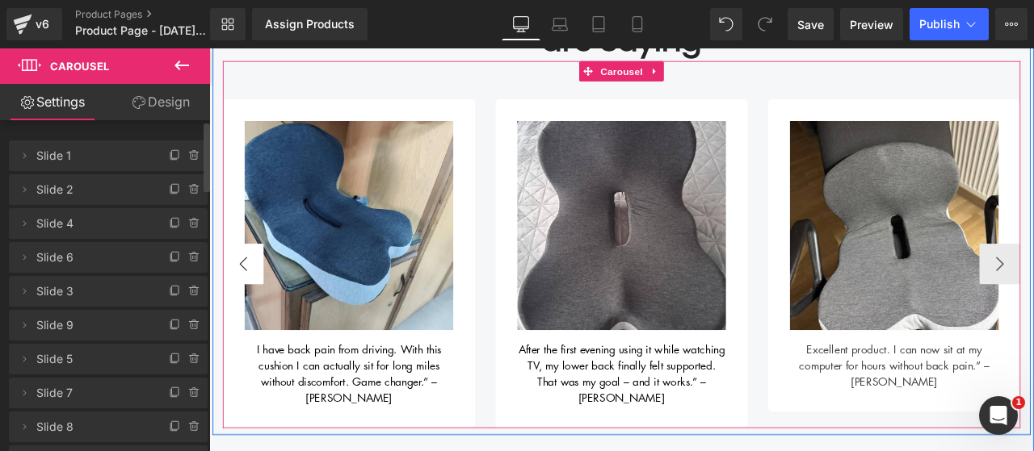
click at [243, 312] on button "‹" at bounding box center [249, 304] width 48 height 48
click at [244, 309] on button "‹" at bounding box center [249, 304] width 48 height 48
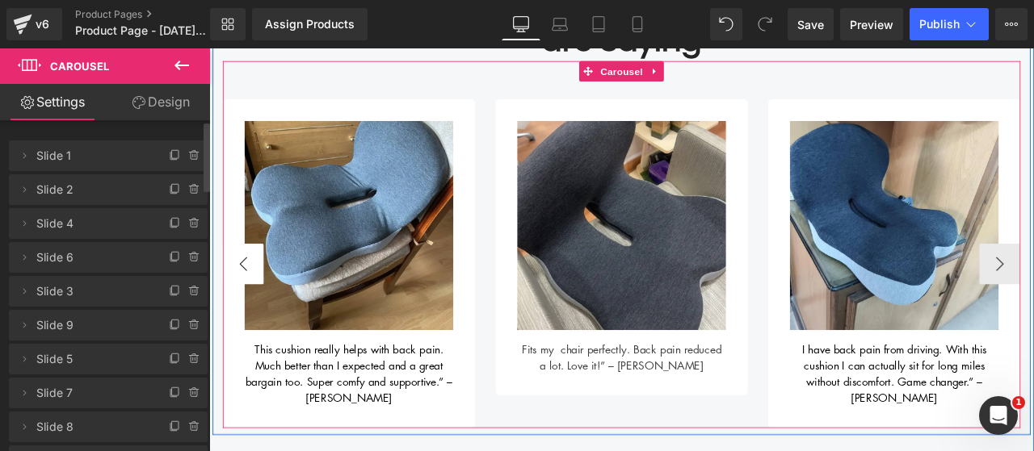
click at [244, 309] on button "‹" at bounding box center [249, 304] width 48 height 48
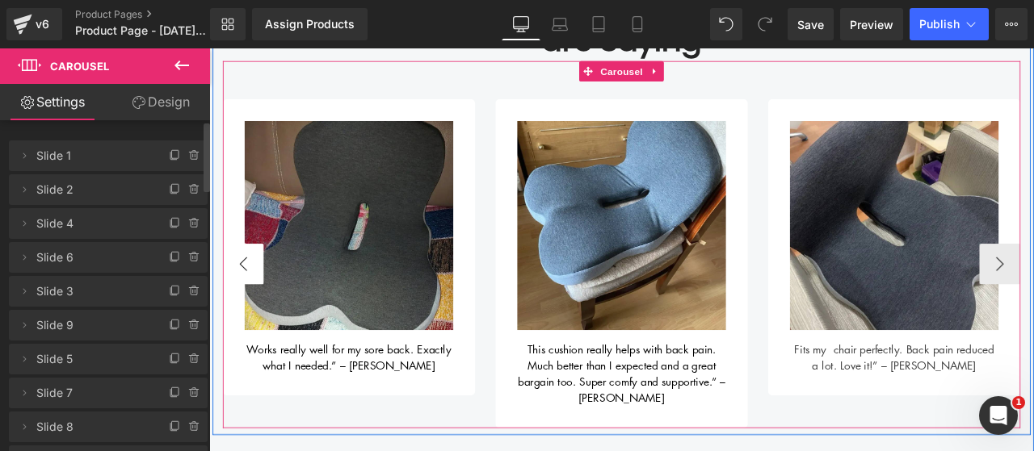
click at [245, 308] on button "‹" at bounding box center [249, 304] width 48 height 48
click at [247, 306] on button "‹" at bounding box center [249, 304] width 48 height 48
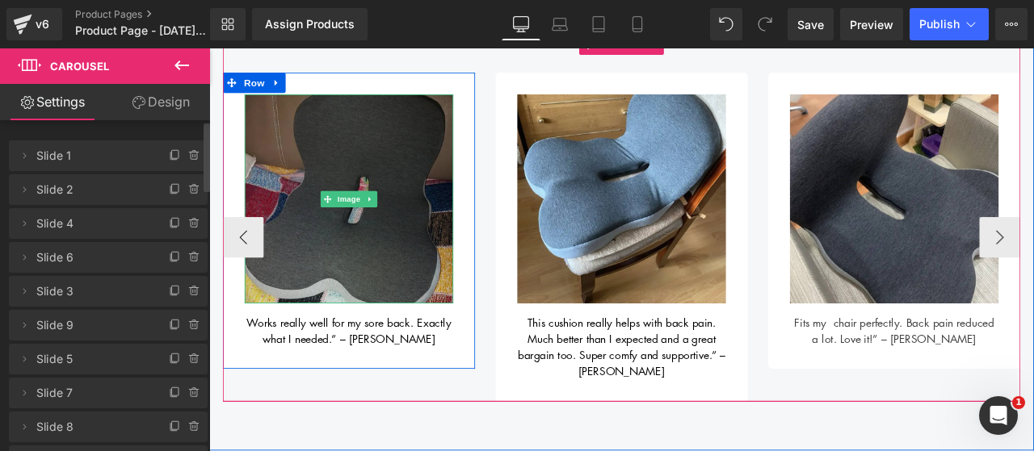
scroll to position [868, 0]
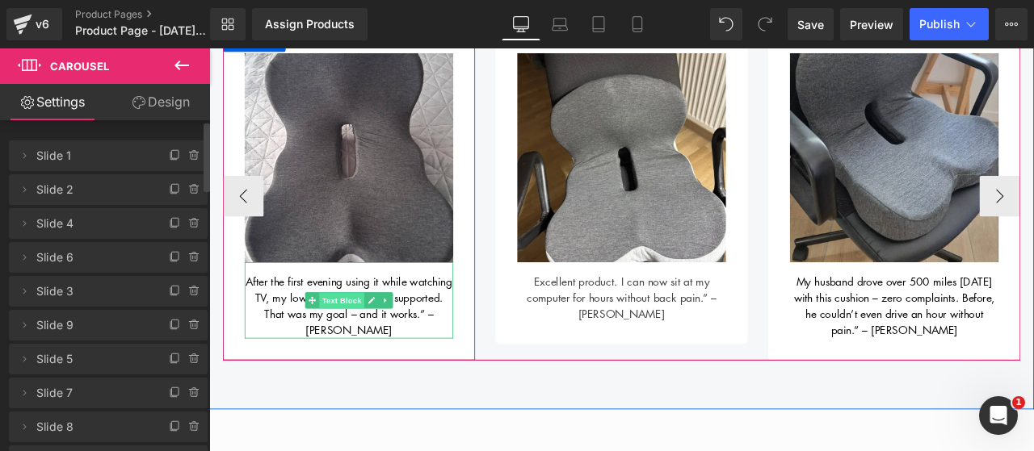
click at [339, 344] on span "Text Block" at bounding box center [365, 347] width 53 height 19
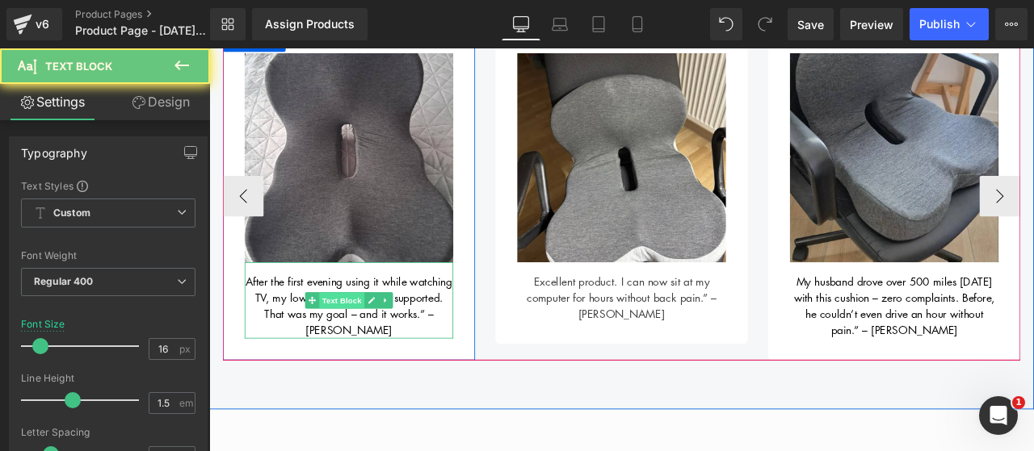
click at [339, 344] on span "Text Block" at bounding box center [365, 347] width 53 height 19
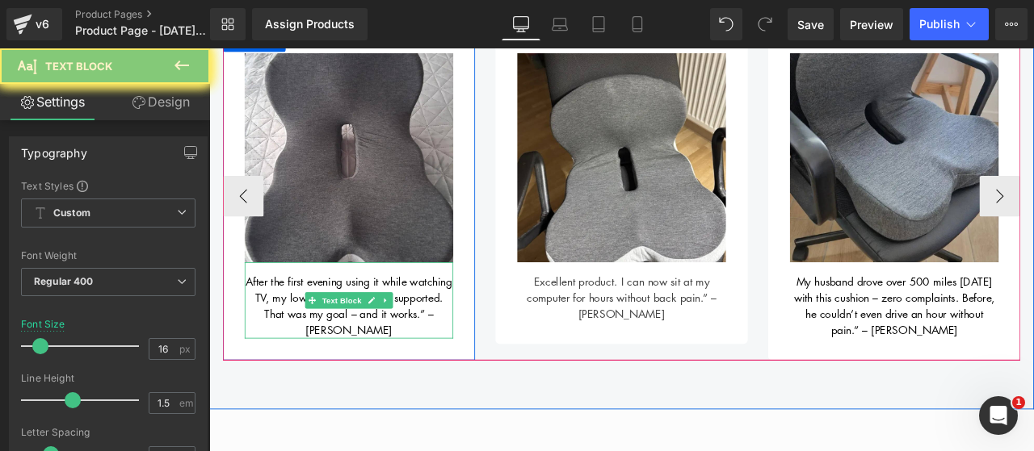
click at [282, 338] on span "After the first evening using it while watching TV, my lower back finally felt …" at bounding box center [375, 354] width 245 height 76
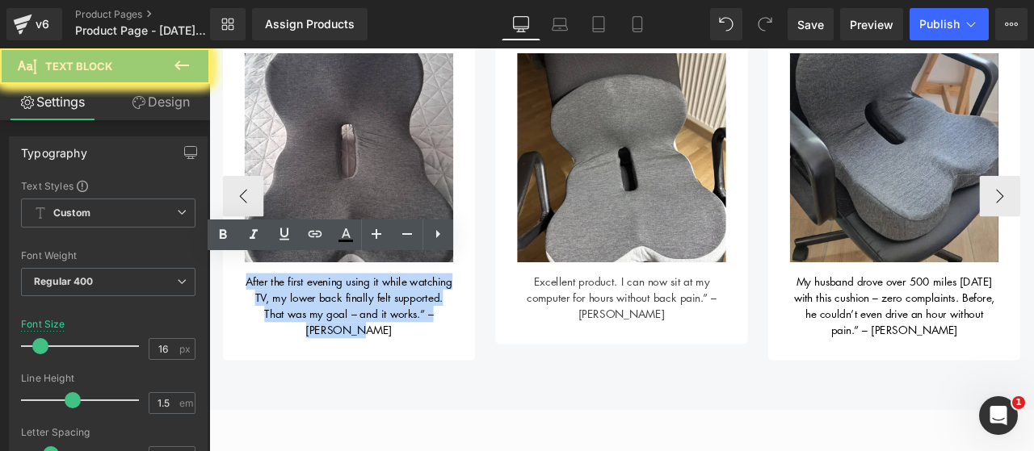
click at [282, 338] on span "After the first evening using it while watching TV, my lower back finally felt …" at bounding box center [375, 354] width 245 height 76
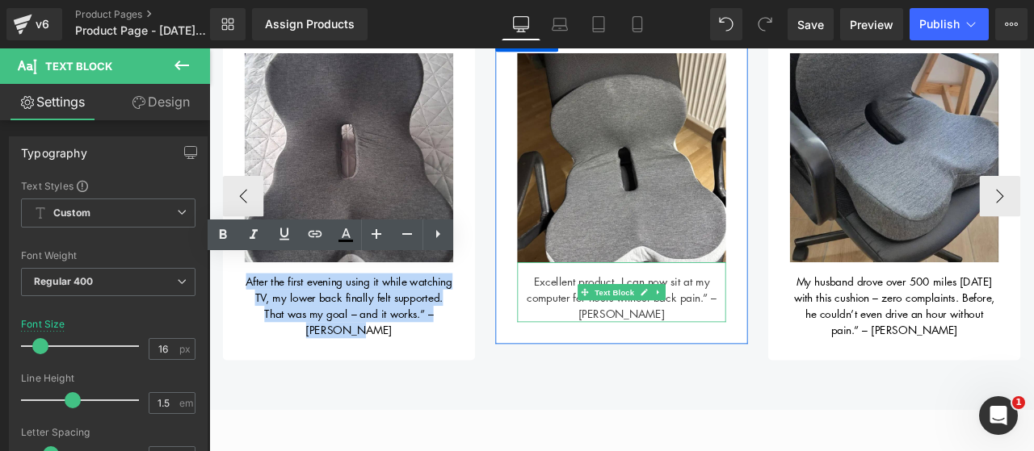
click at [618, 320] on div "Excellent product. I can now sit at my computer for hours without back pain.” –…" at bounding box center [697, 337] width 247 height 71
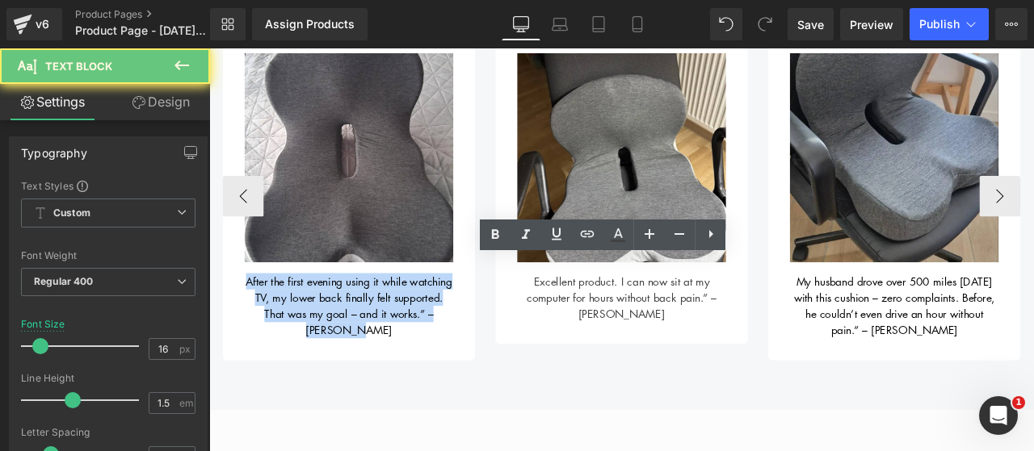
click at [618, 320] on div "Excellent product. I can now sit at my computer for hours without back pain.” –…" at bounding box center [697, 337] width 247 height 71
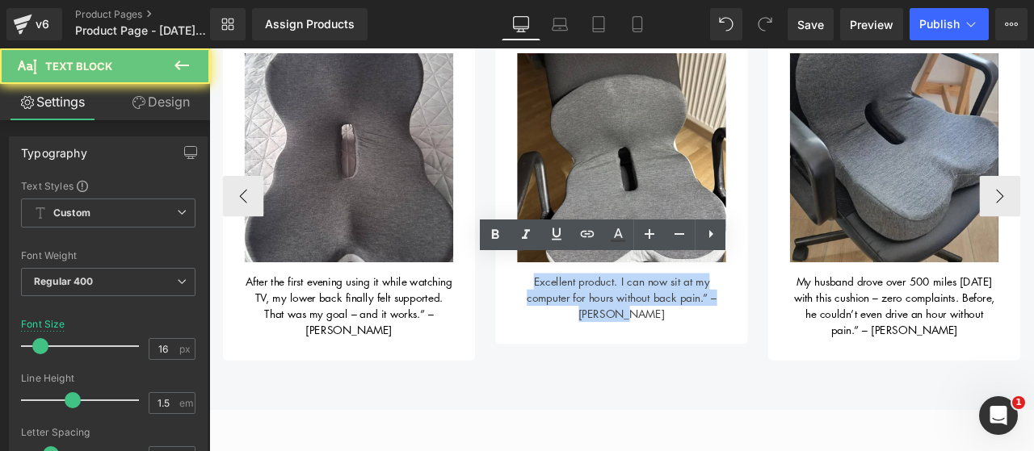
click at [618, 320] on div "Excellent product. I can now sit at my computer for hours without back pain.” –…" at bounding box center [697, 337] width 247 height 71
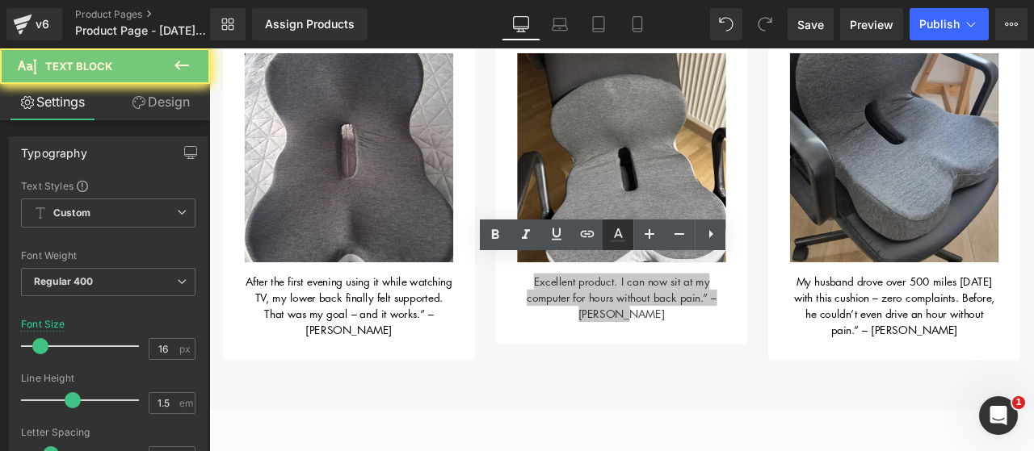
click at [614, 237] on icon at bounding box center [618, 234] width 9 height 10
type input "#424242"
type input "100"
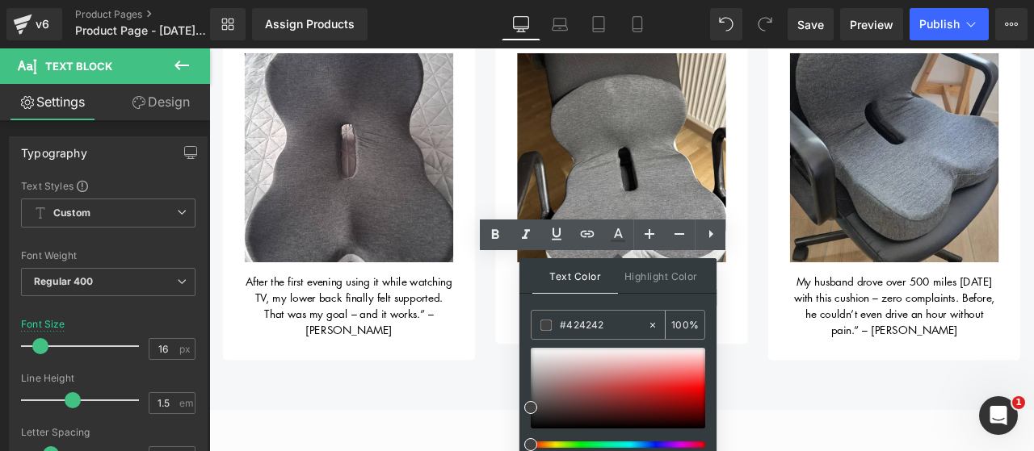
click at [575, 328] on input "#424242" at bounding box center [603, 326] width 87 height 18
click at [575, 327] on input "#424242" at bounding box center [603, 326] width 87 height 18
paste input "Hejhej. Rolig, trevlig och sexig man hr. Allt bra med dig. Och absolut ingen sk…"
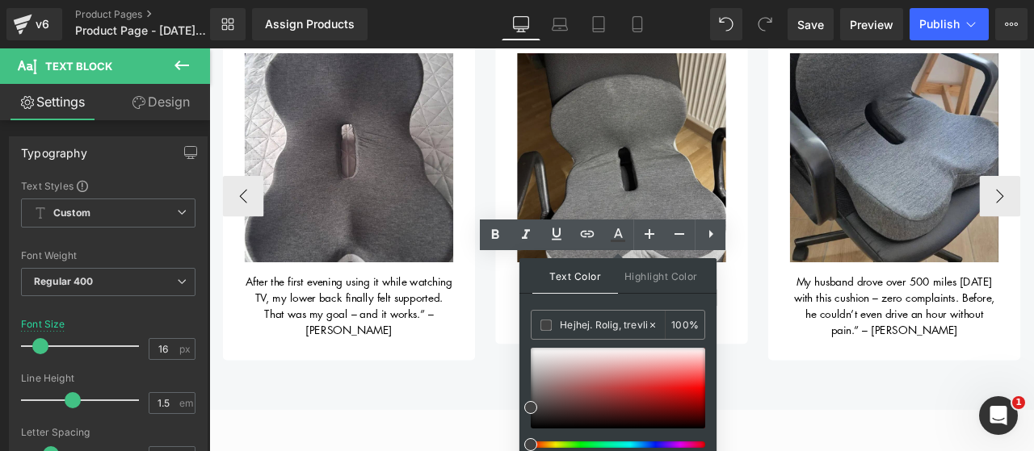
scroll to position [0, 396]
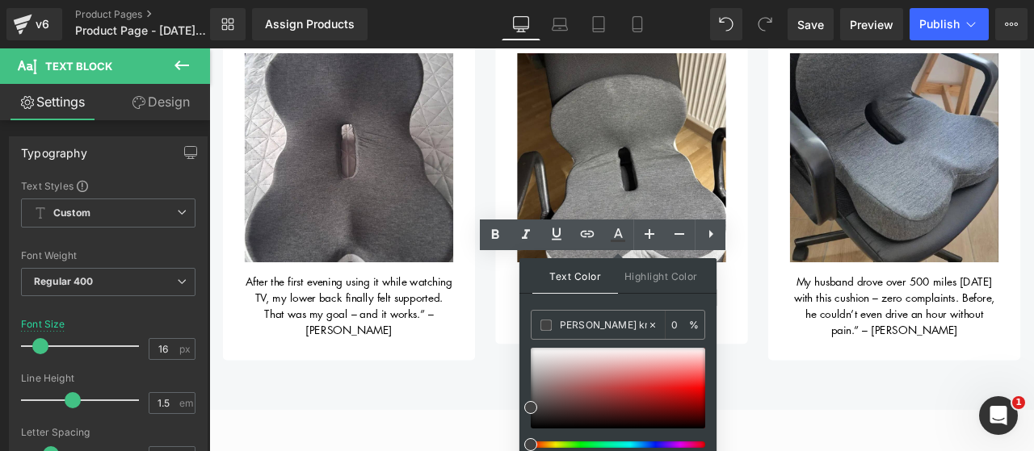
click at [704, 25] on div "Library Assign Products Product Preview No product match your search. Please tr…" at bounding box center [622, 24] width 824 height 32
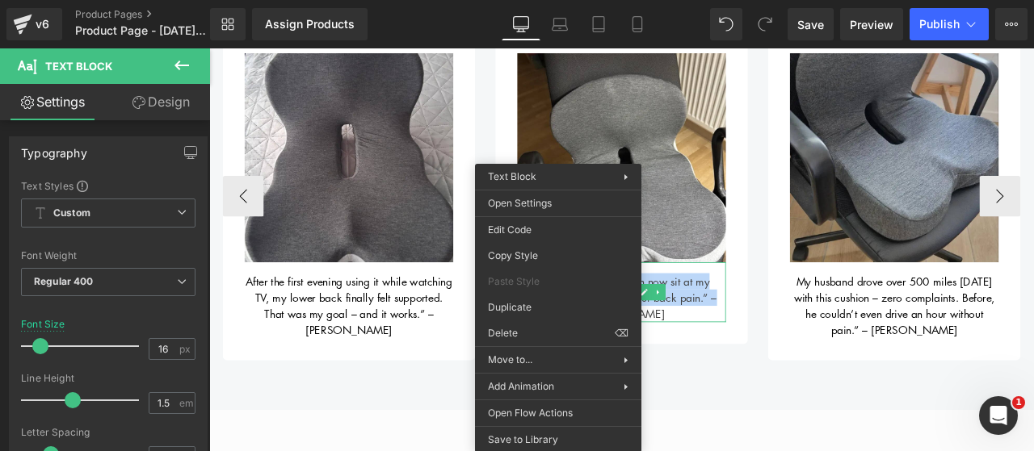
click at [761, 333] on div "Excellent product. I can now sit at my computer for hours without back pain.” –…" at bounding box center [697, 337] width 247 height 71
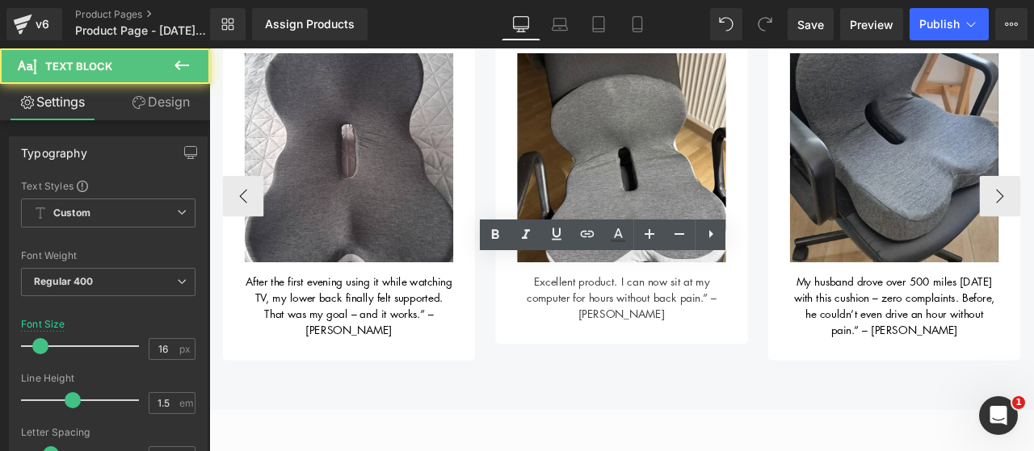
click at [745, 348] on div "Excellent product. I can now sit at my computer for hours without back pain.” –…" at bounding box center [697, 337] width 247 height 71
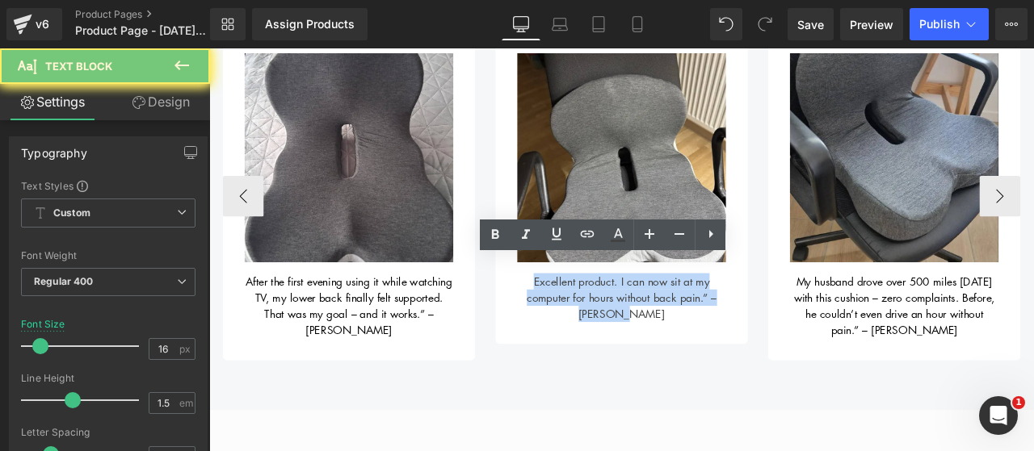
click at [745, 348] on div "Excellent product. I can now sit at my computer for hours without back pain.” –…" at bounding box center [697, 337] width 247 height 71
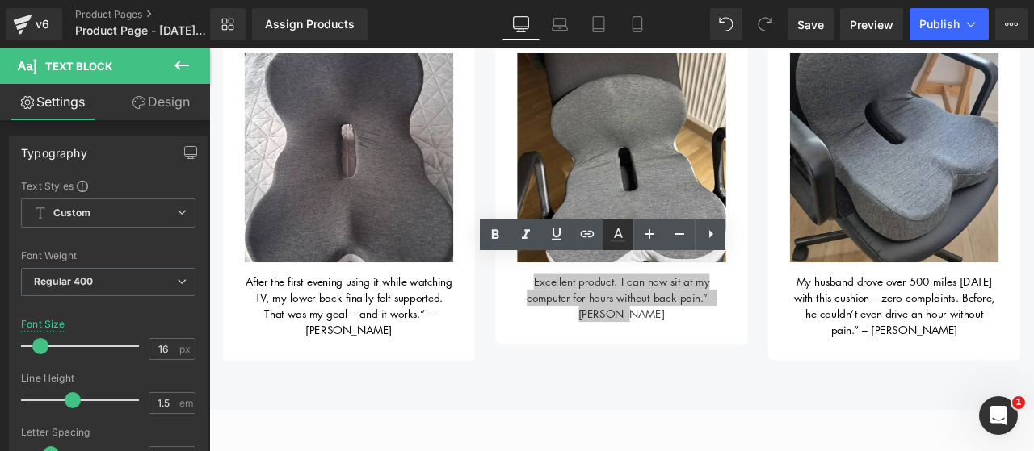
click at [617, 237] on icon at bounding box center [617, 234] width 19 height 19
type input "#424242"
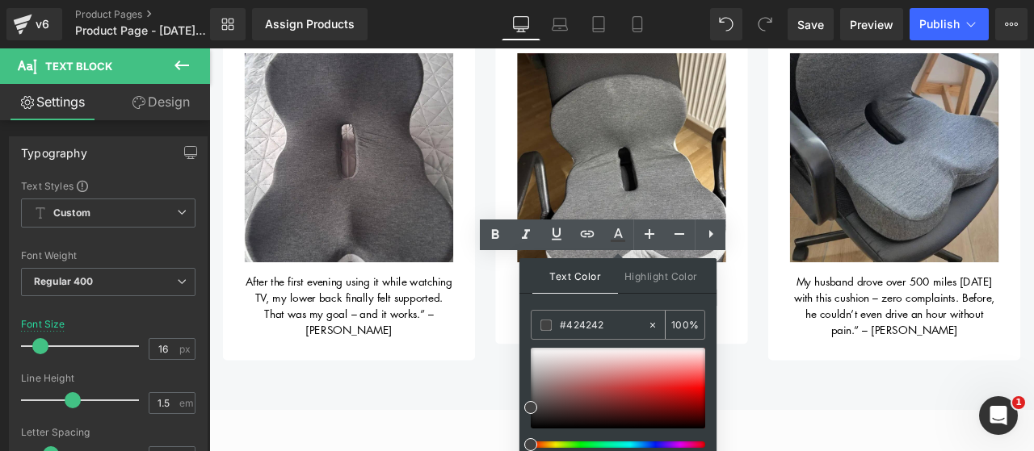
click at [592, 332] on input "#424242" at bounding box center [603, 326] width 87 height 18
click at [590, 325] on input "#424242" at bounding box center [603, 326] width 87 height 18
click at [937, 451] on div "What our customers are saying Heading Image Works really well for my sore back.…" at bounding box center [697, 151] width 977 height 650
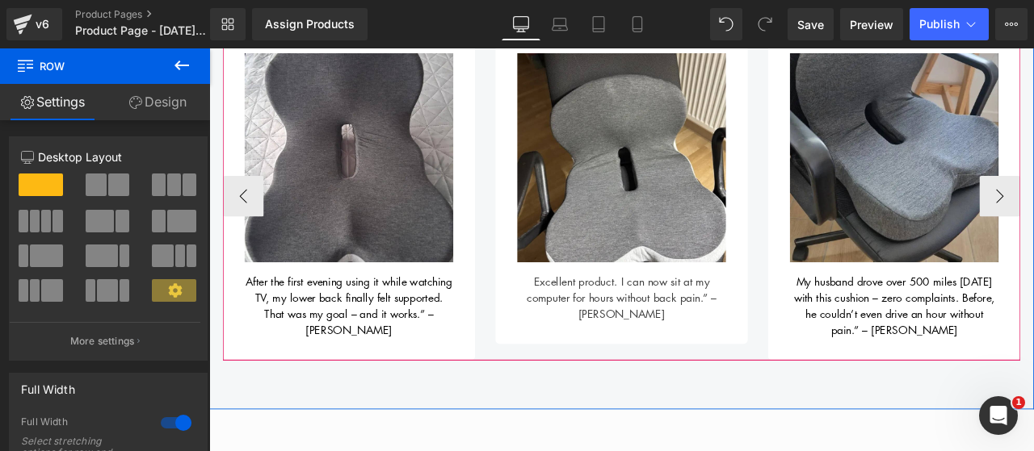
click at [715, 342] on div "Excellent product. I can now sit at my computer for hours without back pain.” –…" at bounding box center [697, 337] width 247 height 71
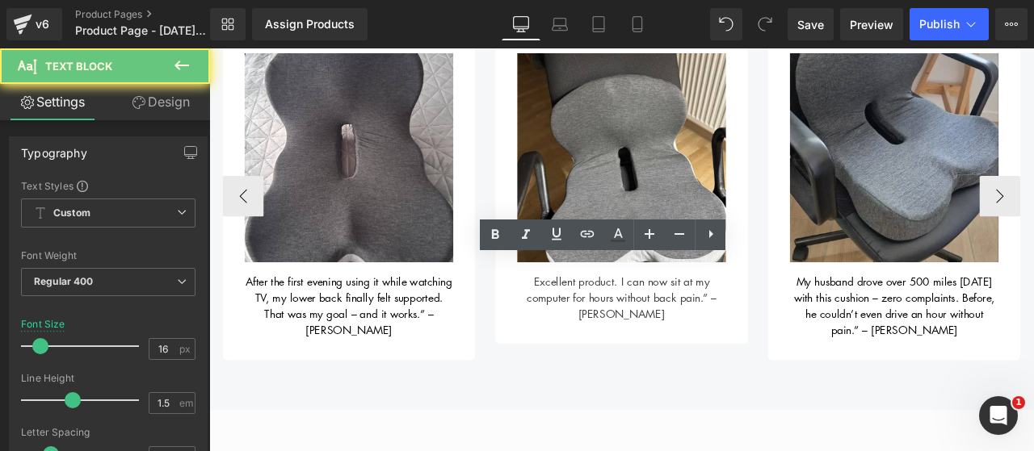
click at [715, 342] on div "Excellent product. I can now sit at my computer for hours without back pain.” –…" at bounding box center [697, 337] width 247 height 71
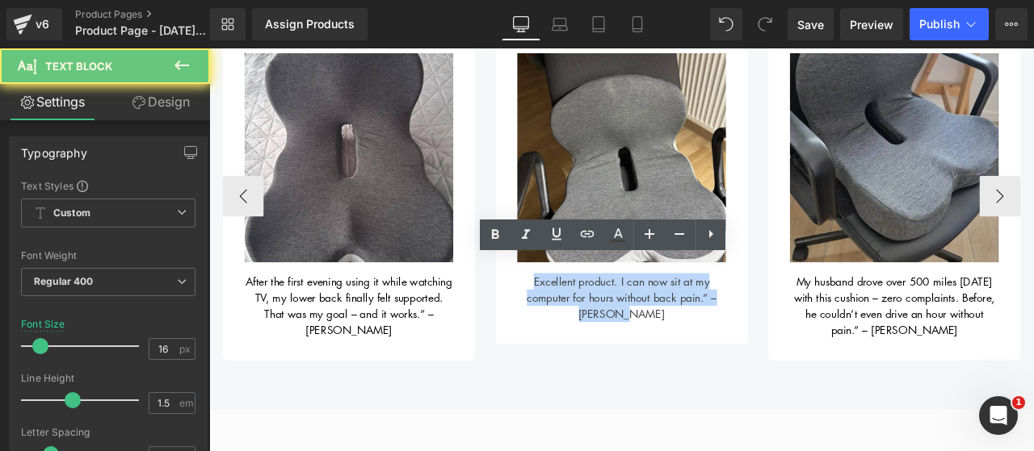
click at [715, 342] on div "Excellent product. I can now sit at my computer for hours without back pain.” –…" at bounding box center [697, 337] width 247 height 71
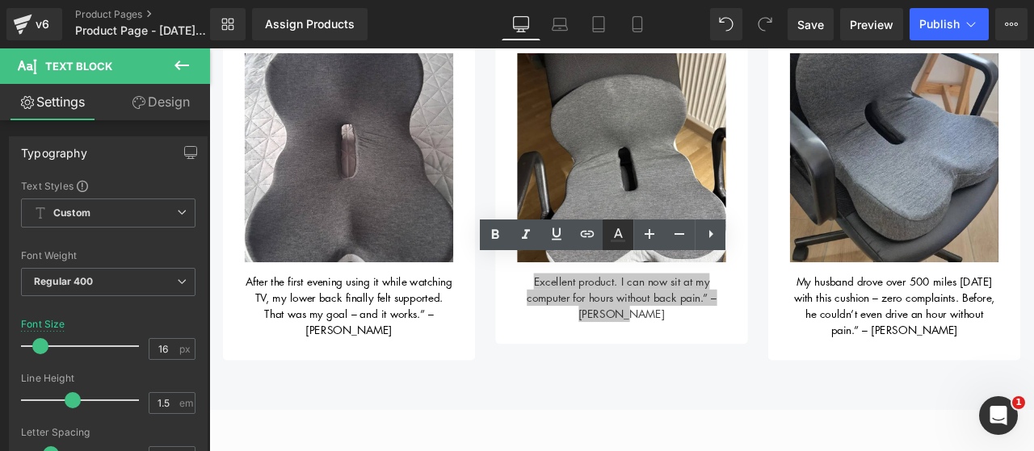
click at [627, 233] on icon at bounding box center [617, 234] width 19 height 19
type input "100"
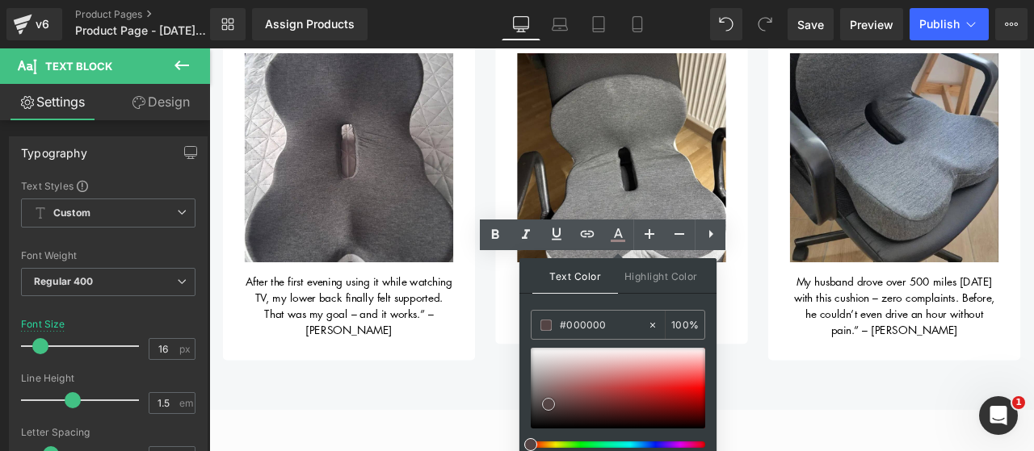
scroll to position [26, 0]
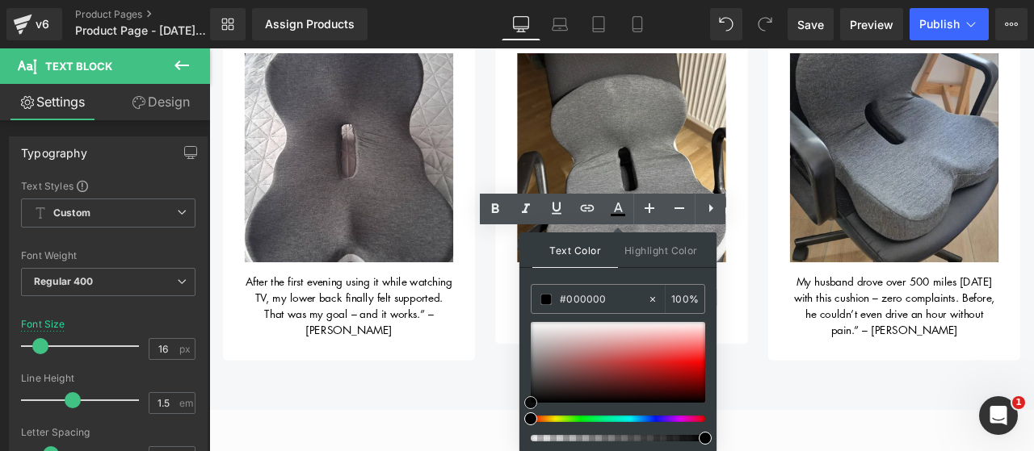
drag, startPoint x: 548, startPoint y: 404, endPoint x: 328, endPoint y: 426, distance: 221.6
click at [511, 426] on html "Text Block You are previewing how the will restyle your page. You can not edit …" at bounding box center [517, 199] width 1034 height 451
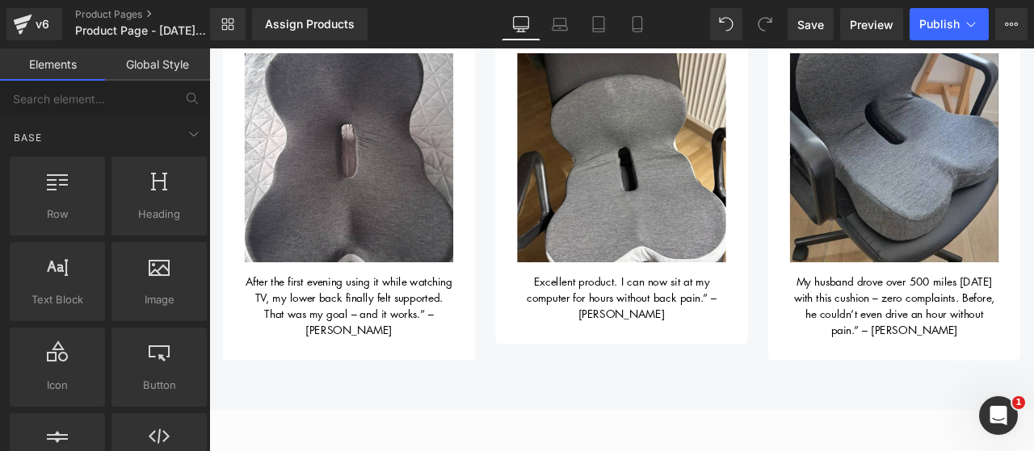
scroll to position [0, 0]
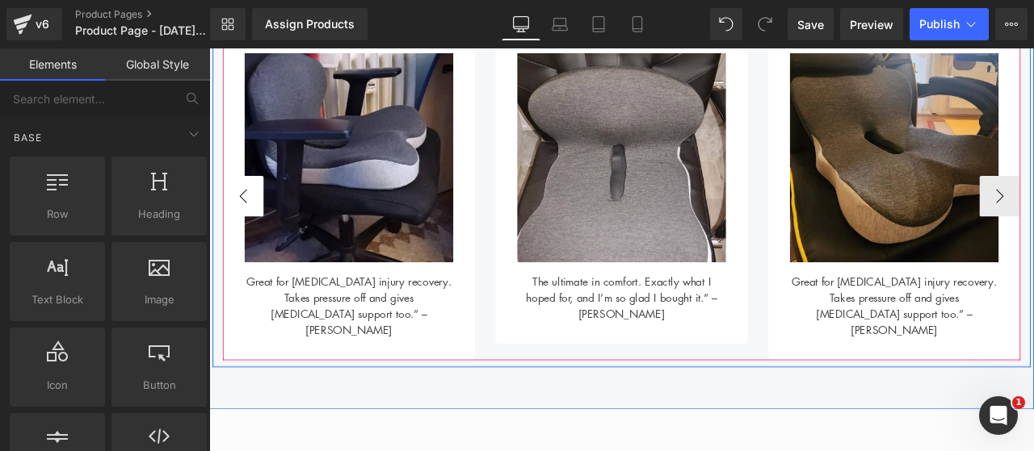
click at [251, 223] on button "‹" at bounding box center [249, 223] width 48 height 48
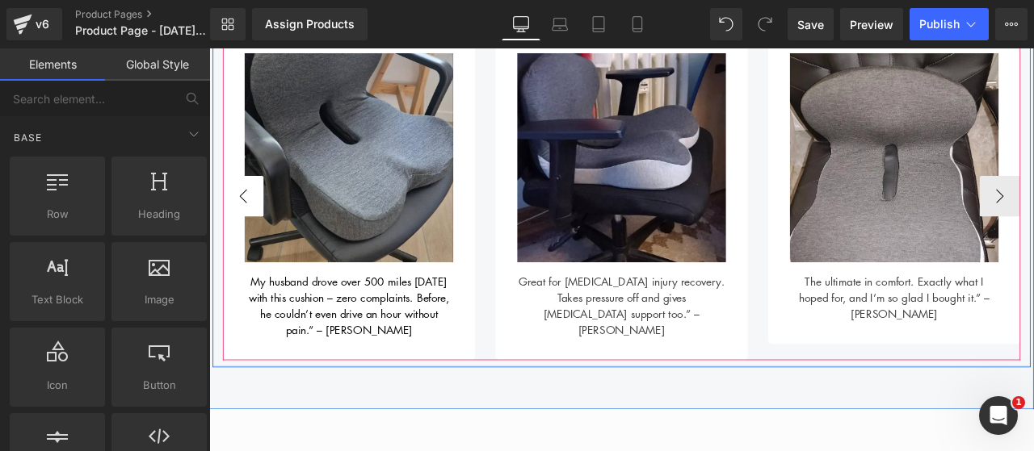
click at [250, 221] on button "‹" at bounding box center [249, 223] width 48 height 48
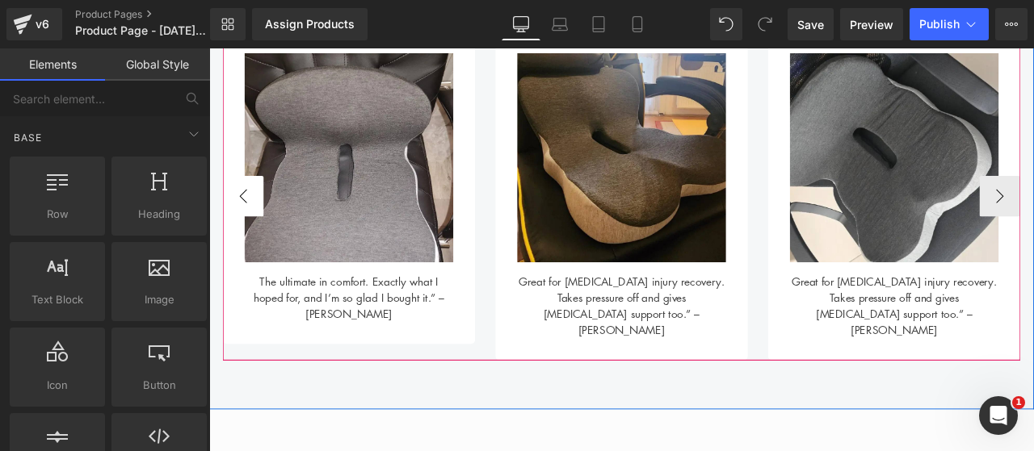
click at [262, 224] on button "‹" at bounding box center [249, 223] width 48 height 48
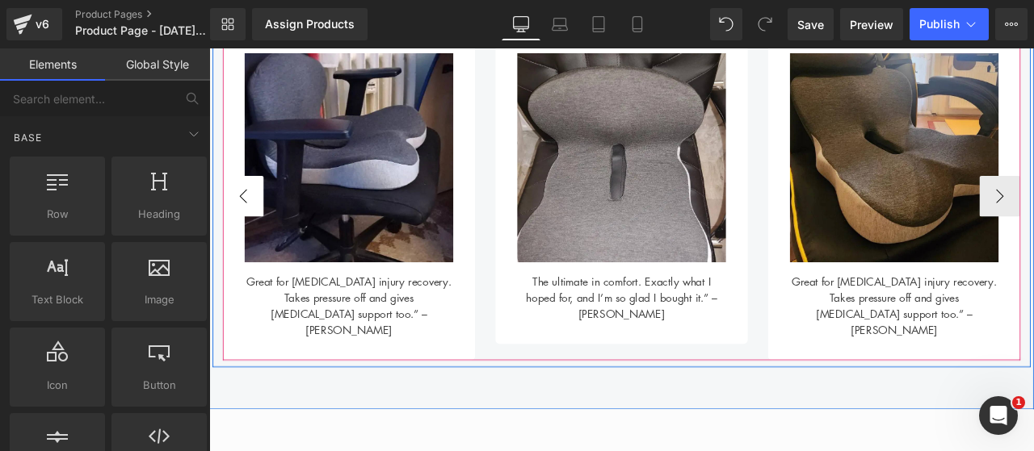
click at [262, 224] on button "‹" at bounding box center [249, 223] width 48 height 48
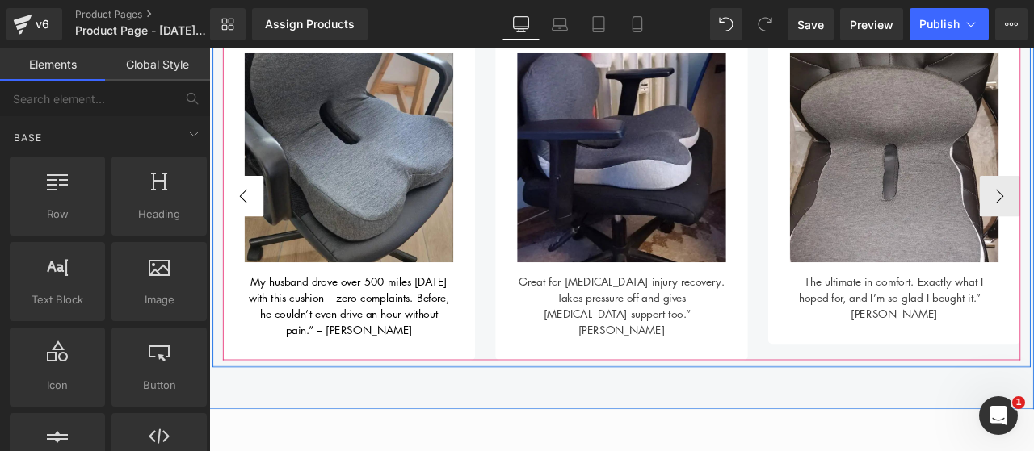
click at [262, 224] on button "‹" at bounding box center [249, 223] width 48 height 48
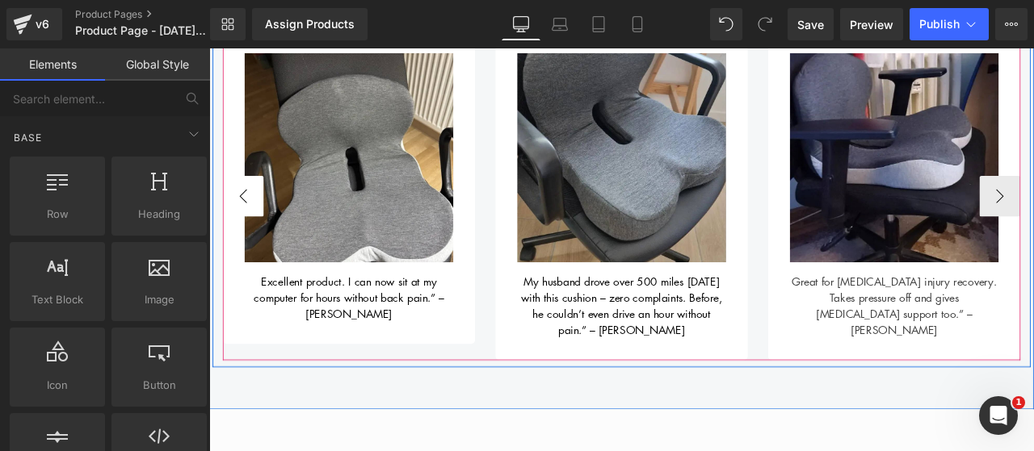
click at [262, 224] on button "‹" at bounding box center [249, 223] width 48 height 48
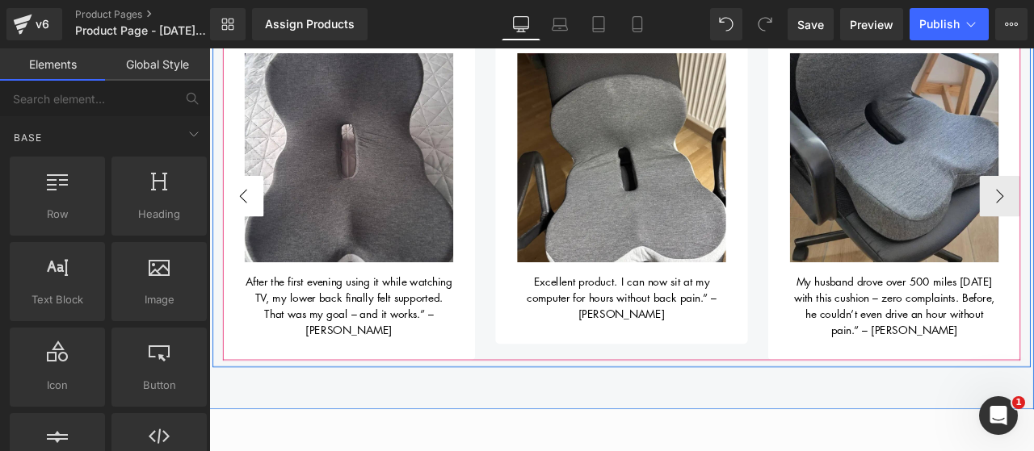
click at [262, 224] on button "‹" at bounding box center [249, 223] width 48 height 48
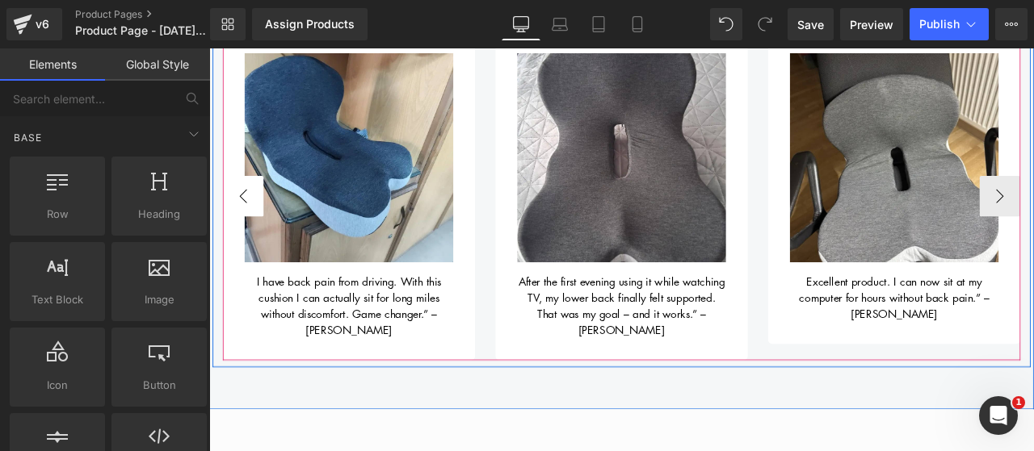
click at [262, 224] on button "‹" at bounding box center [249, 223] width 48 height 48
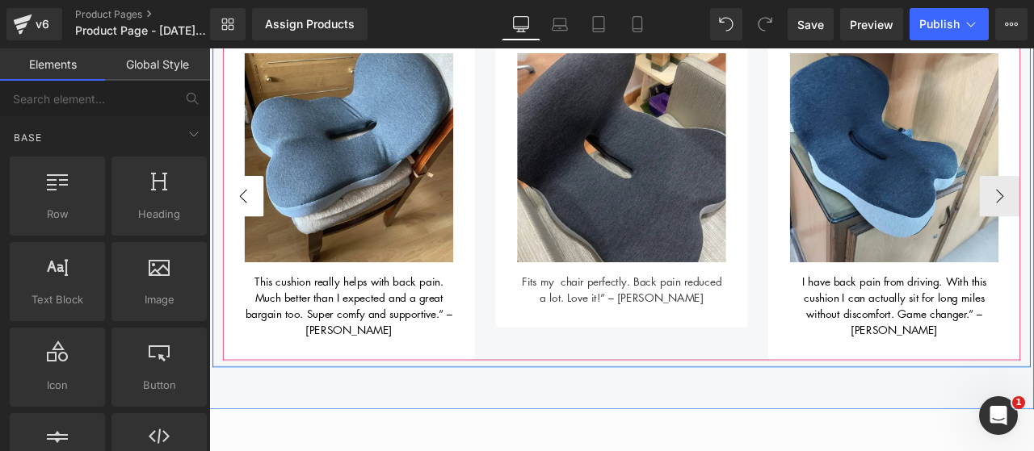
click at [262, 224] on button "‹" at bounding box center [249, 223] width 48 height 48
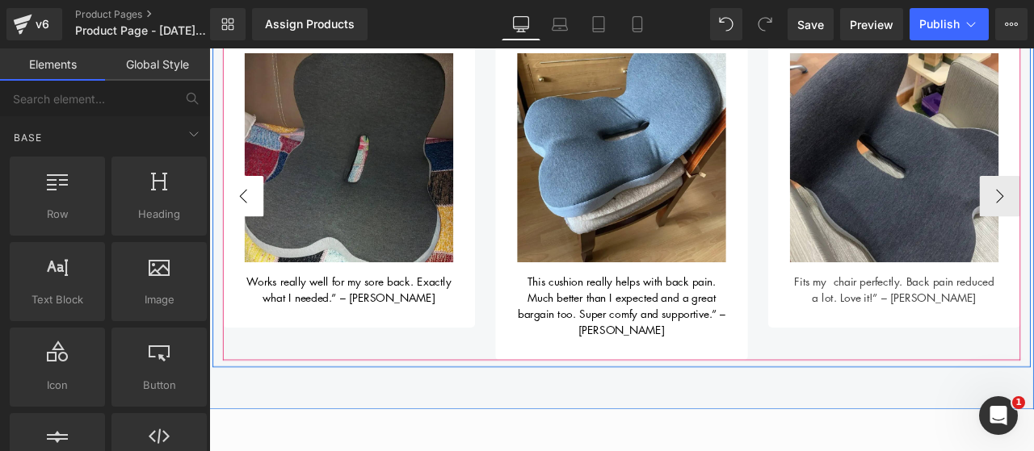
click at [262, 224] on button "‹" at bounding box center [249, 223] width 48 height 48
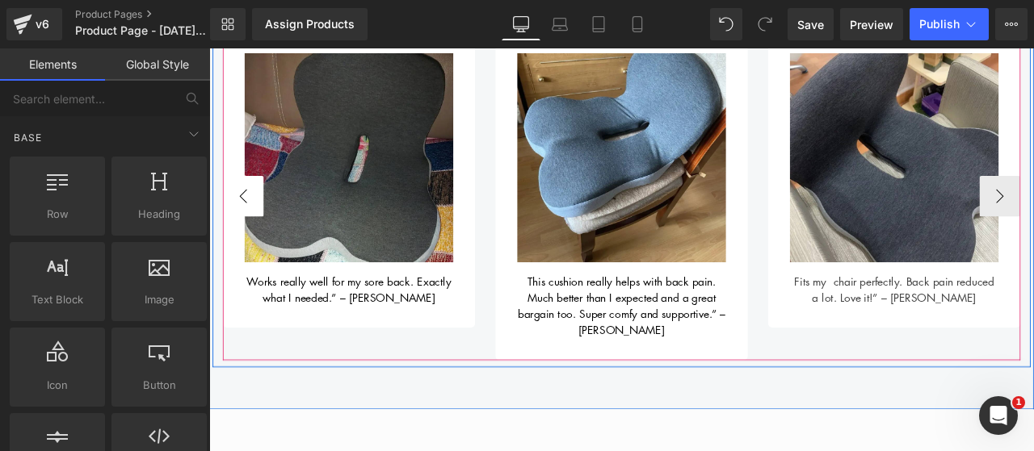
click at [262, 224] on button "‹" at bounding box center [249, 223] width 48 height 48
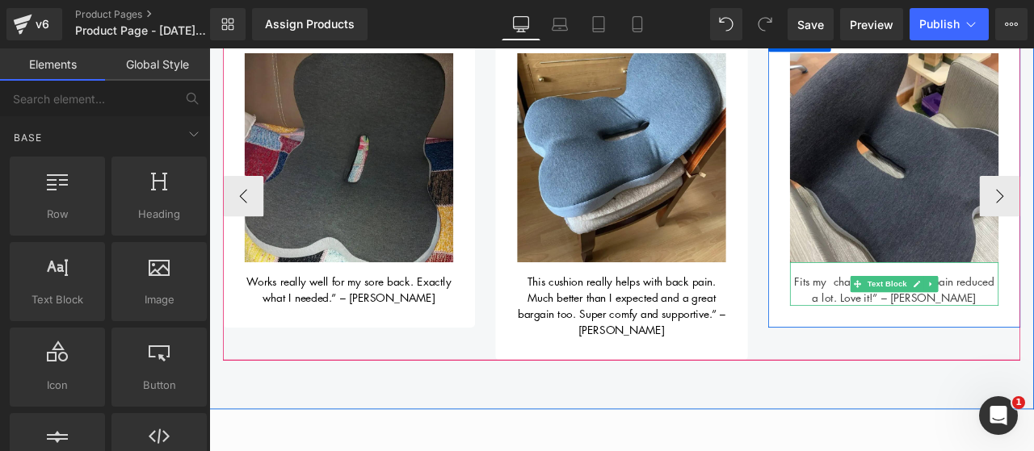
click at [953, 323] on div "Fits my chair perfectly. Back pain reduced a lot. Love it!” – [PERSON_NAME]" at bounding box center [1020, 328] width 247 height 52
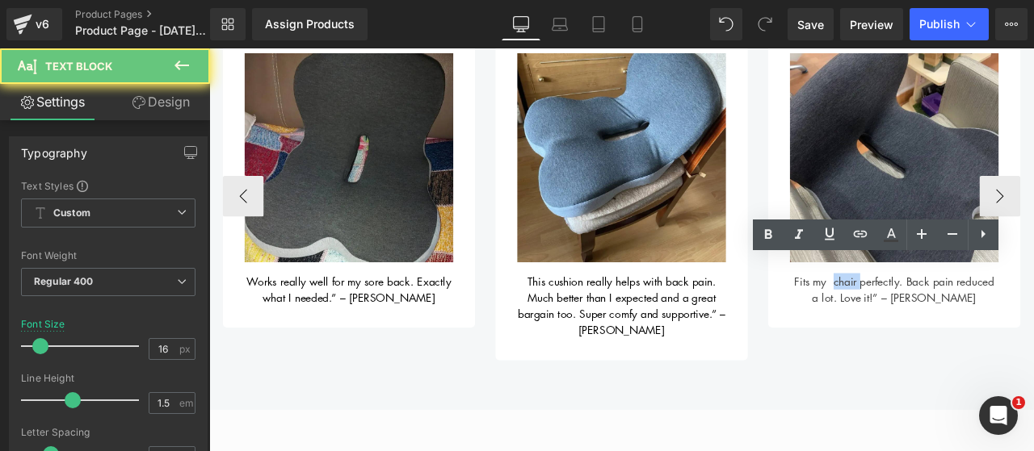
click at [953, 323] on div "Fits my chair perfectly. Back pain reduced a lot. Love it!” – [PERSON_NAME]" at bounding box center [1020, 328] width 247 height 52
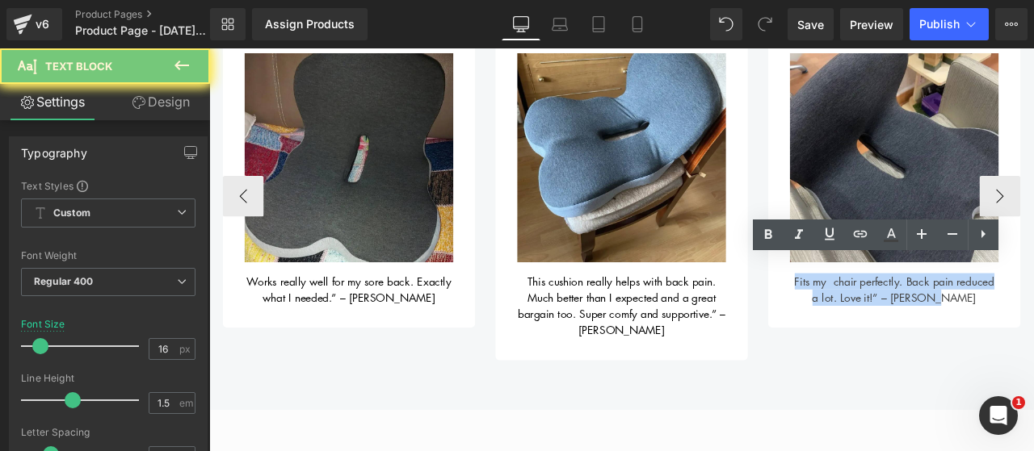
click at [953, 323] on div "Fits my chair perfectly. Back pain reduced a lot. Love it!” – [PERSON_NAME]" at bounding box center [1020, 328] width 247 height 52
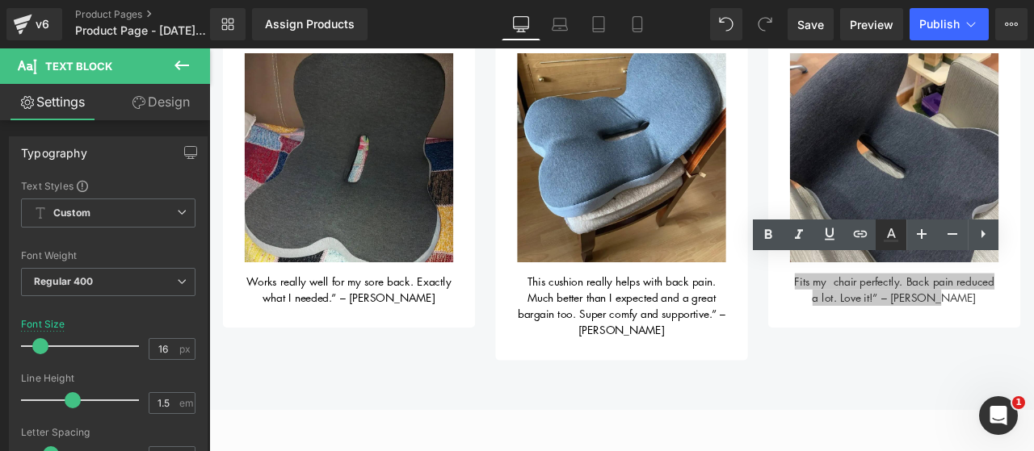
click at [889, 234] on icon at bounding box center [891, 234] width 9 height 10
type input "#424242"
type input "100"
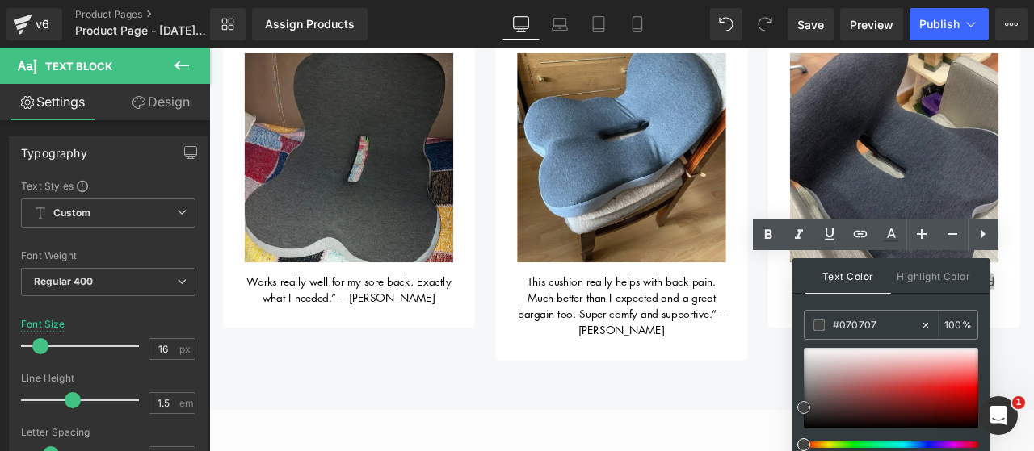
type input "#000000"
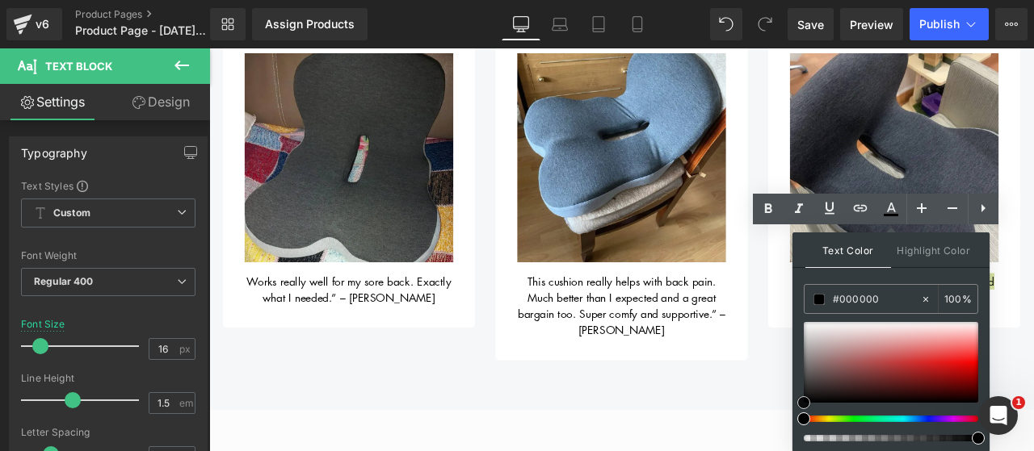
drag, startPoint x: 813, startPoint y: 384, endPoint x: 790, endPoint y: 471, distance: 89.5
click at [790, 426] on html "Text Block You are previewing how the will restyle your page. You can not edit …" at bounding box center [517, 199] width 1034 height 451
click at [843, 419] on div "What our customers are saying Heading Image Works really well for my sore back.…" at bounding box center [697, 143] width 969 height 566
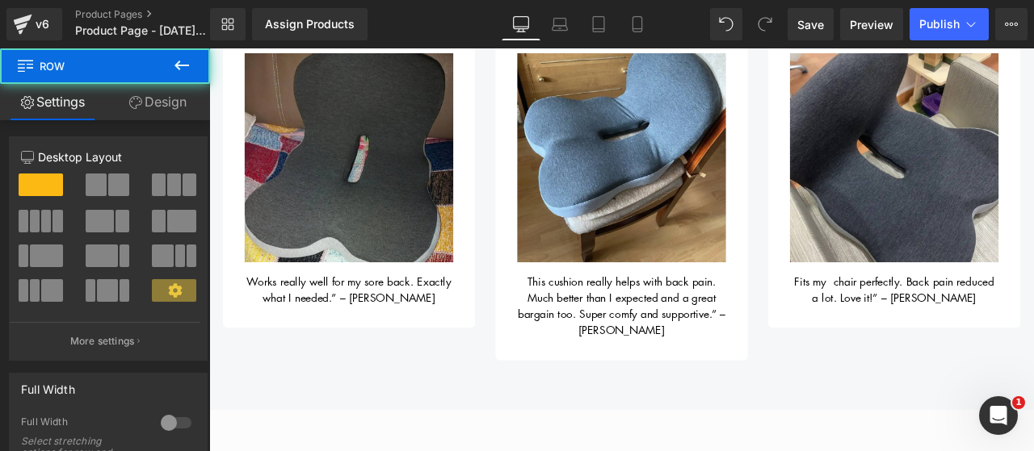
scroll to position [0, 0]
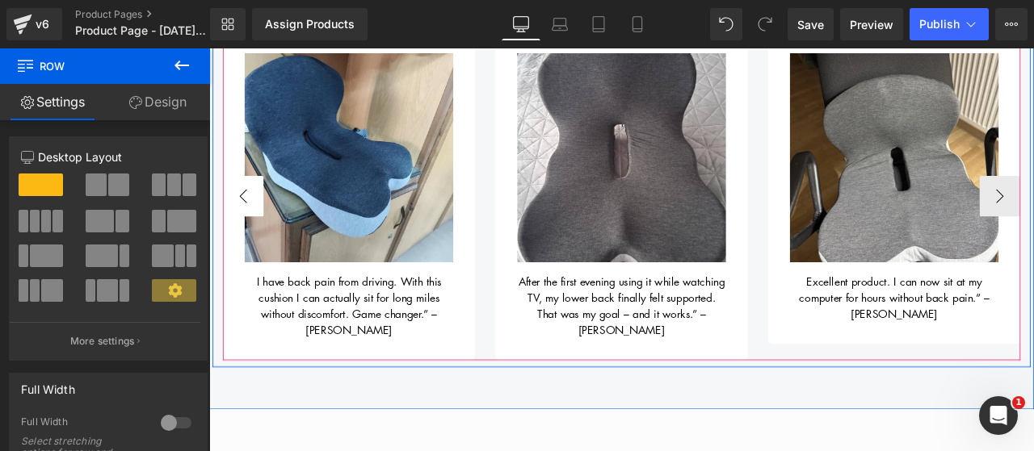
click at [240, 227] on button "‹" at bounding box center [249, 223] width 48 height 48
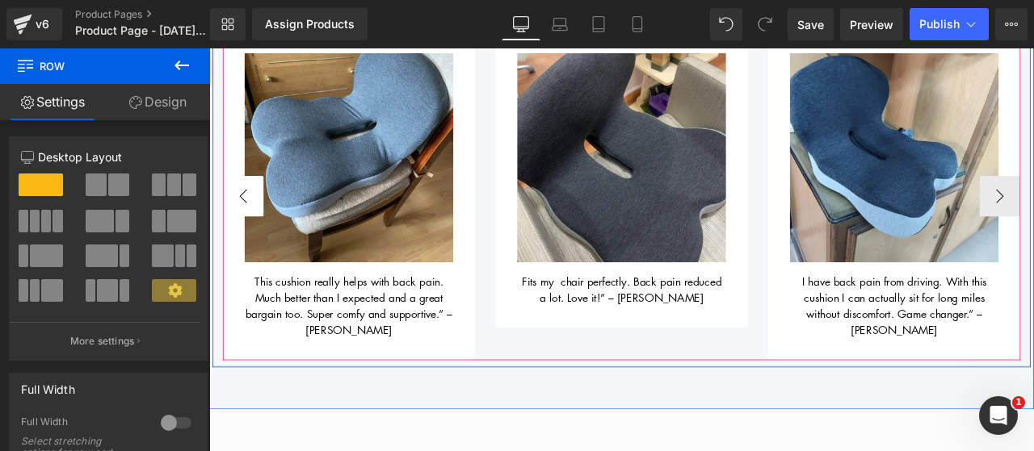
click at [240, 227] on button "‹" at bounding box center [249, 223] width 48 height 48
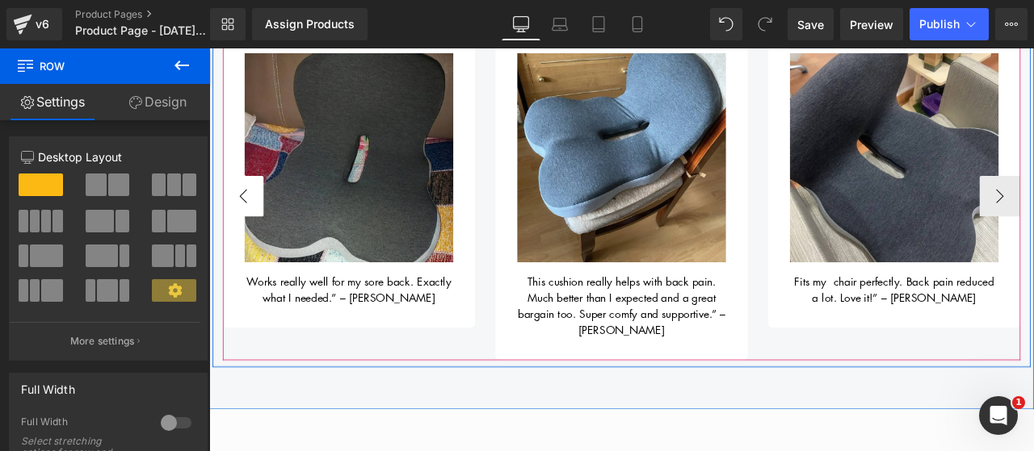
click at [240, 227] on button "‹" at bounding box center [249, 223] width 48 height 48
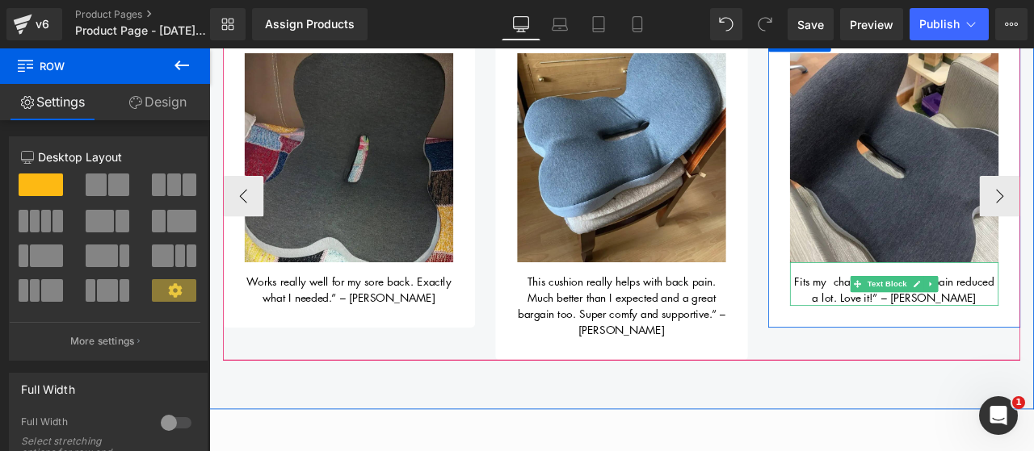
click at [938, 316] on span "Fits my chair perfectly. Back pain reduced a lot. Love it!” – [PERSON_NAME]" at bounding box center [1021, 334] width 237 height 37
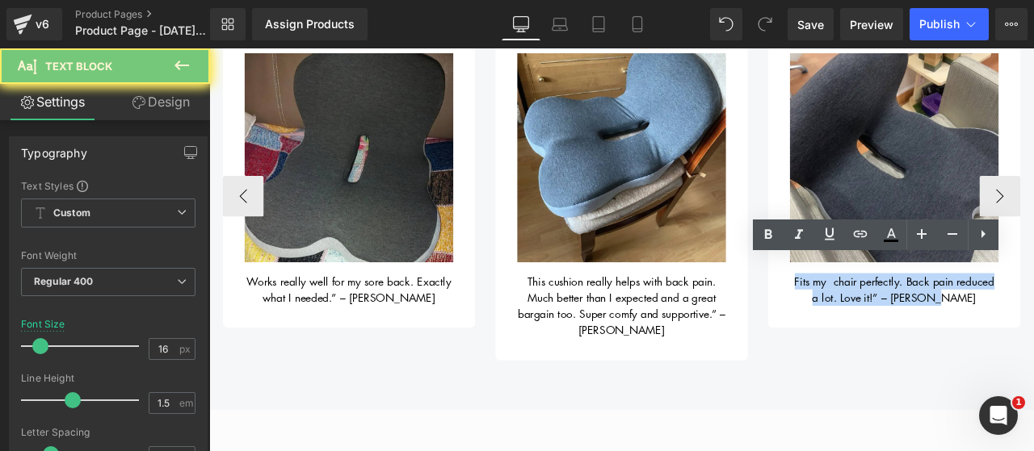
click at [938, 316] on span "Fits my chair perfectly. Back pain reduced a lot. Love it!” – [PERSON_NAME]" at bounding box center [1021, 334] width 237 height 37
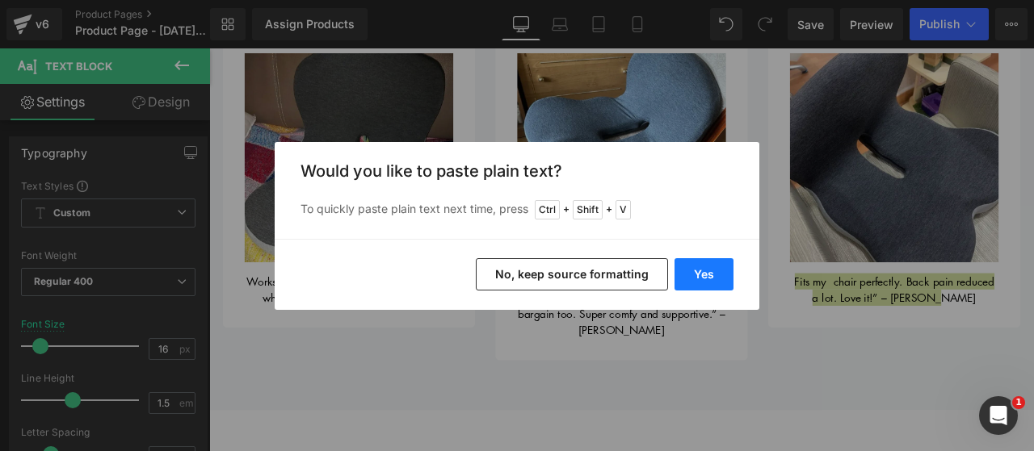
click at [719, 266] on button "Yes" at bounding box center [703, 274] width 59 height 32
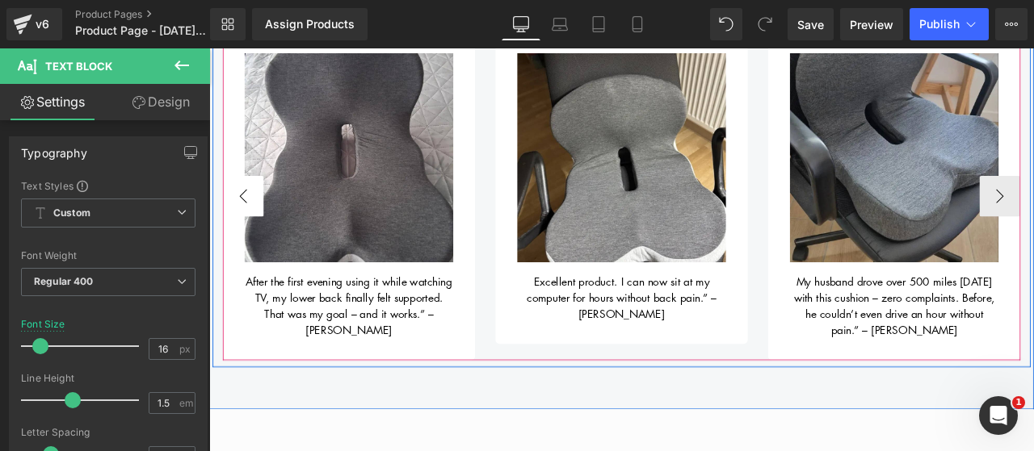
click at [241, 213] on button "‹" at bounding box center [249, 223] width 48 height 48
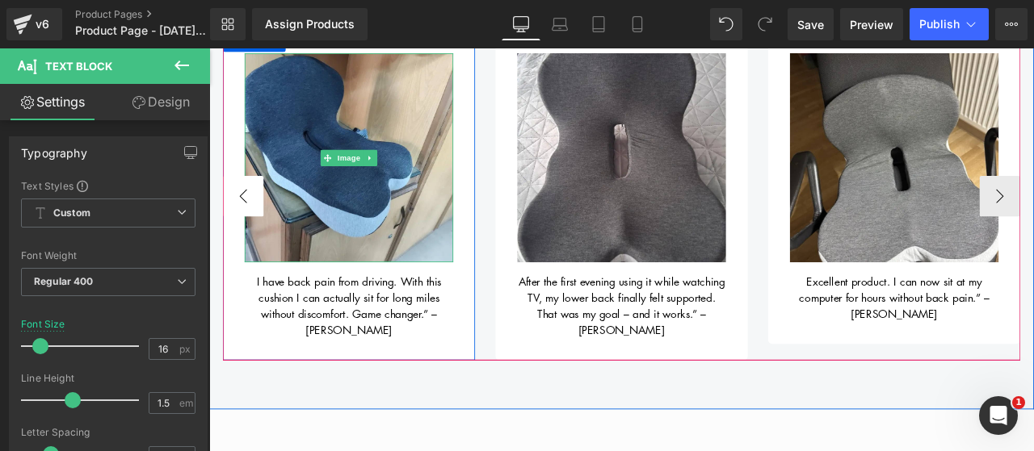
click at [257, 226] on button "‹" at bounding box center [249, 223] width 48 height 48
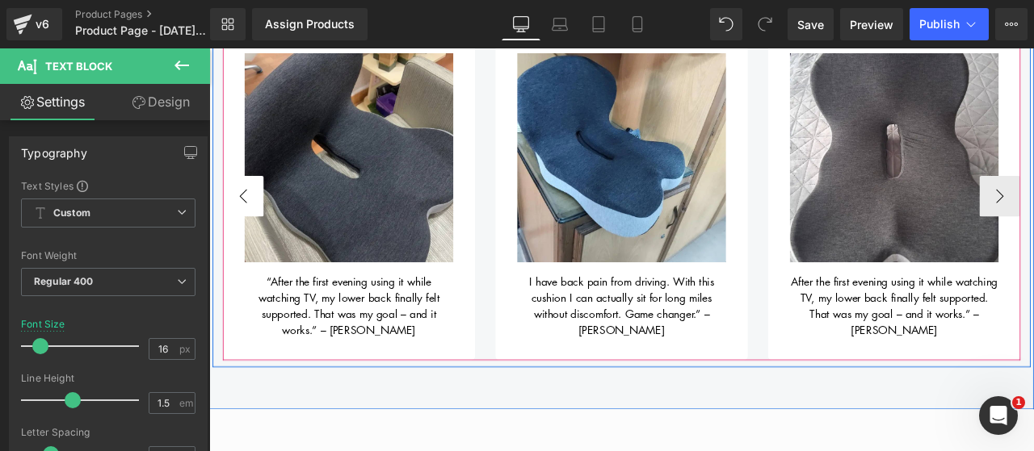
click at [257, 226] on button "‹" at bounding box center [249, 223] width 48 height 48
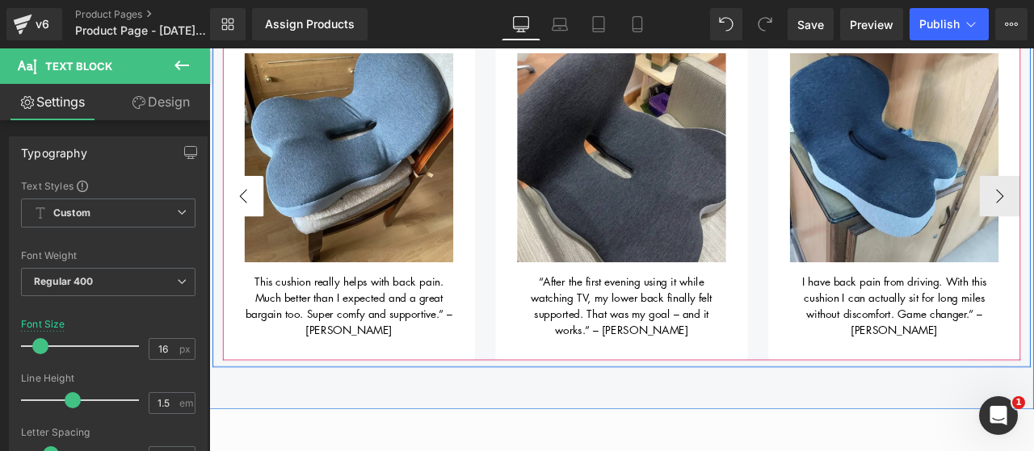
click at [257, 226] on button "‹" at bounding box center [249, 223] width 48 height 48
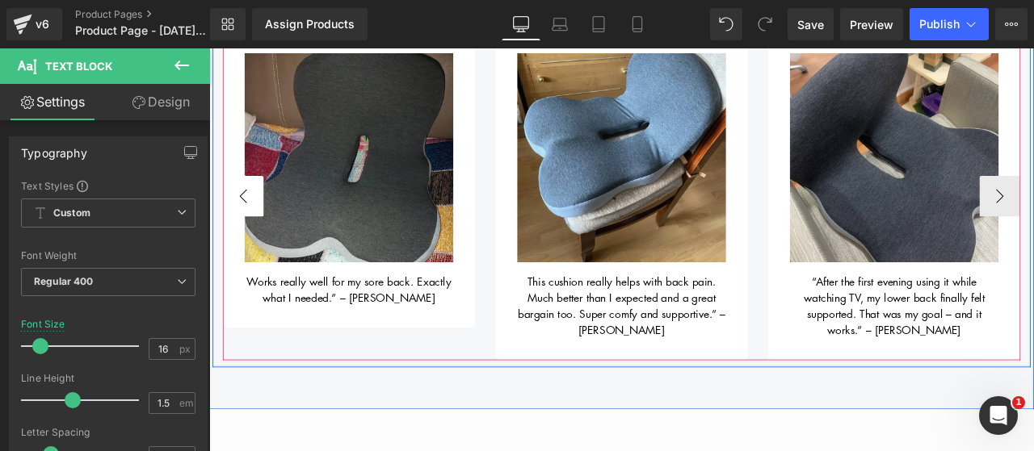
click at [257, 226] on button "‹" at bounding box center [249, 223] width 48 height 48
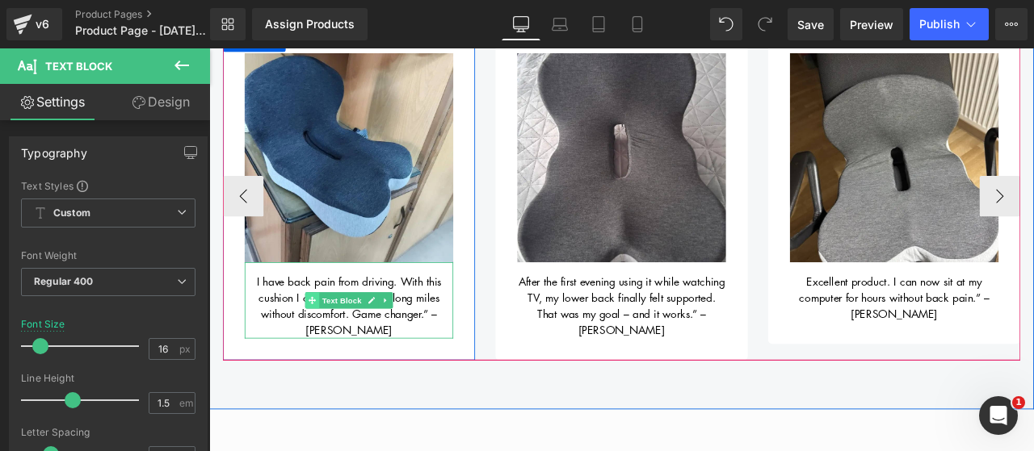
click at [326, 342] on icon at bounding box center [330, 346] width 9 height 9
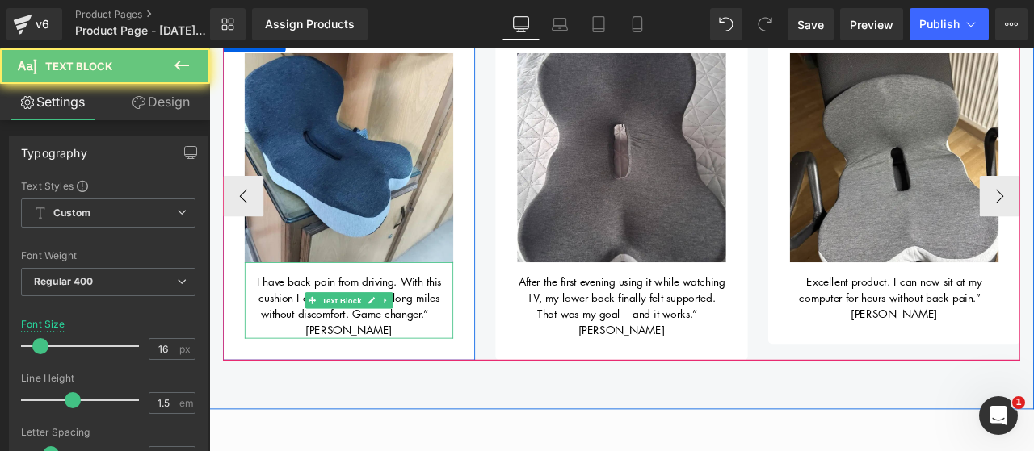
click at [296, 338] on span "I have back pain from driving. With this cushion I can actually sit for long mi…" at bounding box center [375, 354] width 219 height 76
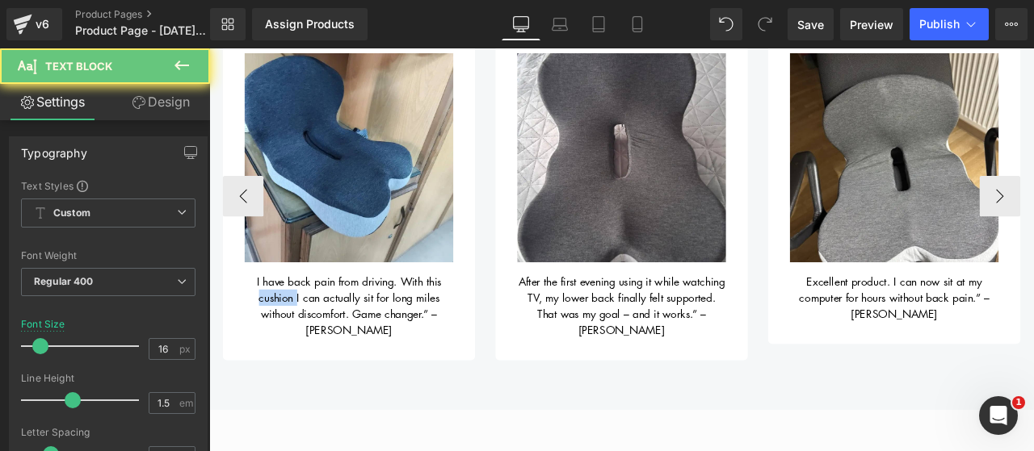
click at [296, 338] on span "I have back pain from driving. With this cushion I can actually sit for long mi…" at bounding box center [375, 354] width 219 height 76
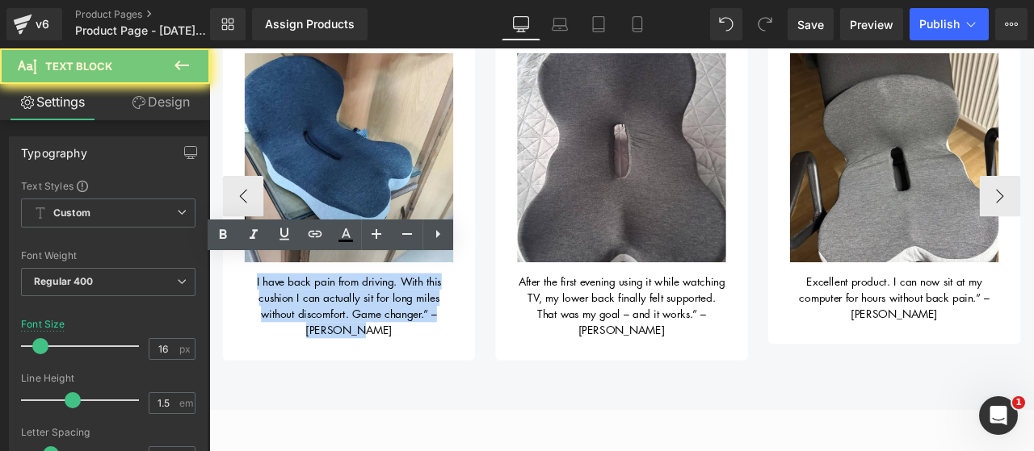
click at [296, 338] on span "I have back pain from driving. With this cushion I can actually sit for long mi…" at bounding box center [375, 354] width 219 height 76
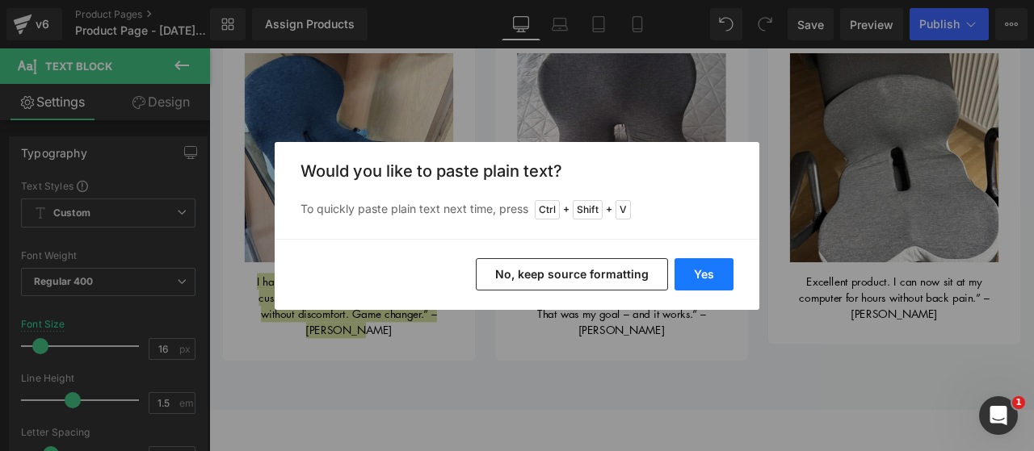
drag, startPoint x: 708, startPoint y: 278, endPoint x: 395, endPoint y: 281, distance: 313.3
click at [708, 278] on button "Yes" at bounding box center [703, 274] width 59 height 32
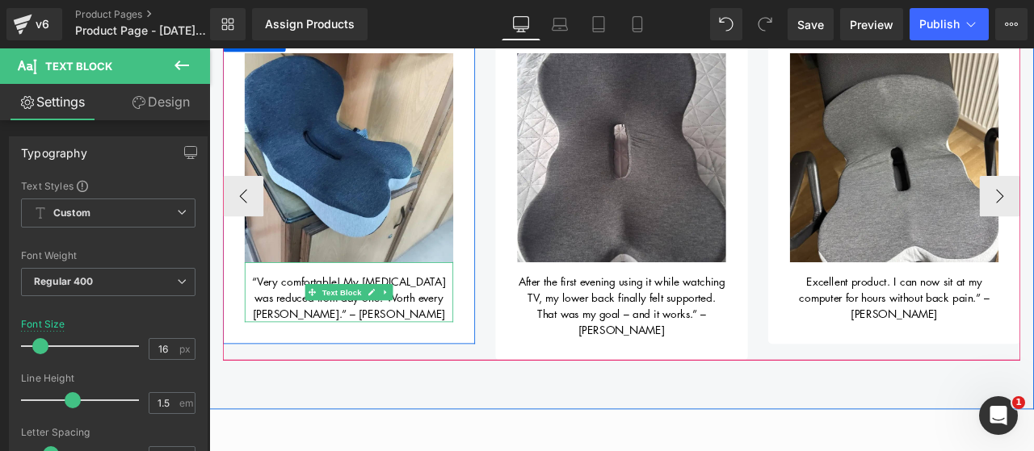
click at [260, 320] on span "“Very comfortable! My [MEDICAL_DATA] was reduced from day one. Worth every [PER…" at bounding box center [374, 344] width 229 height 57
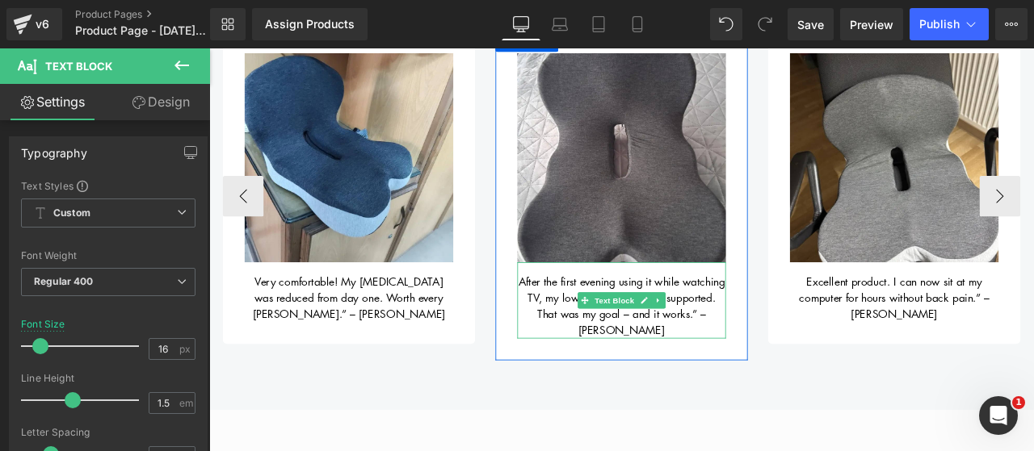
click at [599, 338] on span "After the first evening using it while watching TV, my lower back finally felt …" at bounding box center [698, 354] width 245 height 76
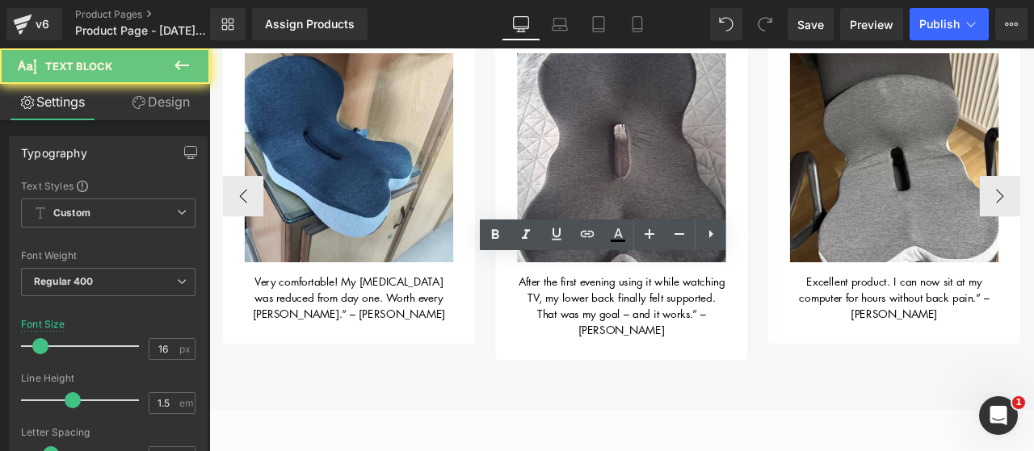
click at [599, 338] on span "After the first evening using it while watching TV, my lower back finally felt …" at bounding box center [698, 354] width 245 height 76
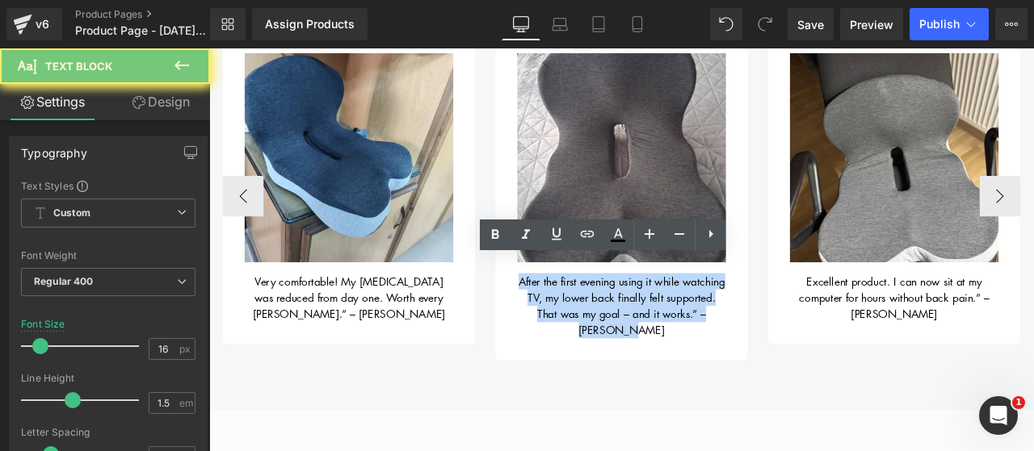
click at [599, 338] on span "After the first evening using it while watching TV, my lower back finally felt …" at bounding box center [698, 354] width 245 height 76
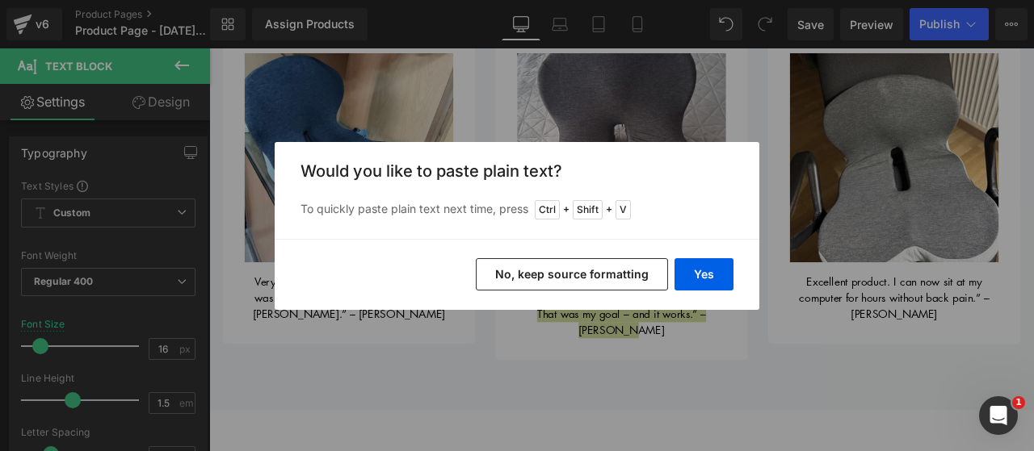
click at [715, 254] on div "Yes No, keep source formatting" at bounding box center [517, 274] width 484 height 71
click at [702, 268] on button "Yes" at bounding box center [703, 274] width 59 height 32
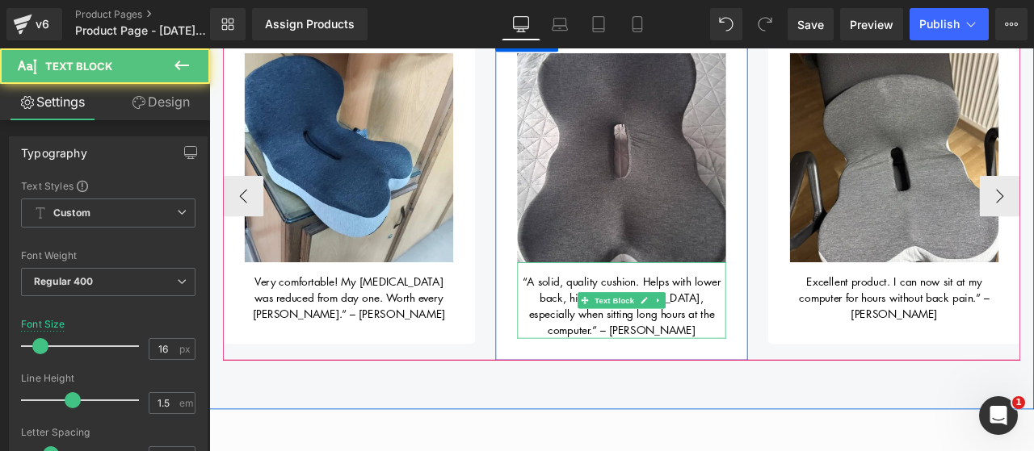
click at [581, 324] on span "“A solid, quality cushion. Helps with lower back, hips, and [MEDICAL_DATA], esp…" at bounding box center [698, 354] width 234 height 76
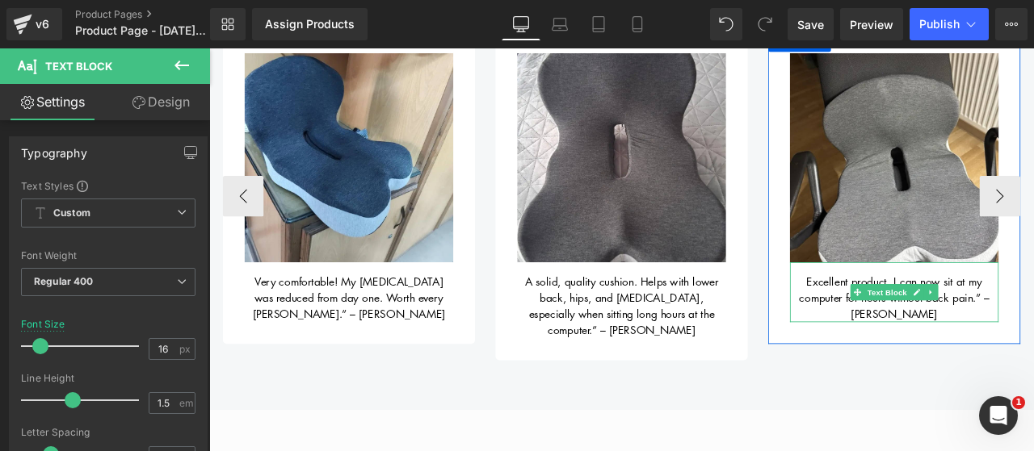
click at [903, 324] on div "Excellent product. I can now sit at my computer for hours without back pain.” –…" at bounding box center [1020, 337] width 247 height 71
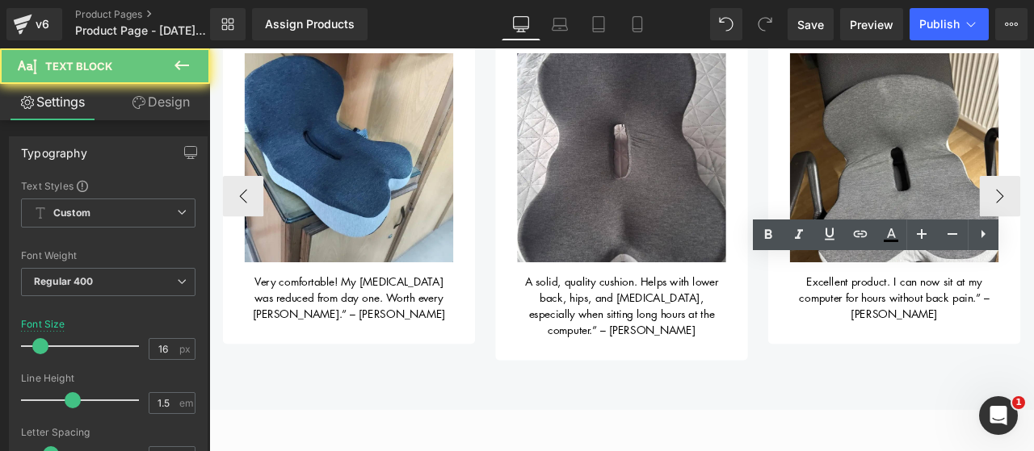
click at [903, 324] on div "Excellent product. I can now sit at my computer for hours without back pain.” –…" at bounding box center [1020, 337] width 247 height 71
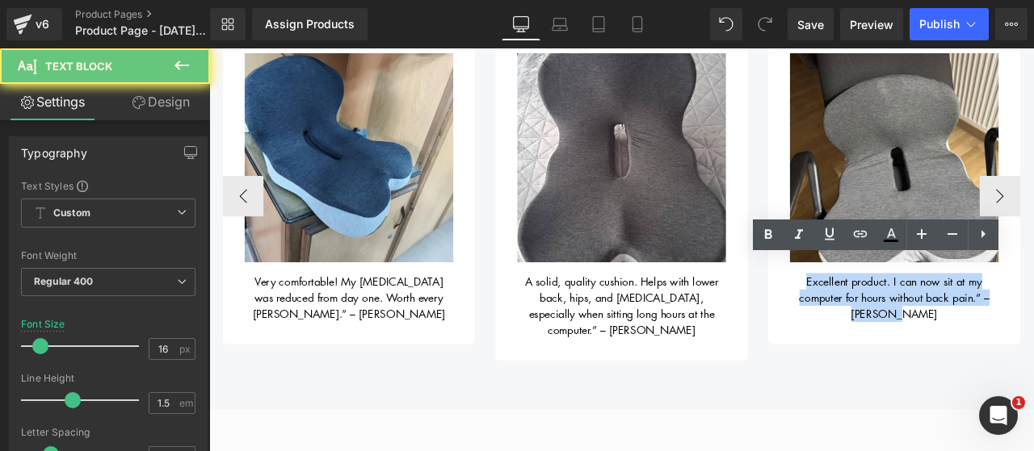
click at [903, 324] on div "Excellent product. I can now sit at my computer for hours without back pain.” –…" at bounding box center [1020, 337] width 247 height 71
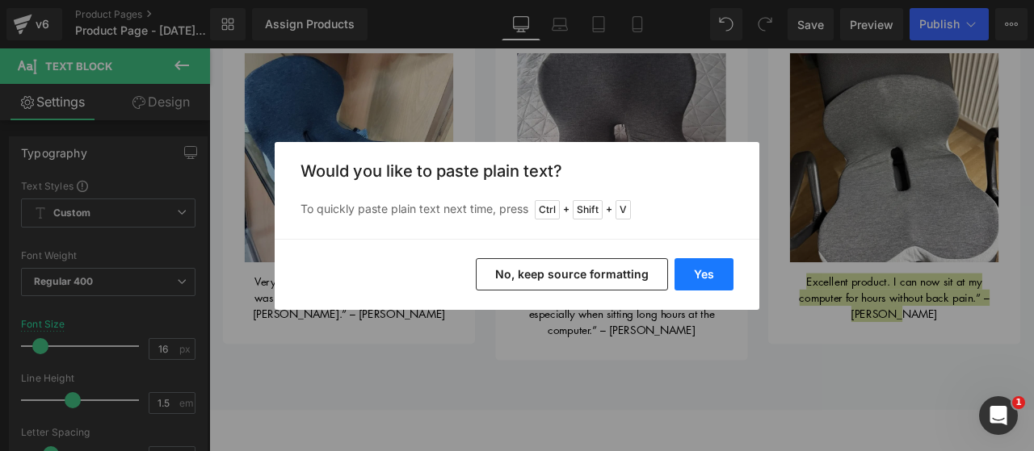
click at [701, 270] on button "Yes" at bounding box center [703, 274] width 59 height 32
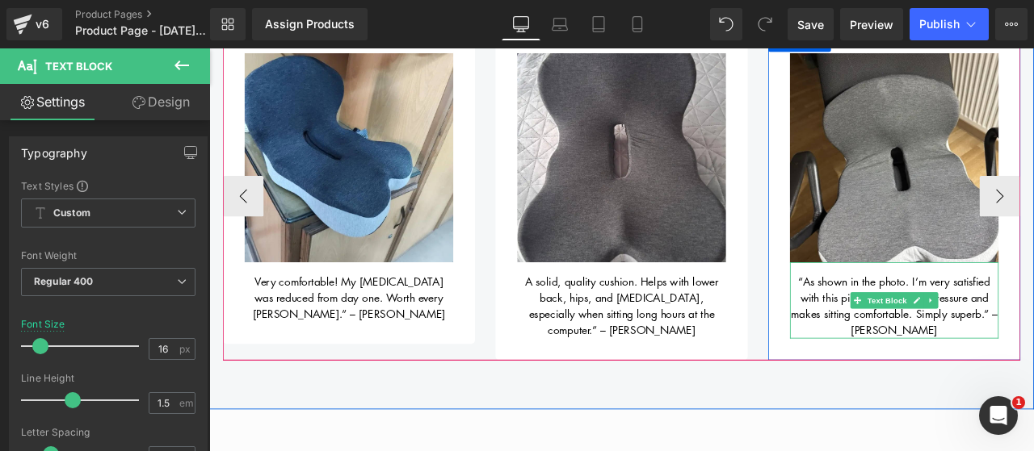
click at [902, 320] on span "“As shown in the photo. I’m very satisfied with this pillow – it reduces pressu…" at bounding box center [1021, 354] width 245 height 76
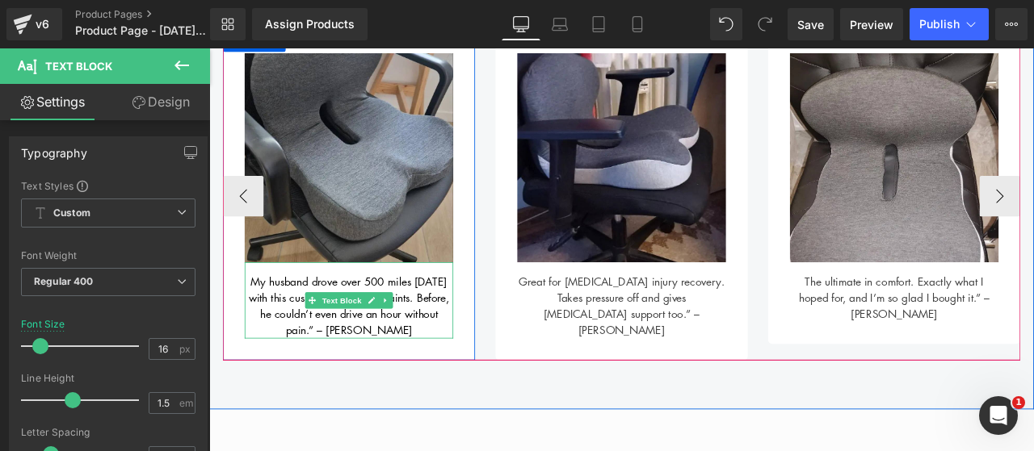
click at [447, 321] on span "My husband drove over 500 miles [DATE] with this cushion – zero complaints. Bef…" at bounding box center [375, 354] width 238 height 76
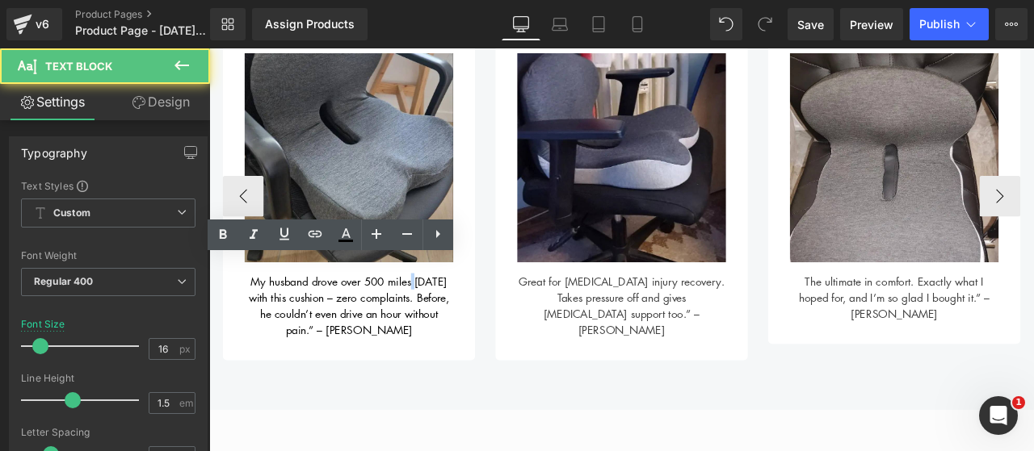
click at [447, 321] on span "My husband drove over 500 miles [DATE] with this cushion – zero complaints. Bef…" at bounding box center [375, 354] width 238 height 76
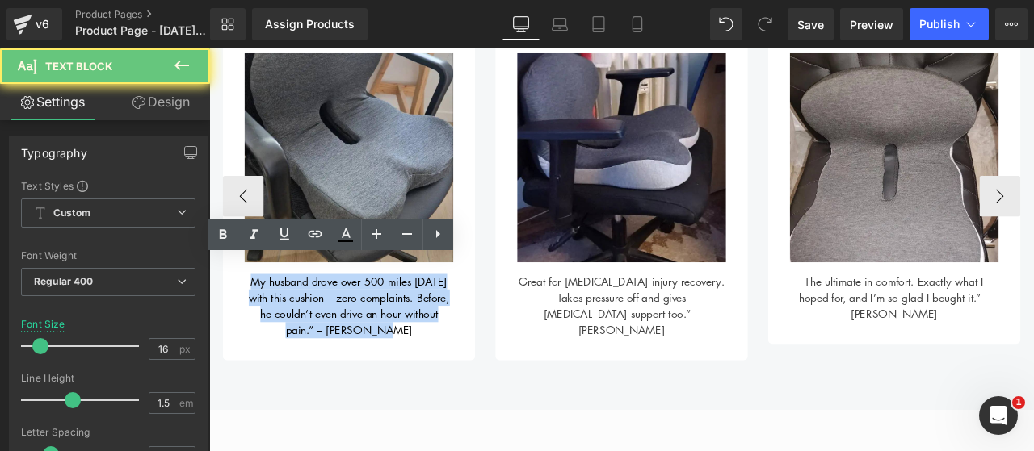
click at [447, 321] on span "My husband drove over 500 miles [DATE] with this cushion – zero complaints. Bef…" at bounding box center [375, 354] width 238 height 76
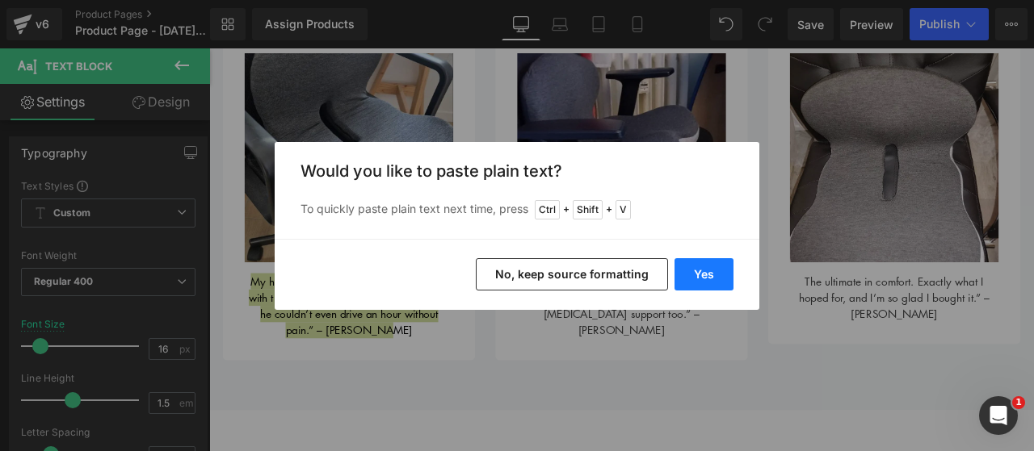
click at [686, 266] on button "Yes" at bounding box center [703, 274] width 59 height 32
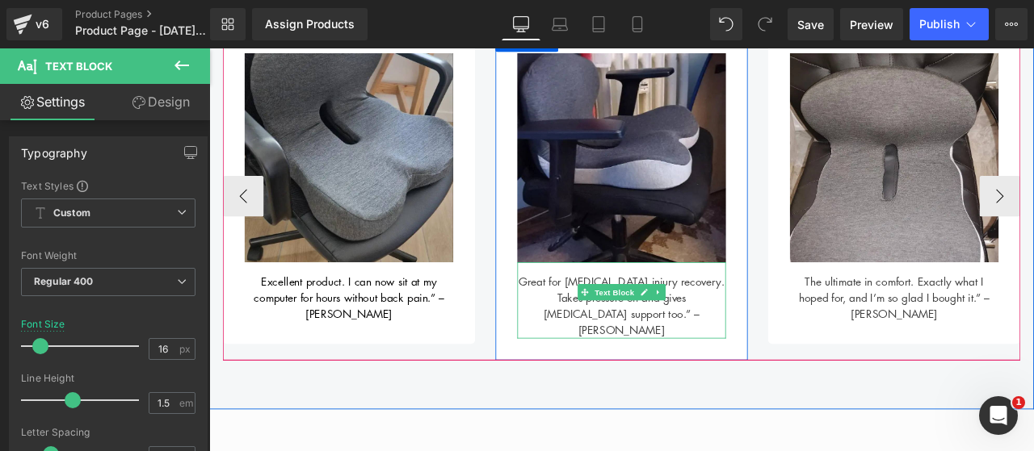
click at [606, 317] on div "Great for [MEDICAL_DATA] injury recovery. Takes pressure off and gives [MEDICAL…" at bounding box center [697, 347] width 247 height 90
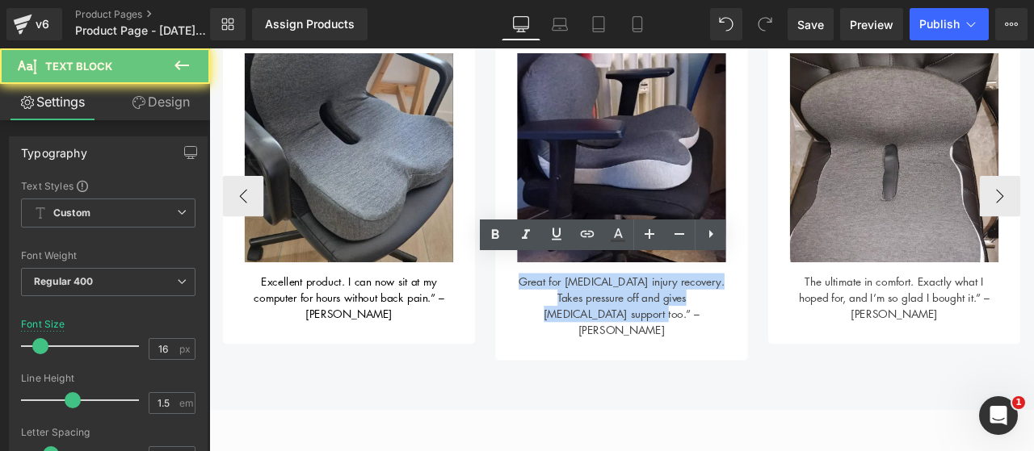
click at [606, 317] on div "Great for [MEDICAL_DATA] injury recovery. Takes pressure off and gives [MEDICAL…" at bounding box center [697, 347] width 247 height 90
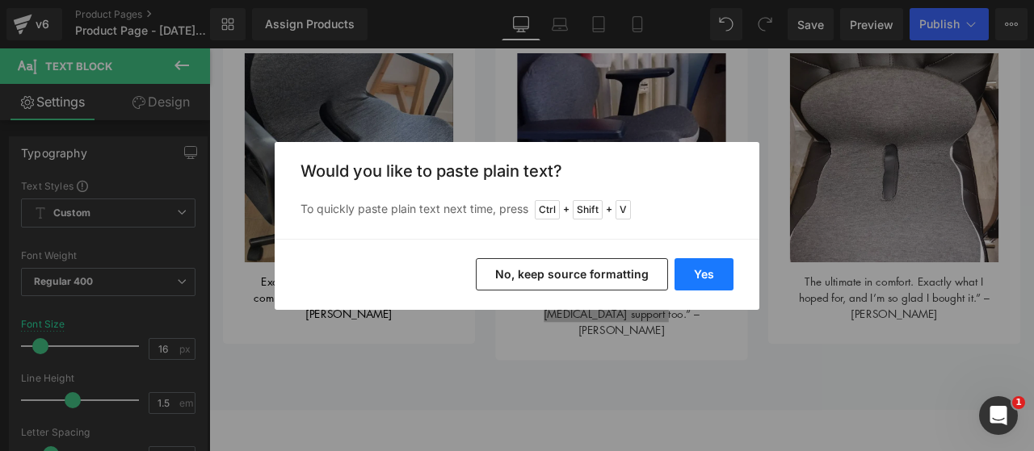
click at [683, 269] on button "Yes" at bounding box center [703, 274] width 59 height 32
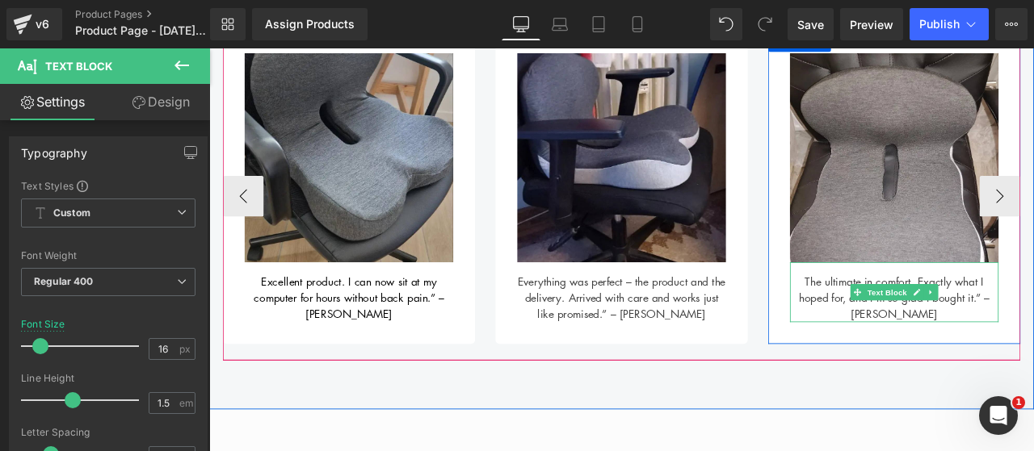
click at [916, 326] on div "The ultimate in comfort. Exactly what I hoped for, and I’m so glad I bought it.…" at bounding box center [1020, 337] width 247 height 71
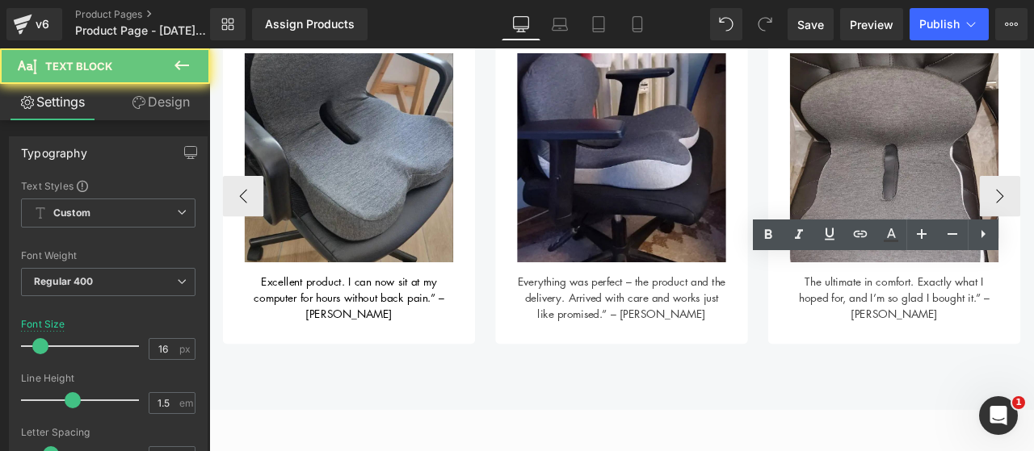
click at [916, 326] on div "The ultimate in comfort. Exactly what I hoped for, and I’m so glad I bought it.…" at bounding box center [1020, 337] width 247 height 71
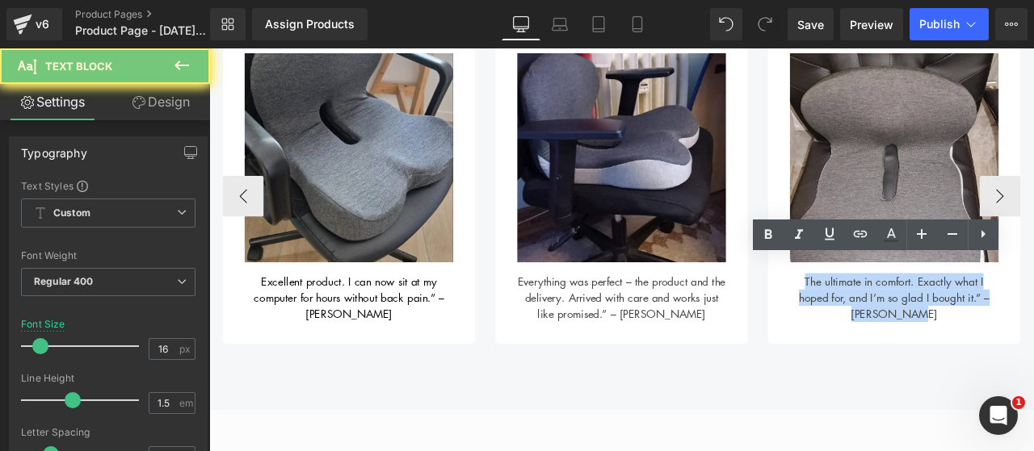
click at [916, 326] on div "The ultimate in comfort. Exactly what I hoped for, and I’m so glad I bought it.…" at bounding box center [1020, 337] width 247 height 71
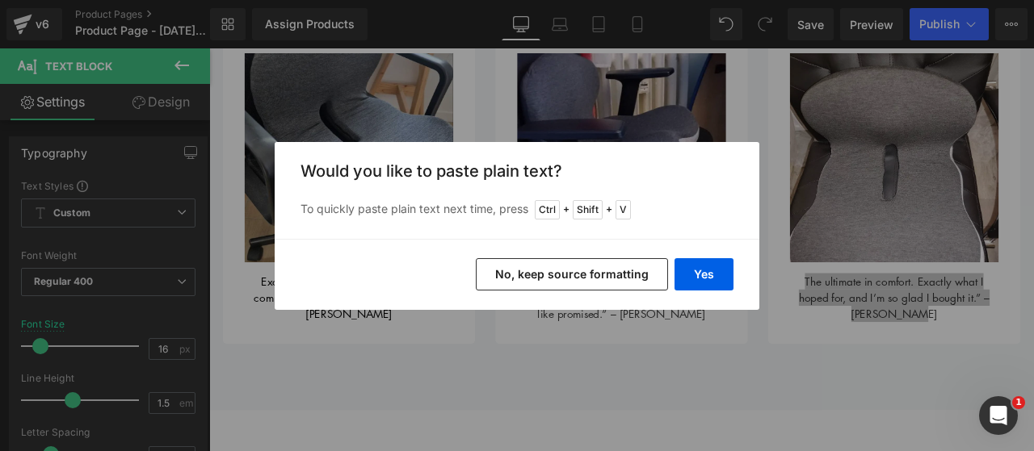
click at [739, 275] on div "Yes No, keep source formatting" at bounding box center [517, 274] width 484 height 71
click at [737, 275] on div "Yes No, keep source formatting" at bounding box center [517, 274] width 484 height 71
click at [722, 274] on button "Yes" at bounding box center [703, 274] width 59 height 32
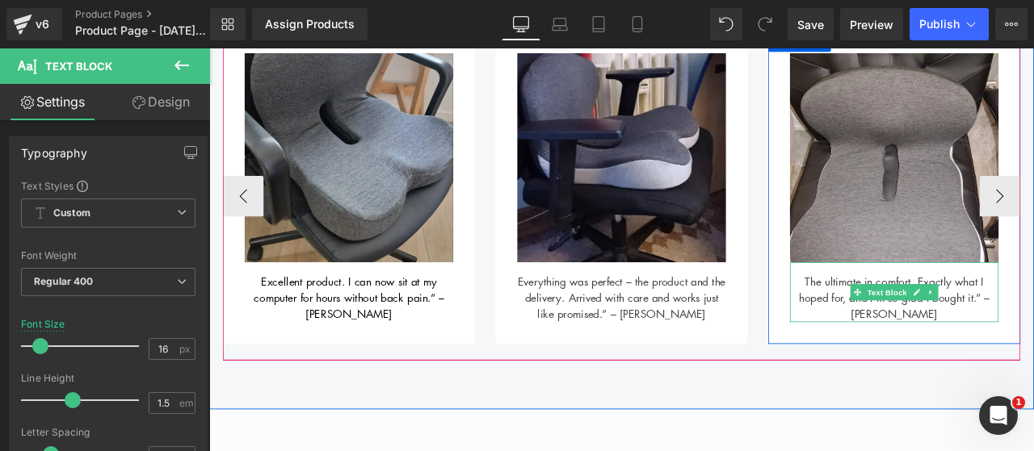
click at [934, 326] on div "The ultimate in comfort. Exactly what I hoped for, and I’m so glad I bought it.…" at bounding box center [1020, 337] width 247 height 71
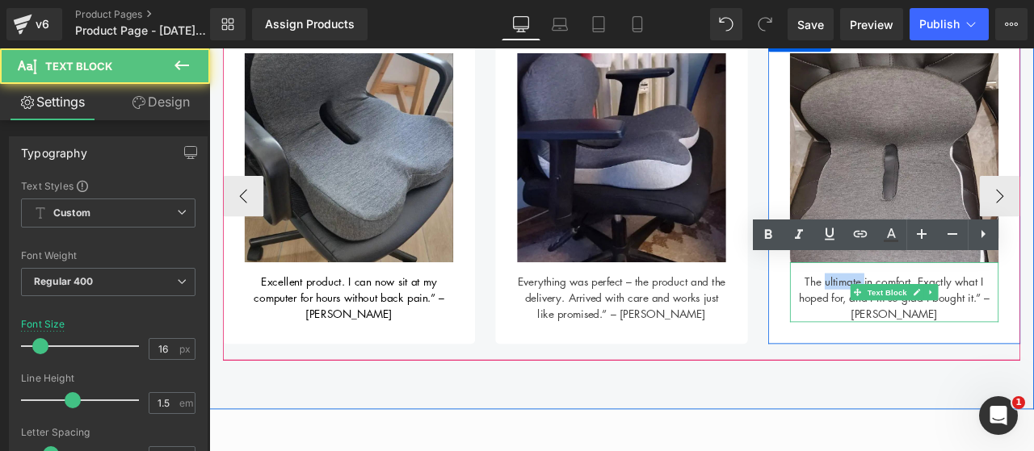
click at [934, 326] on div "The ultimate in comfort. Exactly what I hoped for, and I’m so glad I bought it.…" at bounding box center [1020, 337] width 247 height 71
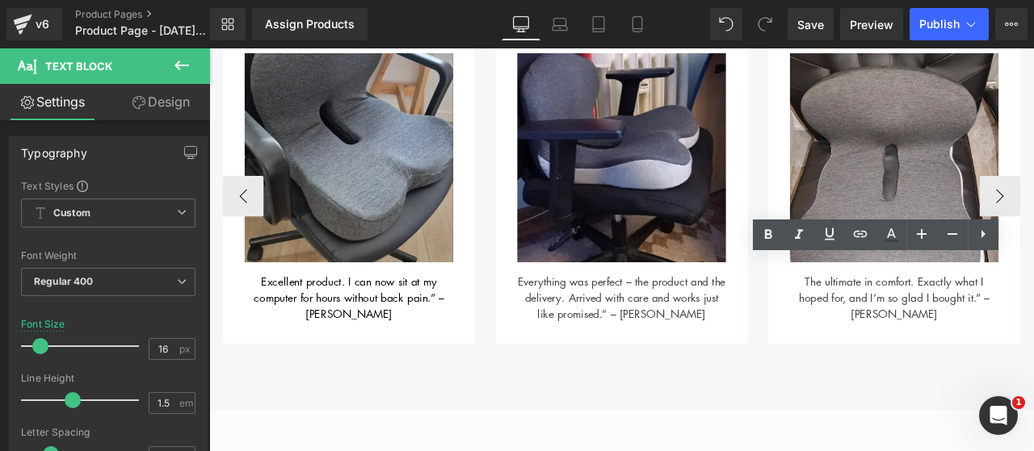
click at [933, 332] on div "The ultimate in comfort. Exactly what I hoped for, and I’m so glad I bought it.…" at bounding box center [1020, 337] width 247 height 71
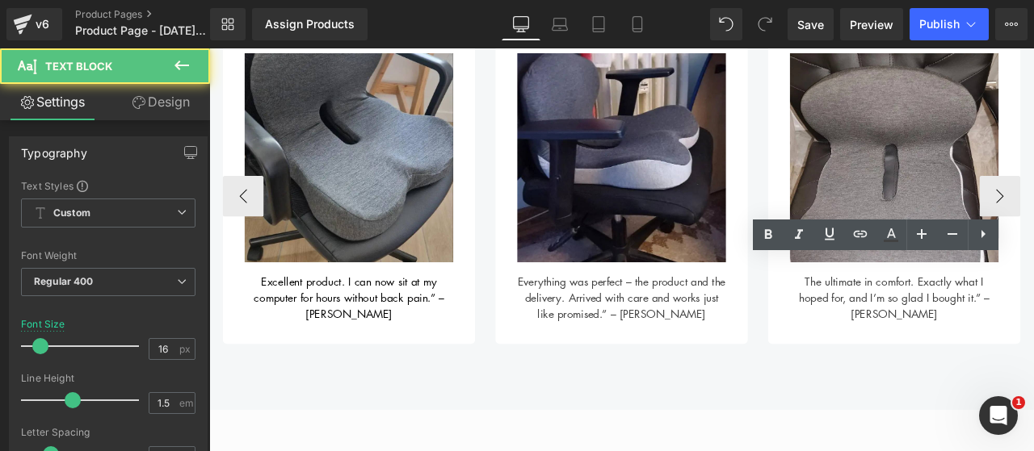
click at [933, 332] on div "The ultimate in comfort. Exactly what I hoped for, and I’m so glad I bought it.…" at bounding box center [1020, 337] width 247 height 71
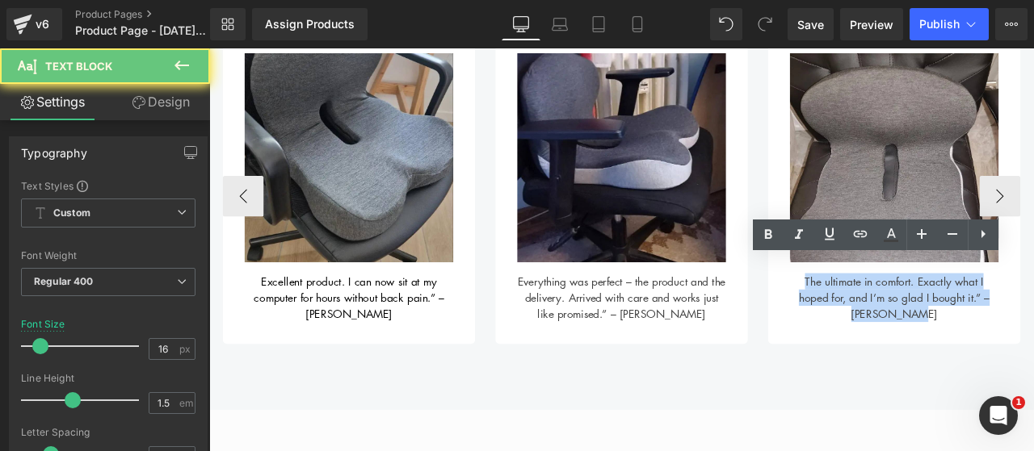
click at [933, 332] on div "The ultimate in comfort. Exactly what I hoped for, and I’m so glad I bought it.…" at bounding box center [1020, 337] width 247 height 71
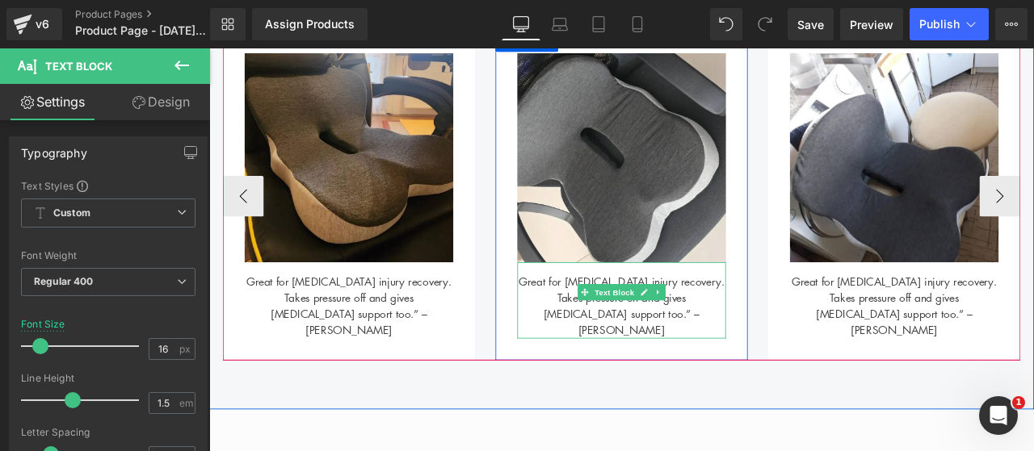
click at [590, 317] on div "Great for [MEDICAL_DATA] injury recovery. Takes pressure off and gives [MEDICAL…" at bounding box center [697, 347] width 247 height 90
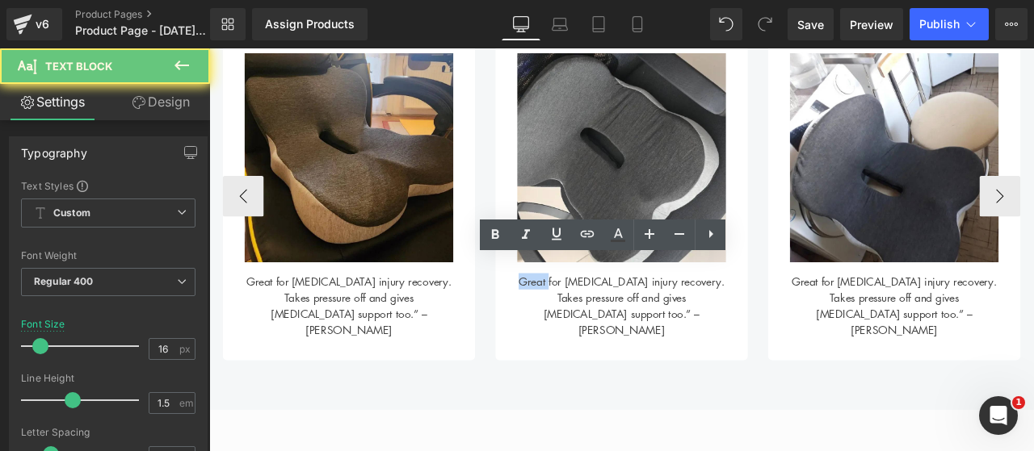
click at [590, 317] on div "Great for [MEDICAL_DATA] injury recovery. Takes pressure off and gives [MEDICAL…" at bounding box center [697, 347] width 247 height 90
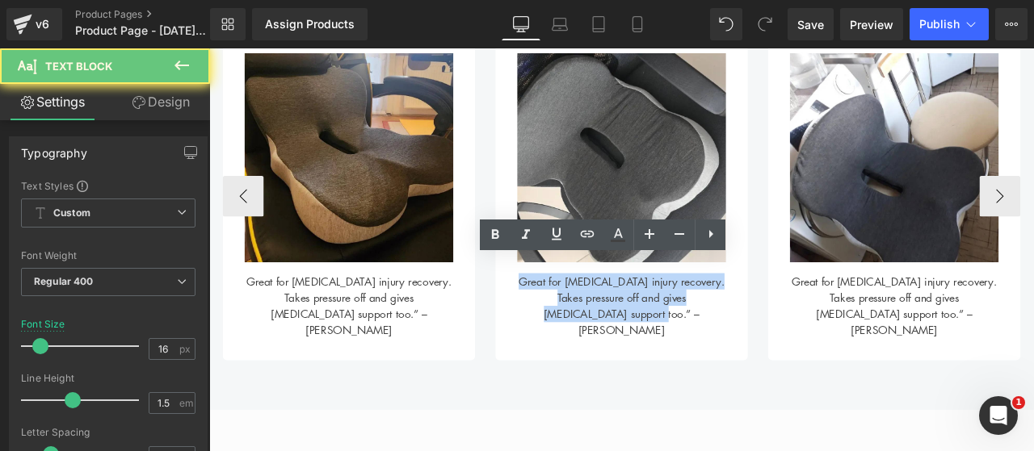
click at [590, 317] on div "Great for [MEDICAL_DATA] injury recovery. Takes pressure off and gives [MEDICAL…" at bounding box center [697, 347] width 247 height 90
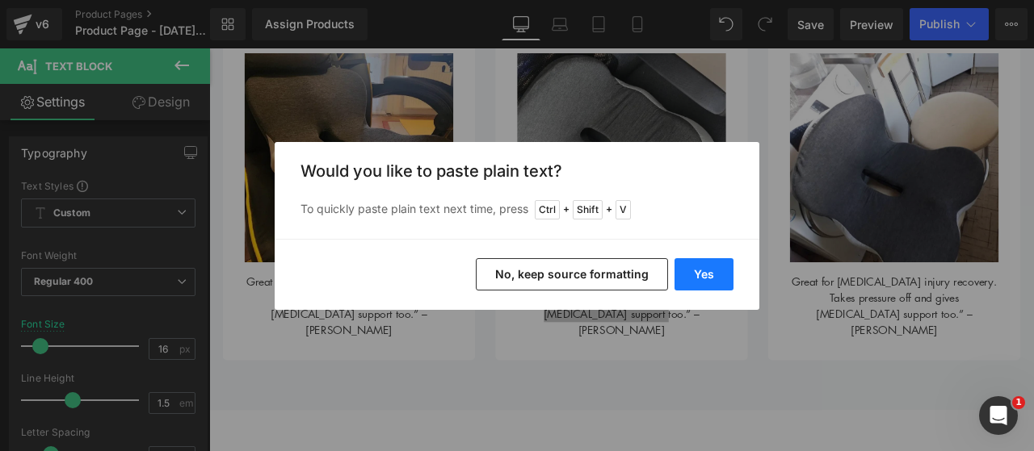
click at [691, 272] on button "Yes" at bounding box center [703, 274] width 59 height 32
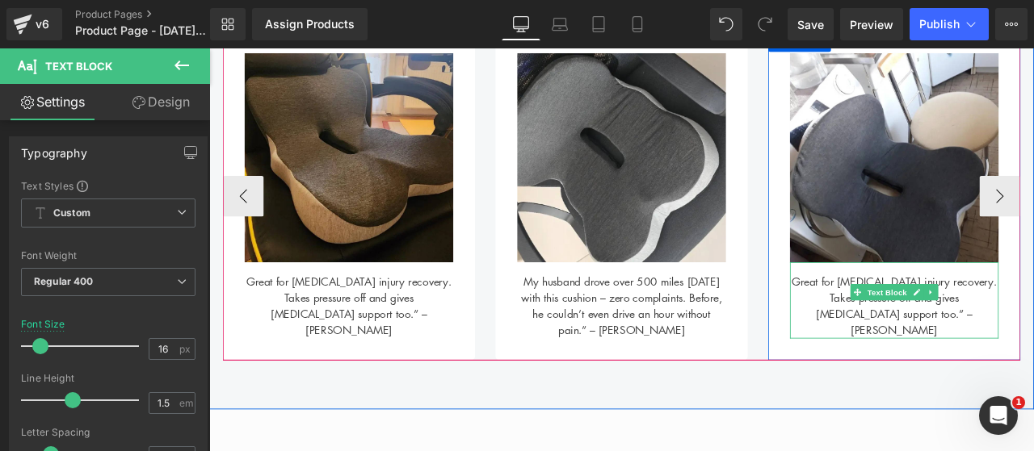
click at [924, 320] on div "Great for [MEDICAL_DATA] injury recovery. Takes pressure off and gives [MEDICAL…" at bounding box center [1020, 347] width 247 height 90
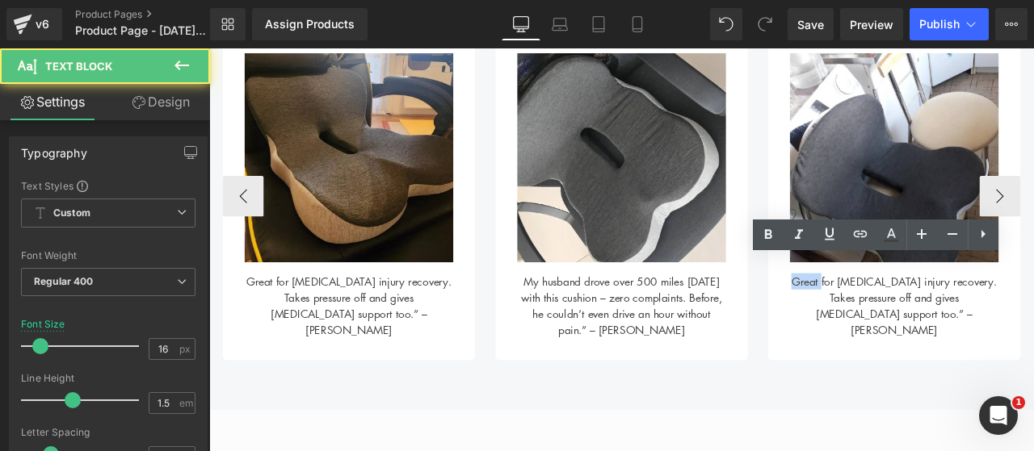
click at [924, 320] on div "Great for [MEDICAL_DATA] injury recovery. Takes pressure off and gives [MEDICAL…" at bounding box center [1020, 347] width 247 height 90
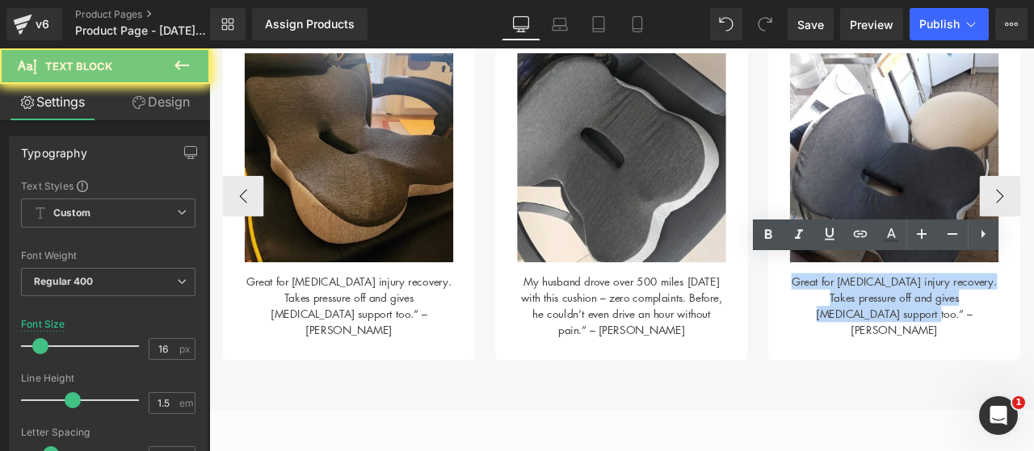
click at [924, 320] on div "Great for [MEDICAL_DATA] injury recovery. Takes pressure off and gives [MEDICAL…" at bounding box center [1020, 347] width 247 height 90
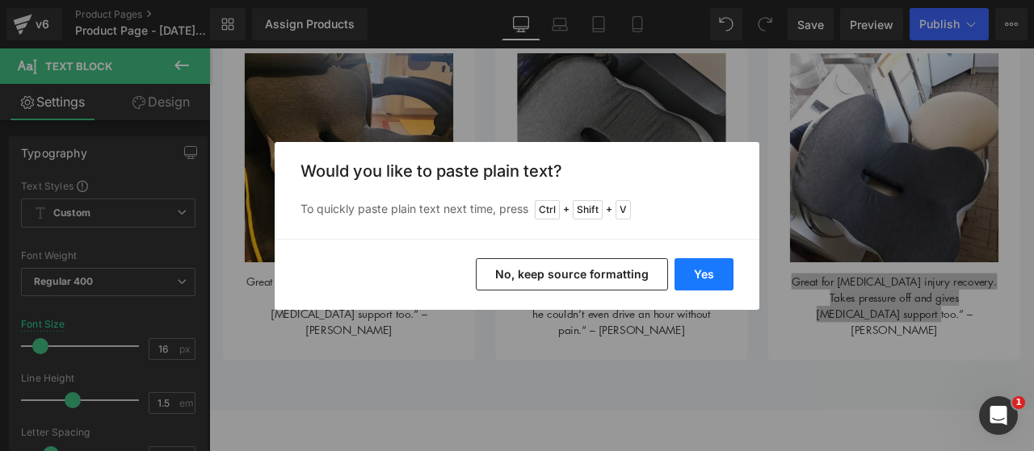
click at [722, 269] on button "Yes" at bounding box center [703, 274] width 59 height 32
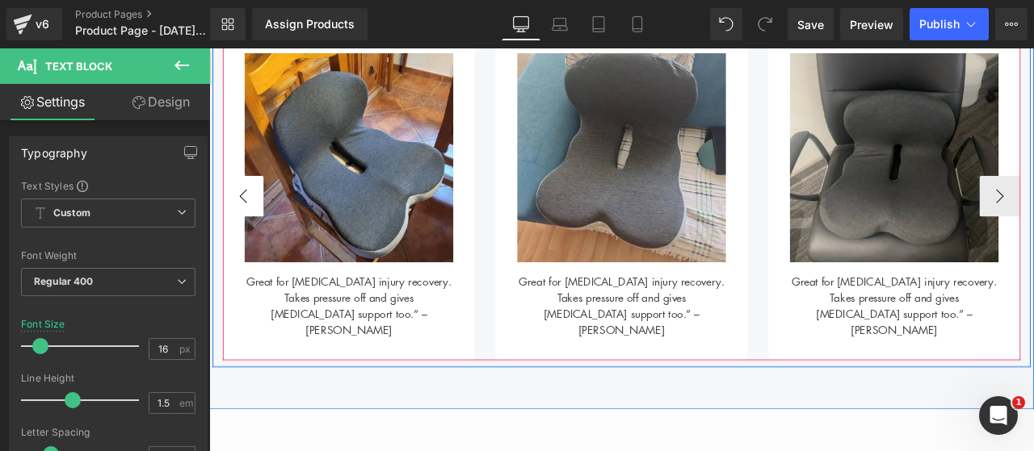
click at [246, 224] on button "‹" at bounding box center [249, 223] width 48 height 48
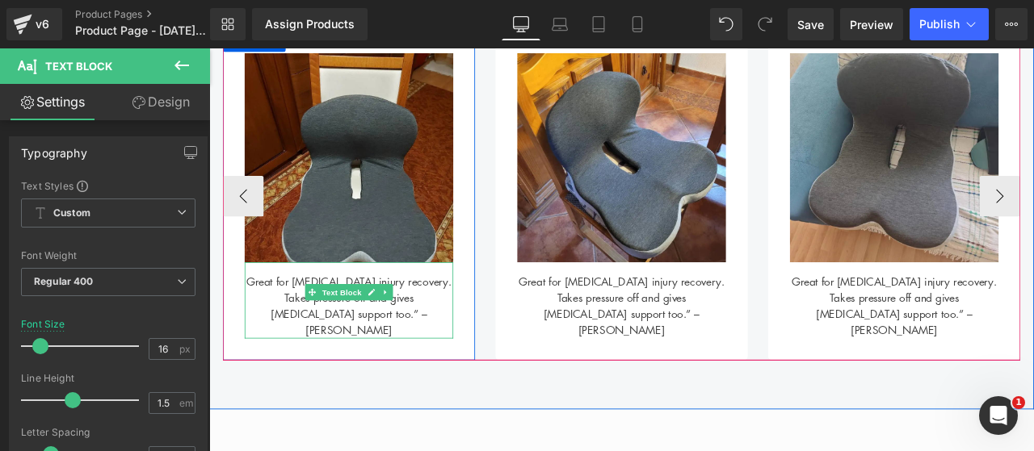
click at [458, 335] on div "Great for [MEDICAL_DATA] injury recovery. Takes pressure off and gives [MEDICAL…" at bounding box center [374, 347] width 247 height 90
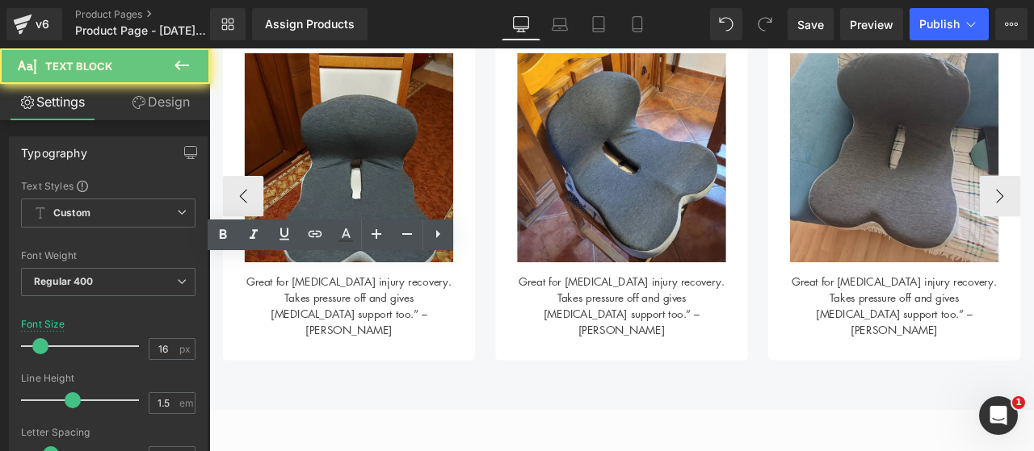
click at [458, 335] on div "Great for [MEDICAL_DATA] injury recovery. Takes pressure off and gives [MEDICAL…" at bounding box center [374, 347] width 247 height 90
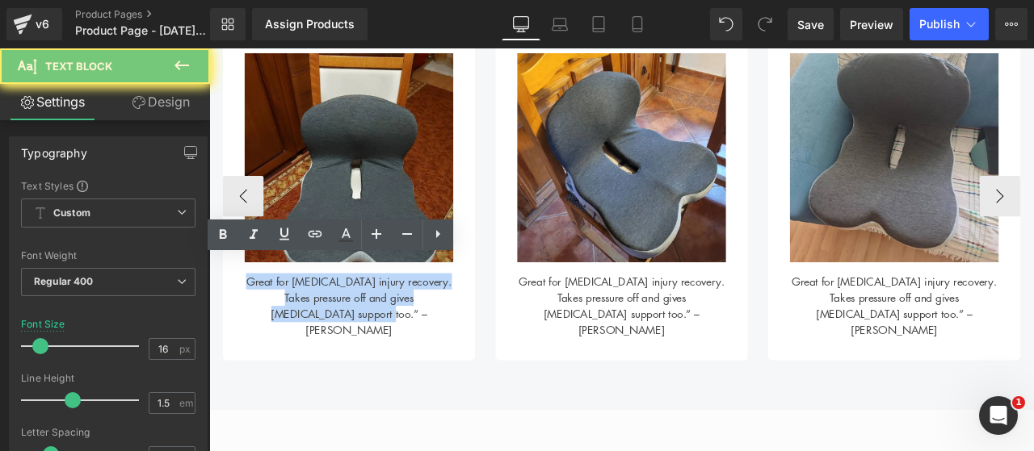
click at [458, 335] on div "Great for [MEDICAL_DATA] injury recovery. Takes pressure off and gives [MEDICAL…" at bounding box center [374, 347] width 247 height 90
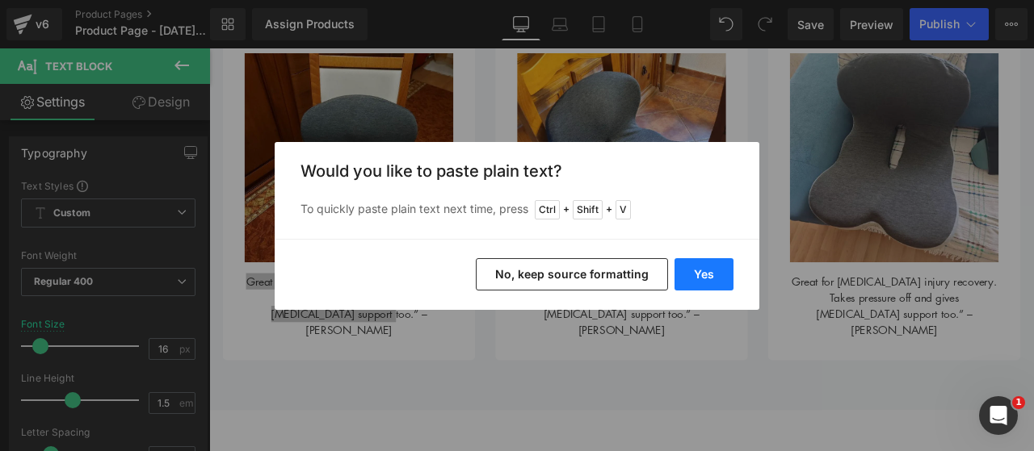
click at [685, 279] on button "Yes" at bounding box center [703, 274] width 59 height 32
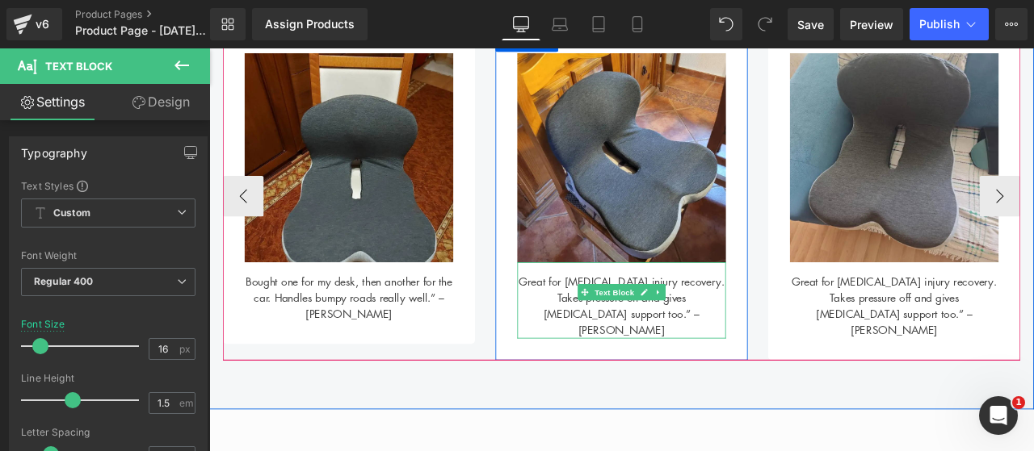
click at [596, 317] on div "Great for [MEDICAL_DATA] injury recovery. Takes pressure off and gives [MEDICAL…" at bounding box center [697, 347] width 247 height 90
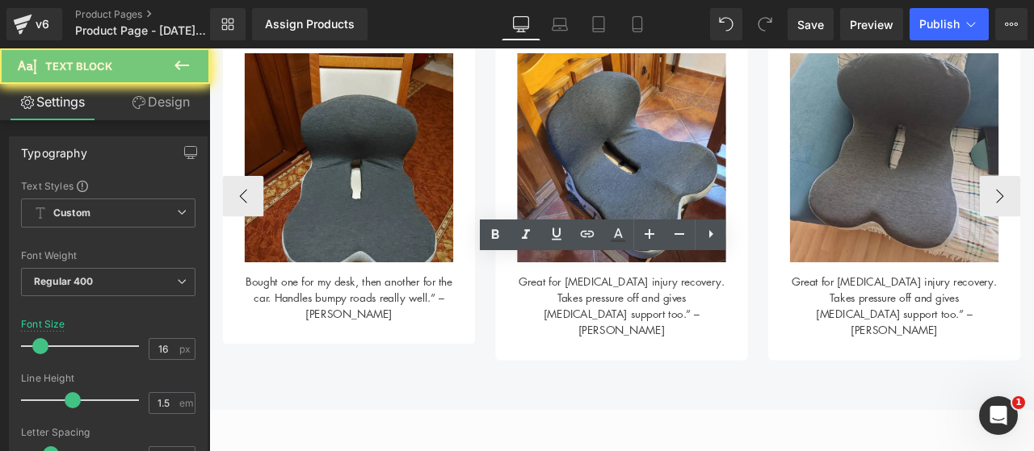
click at [596, 317] on div "Great for [MEDICAL_DATA] injury recovery. Takes pressure off and gives [MEDICAL…" at bounding box center [697, 347] width 247 height 90
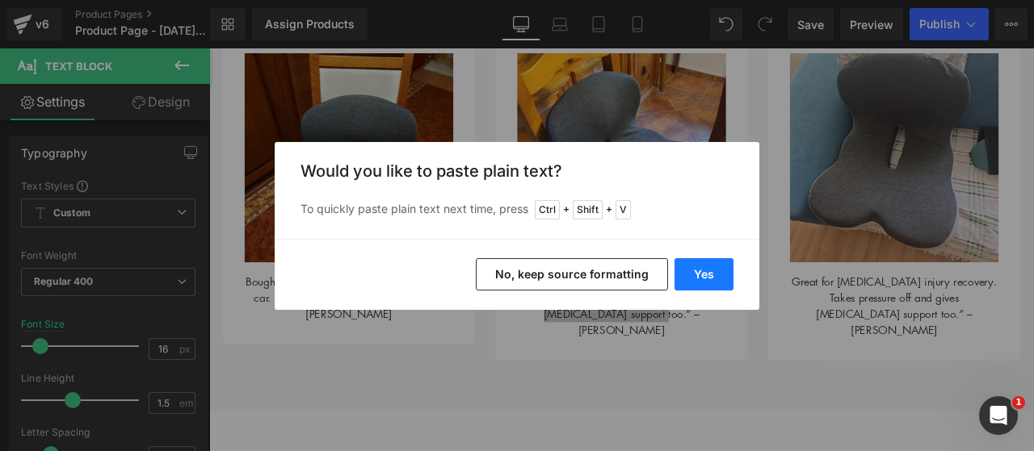
click at [721, 264] on button "Yes" at bounding box center [703, 274] width 59 height 32
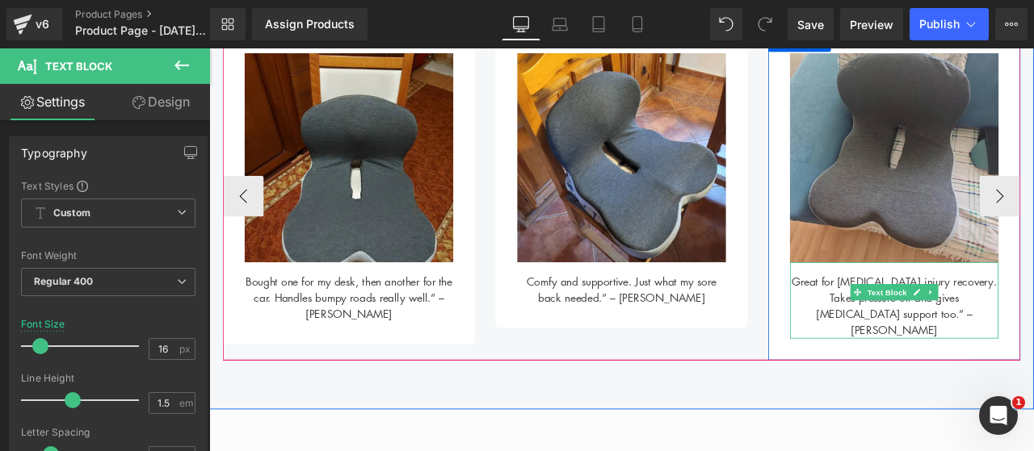
click at [916, 336] on div "Great for [MEDICAL_DATA] injury recovery. Takes pressure off and gives [MEDICAL…" at bounding box center [1020, 347] width 247 height 90
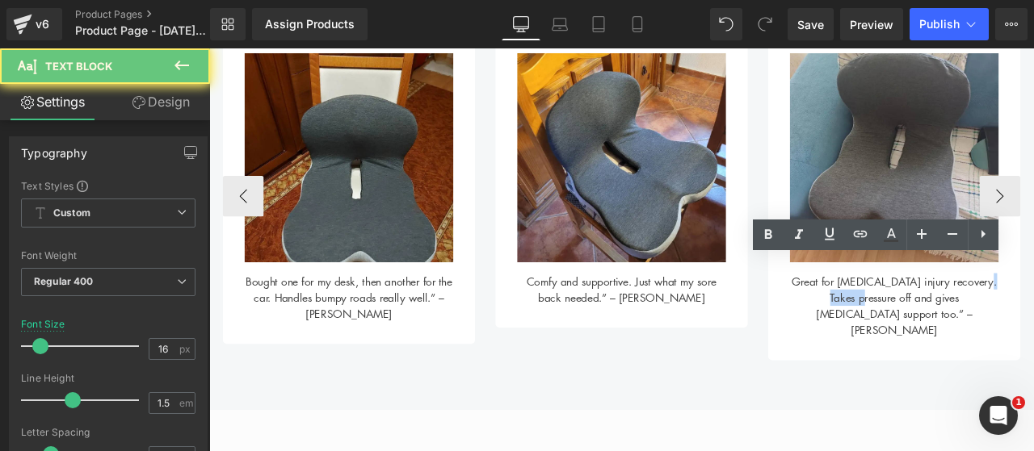
click at [916, 336] on div "Great for [MEDICAL_DATA] injury recovery. Takes pressure off and gives [MEDICAL…" at bounding box center [1020, 347] width 247 height 90
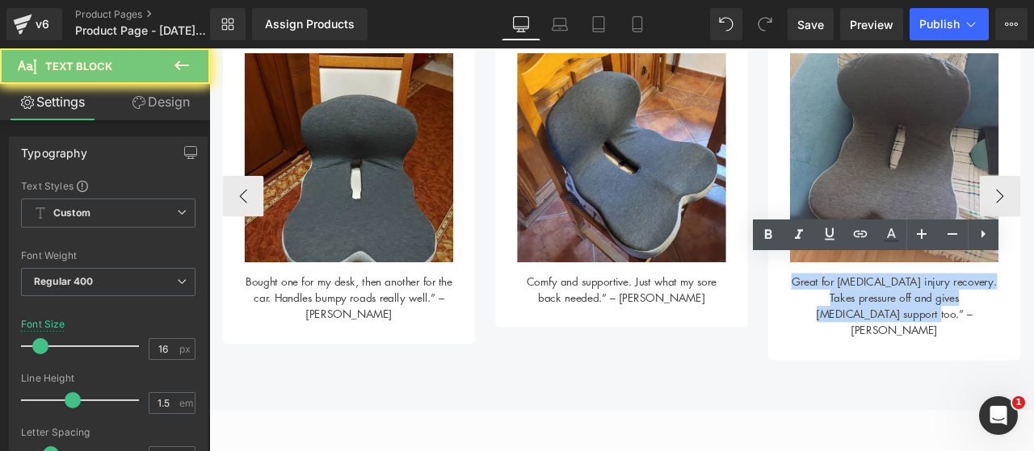
click at [916, 336] on div "Great for [MEDICAL_DATA] injury recovery. Takes pressure off and gives [MEDICAL…" at bounding box center [1020, 347] width 247 height 90
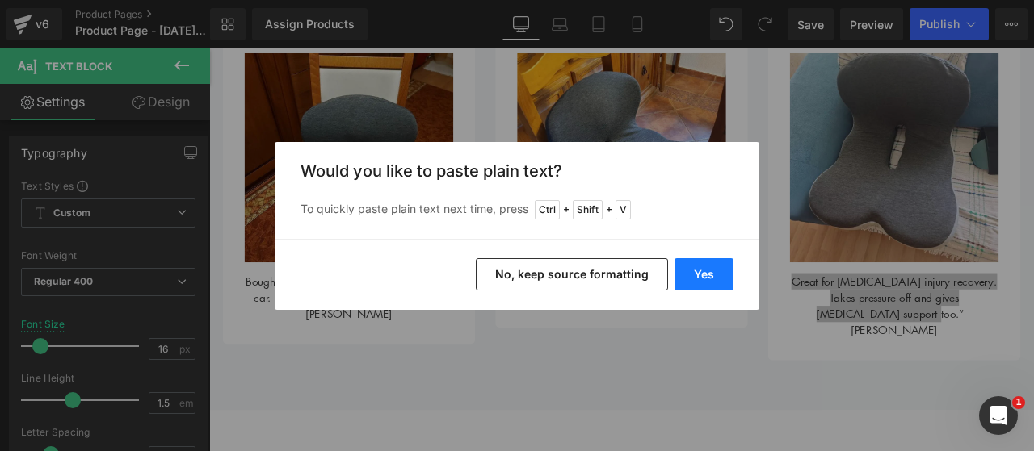
click at [711, 262] on button "Yes" at bounding box center [703, 274] width 59 height 32
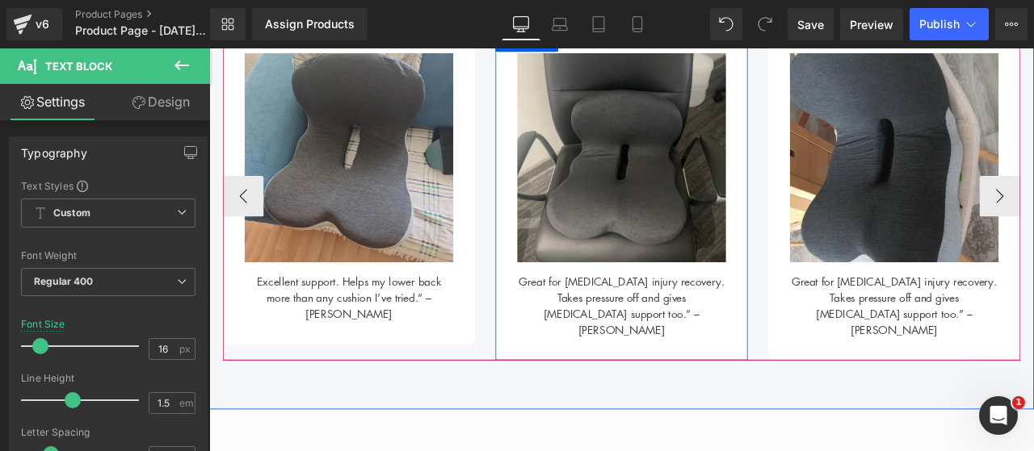
click at [592, 331] on div "Great for [MEDICAL_DATA] injury recovery. Takes pressure off and gives [MEDICAL…" at bounding box center [697, 347] width 247 height 90
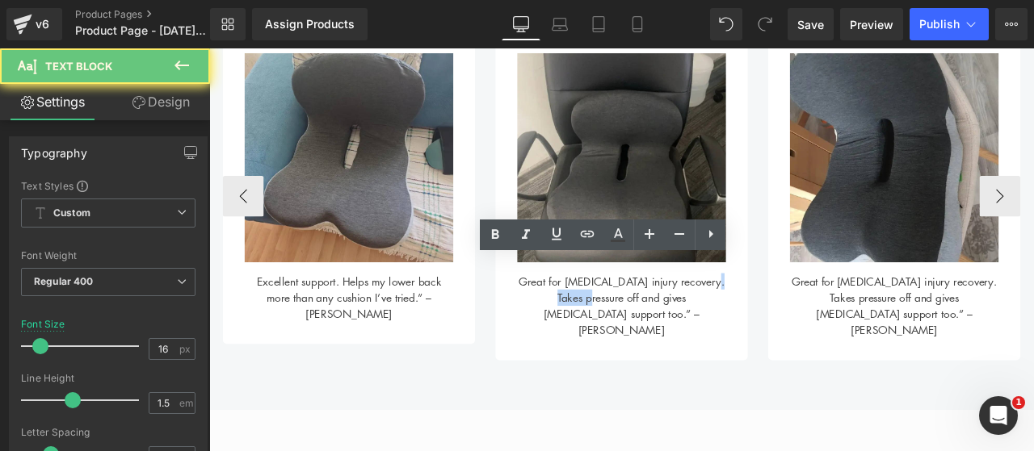
click at [592, 331] on div "Great for [MEDICAL_DATA] injury recovery. Takes pressure off and gives [MEDICAL…" at bounding box center [697, 347] width 247 height 90
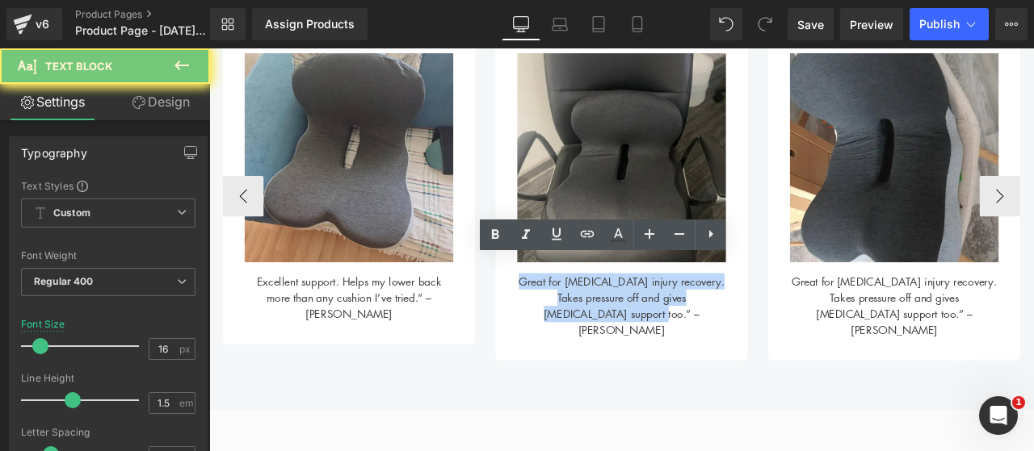
click at [592, 331] on div "Great for [MEDICAL_DATA] injury recovery. Takes pressure off and gives [MEDICAL…" at bounding box center [697, 347] width 247 height 90
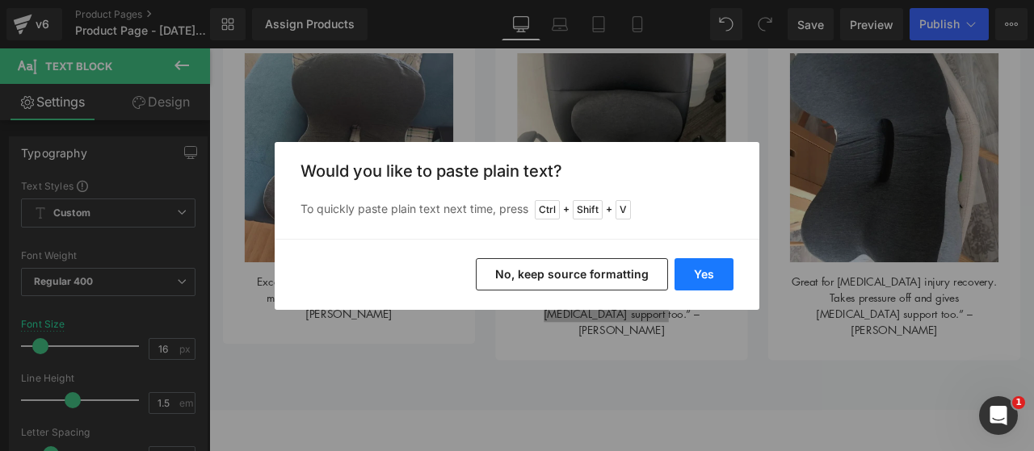
click at [698, 280] on button "Yes" at bounding box center [703, 274] width 59 height 32
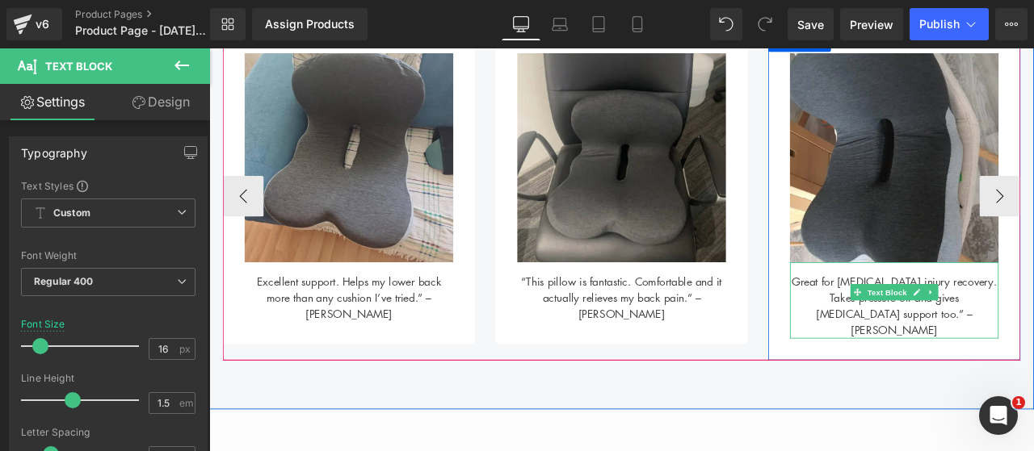
click at [929, 337] on div "Great for [MEDICAL_DATA] injury recovery. Takes pressure off and gives [MEDICAL…" at bounding box center [1020, 347] width 247 height 90
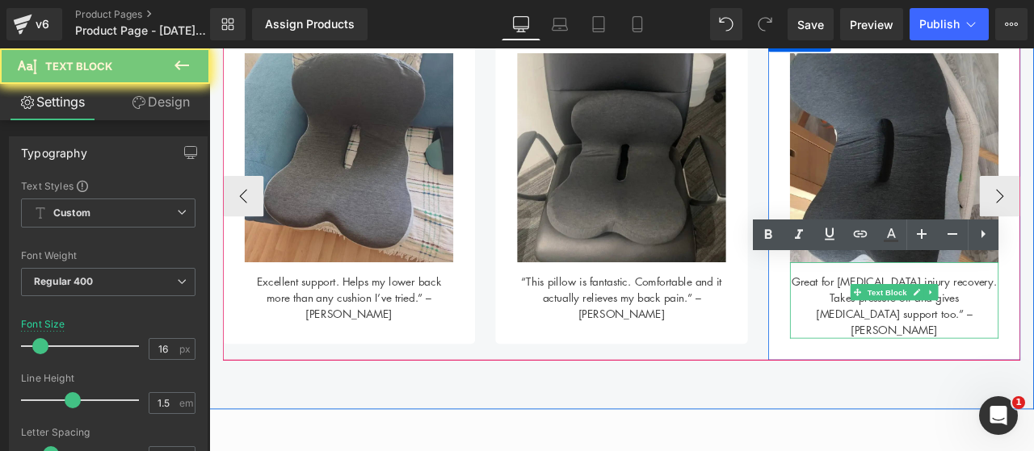
click at [929, 337] on div "Great for [MEDICAL_DATA] injury recovery. Takes pressure off and gives [MEDICAL…" at bounding box center [1020, 347] width 247 height 90
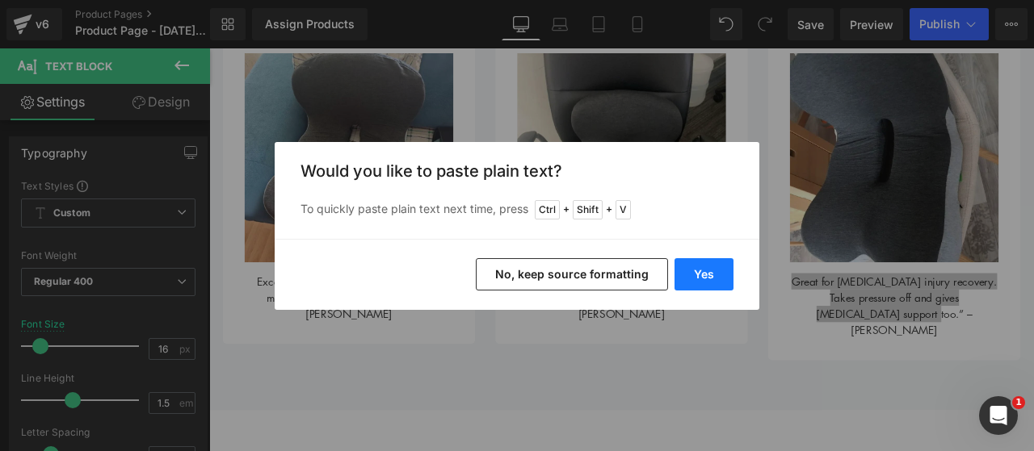
click at [723, 267] on button "Yes" at bounding box center [703, 274] width 59 height 32
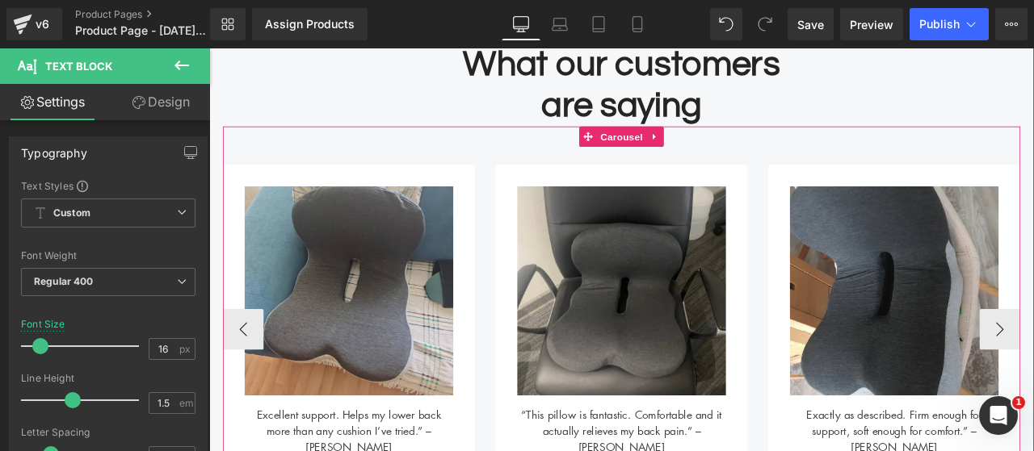
scroll to position [626, 0]
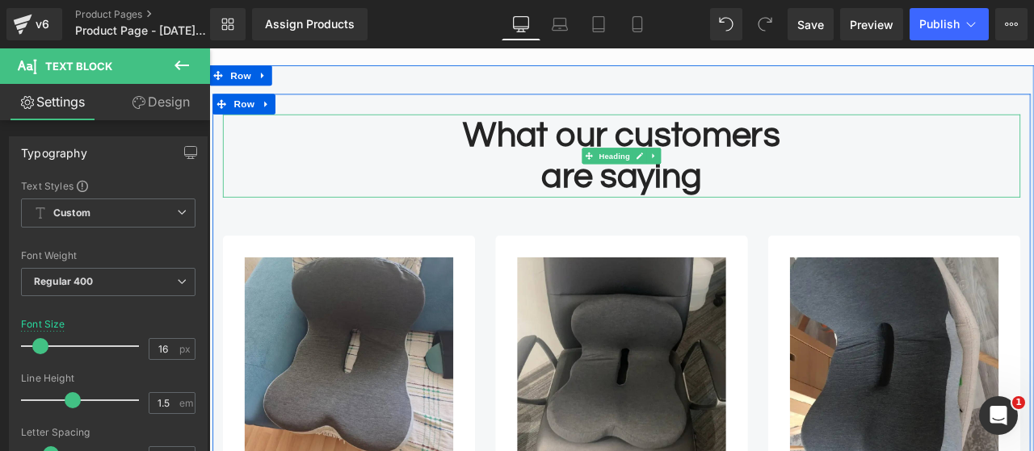
click at [626, 145] on h2 "What our customers" at bounding box center [697, 151] width 945 height 49
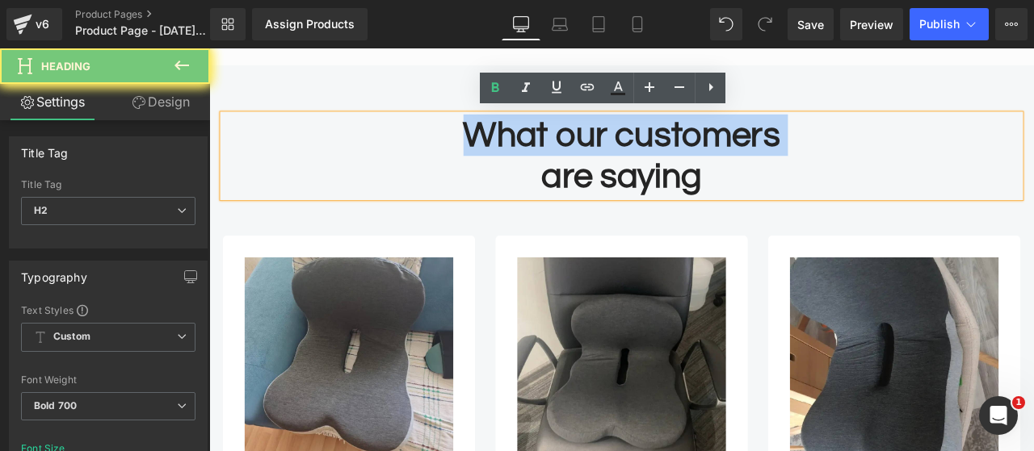
click at [626, 145] on h2 "What our customers" at bounding box center [697, 151] width 945 height 49
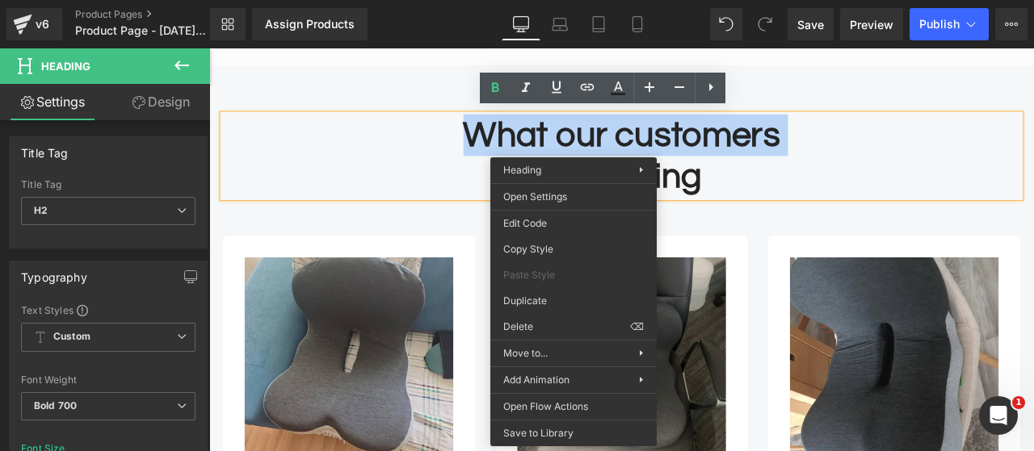
click at [521, 144] on h2 "What our customers" at bounding box center [697, 151] width 945 height 49
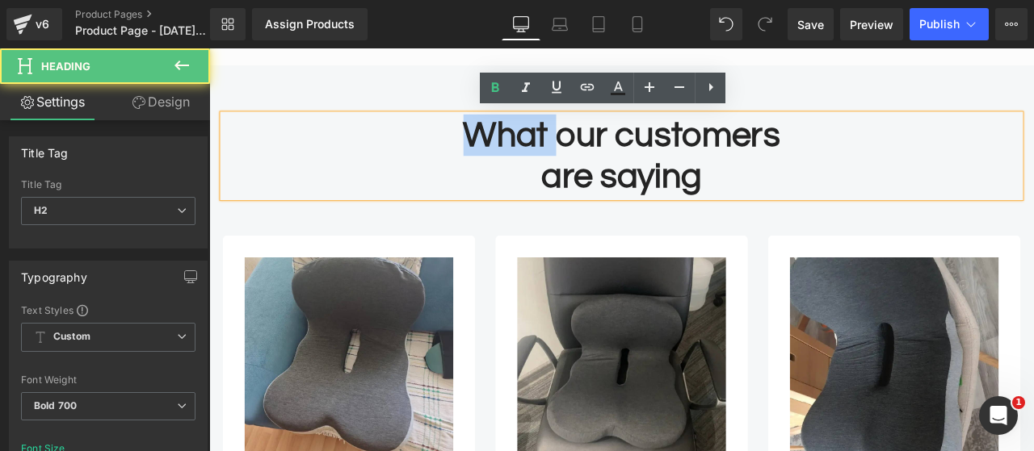
click at [521, 144] on h2 "What our customers" at bounding box center [697, 151] width 945 height 49
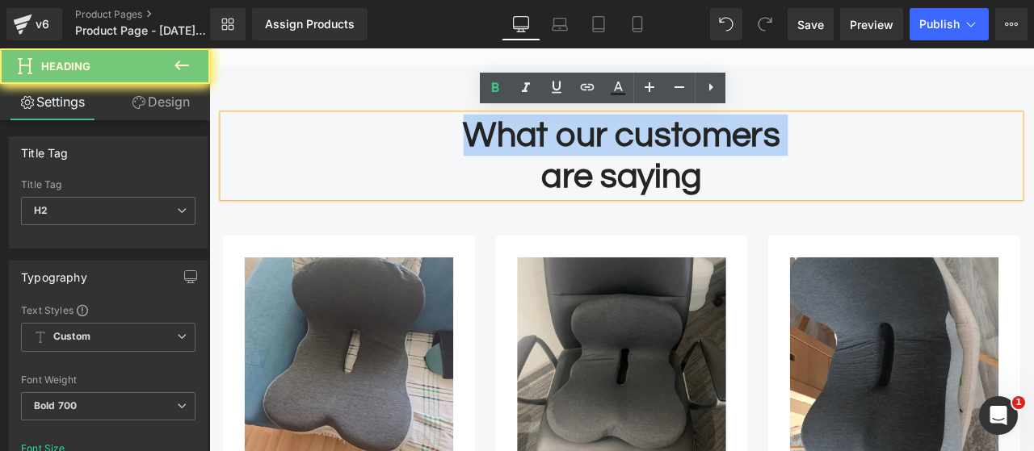
click at [521, 144] on h2 "What our customers" at bounding box center [697, 151] width 945 height 49
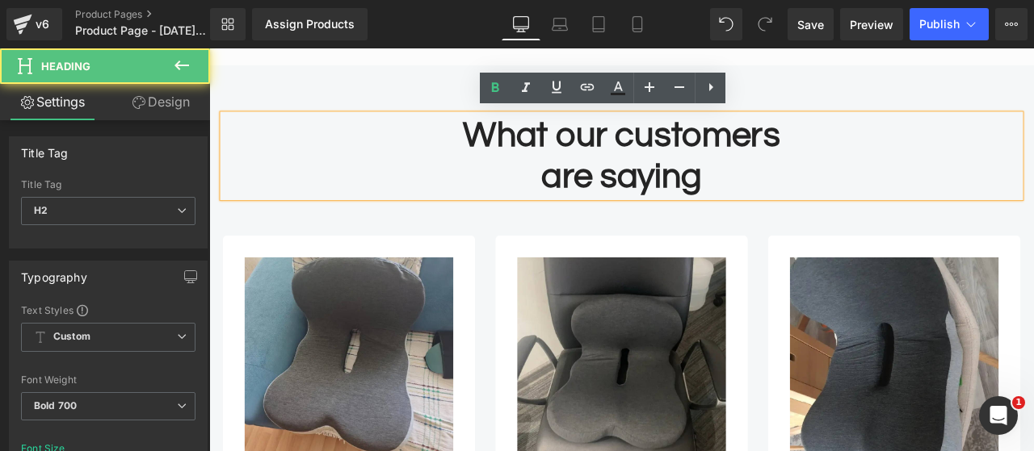
click at [745, 216] on h2 "are saying" at bounding box center [697, 200] width 945 height 49
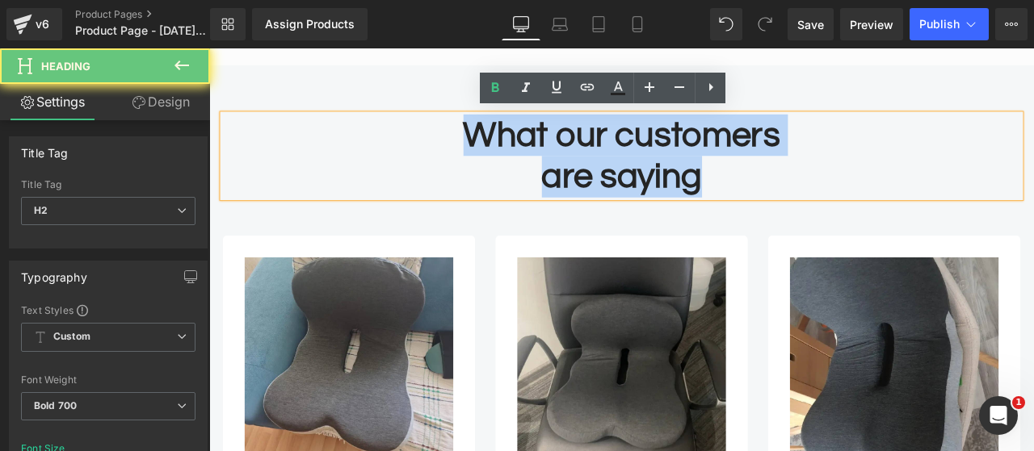
drag, startPoint x: 570, startPoint y: 183, endPoint x: 451, endPoint y: 134, distance: 129.3
click at [451, 134] on div "What our customers are saying" at bounding box center [697, 176] width 945 height 99
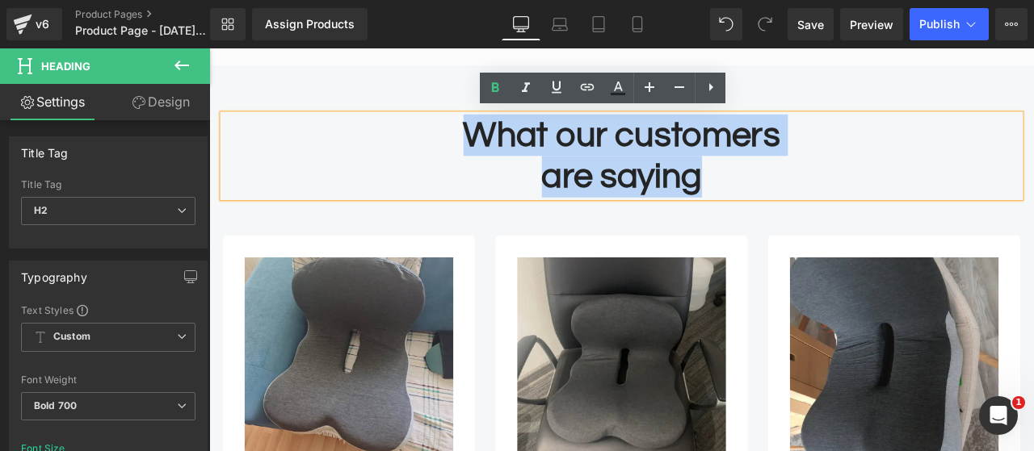
paste div
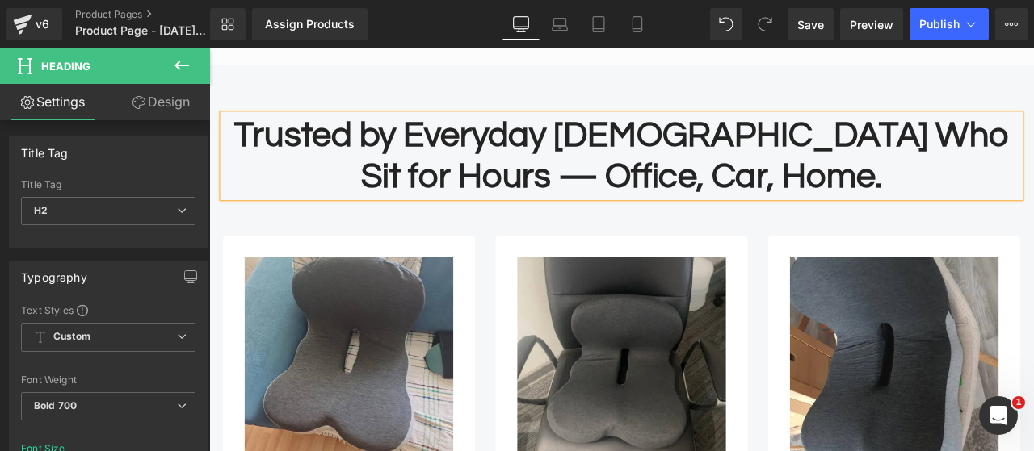
click at [505, 158] on h2 "Trusted by Everyday [DEMOGRAPHIC_DATA] Who Sit for Hours — Office, Car, Home." at bounding box center [697, 176] width 945 height 99
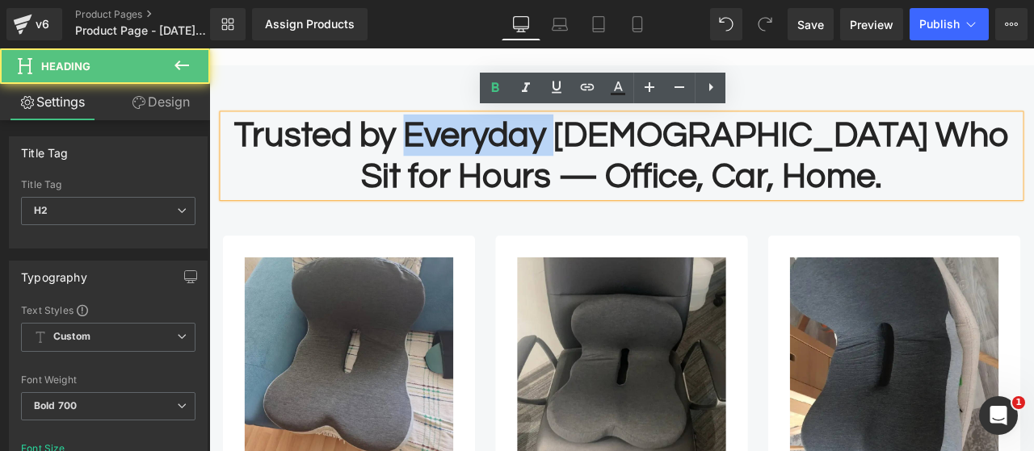
click at [505, 158] on h2 "Trusted by Everyday [DEMOGRAPHIC_DATA] Who Sit for Hours — Office, Car, Home." at bounding box center [697, 176] width 945 height 99
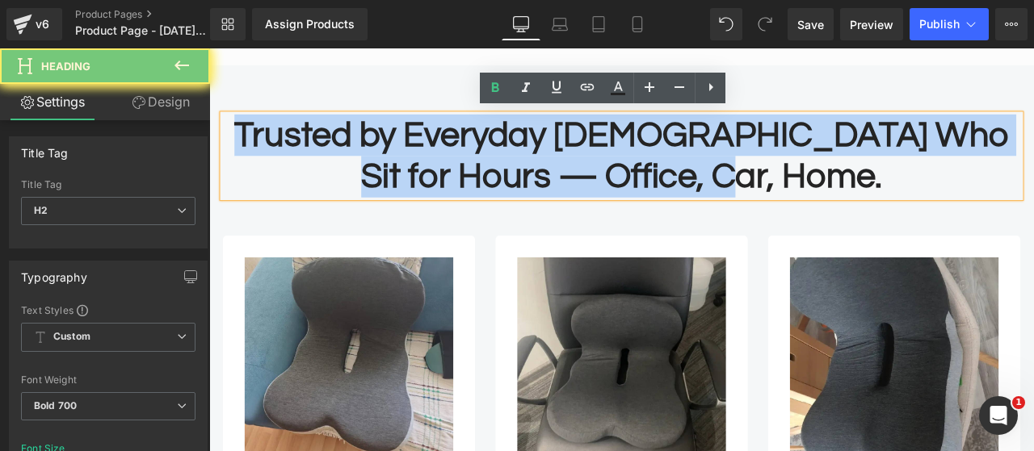
click at [505, 158] on h2 "Trusted by Everyday [DEMOGRAPHIC_DATA] Who Sit for Hours — Office, Car, Home." at bounding box center [697, 176] width 945 height 99
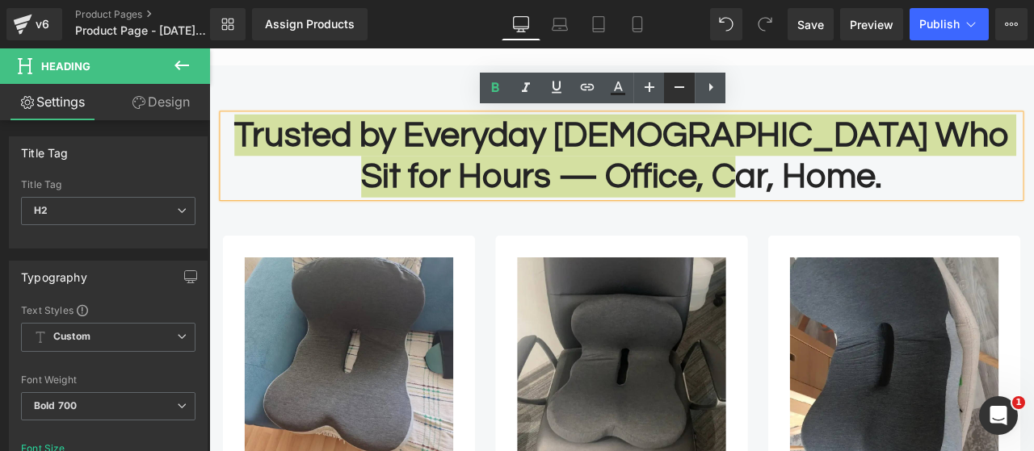
click at [667, 90] on link at bounding box center [679, 88] width 31 height 31
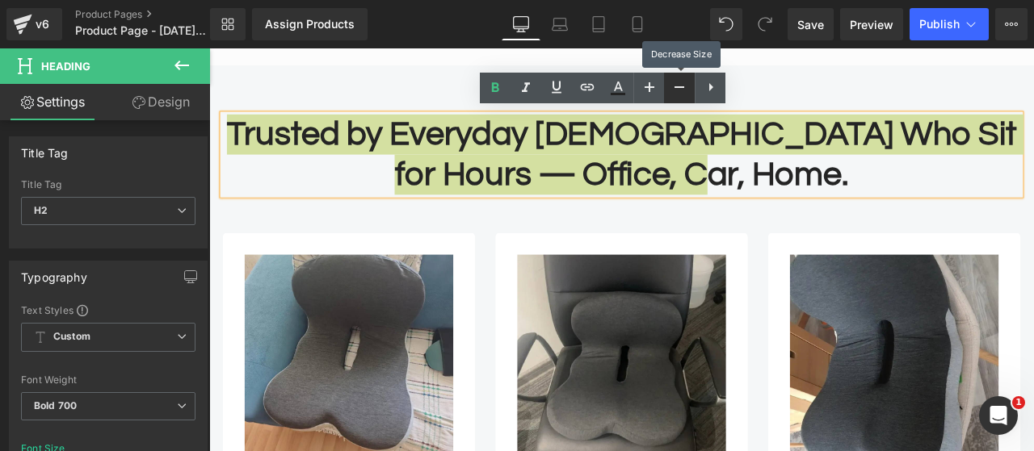
click at [667, 90] on link at bounding box center [679, 88] width 31 height 31
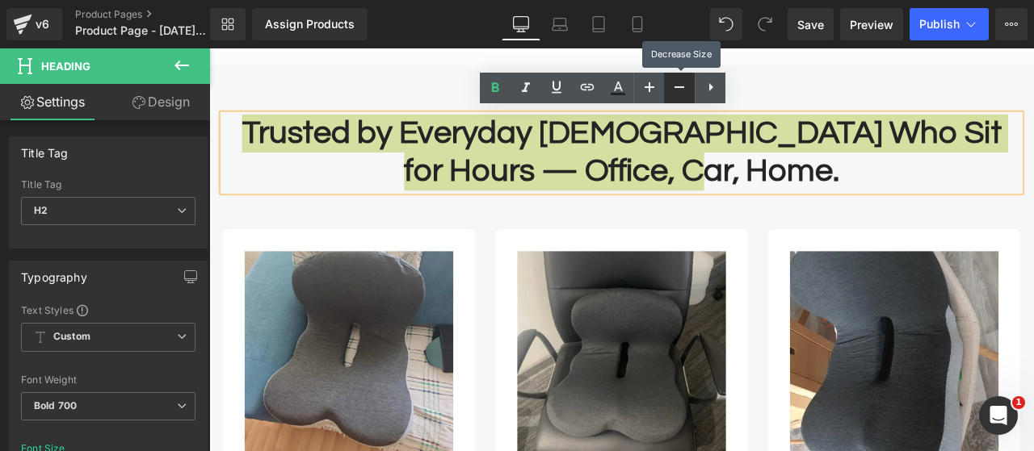
click at [667, 90] on link at bounding box center [679, 88] width 31 height 31
click at [668, 90] on link at bounding box center [679, 88] width 31 height 31
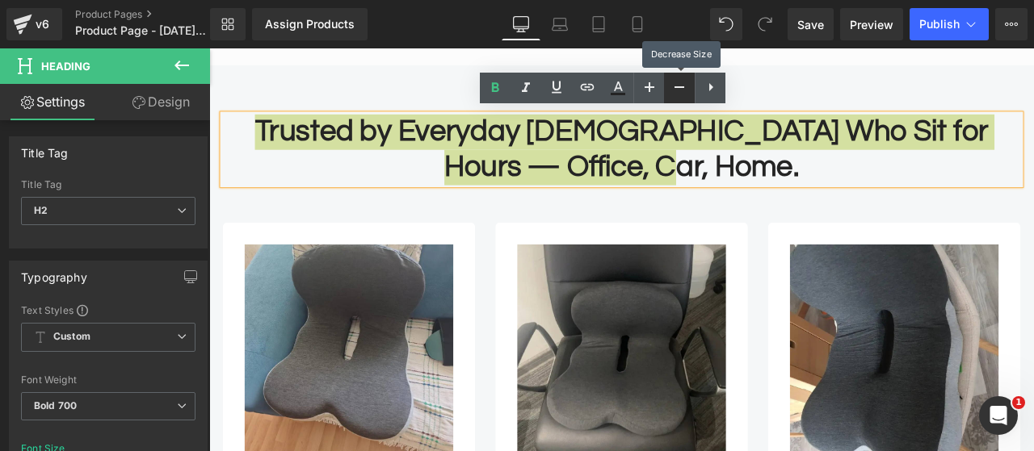
click at [668, 90] on link at bounding box center [679, 88] width 31 height 31
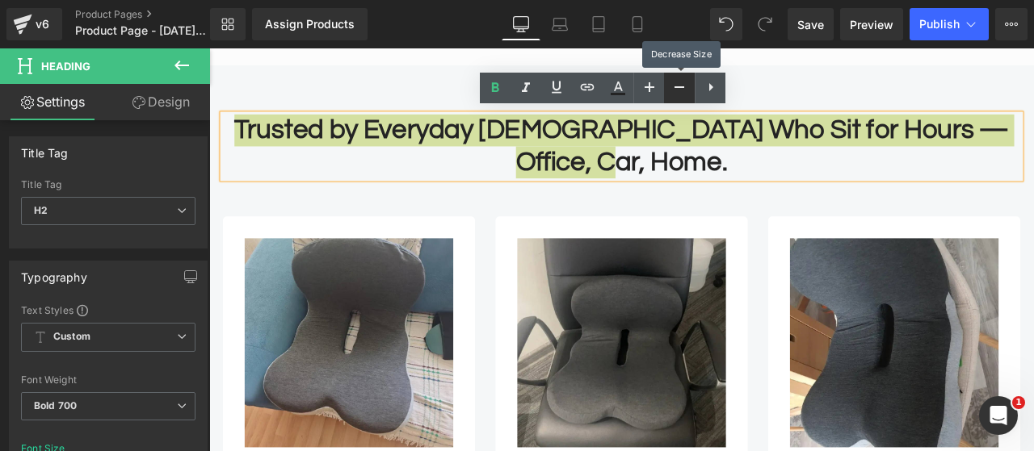
click at [668, 90] on link at bounding box center [679, 88] width 31 height 31
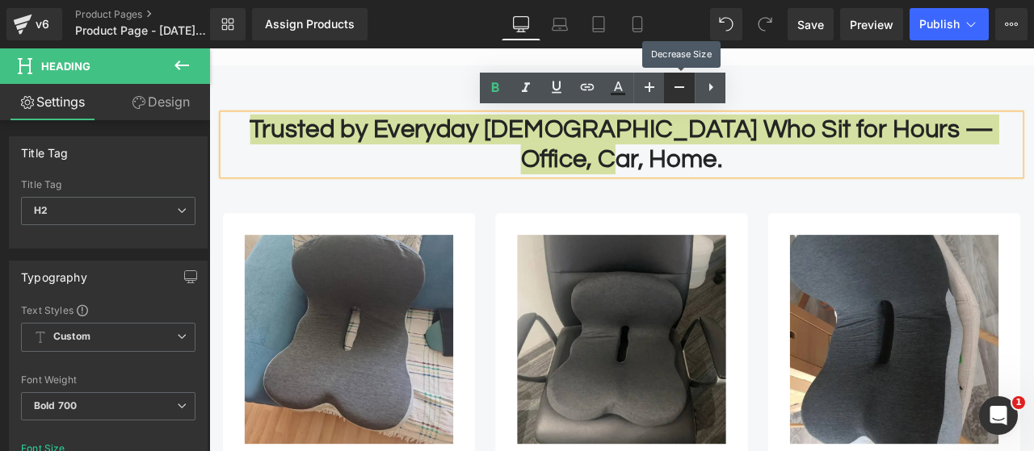
click at [668, 90] on link at bounding box center [679, 88] width 31 height 31
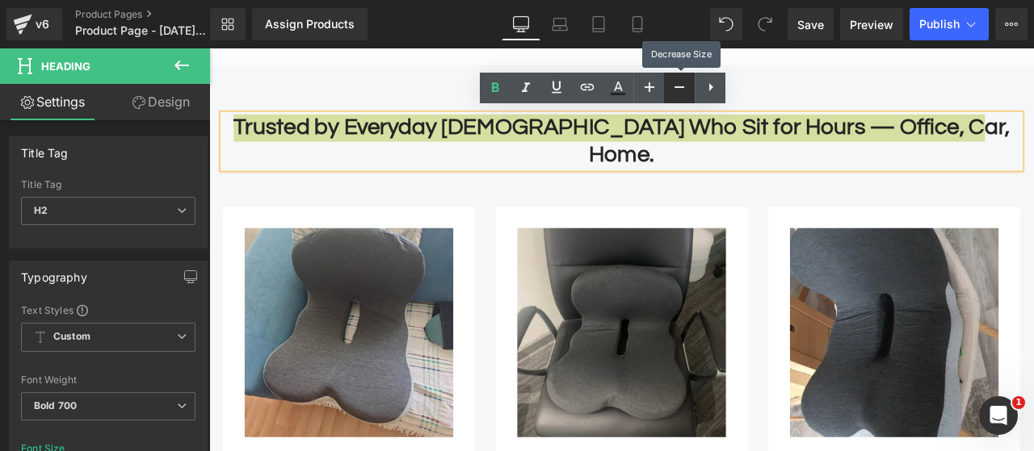
click at [668, 90] on link at bounding box center [679, 88] width 31 height 31
type input "31"
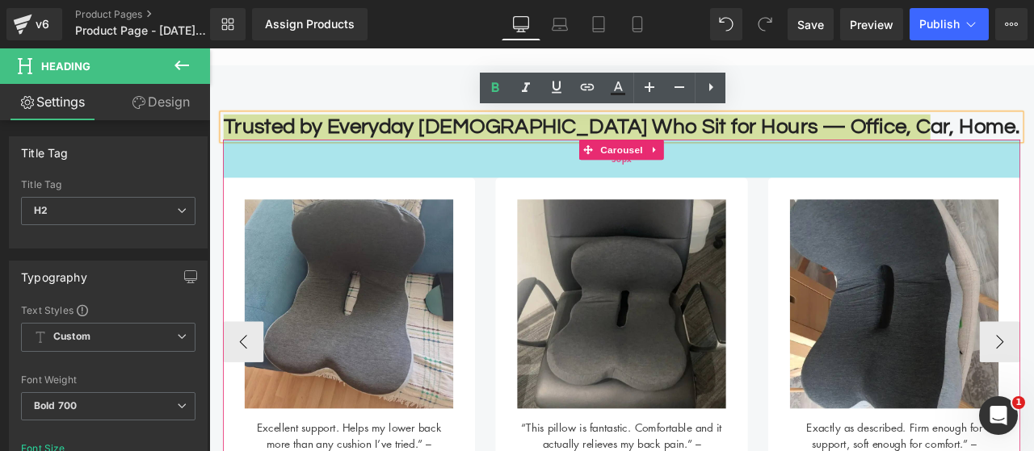
click at [475, 157] on div "56px" at bounding box center [697, 179] width 945 height 45
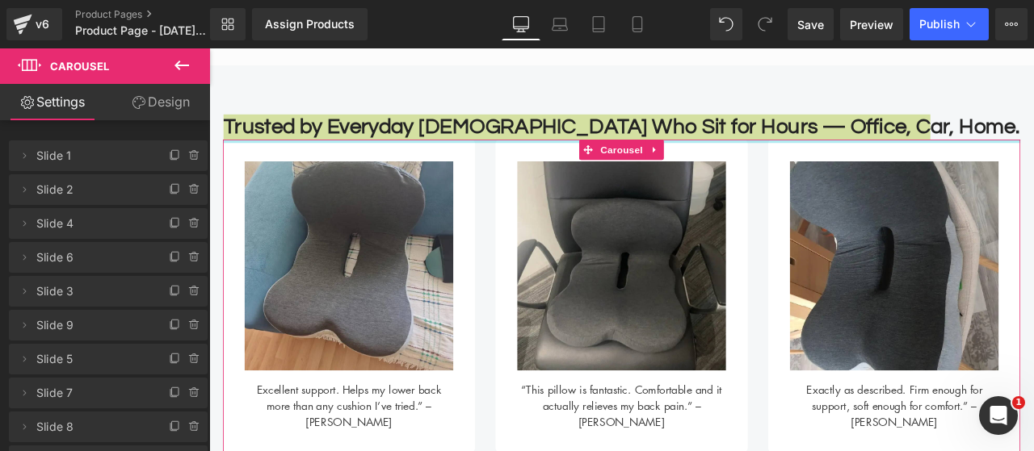
drag, startPoint x: 484, startPoint y: 187, endPoint x: 496, endPoint y: 133, distance: 54.5
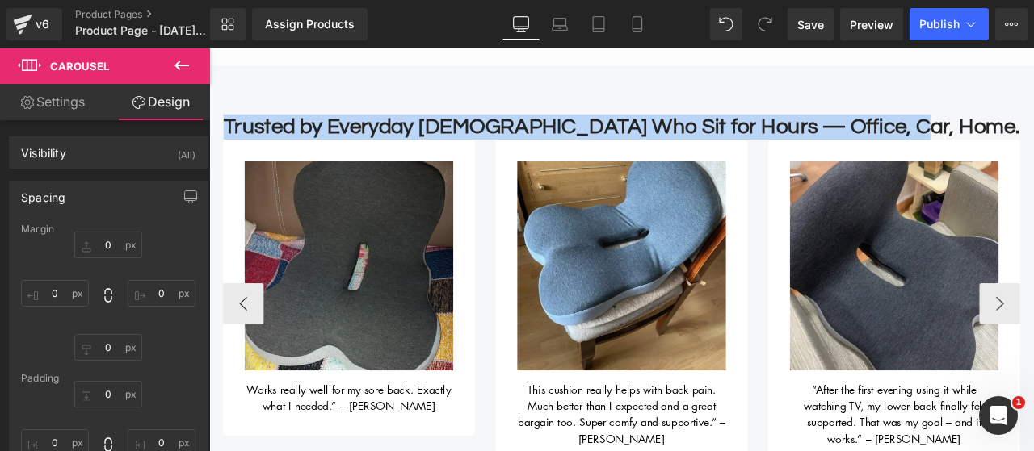
click at [675, 161] on div "Image Works really well for my sore back. Exactly what I needed.” – [PERSON_NAM…" at bounding box center [697, 351] width 945 height 389
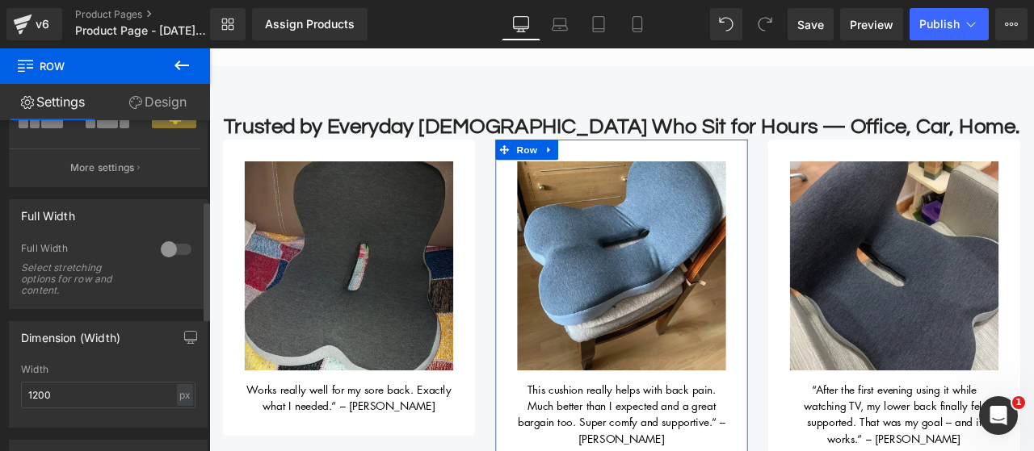
scroll to position [161, 0]
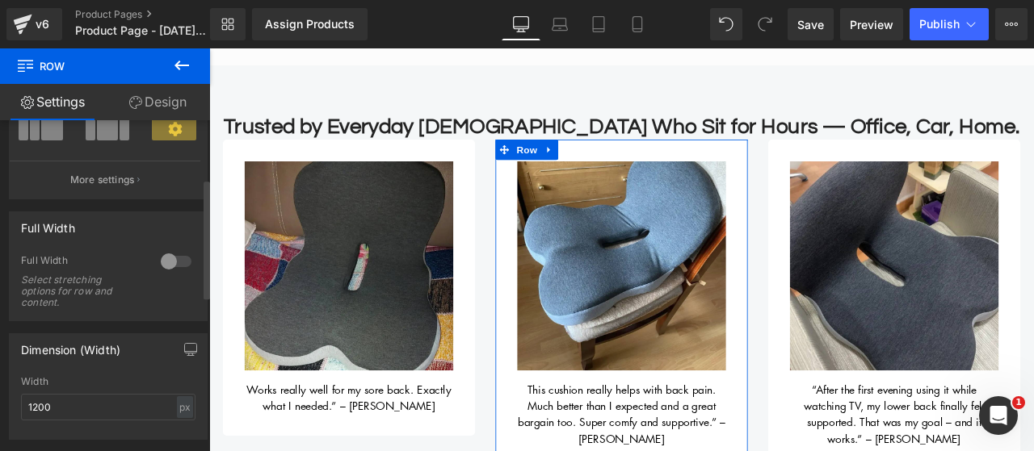
click at [170, 269] on div at bounding box center [176, 262] width 39 height 26
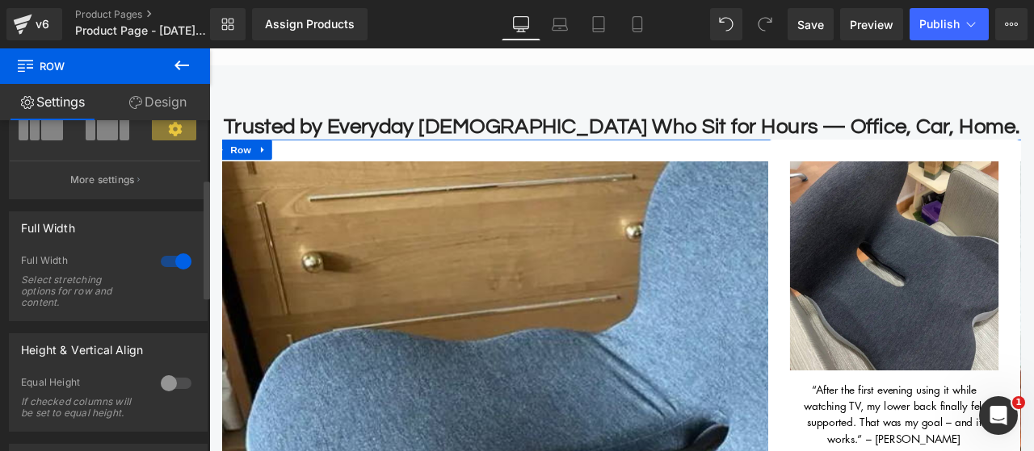
click at [170, 269] on div at bounding box center [176, 262] width 39 height 26
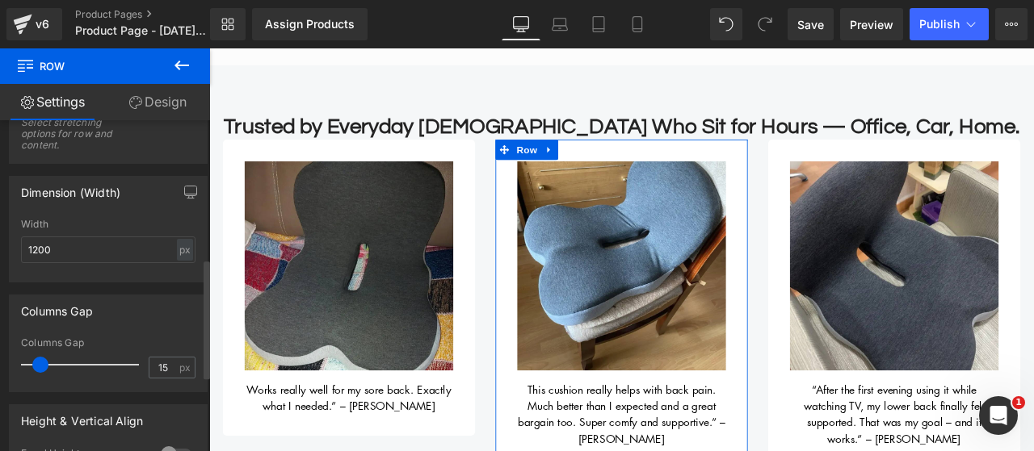
scroll to position [404, 0]
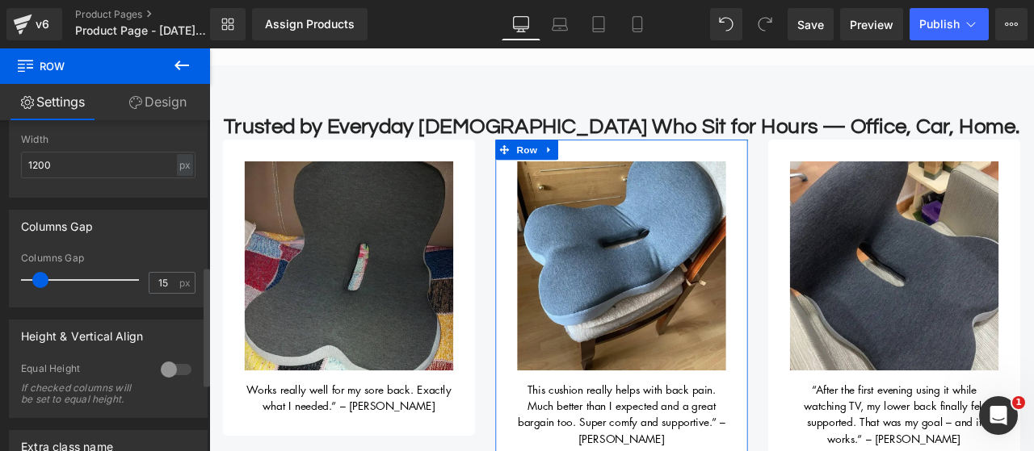
click at [166, 364] on div at bounding box center [176, 370] width 39 height 26
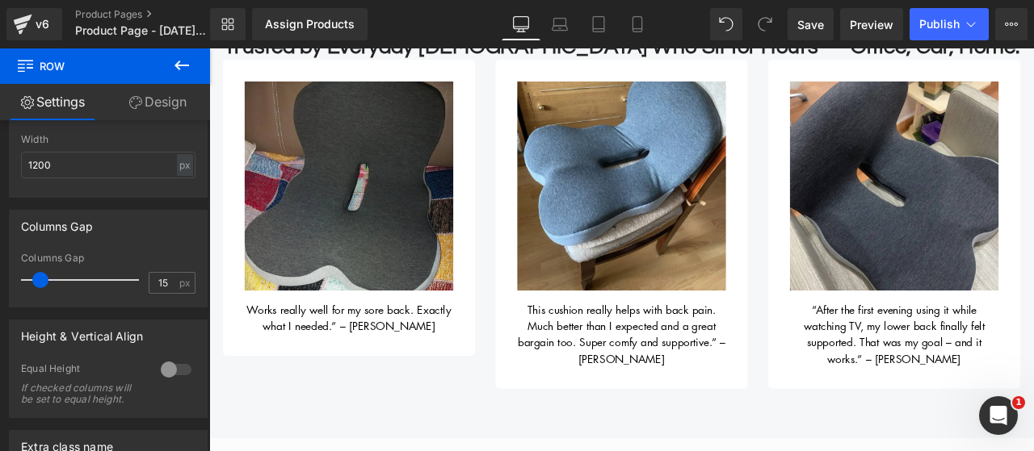
scroll to position [545, 0]
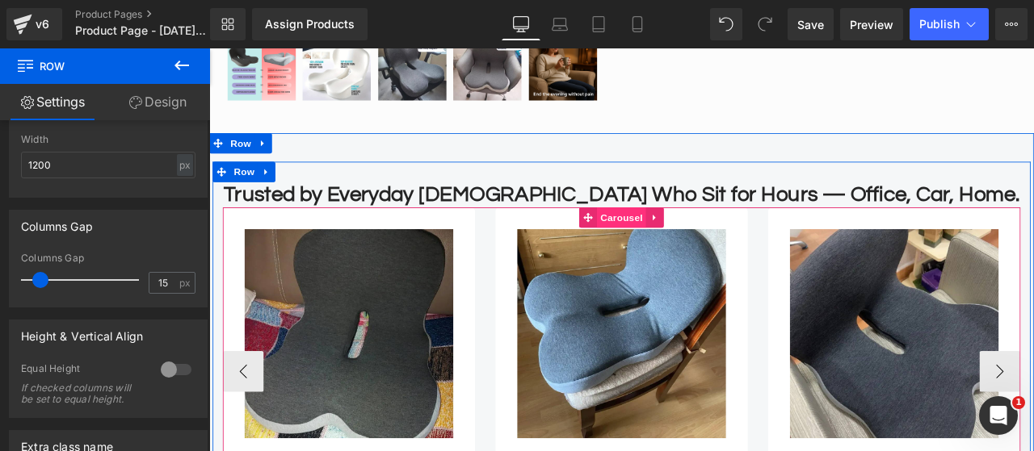
click at [708, 250] on span "Carousel" at bounding box center [698, 249] width 58 height 24
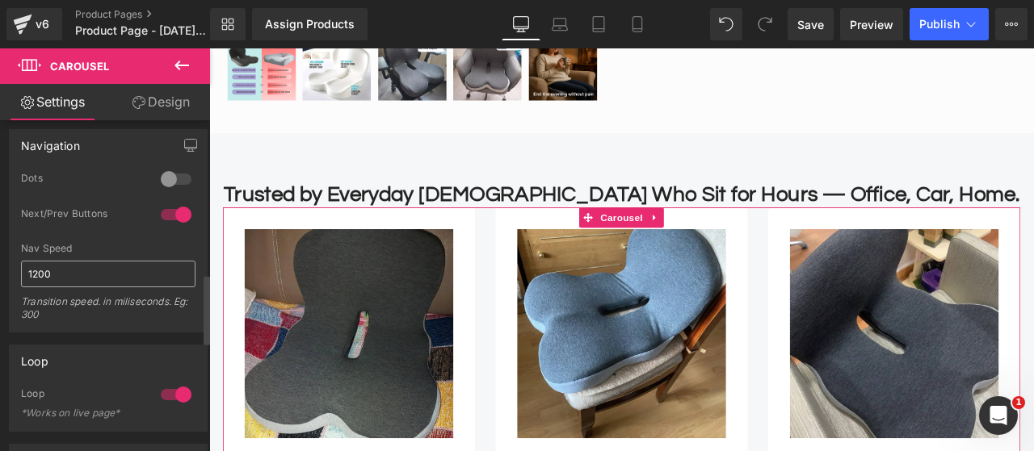
scroll to position [727, 0]
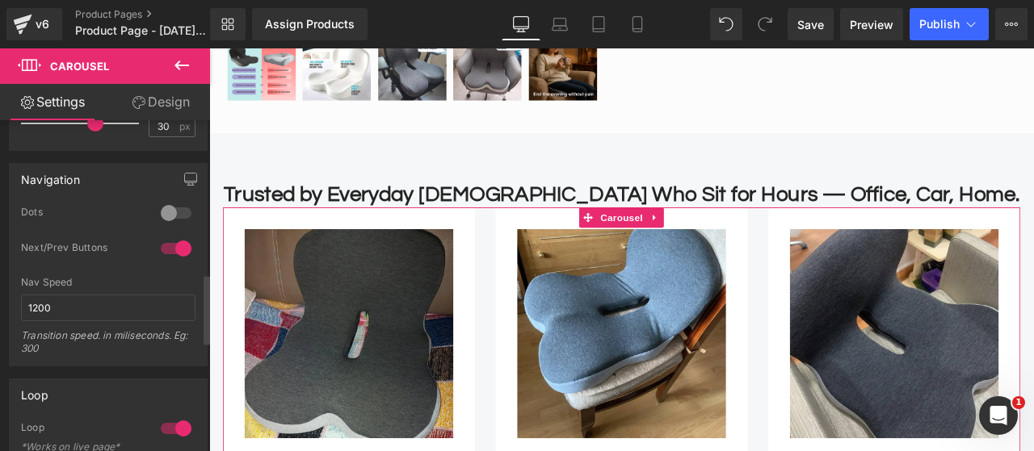
click at [158, 215] on div at bounding box center [176, 213] width 39 height 26
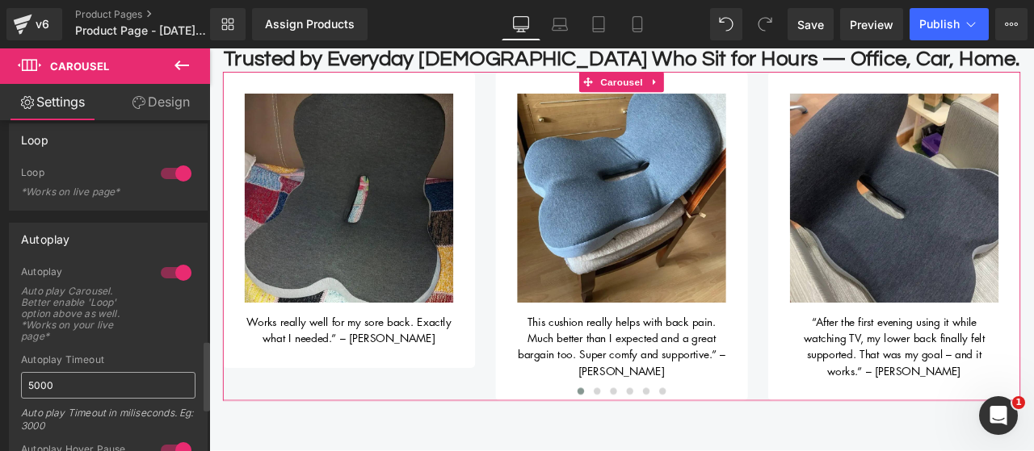
scroll to position [1050, 0]
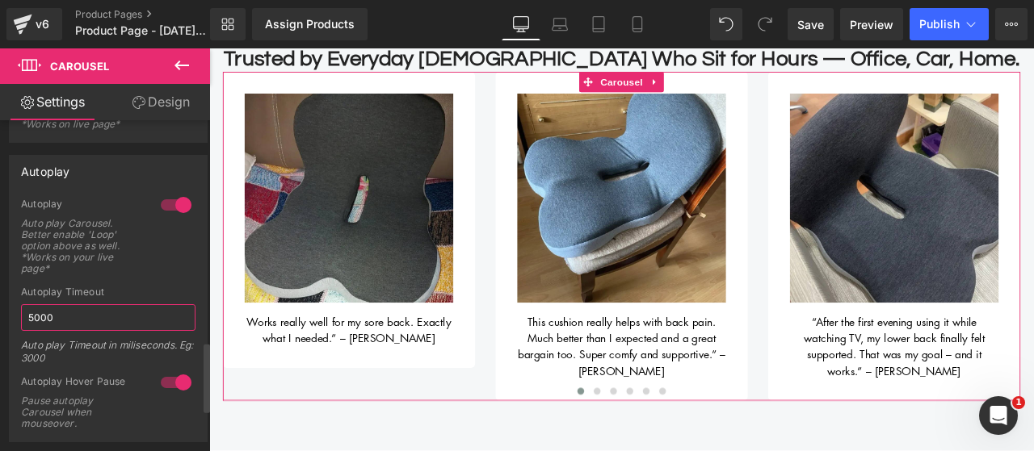
drag, startPoint x: 99, startPoint y: 307, endPoint x: 6, endPoint y: 319, distance: 92.8
click at [6, 319] on div "Autoplay 1 Autoplay Auto play Carousel. Better enable 'Loop' option above as we…" at bounding box center [108, 293] width 217 height 300
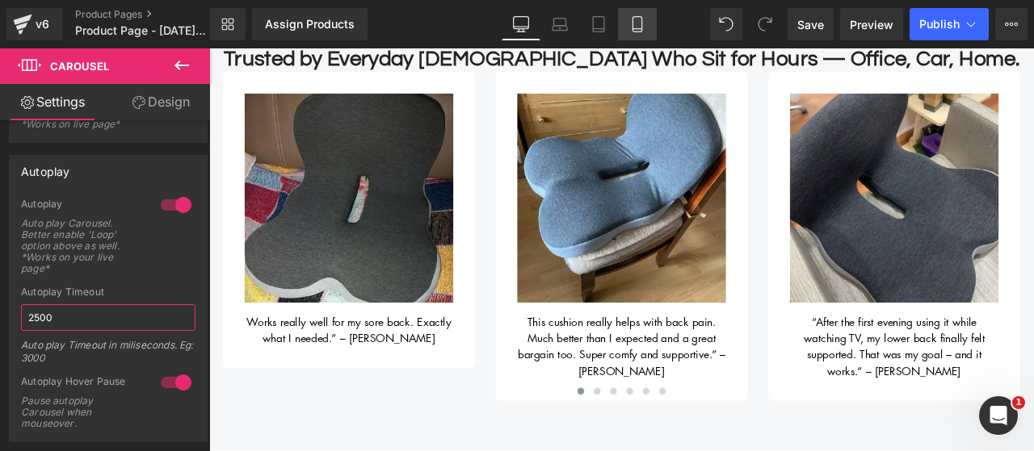
type input "2500"
click at [636, 25] on icon at bounding box center [637, 24] width 16 height 16
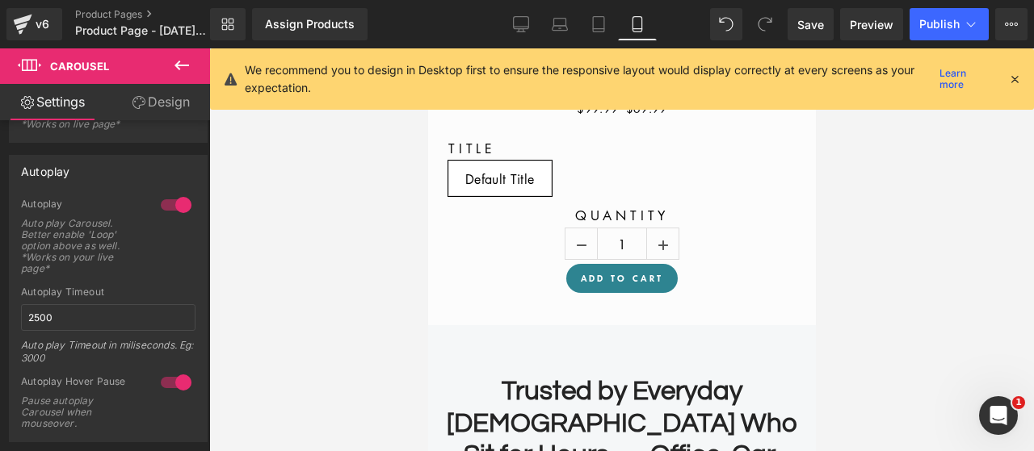
scroll to position [1098, 0]
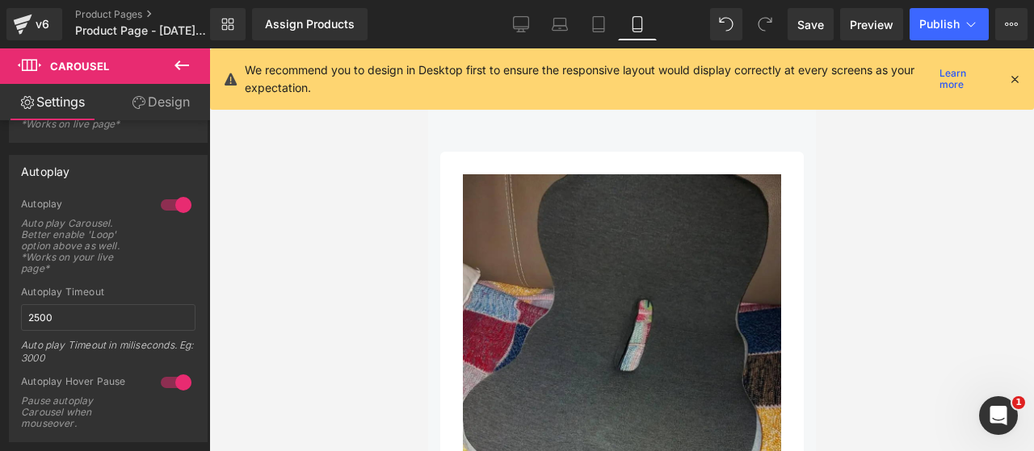
click at [1017, 73] on icon at bounding box center [1014, 79] width 15 height 15
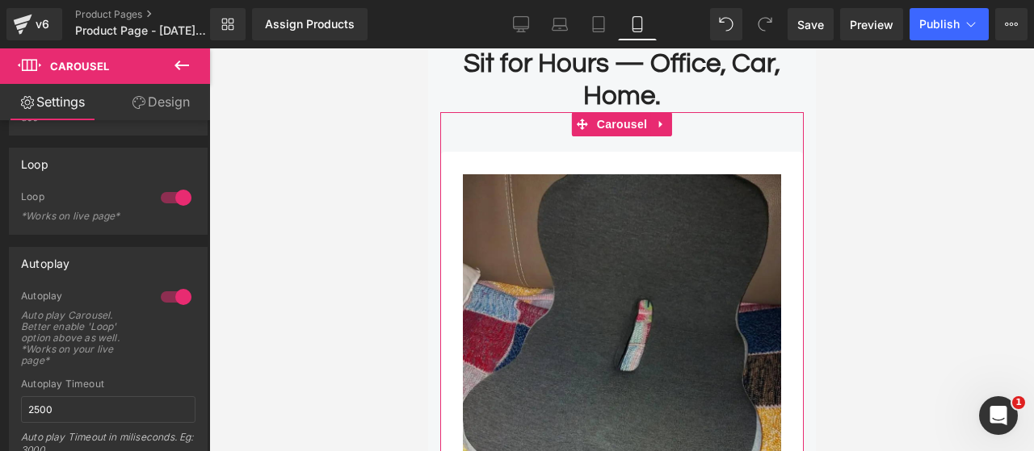
scroll to position [888, 0]
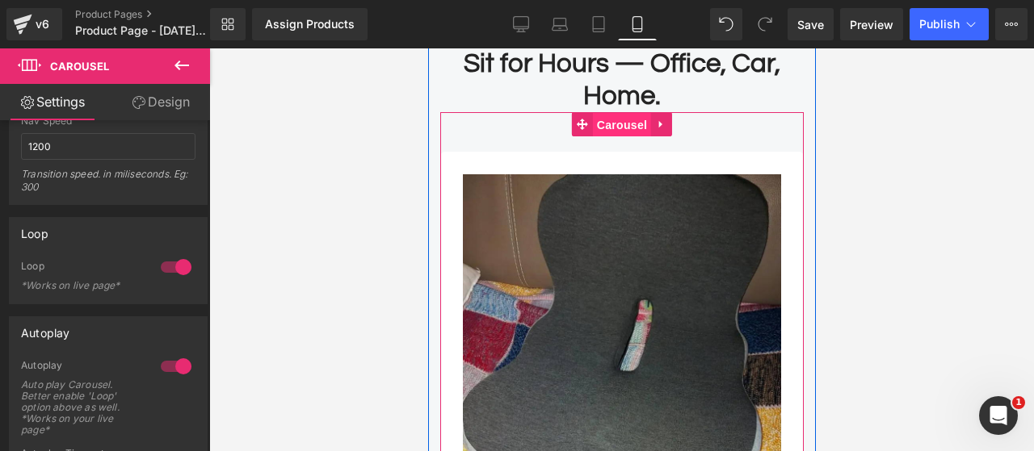
click at [626, 113] on span "Carousel" at bounding box center [621, 125] width 58 height 24
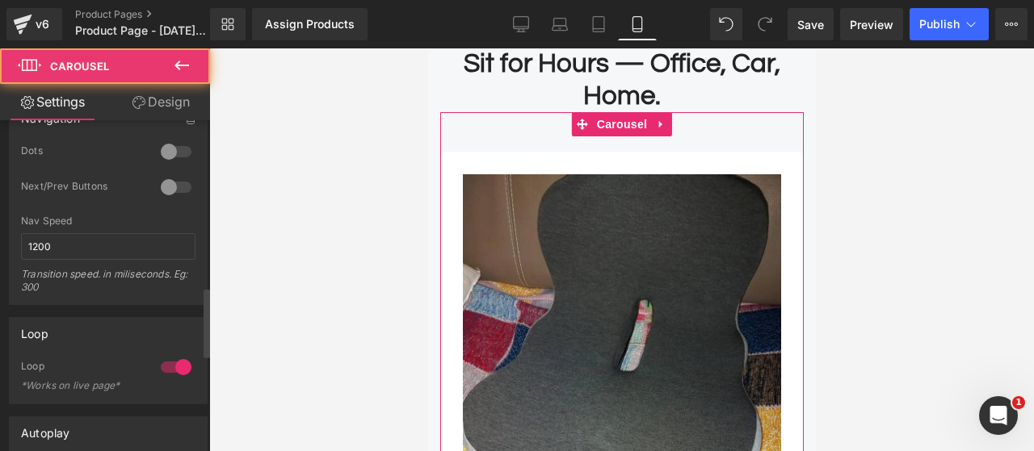
scroll to position [646, 0]
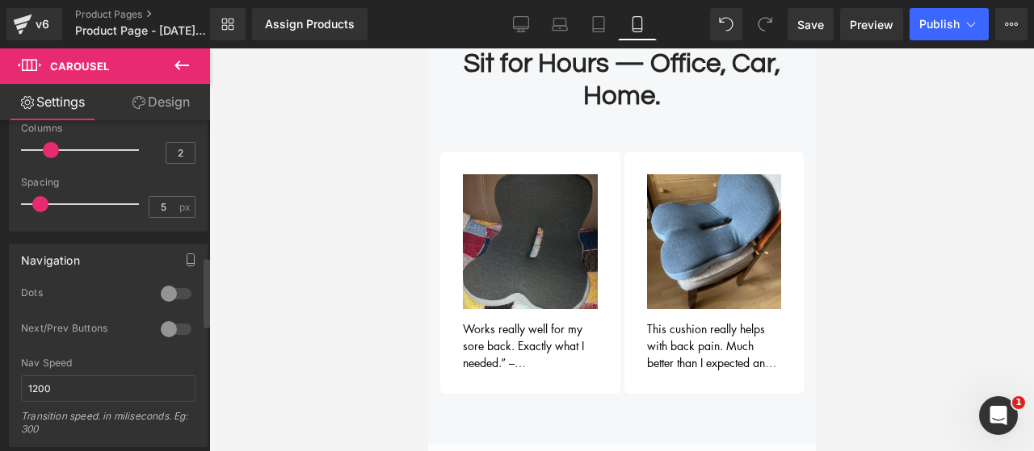
drag, startPoint x: 26, startPoint y: 153, endPoint x: 40, endPoint y: 152, distance: 13.8
click at [40, 152] on div at bounding box center [84, 150] width 110 height 32
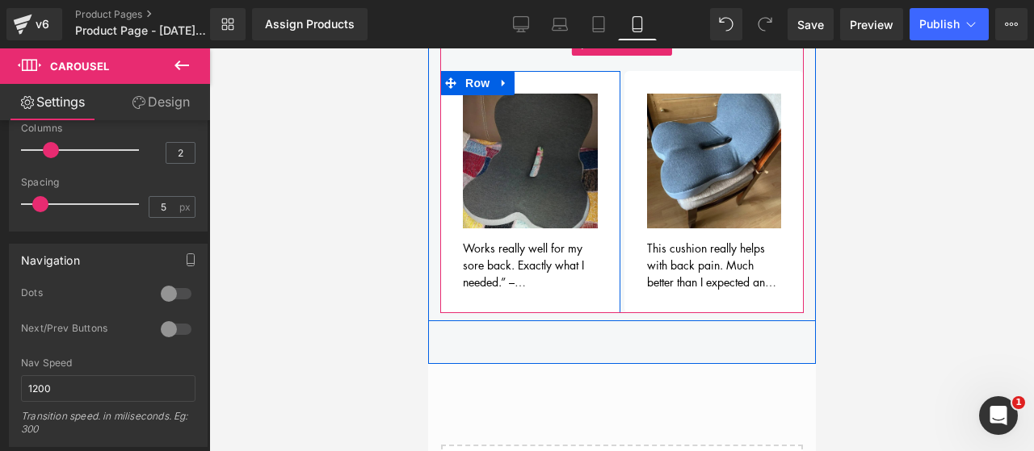
scroll to position [1098, 0]
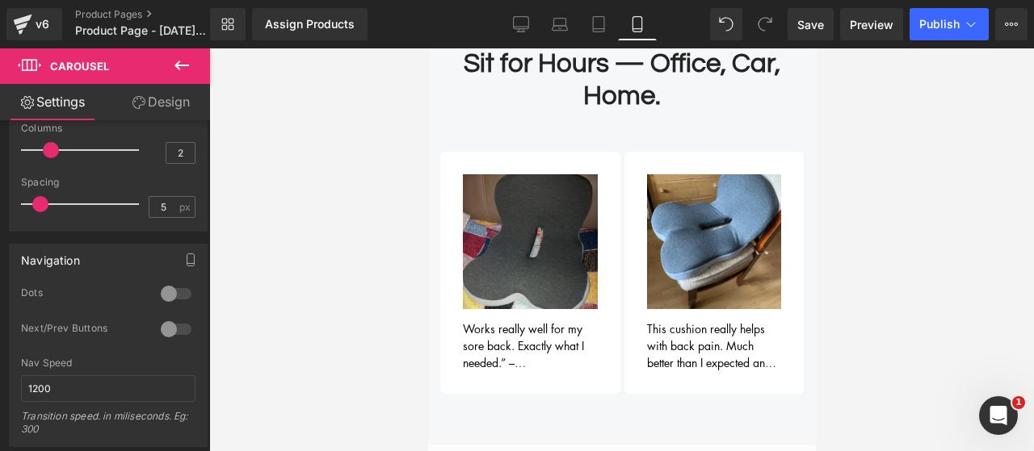
click at [330, 295] on div at bounding box center [621, 249] width 824 height 403
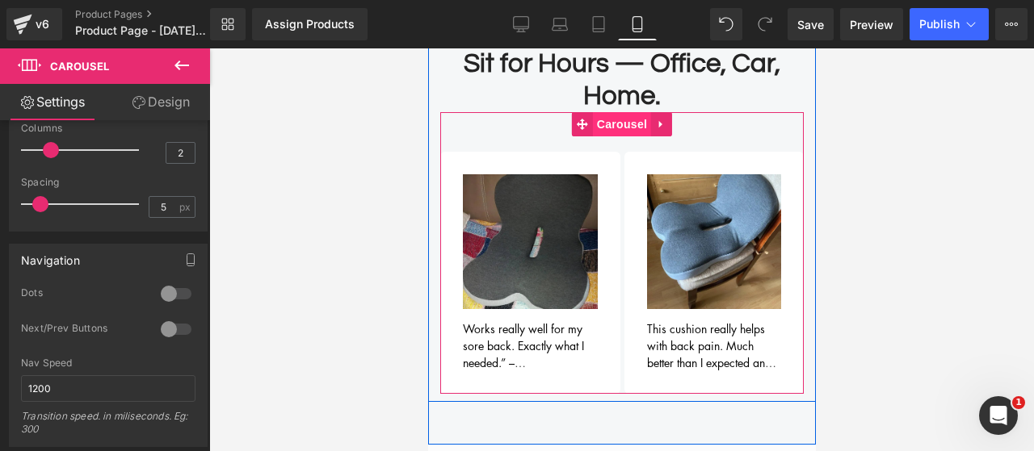
click at [605, 112] on span "Carousel" at bounding box center [621, 124] width 58 height 24
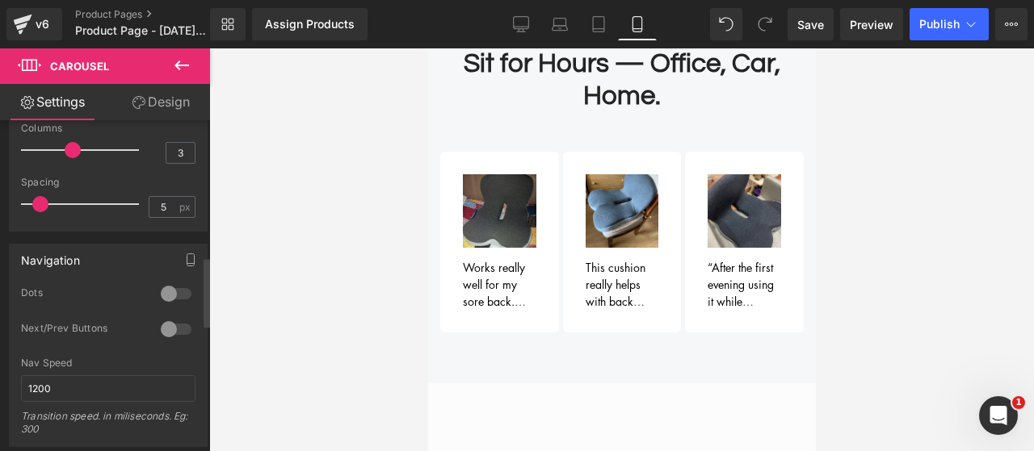
type input "2"
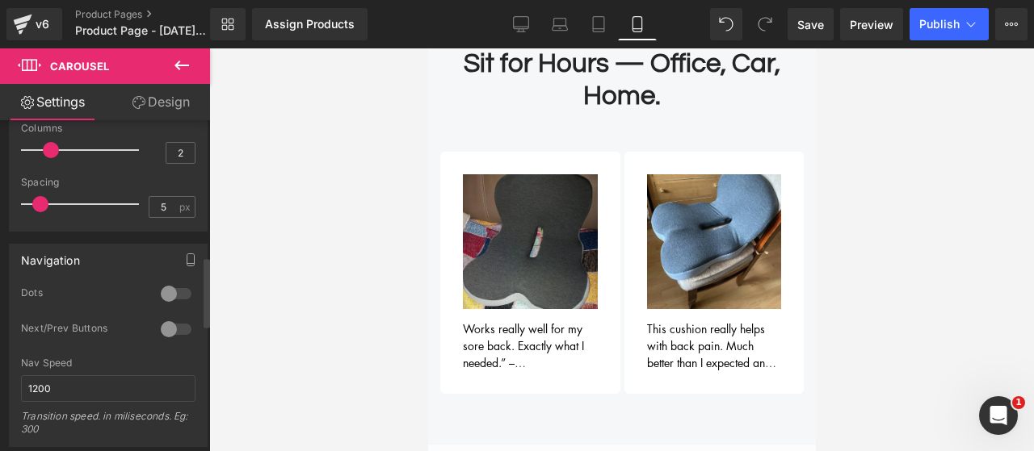
click at [49, 152] on span at bounding box center [51, 150] width 16 height 16
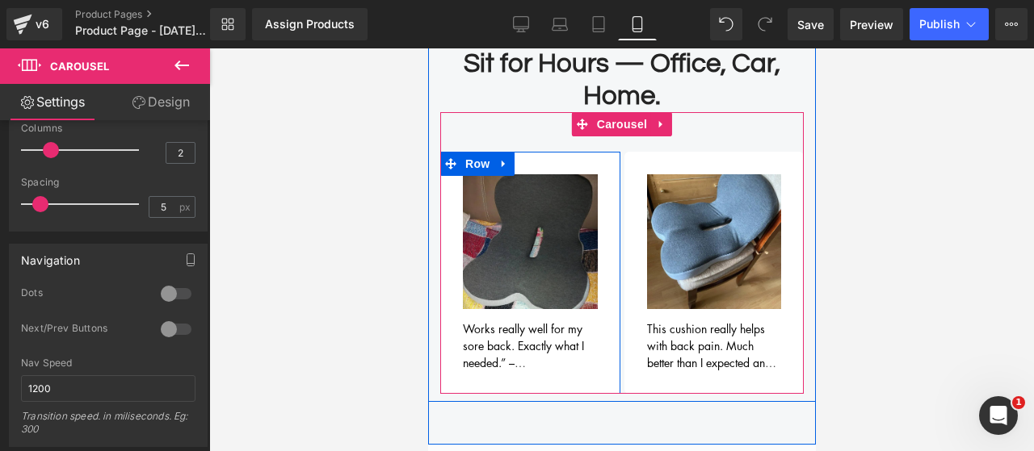
click at [545, 152] on div "Image Works really well for my sore back. Exactly what I needed.” – [PERSON_NAM…" at bounding box center [529, 273] width 180 height 242
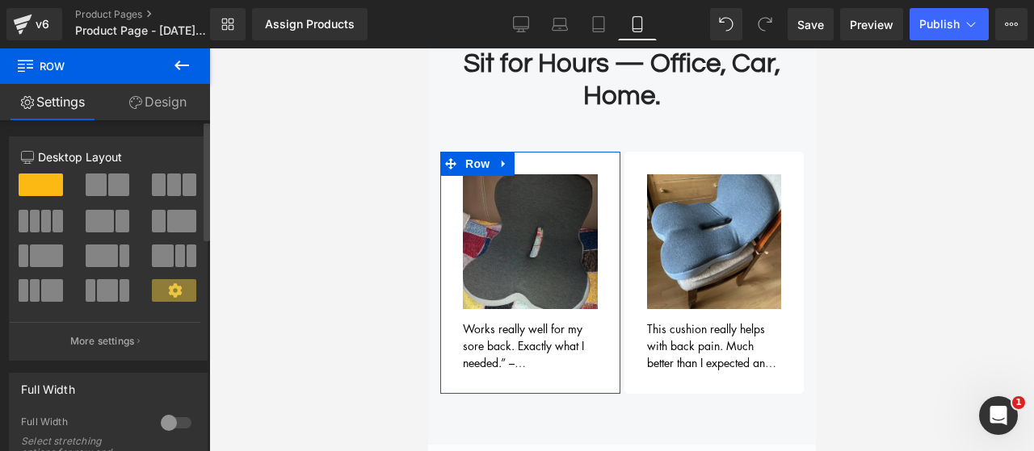
scroll to position [81, 0]
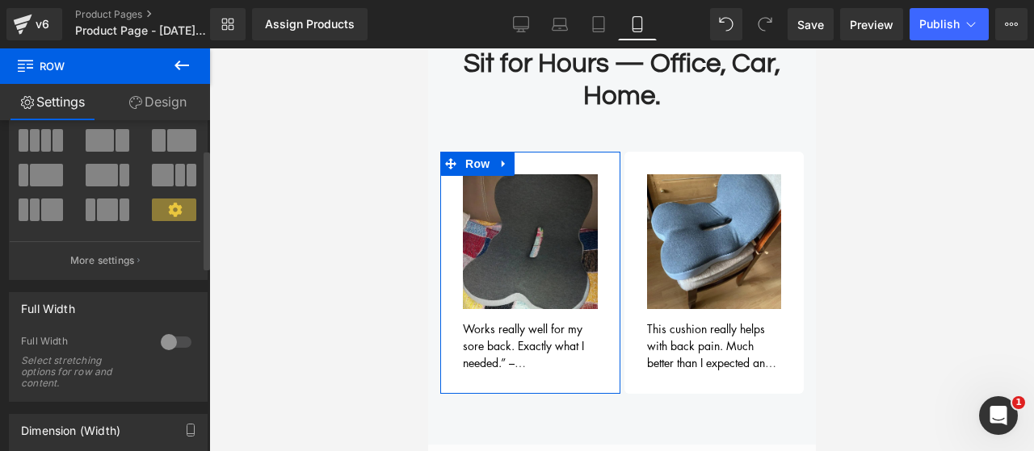
click at [174, 345] on div at bounding box center [176, 342] width 39 height 26
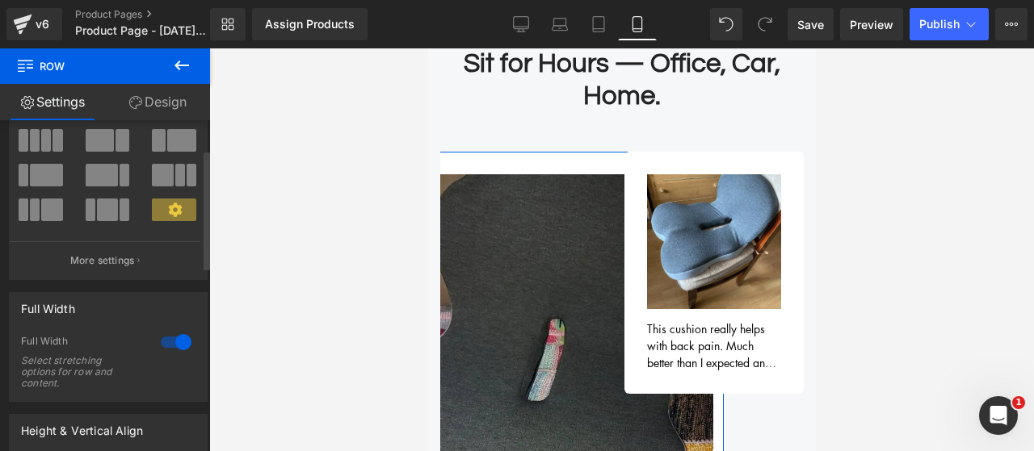
click at [174, 345] on div at bounding box center [176, 342] width 39 height 26
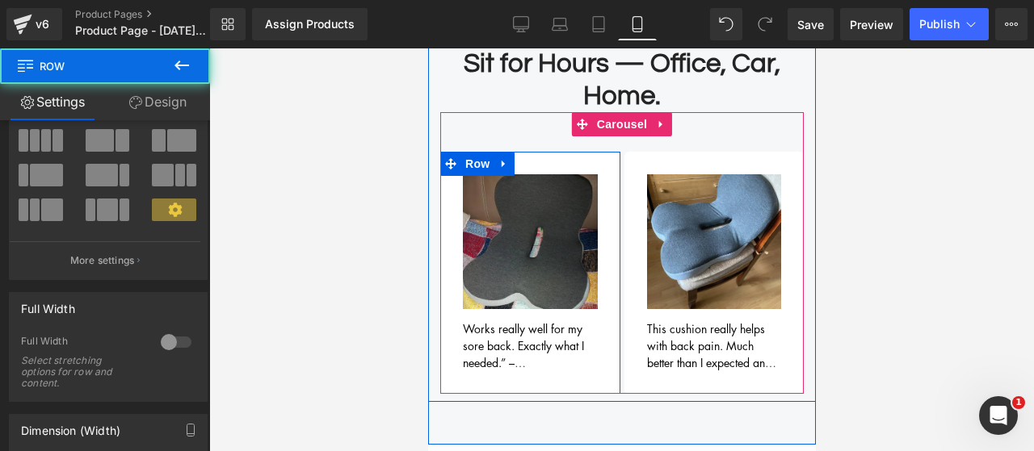
click at [553, 152] on div "Image Works really well for my sore back. Exactly what I needed.” – [PERSON_NAM…" at bounding box center [529, 273] width 180 height 242
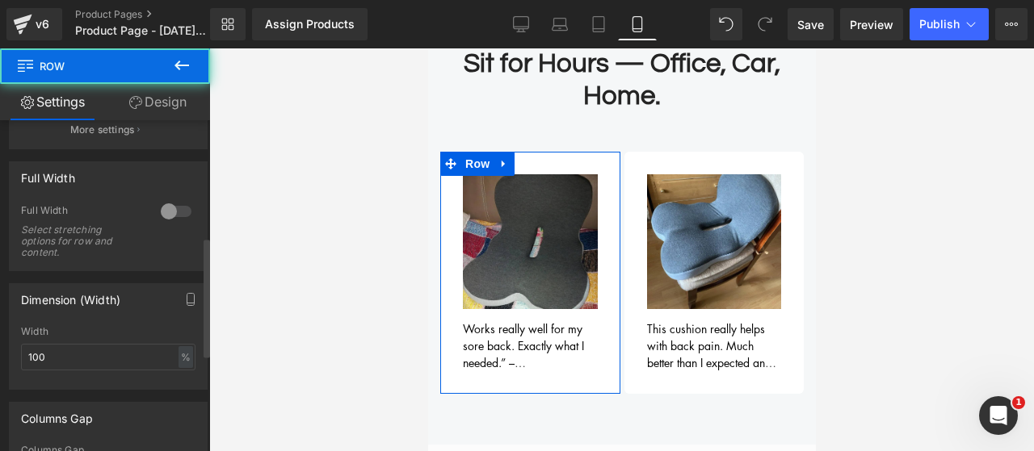
scroll to position [323, 0]
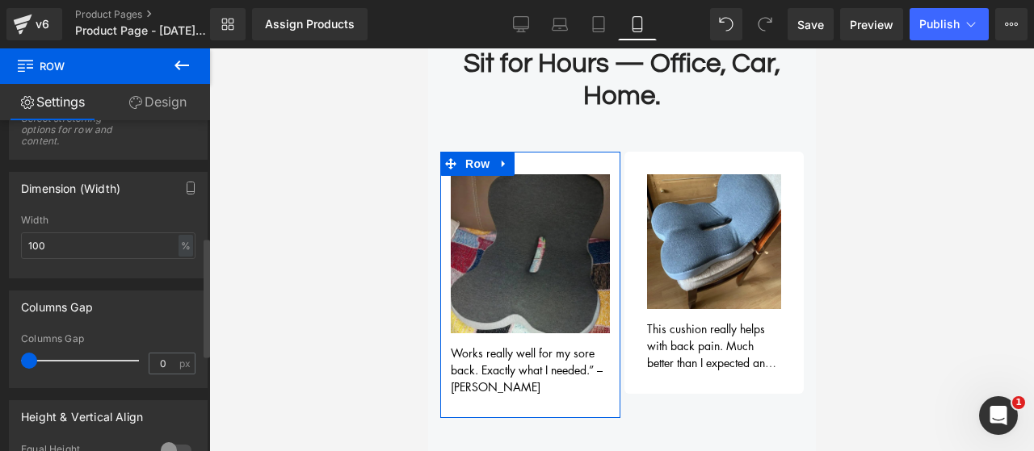
drag, startPoint x: 39, startPoint y: 363, endPoint x: 0, endPoint y: 362, distance: 38.8
click at [0, 362] on div "Columns Gap 0px Columns Gap 0 px" at bounding box center [108, 334] width 217 height 110
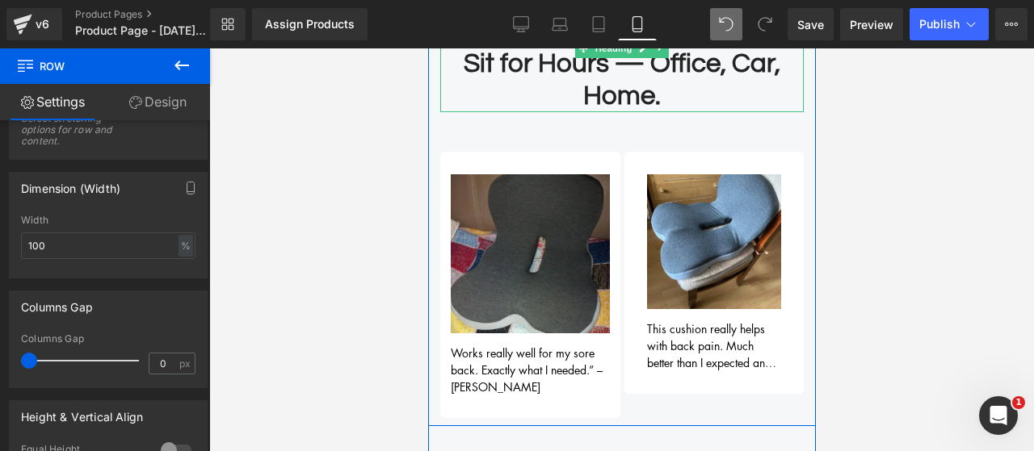
type input "15"
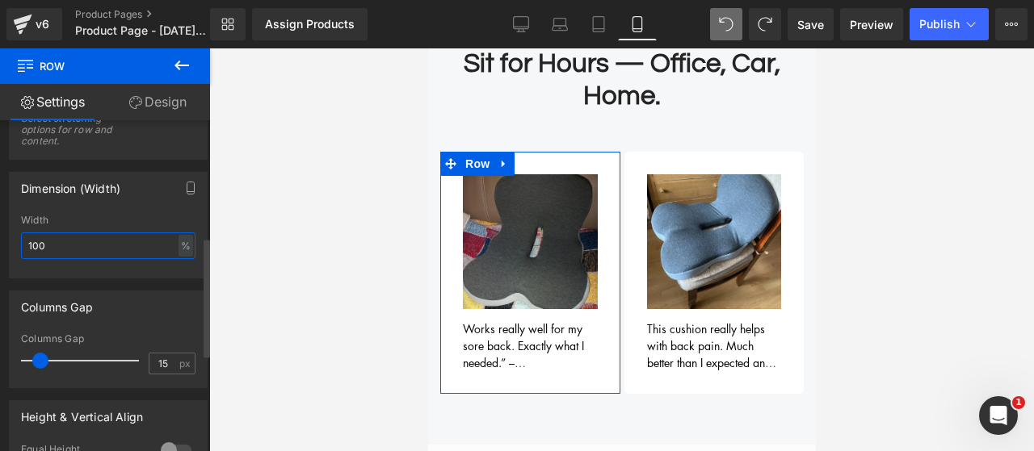
click at [74, 252] on input "100" at bounding box center [108, 246] width 174 height 27
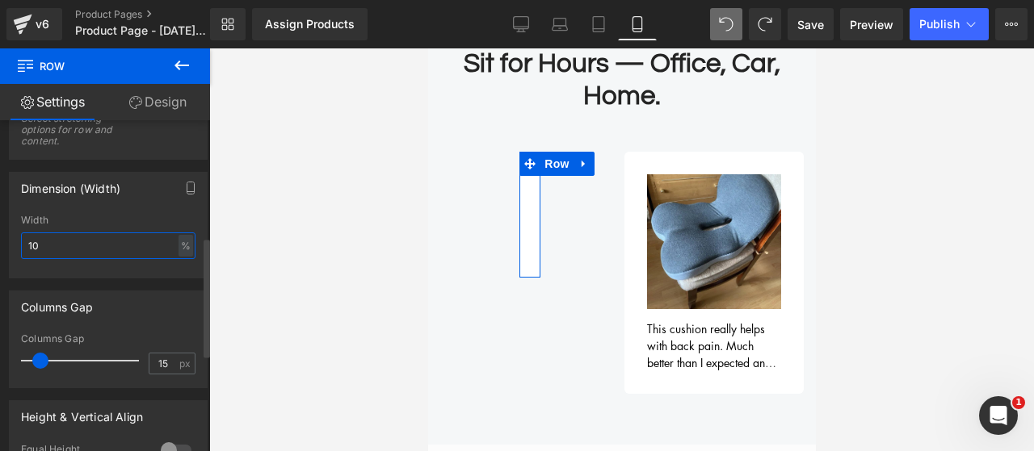
type input "100"
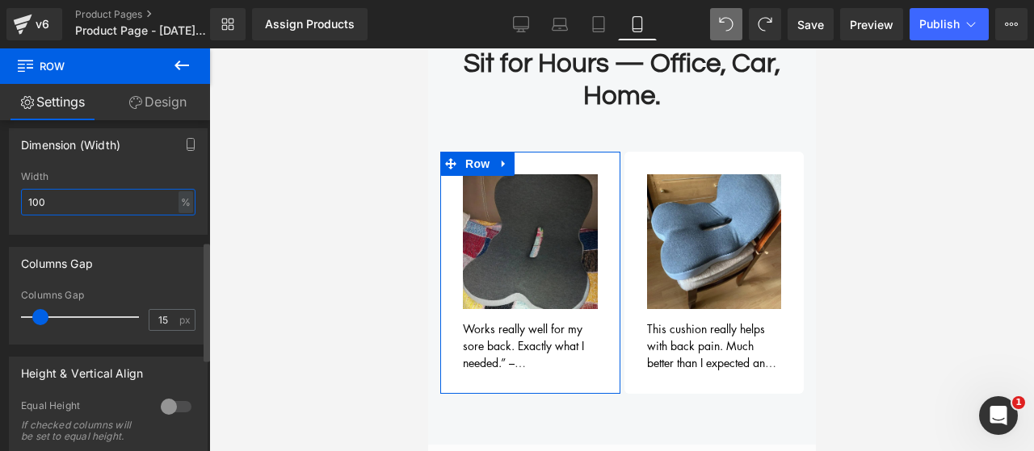
scroll to position [404, 0]
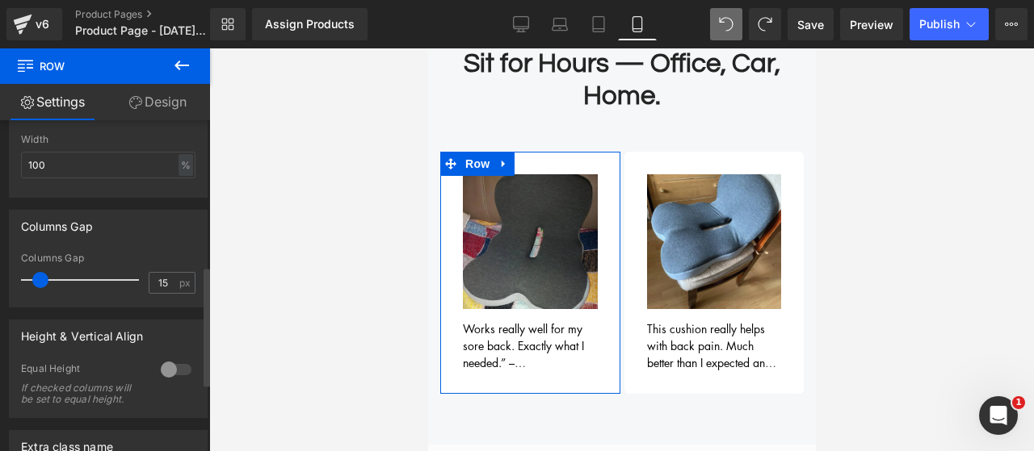
click at [174, 363] on div at bounding box center [176, 370] width 39 height 26
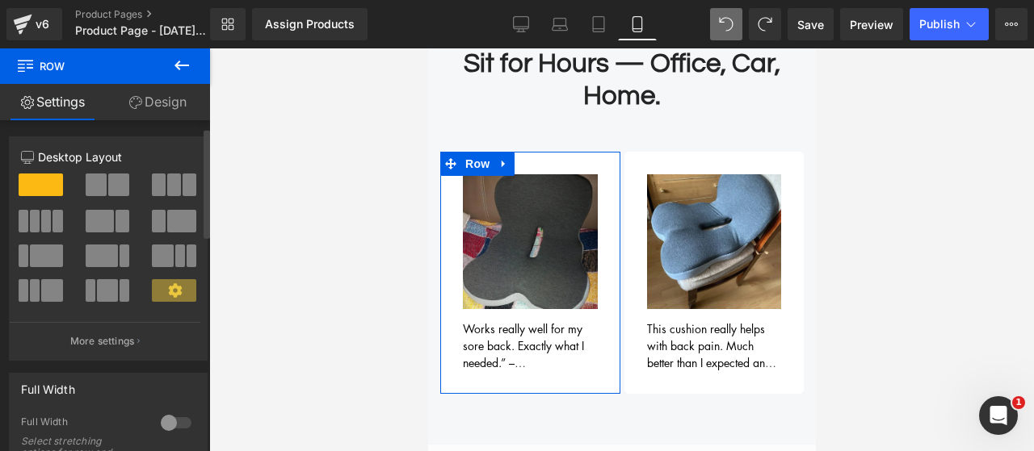
scroll to position [0, 0]
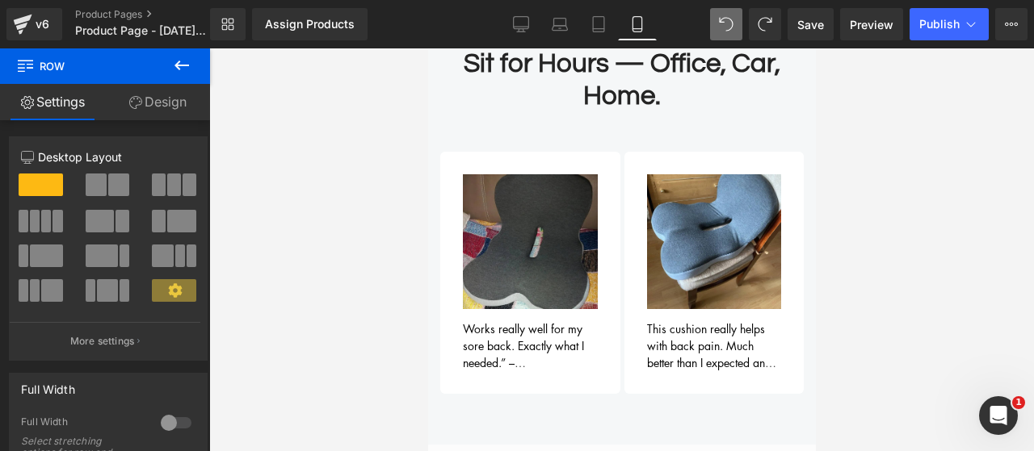
click at [338, 109] on div at bounding box center [621, 249] width 824 height 403
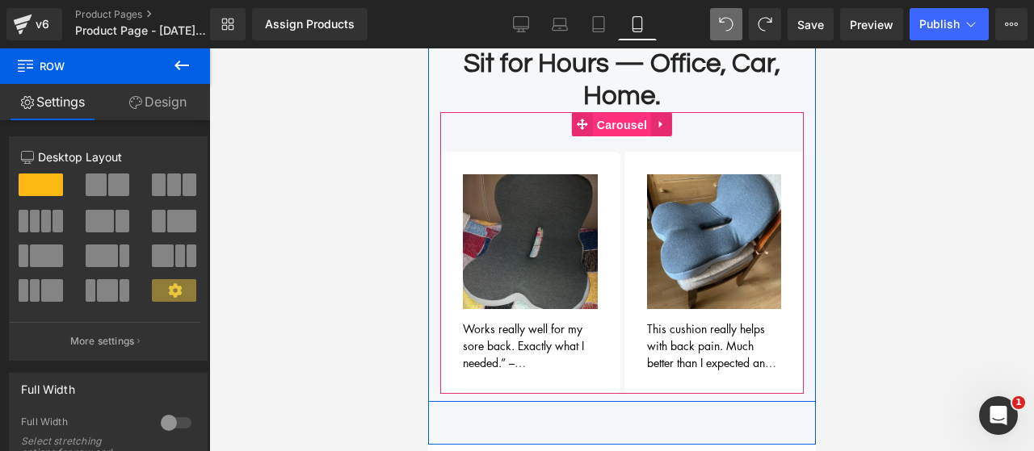
drag, startPoint x: 617, startPoint y: 86, endPoint x: 672, endPoint y: 279, distance: 199.9
click at [617, 113] on span "Carousel" at bounding box center [621, 125] width 58 height 24
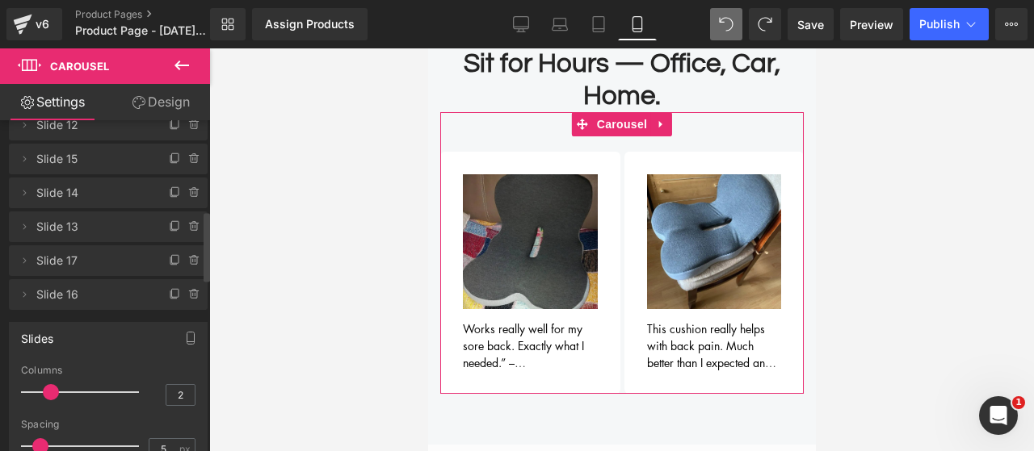
scroll to position [646, 0]
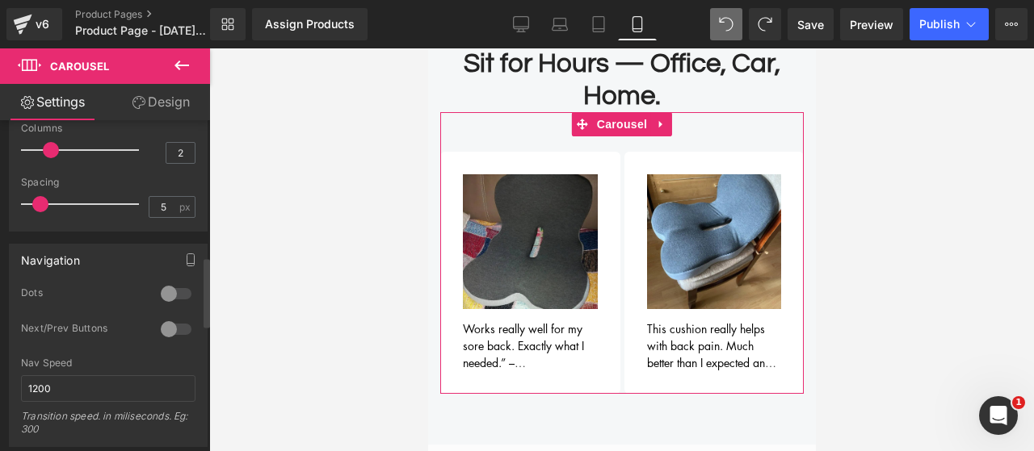
click at [180, 291] on div at bounding box center [176, 294] width 39 height 26
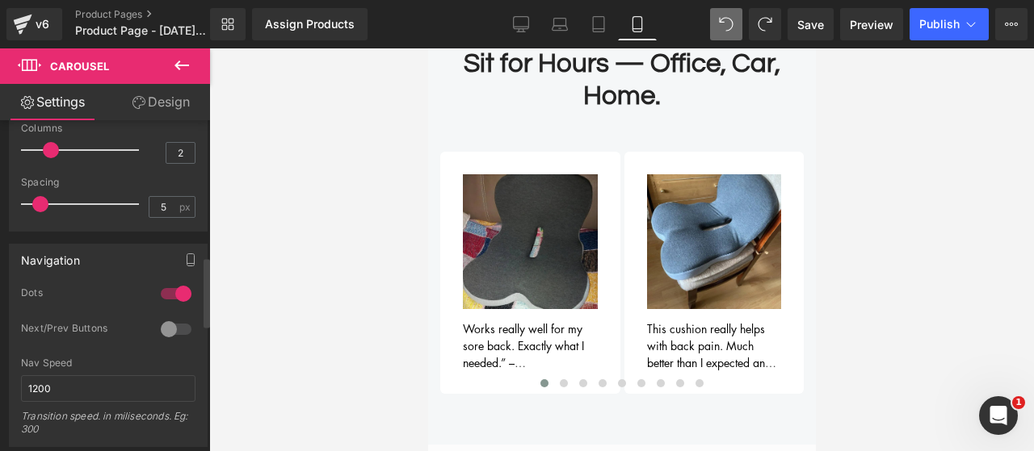
click at [172, 330] on div at bounding box center [176, 330] width 39 height 26
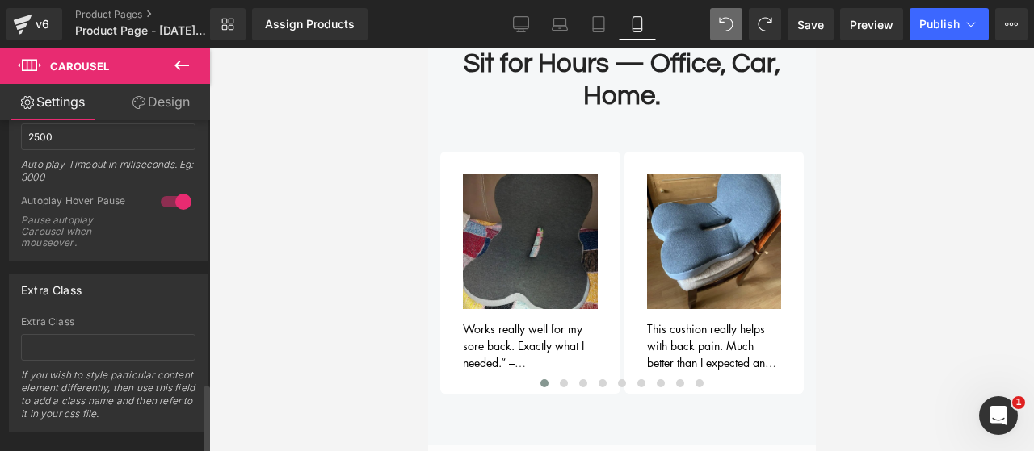
scroll to position [1249, 0]
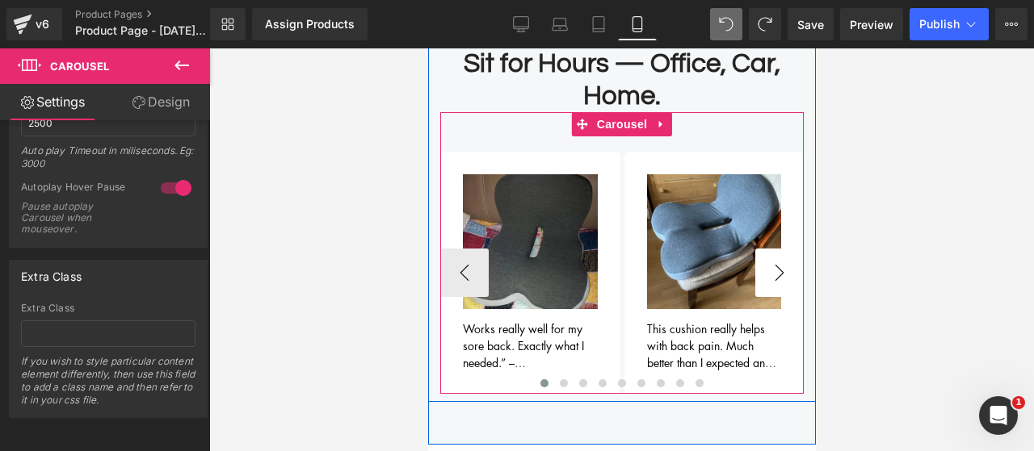
click at [784, 249] on button "›" at bounding box center [778, 273] width 48 height 48
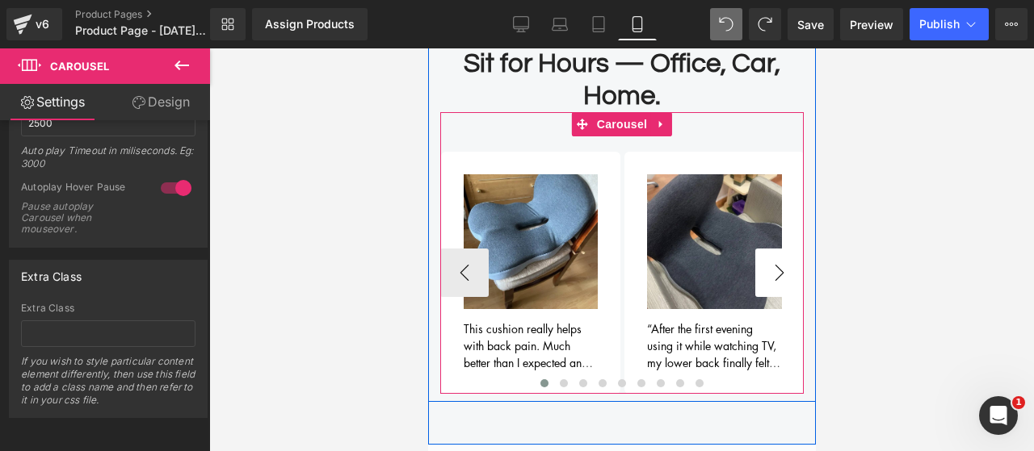
click at [784, 249] on button "›" at bounding box center [778, 273] width 48 height 48
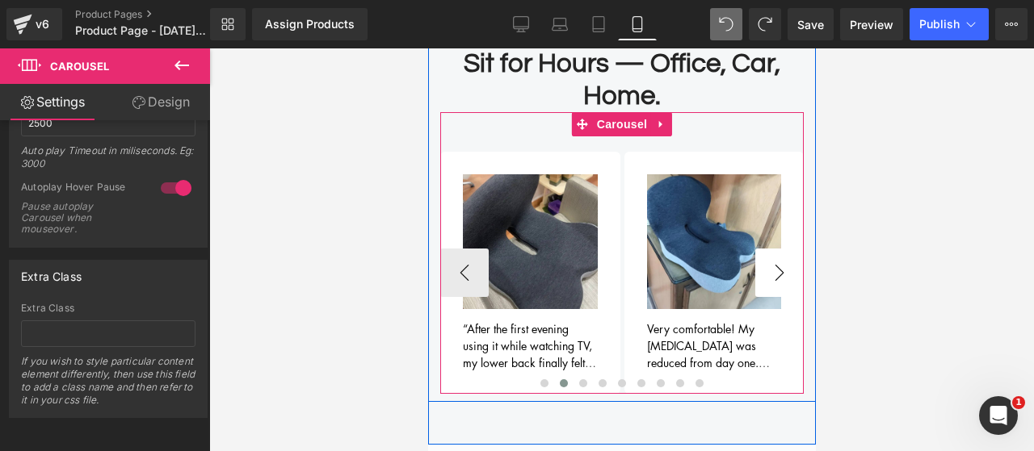
click at [784, 249] on button "›" at bounding box center [778, 273] width 48 height 48
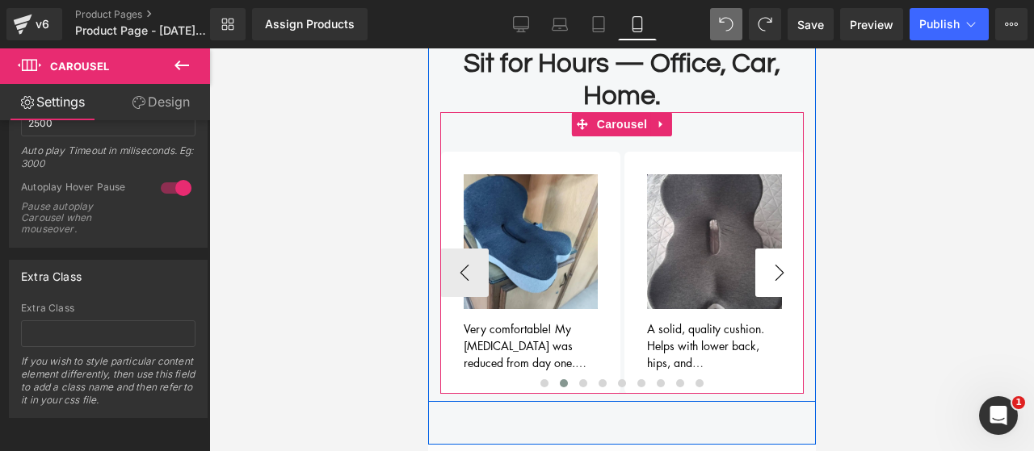
click at [784, 249] on button "›" at bounding box center [778, 273] width 48 height 48
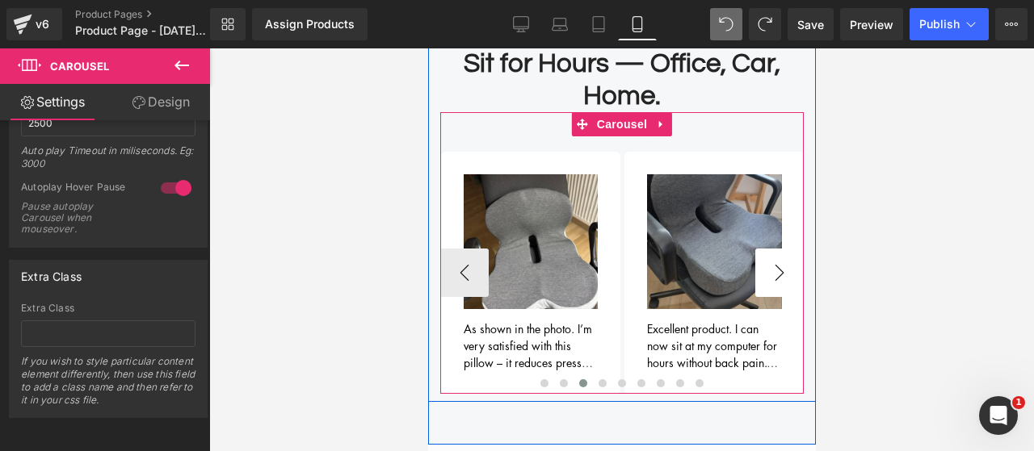
click at [784, 249] on button "›" at bounding box center [778, 273] width 48 height 48
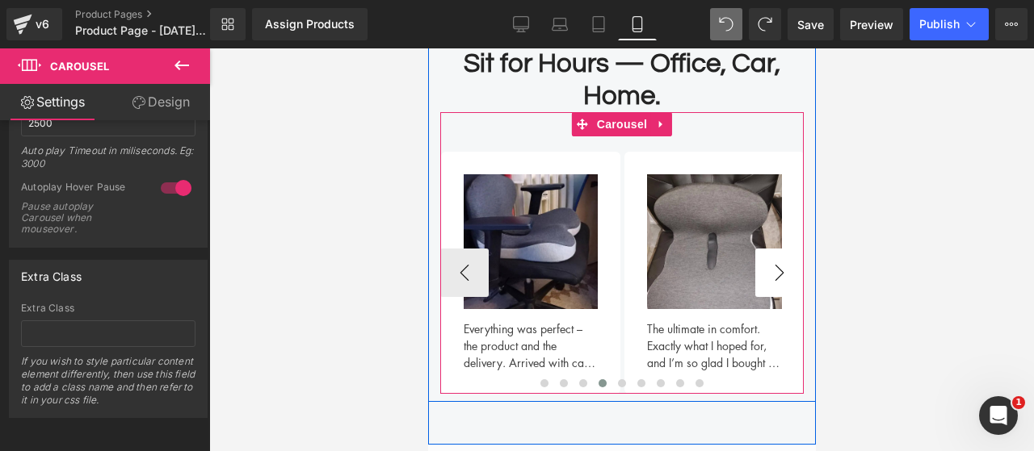
click at [784, 249] on button "›" at bounding box center [778, 273] width 48 height 48
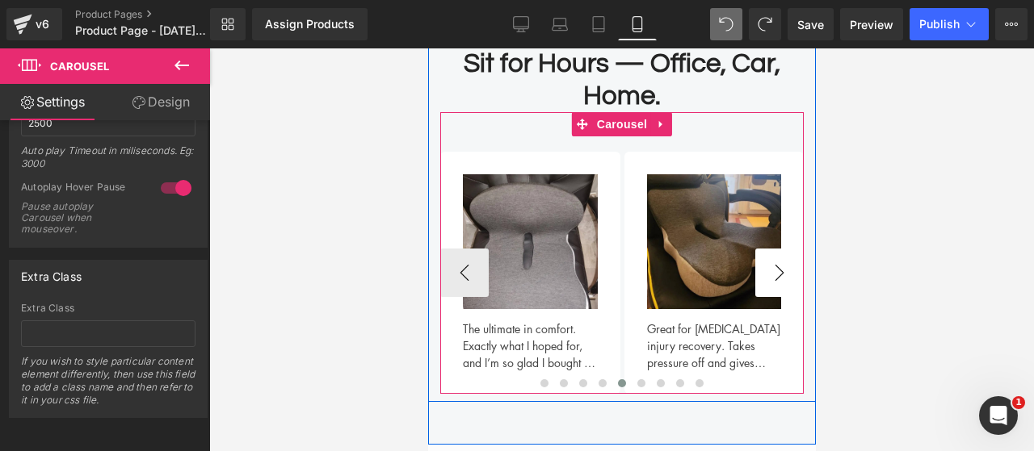
click at [784, 249] on button "›" at bounding box center [778, 273] width 48 height 48
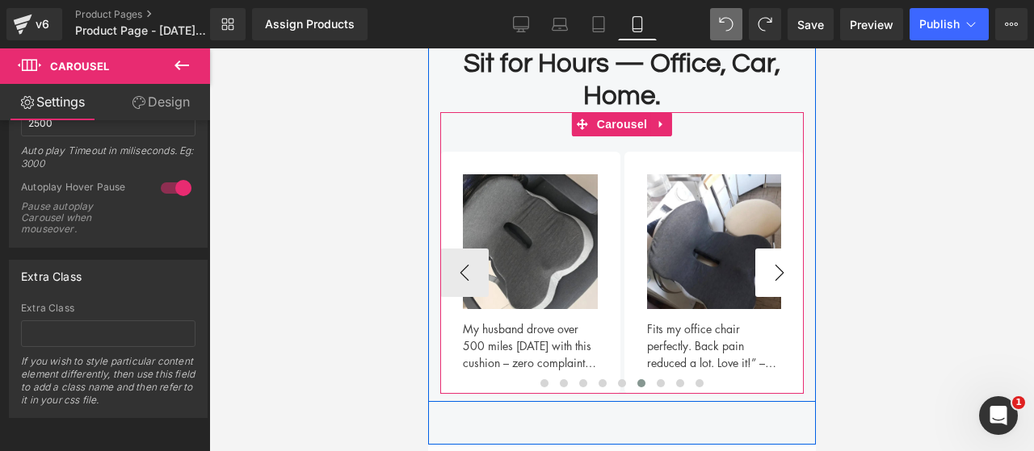
click at [784, 249] on button "›" at bounding box center [778, 273] width 48 height 48
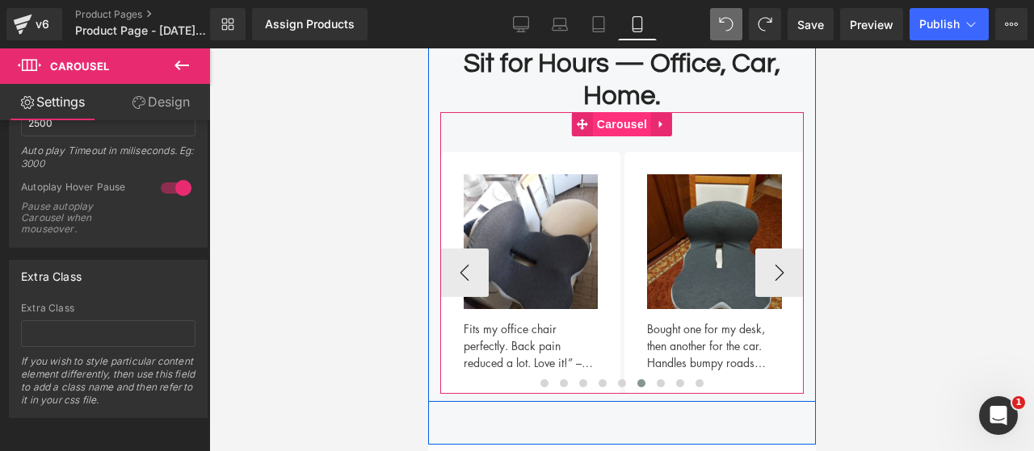
click at [613, 112] on span "Carousel" at bounding box center [621, 124] width 58 height 24
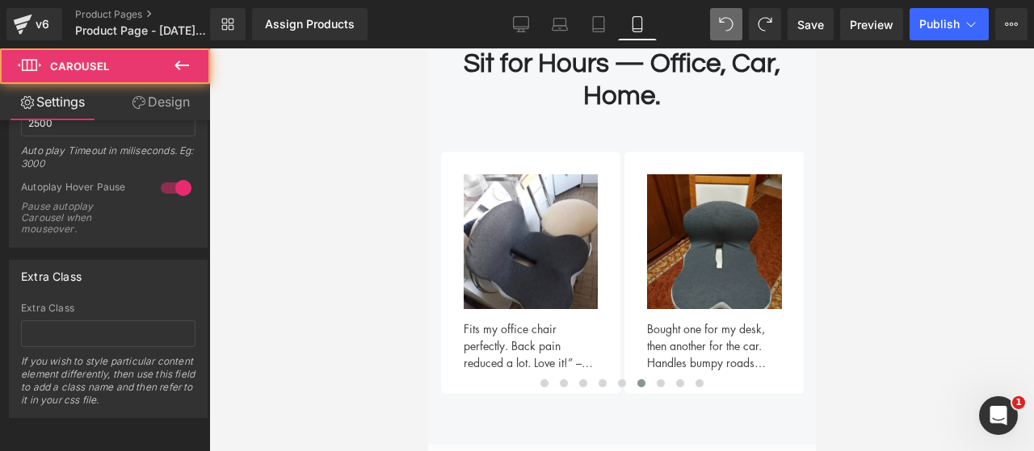
click at [182, 64] on icon at bounding box center [181, 65] width 19 height 19
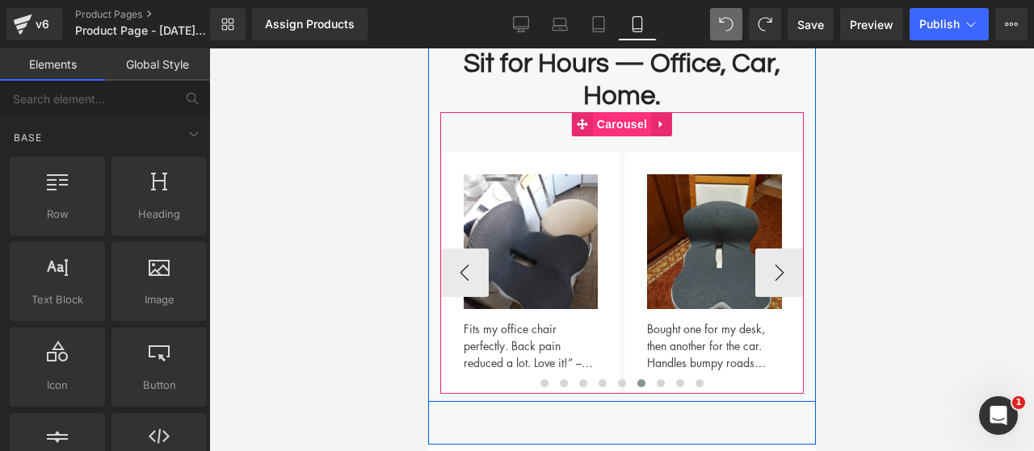
click at [639, 112] on span "Carousel" at bounding box center [621, 124] width 58 height 24
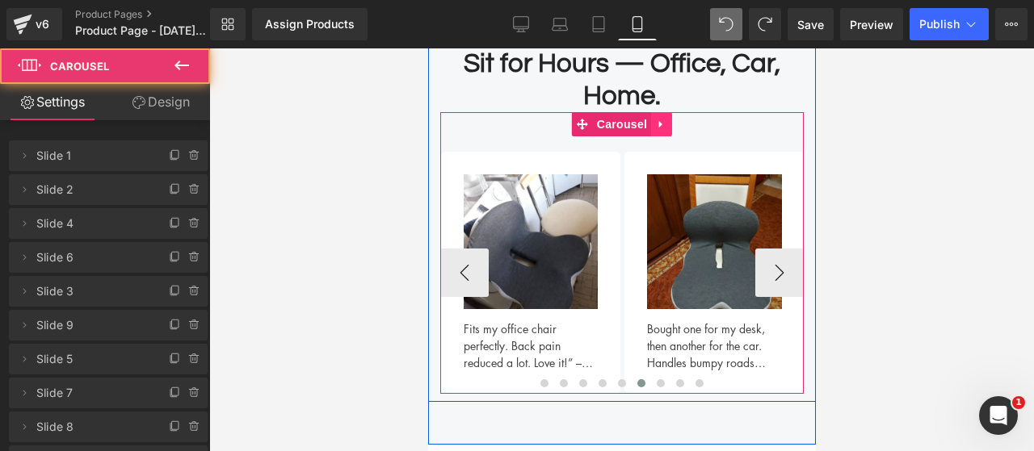
click at [658, 119] on icon at bounding box center [660, 125] width 11 height 12
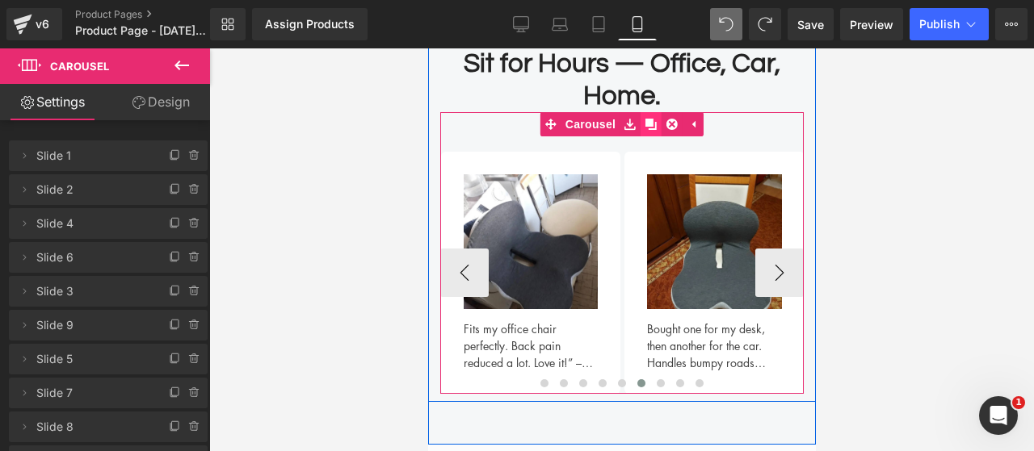
click at [644, 119] on icon at bounding box center [649, 124] width 11 height 11
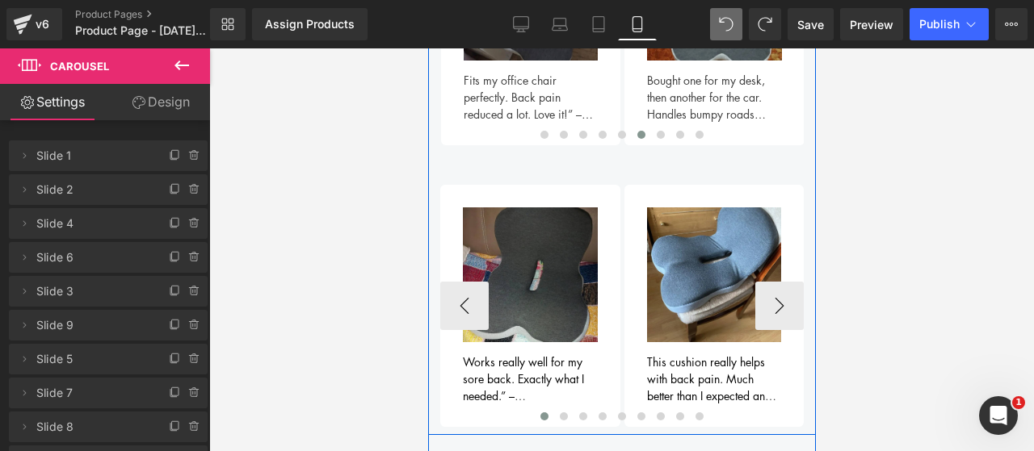
scroll to position [1353, 0]
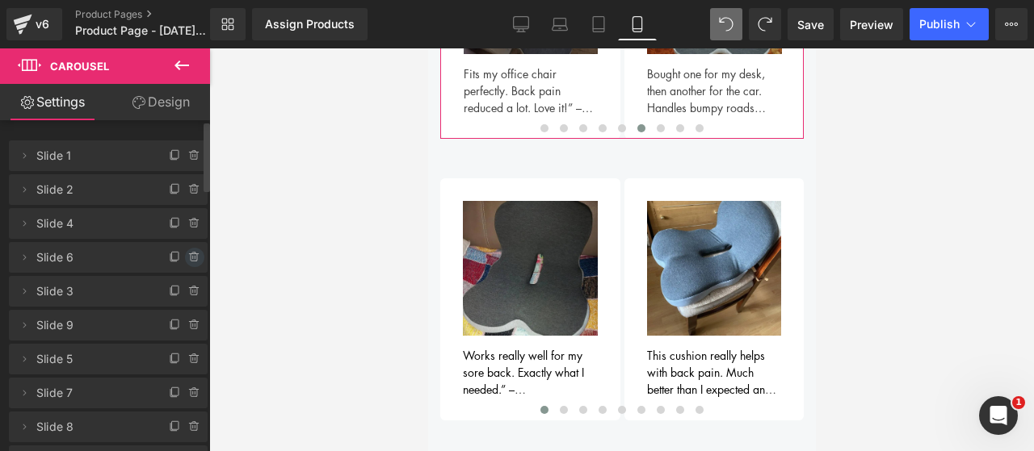
click at [189, 259] on icon at bounding box center [194, 257] width 13 height 13
click at [189, 259] on button "Delete" at bounding box center [177, 258] width 51 height 21
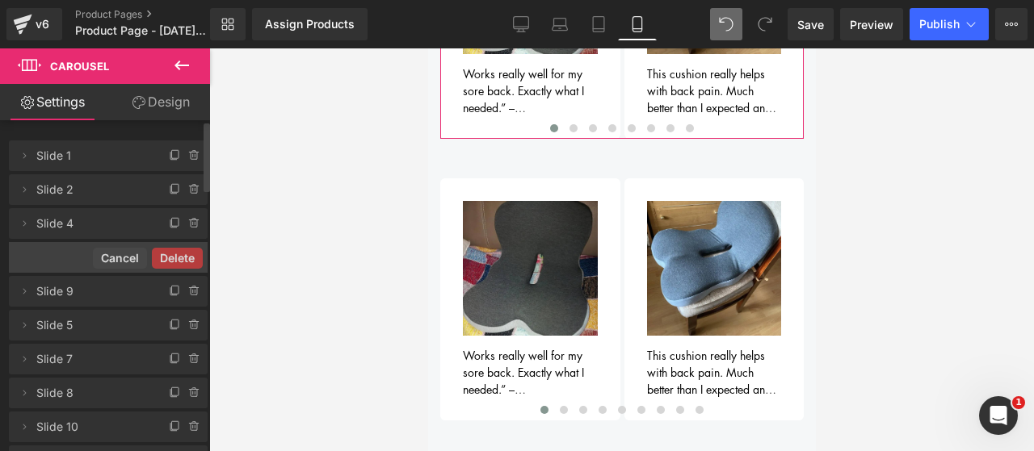
click at [189, 259] on button "Delete" at bounding box center [177, 258] width 51 height 21
click at [189, 259] on div "Delete Cancel" at bounding box center [108, 257] width 199 height 31
click at [189, 259] on button "Delete" at bounding box center [177, 258] width 51 height 21
click at [189, 258] on button "Delete" at bounding box center [177, 258] width 51 height 21
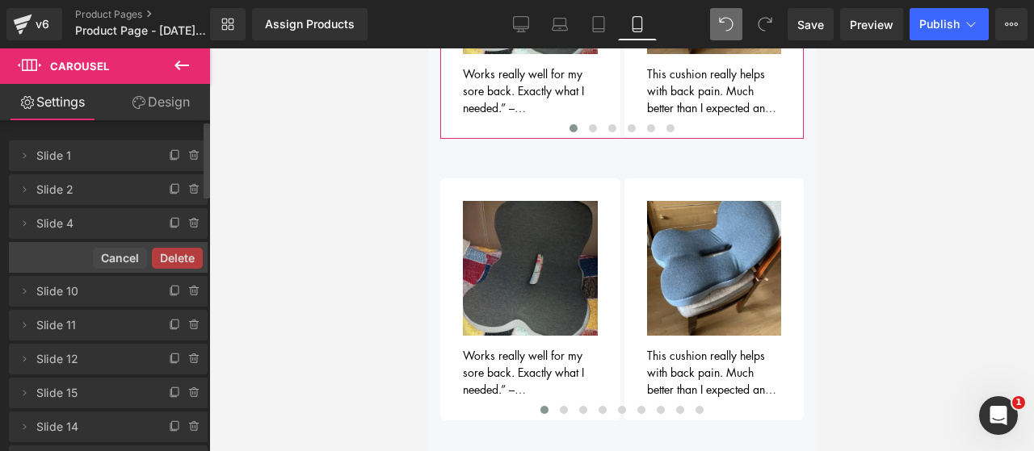
click at [189, 258] on button "Delete" at bounding box center [177, 258] width 51 height 21
click at [189, 258] on div "Delete Cancel" at bounding box center [108, 257] width 199 height 31
click at [189, 258] on button "Delete" at bounding box center [177, 258] width 51 height 21
click at [189, 258] on div "Delete Cancel" at bounding box center [108, 257] width 199 height 31
click at [189, 258] on button "Delete" at bounding box center [177, 258] width 51 height 21
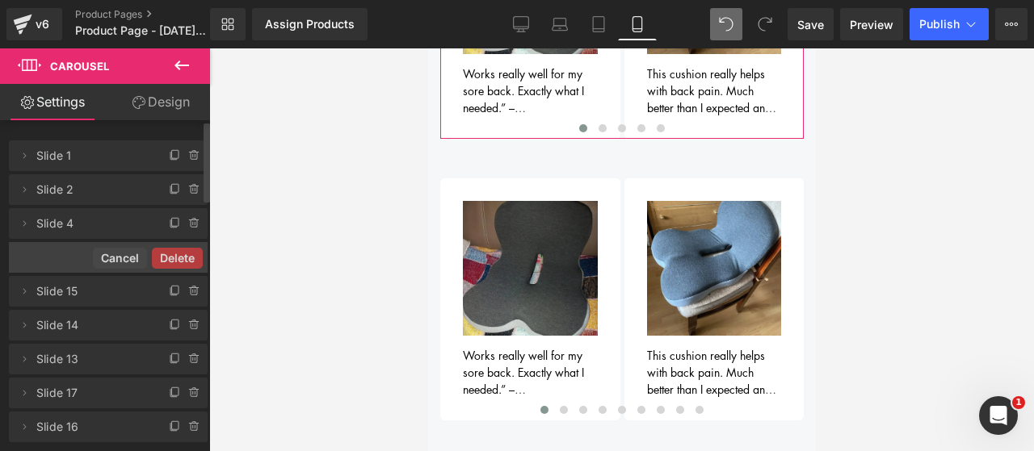
click at [189, 258] on button "Delete" at bounding box center [177, 258] width 51 height 21
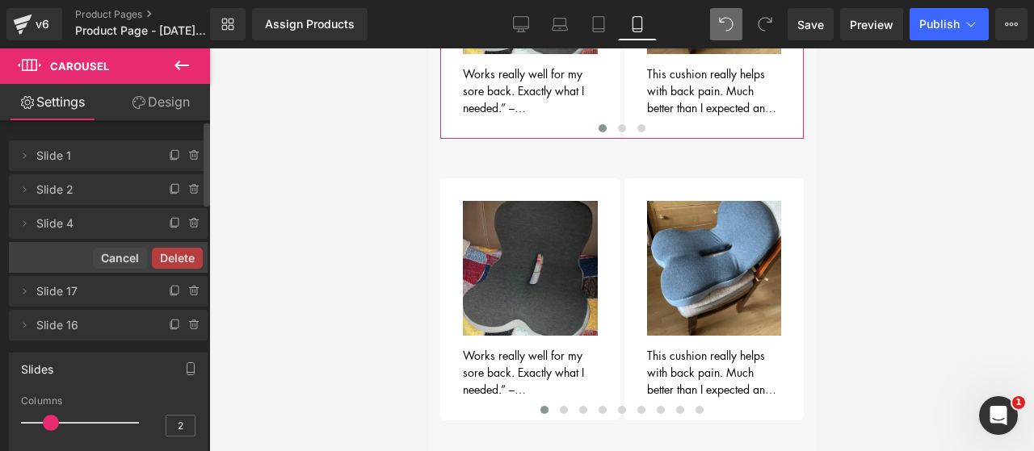
click at [189, 258] on button "Delete" at bounding box center [177, 258] width 51 height 21
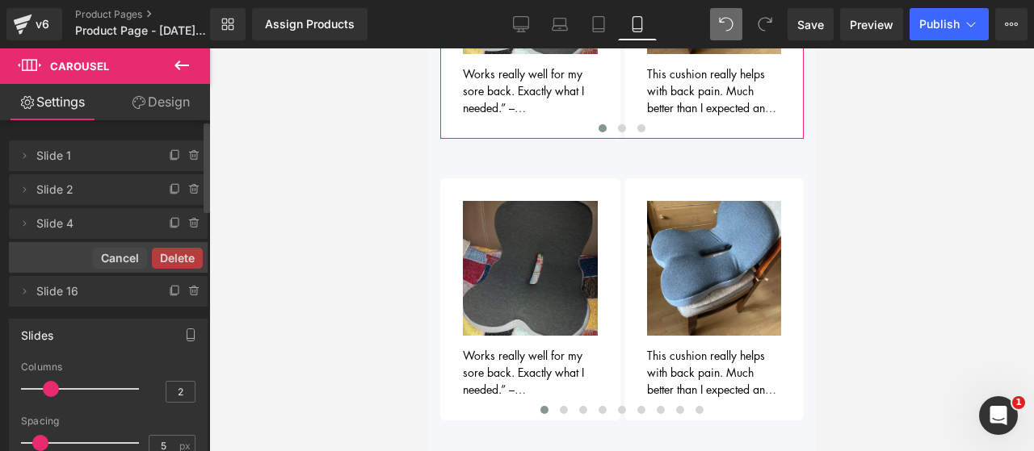
click at [189, 258] on button "Delete" at bounding box center [177, 258] width 51 height 21
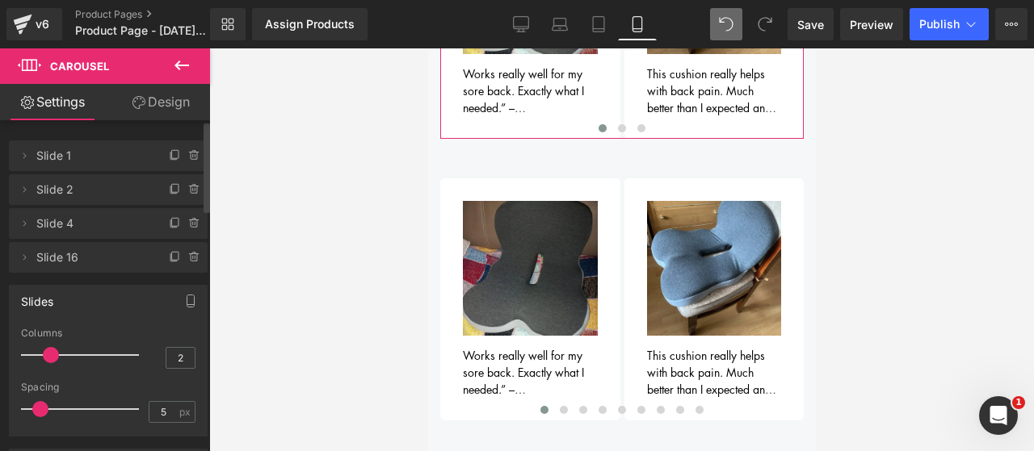
click at [189, 258] on icon at bounding box center [194, 257] width 13 height 13
click at [189, 258] on button "Delete" at bounding box center [177, 258] width 51 height 21
click at [189, 286] on button "button" at bounding box center [191, 301] width 26 height 31
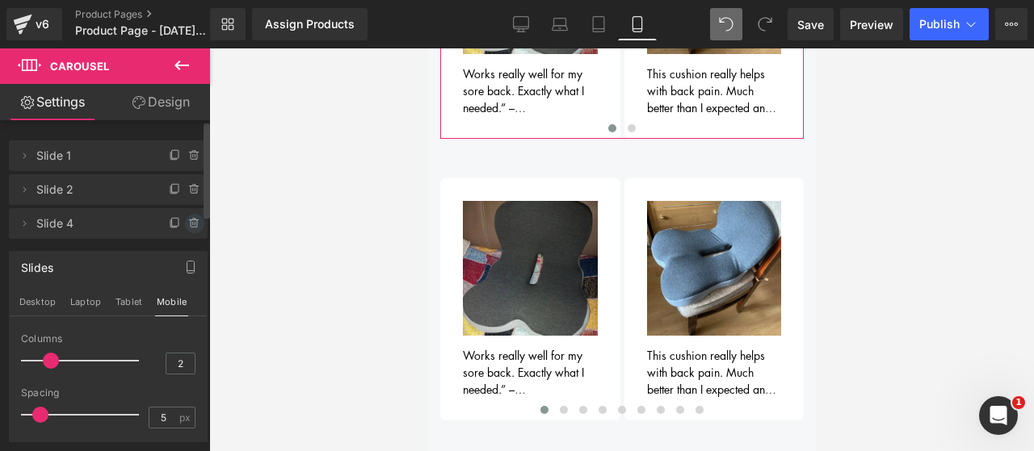
click at [191, 229] on icon at bounding box center [194, 223] width 13 height 13
click at [191, 229] on button "Delete" at bounding box center [181, 224] width 51 height 21
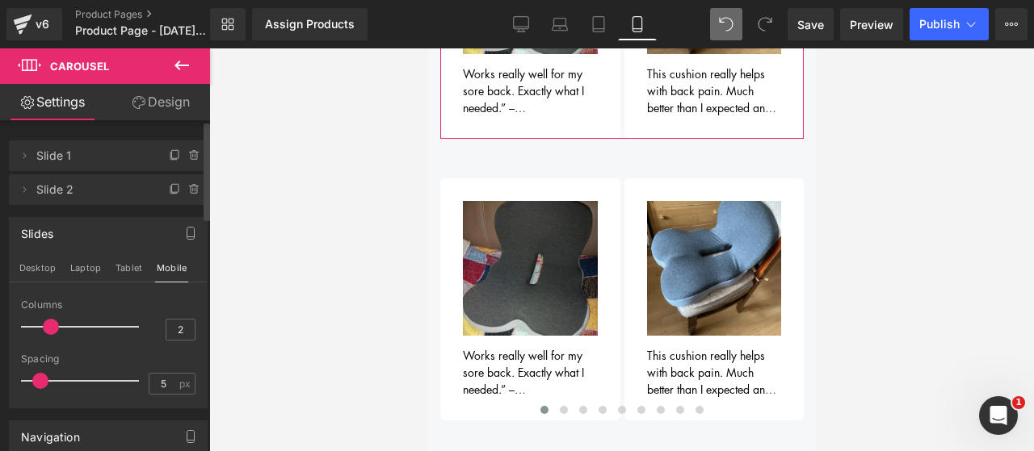
click at [191, 229] on button "button" at bounding box center [191, 233] width 26 height 31
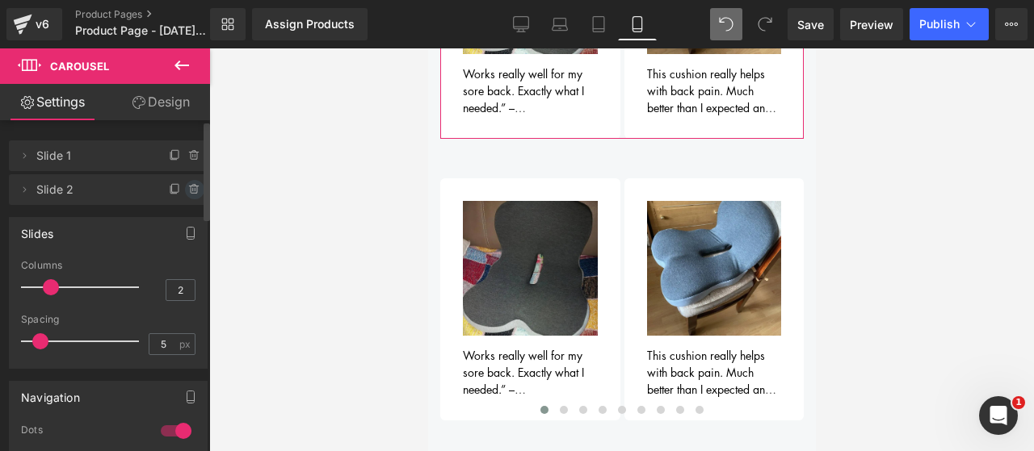
click at [191, 187] on icon at bounding box center [194, 189] width 13 height 13
click at [191, 187] on button "Delete" at bounding box center [177, 190] width 51 height 21
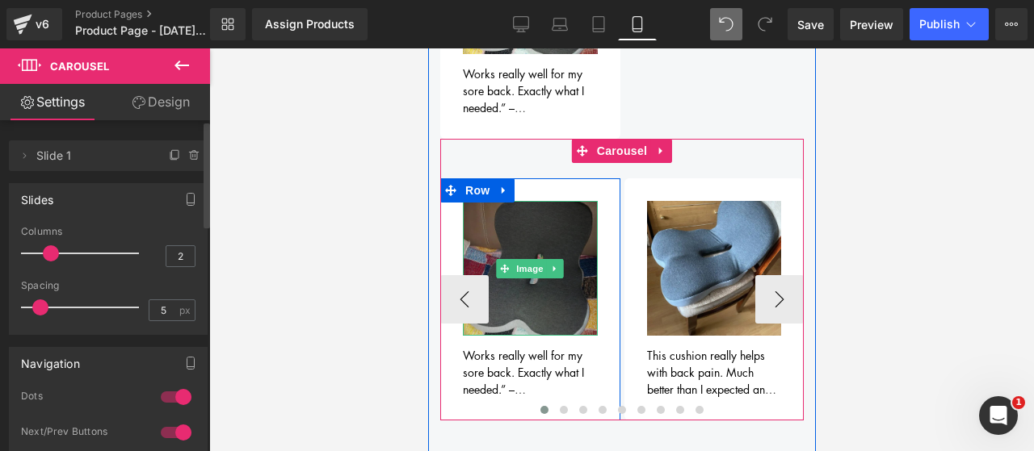
click at [499, 264] on icon at bounding box center [503, 269] width 9 height 10
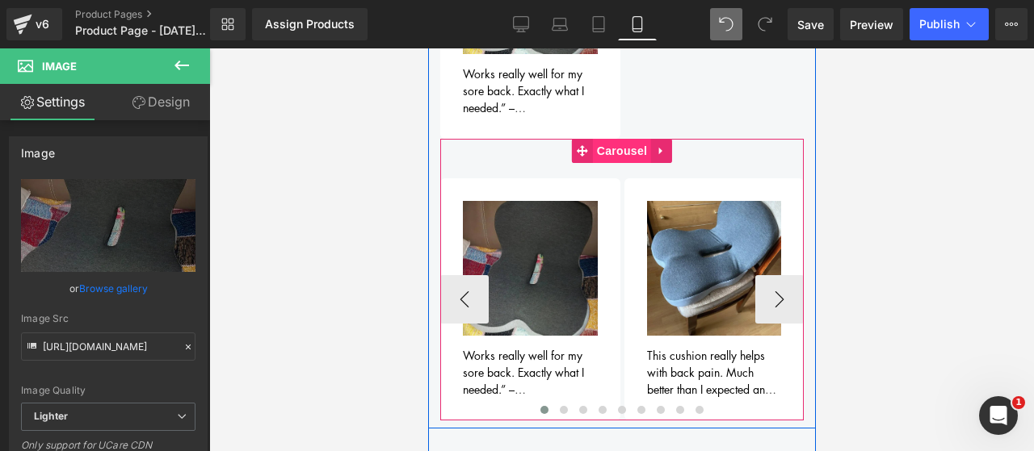
click at [615, 139] on span "Carousel" at bounding box center [621, 151] width 58 height 24
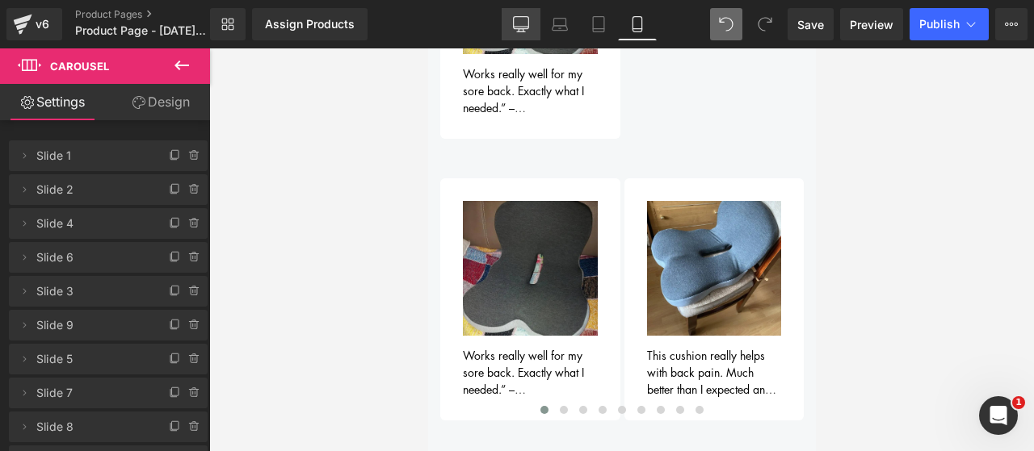
click at [516, 22] on icon at bounding box center [521, 24] width 16 height 16
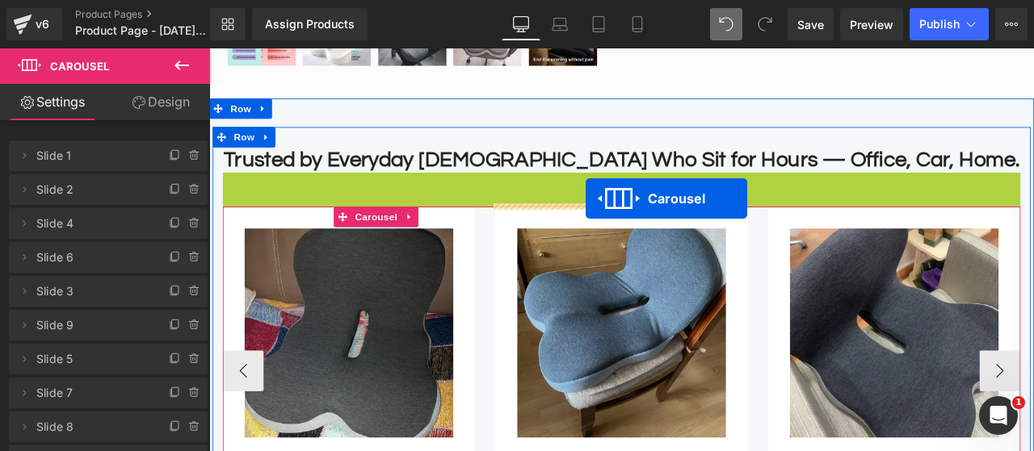
scroll to position [828, 0]
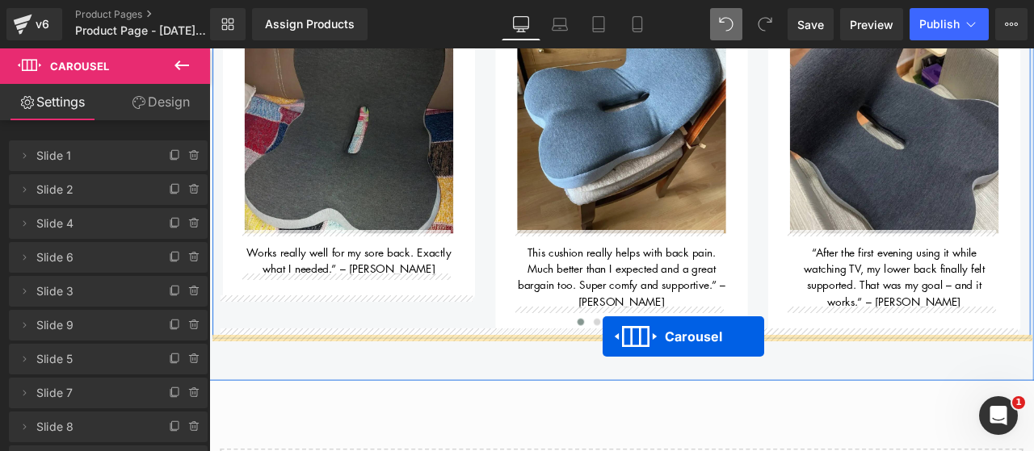
drag, startPoint x: 653, startPoint y: 201, endPoint x: 675, endPoint y: 390, distance: 190.2
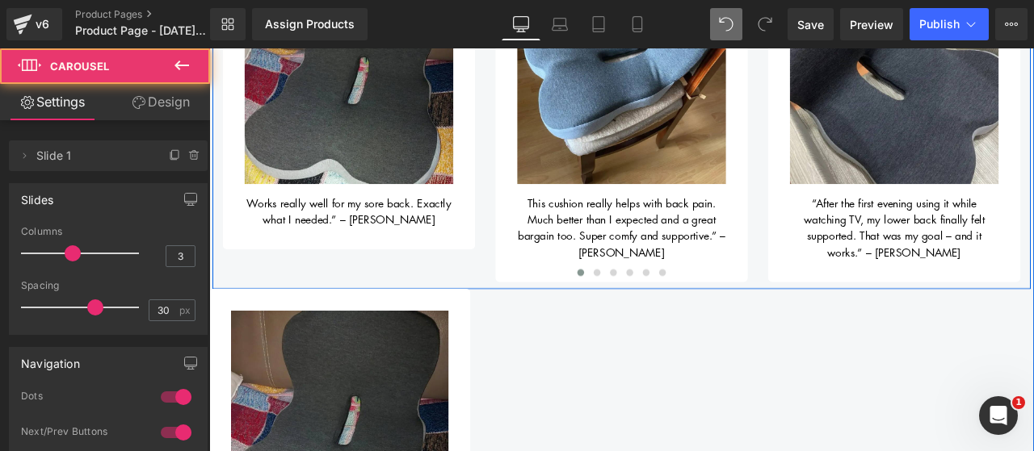
scroll to position [950, 0]
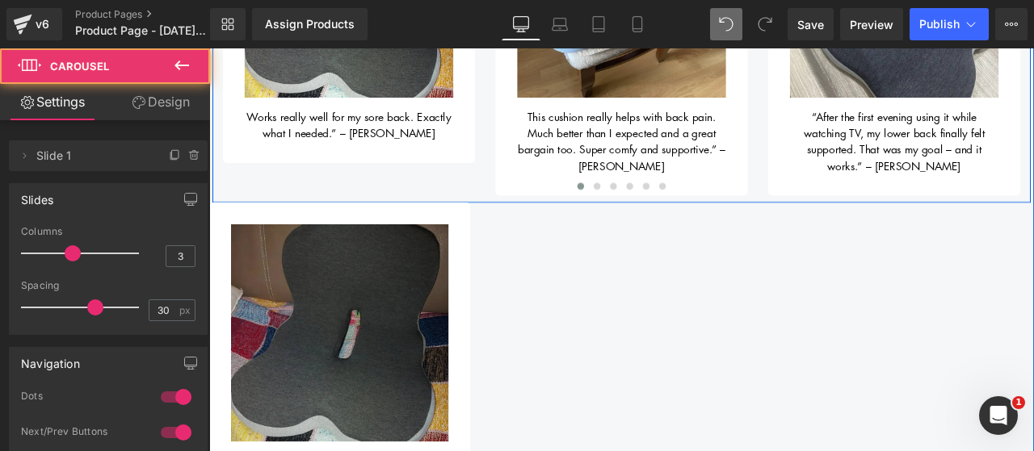
click at [447, 385] on img at bounding box center [364, 386] width 258 height 258
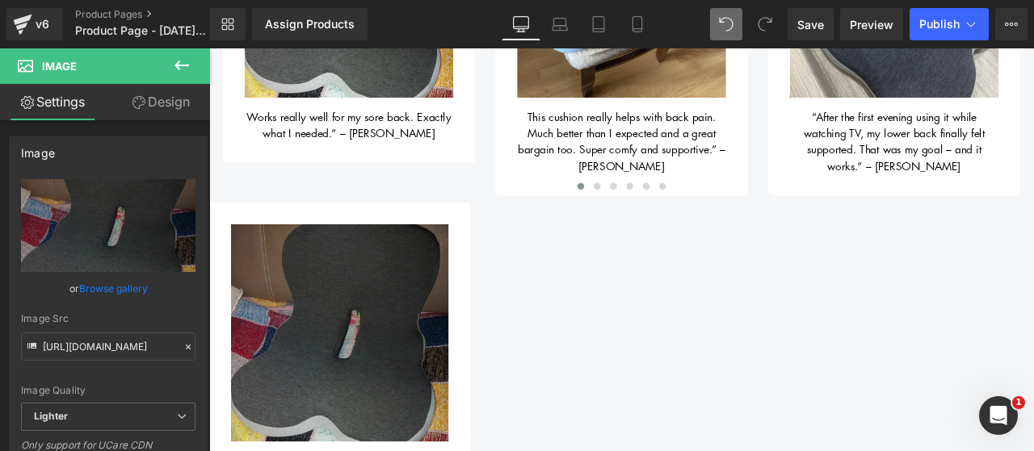
click at [313, 338] on img at bounding box center [364, 386] width 258 height 258
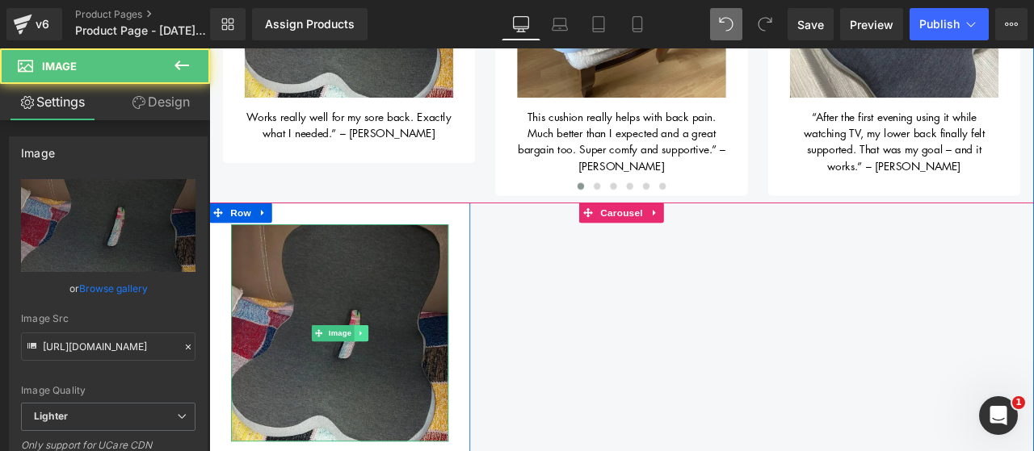
click at [380, 387] on link at bounding box center [388, 385] width 17 height 19
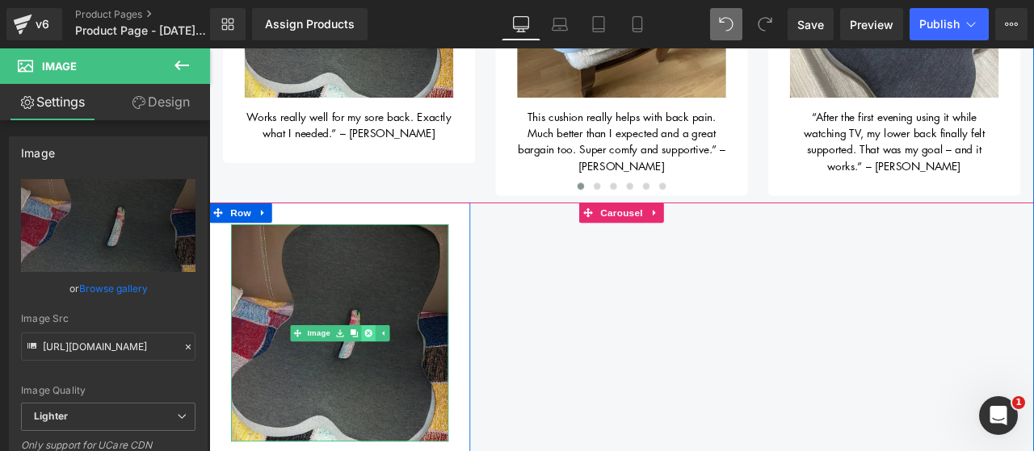
click at [394, 381] on icon at bounding box center [397, 386] width 9 height 10
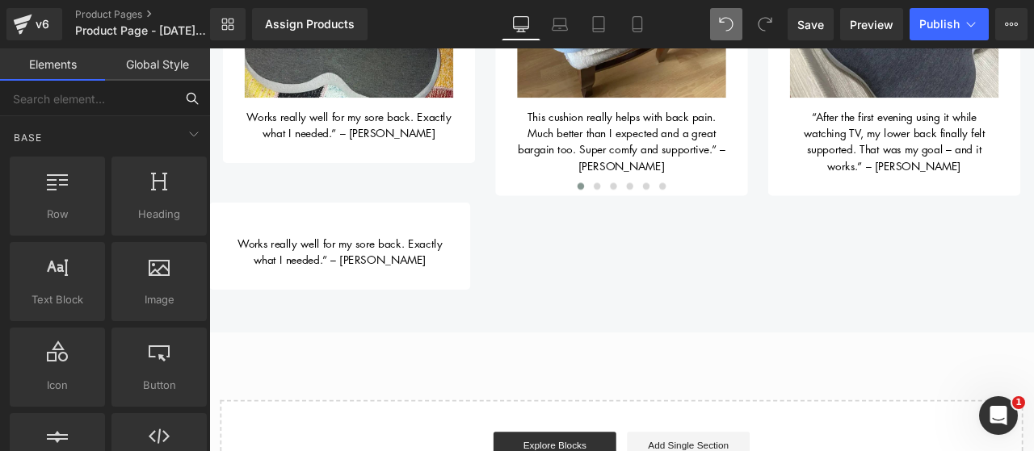
click at [138, 93] on input "text" at bounding box center [87, 99] width 174 height 36
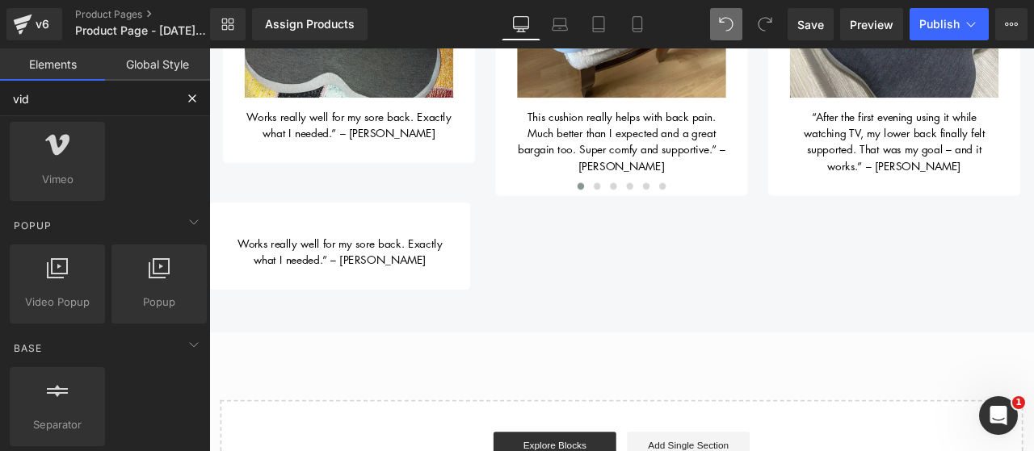
type input "vido"
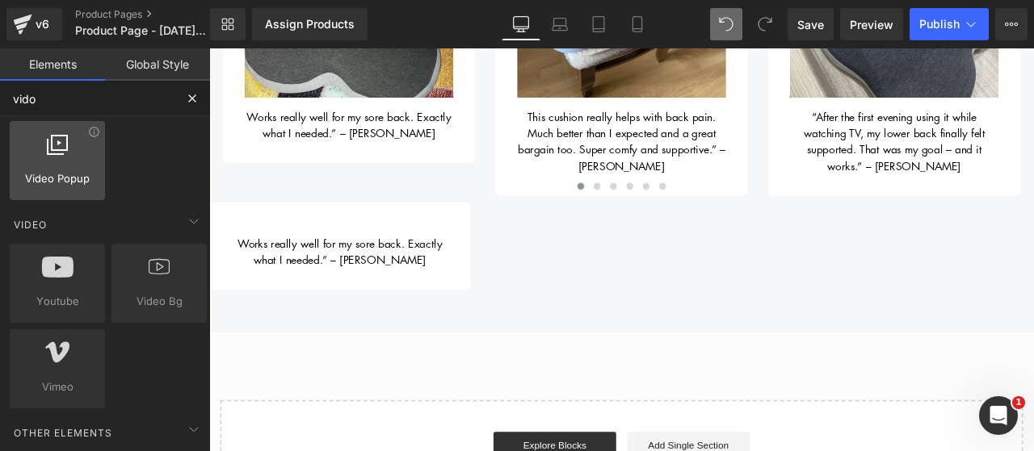
scroll to position [0, 0]
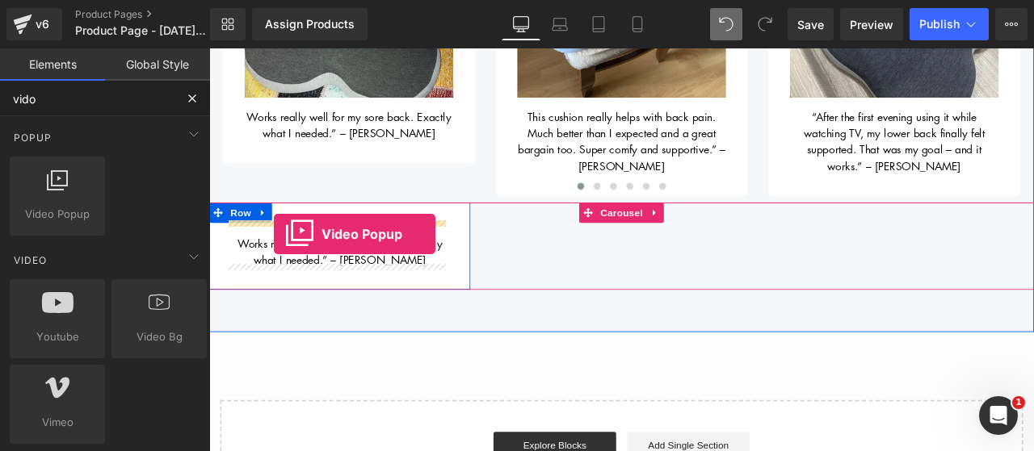
drag, startPoint x: 281, startPoint y: 258, endPoint x: 286, endPoint y: 268, distance: 11.6
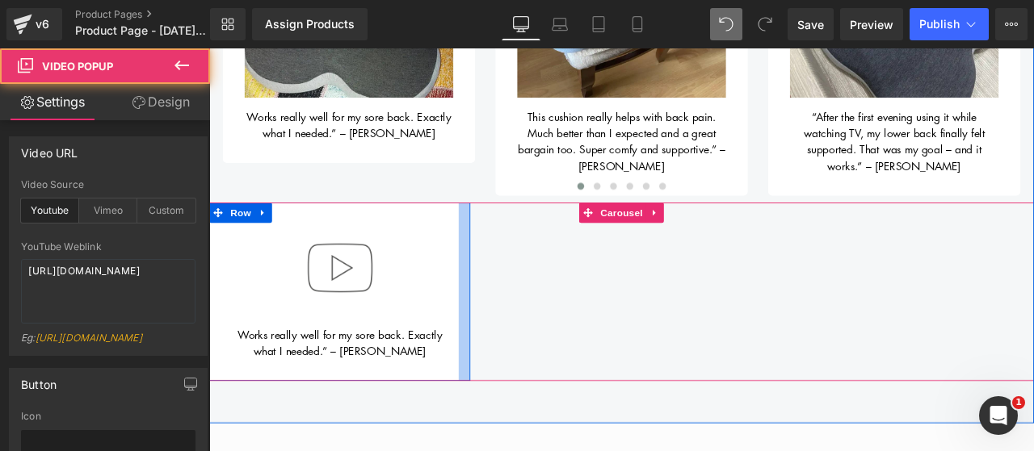
type input "//[DOMAIN_NAME][URL]"
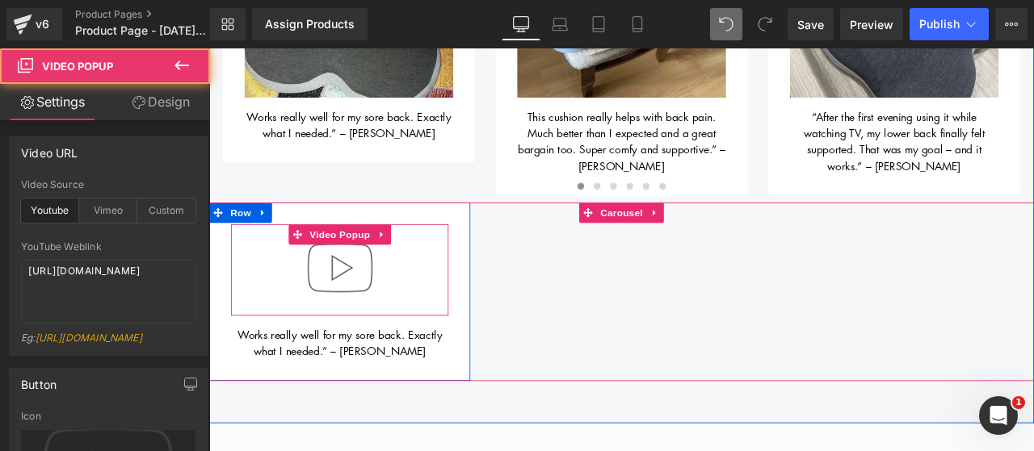
click at [371, 308] on img at bounding box center [363, 308] width 103 height 103
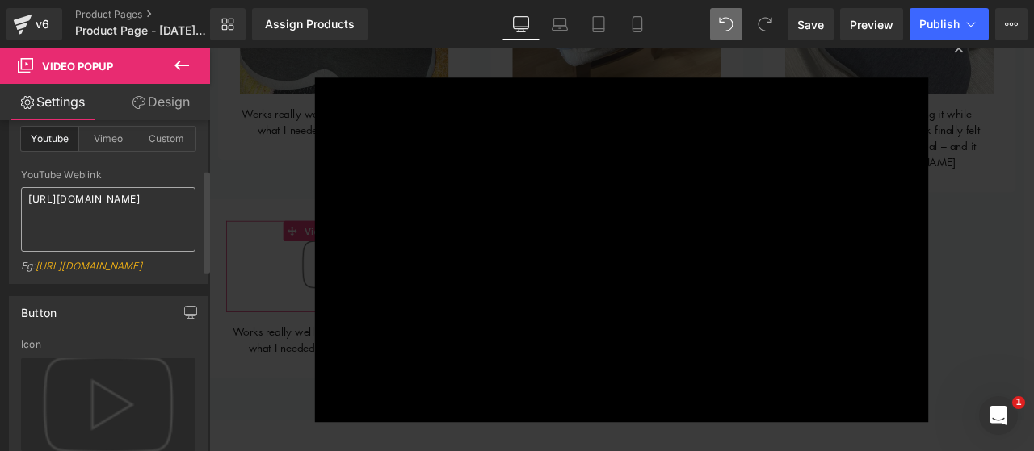
scroll to position [161, 0]
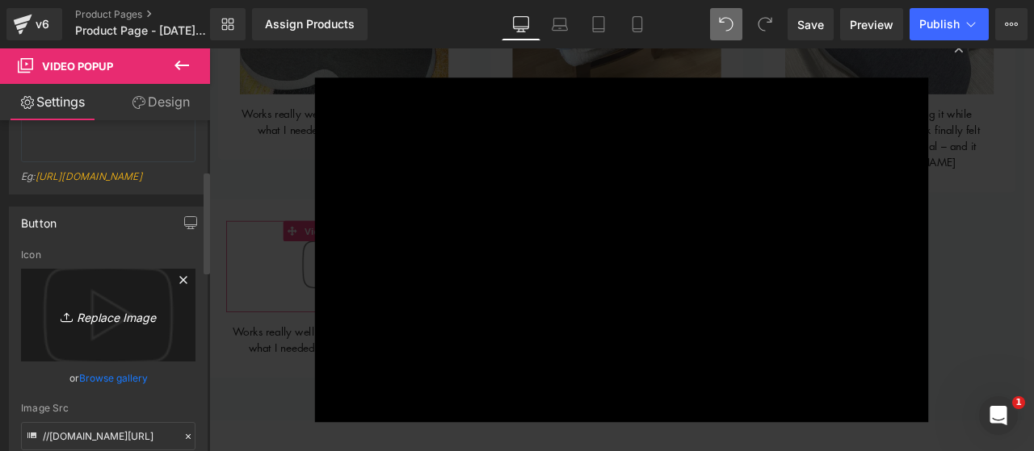
click at [116, 325] on icon "Replace Image" at bounding box center [108, 315] width 129 height 20
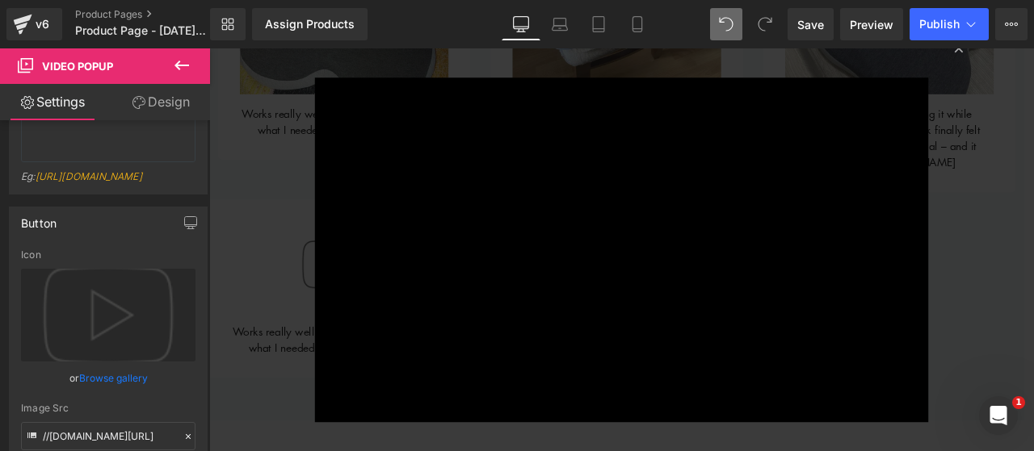
click at [276, 413] on div "× Loading..." at bounding box center [697, 287] width 977 height 478
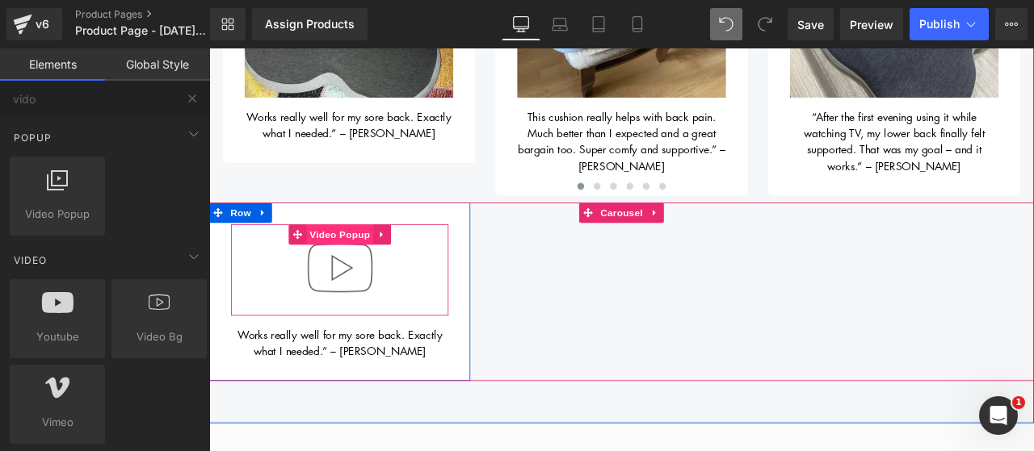
click at [334, 257] on span "Video Popup" at bounding box center [364, 269] width 80 height 24
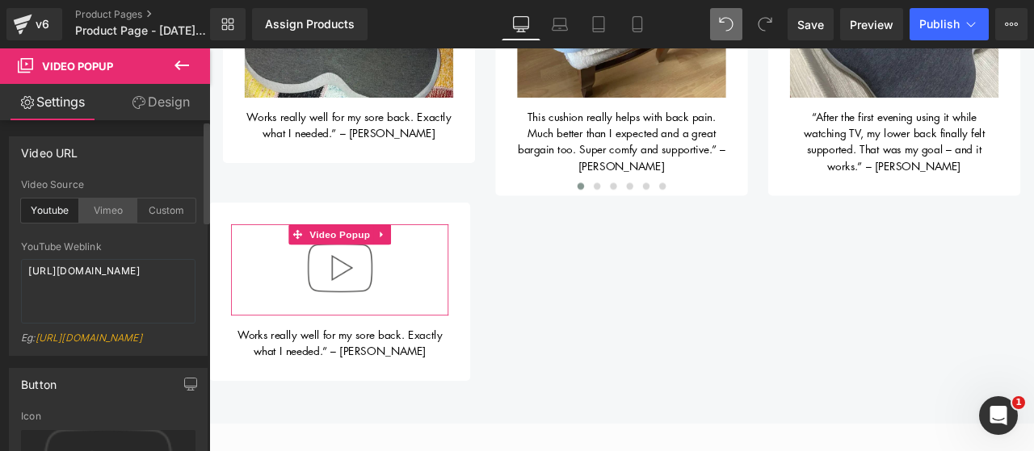
click at [113, 221] on div "Vimeo" at bounding box center [108, 211] width 58 height 24
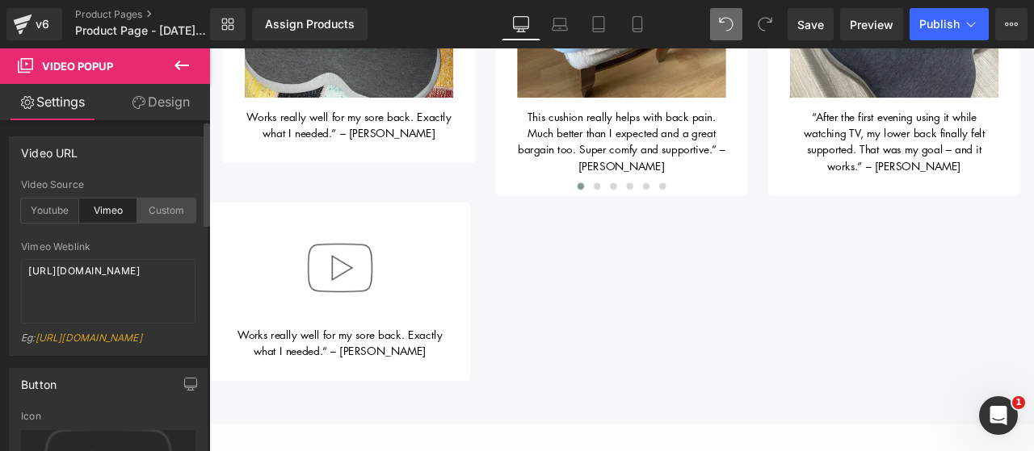
click at [160, 215] on div "Custom" at bounding box center [166, 211] width 58 height 24
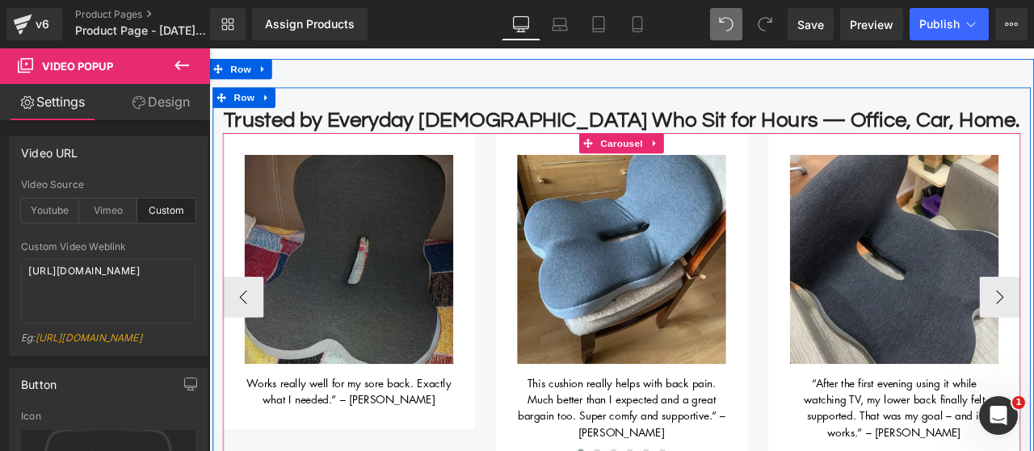
scroll to position [707, 0]
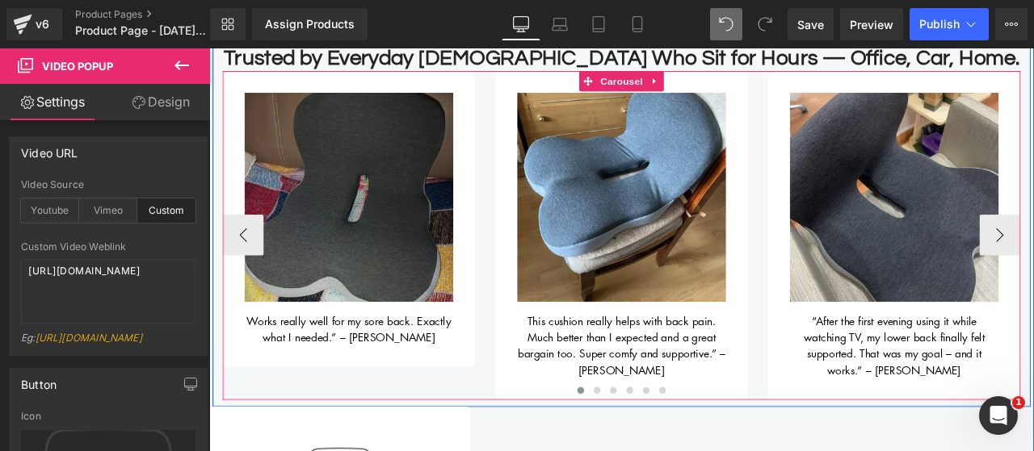
click at [454, 242] on img at bounding box center [374, 224] width 247 height 247
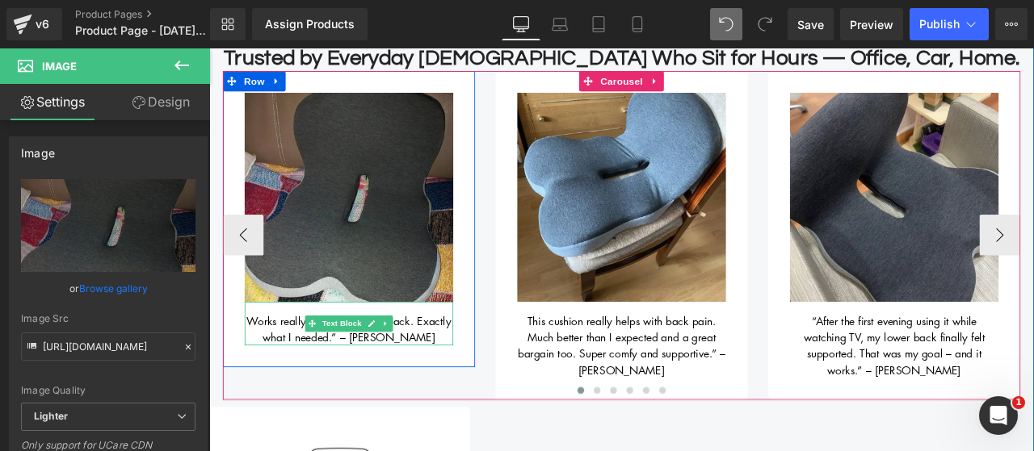
click at [437, 381] on span "Works really well for my sore back. Exactly what I needed.” – [PERSON_NAME]" at bounding box center [375, 381] width 242 height 37
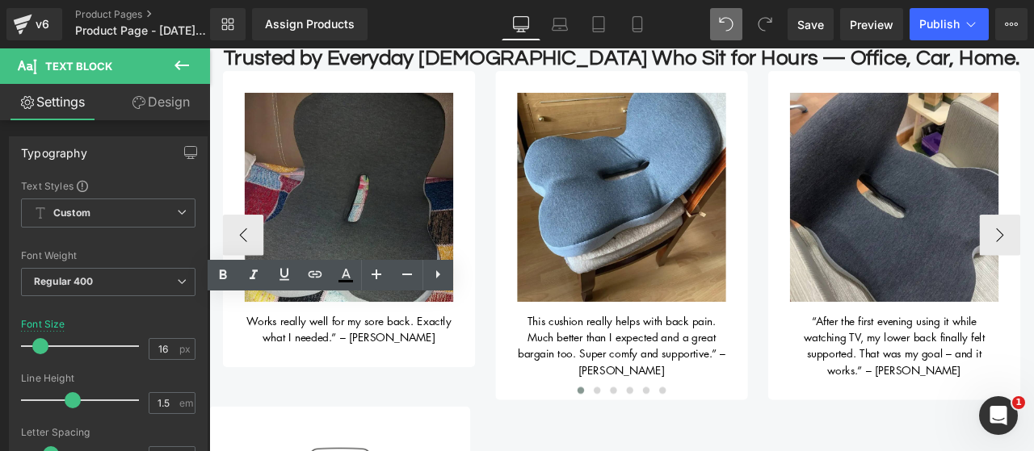
click at [395, 379] on span "Works really well for my sore back. Exactly what I needed.” – [PERSON_NAME]" at bounding box center [375, 381] width 242 height 37
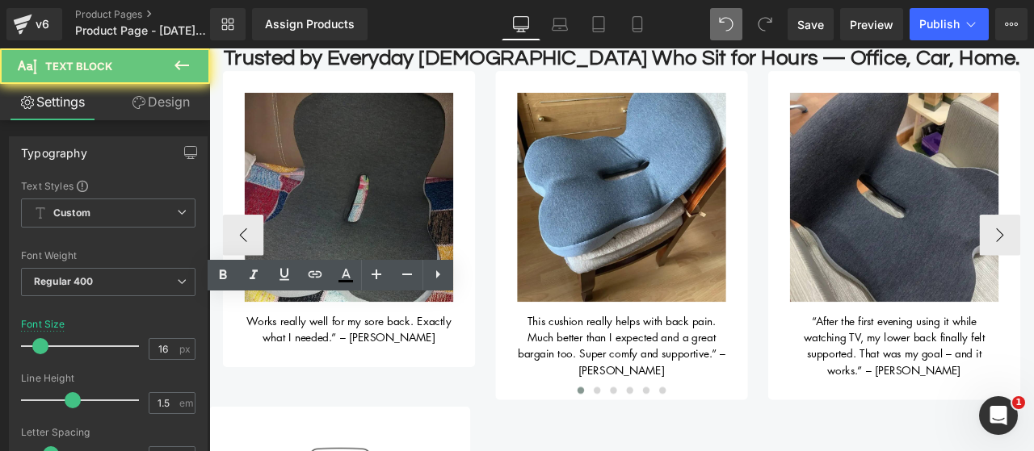
click at [395, 379] on span "Works really well for my sore back. Exactly what I needed.” – [PERSON_NAME]" at bounding box center [375, 381] width 242 height 37
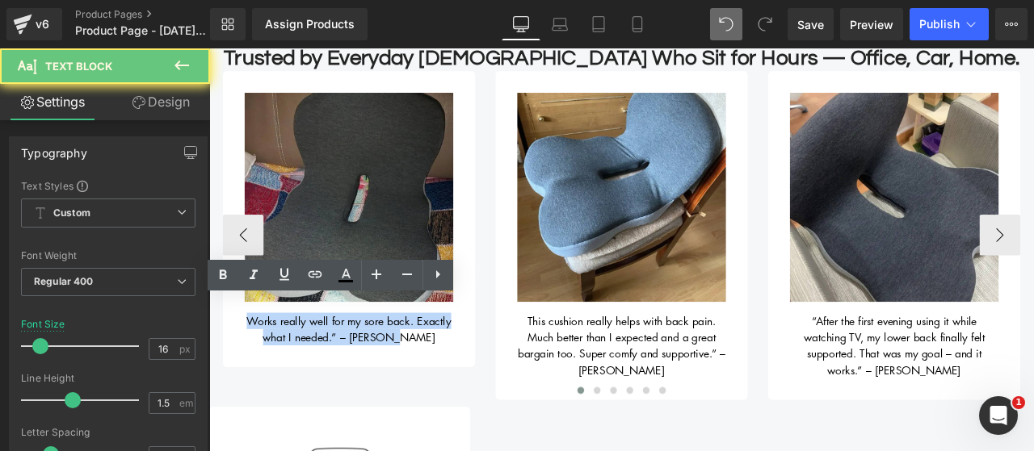
click at [395, 379] on span "Works really well for my sore back. Exactly what I needed.” – [PERSON_NAME]" at bounding box center [375, 381] width 242 height 37
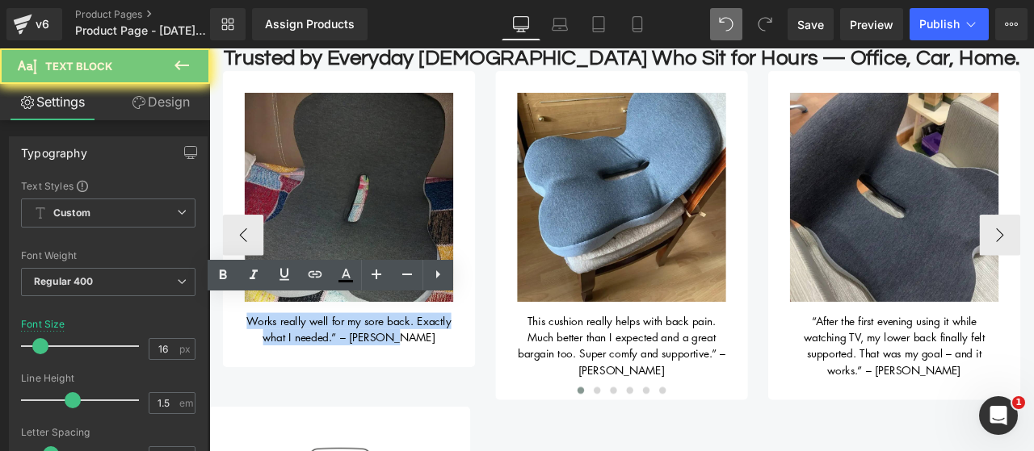
copy span "Works really well for my sore back. Exactly what I needed.” – [PERSON_NAME]"
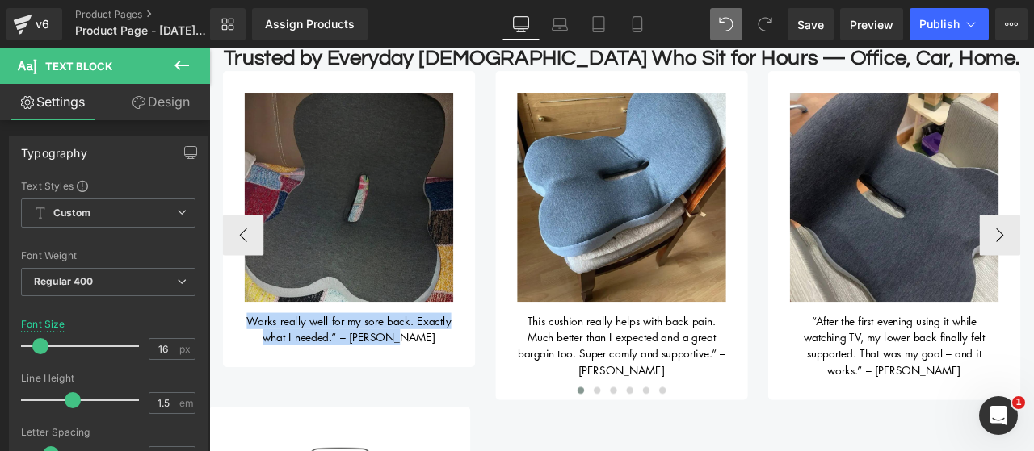
click at [348, 208] on img at bounding box center [374, 224] width 247 height 247
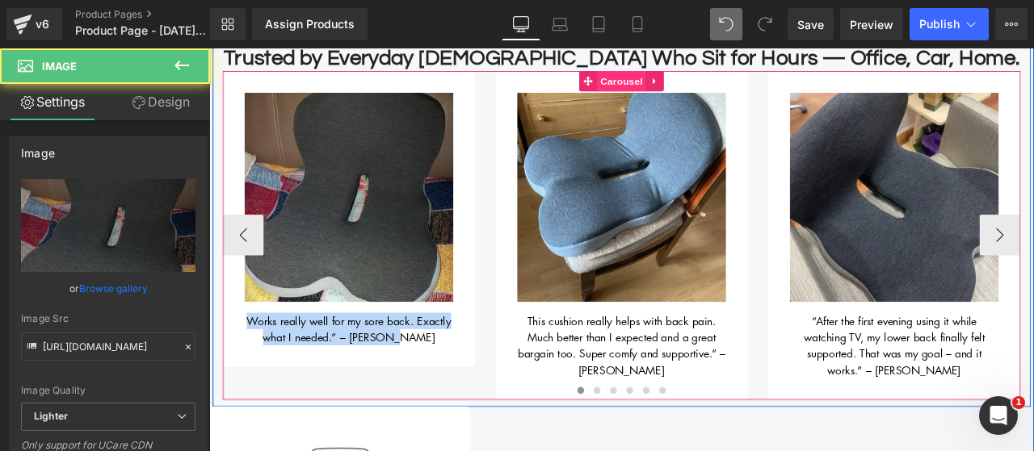
click at [669, 88] on span "Carousel" at bounding box center [698, 87] width 58 height 24
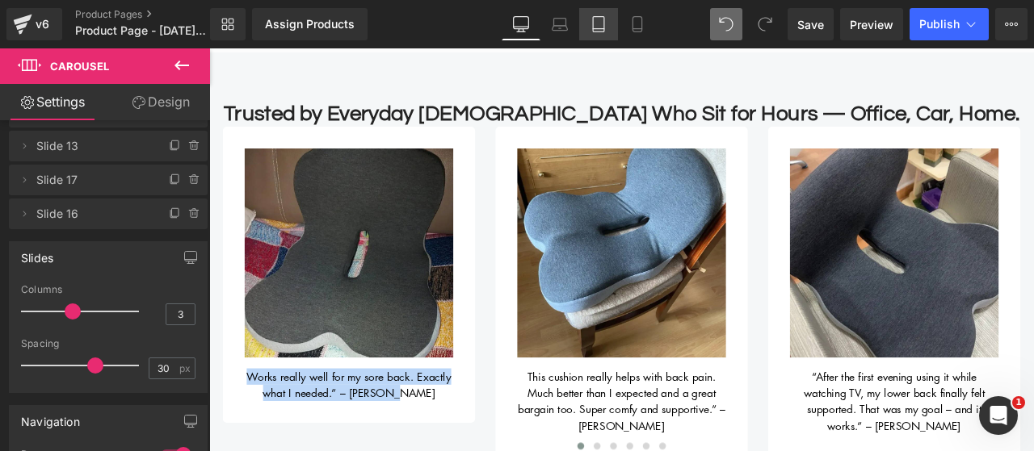
scroll to position [627, 0]
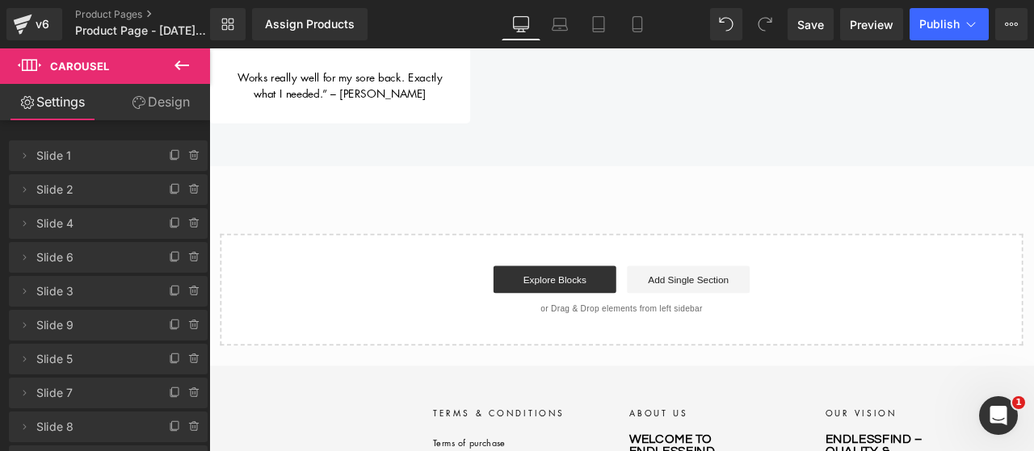
scroll to position [734, 0]
